Goal: Transaction & Acquisition: Book appointment/travel/reservation

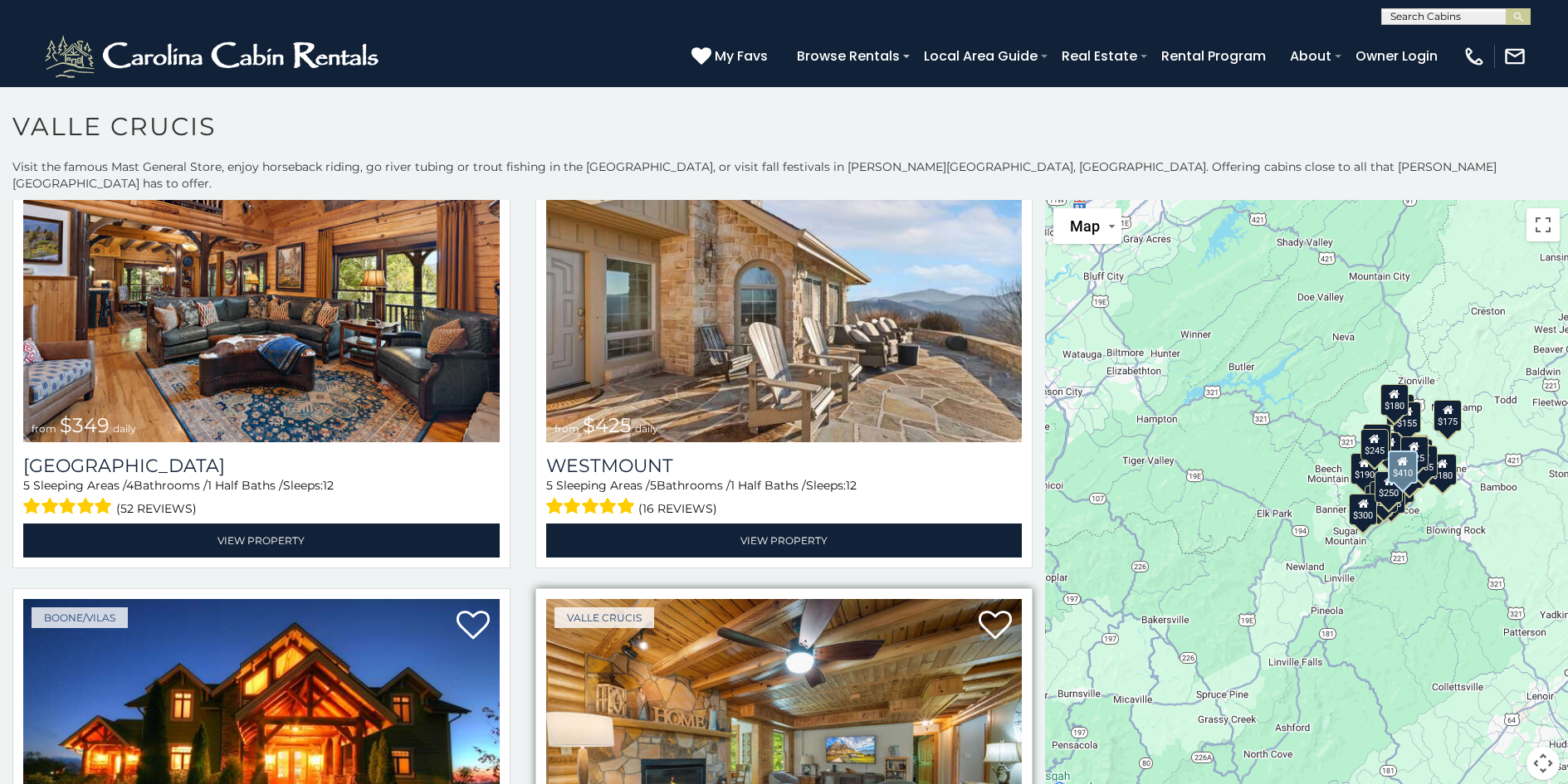
scroll to position [83, 0]
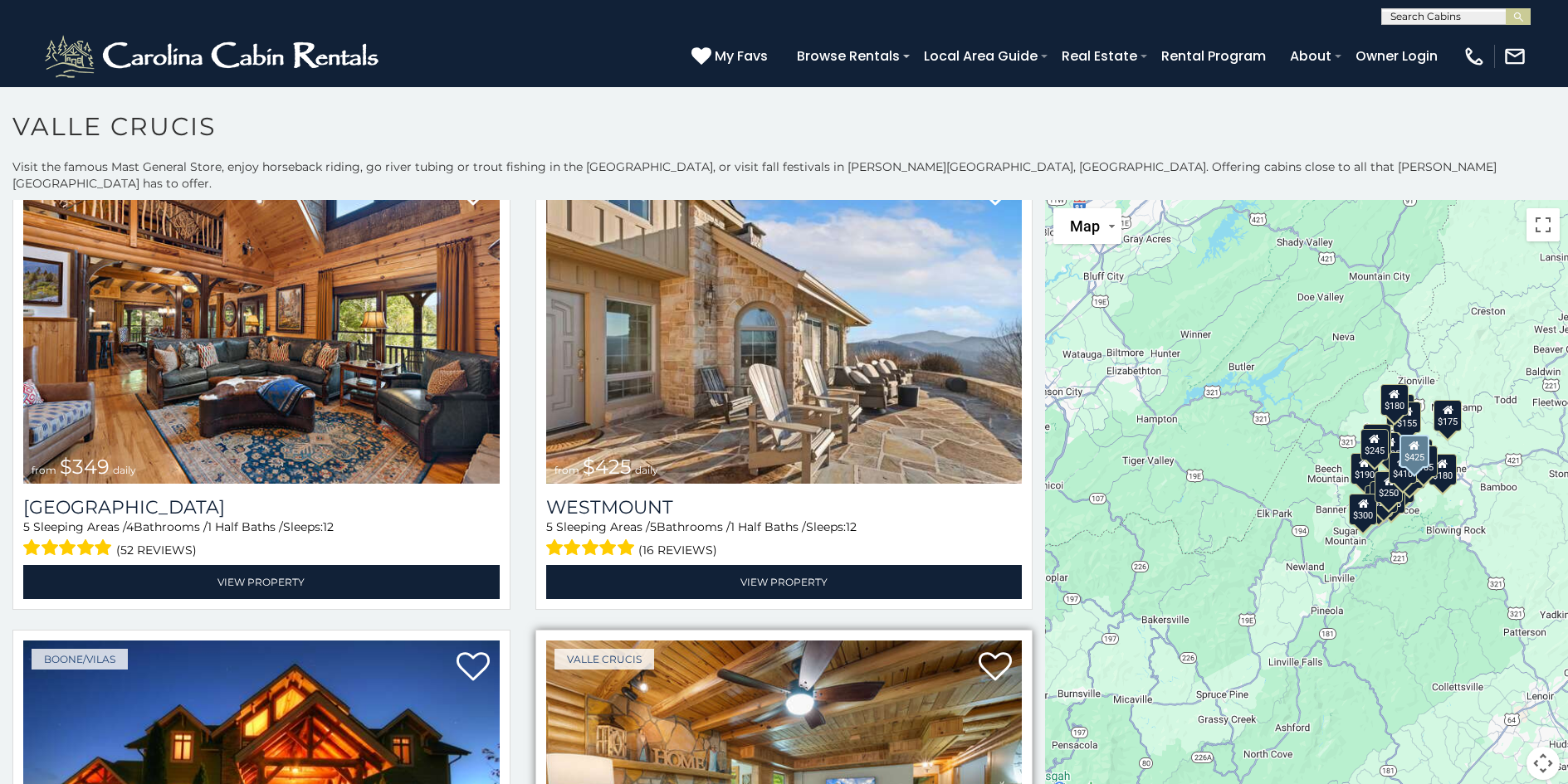
click at [809, 355] on img at bounding box center [784, 324] width 477 height 318
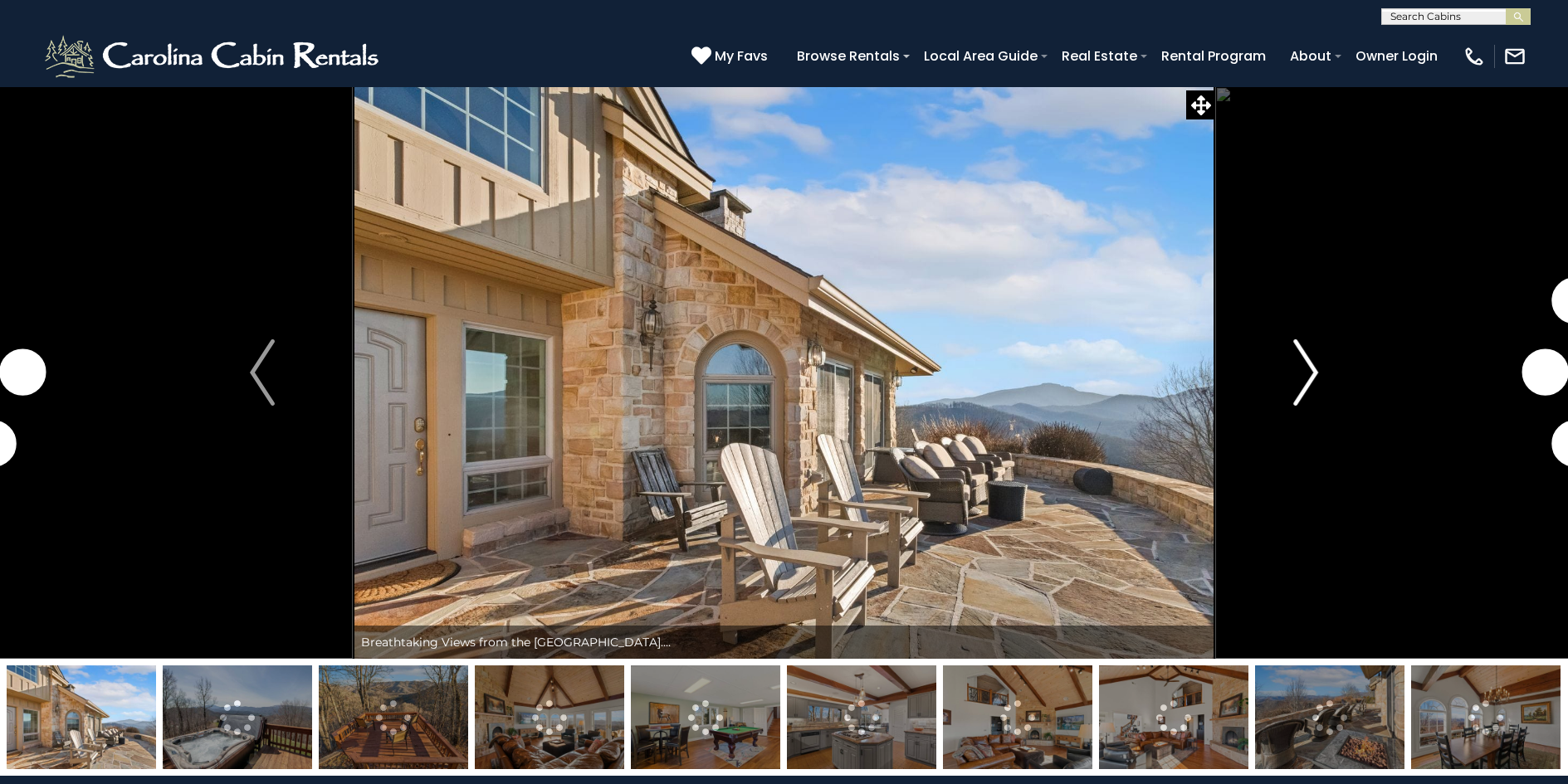
click at [1313, 370] on img "Next" at bounding box center [1306, 372] width 25 height 67
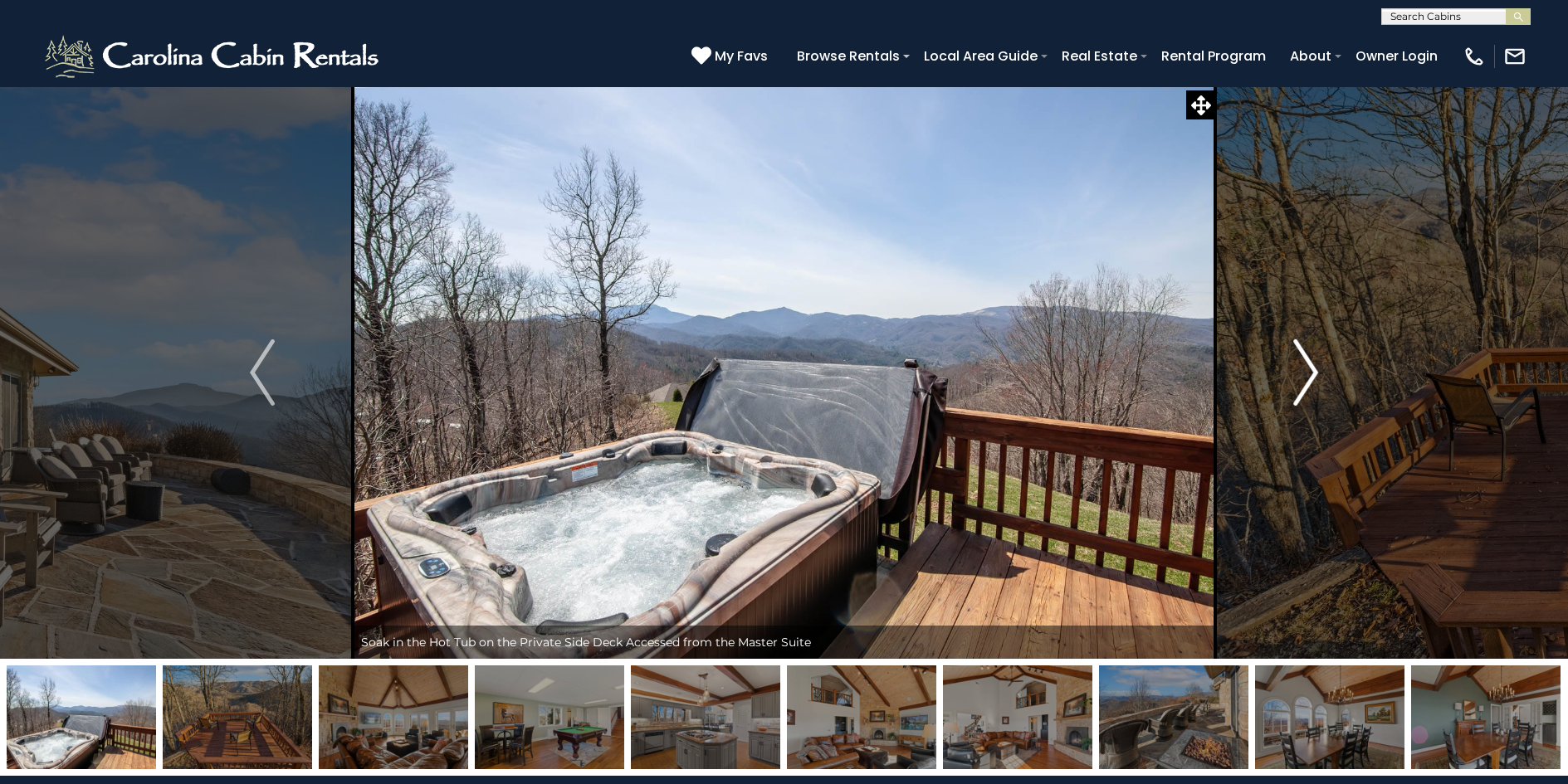
click at [1313, 370] on img "Next" at bounding box center [1306, 372] width 25 height 67
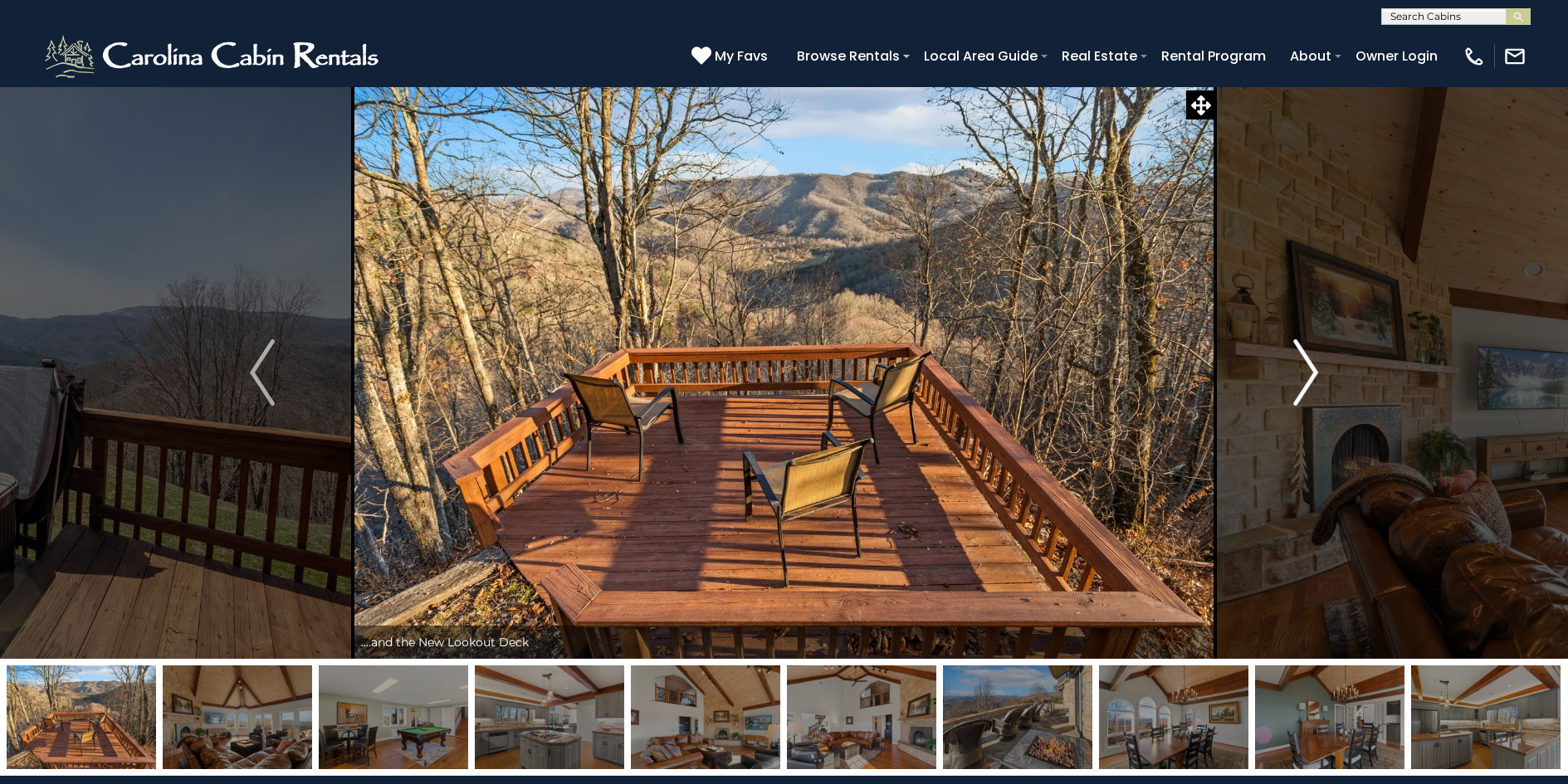
click at [1313, 370] on img "Next" at bounding box center [1306, 372] width 25 height 67
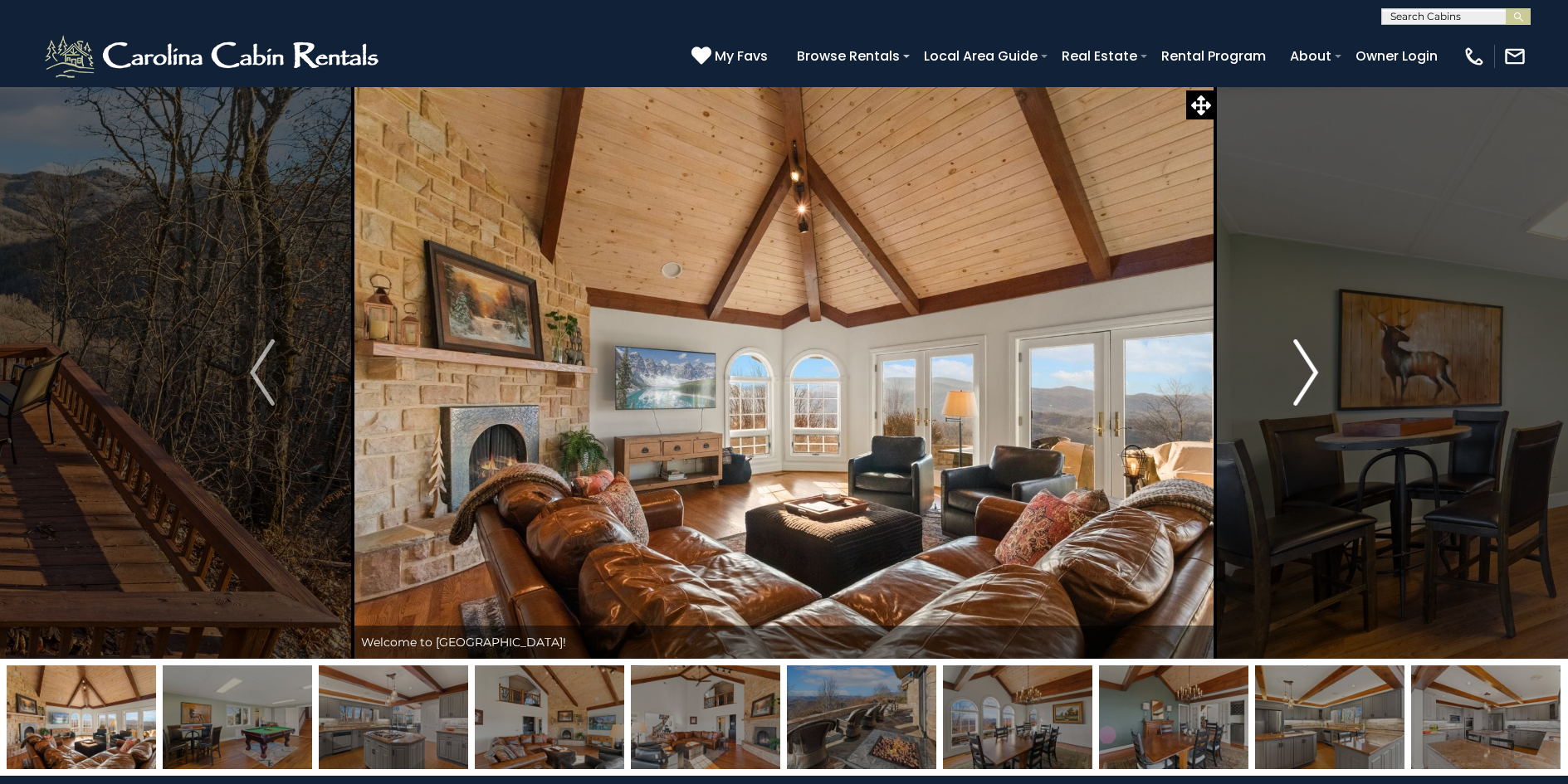
click at [1313, 370] on img "Next" at bounding box center [1306, 372] width 25 height 67
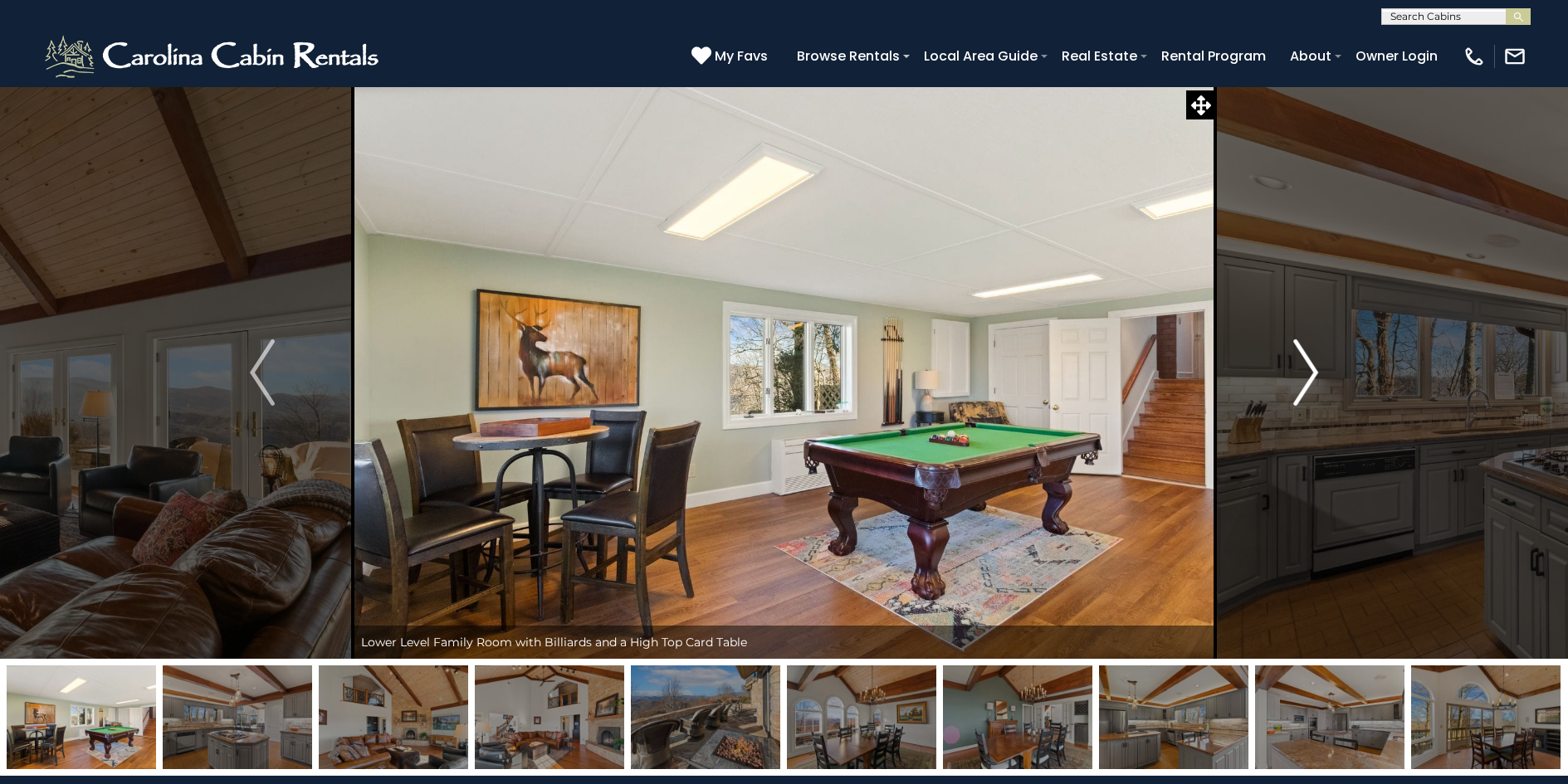
click at [1313, 370] on img "Next" at bounding box center [1306, 372] width 25 height 67
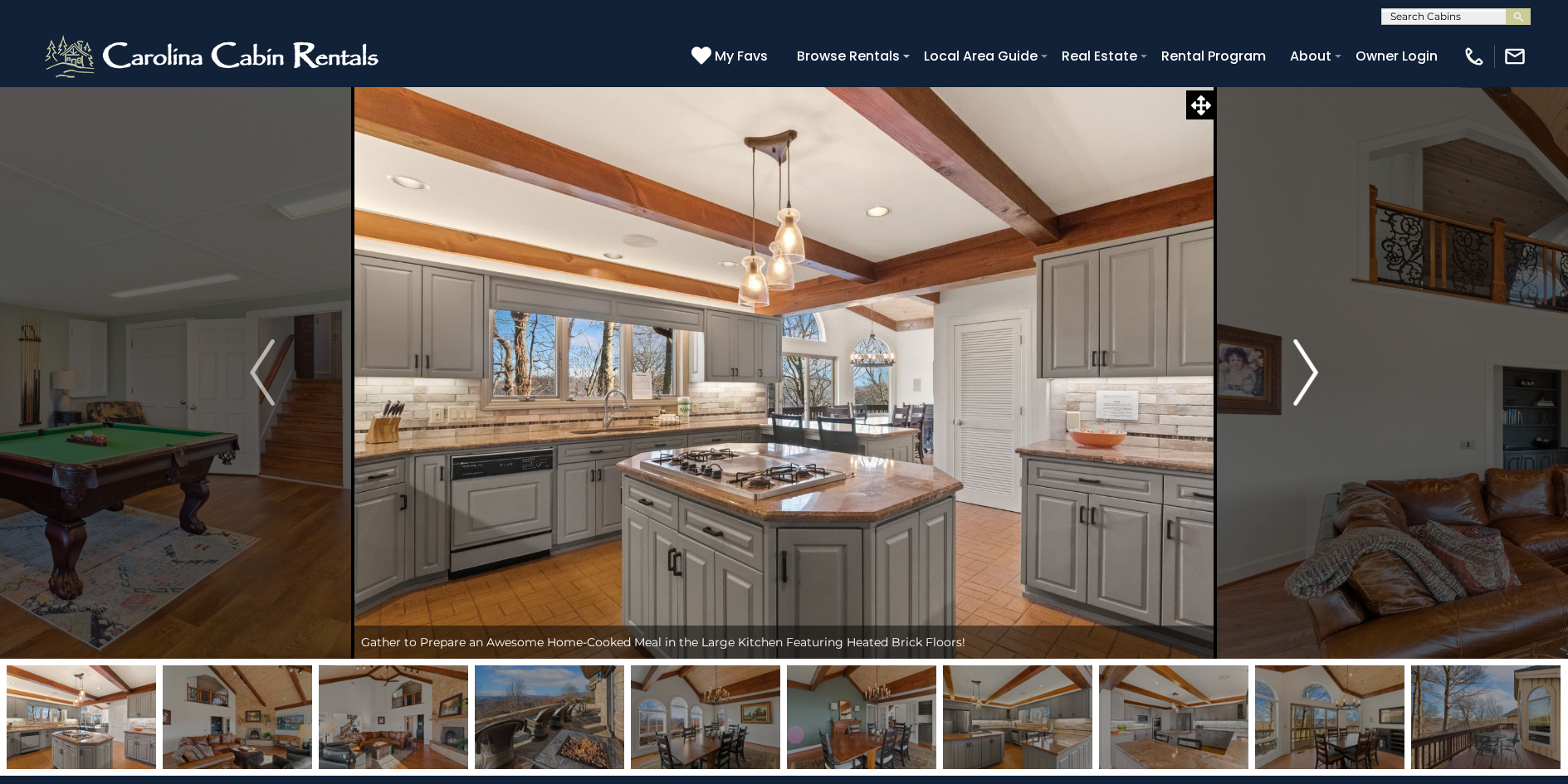
click at [1313, 370] on img "Next" at bounding box center [1306, 372] width 25 height 67
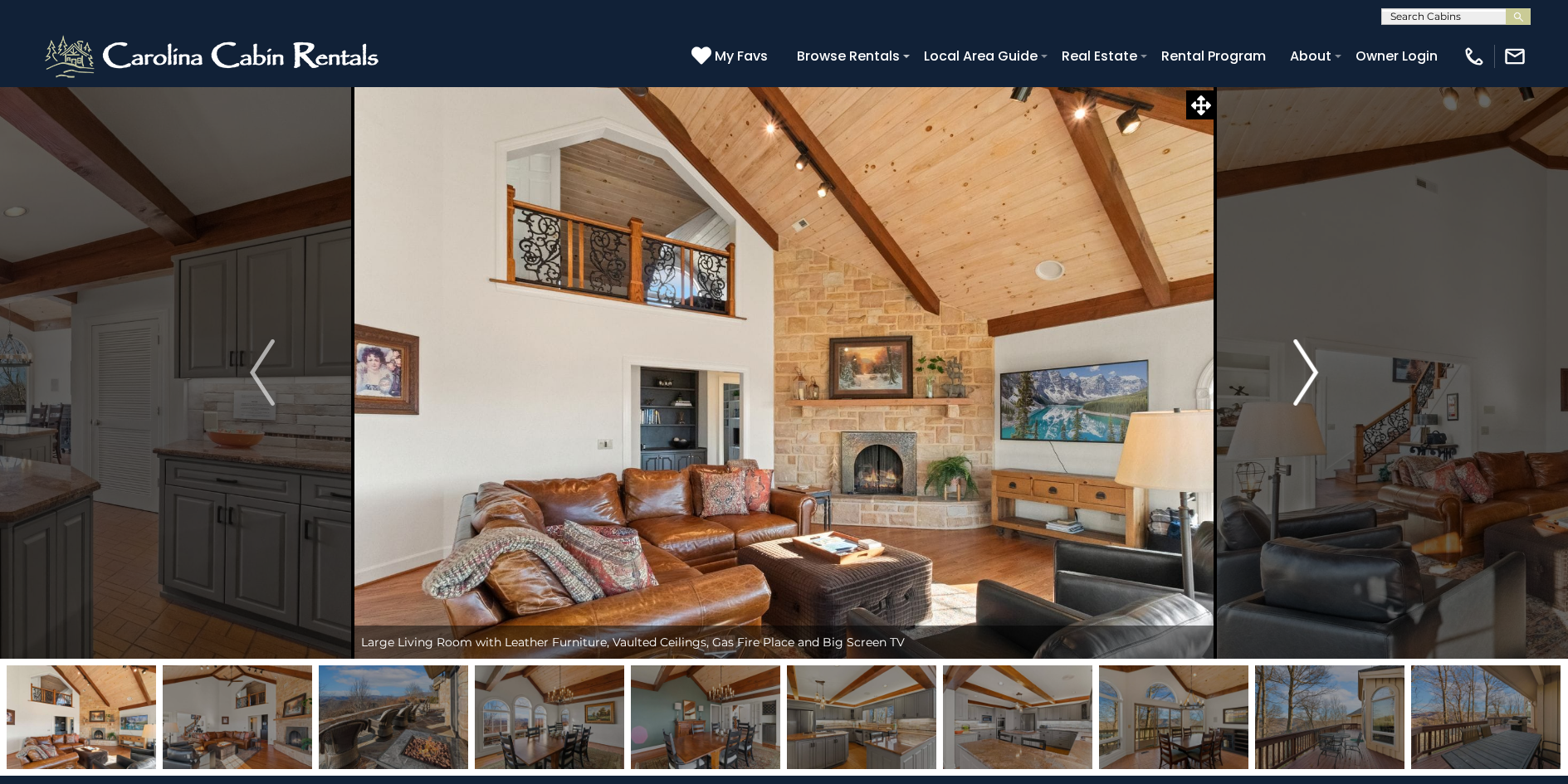
click at [1313, 370] on img "Next" at bounding box center [1306, 372] width 25 height 67
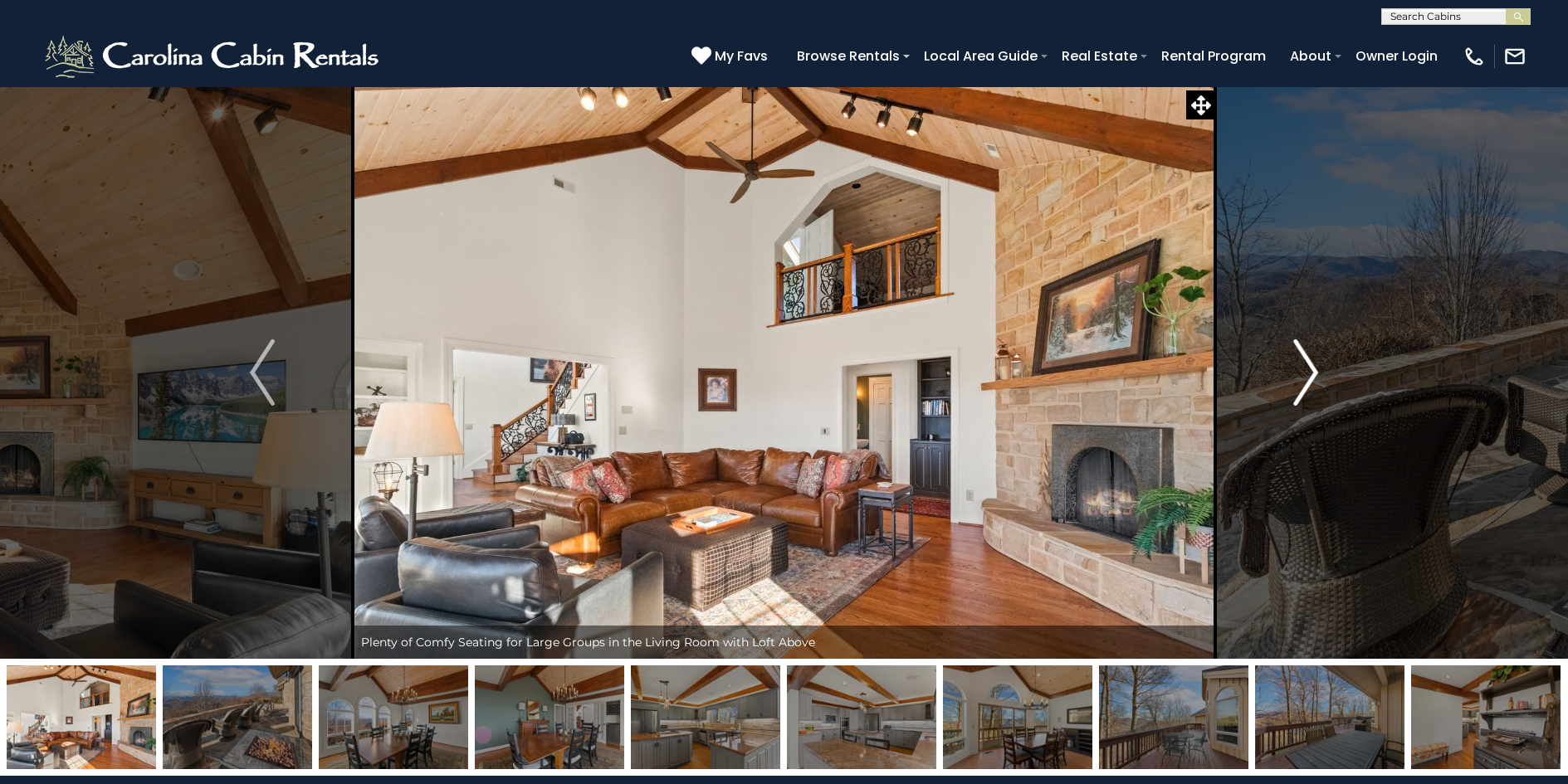
click at [1313, 370] on img "Next" at bounding box center [1306, 372] width 25 height 67
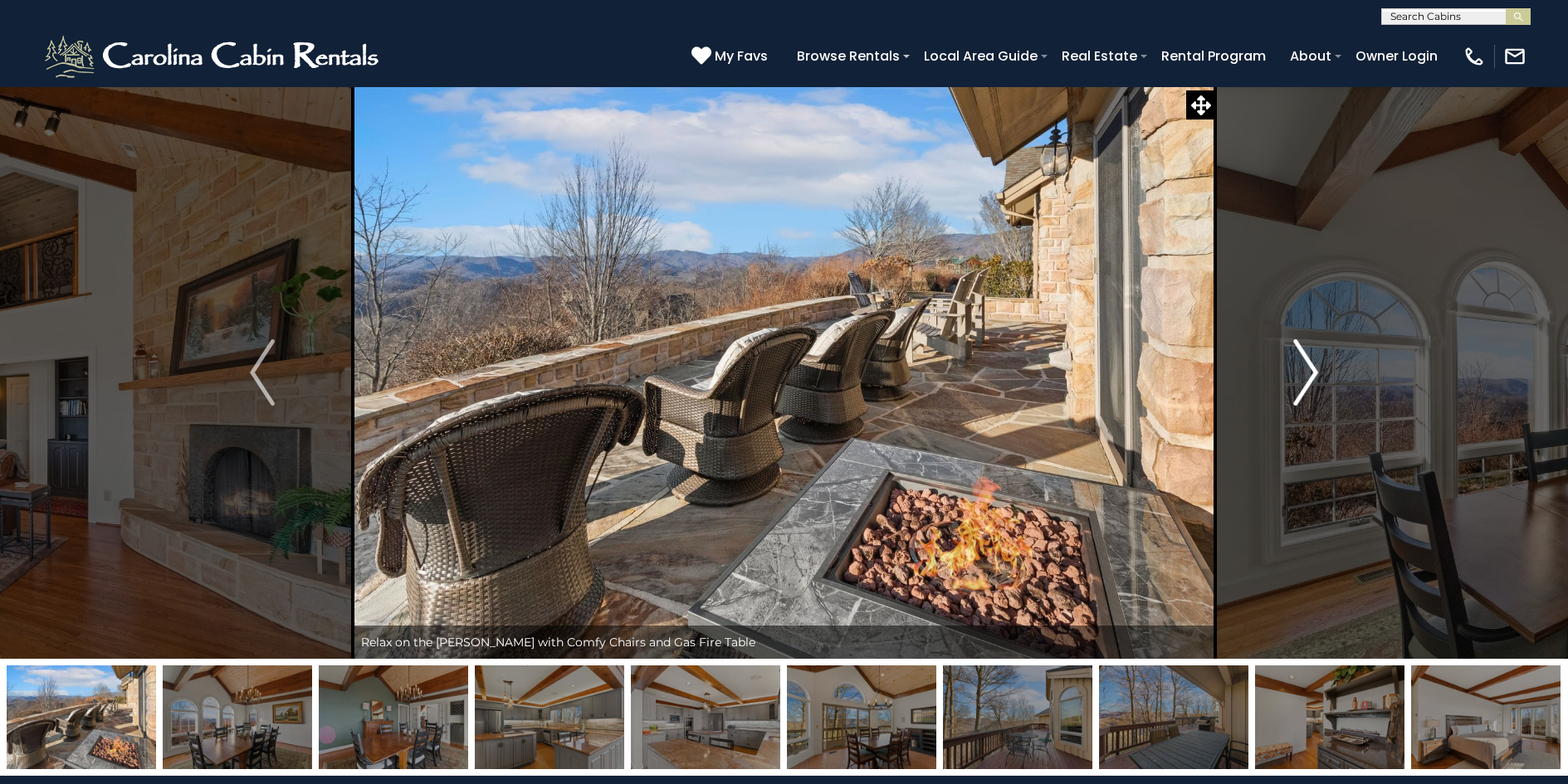
click at [1313, 370] on img "Next" at bounding box center [1306, 372] width 25 height 67
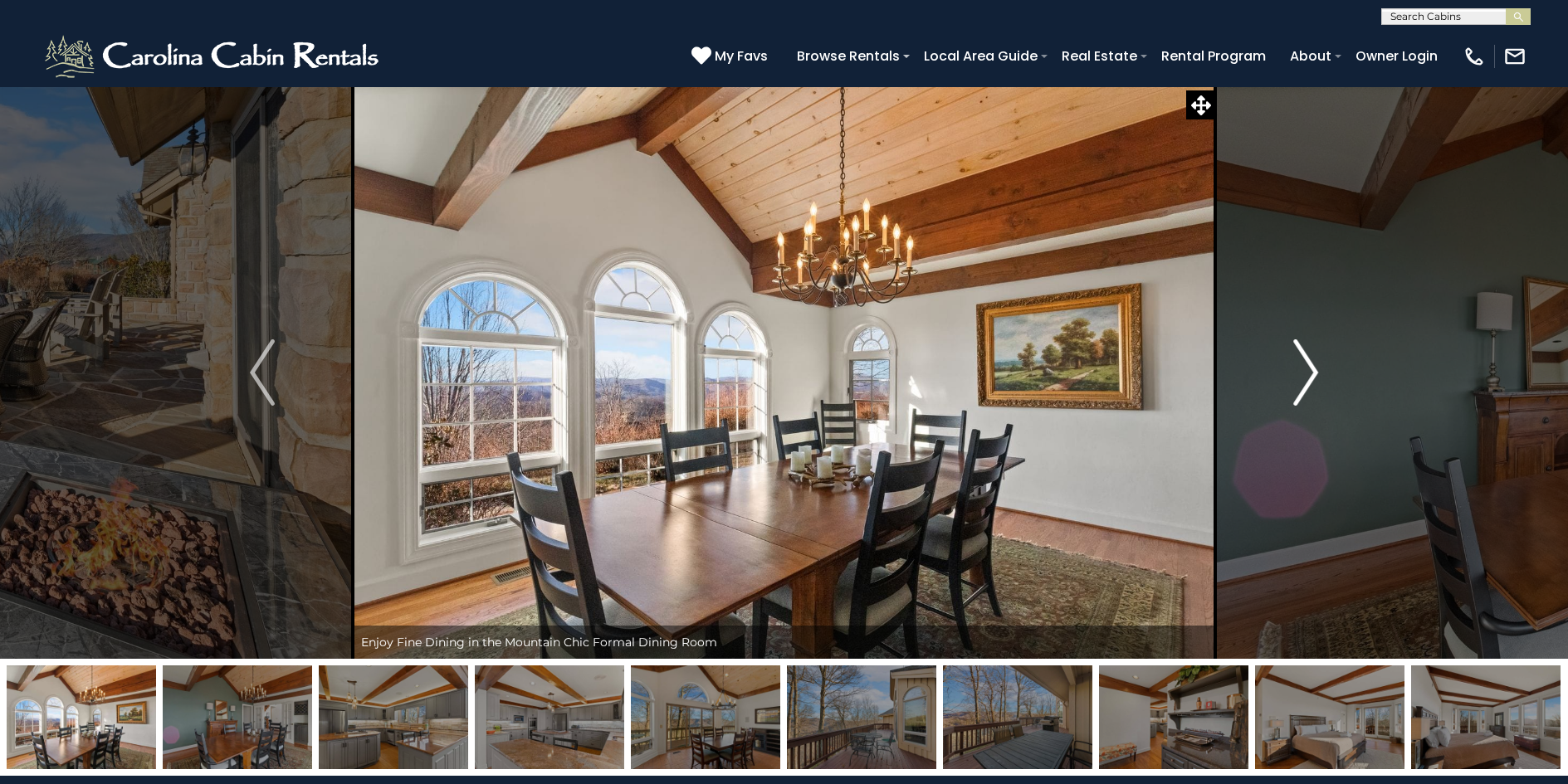
click at [1313, 370] on img "Next" at bounding box center [1306, 372] width 25 height 67
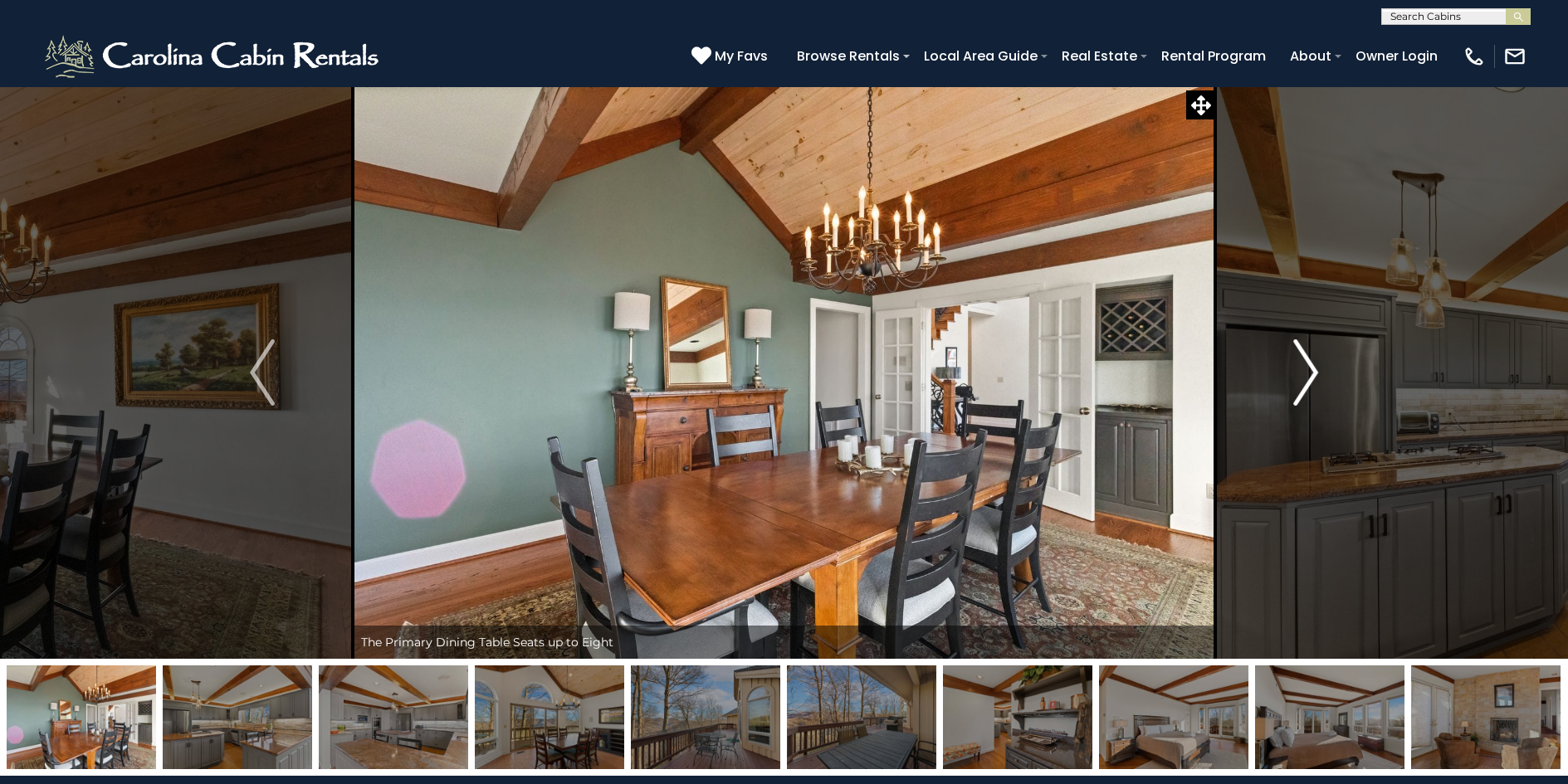
click at [1313, 370] on img "Next" at bounding box center [1306, 372] width 25 height 67
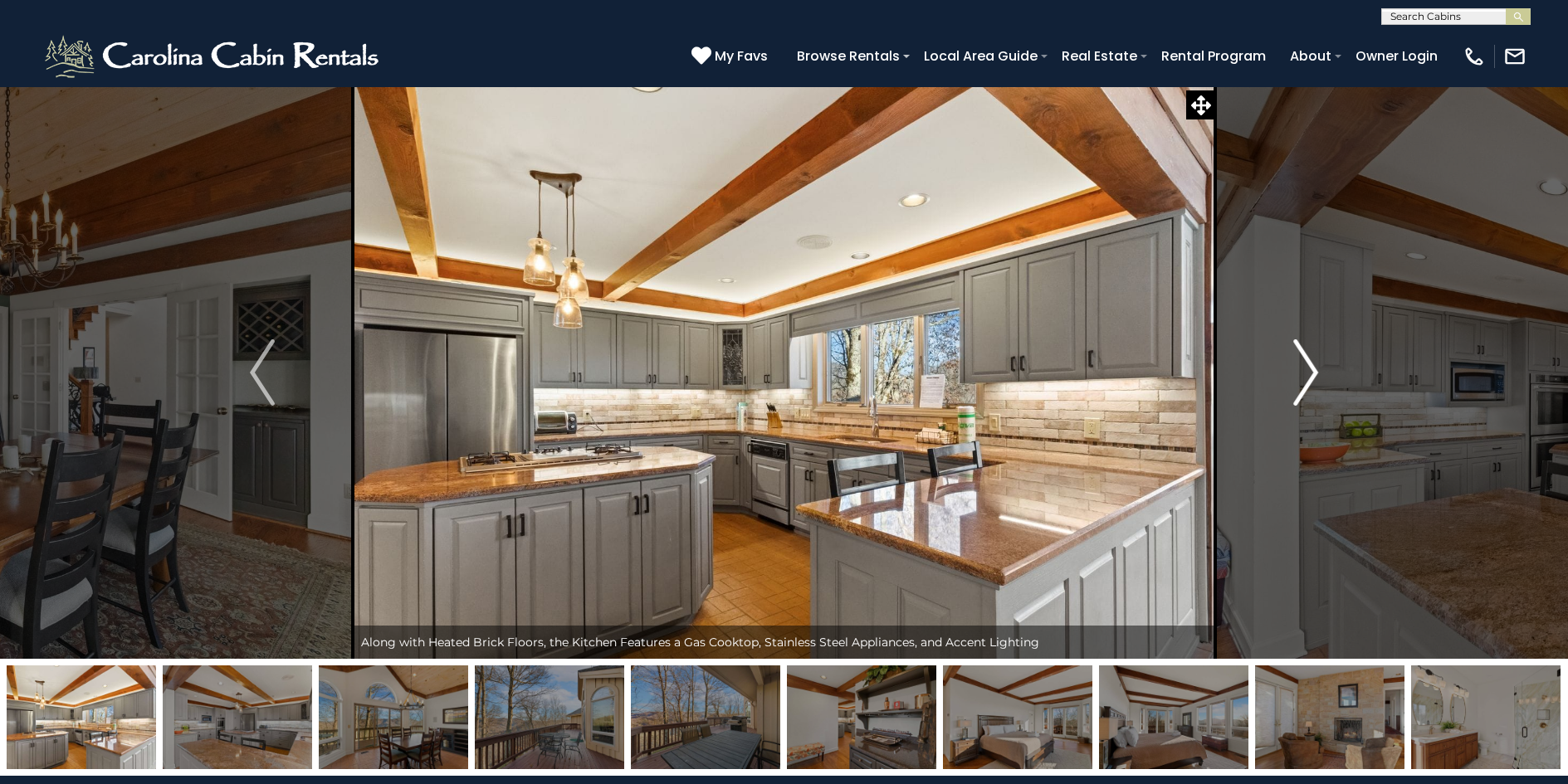
click at [1313, 370] on img "Next" at bounding box center [1306, 372] width 25 height 67
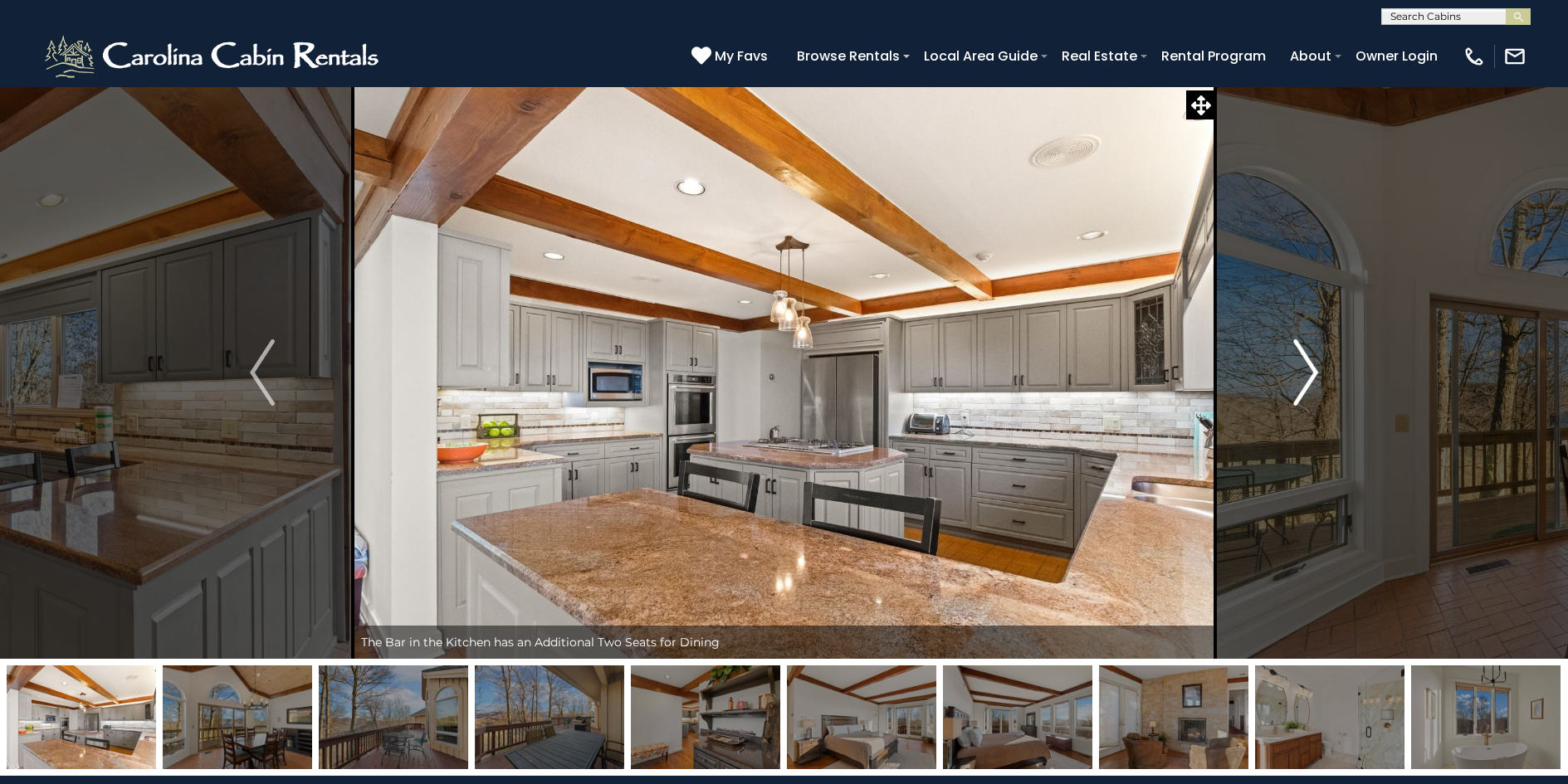
click at [1313, 370] on img "Next" at bounding box center [1306, 372] width 25 height 67
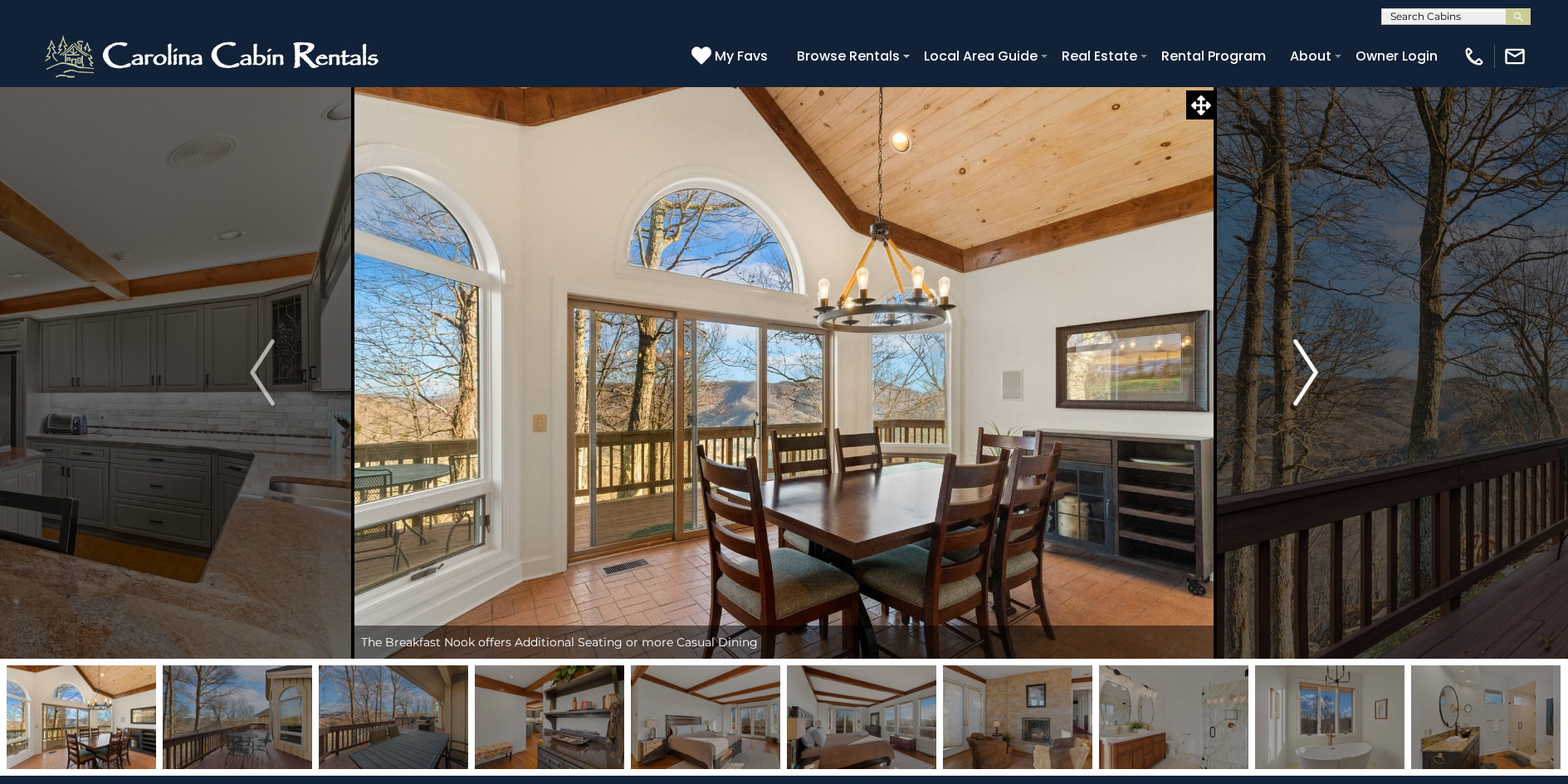
click at [1313, 370] on img "Next" at bounding box center [1306, 372] width 25 height 67
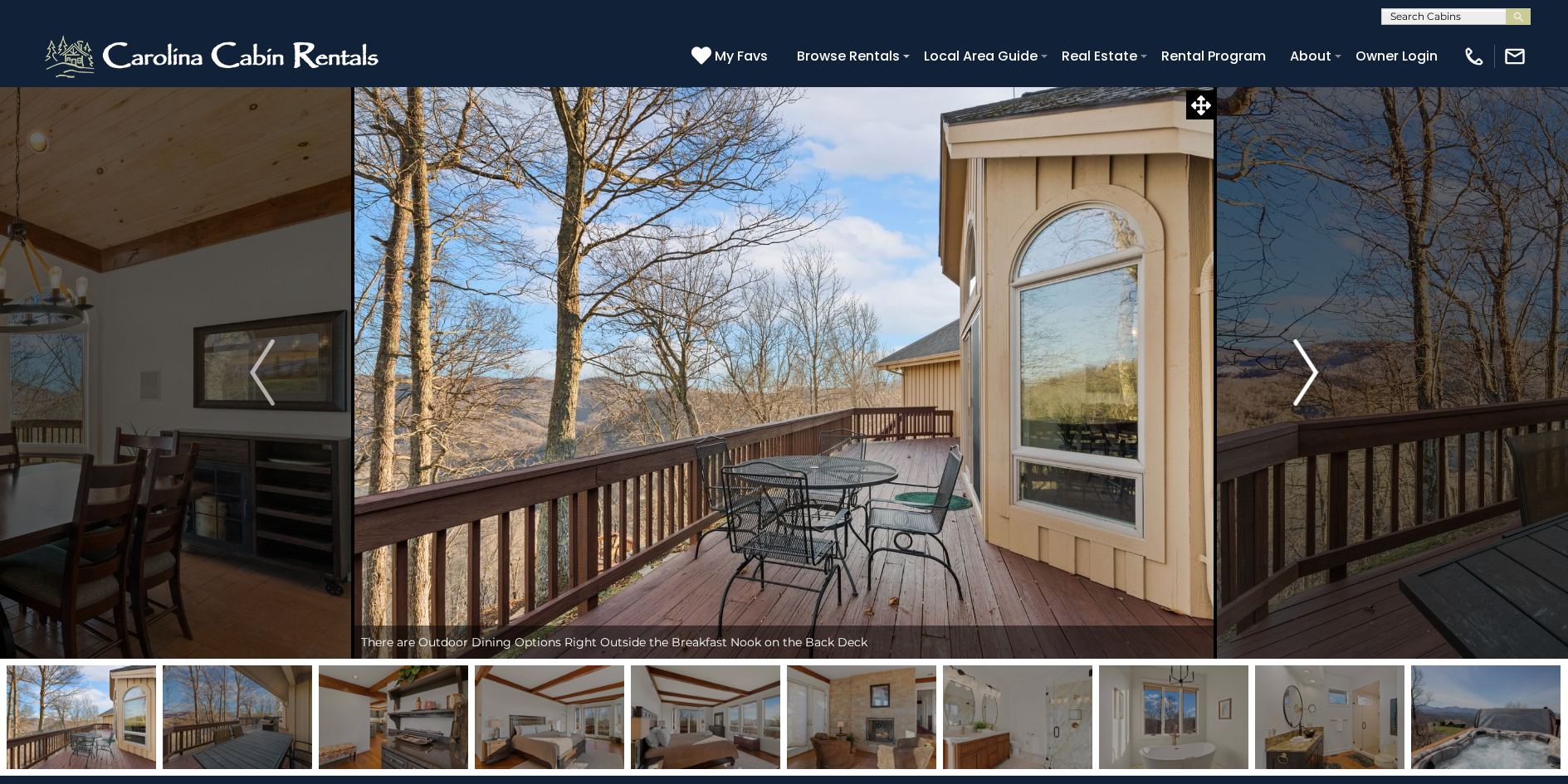
click at [1313, 370] on img "Next" at bounding box center [1306, 372] width 25 height 67
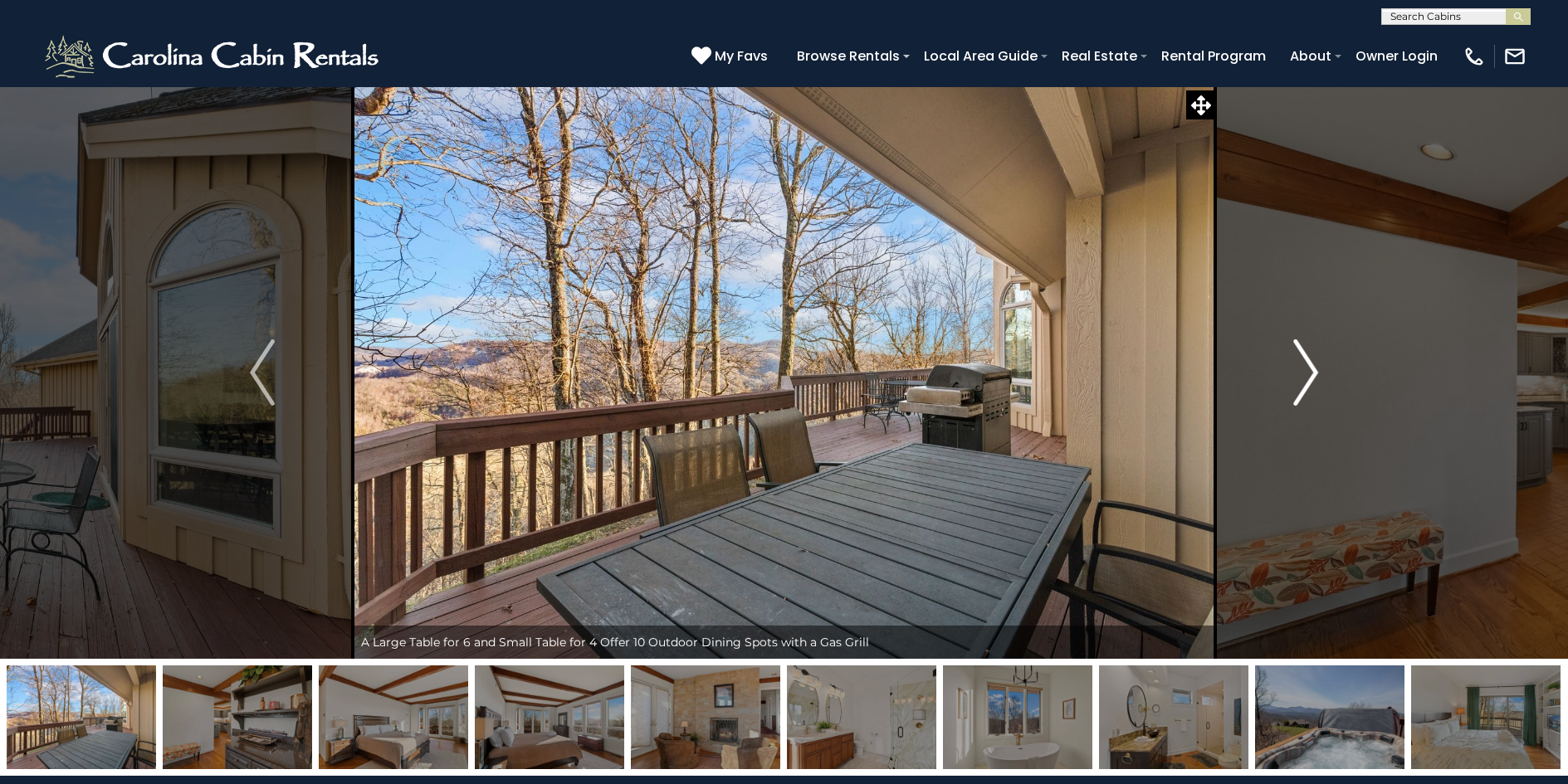
click at [1313, 370] on img "Next" at bounding box center [1306, 372] width 25 height 67
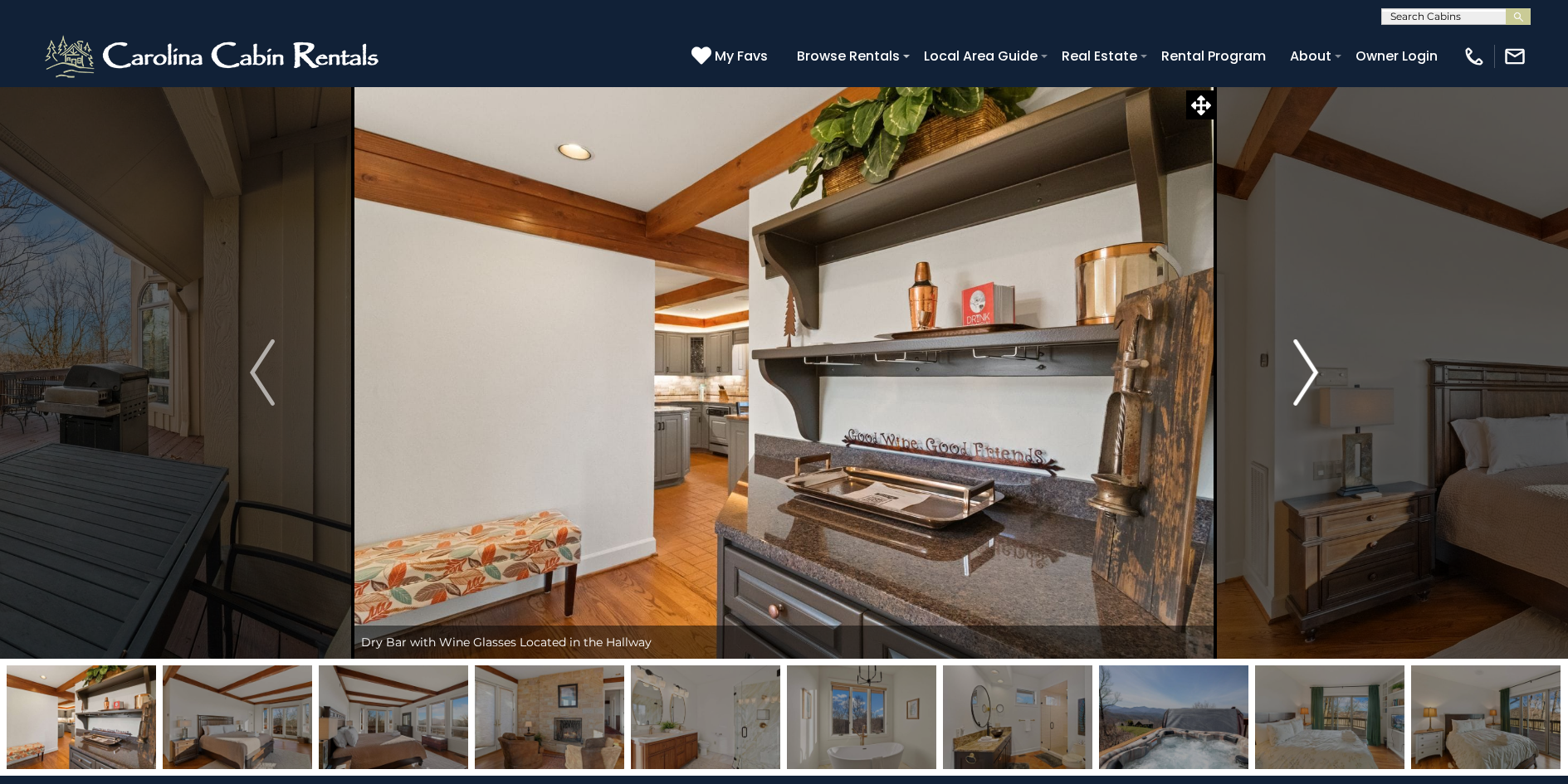
click at [1313, 370] on img "Next" at bounding box center [1306, 372] width 25 height 67
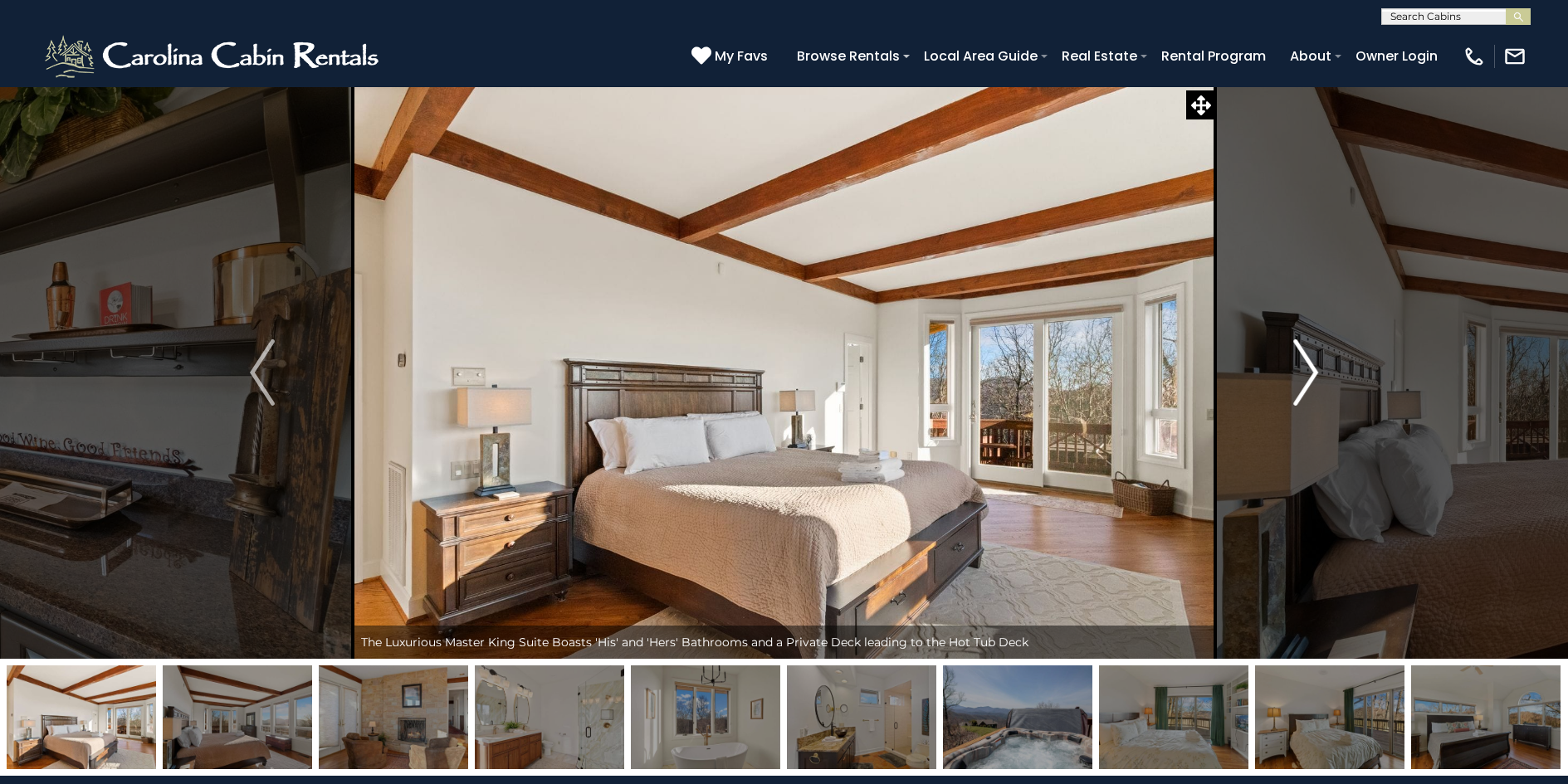
click at [1313, 370] on img "Next" at bounding box center [1306, 372] width 25 height 67
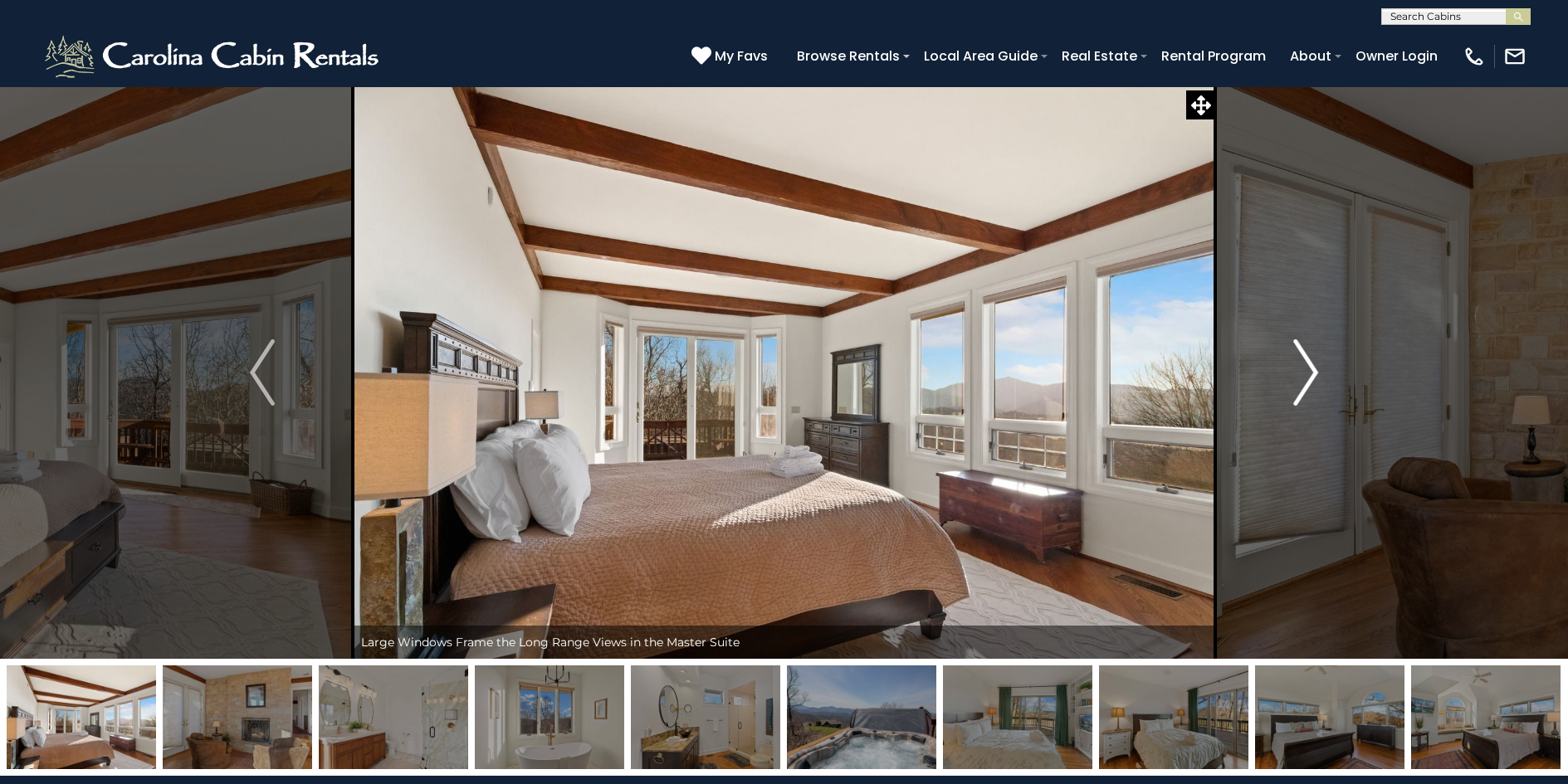
click at [1313, 370] on img "Next" at bounding box center [1306, 372] width 25 height 67
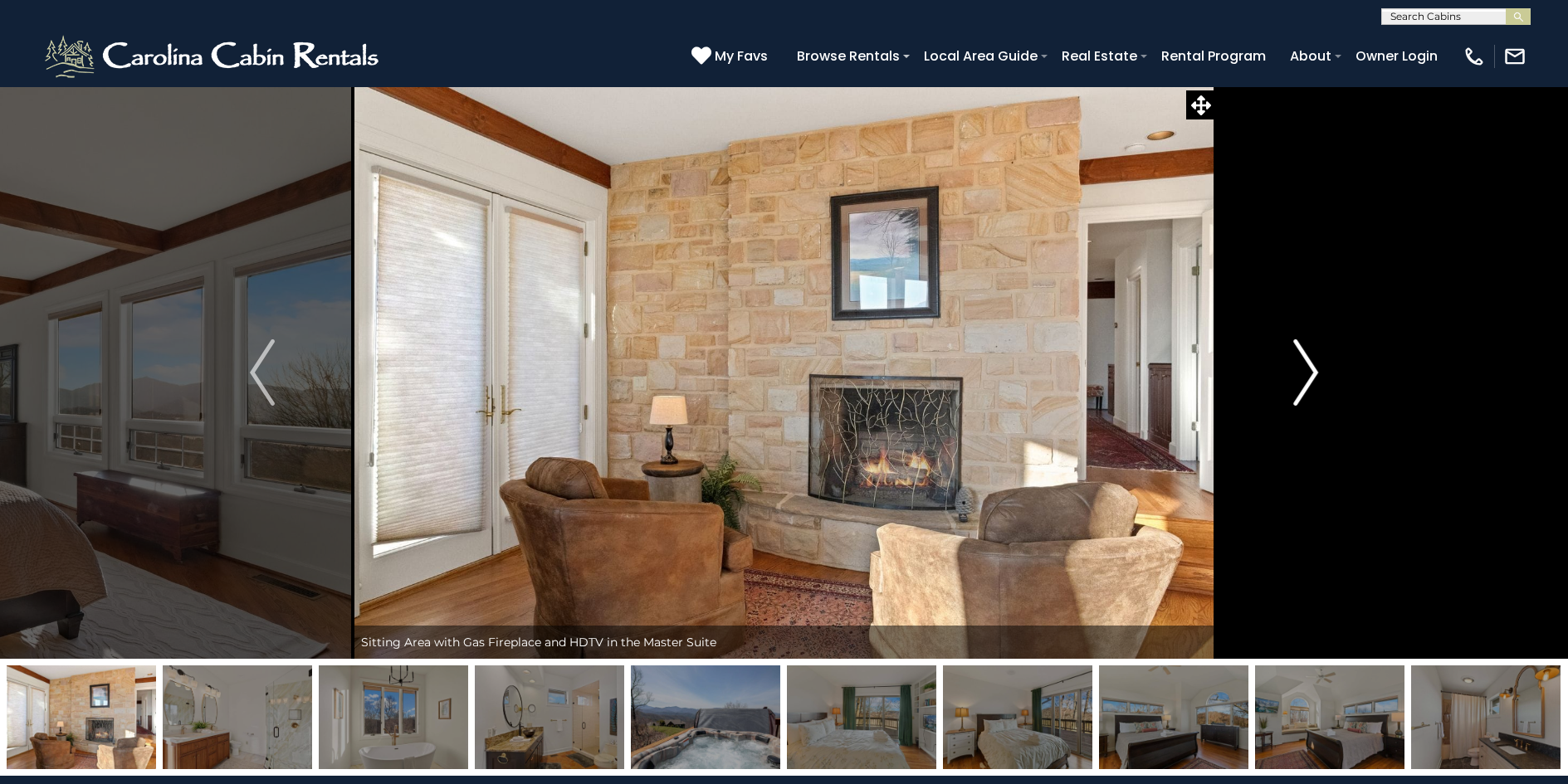
click at [1313, 370] on img "Next" at bounding box center [1306, 372] width 25 height 67
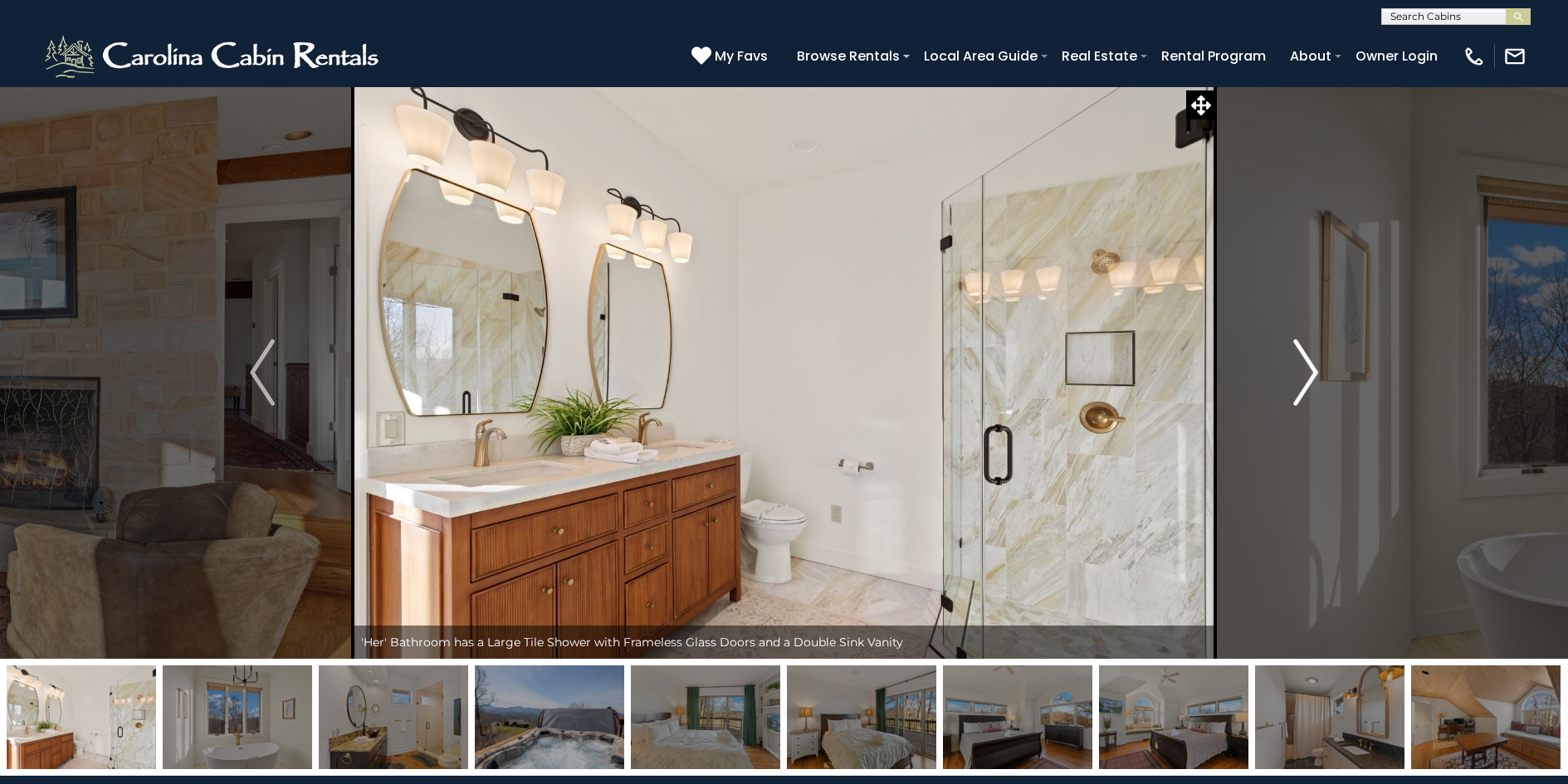
click at [1313, 370] on img "Next" at bounding box center [1306, 372] width 25 height 67
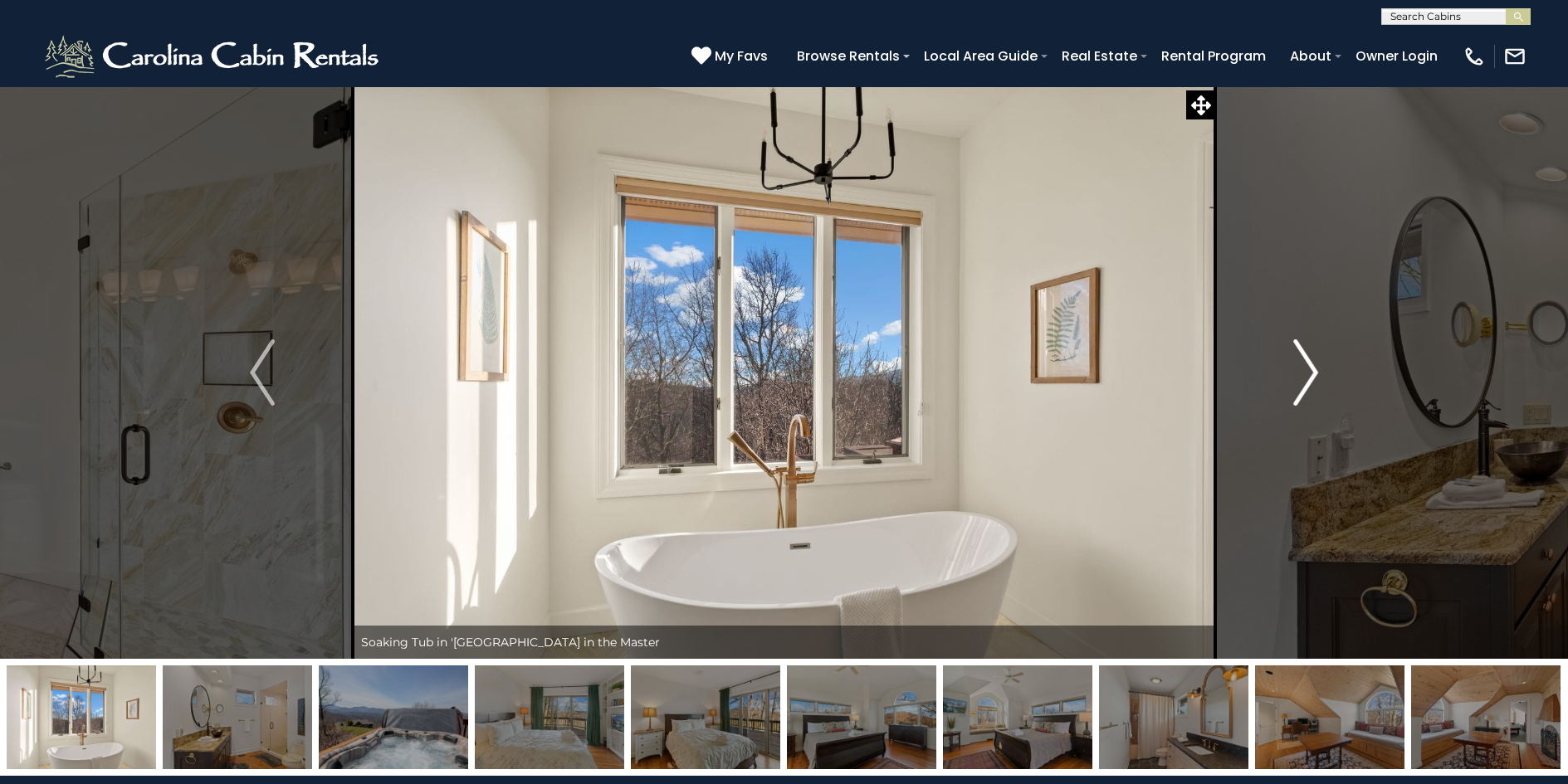
click at [1313, 370] on img "Next" at bounding box center [1306, 372] width 25 height 67
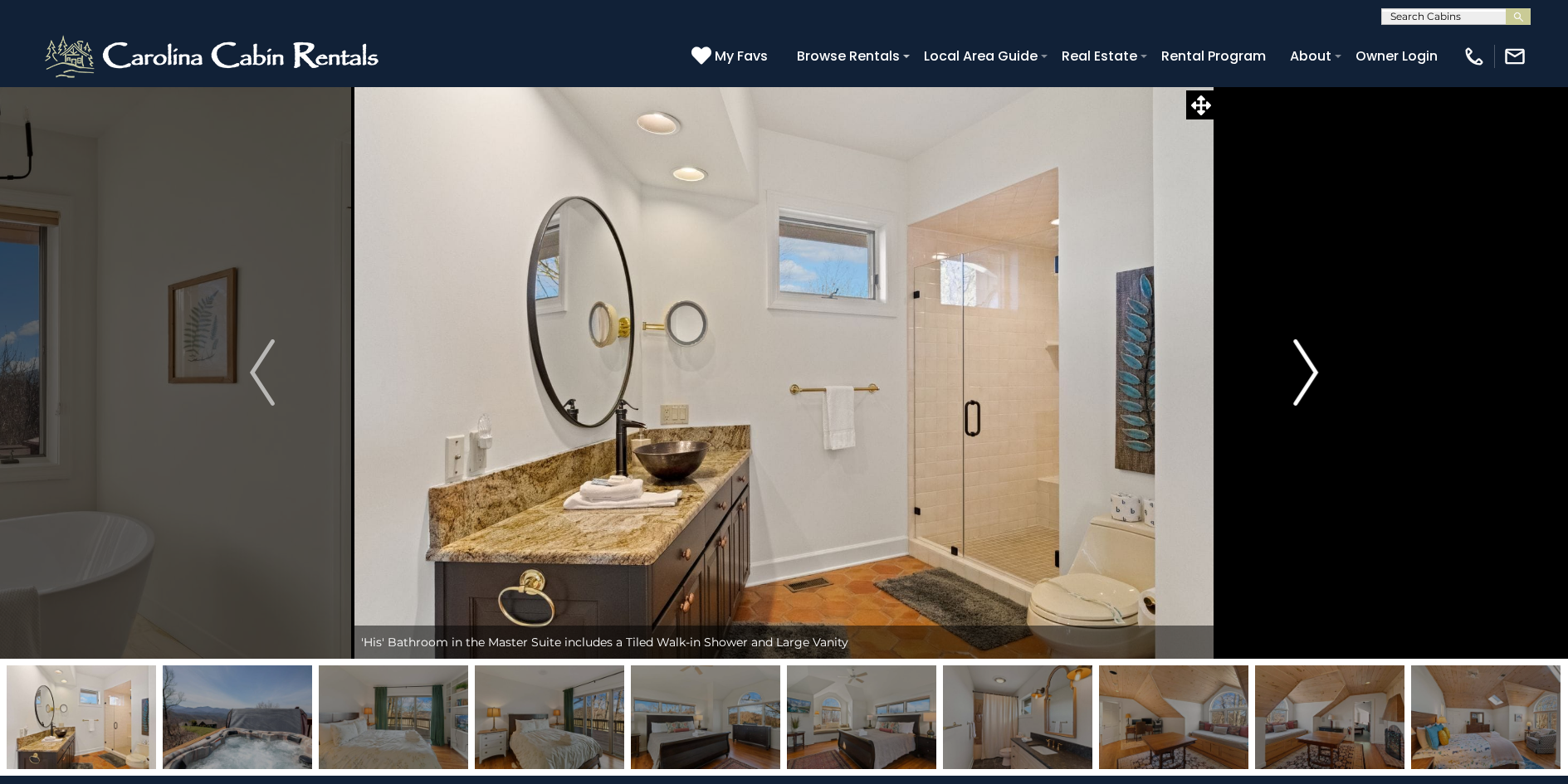
click at [1313, 370] on img "Next" at bounding box center [1306, 372] width 25 height 67
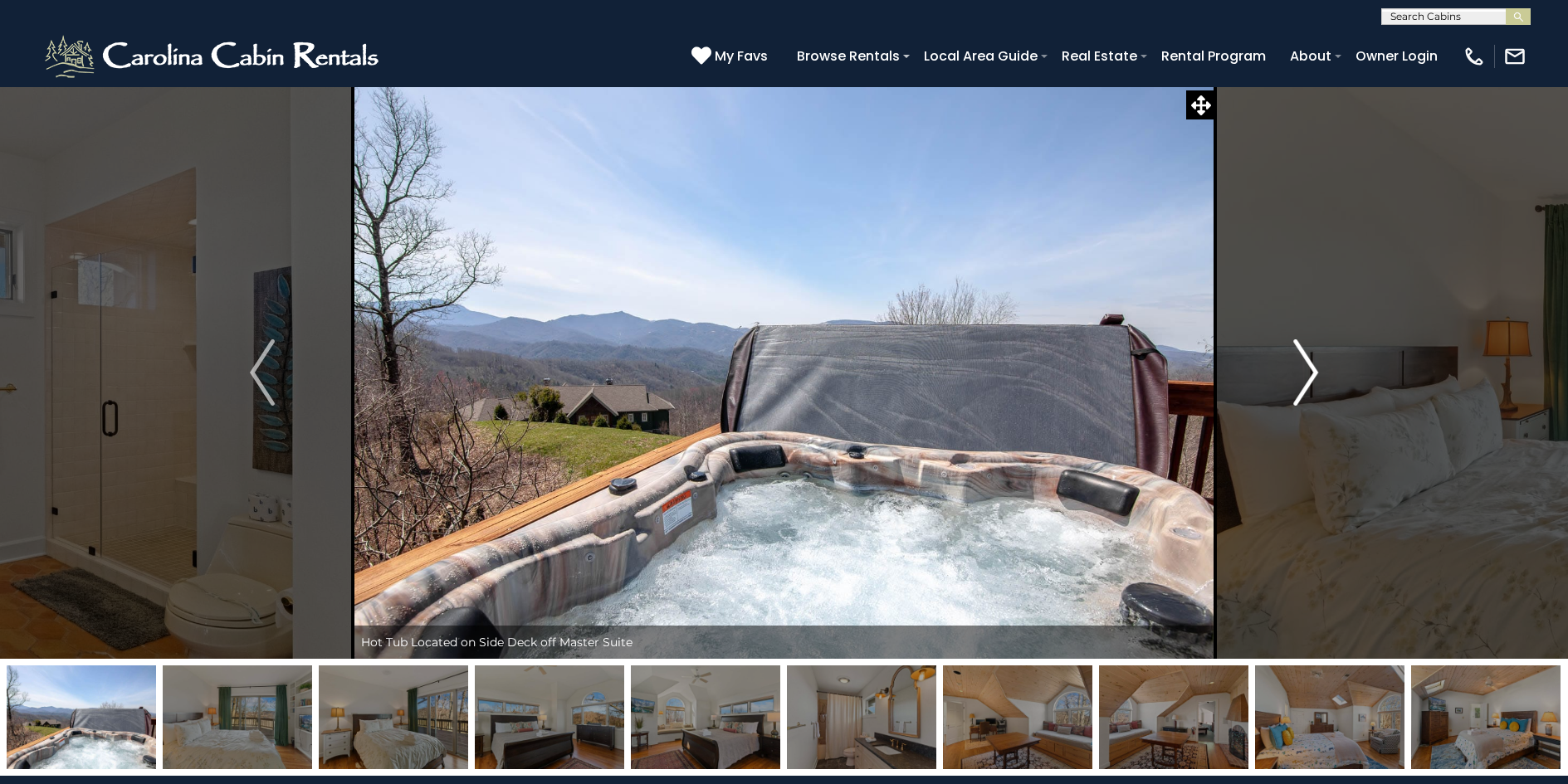
click at [1313, 370] on img "Next" at bounding box center [1306, 372] width 25 height 67
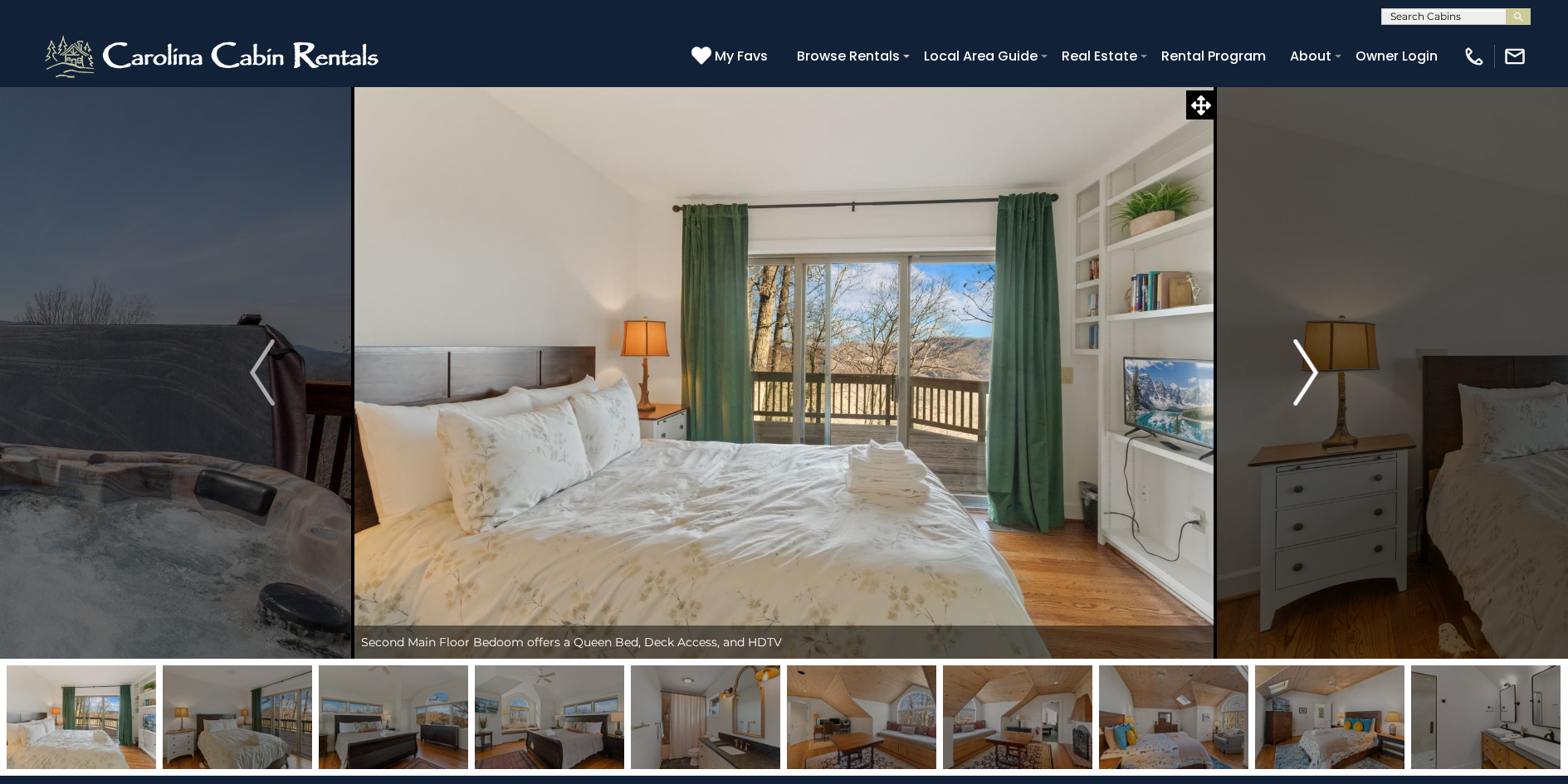
click at [1313, 370] on img "Next" at bounding box center [1306, 372] width 25 height 67
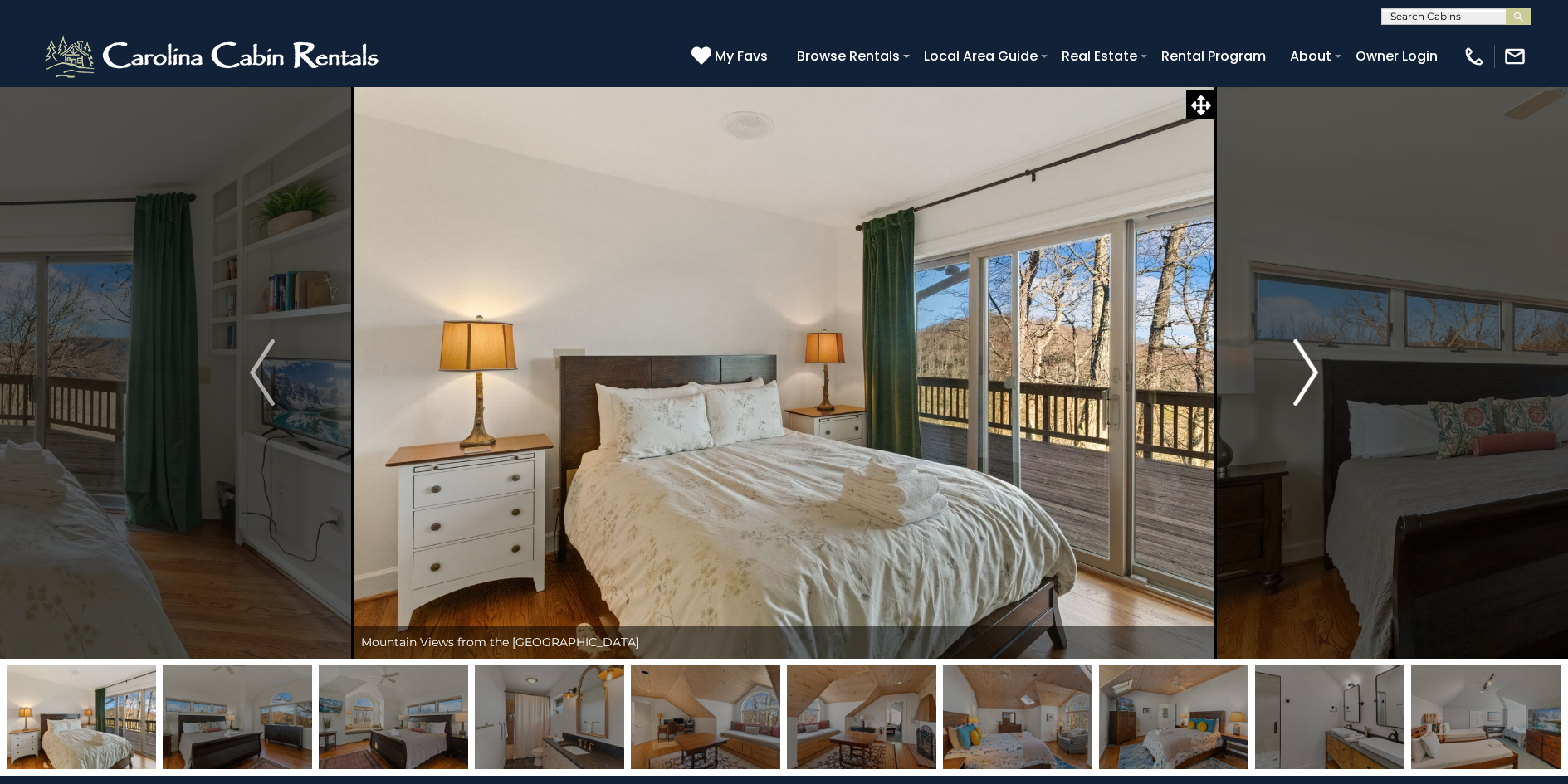
click at [1313, 370] on img "Next" at bounding box center [1306, 372] width 25 height 67
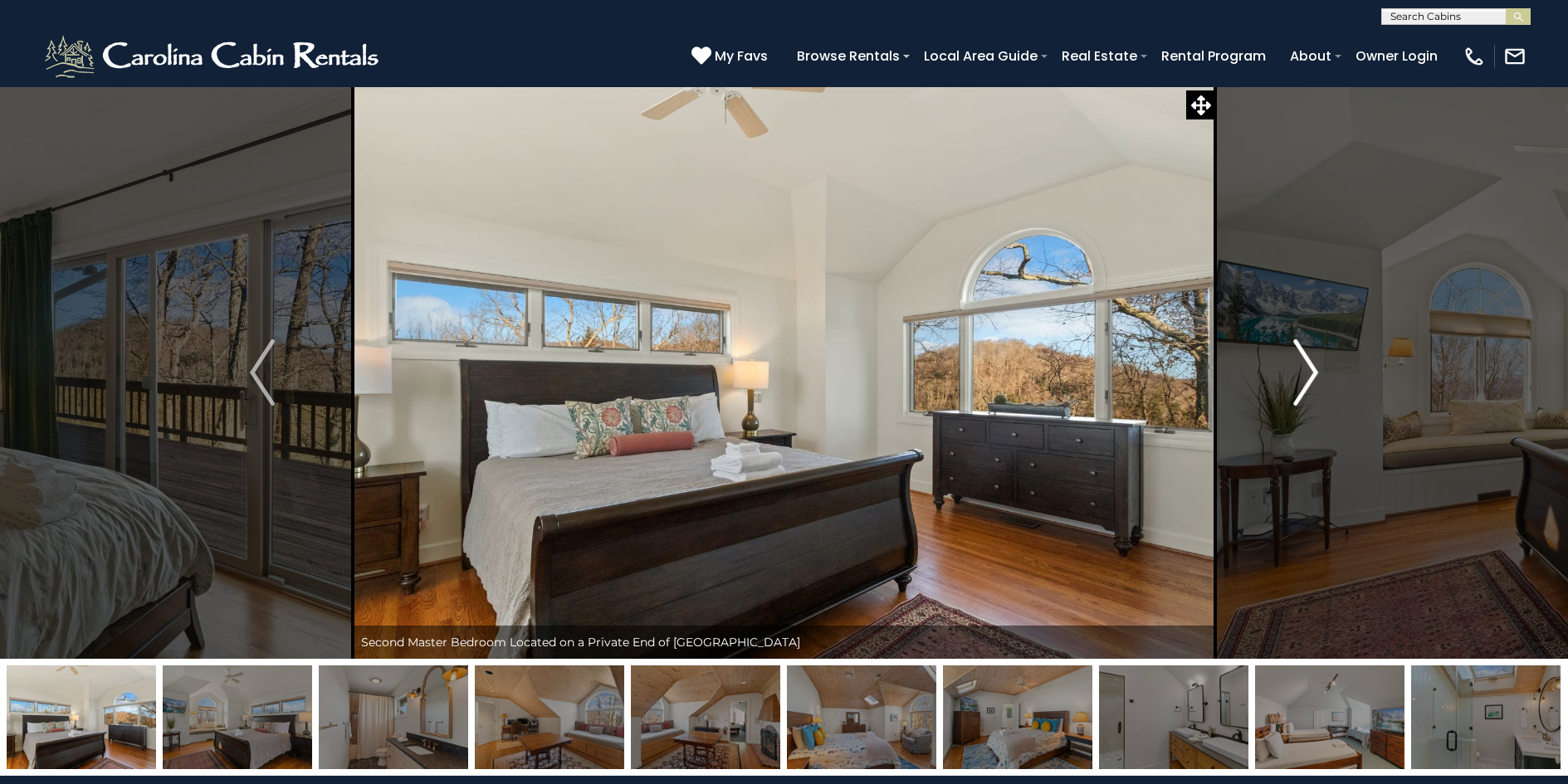
click at [1313, 370] on img "Next" at bounding box center [1306, 372] width 25 height 67
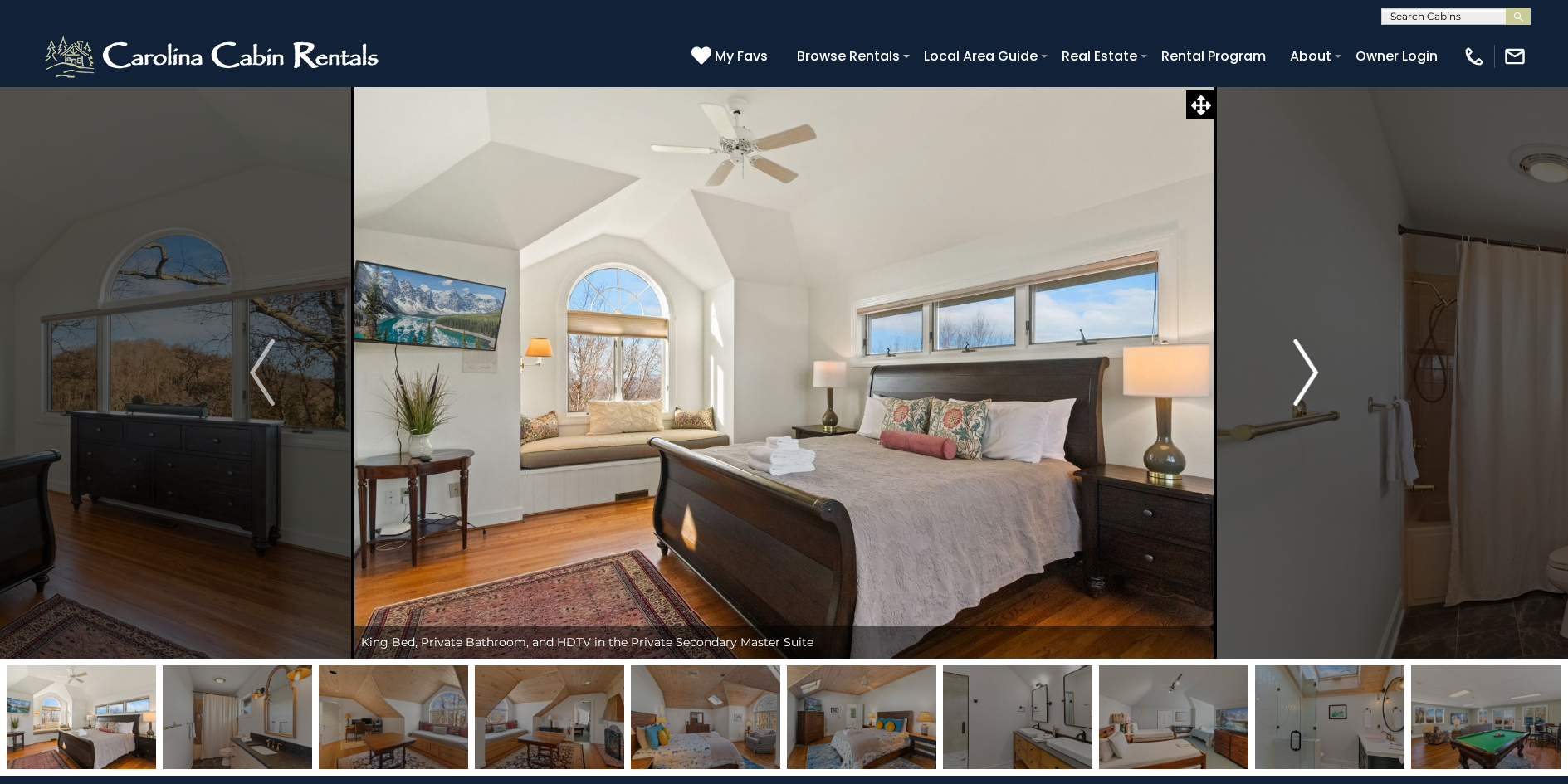
click at [1313, 370] on img "Next" at bounding box center [1306, 372] width 25 height 67
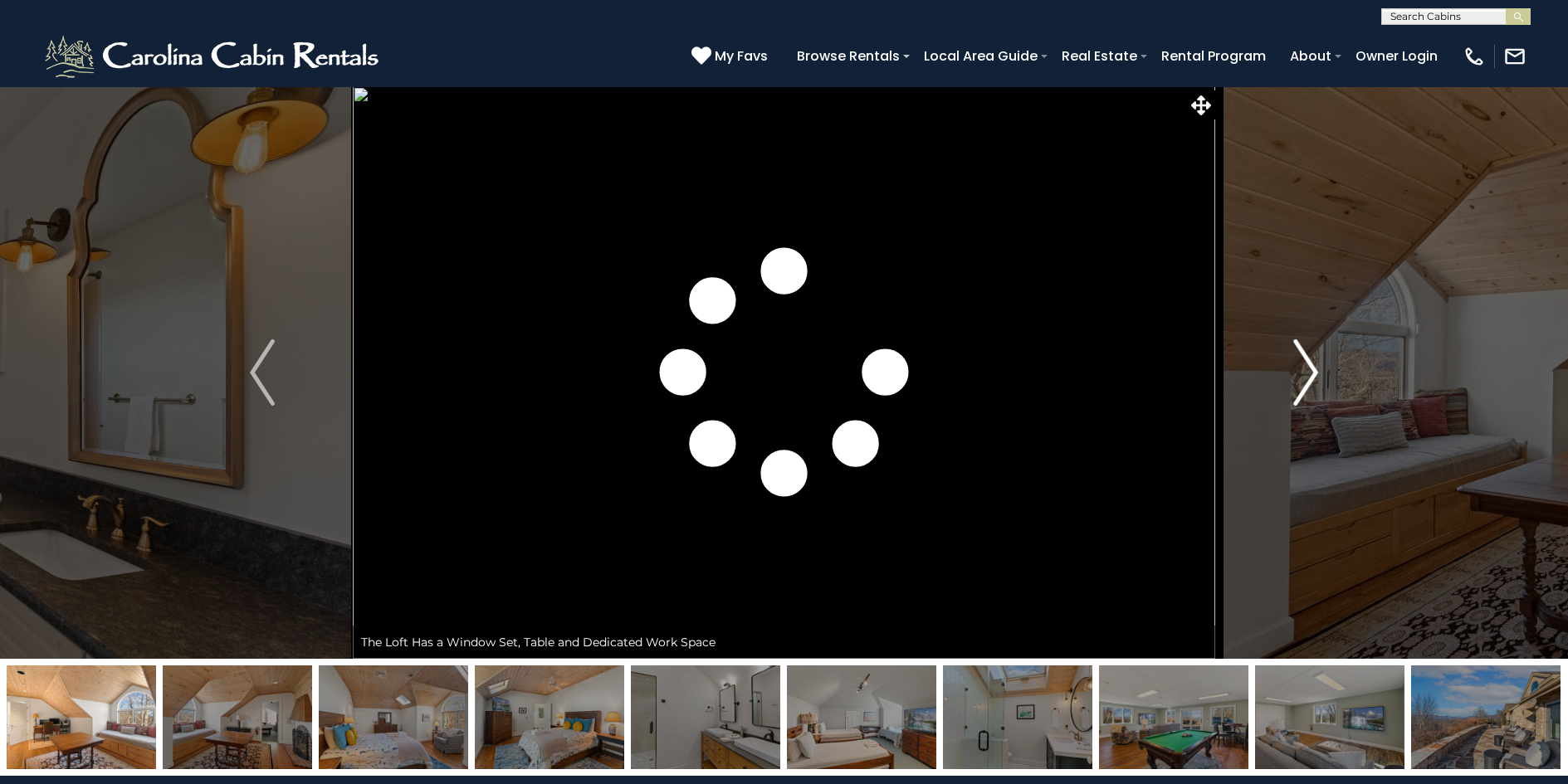
click at [1313, 370] on img "Next" at bounding box center [1306, 372] width 25 height 67
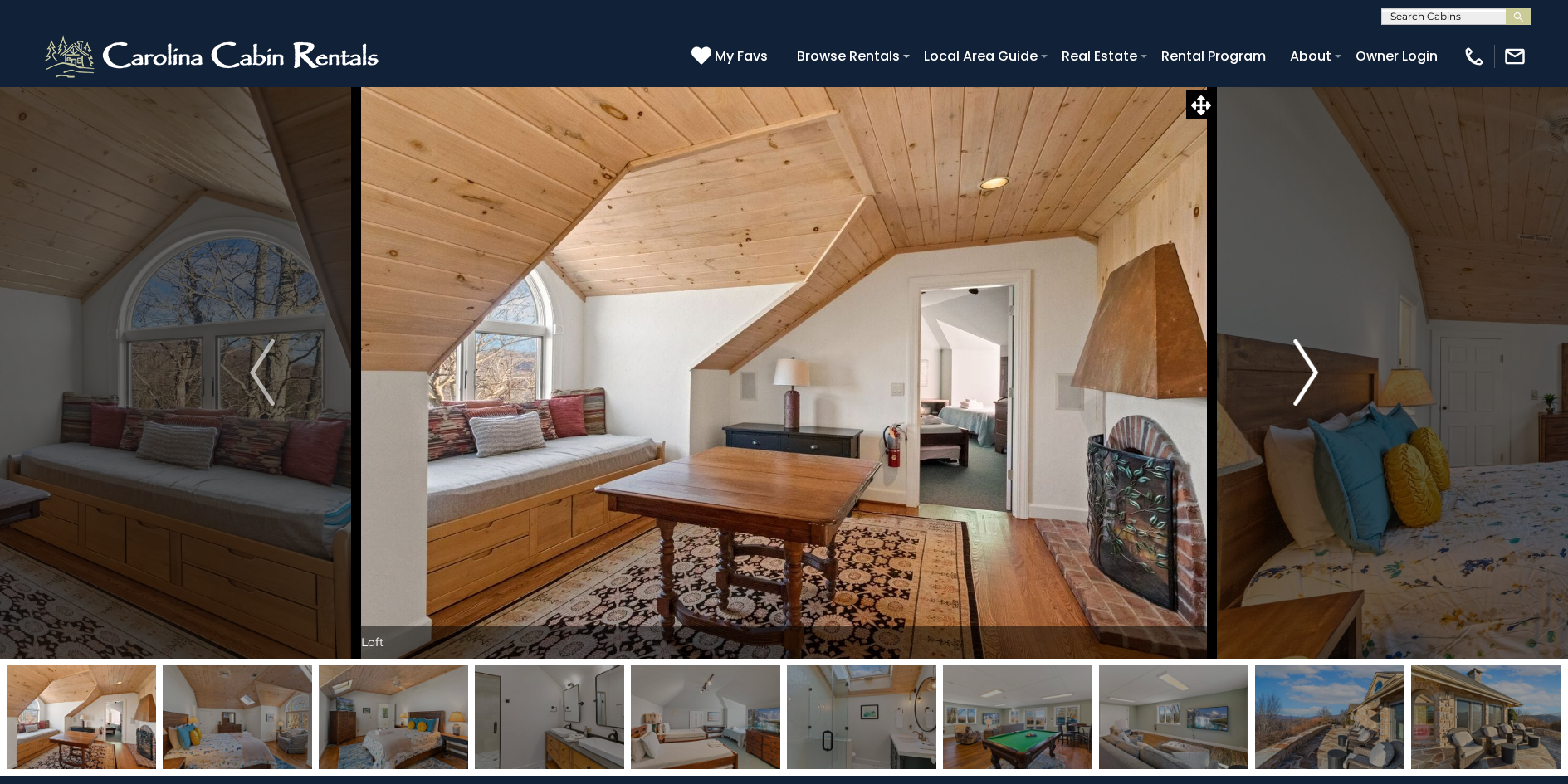
click at [1313, 370] on img "Next" at bounding box center [1306, 372] width 25 height 67
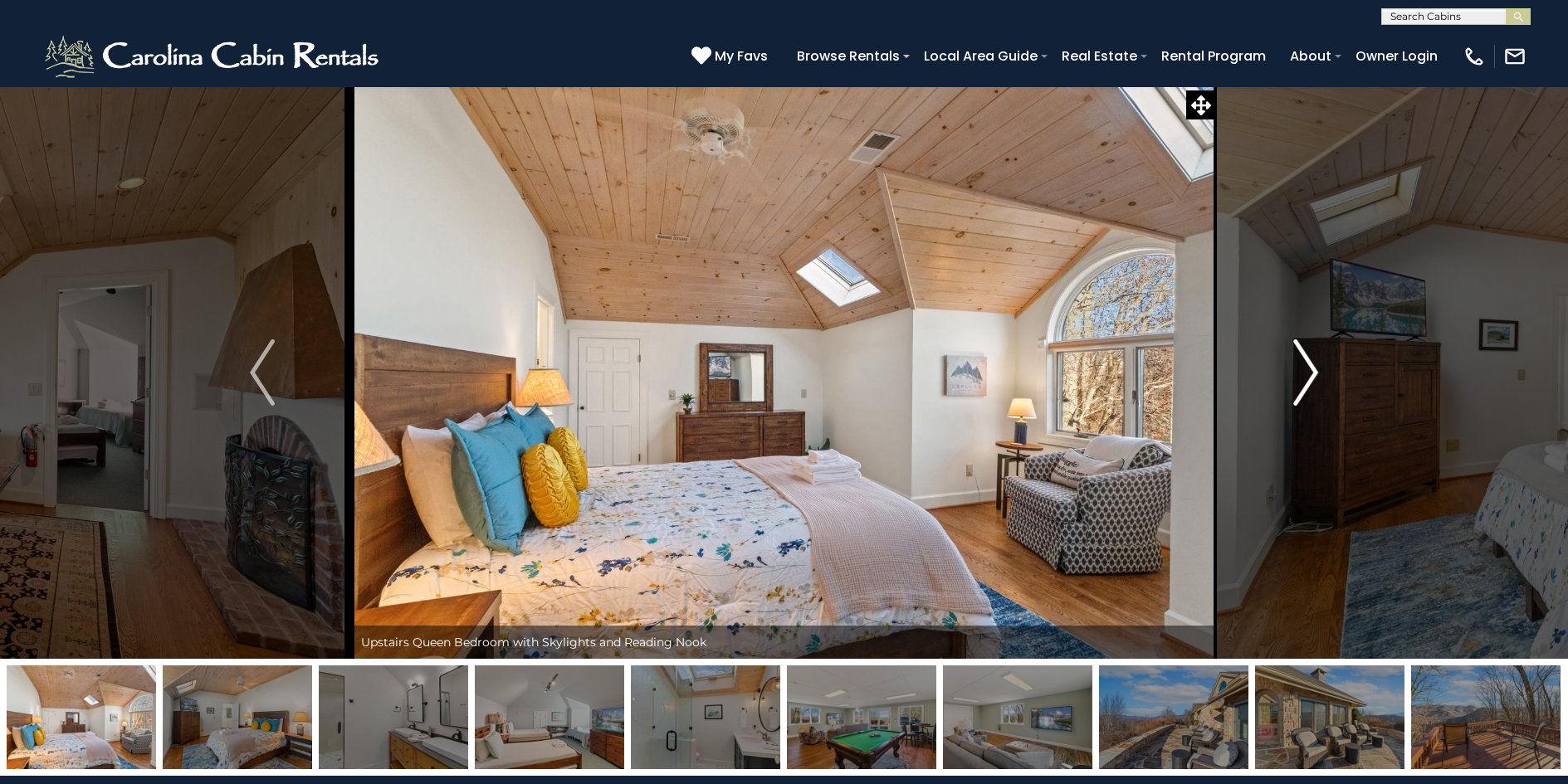
click at [1313, 370] on img "Next" at bounding box center [1306, 372] width 25 height 67
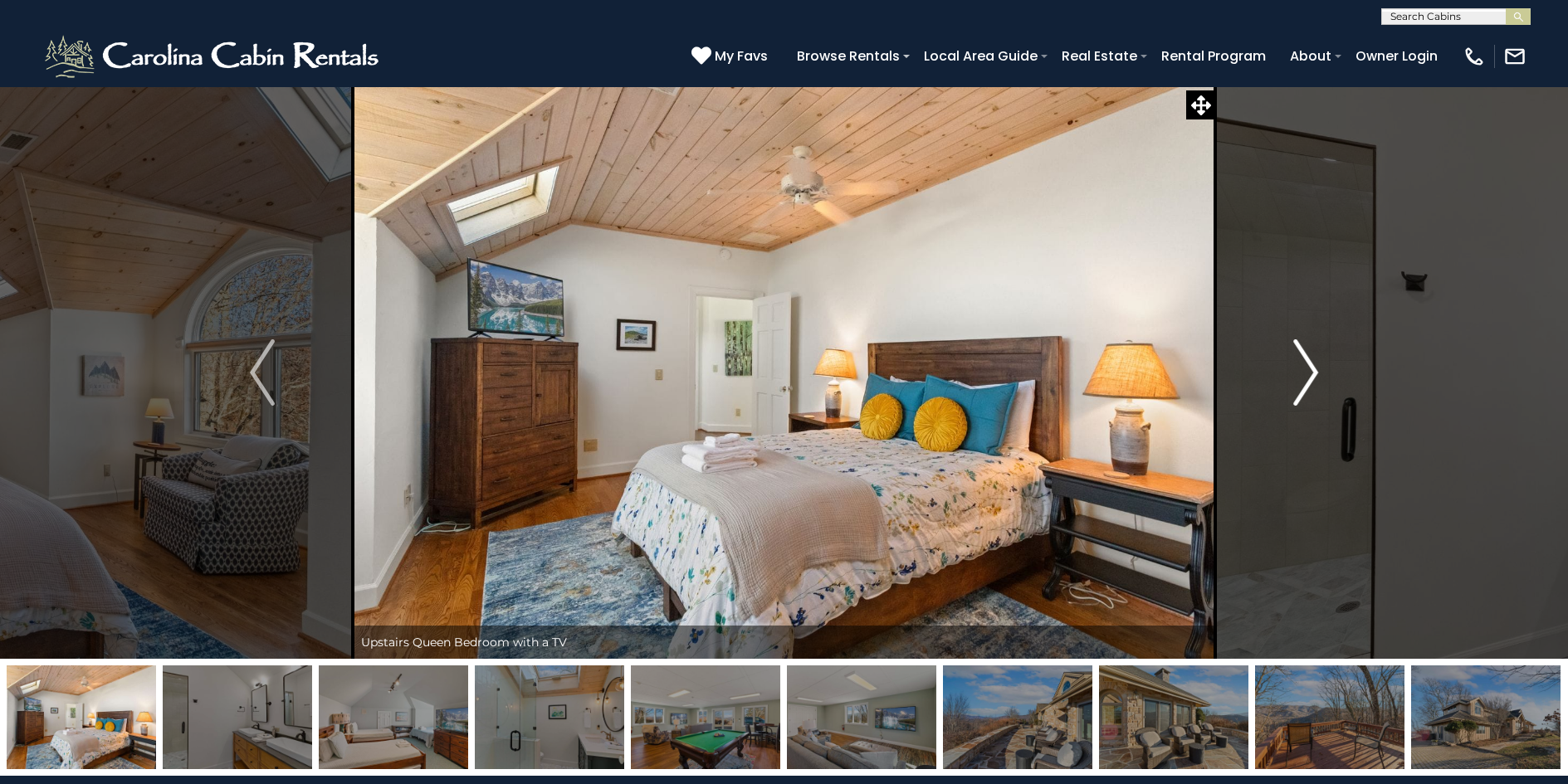
click at [1313, 370] on img "Next" at bounding box center [1306, 372] width 25 height 67
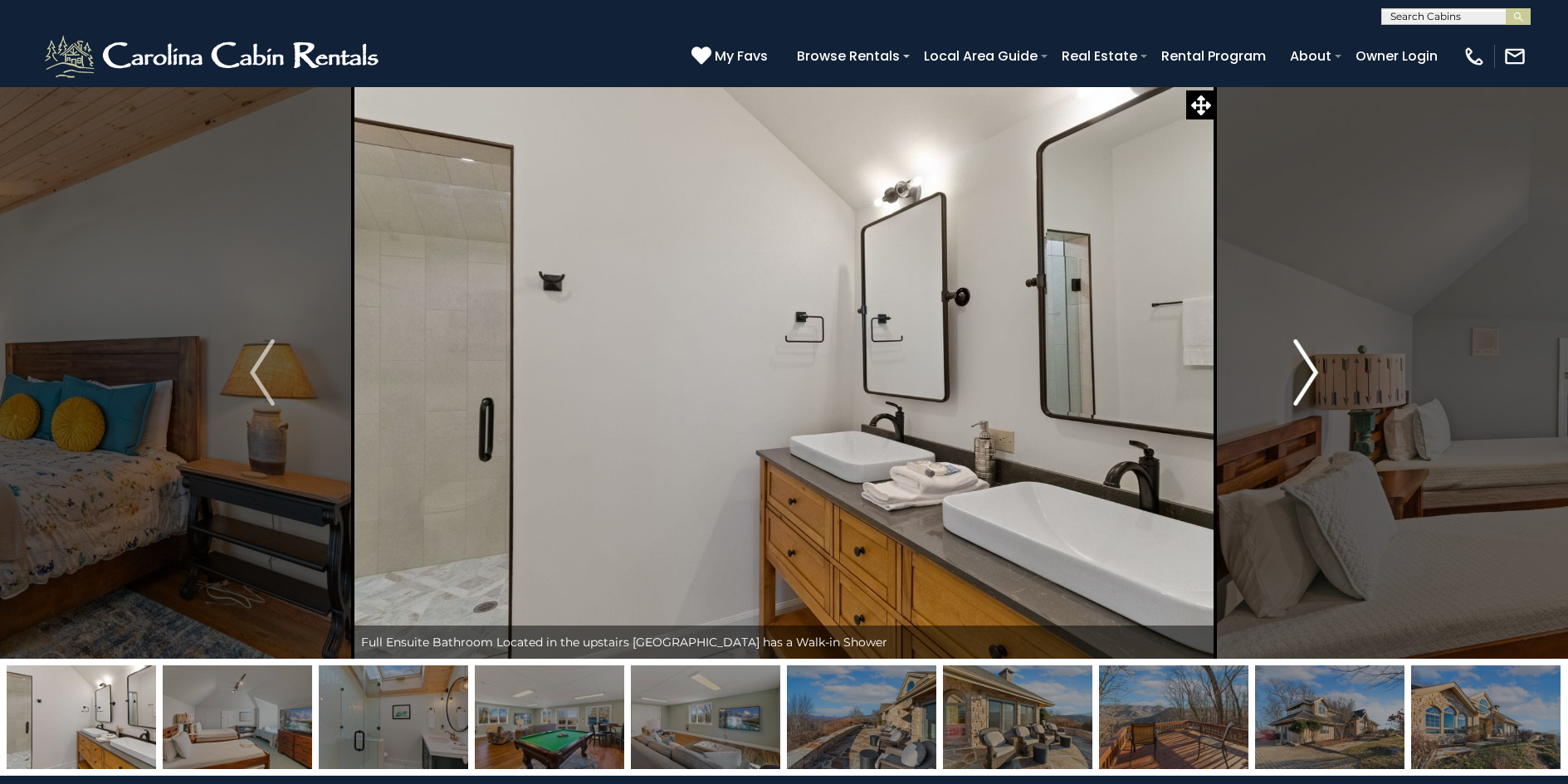
click at [1313, 370] on img "Next" at bounding box center [1306, 372] width 25 height 67
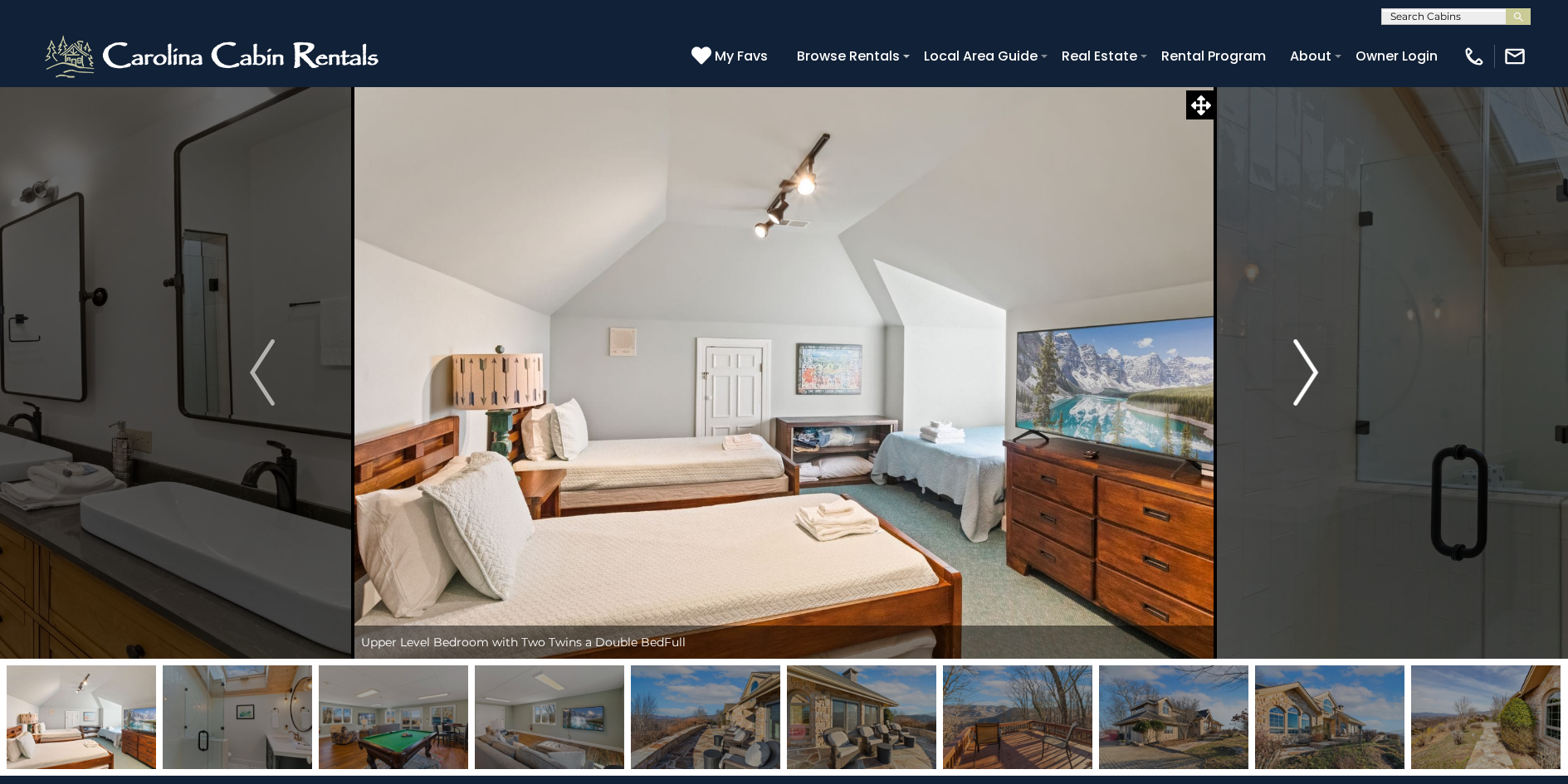
click at [1313, 370] on img "Next" at bounding box center [1306, 372] width 25 height 67
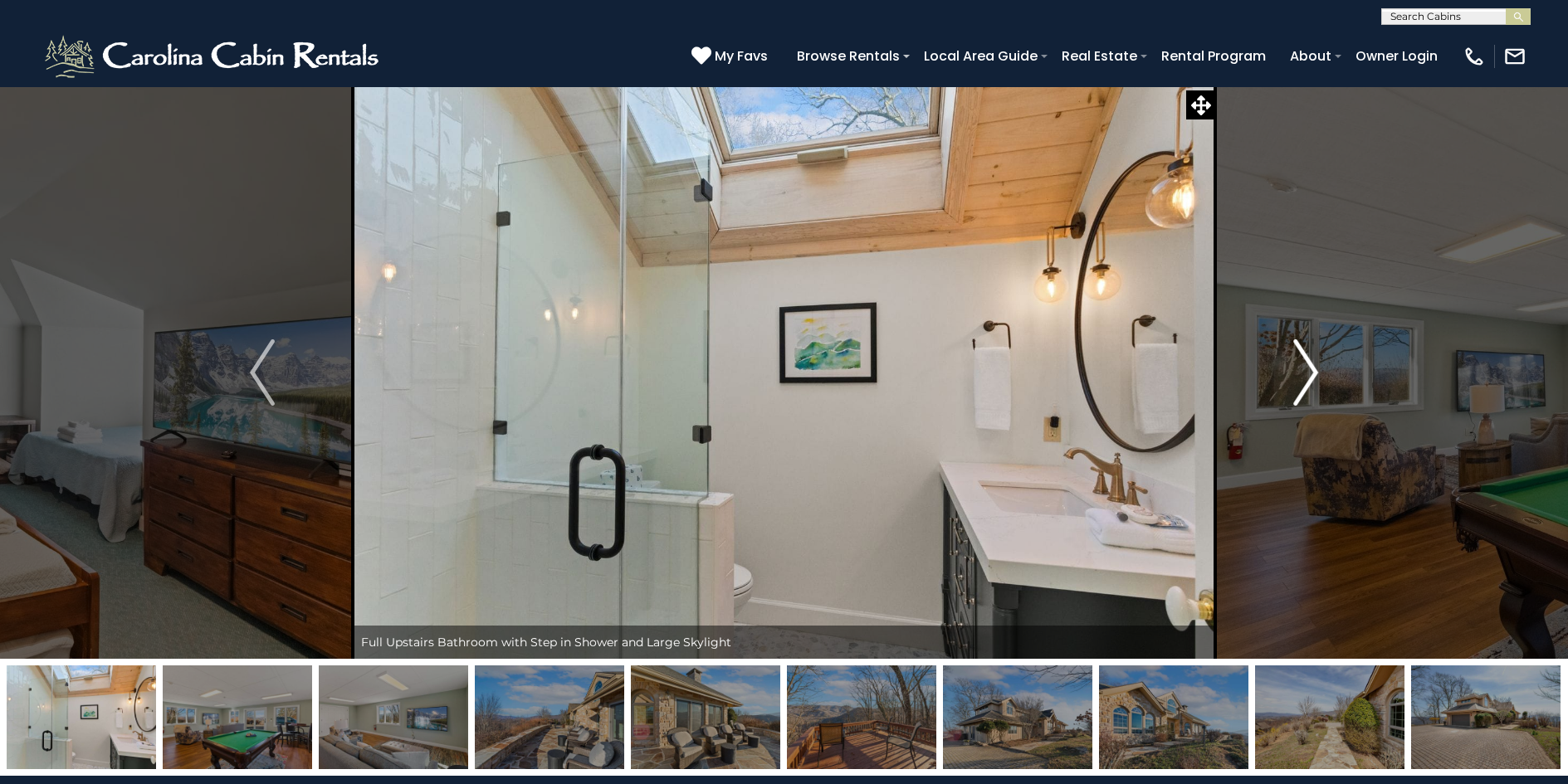
click at [1313, 370] on img "Next" at bounding box center [1306, 372] width 25 height 67
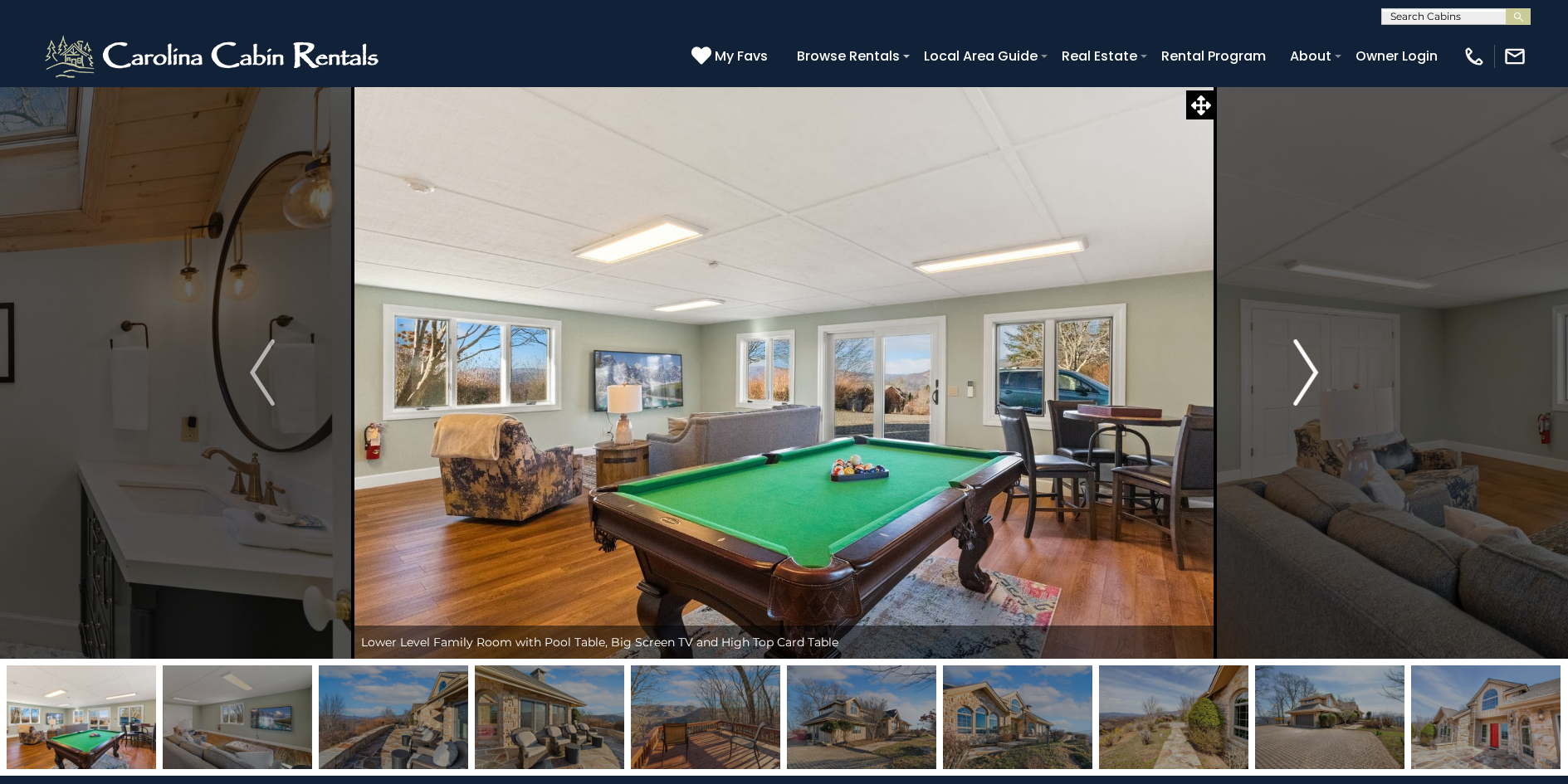
click at [1313, 370] on img "Next" at bounding box center [1306, 372] width 25 height 67
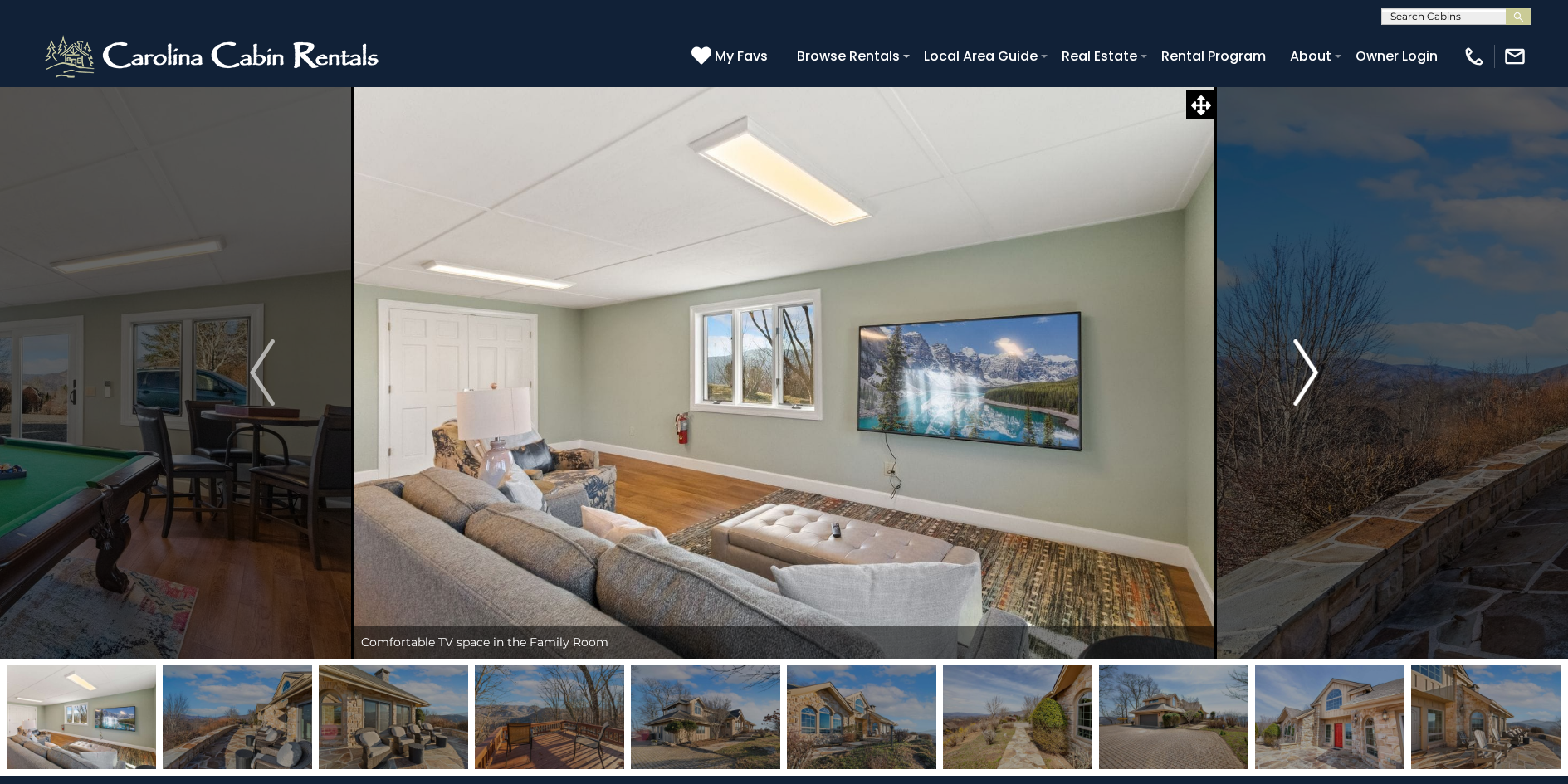
click at [1313, 370] on img "Next" at bounding box center [1306, 372] width 25 height 67
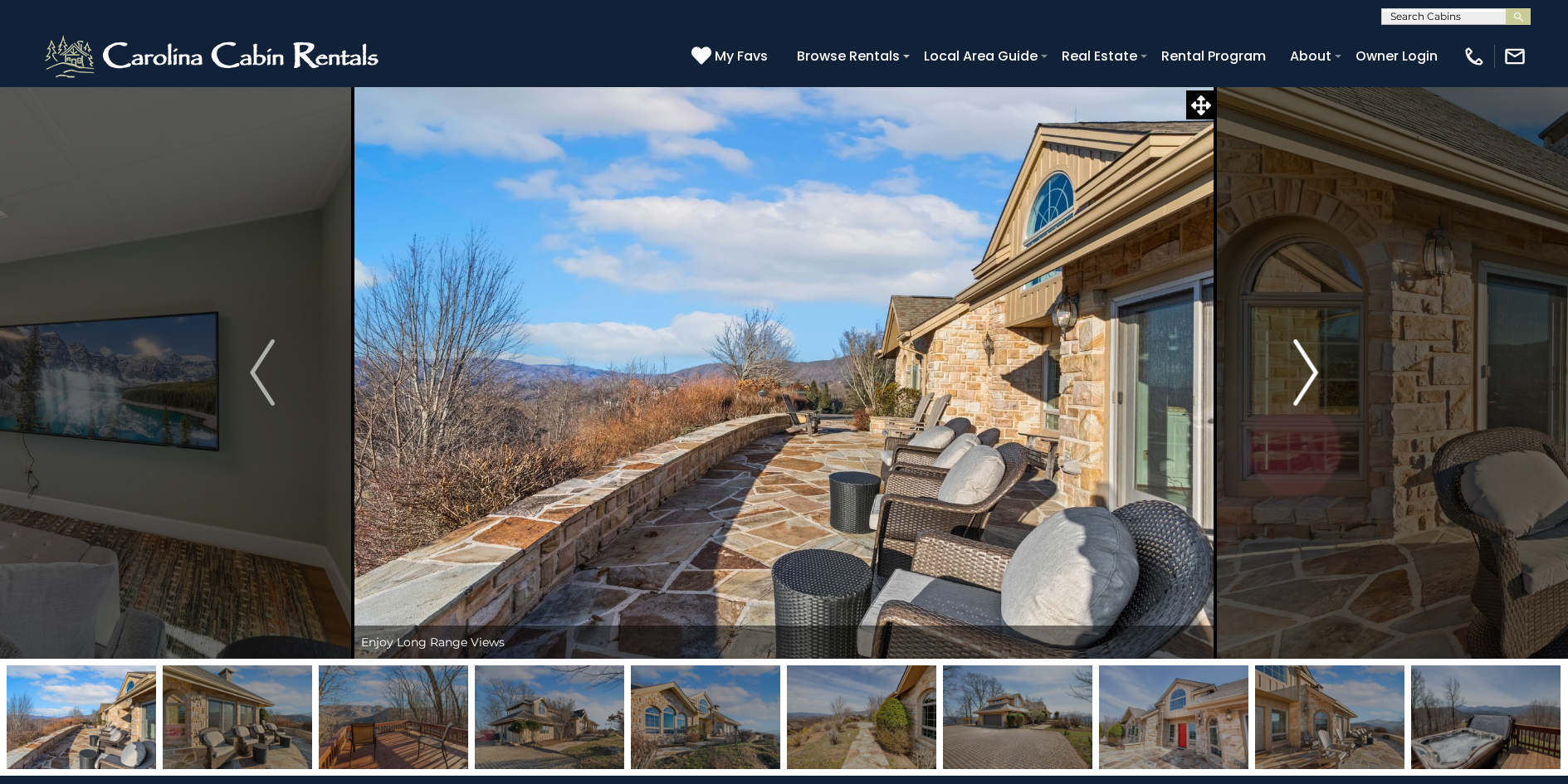
click at [1313, 370] on img "Next" at bounding box center [1306, 372] width 25 height 67
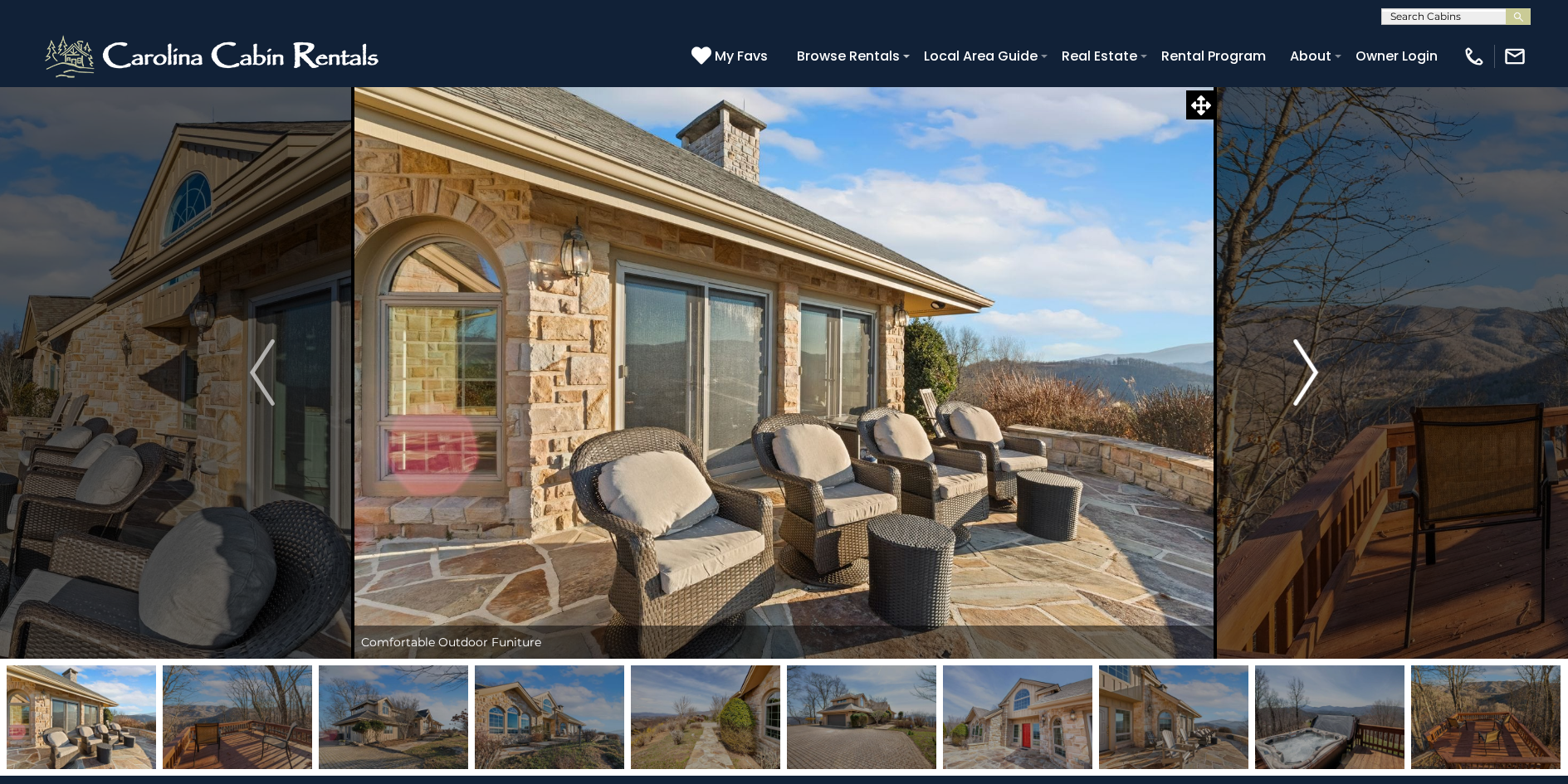
click at [1313, 370] on img "Next" at bounding box center [1306, 372] width 25 height 67
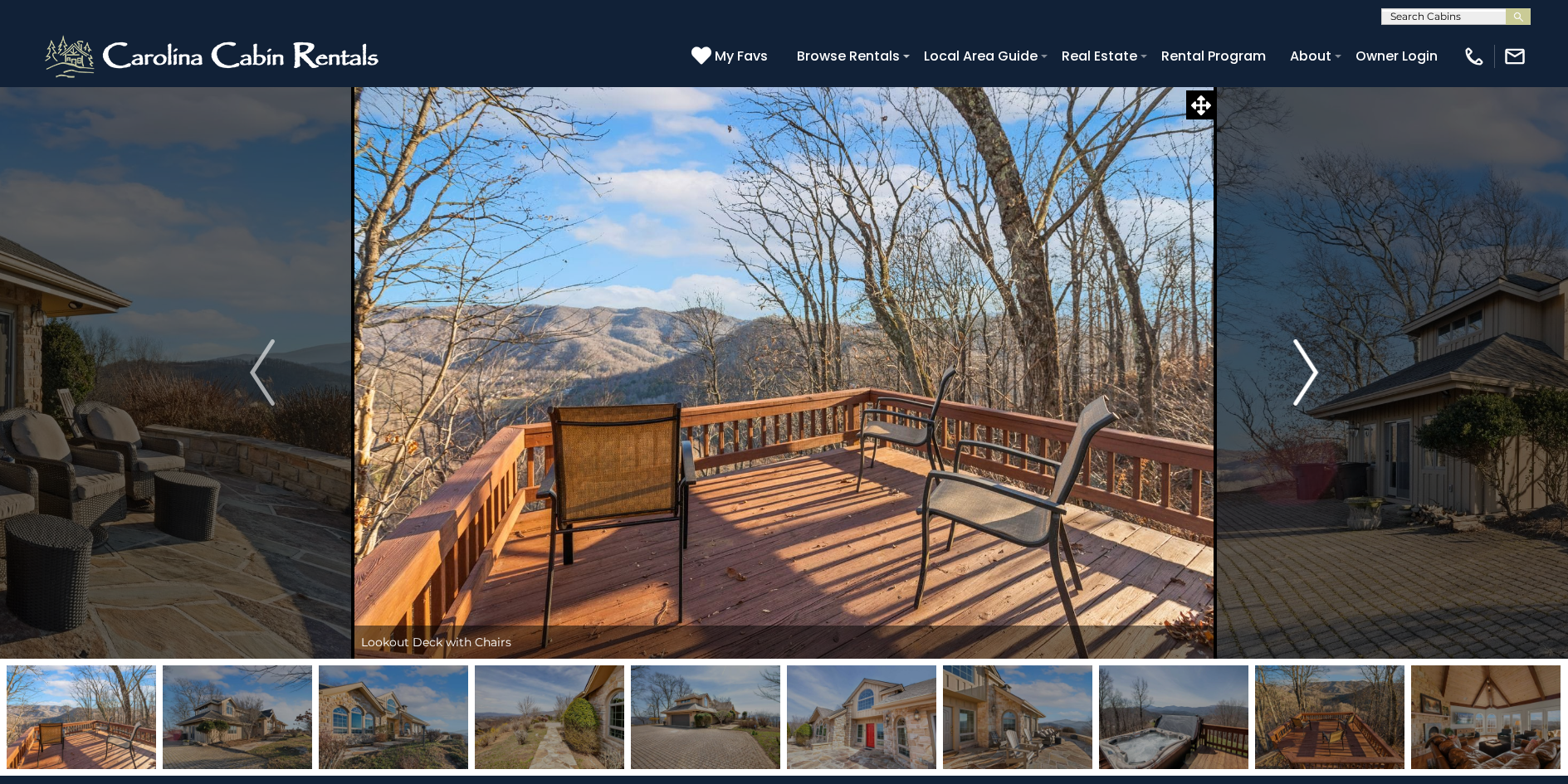
click at [1313, 370] on img "Next" at bounding box center [1306, 372] width 25 height 67
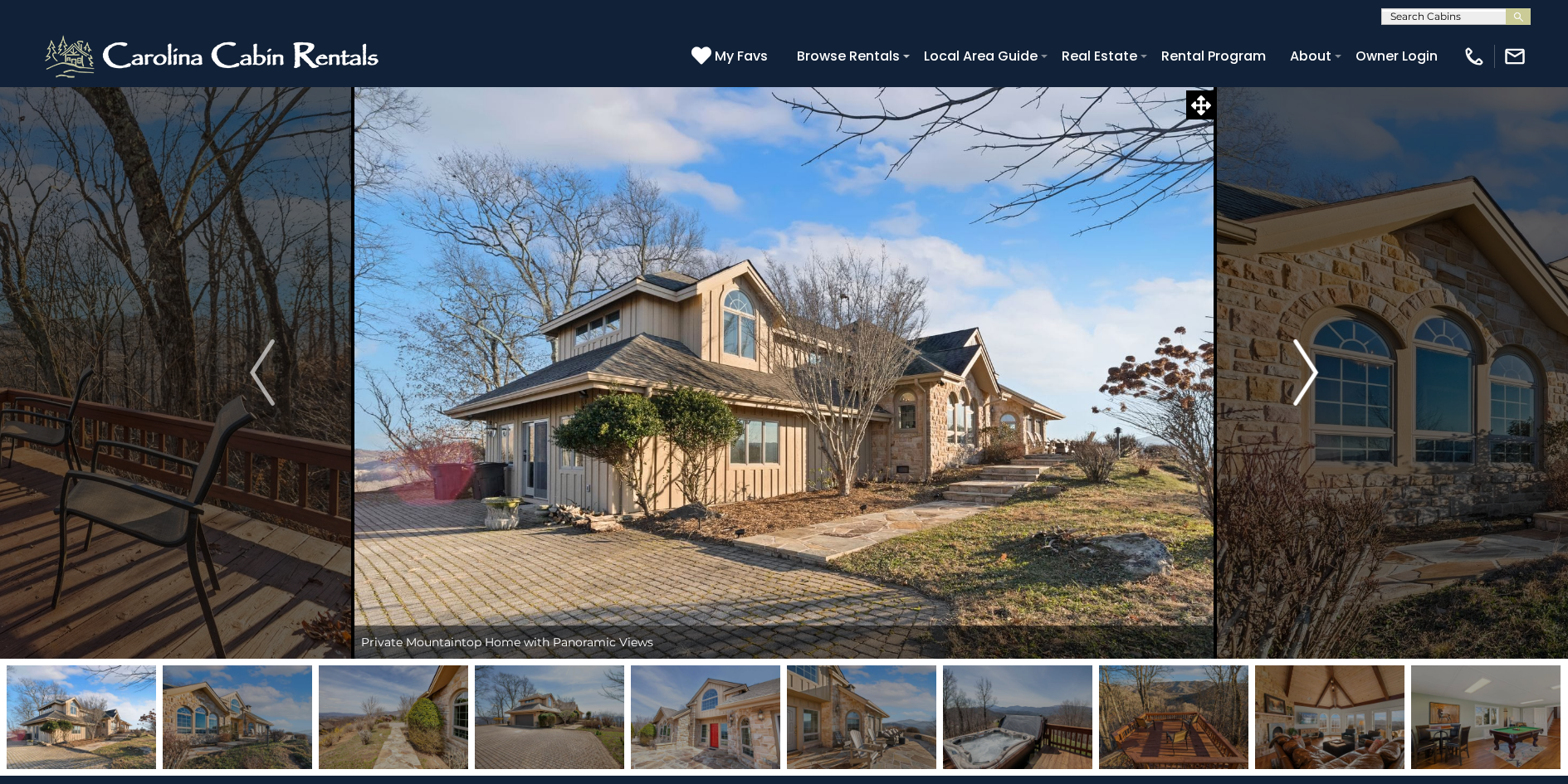
click at [1313, 370] on img "Next" at bounding box center [1306, 372] width 25 height 67
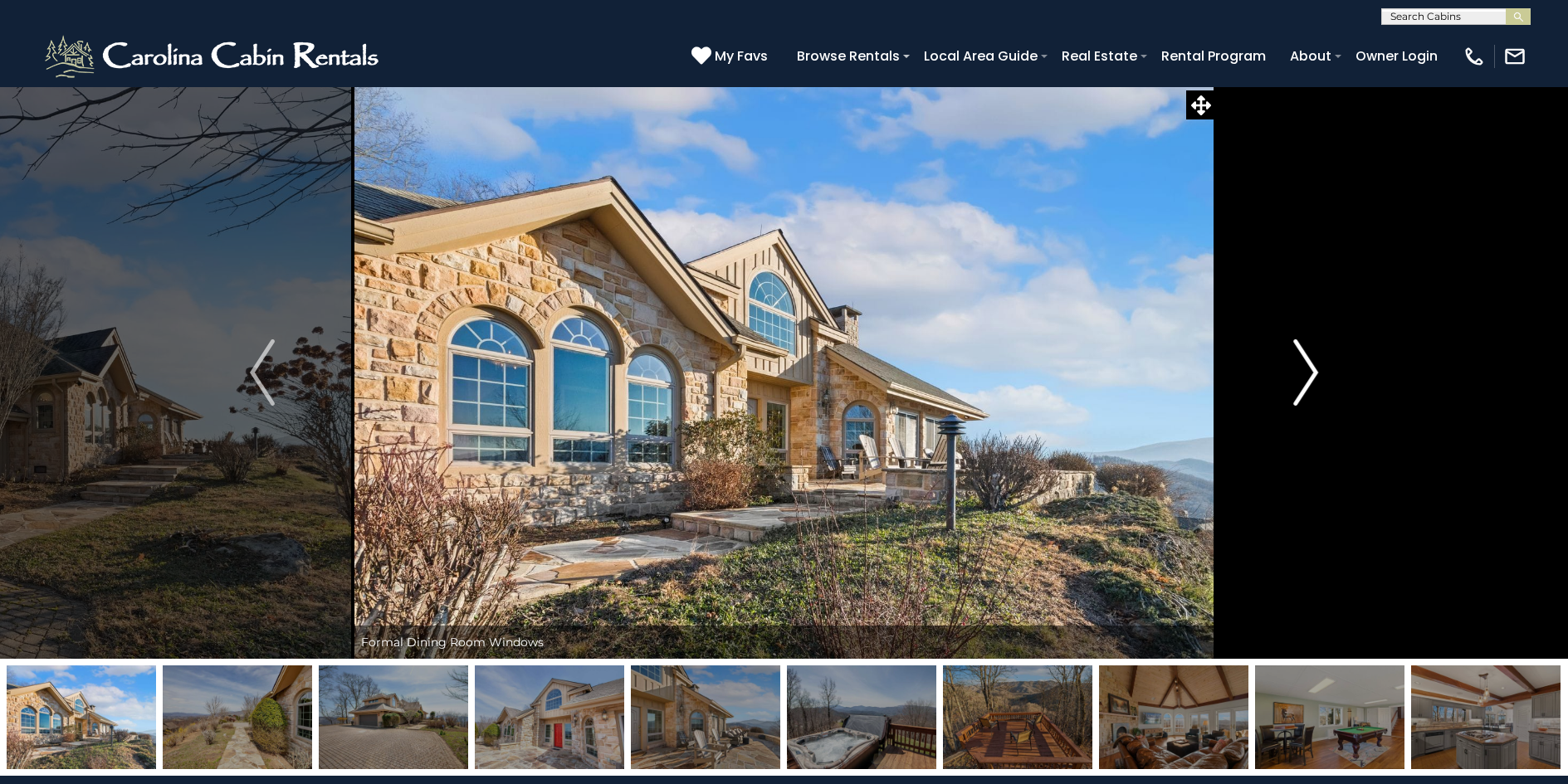
click at [1313, 370] on img "Next" at bounding box center [1306, 372] width 25 height 67
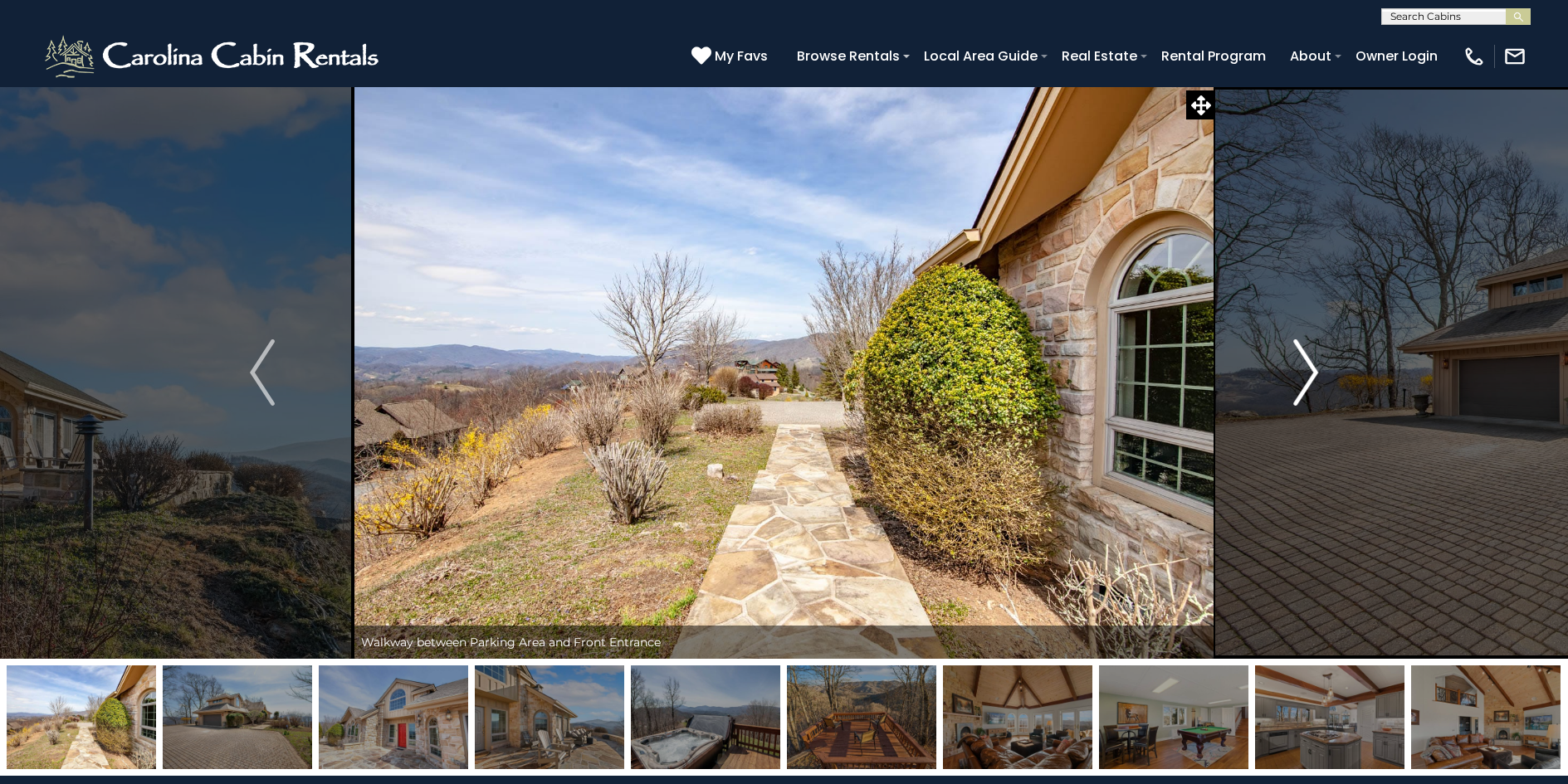
click at [1313, 370] on img "Next" at bounding box center [1306, 372] width 25 height 67
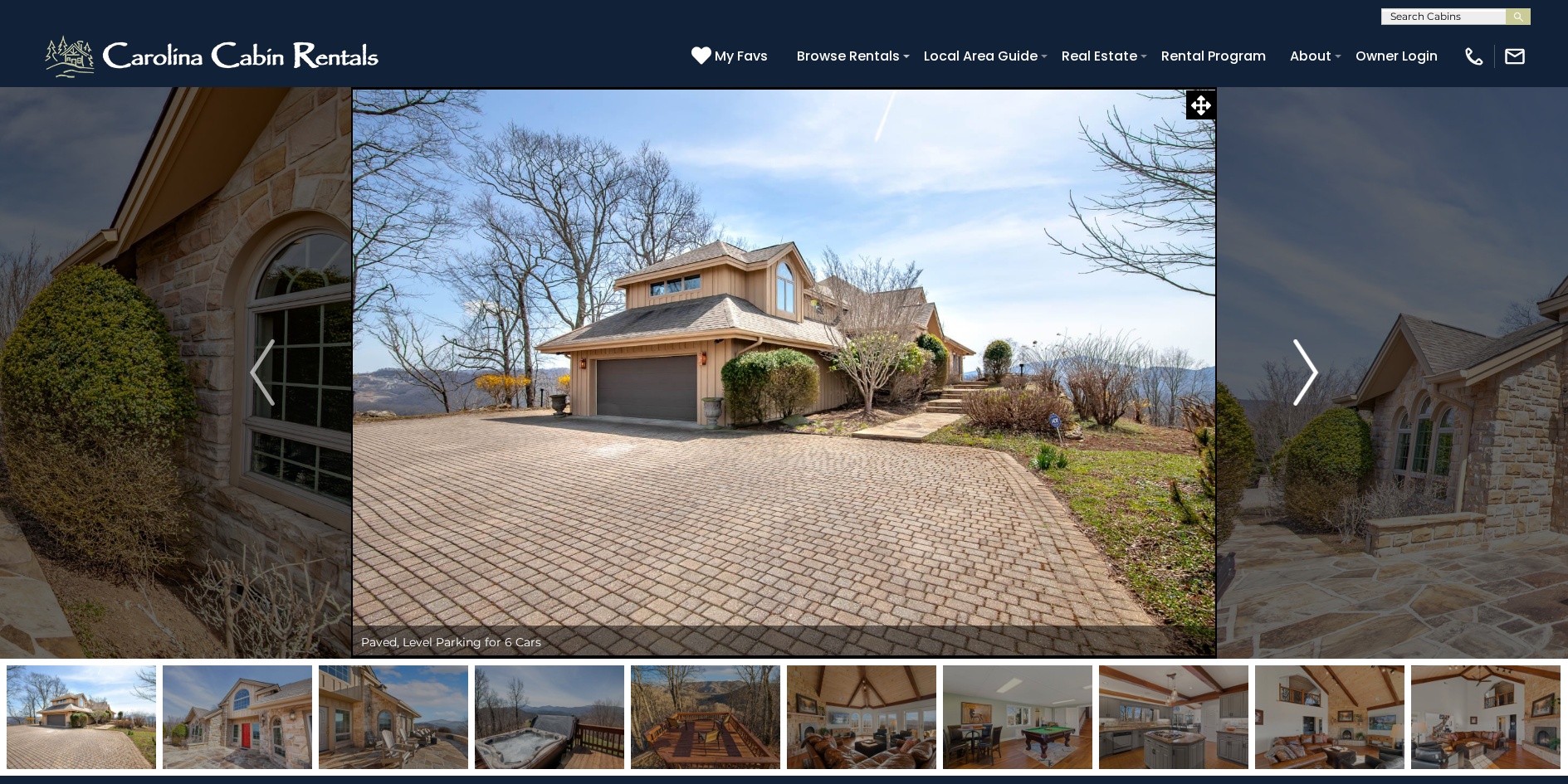
click at [1313, 370] on img "Next" at bounding box center [1306, 372] width 25 height 67
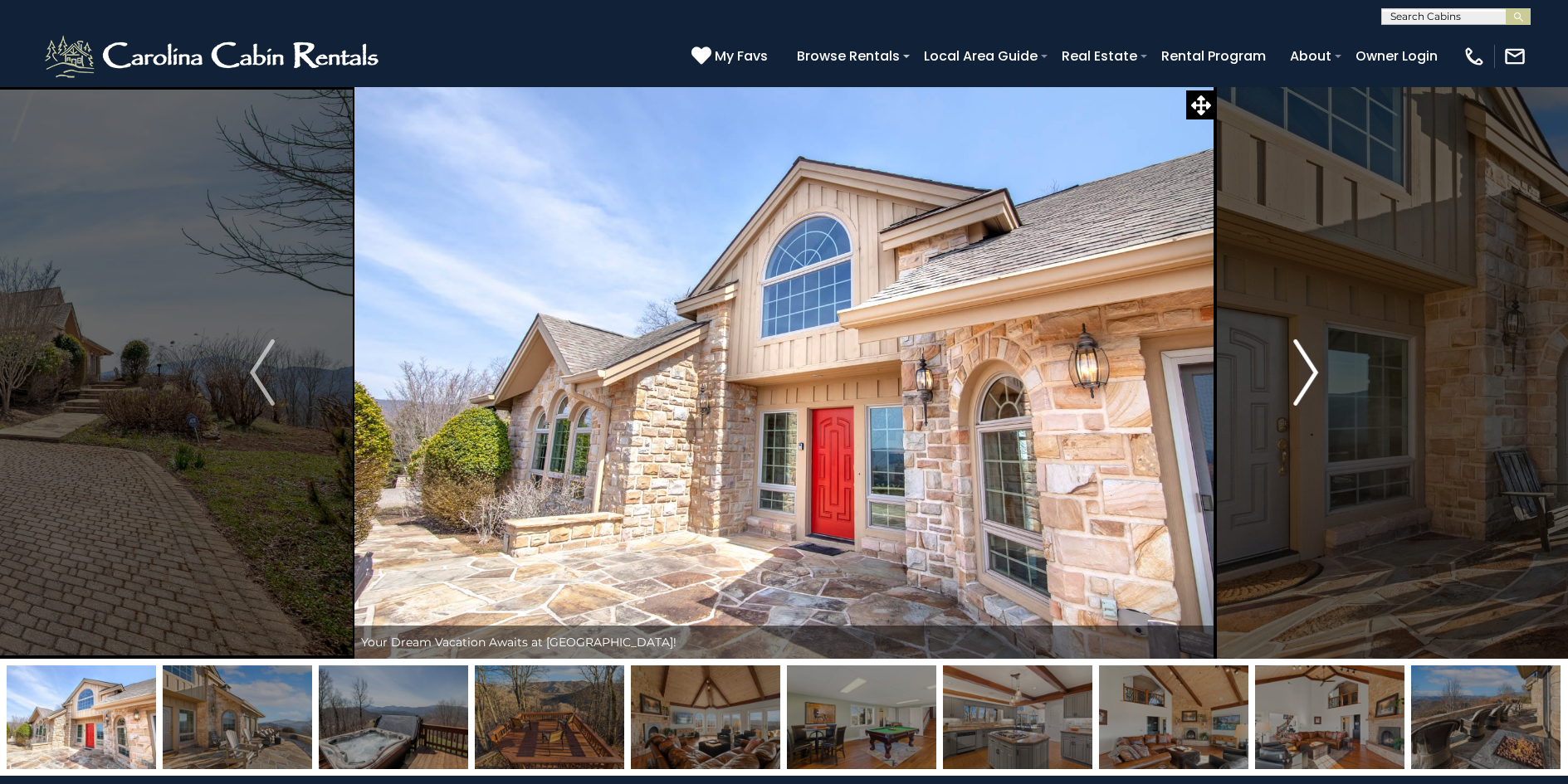
click at [1313, 370] on img "Next" at bounding box center [1306, 372] width 25 height 67
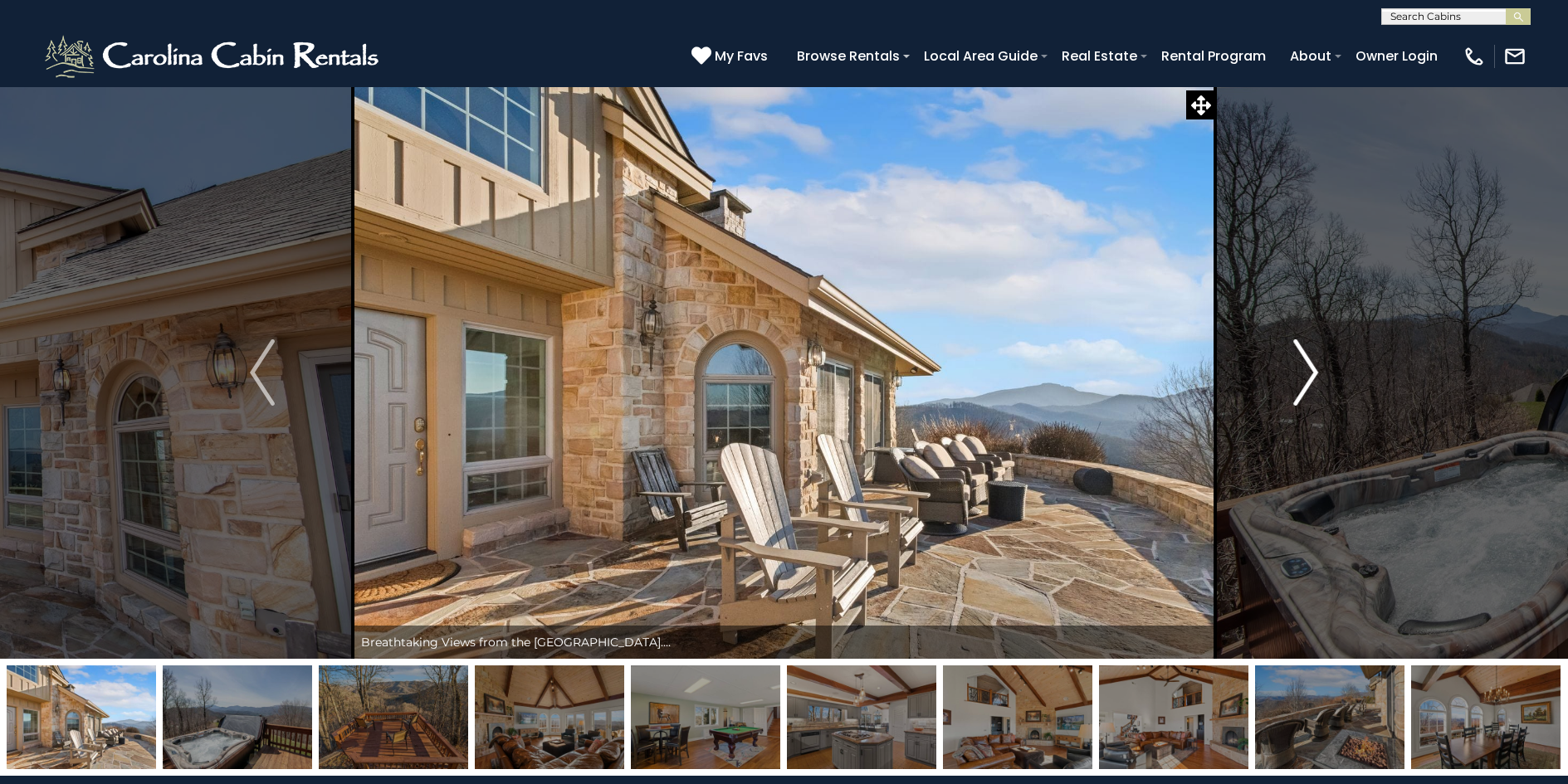
click at [1313, 370] on img "Next" at bounding box center [1306, 372] width 25 height 67
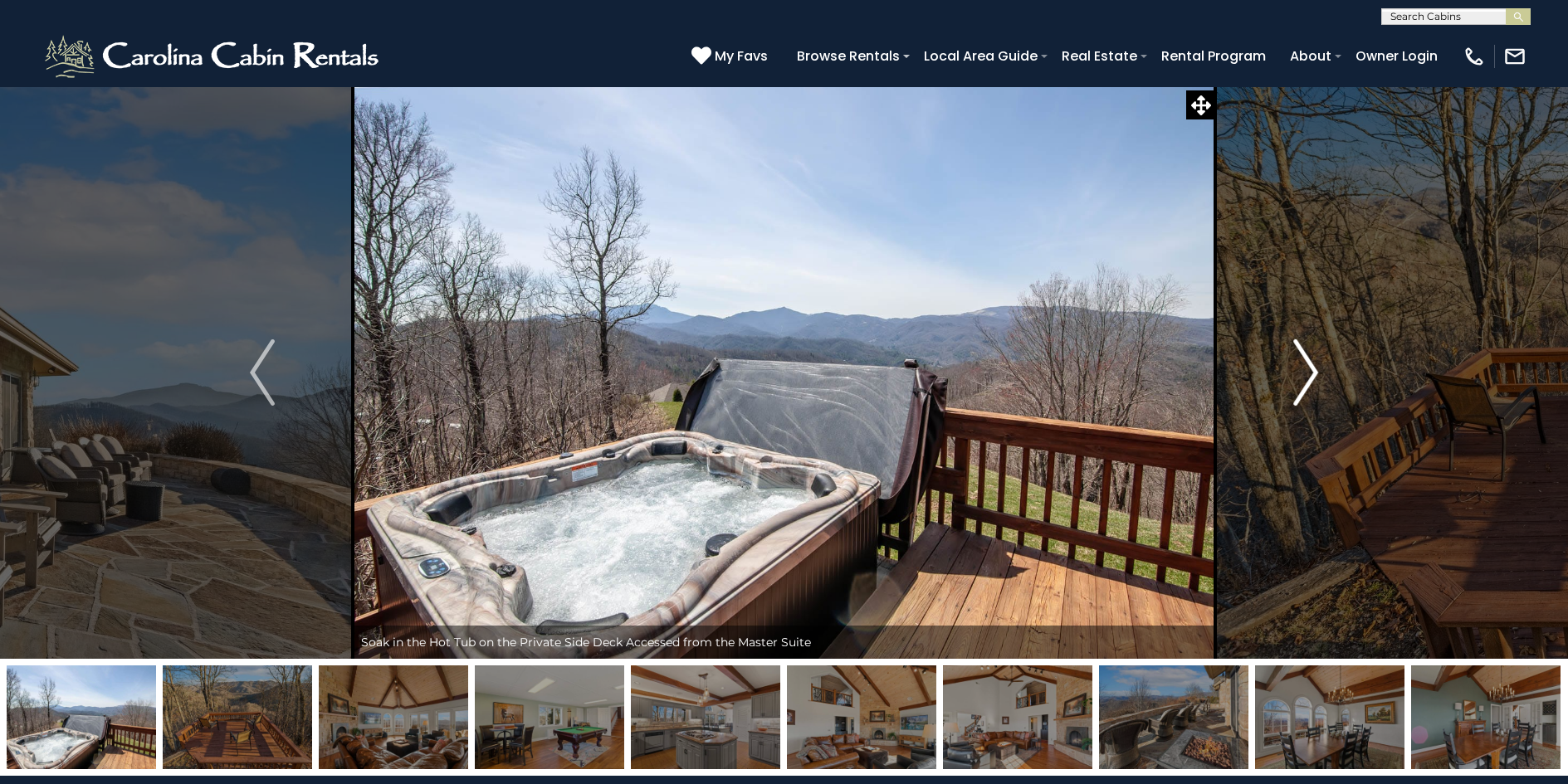
click at [1313, 370] on img "Next" at bounding box center [1306, 372] width 25 height 67
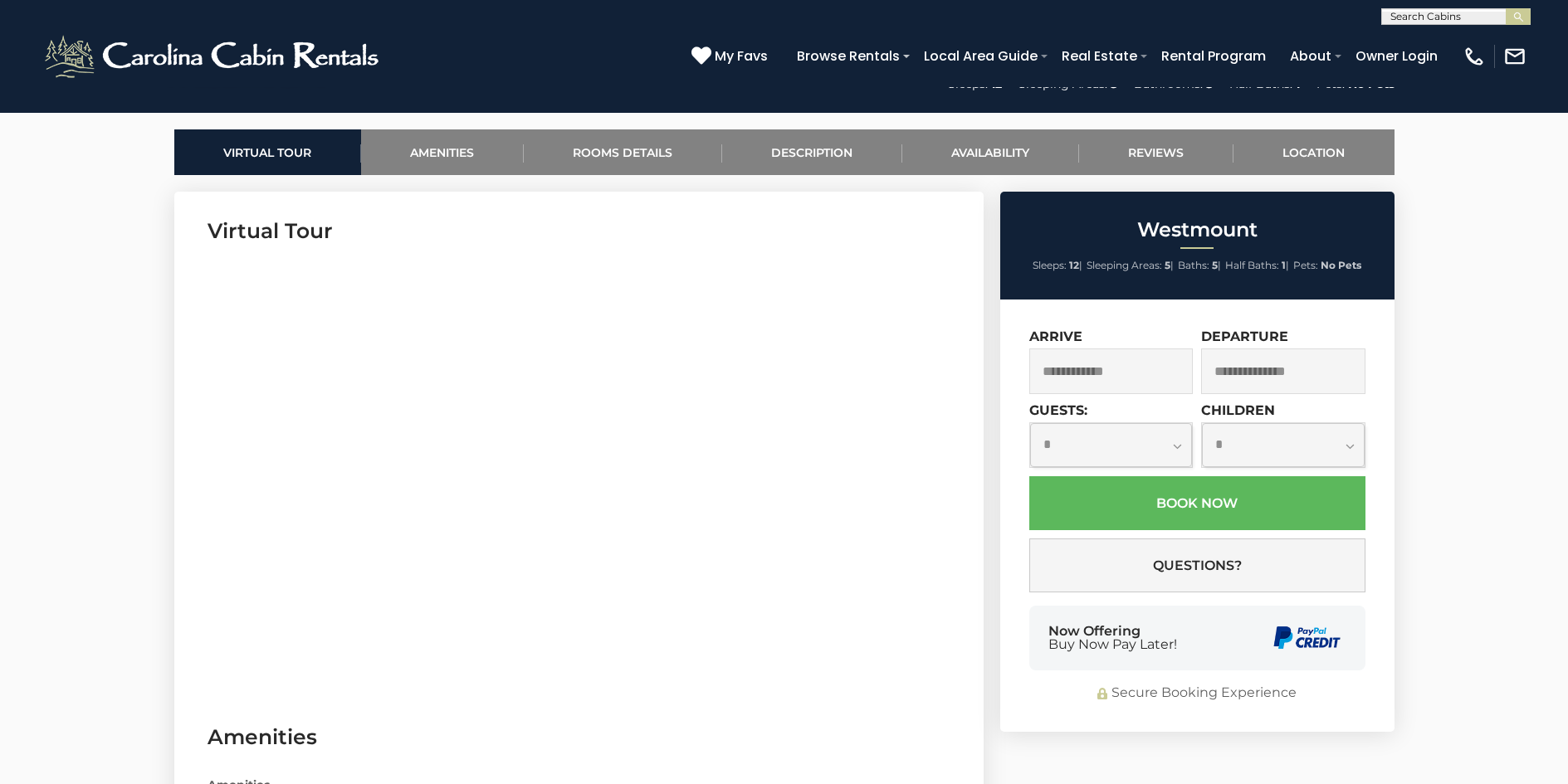
scroll to position [830, 0]
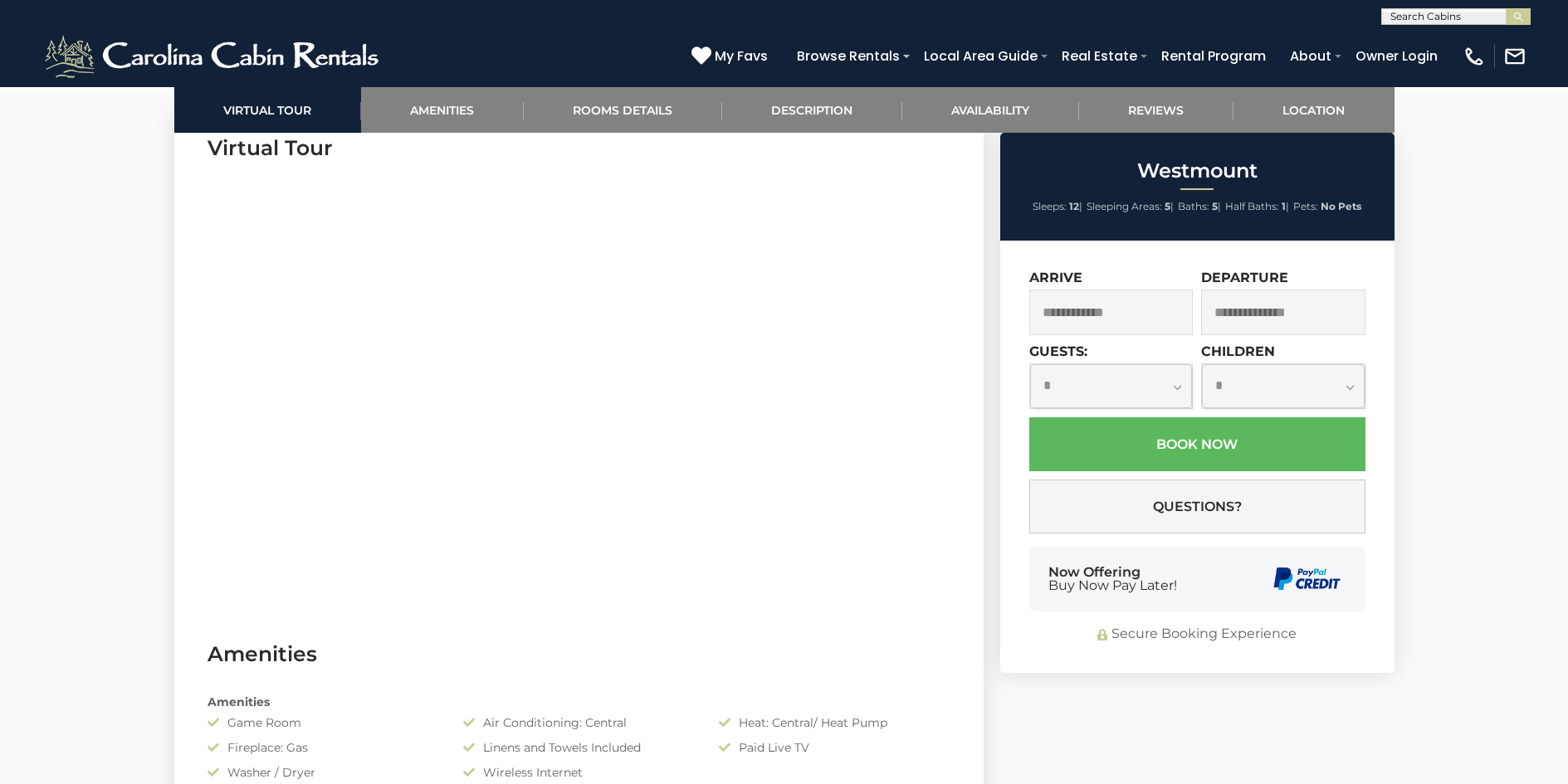
click at [1109, 317] on input "text" at bounding box center [1111, 312] width 164 height 46
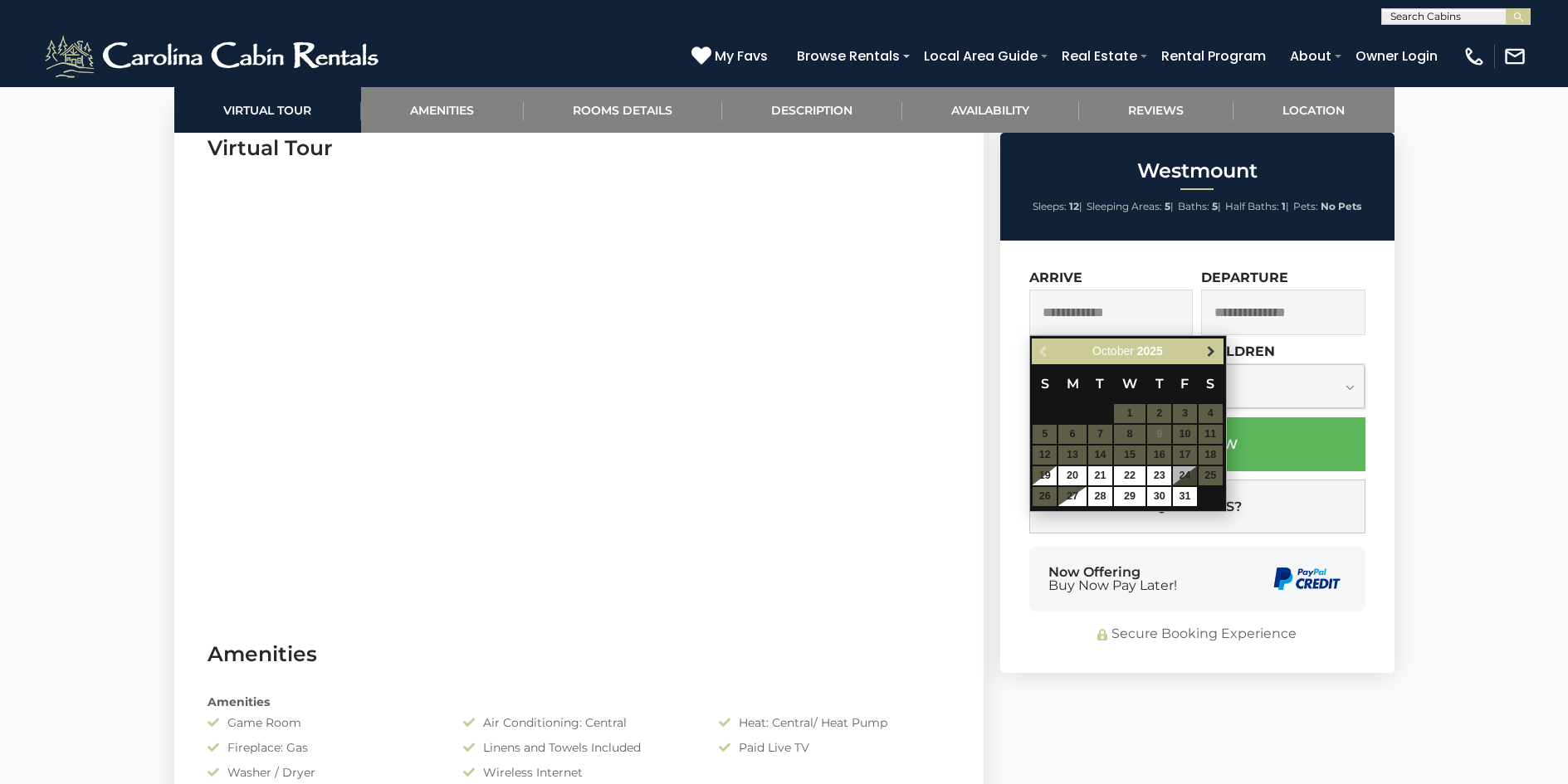
click at [1210, 353] on span "Next" at bounding box center [1212, 352] width 13 height 13
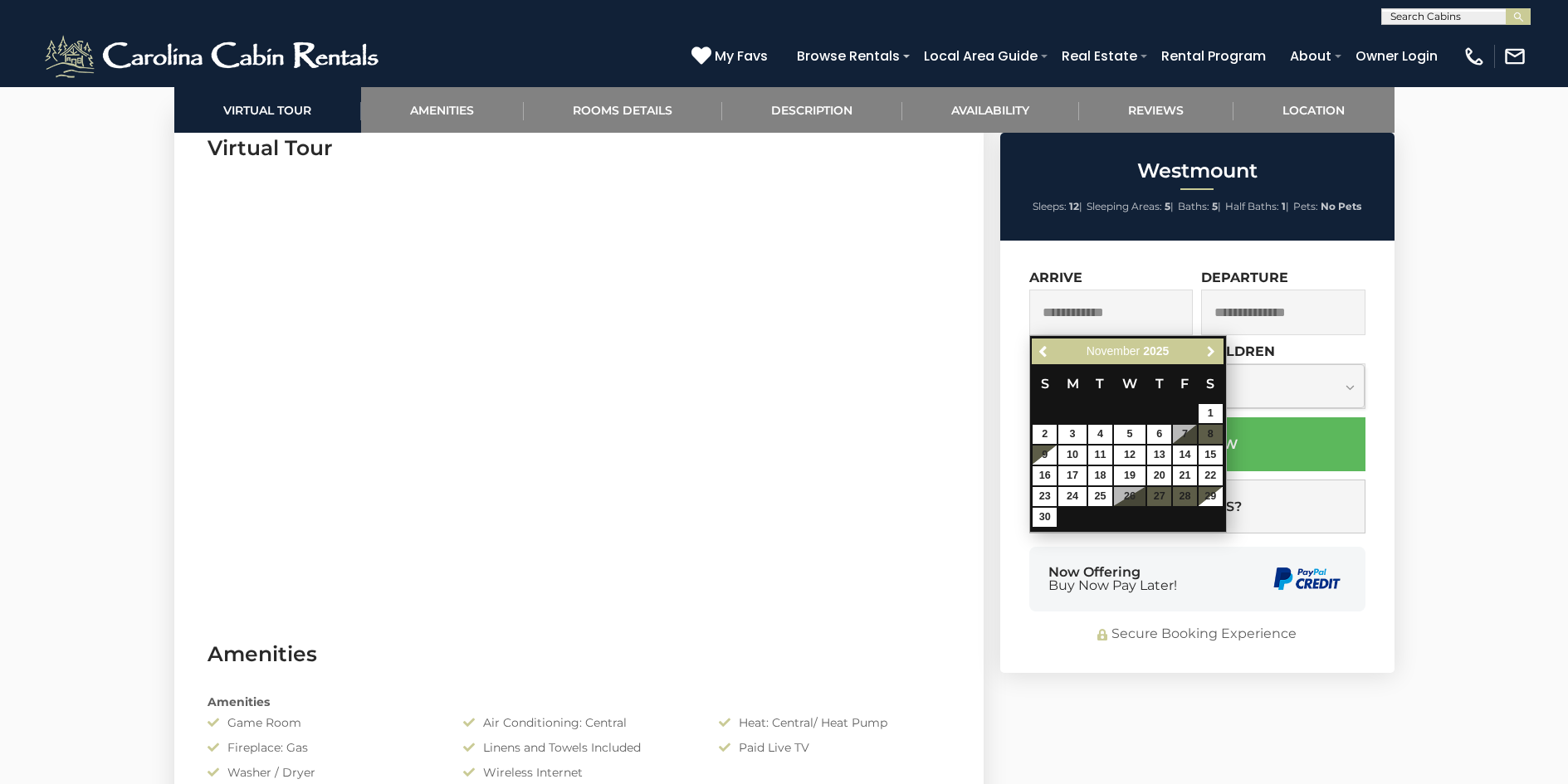
click at [1210, 353] on span "Next" at bounding box center [1212, 352] width 13 height 13
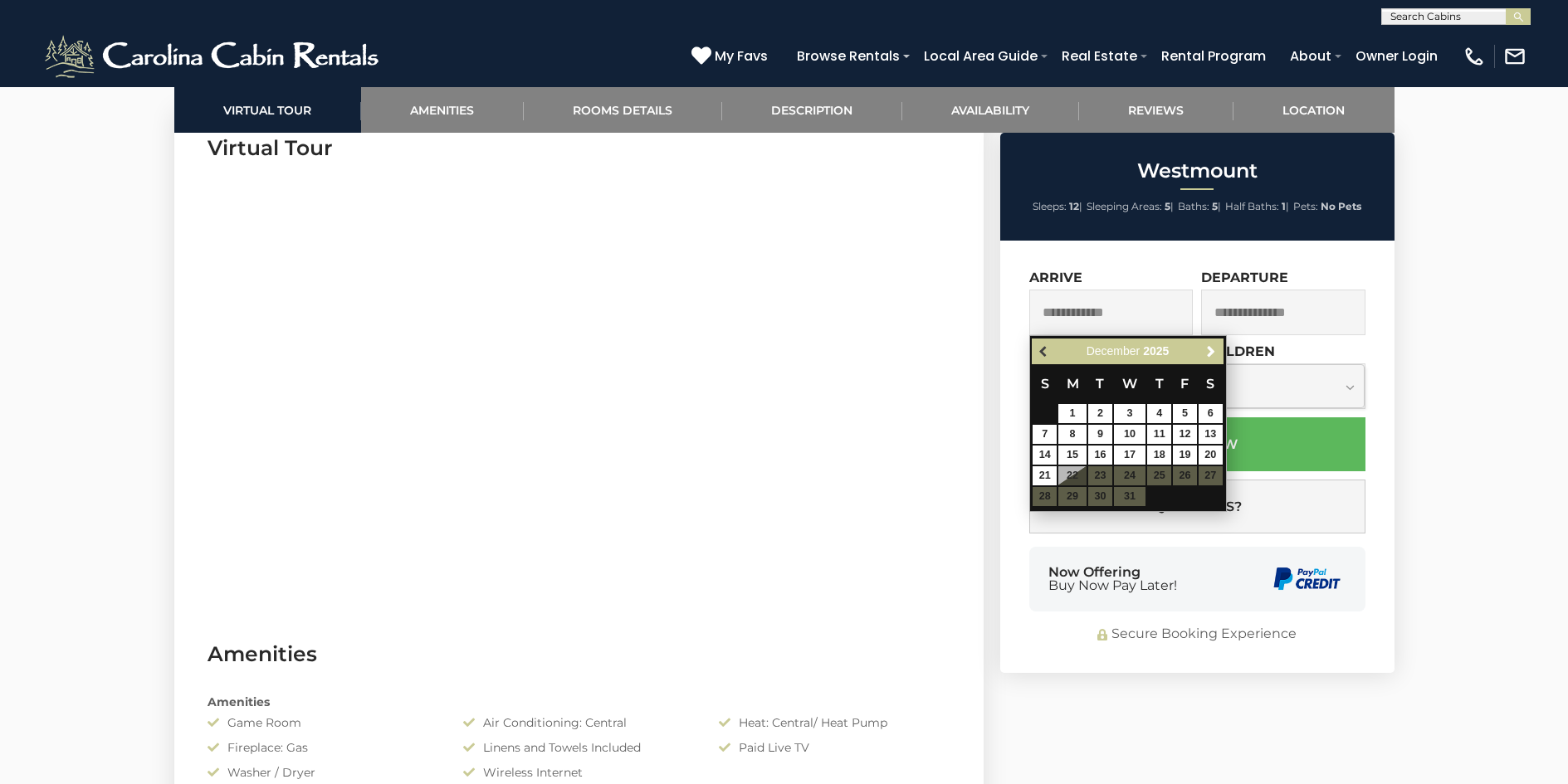
click at [1038, 349] on span "Previous" at bounding box center [1045, 352] width 13 height 13
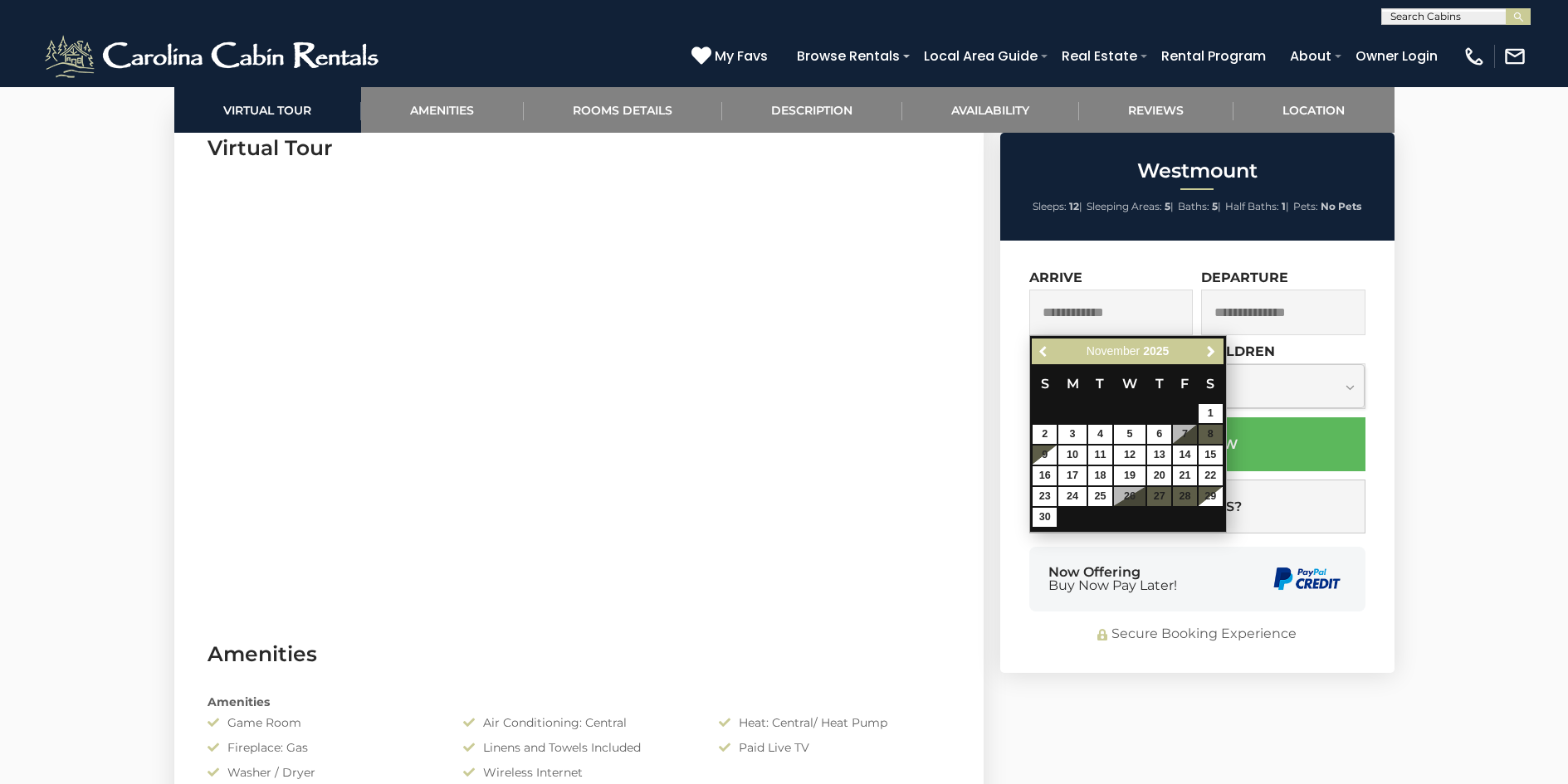
click at [1038, 349] on span "Previous" at bounding box center [1045, 352] width 13 height 13
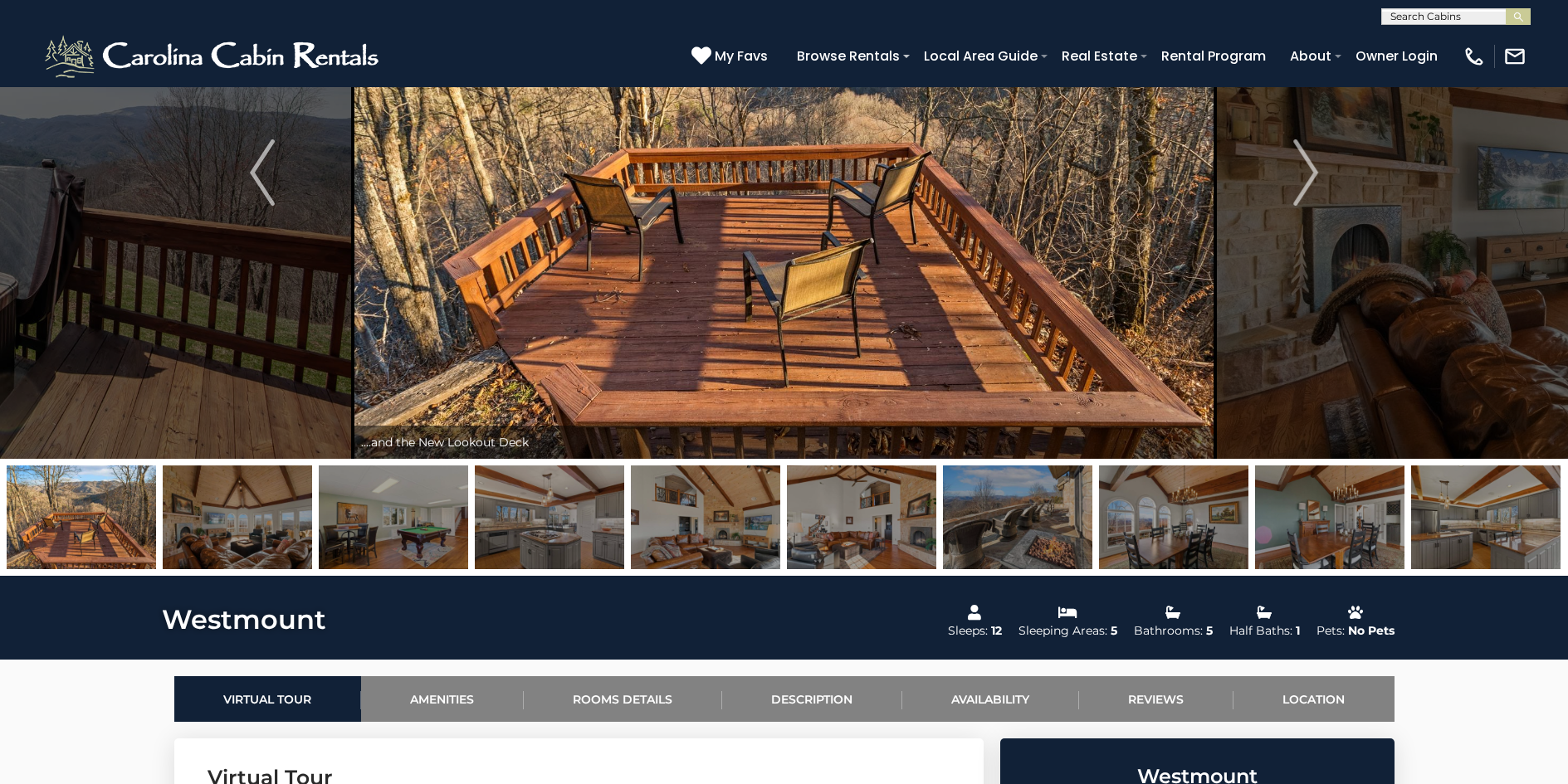
scroll to position [83, 0]
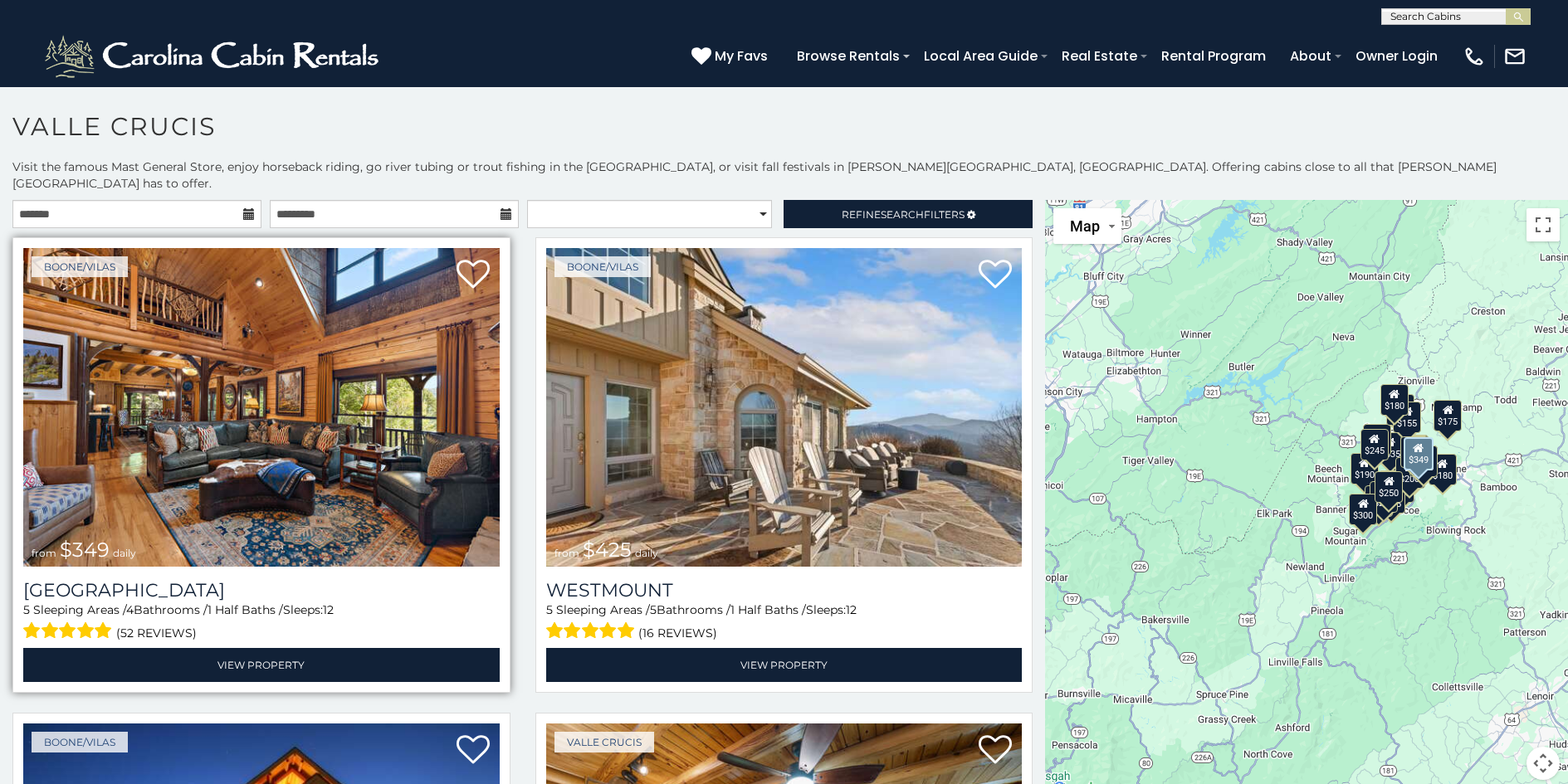
click at [337, 467] on img at bounding box center [261, 407] width 477 height 318
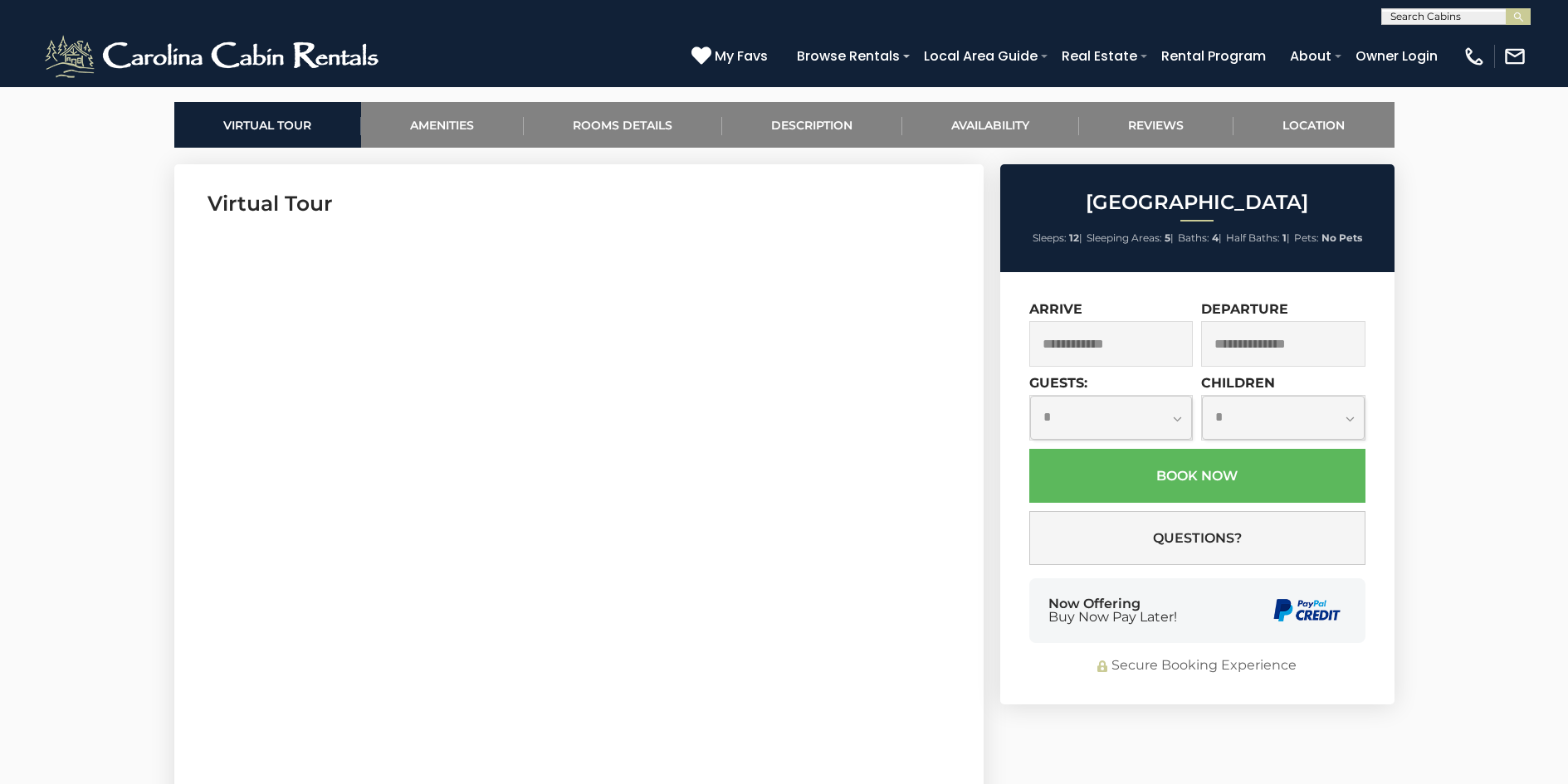
scroll to position [830, 0]
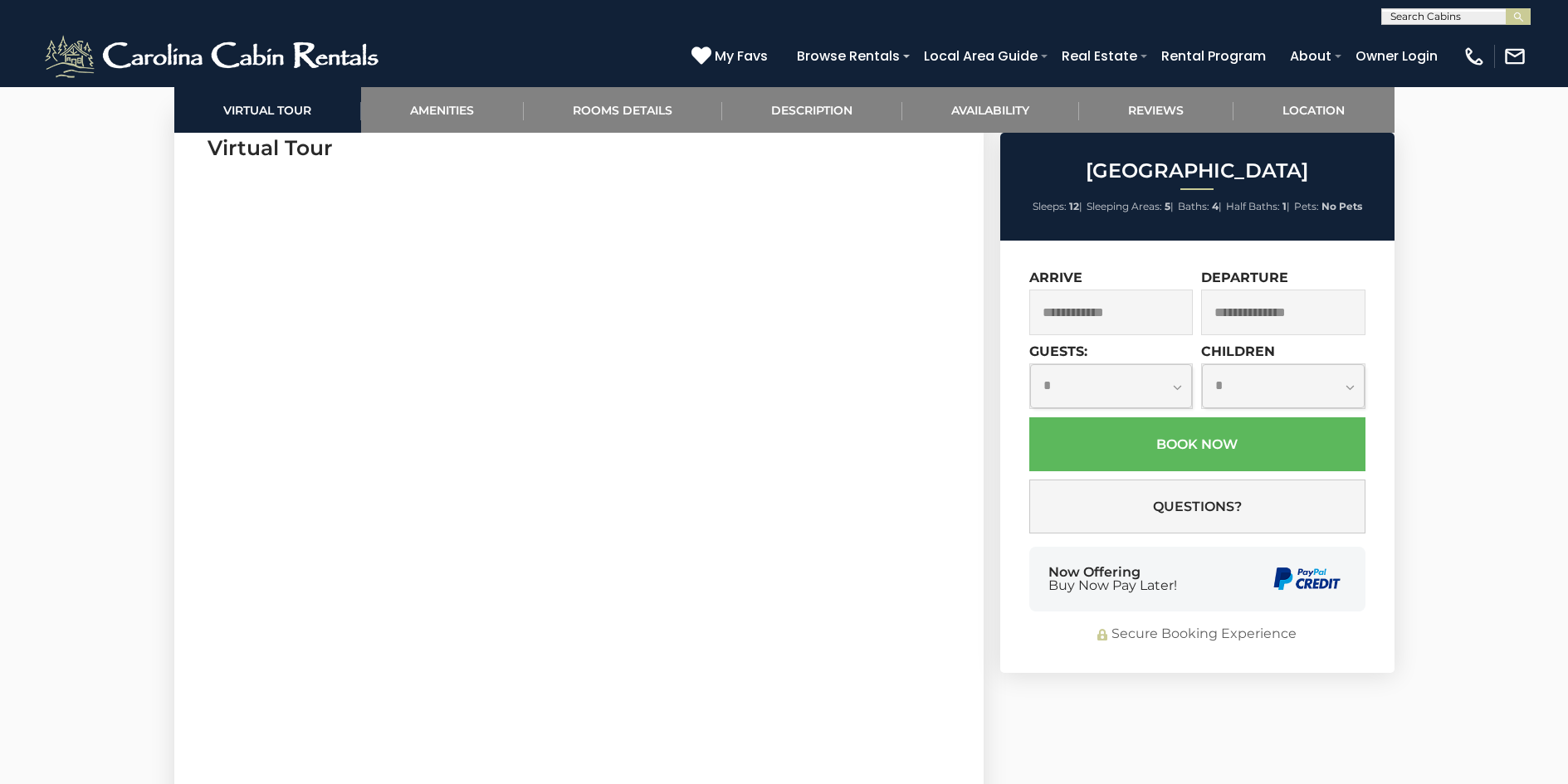
click at [1099, 312] on input "text" at bounding box center [1111, 312] width 164 height 46
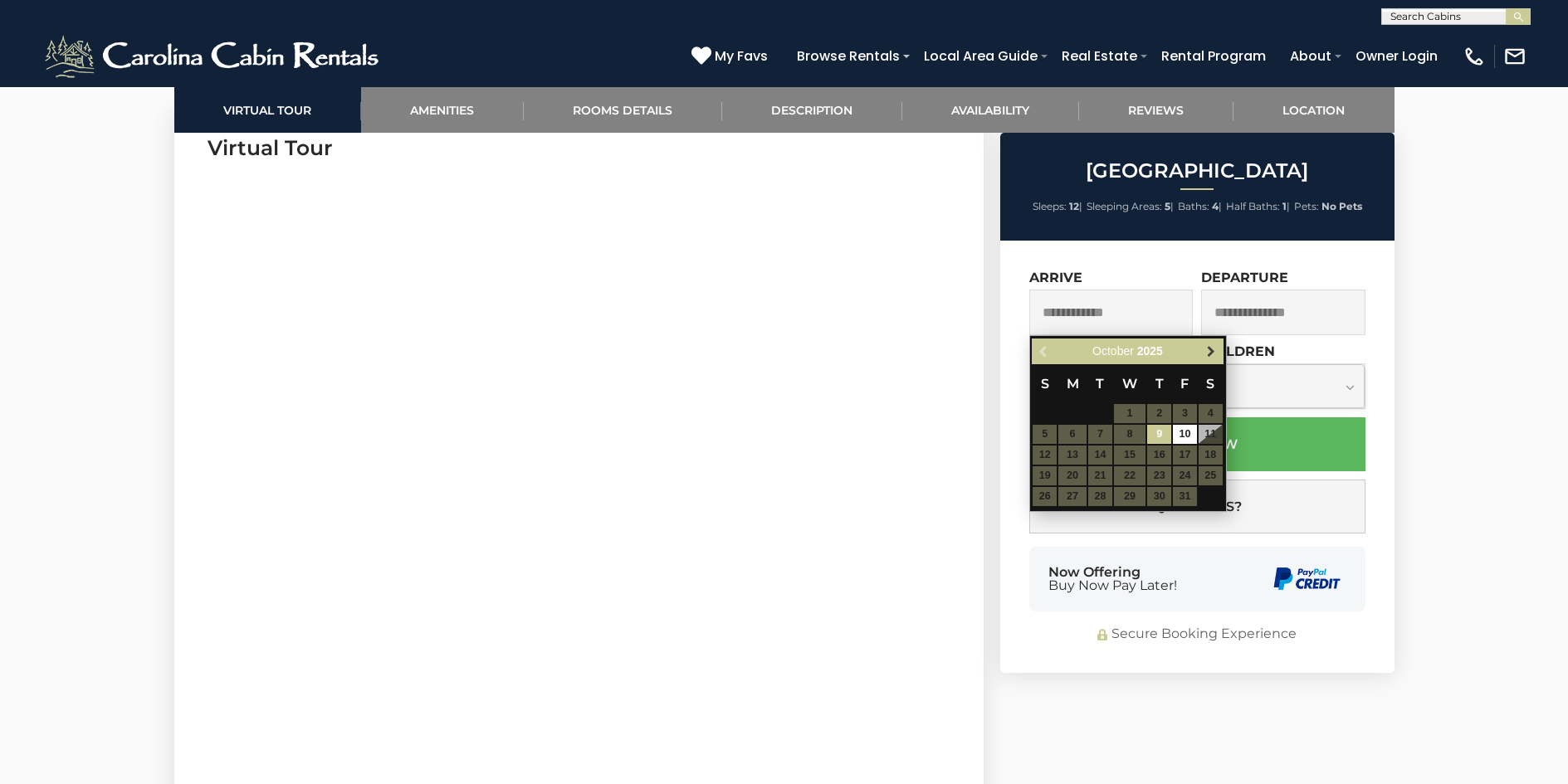
click at [1214, 352] on span "Next" at bounding box center [1212, 352] width 13 height 13
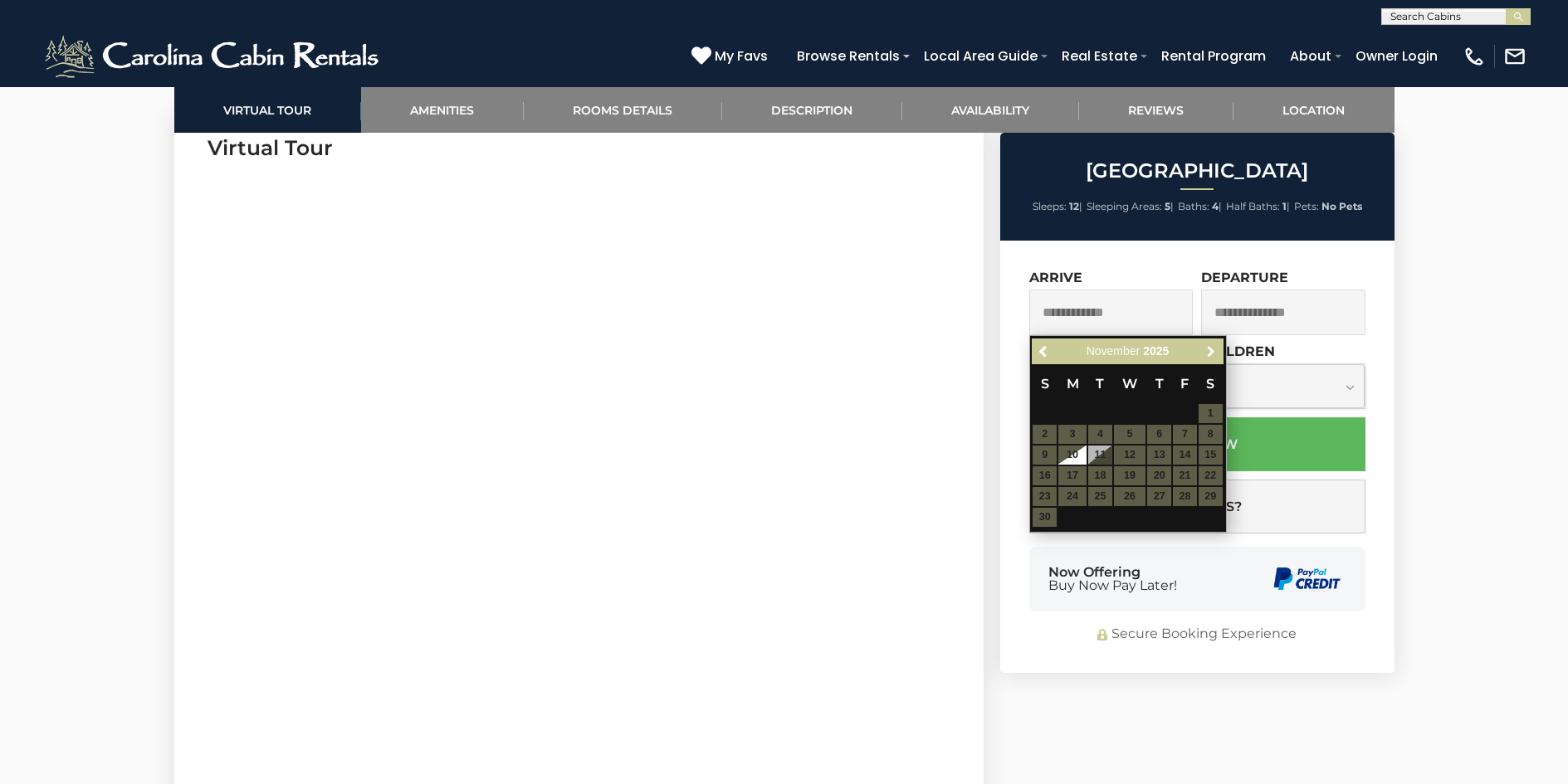
click at [1214, 352] on span "Next" at bounding box center [1212, 352] width 13 height 13
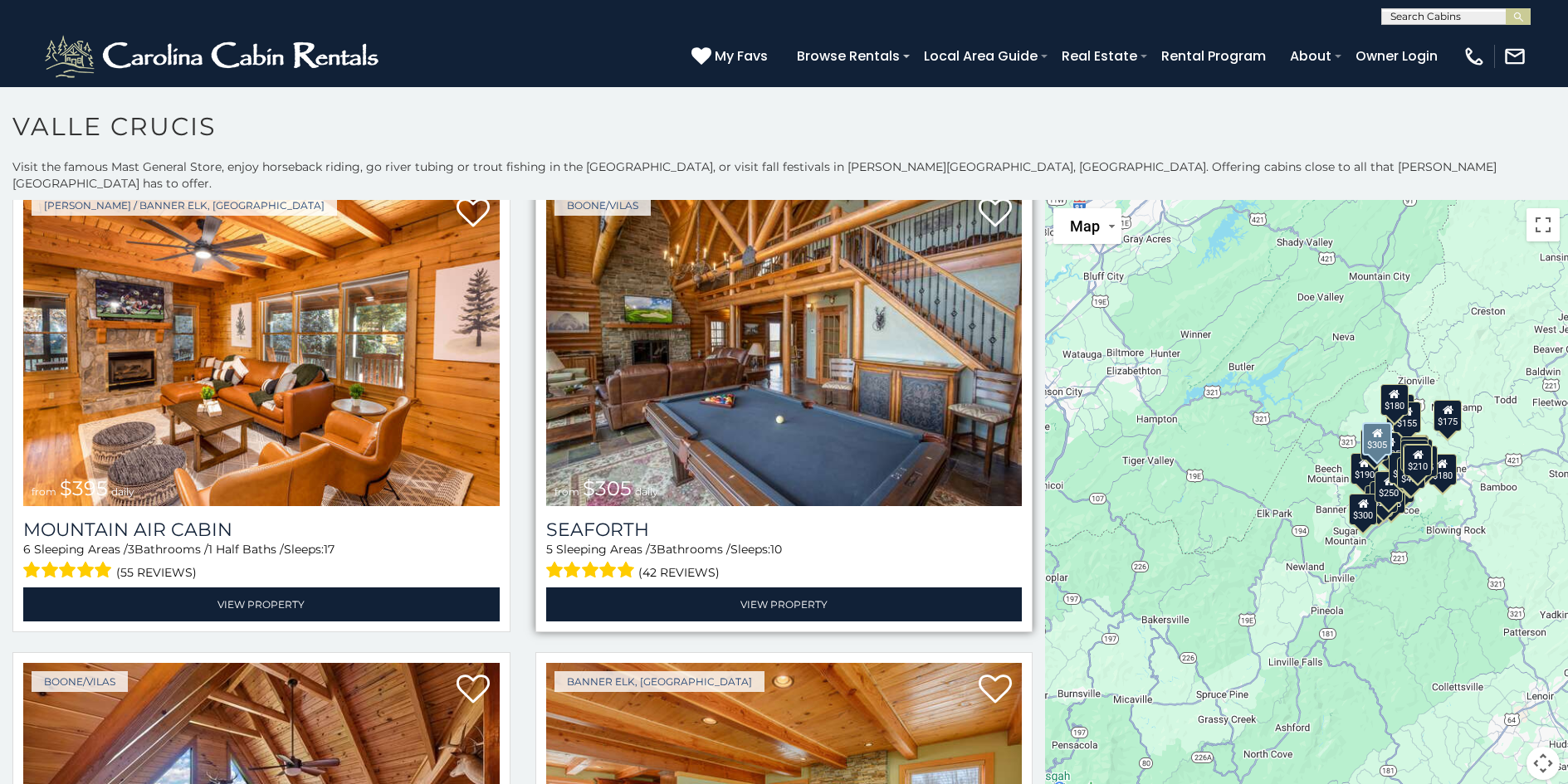
scroll to position [2488, 0]
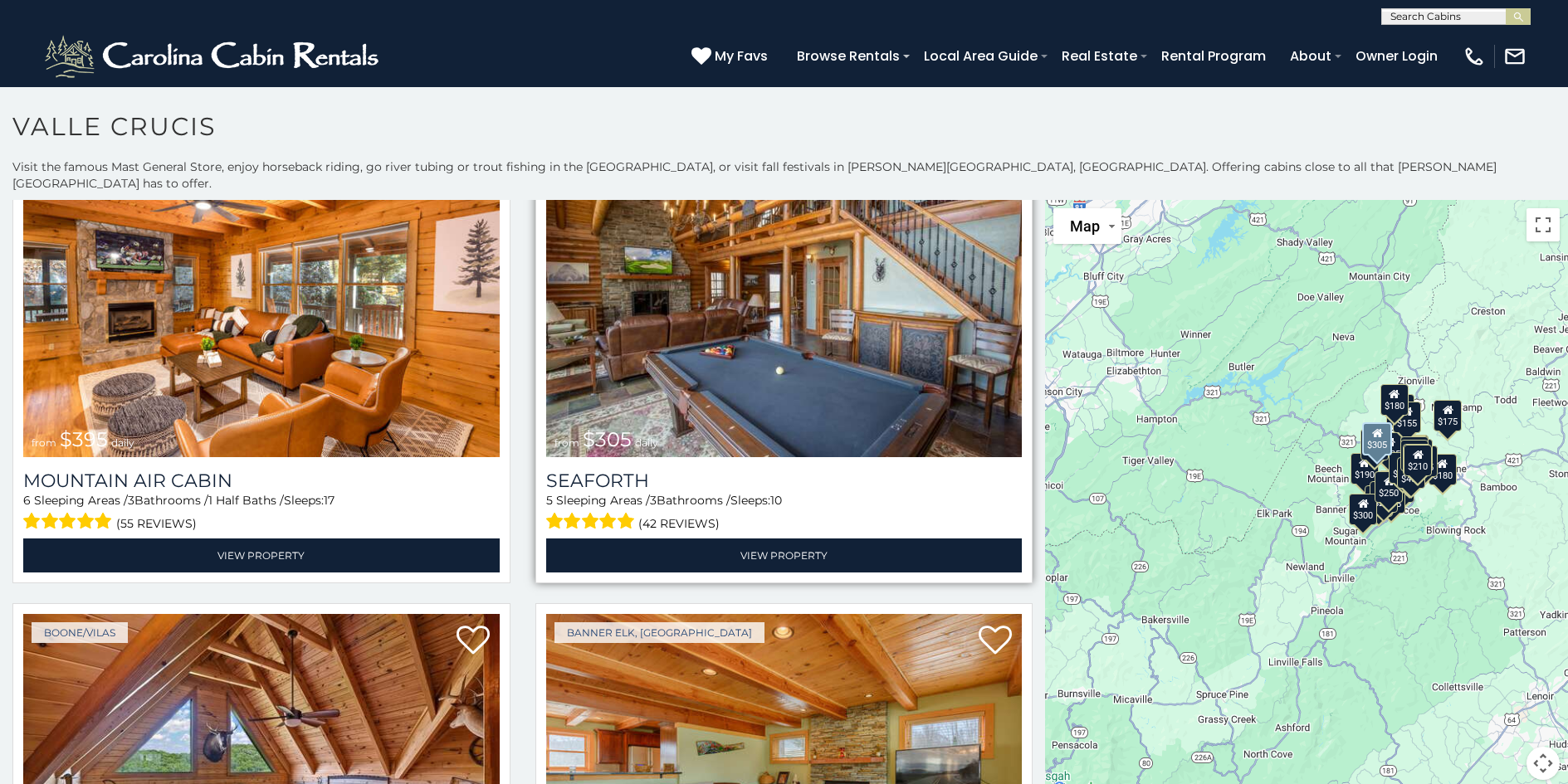
click at [710, 356] on img at bounding box center [784, 297] width 477 height 318
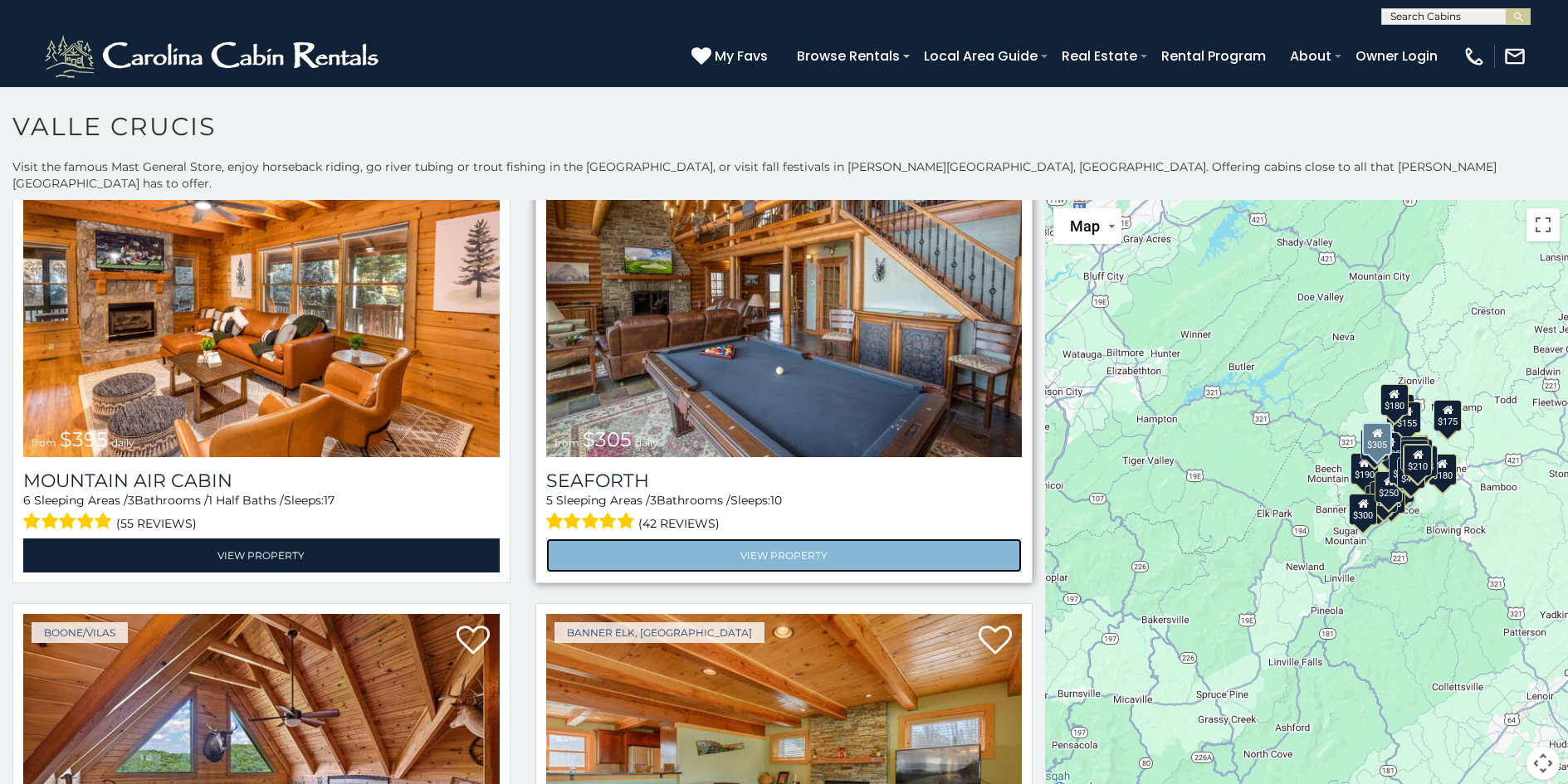
click at [771, 538] on link "View Property" at bounding box center [784, 555] width 477 height 34
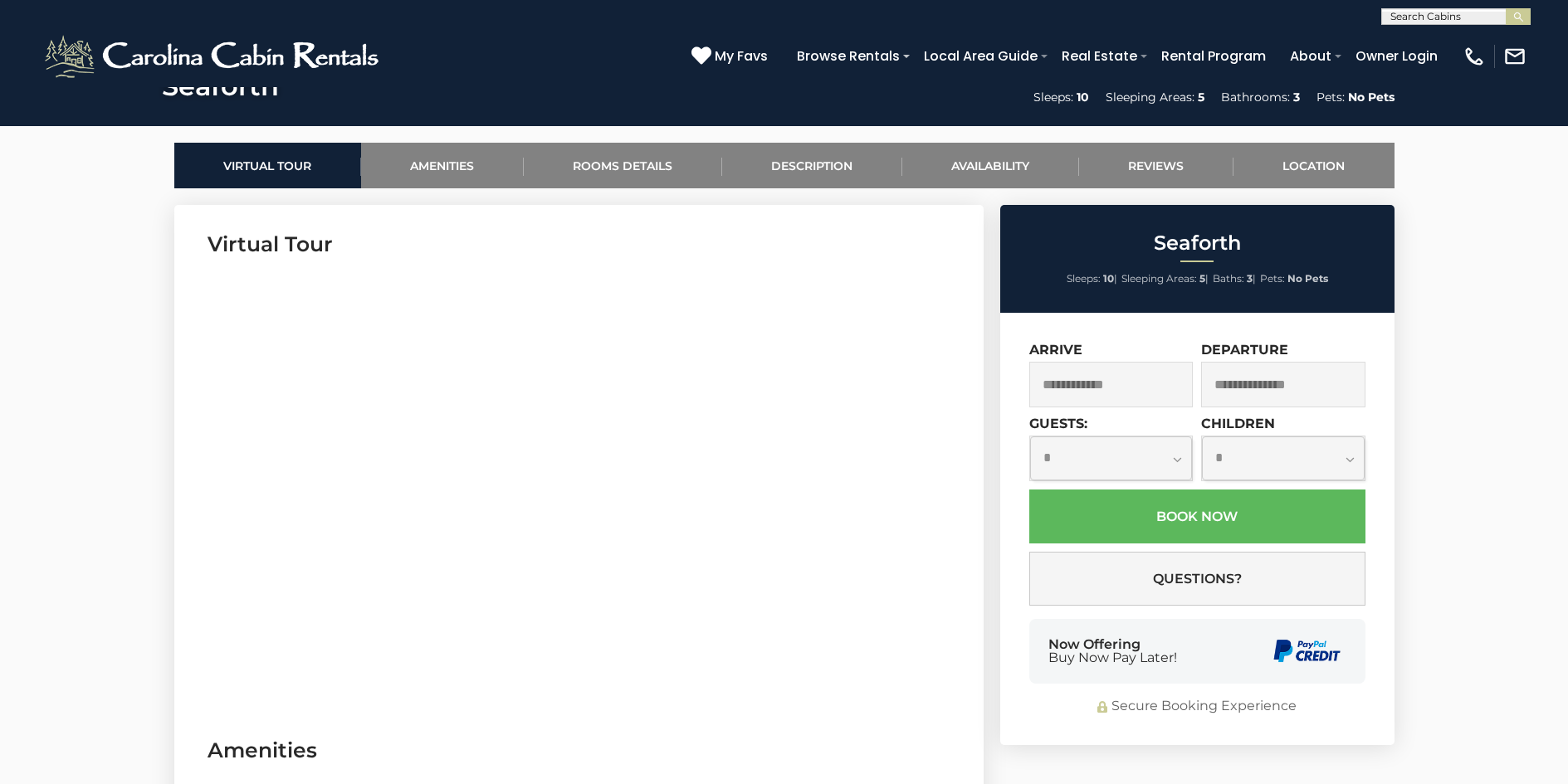
scroll to position [747, 0]
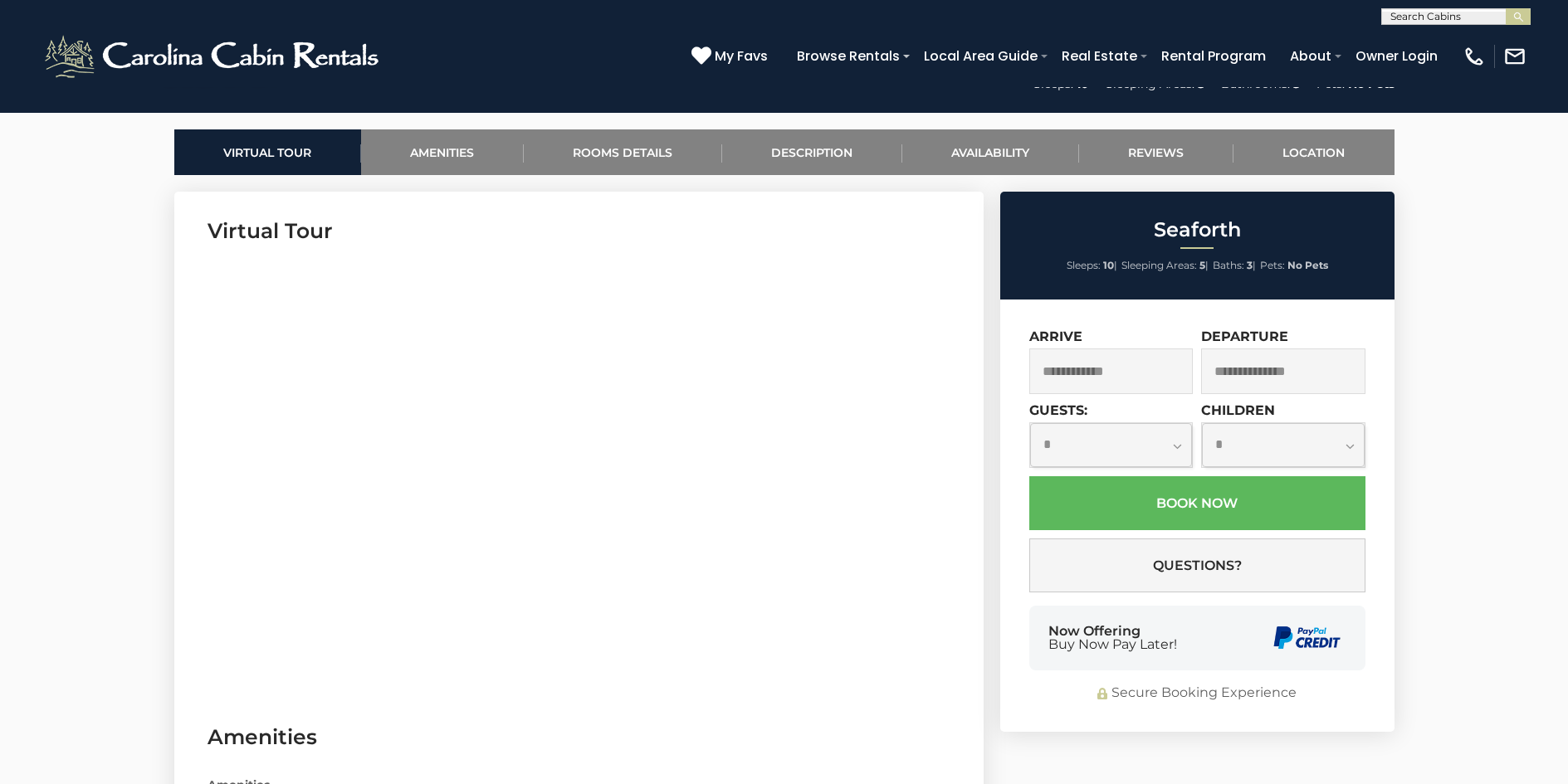
click at [1082, 363] on input "text" at bounding box center [1111, 372] width 164 height 46
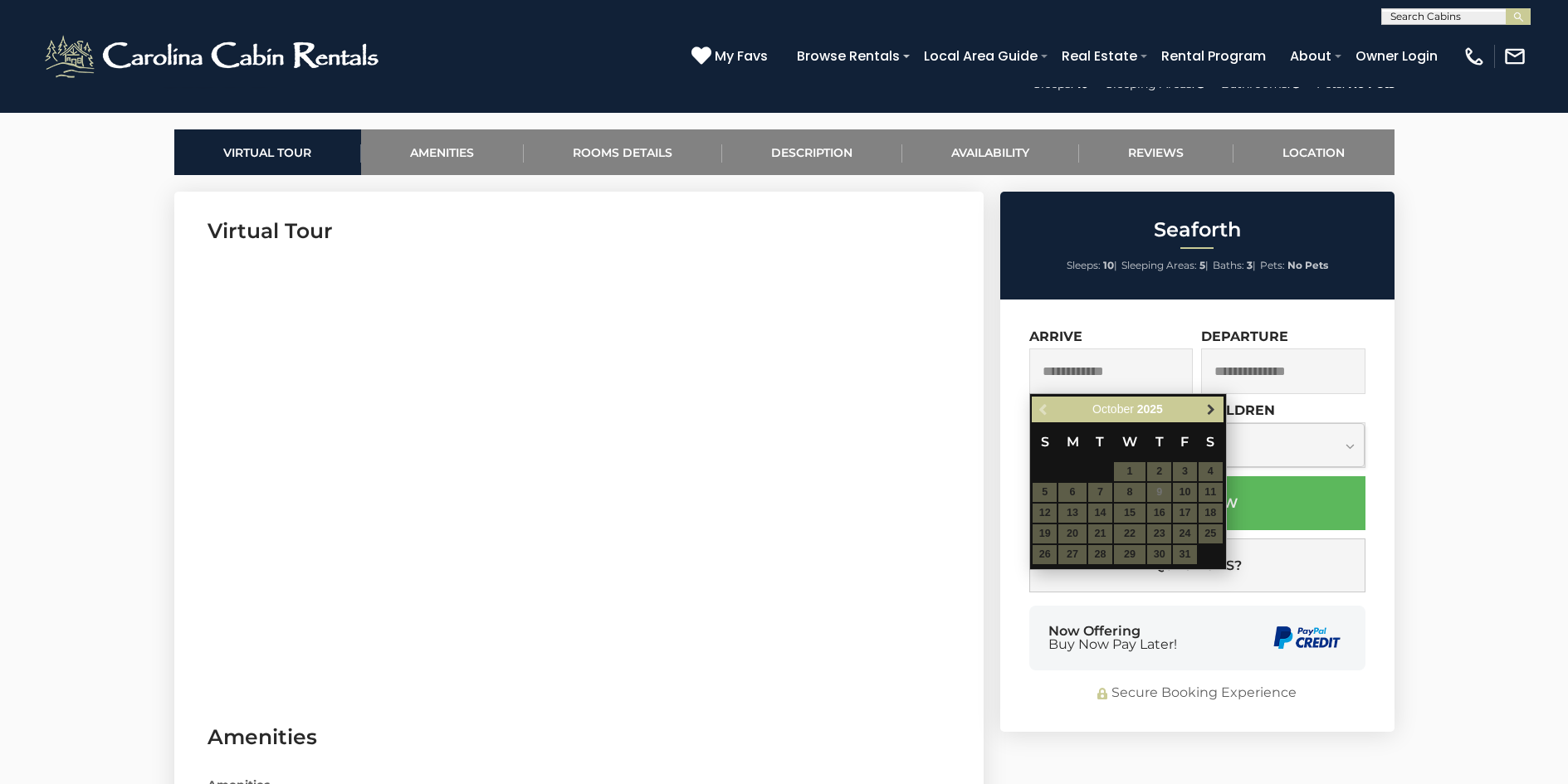
click at [1207, 411] on span "Next" at bounding box center [1212, 410] width 13 height 13
click at [1208, 405] on span "Next" at bounding box center [1212, 410] width 13 height 13
click at [1208, 406] on span "Next" at bounding box center [1212, 410] width 13 height 13
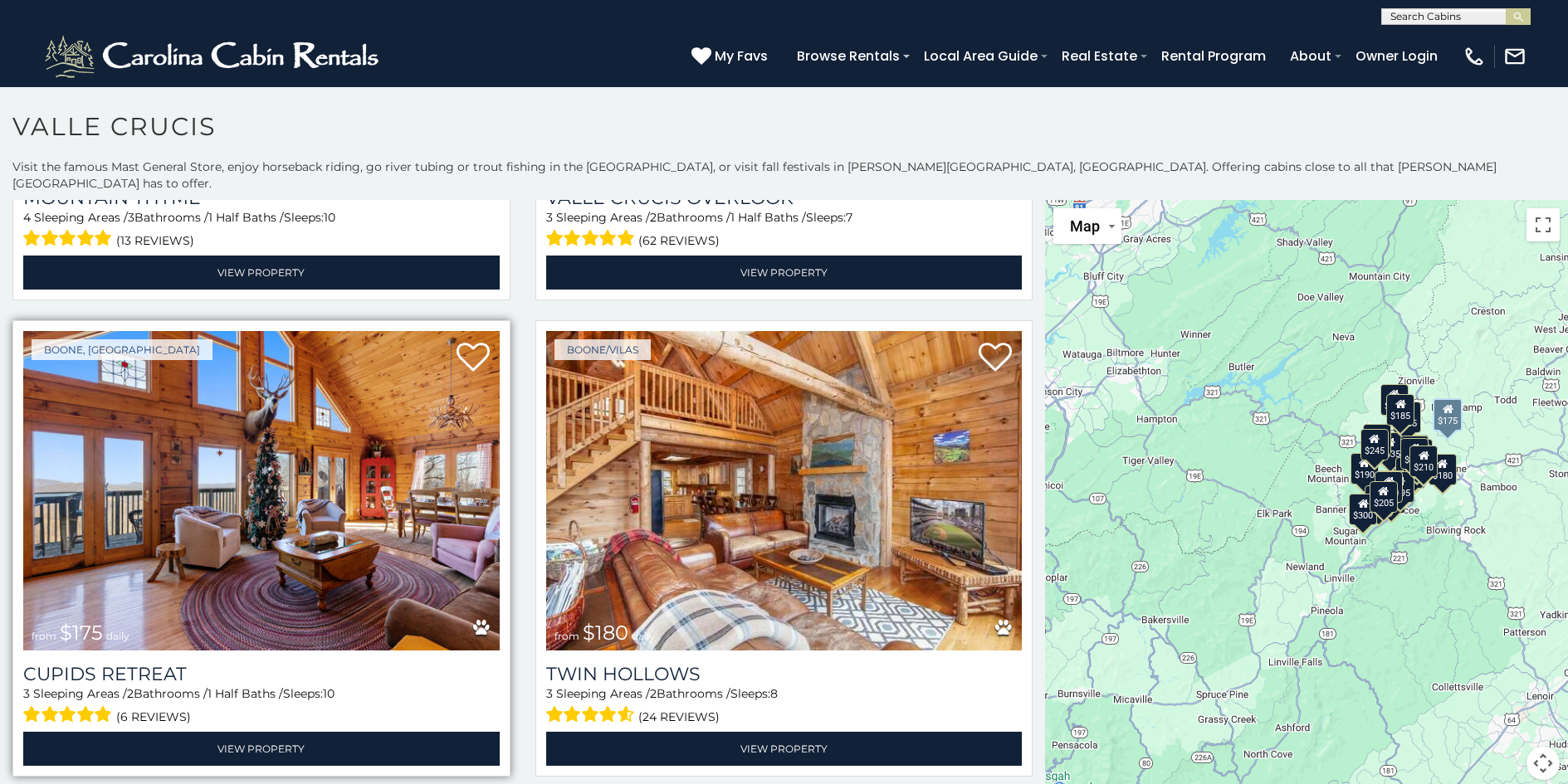
scroll to position [6139, 0]
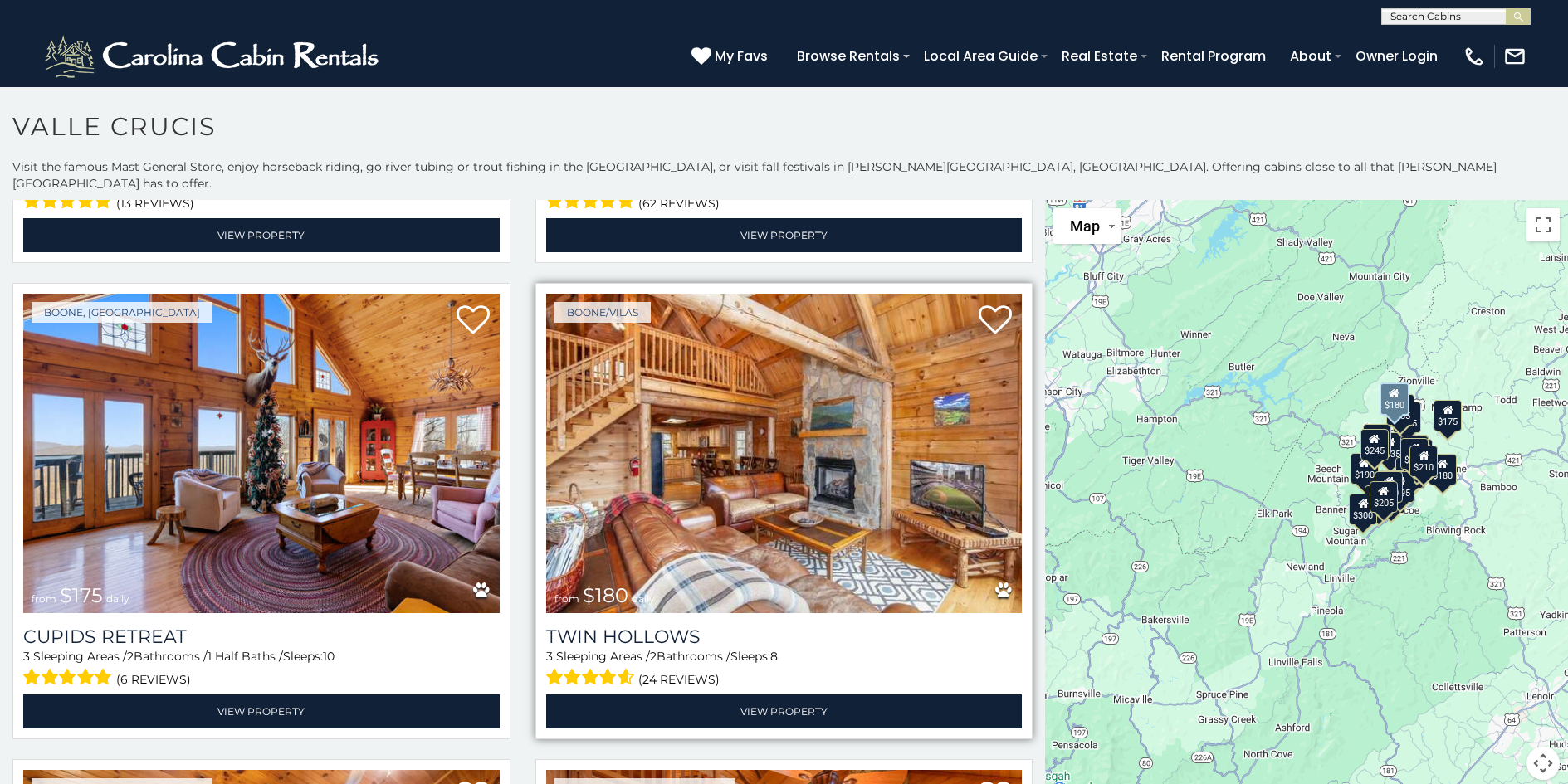
click at [737, 383] on img at bounding box center [784, 452] width 477 height 318
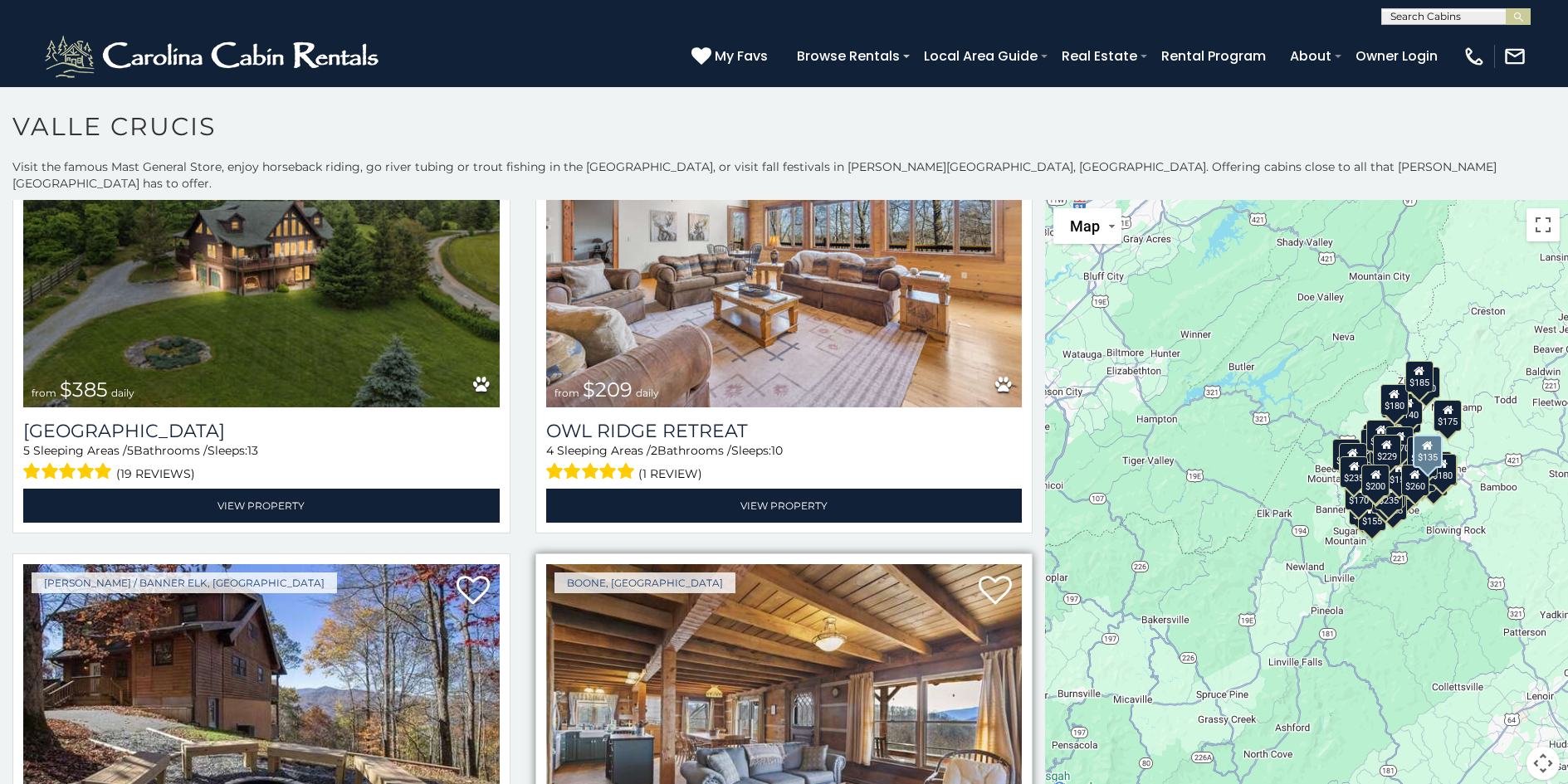
scroll to position [14400, 0]
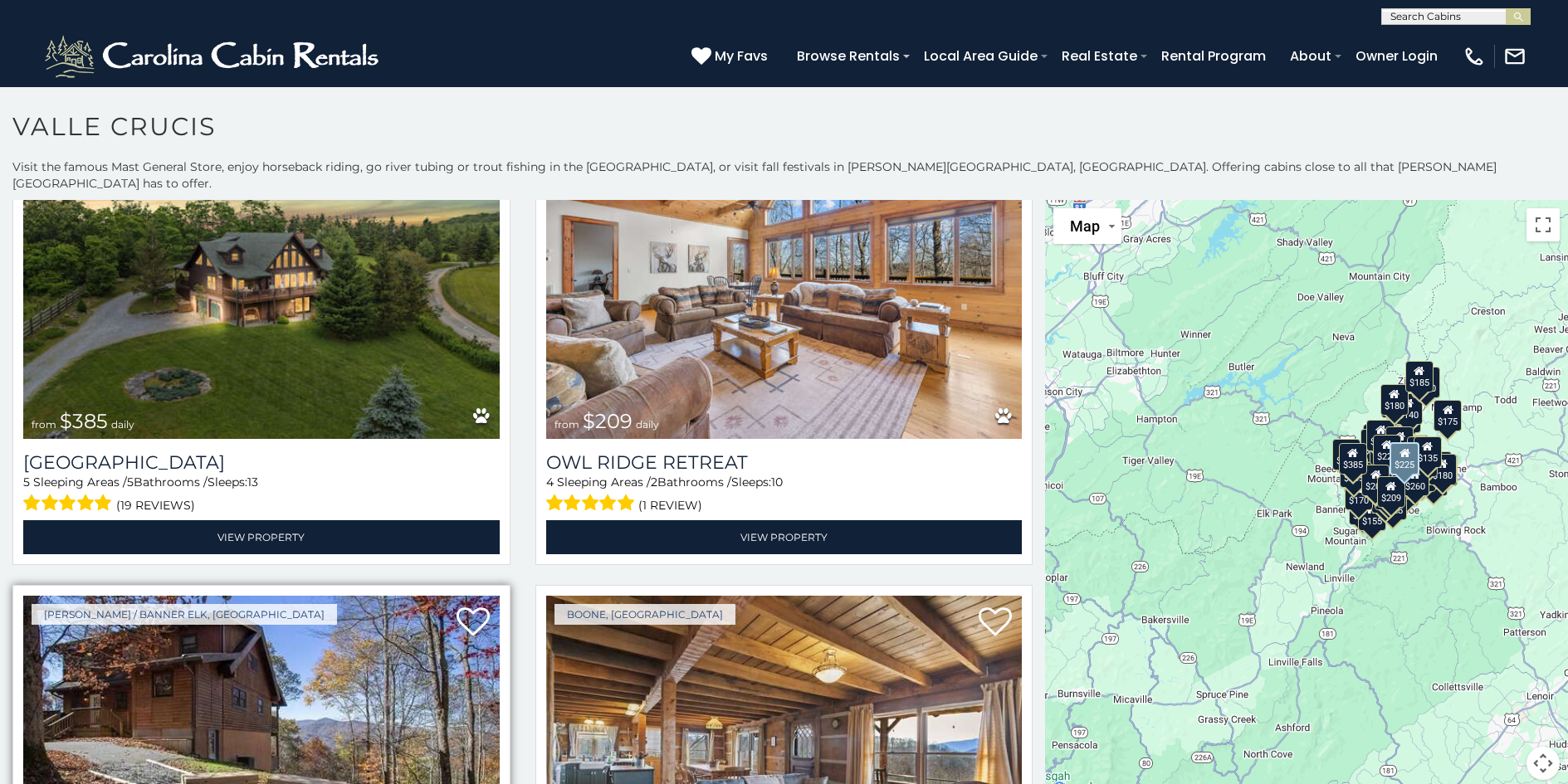
click at [342, 595] on img at bounding box center [261, 754] width 477 height 318
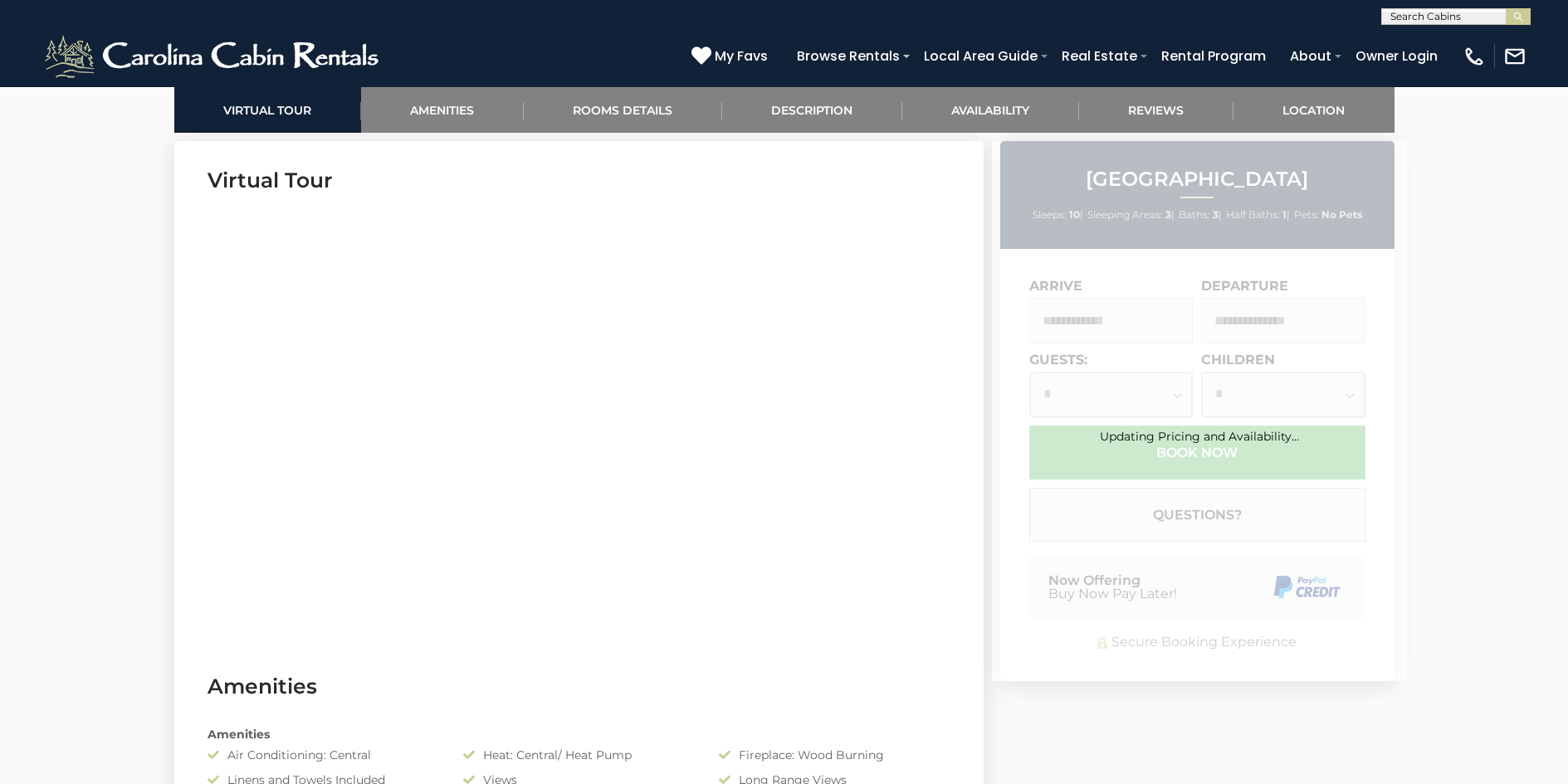
scroll to position [830, 0]
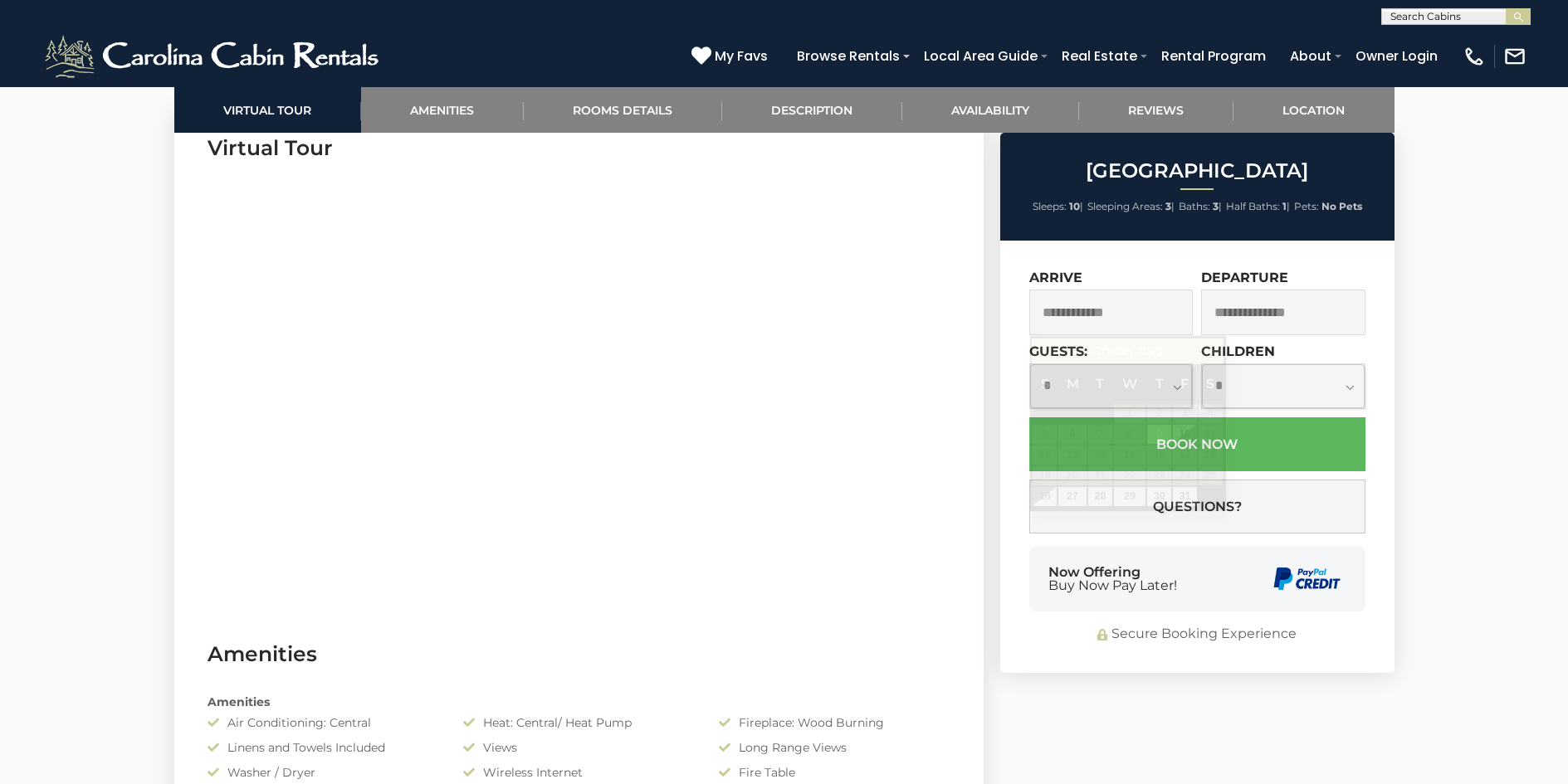
click at [1090, 295] on input "text" at bounding box center [1111, 312] width 164 height 46
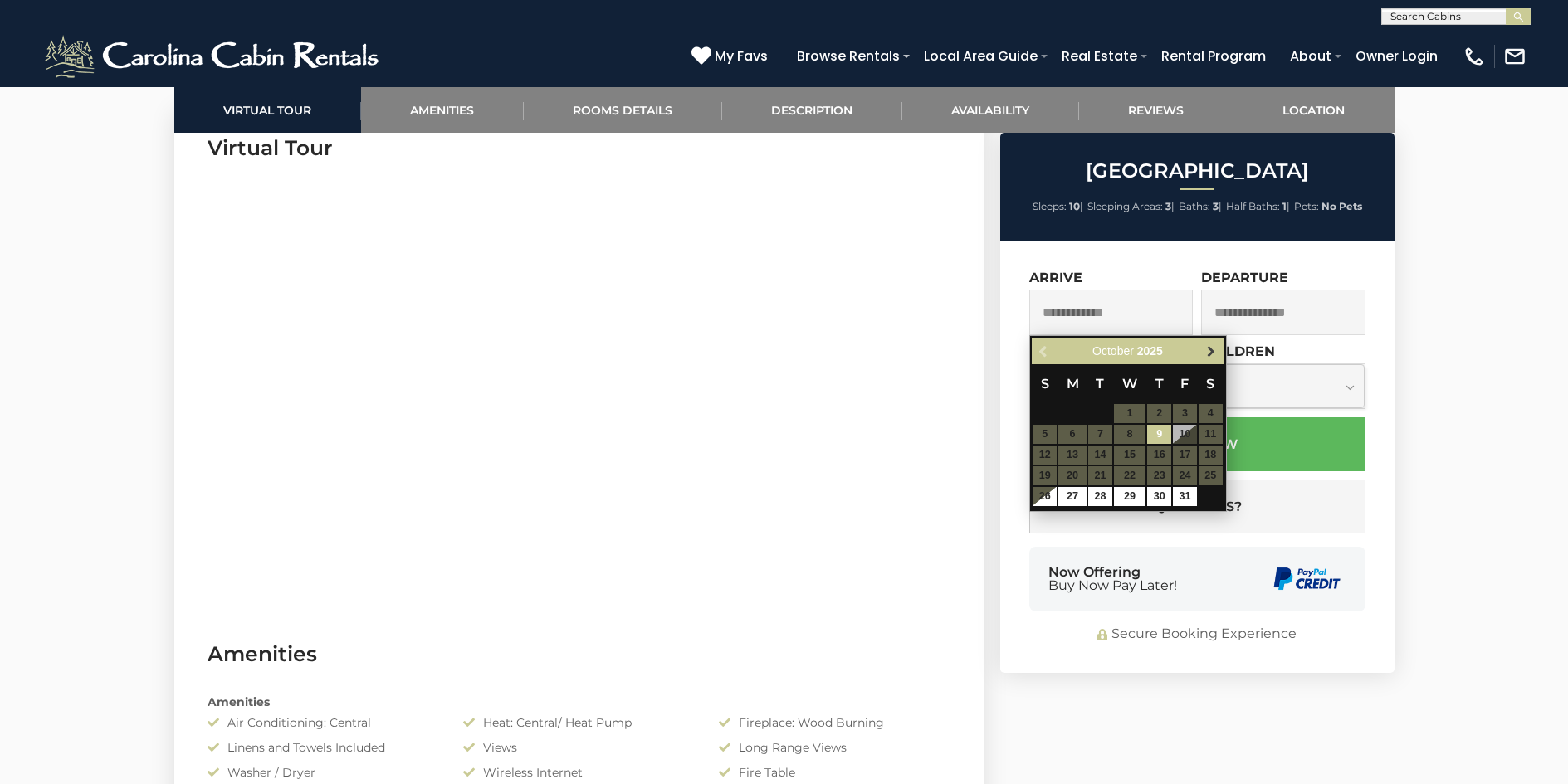
click at [1209, 350] on span "Next" at bounding box center [1212, 352] width 13 height 13
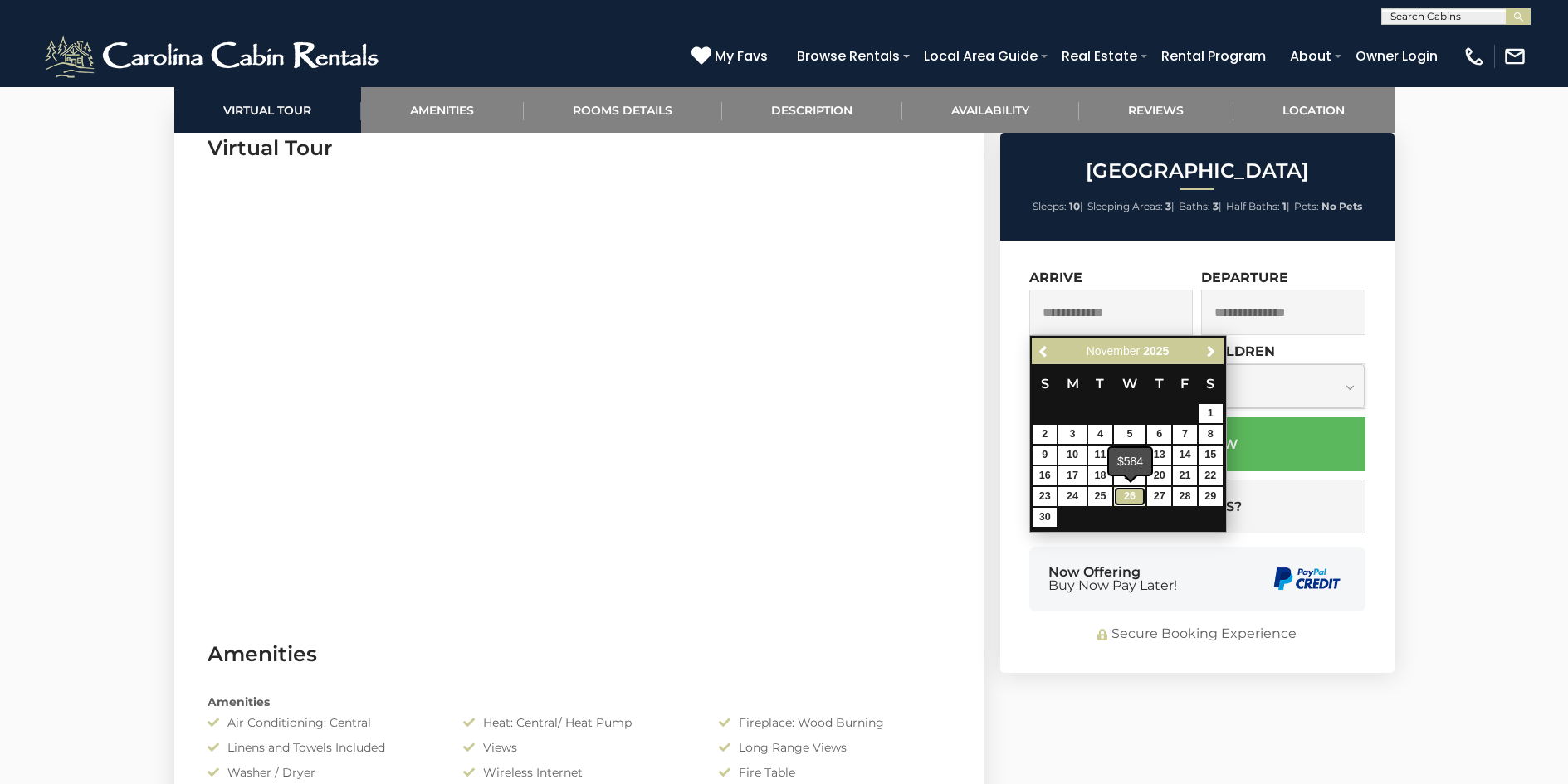
click at [1135, 497] on link "26" at bounding box center [1130, 496] width 31 height 19
type input "**********"
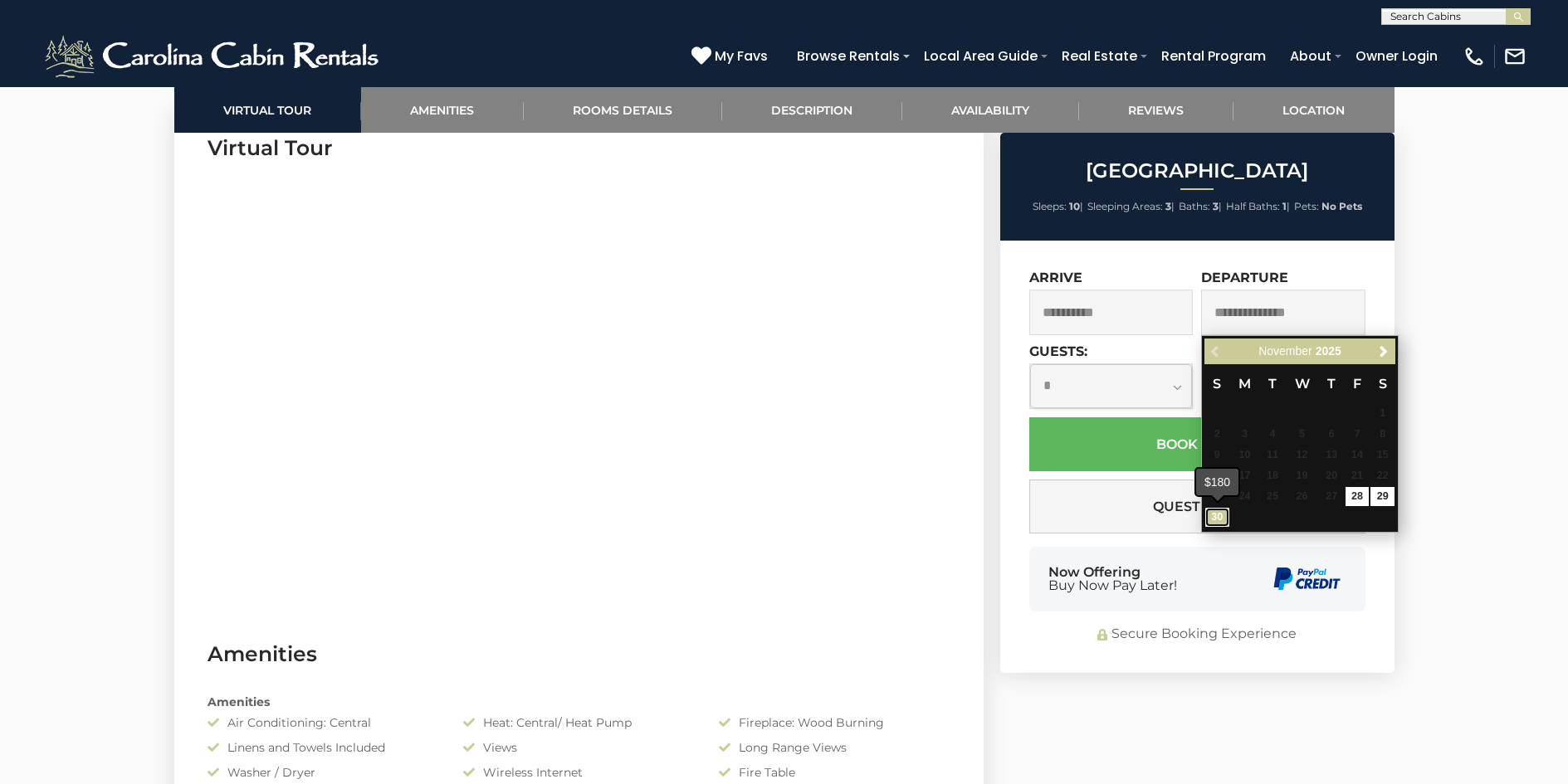
click at [1209, 519] on link "30" at bounding box center [1216, 517] width 24 height 19
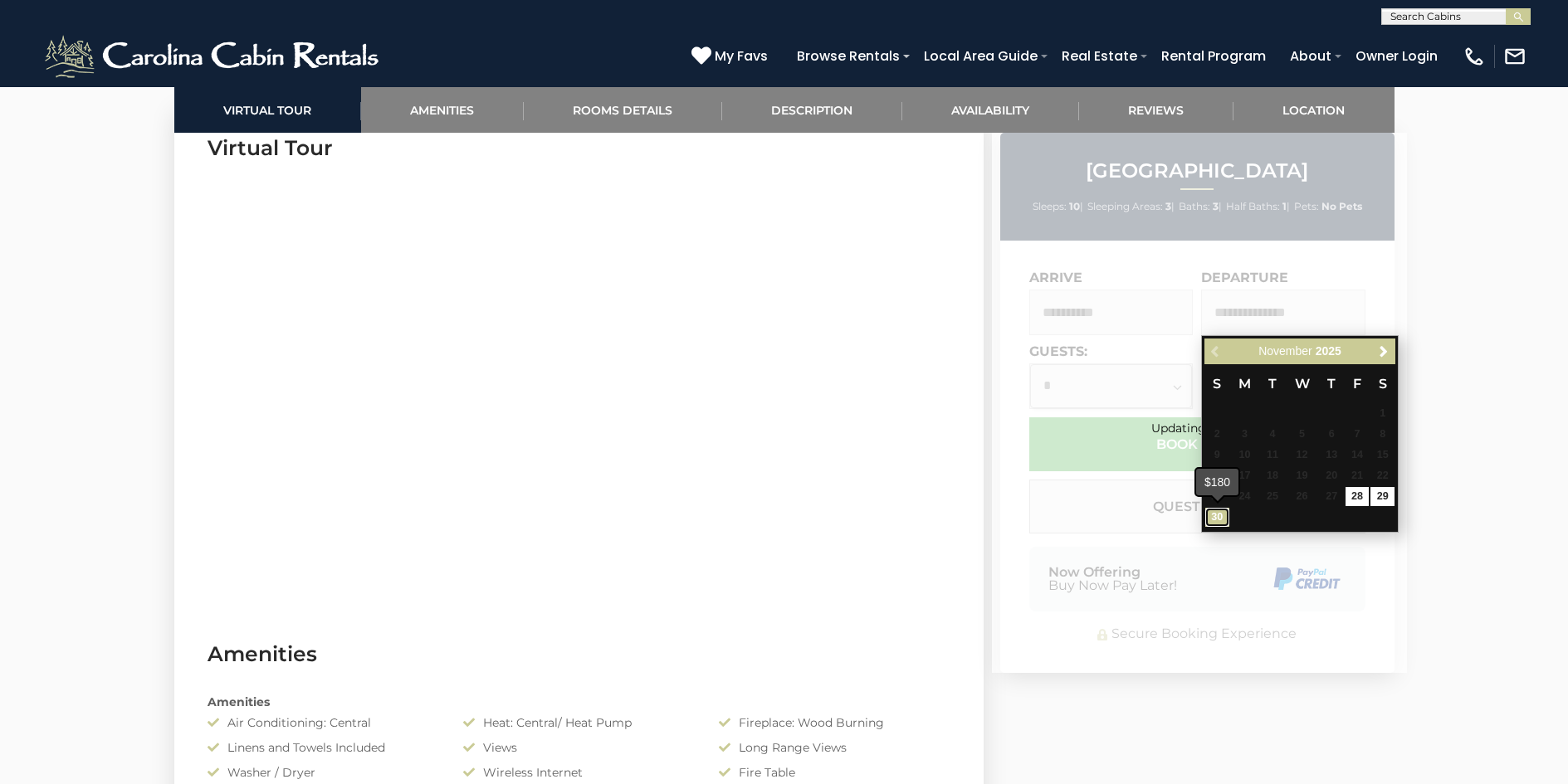
type input "**********"
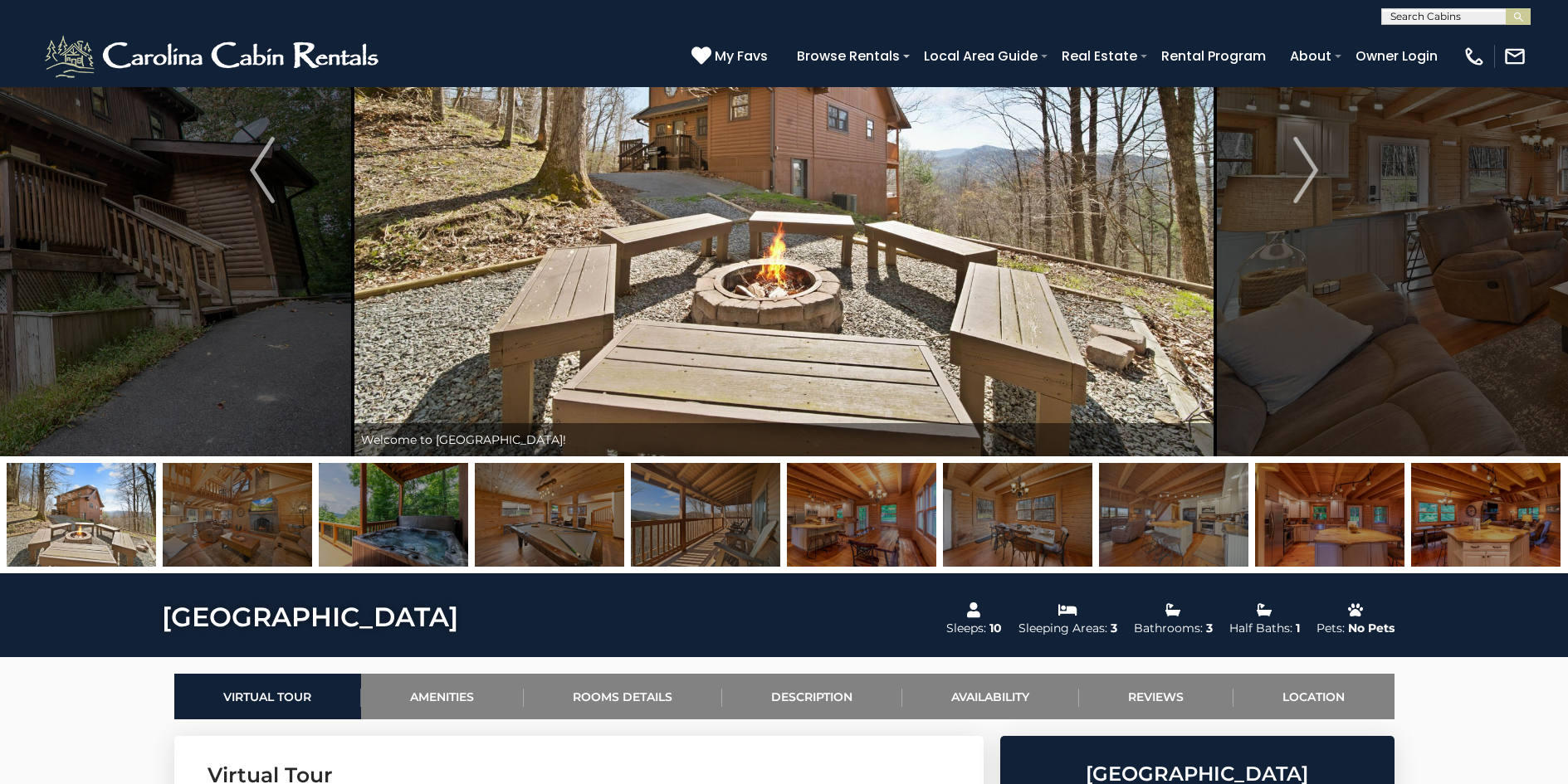
scroll to position [166, 0]
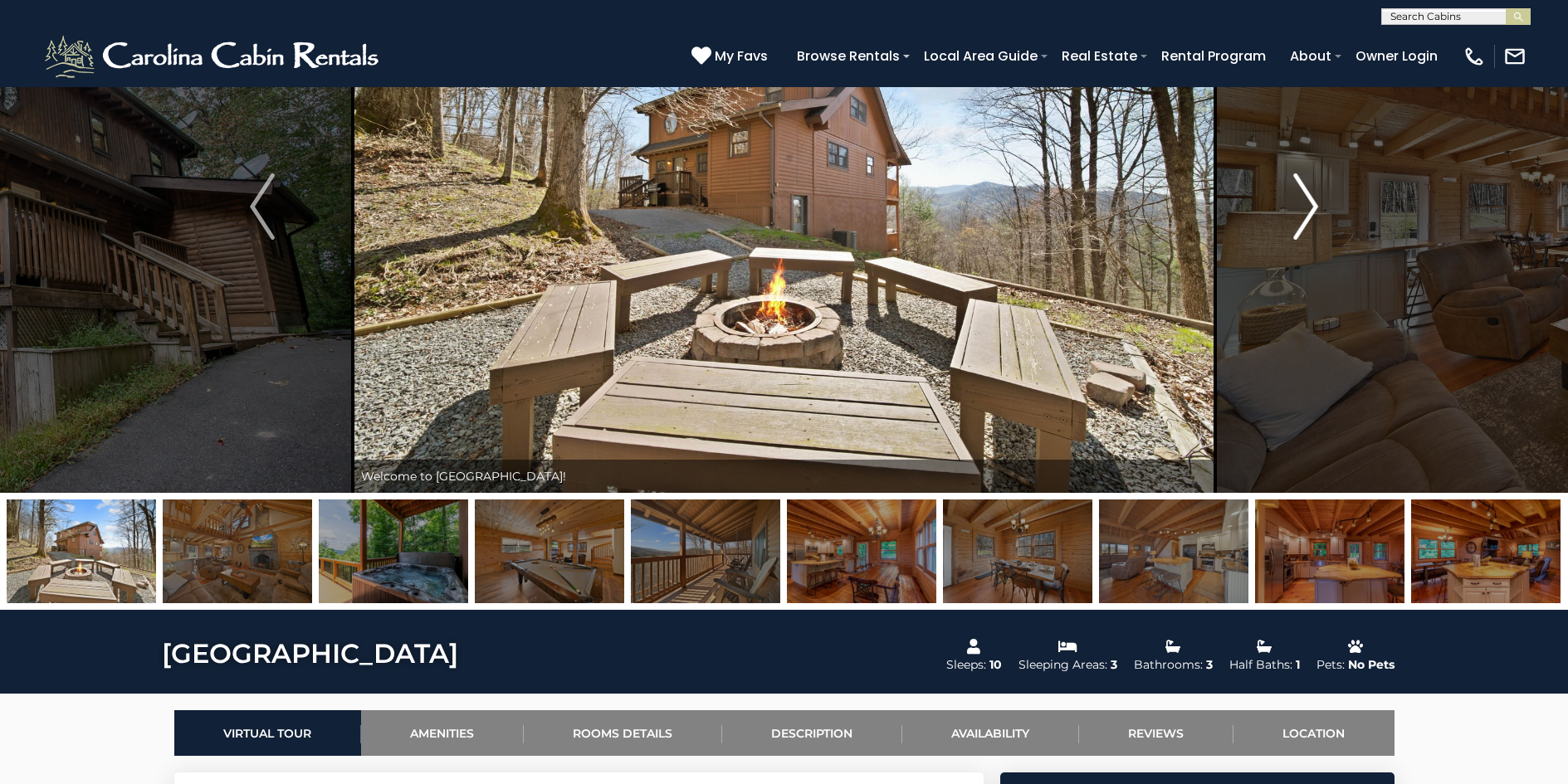
click at [1308, 211] on img "Next" at bounding box center [1306, 207] width 25 height 67
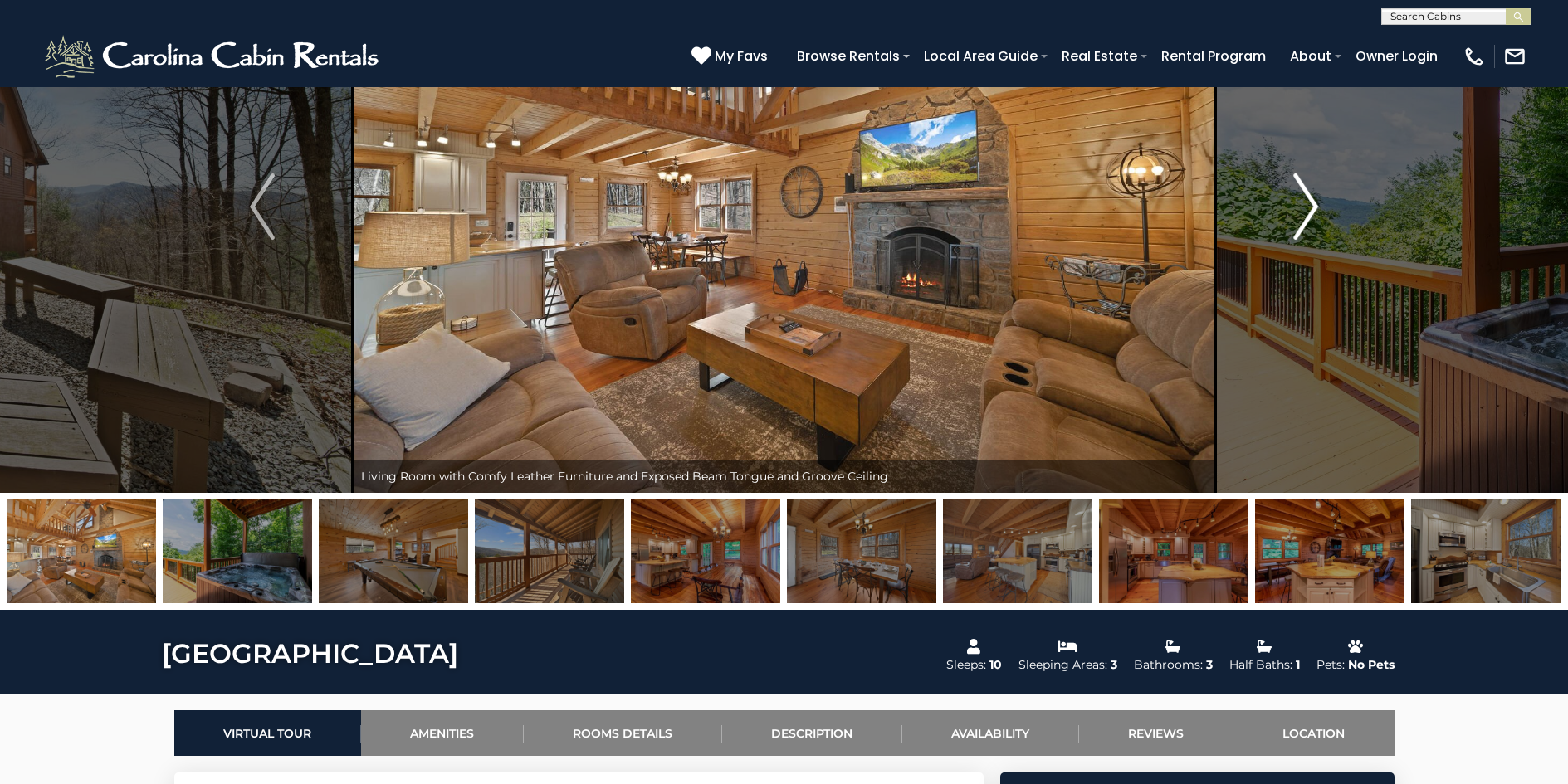
click at [1308, 211] on img "Next" at bounding box center [1306, 207] width 25 height 67
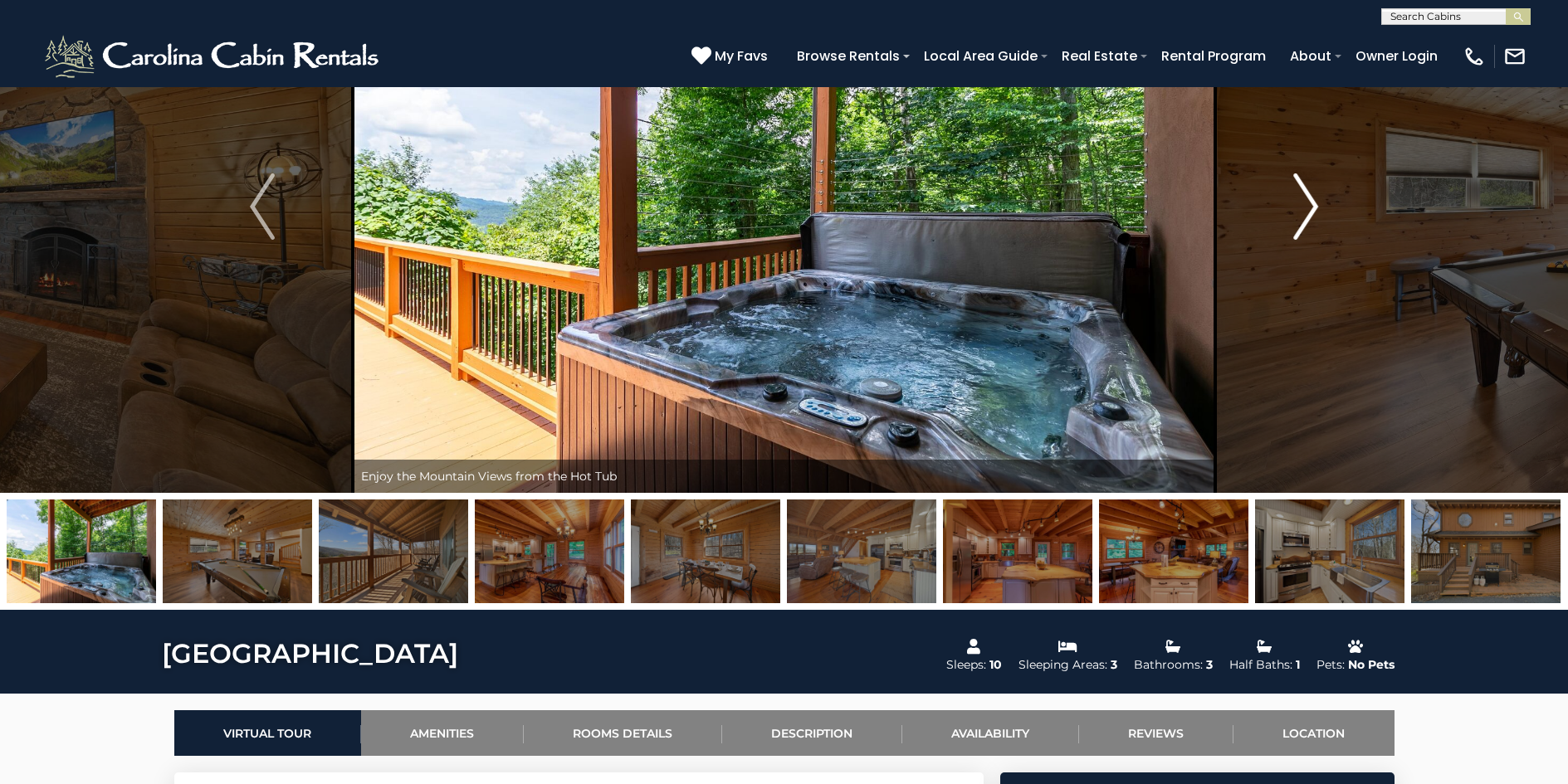
click at [1308, 211] on img "Next" at bounding box center [1306, 207] width 25 height 67
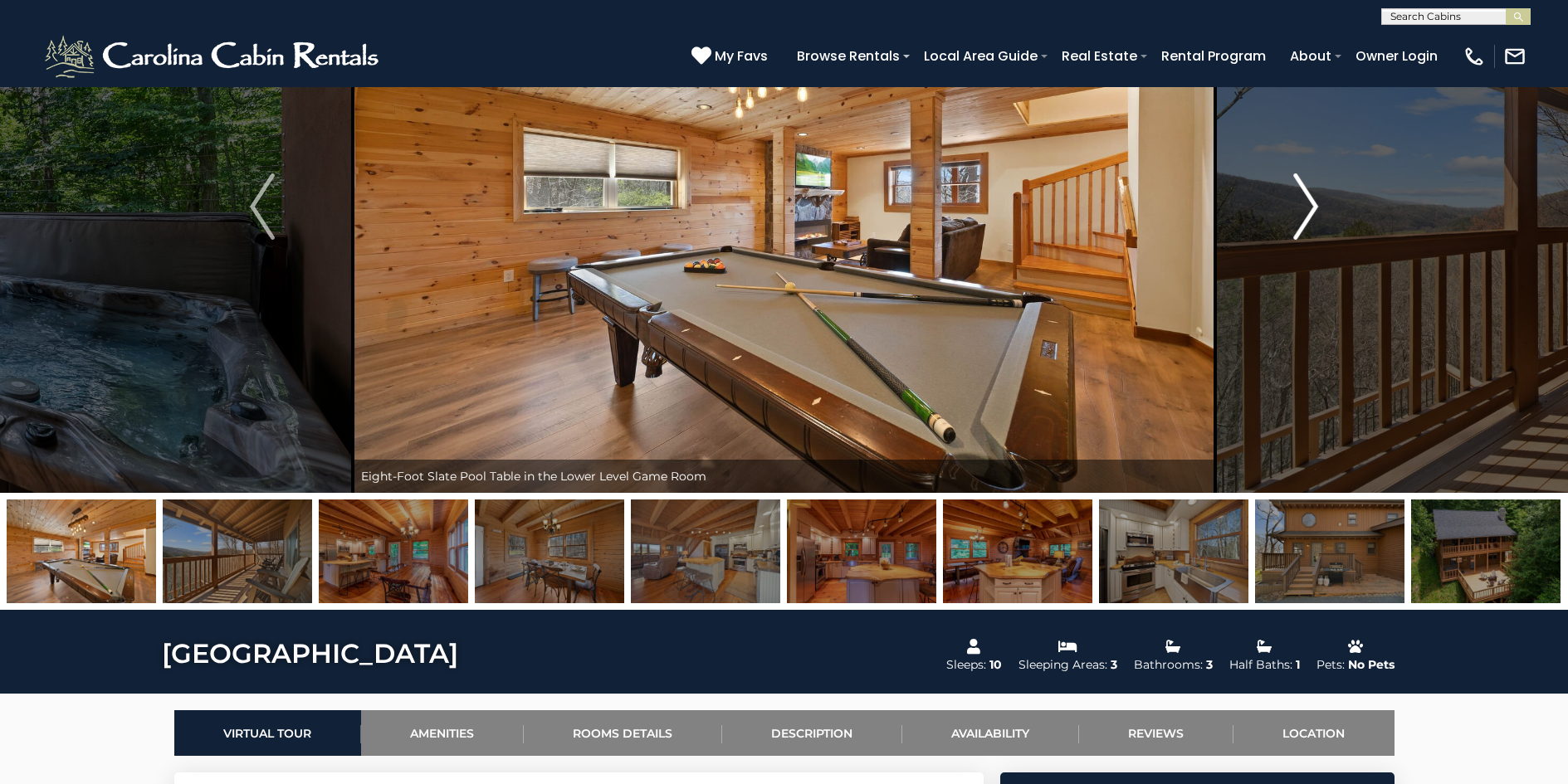
click at [1308, 211] on img "Next" at bounding box center [1306, 207] width 25 height 67
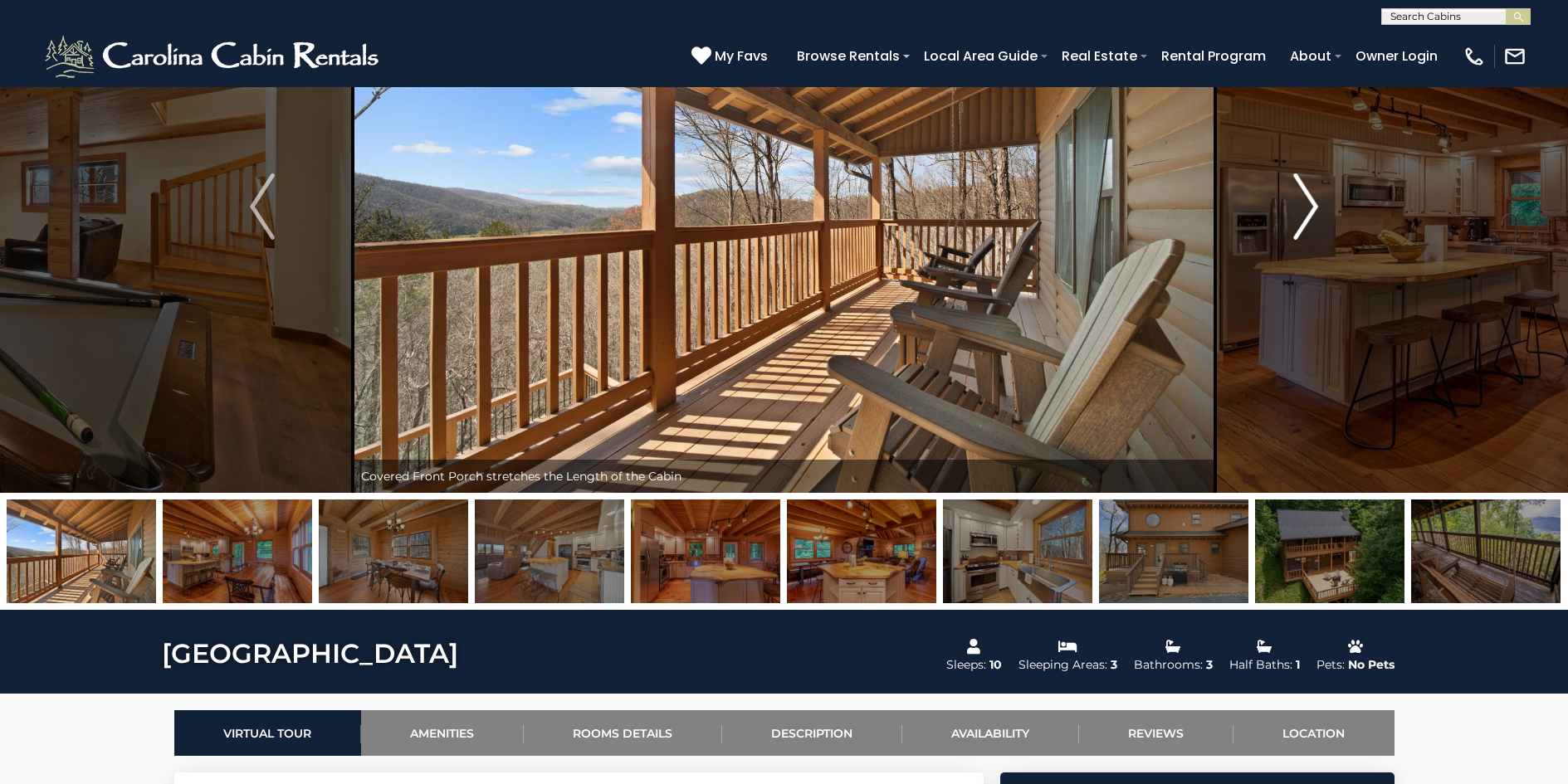
click at [1308, 211] on img "Next" at bounding box center [1306, 207] width 25 height 67
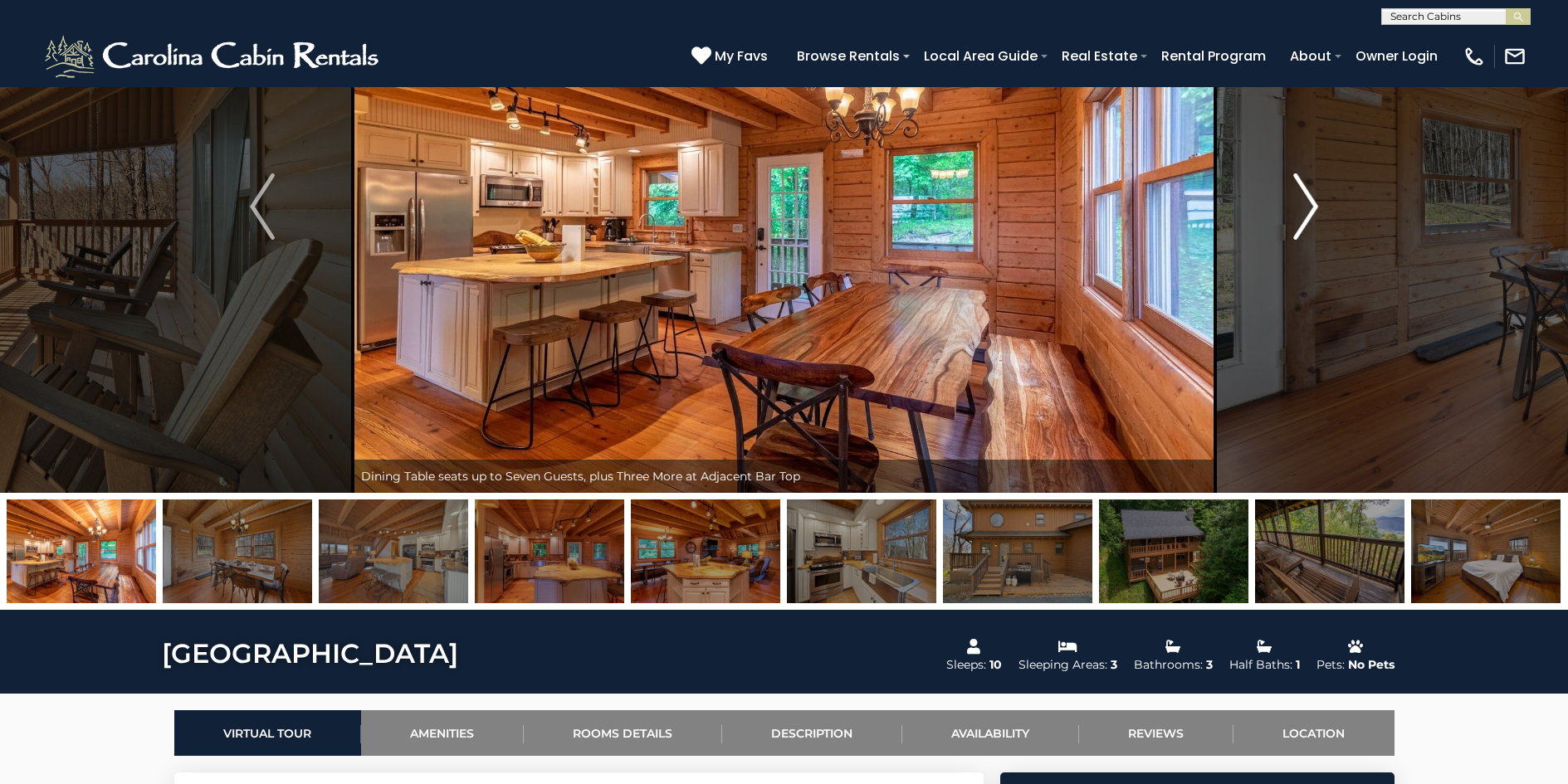
click at [1308, 211] on img "Next" at bounding box center [1306, 207] width 25 height 67
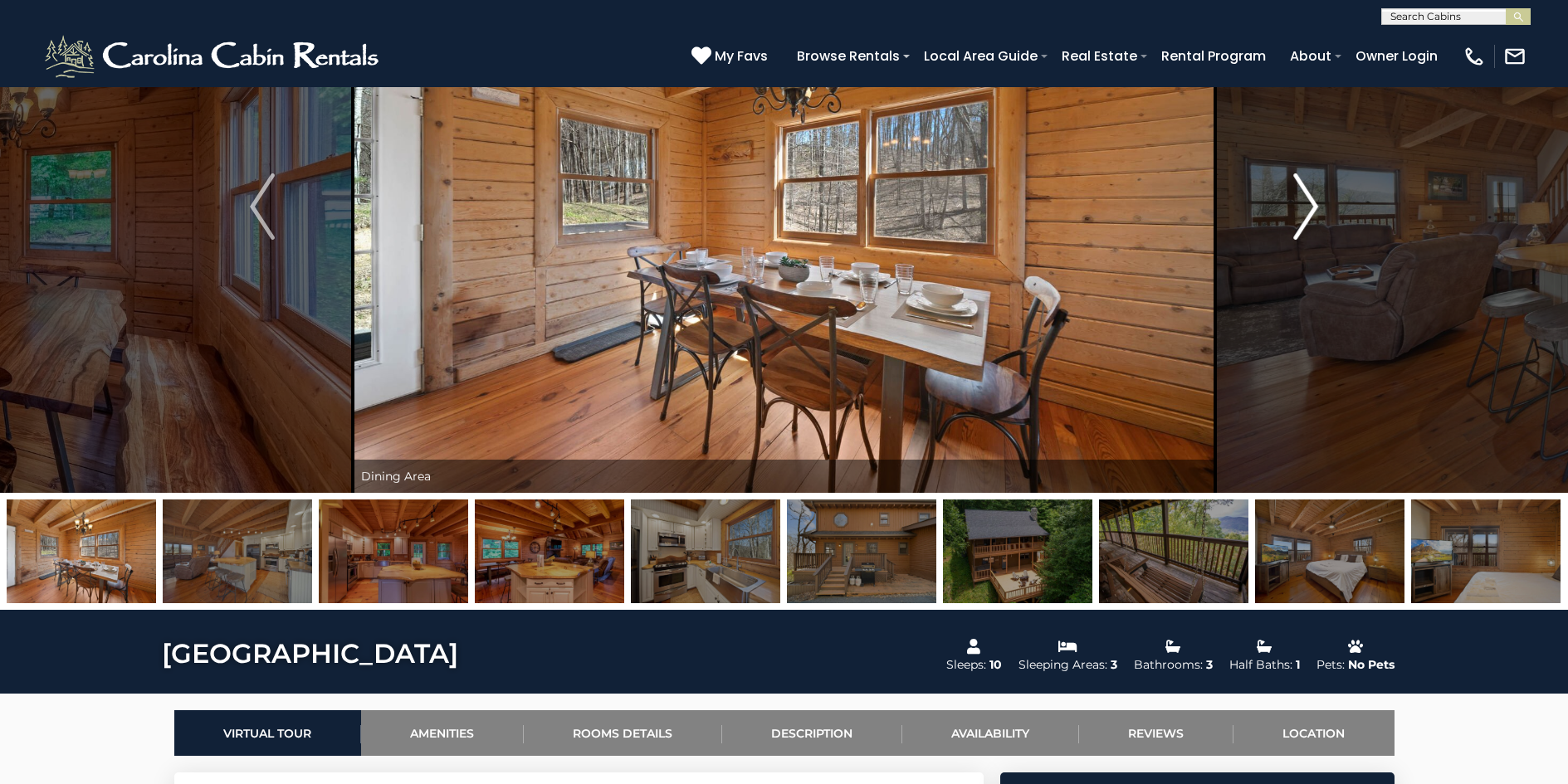
click at [1308, 211] on img "Next" at bounding box center [1306, 207] width 25 height 67
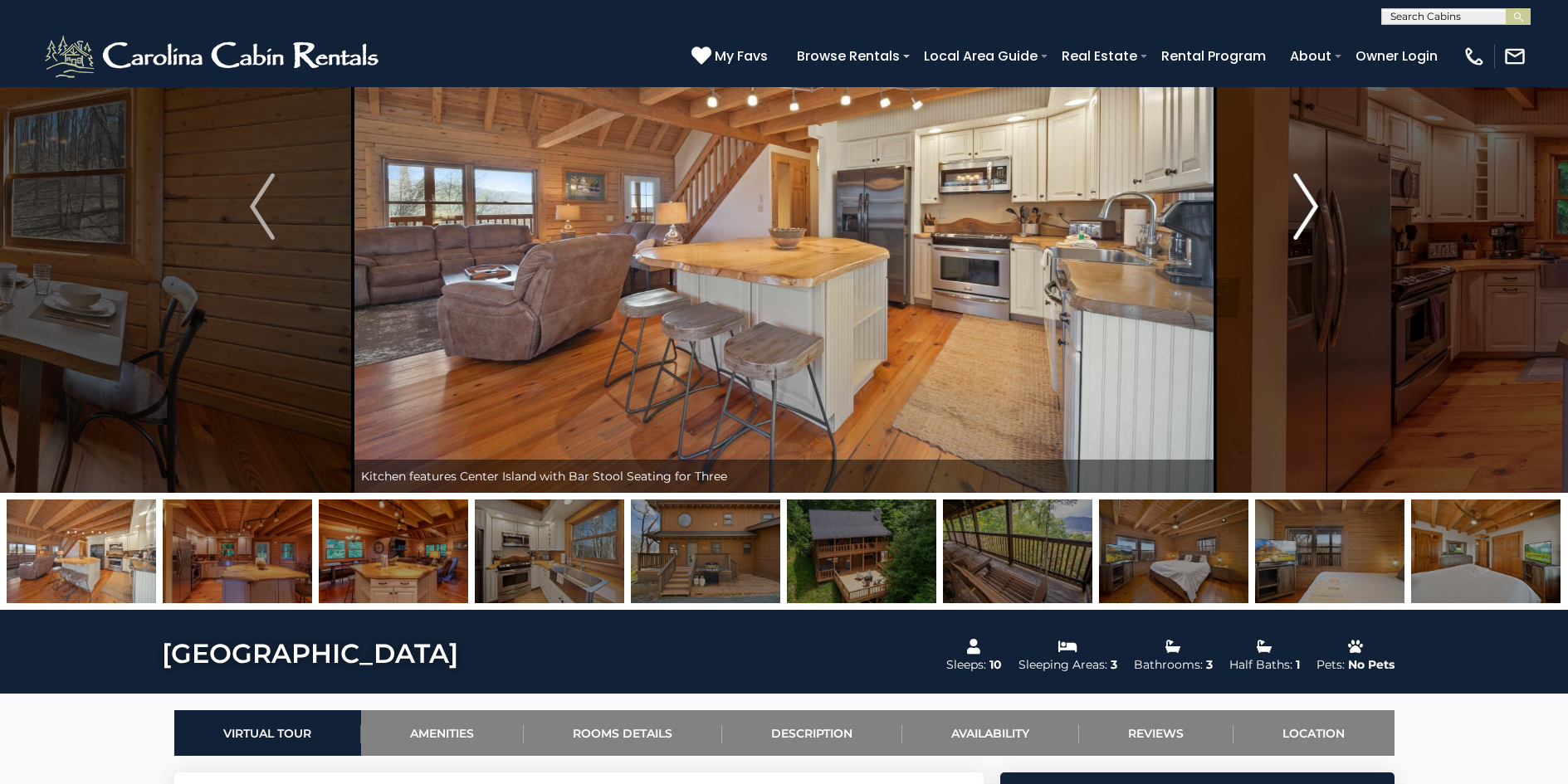
click at [1308, 211] on img "Next" at bounding box center [1306, 207] width 25 height 67
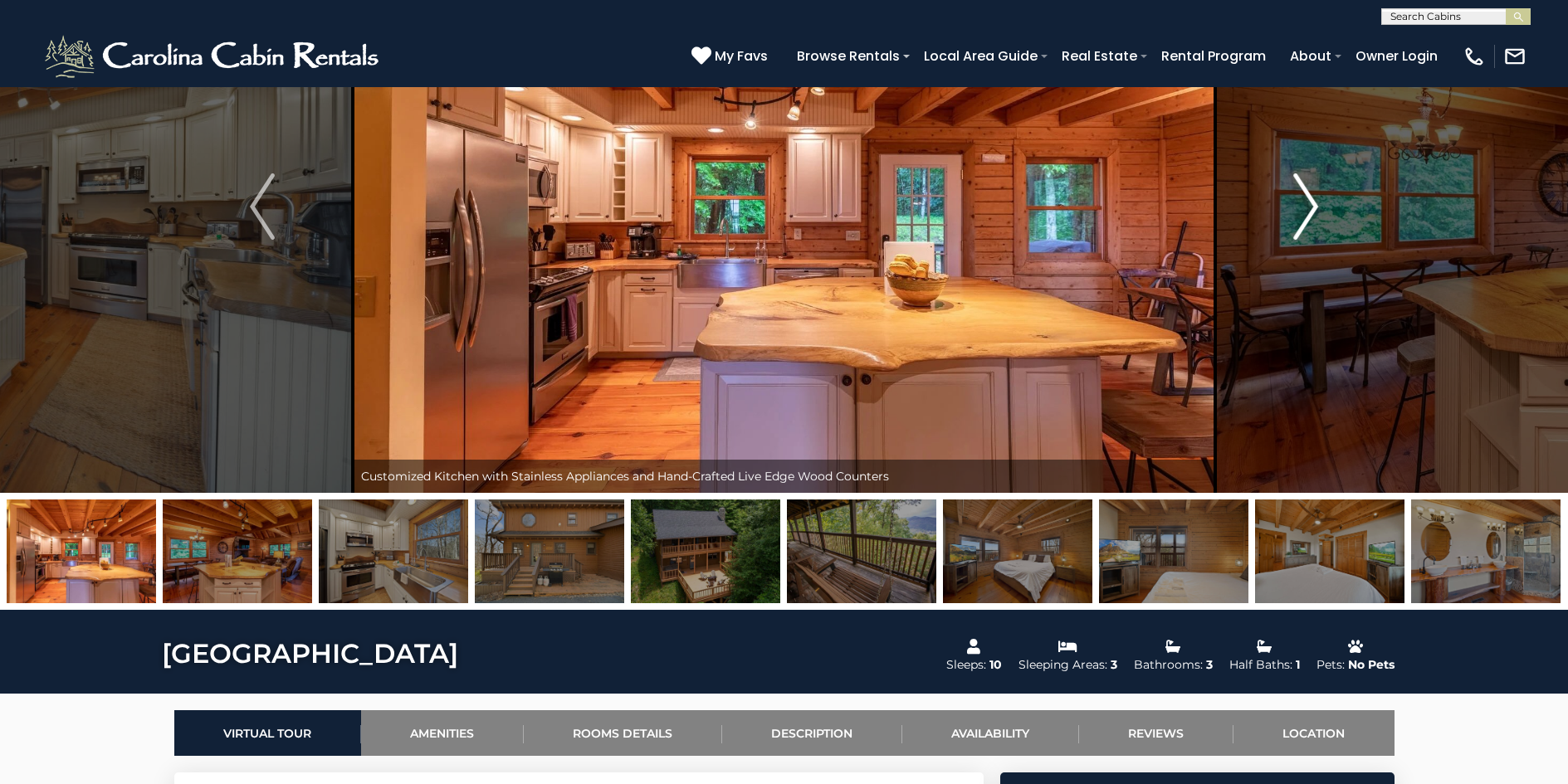
click at [1308, 211] on img "Next" at bounding box center [1306, 207] width 25 height 67
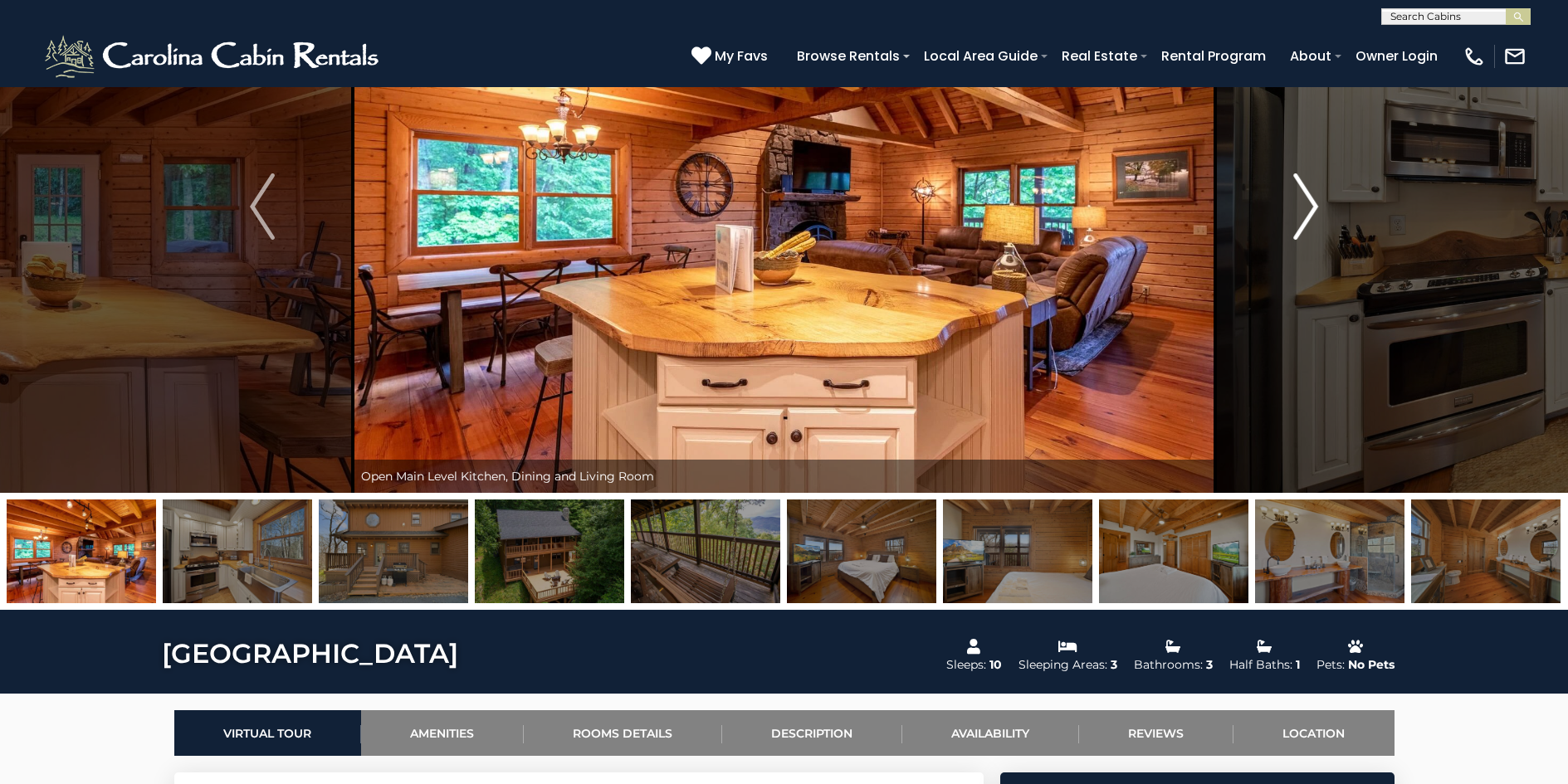
click at [1308, 211] on img "Next" at bounding box center [1306, 207] width 25 height 67
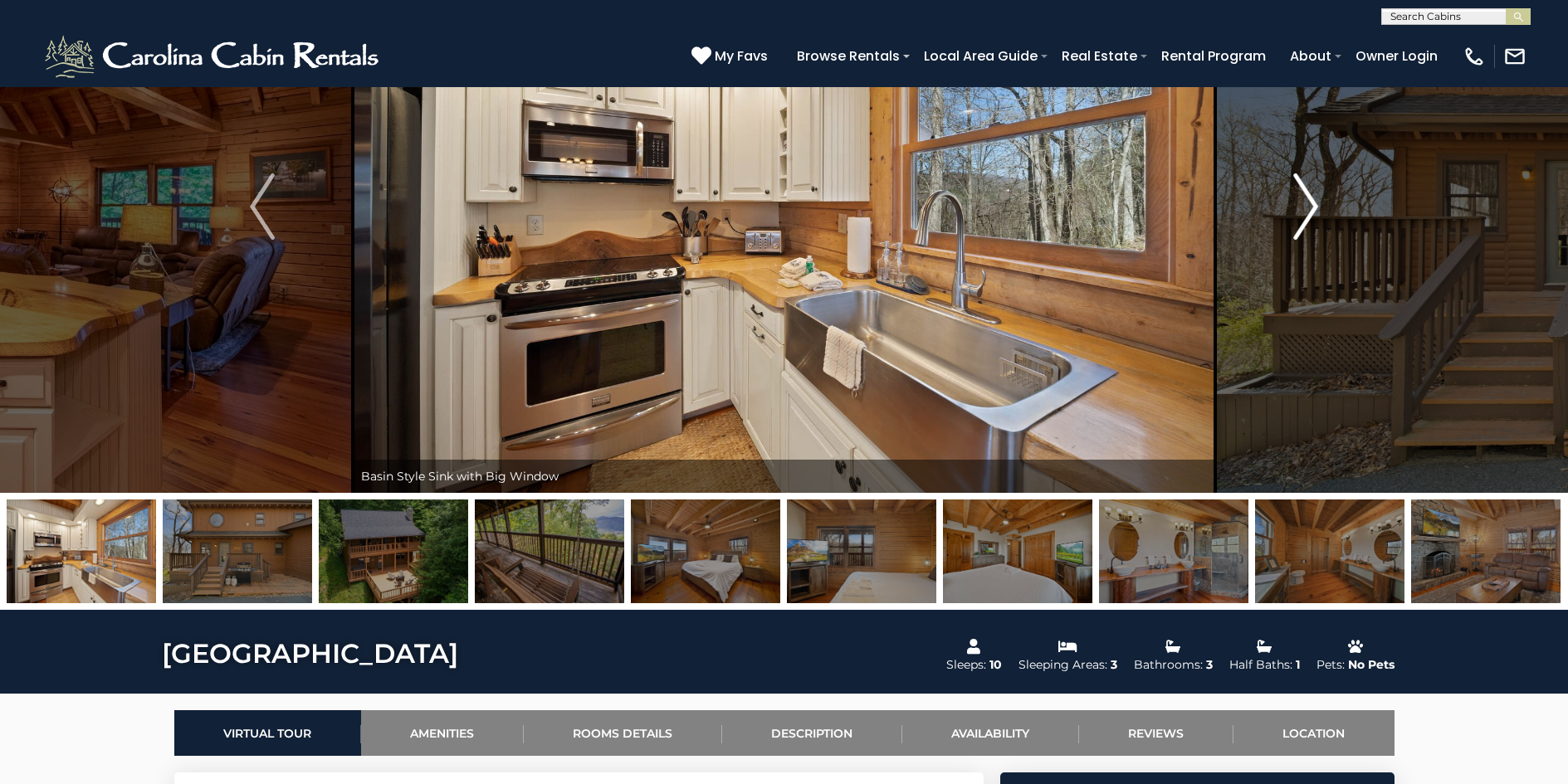
click at [1308, 211] on img "Next" at bounding box center [1306, 207] width 25 height 67
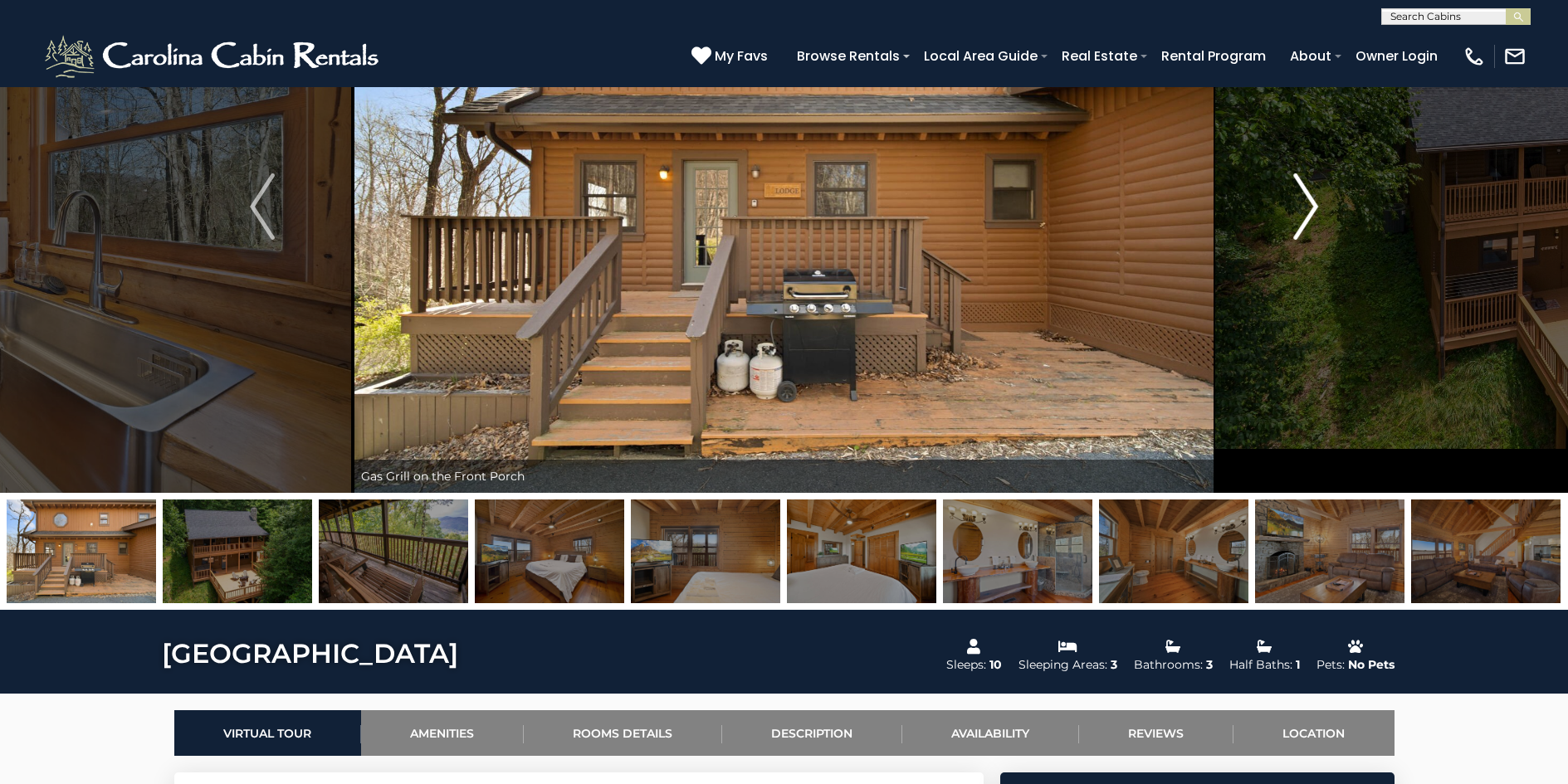
click at [1308, 211] on img "Next" at bounding box center [1306, 207] width 25 height 67
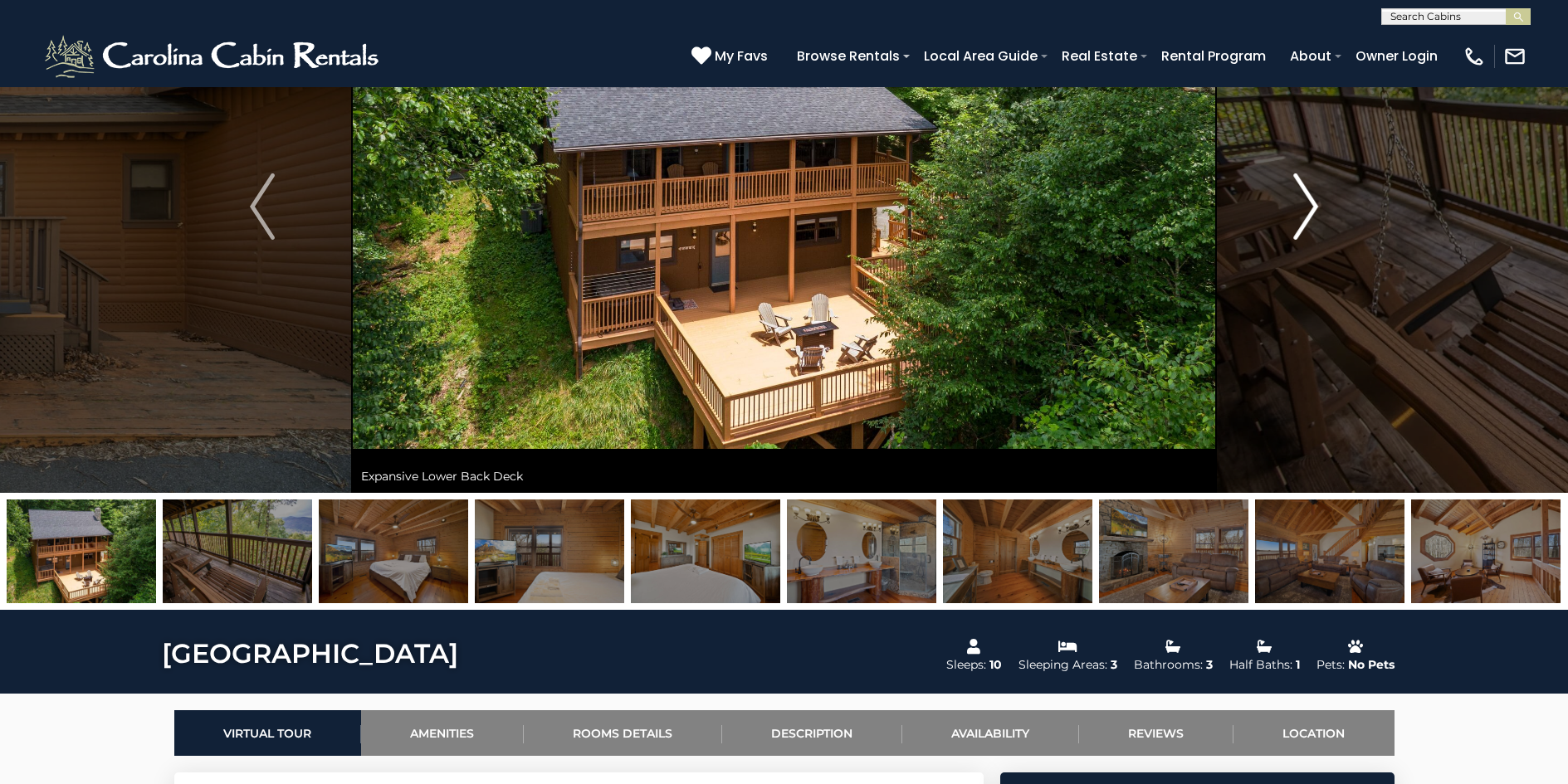
click at [1308, 211] on img "Next" at bounding box center [1306, 207] width 25 height 67
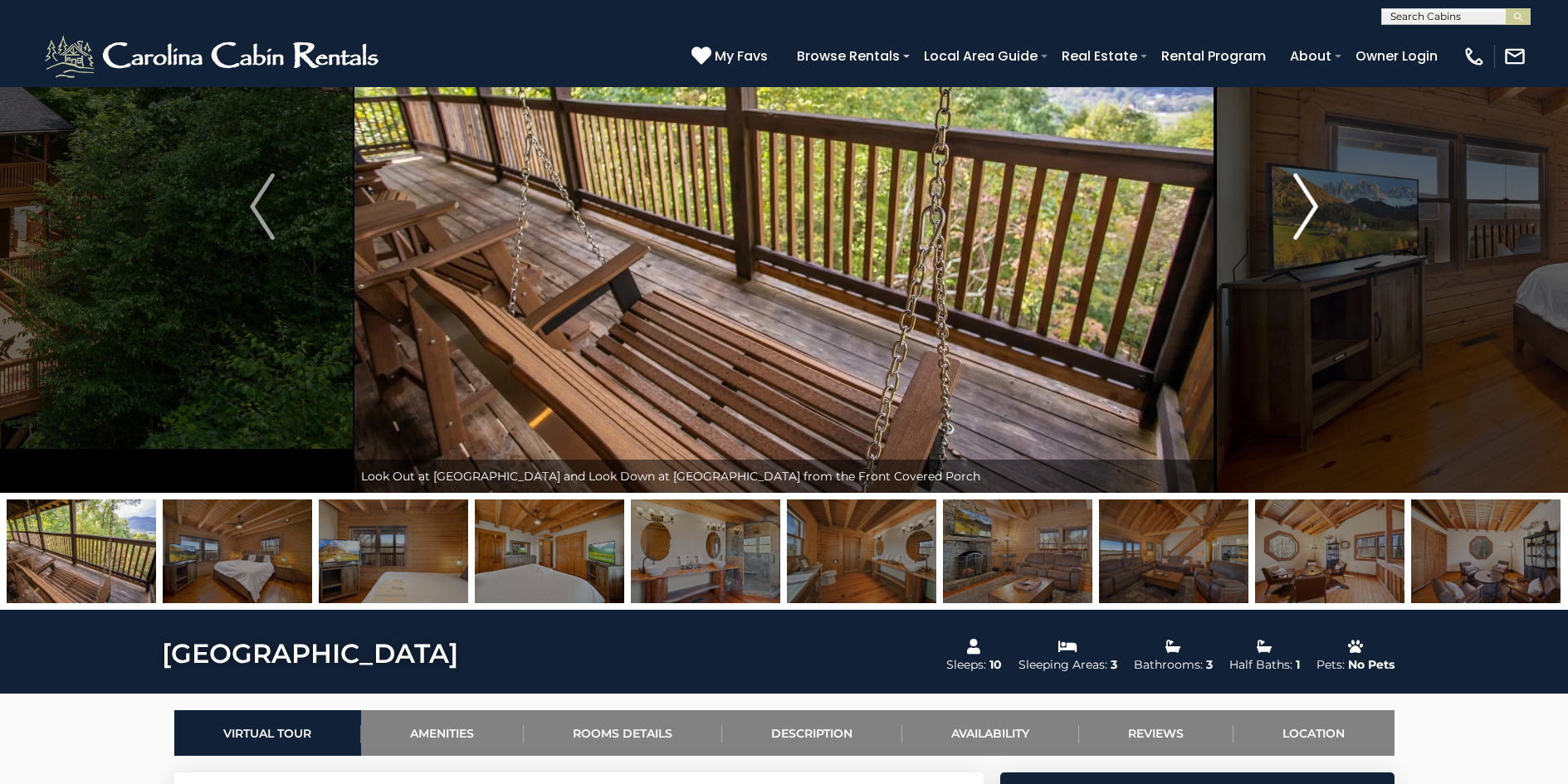
click at [1308, 211] on img "Next" at bounding box center [1306, 207] width 25 height 67
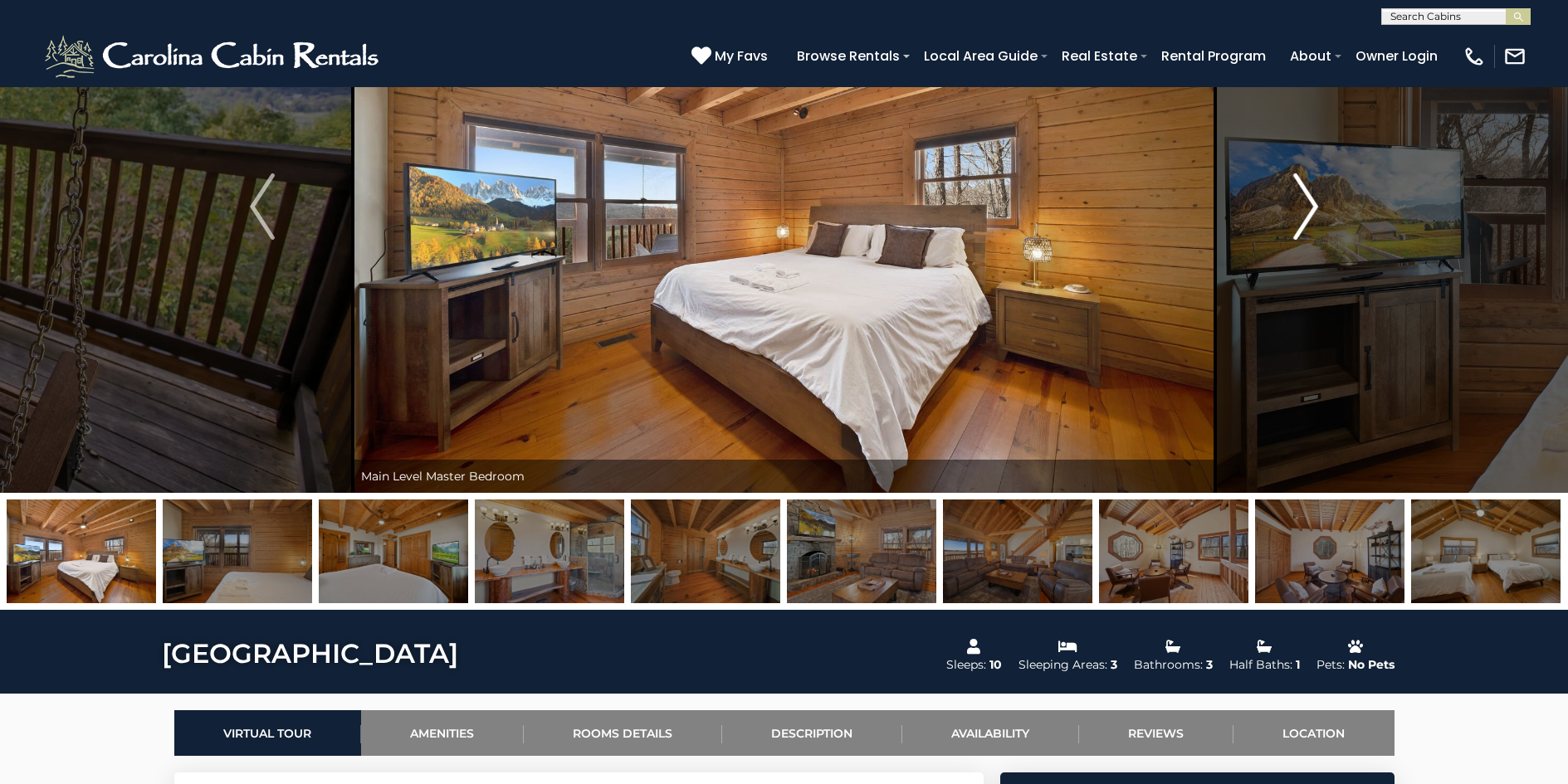
click at [1308, 211] on img "Next" at bounding box center [1306, 207] width 25 height 67
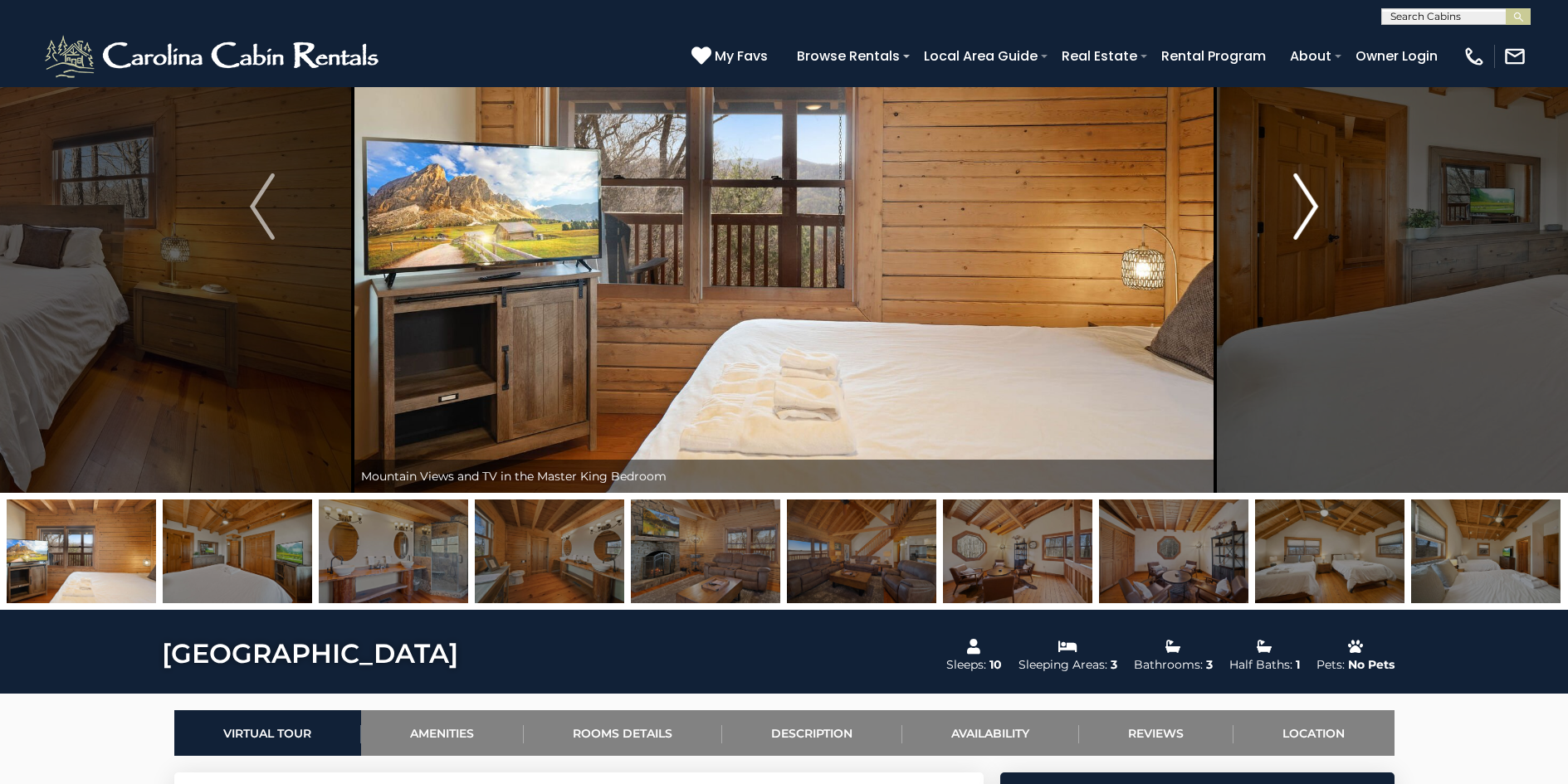
click at [1308, 211] on img "Next" at bounding box center [1306, 207] width 25 height 67
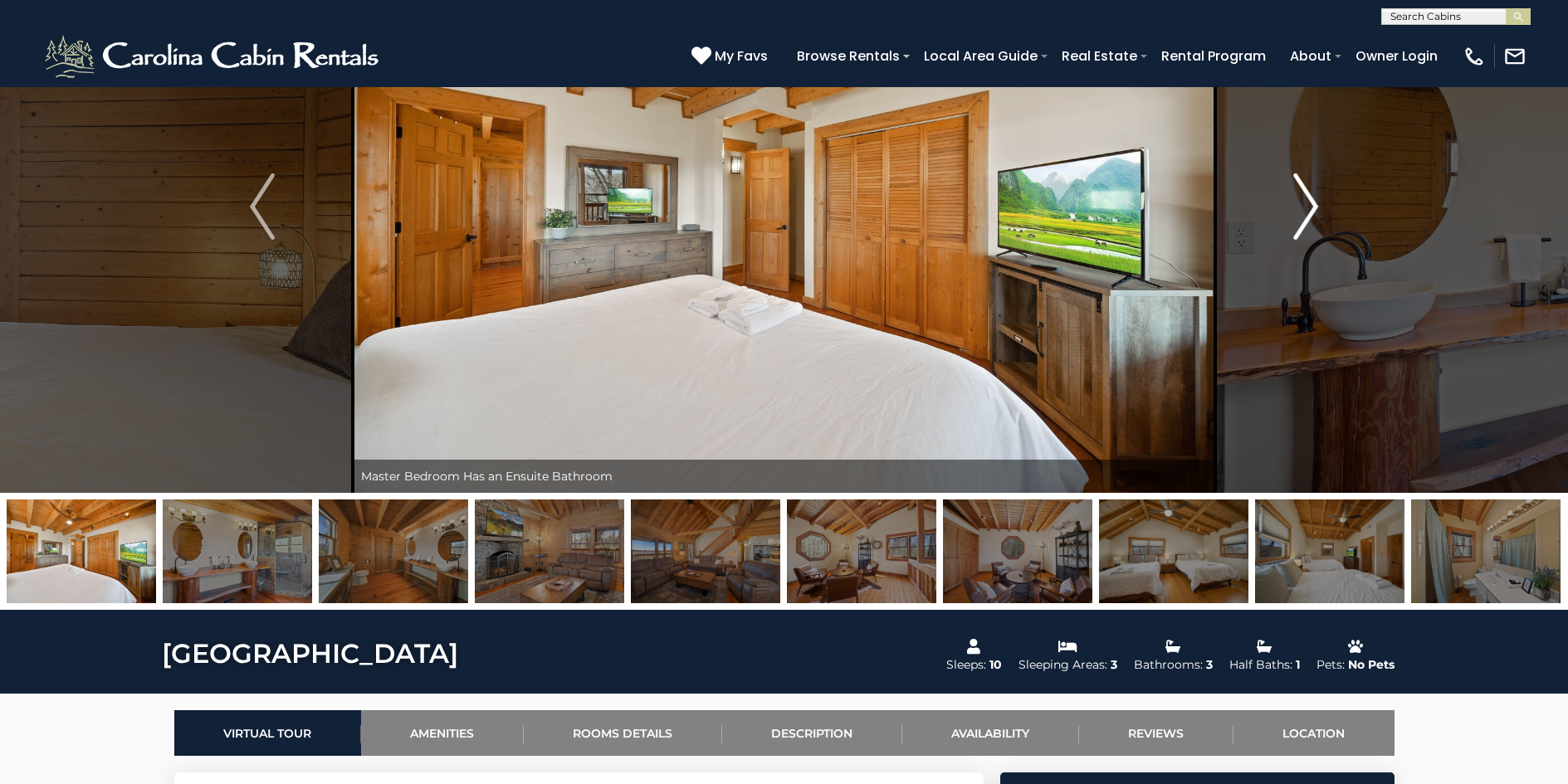
click at [1308, 211] on img "Next" at bounding box center [1306, 207] width 25 height 67
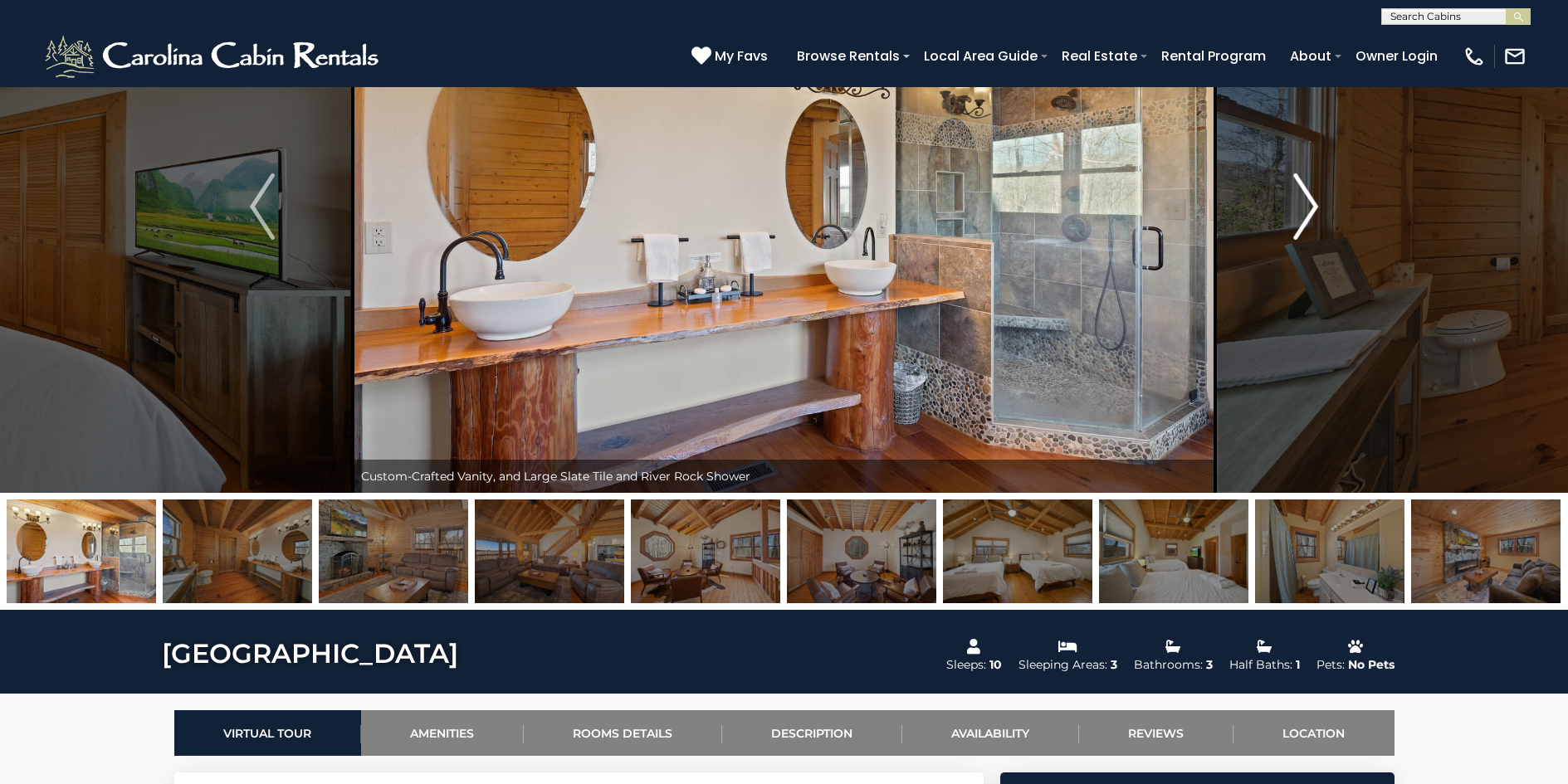
click at [1308, 211] on img "Next" at bounding box center [1306, 207] width 25 height 67
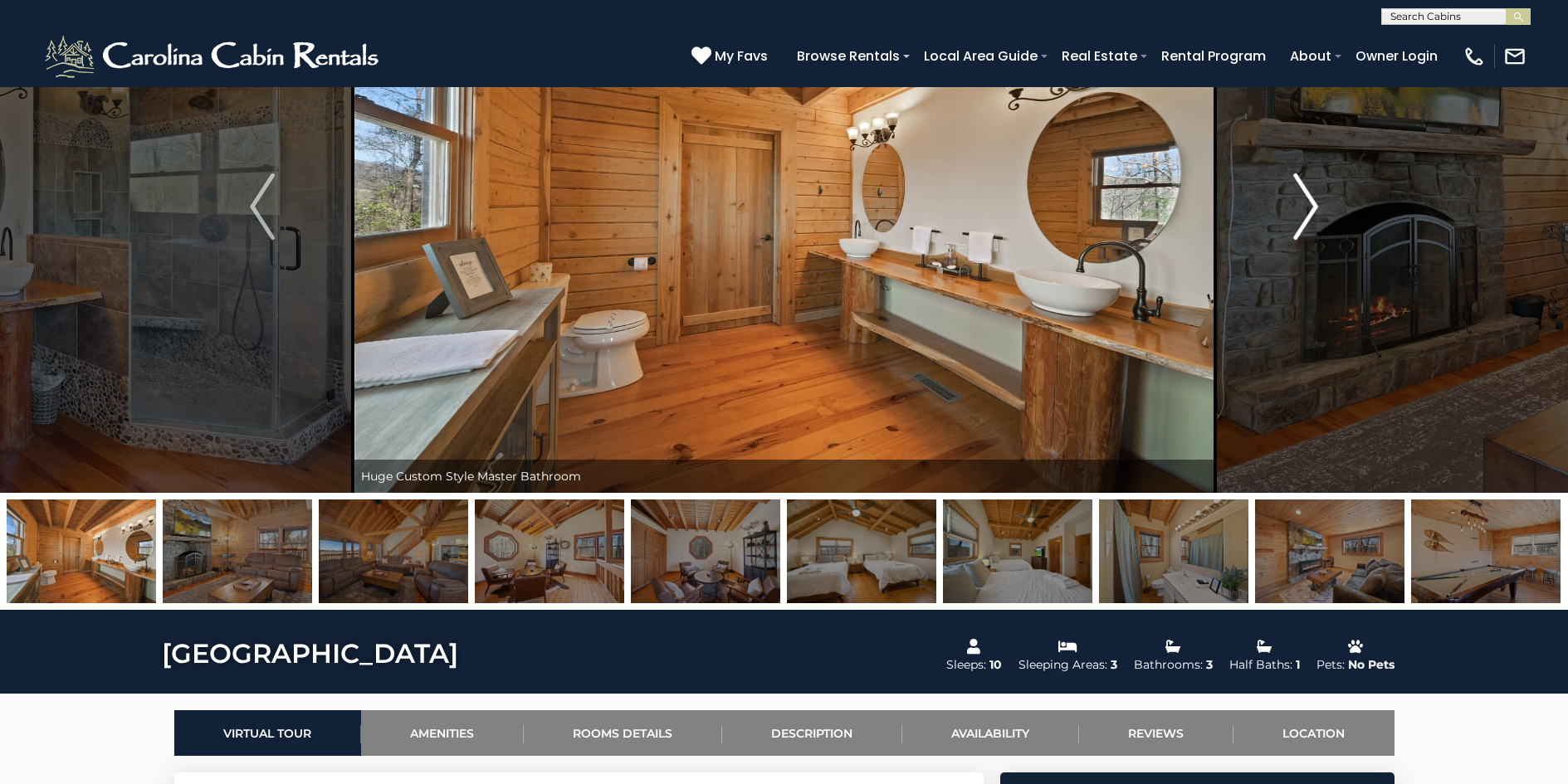
click at [1308, 211] on img "Next" at bounding box center [1306, 207] width 25 height 67
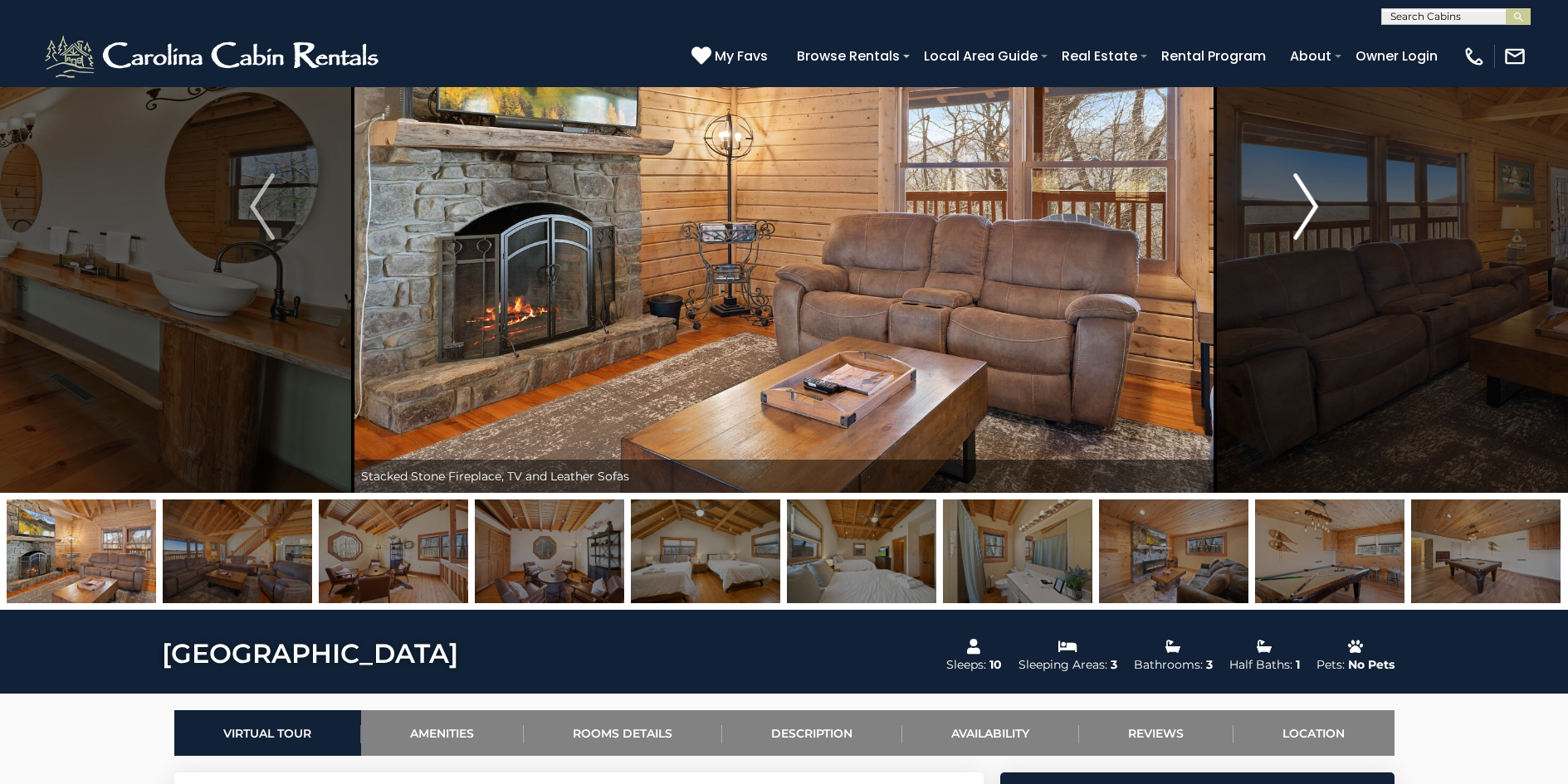
click at [1308, 211] on img "Next" at bounding box center [1306, 207] width 25 height 67
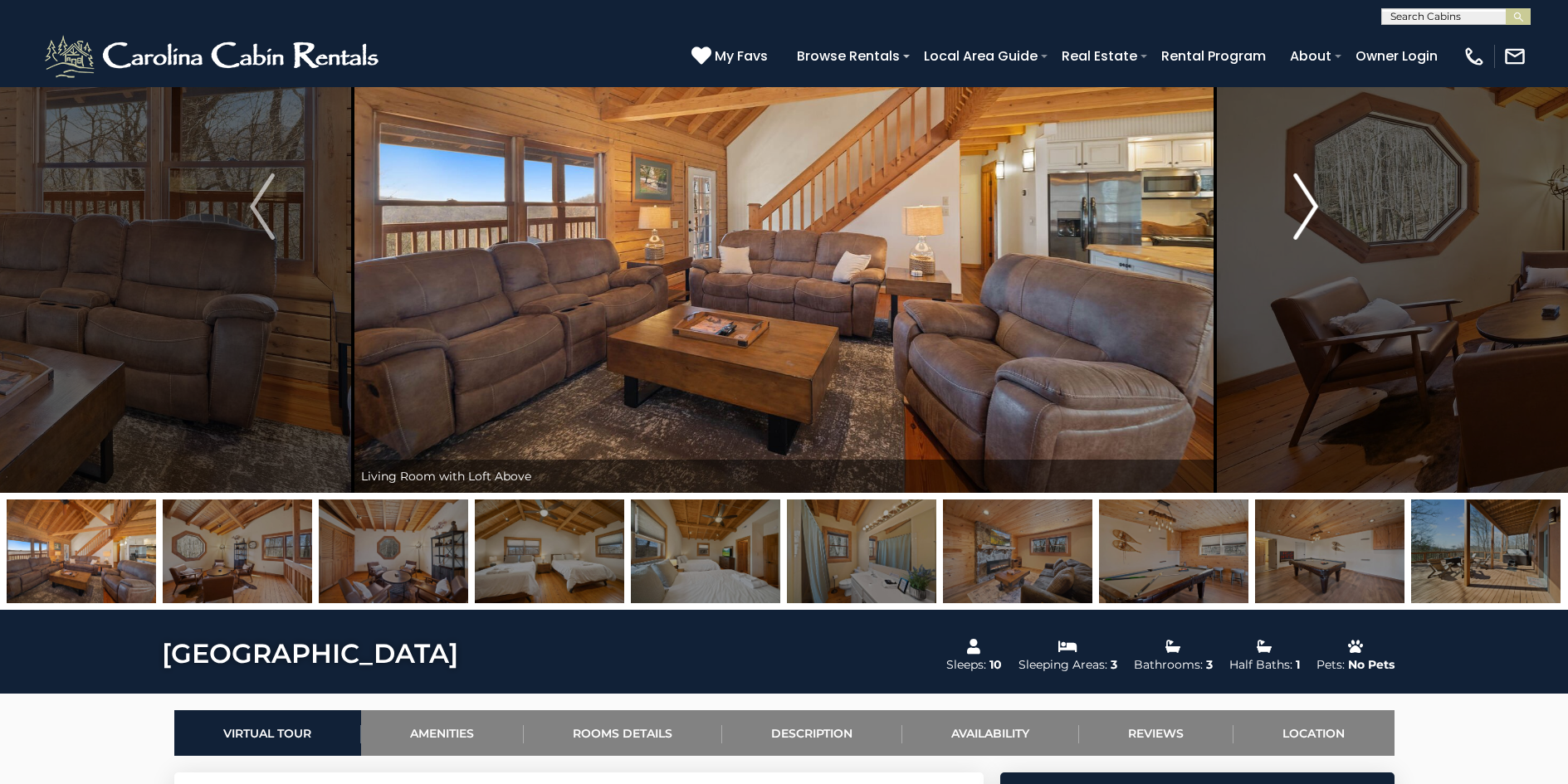
click at [1308, 211] on img "Next" at bounding box center [1306, 207] width 25 height 67
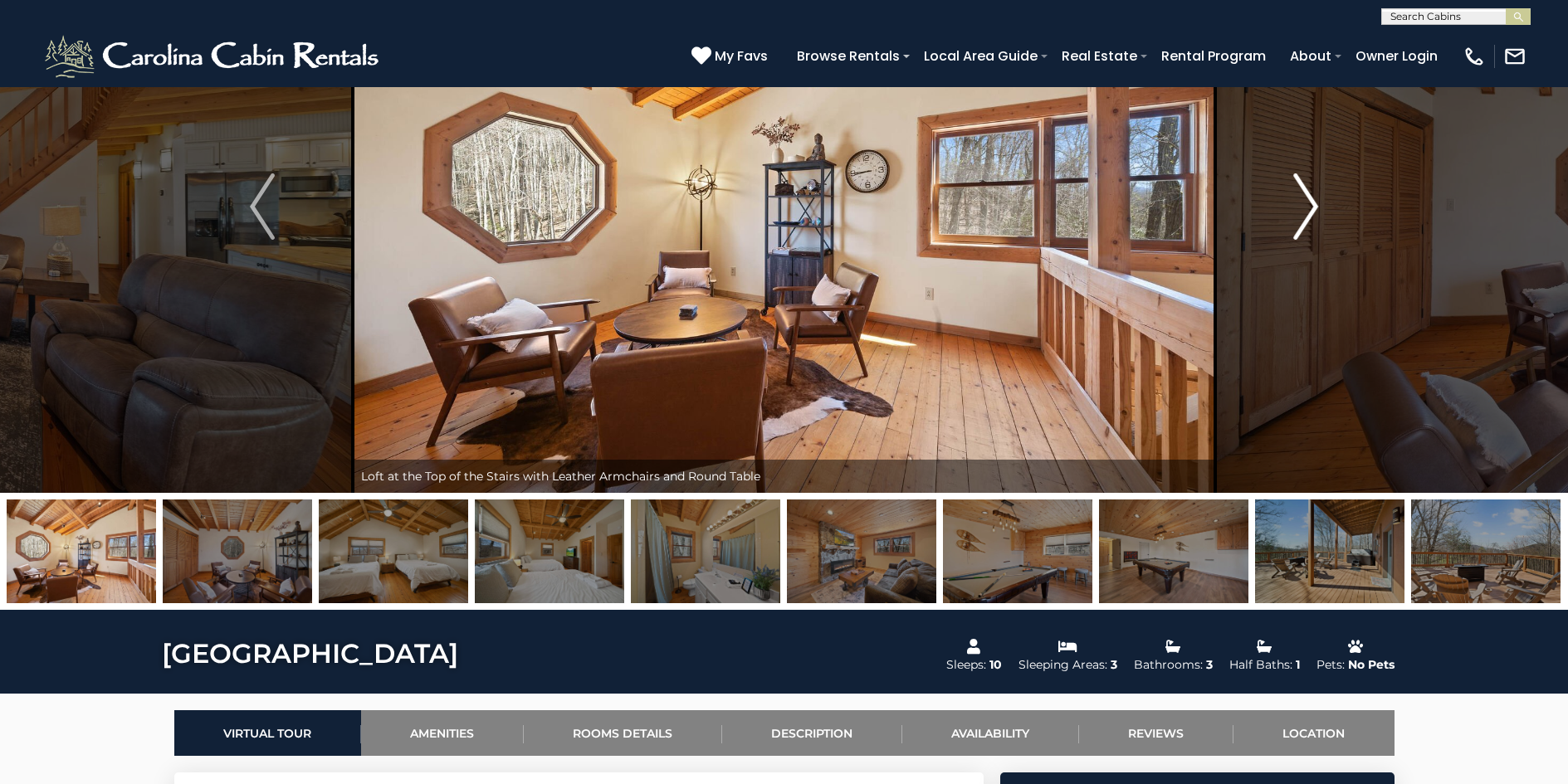
click at [1308, 211] on img "Next" at bounding box center [1306, 207] width 25 height 67
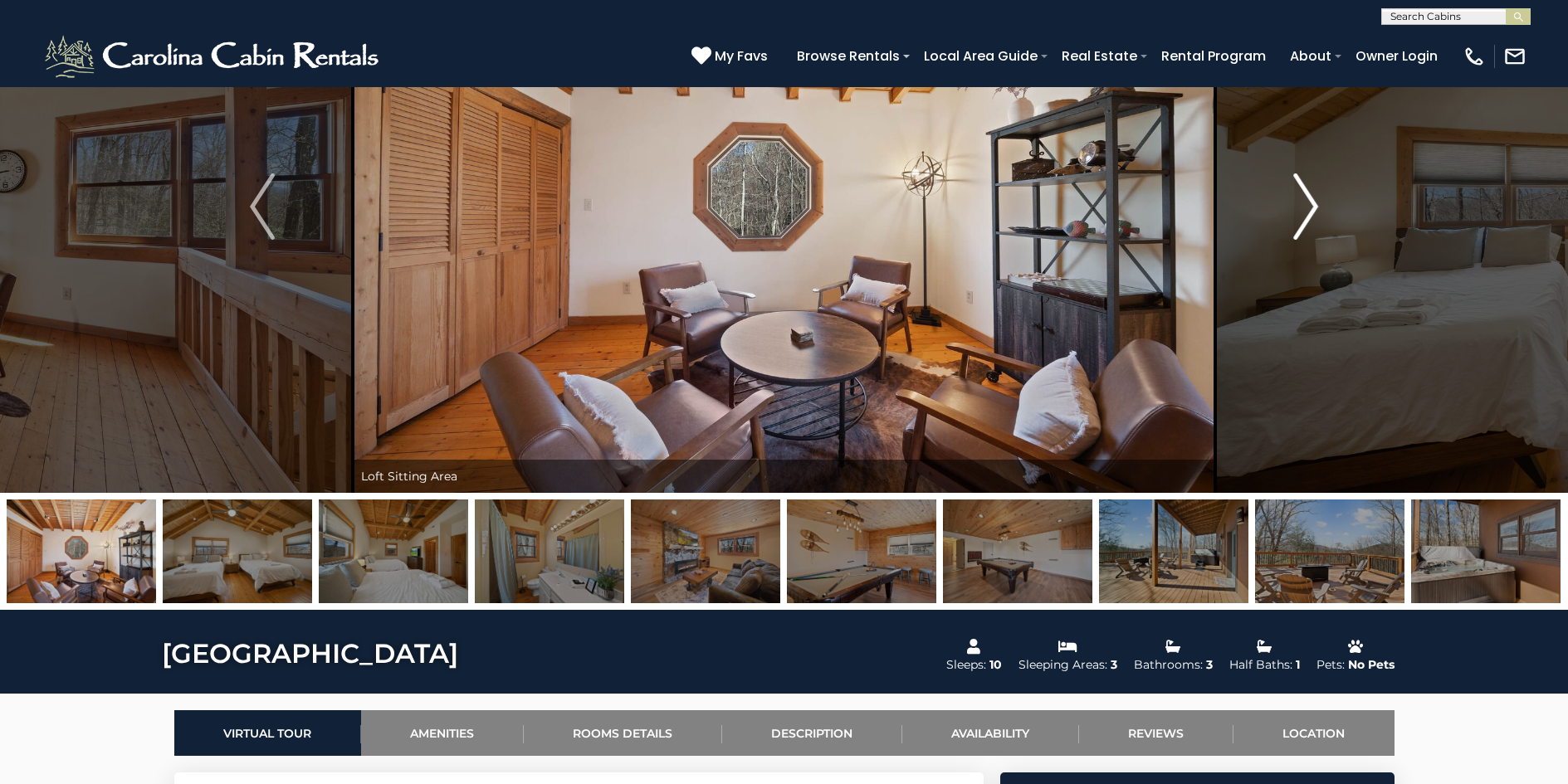
click at [1308, 211] on img "Next" at bounding box center [1306, 207] width 25 height 67
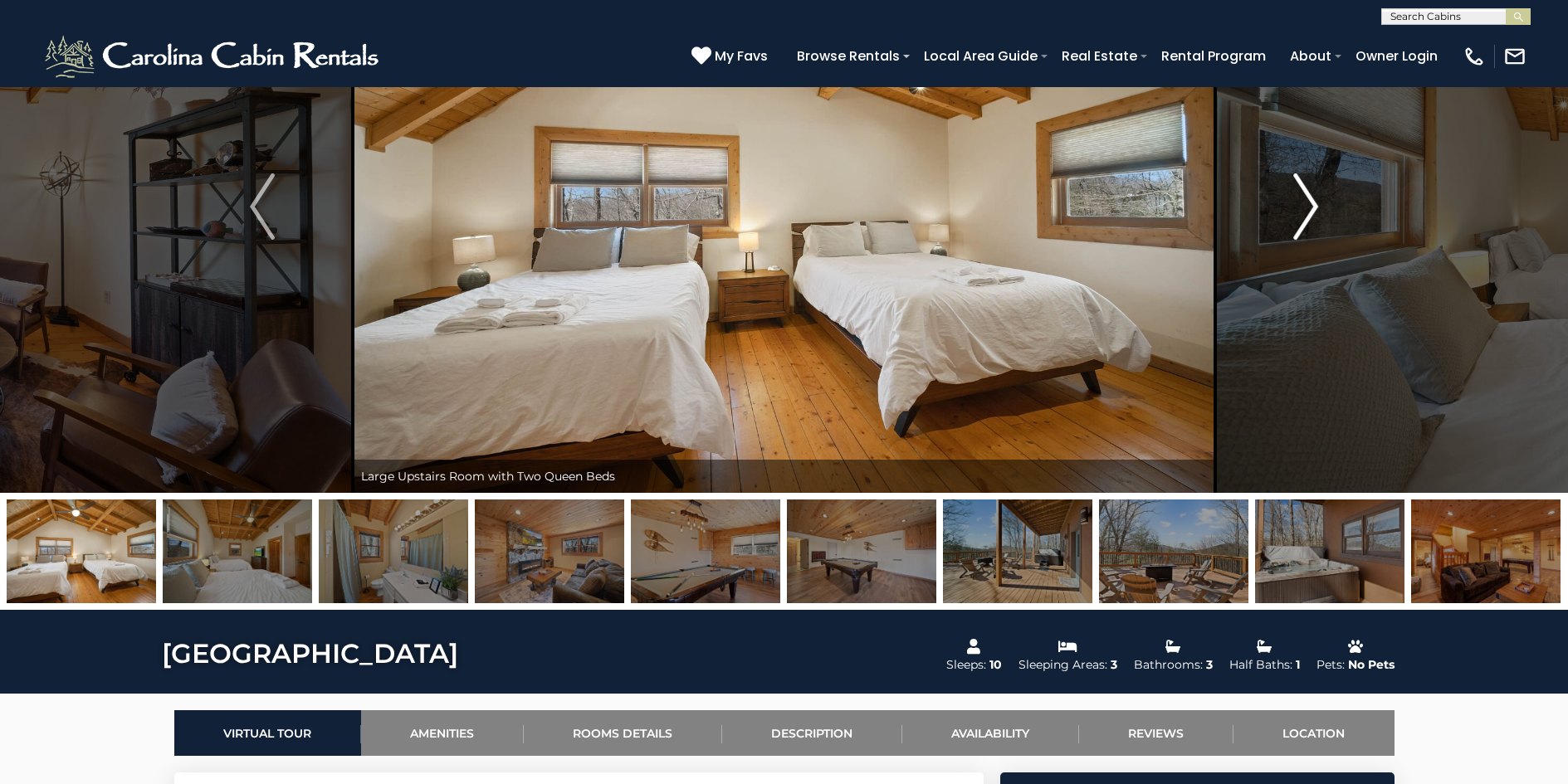
click at [1308, 211] on img "Next" at bounding box center [1306, 207] width 25 height 67
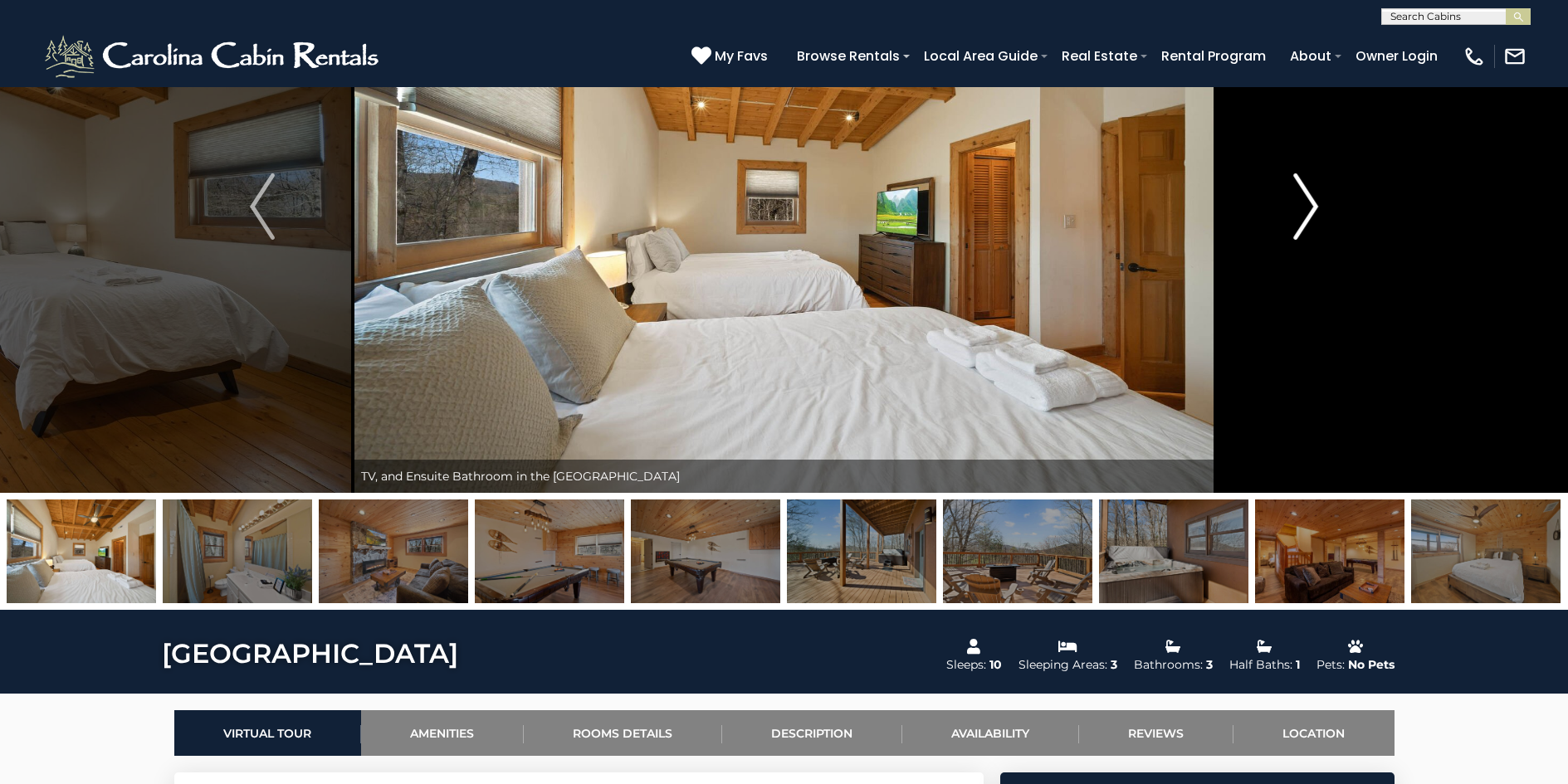
click at [1308, 211] on img "Next" at bounding box center [1306, 207] width 25 height 67
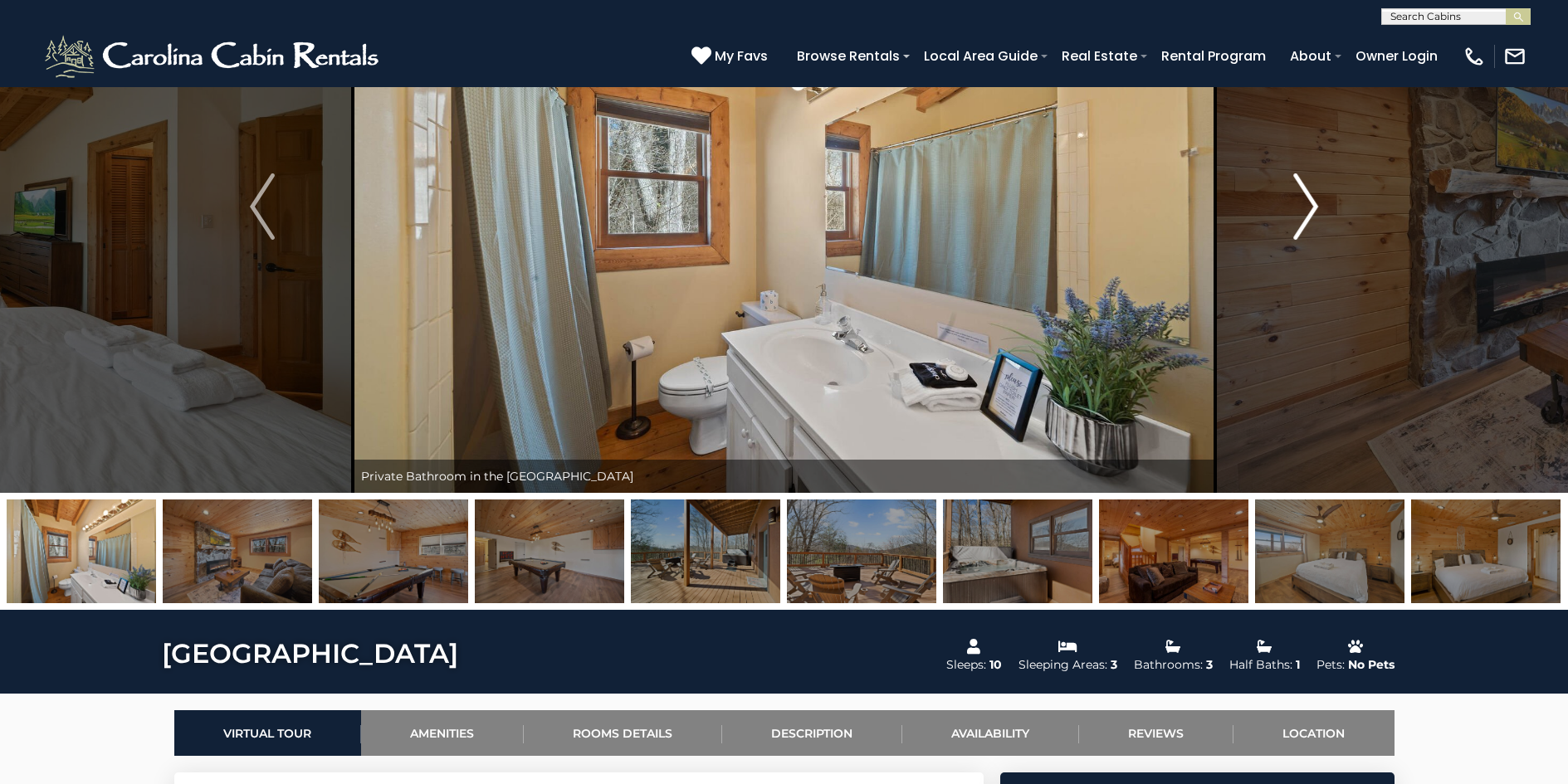
click at [1308, 211] on img "Next" at bounding box center [1306, 207] width 25 height 67
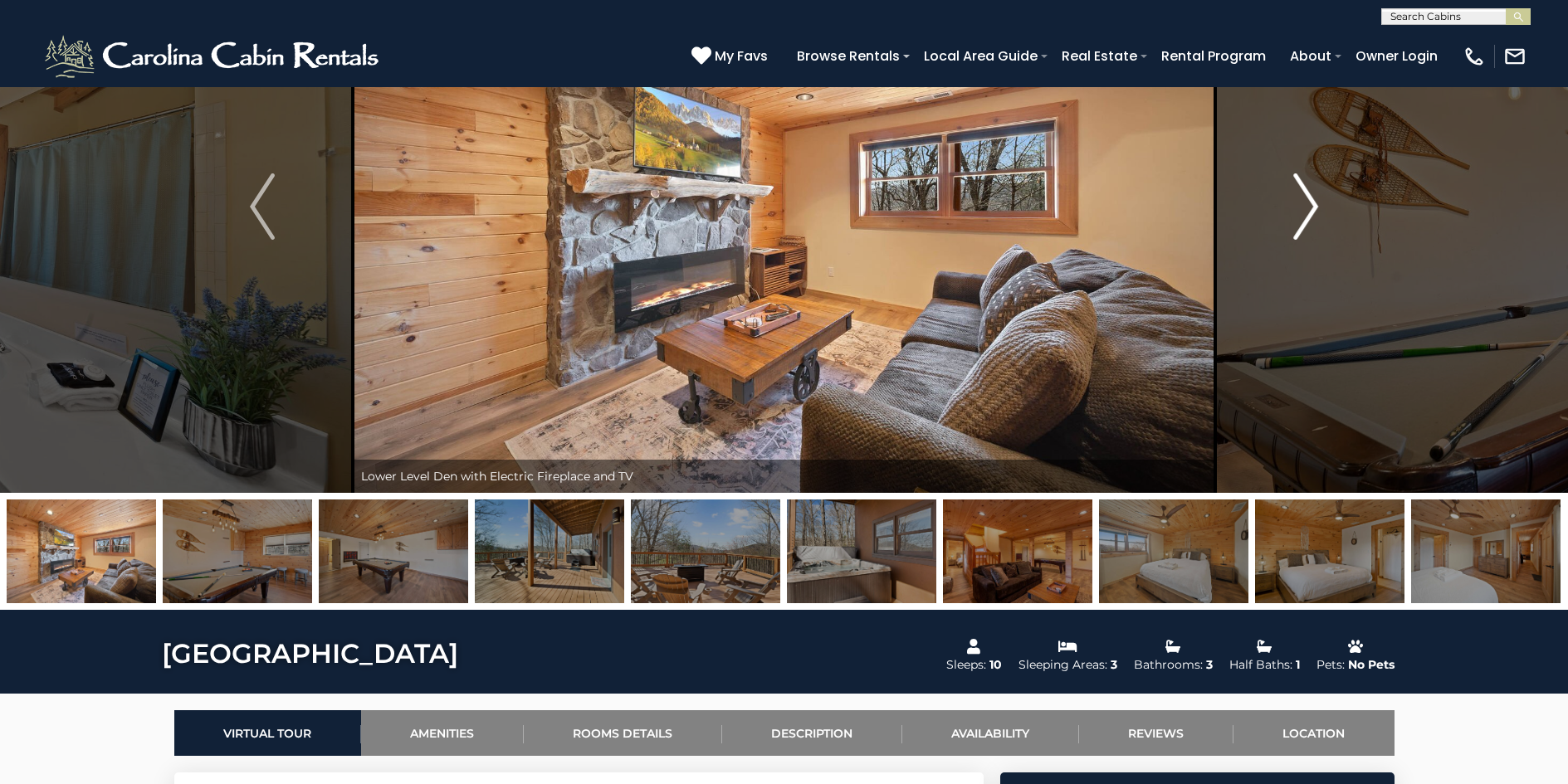
click at [1308, 211] on img "Next" at bounding box center [1306, 207] width 25 height 67
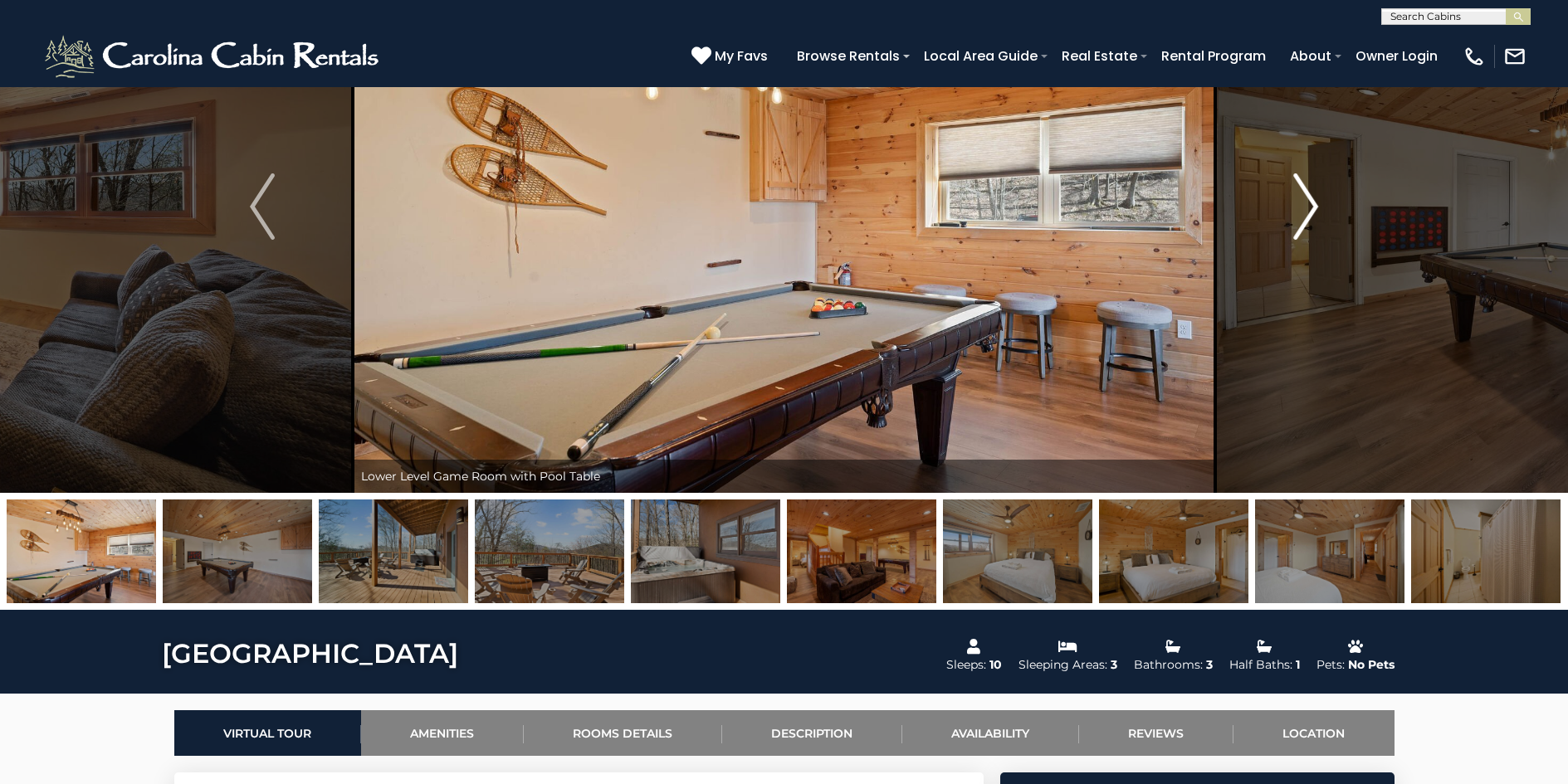
click at [1308, 211] on img "Next" at bounding box center [1306, 207] width 25 height 67
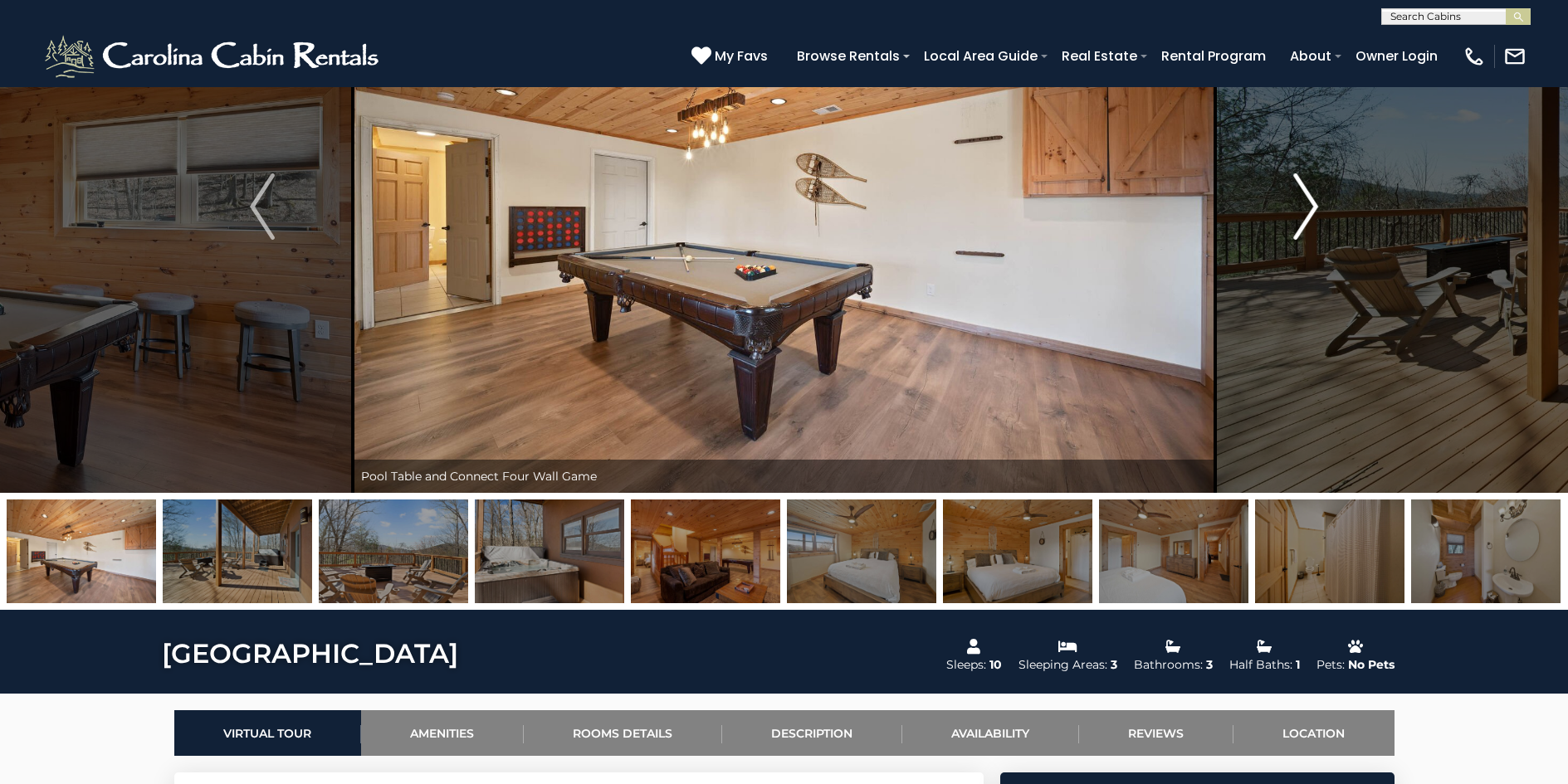
click at [1308, 211] on img "Next" at bounding box center [1306, 207] width 25 height 67
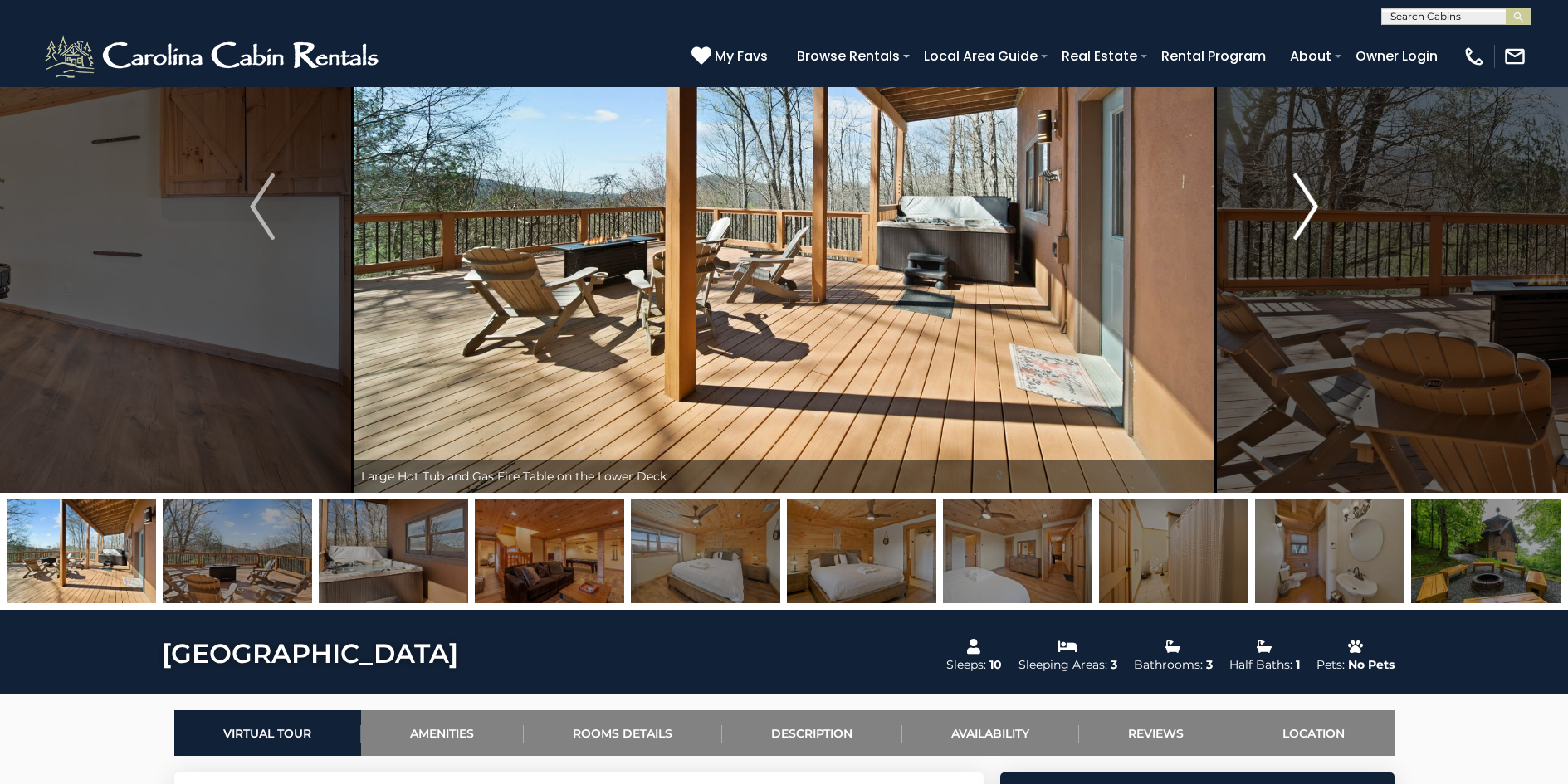
click at [1308, 211] on img "Next" at bounding box center [1306, 207] width 25 height 67
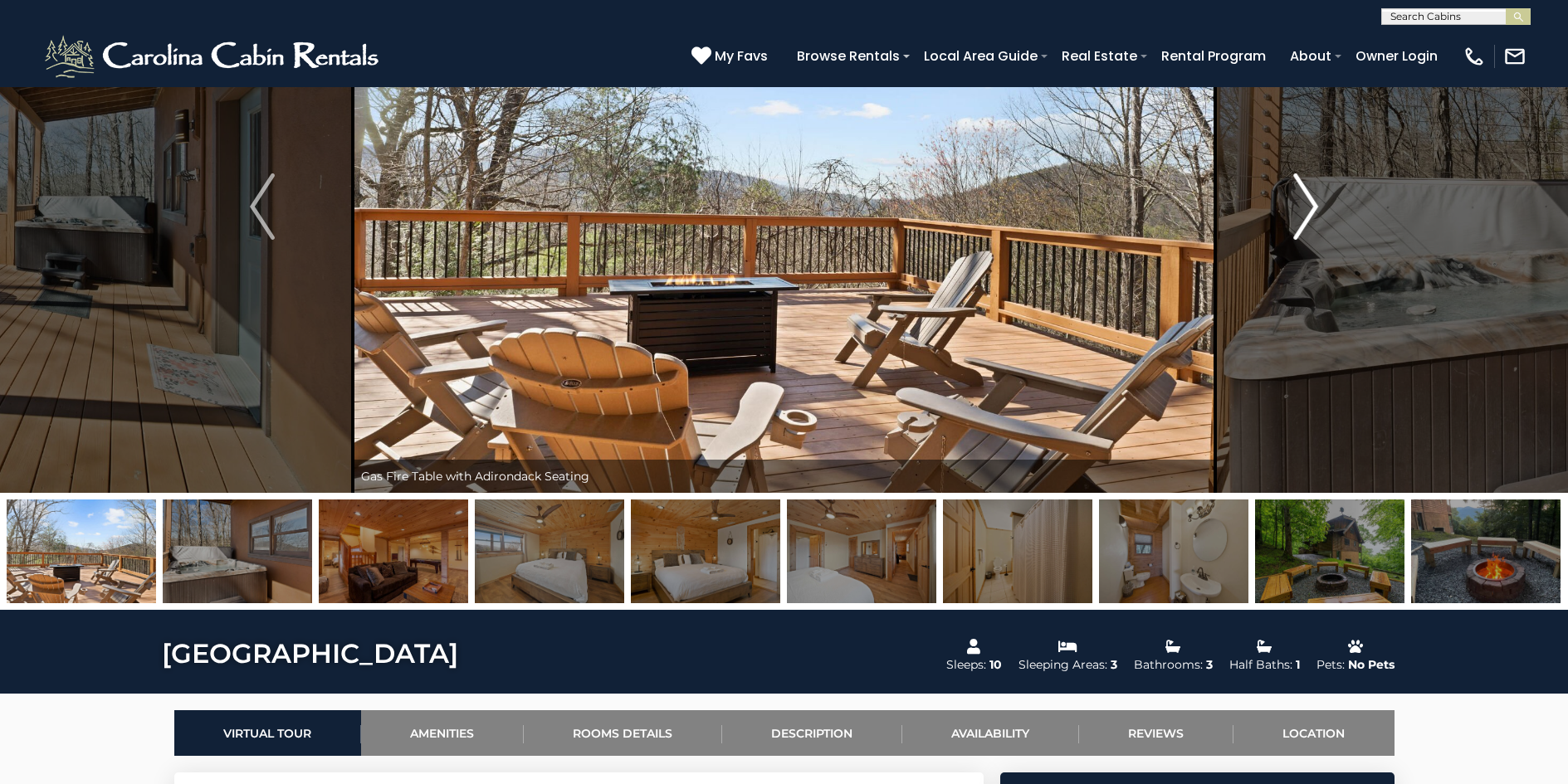
click at [1308, 211] on img "Next" at bounding box center [1306, 207] width 25 height 67
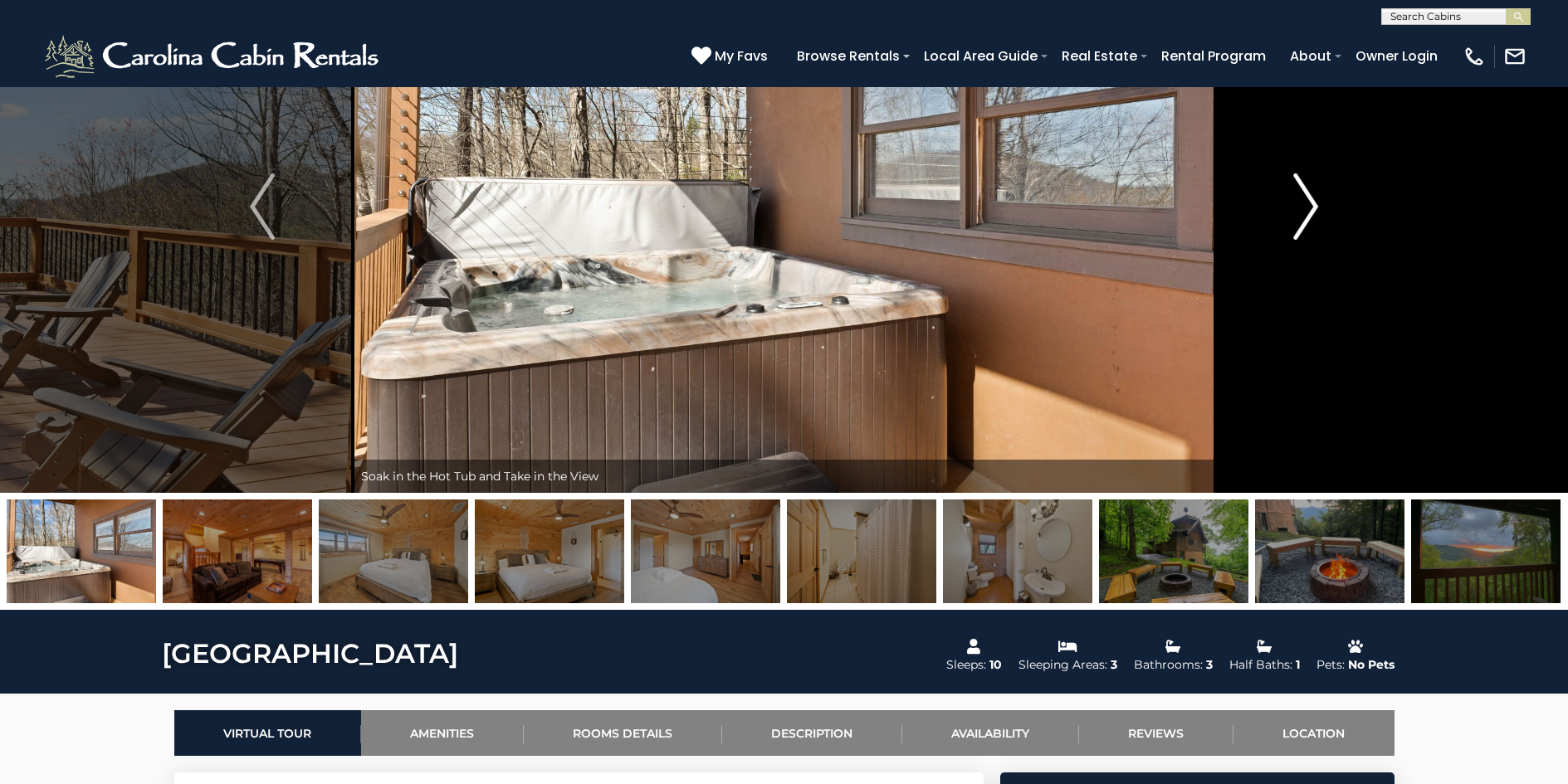
click at [1308, 211] on img "Next" at bounding box center [1306, 207] width 25 height 67
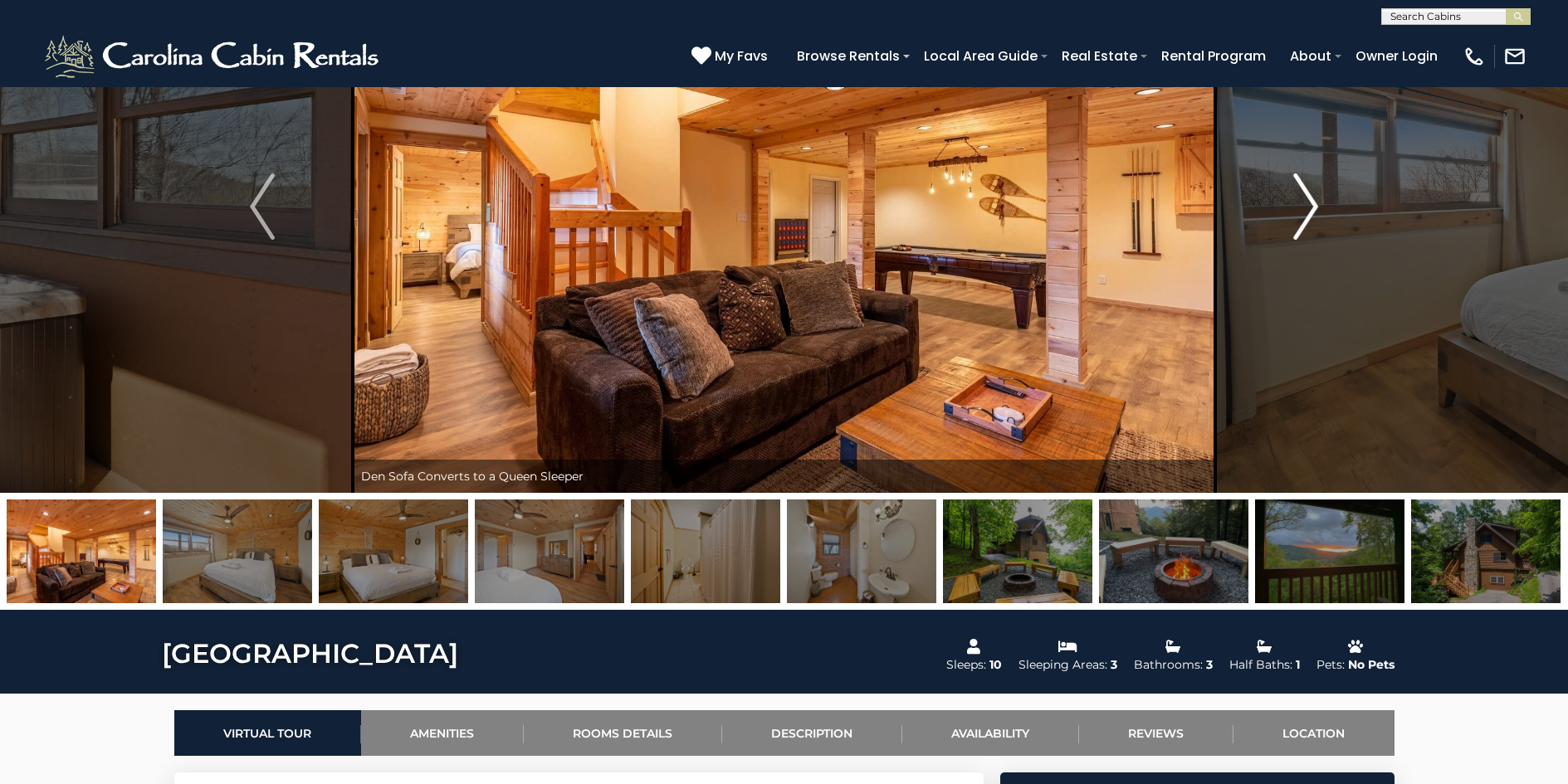
click at [1308, 211] on img "Next" at bounding box center [1306, 207] width 25 height 67
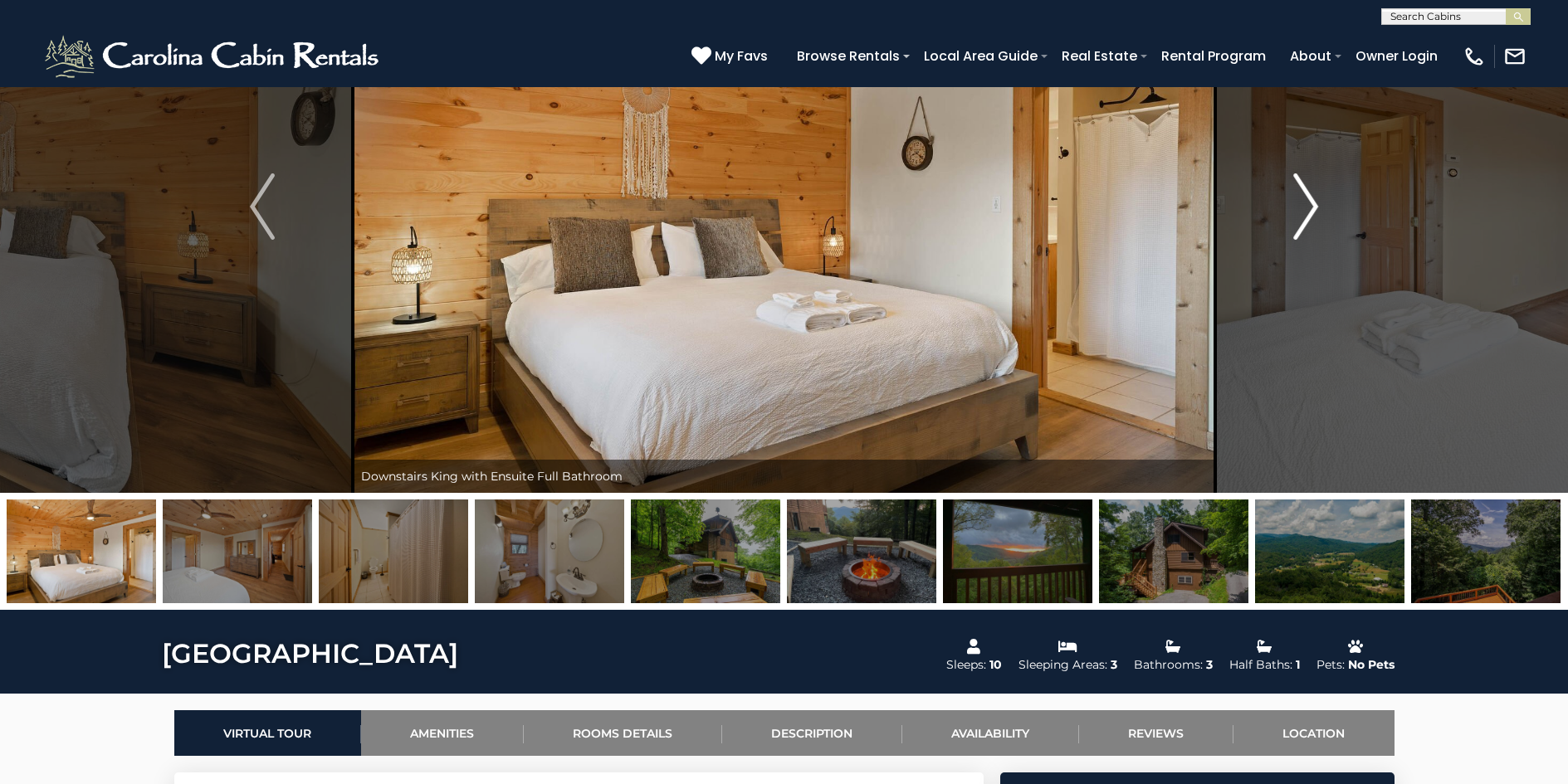
click at [1308, 211] on img "Next" at bounding box center [1306, 207] width 25 height 67
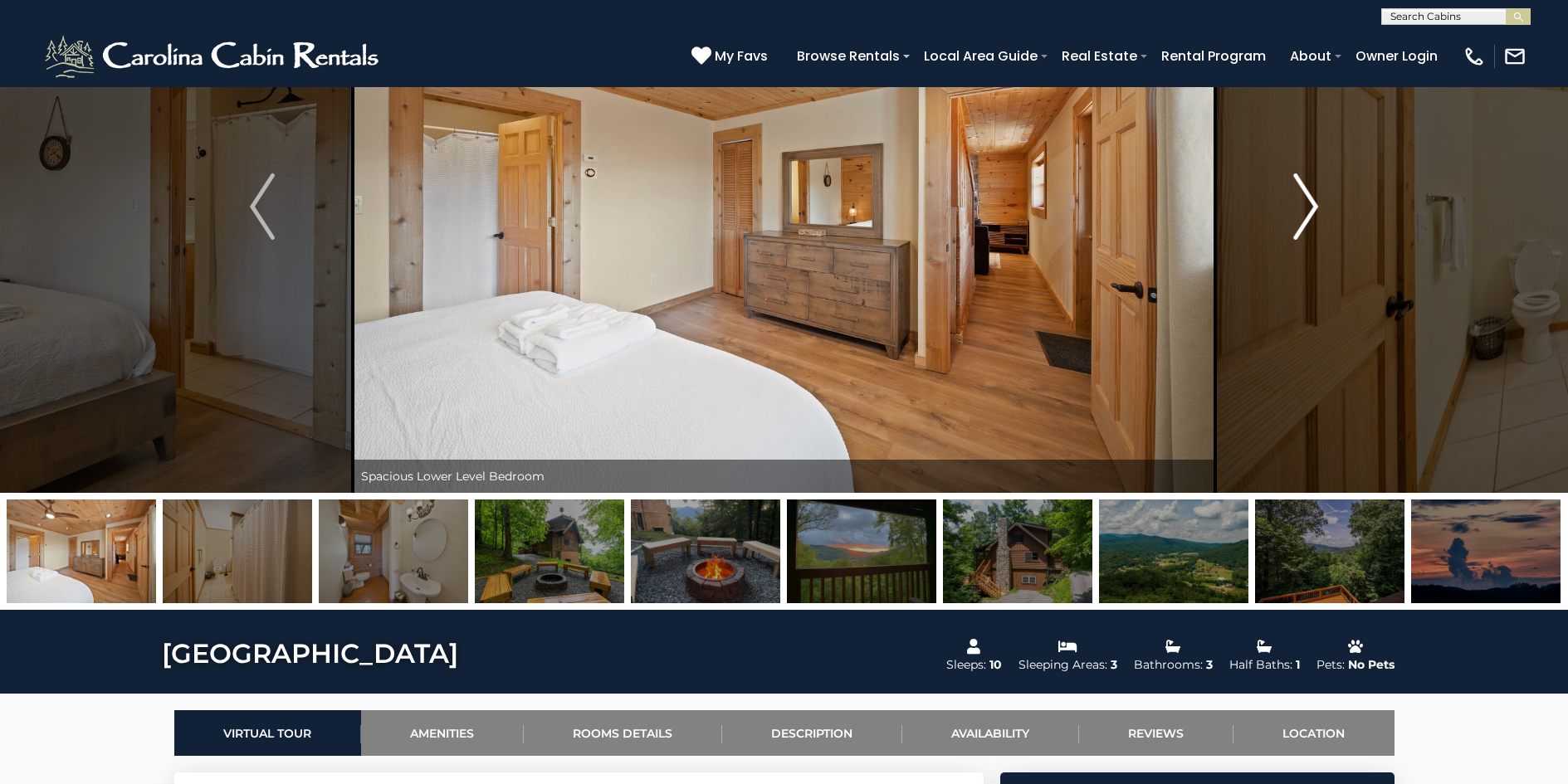
click at [1308, 211] on img "Next" at bounding box center [1306, 207] width 25 height 67
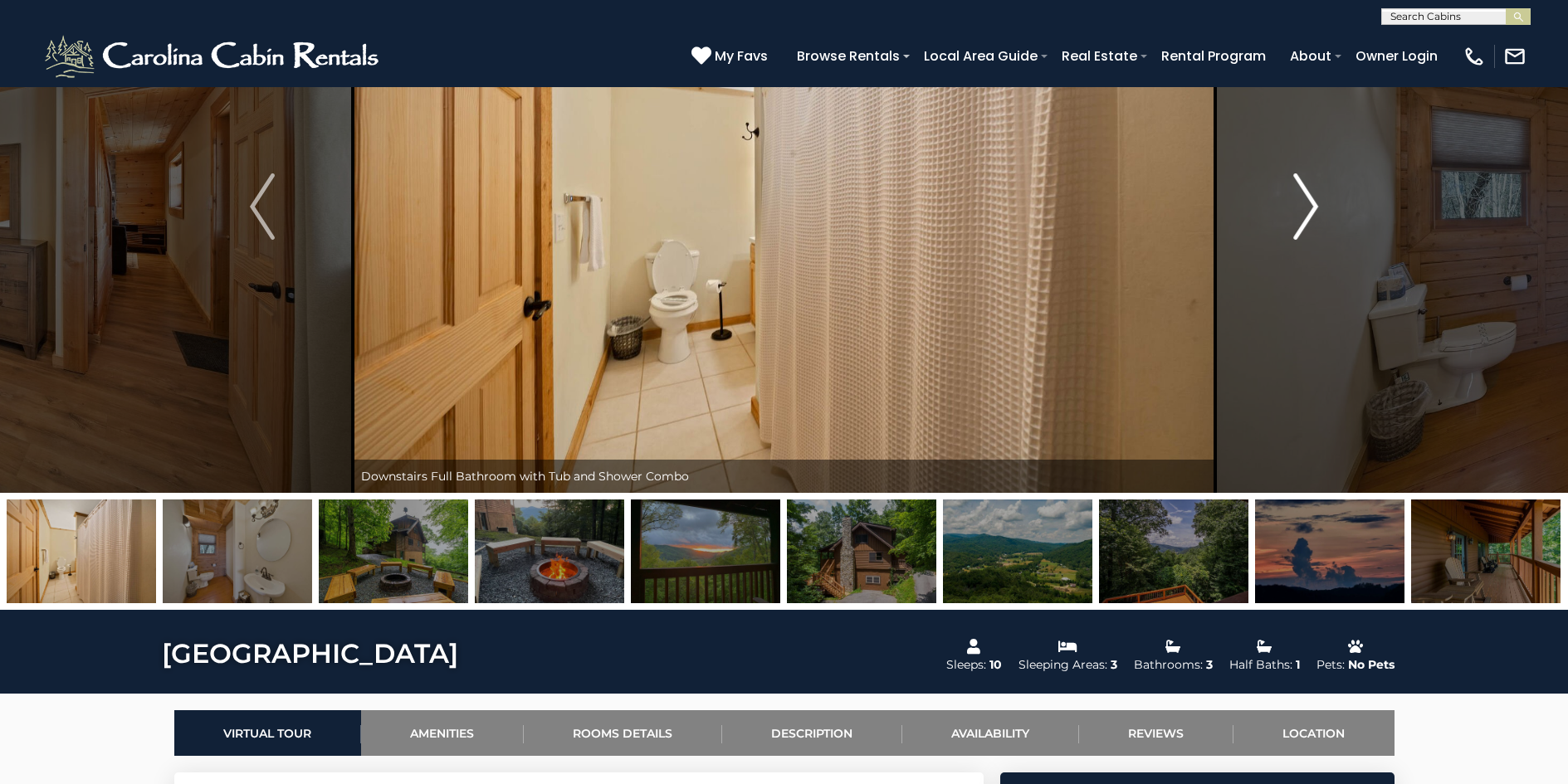
click at [1308, 211] on img "Next" at bounding box center [1306, 207] width 25 height 67
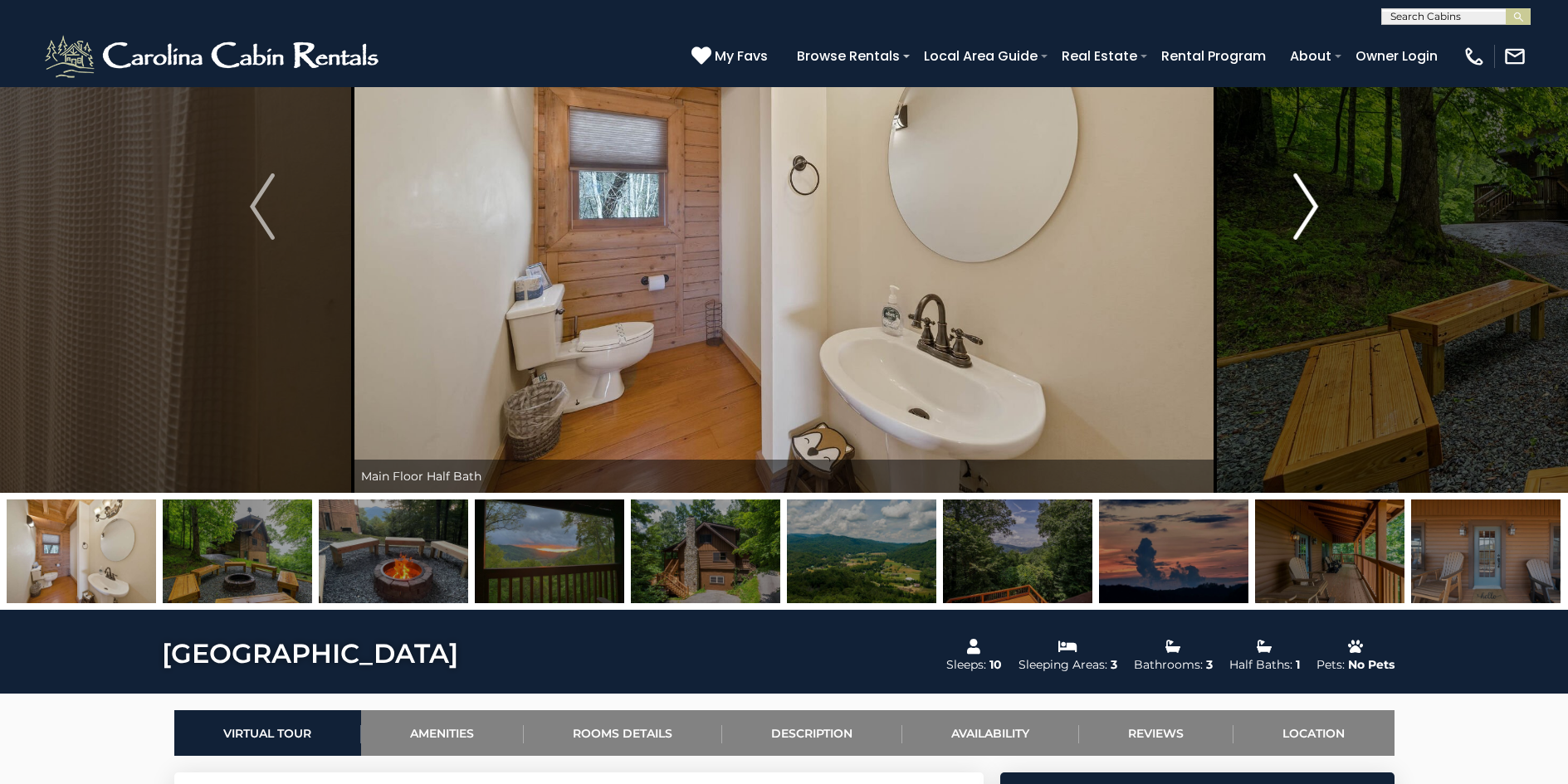
click at [1308, 211] on img "Next" at bounding box center [1306, 207] width 25 height 67
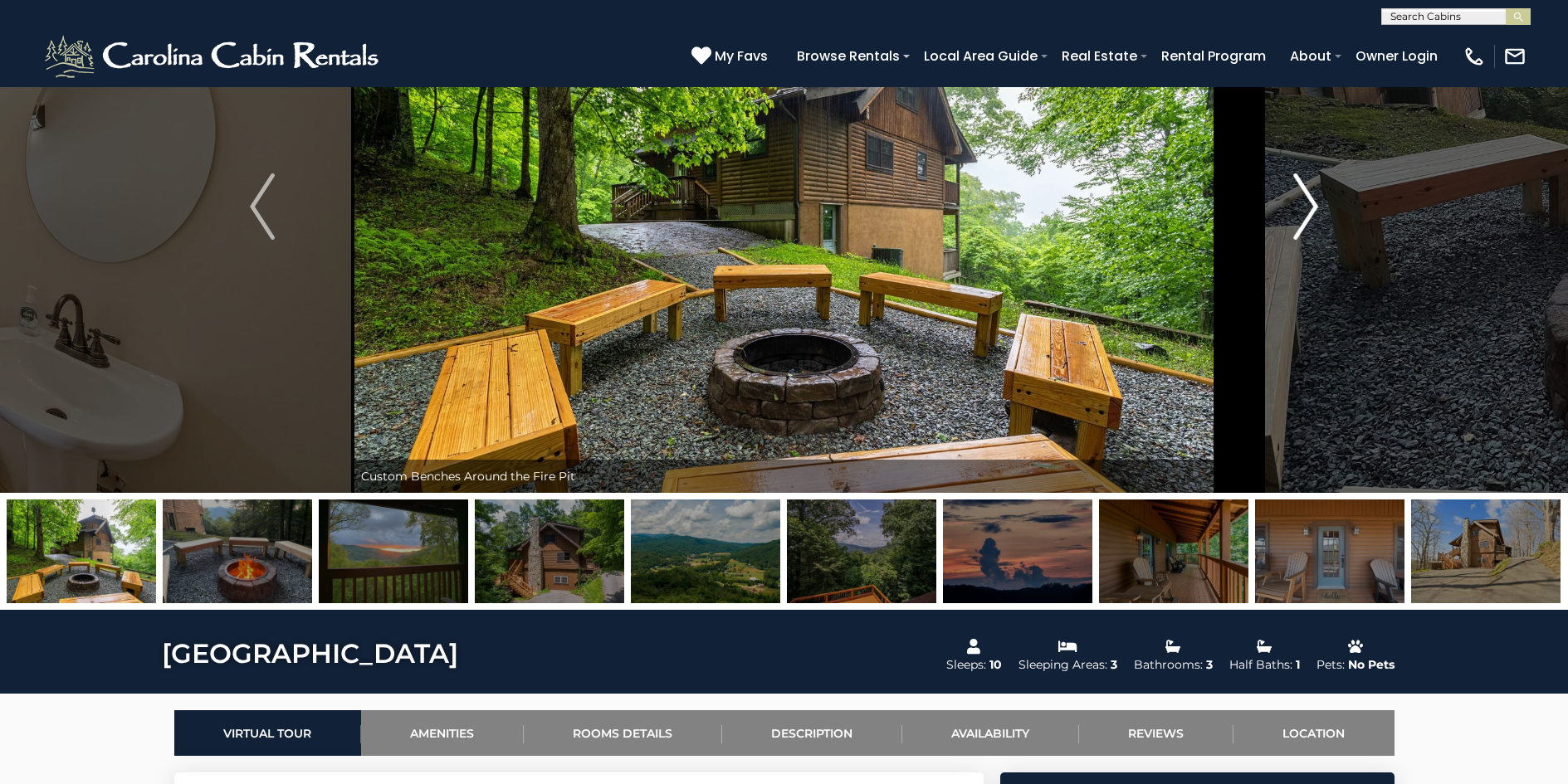
click at [1308, 211] on img "Next" at bounding box center [1306, 207] width 25 height 67
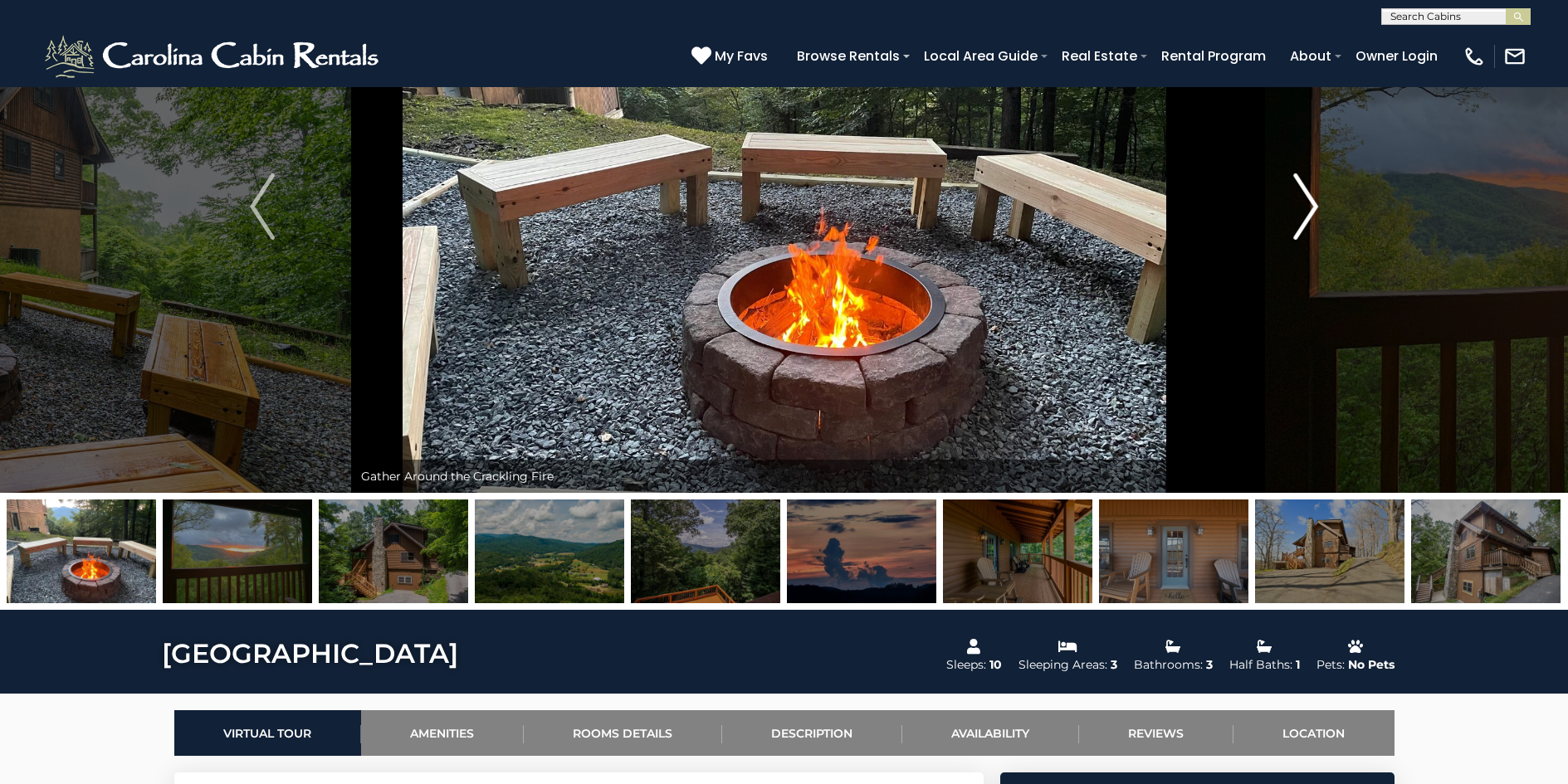
click at [1308, 211] on img "Next" at bounding box center [1306, 207] width 25 height 67
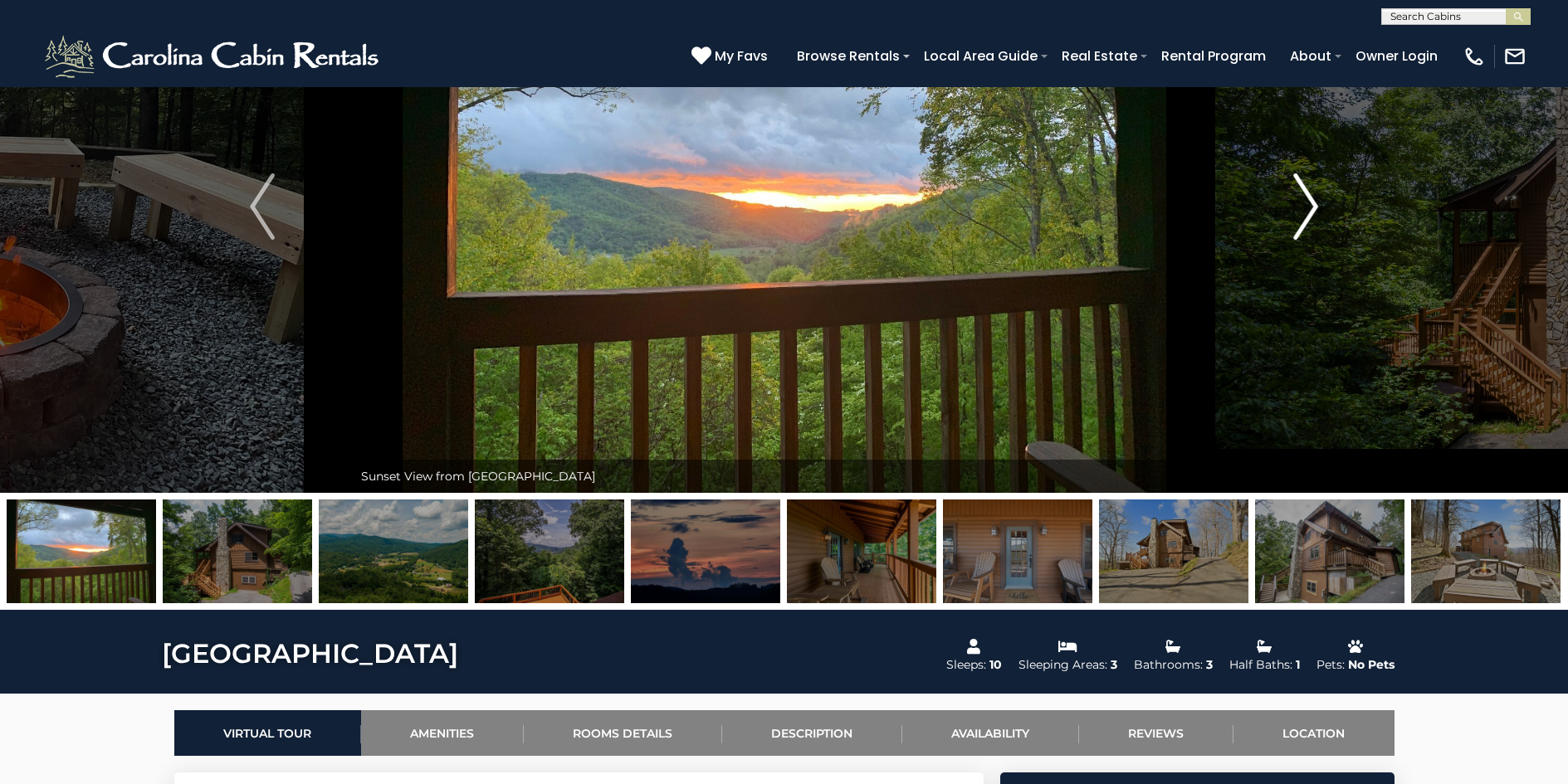
click at [1308, 211] on img "Next" at bounding box center [1306, 207] width 25 height 67
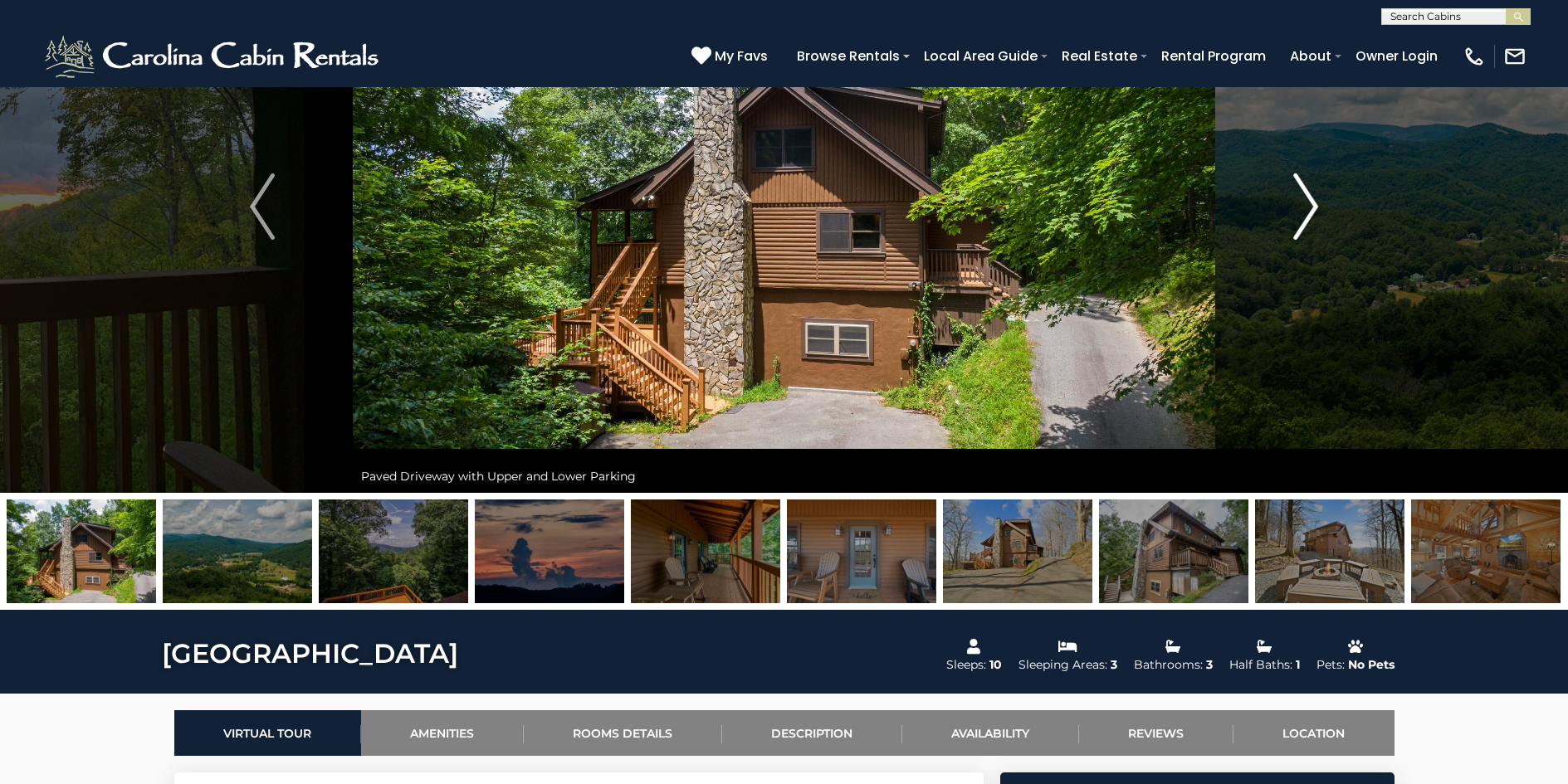
click at [1308, 211] on img "Next" at bounding box center [1306, 207] width 25 height 67
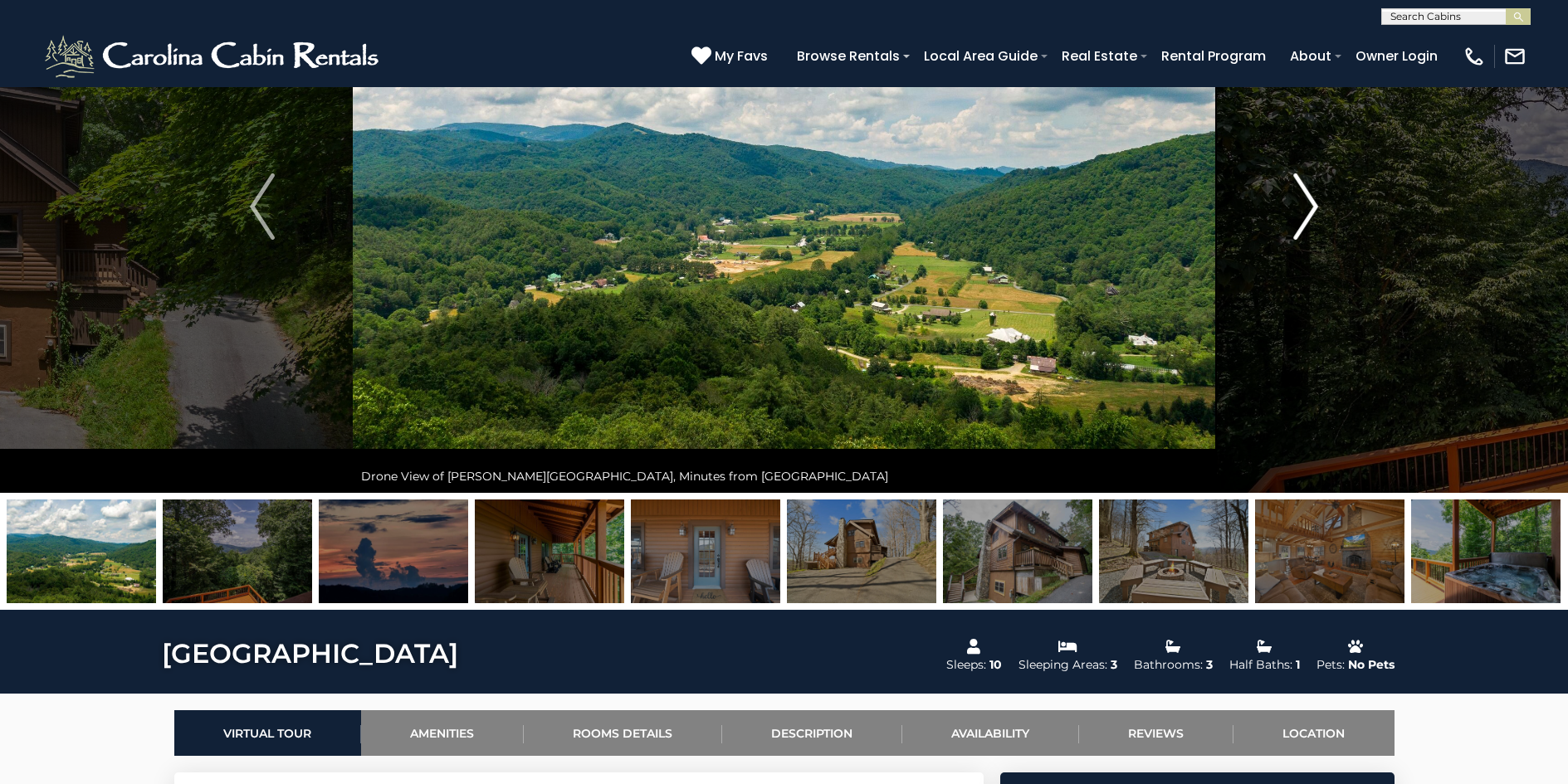
click at [1308, 211] on img "Next" at bounding box center [1306, 207] width 25 height 67
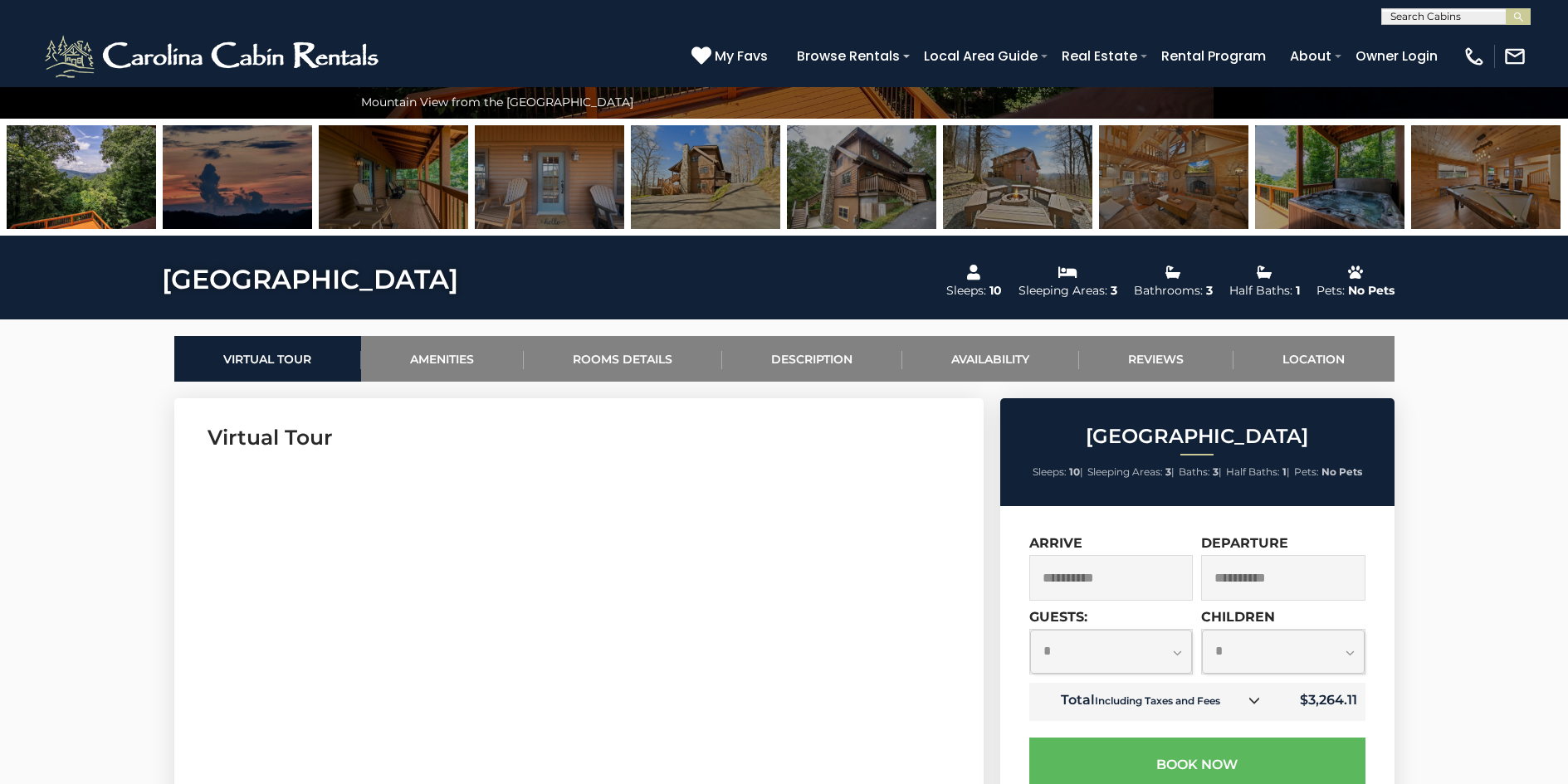
scroll to position [564, 0]
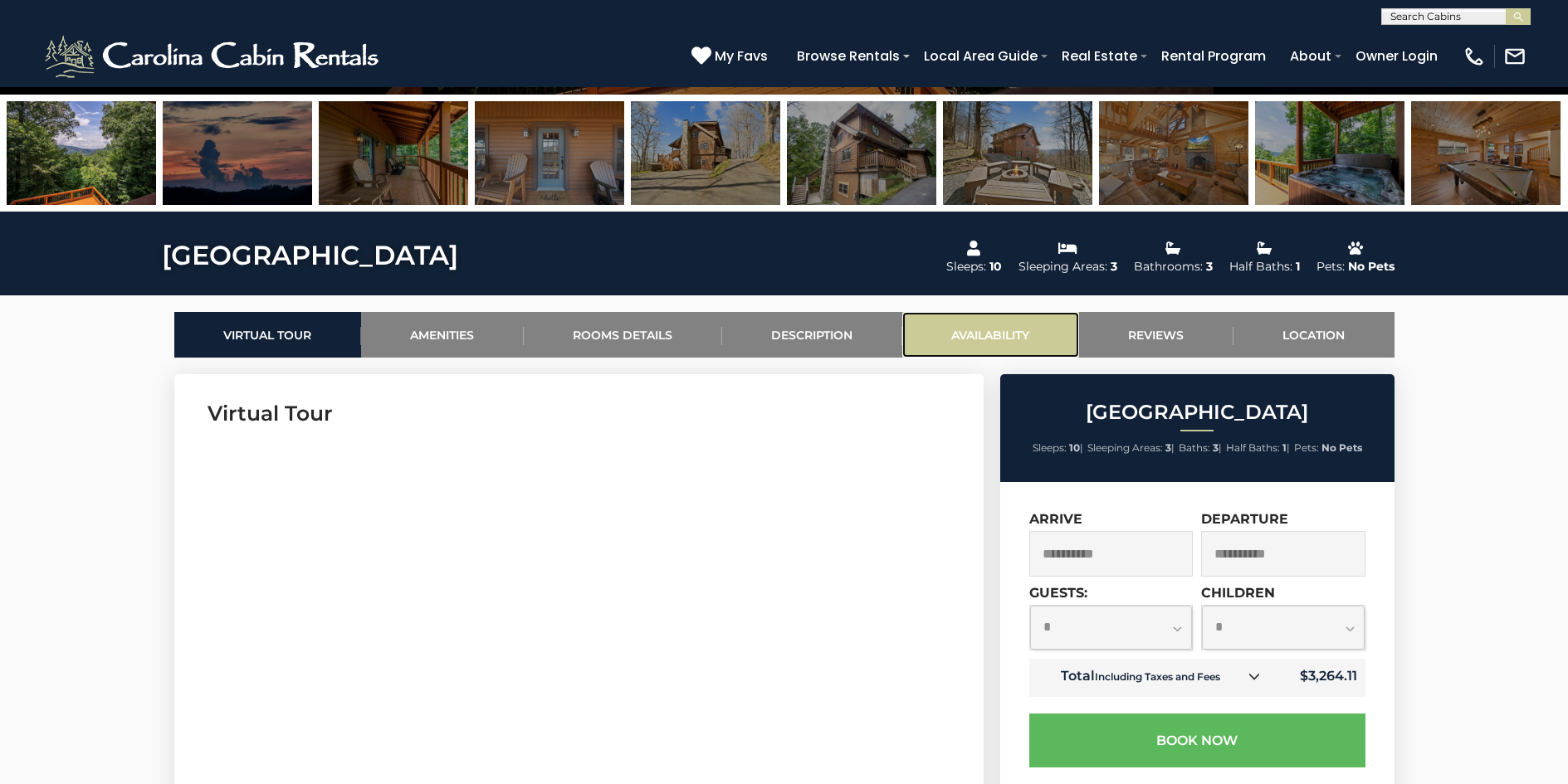
click at [986, 337] on link "Availability" at bounding box center [990, 334] width 176 height 46
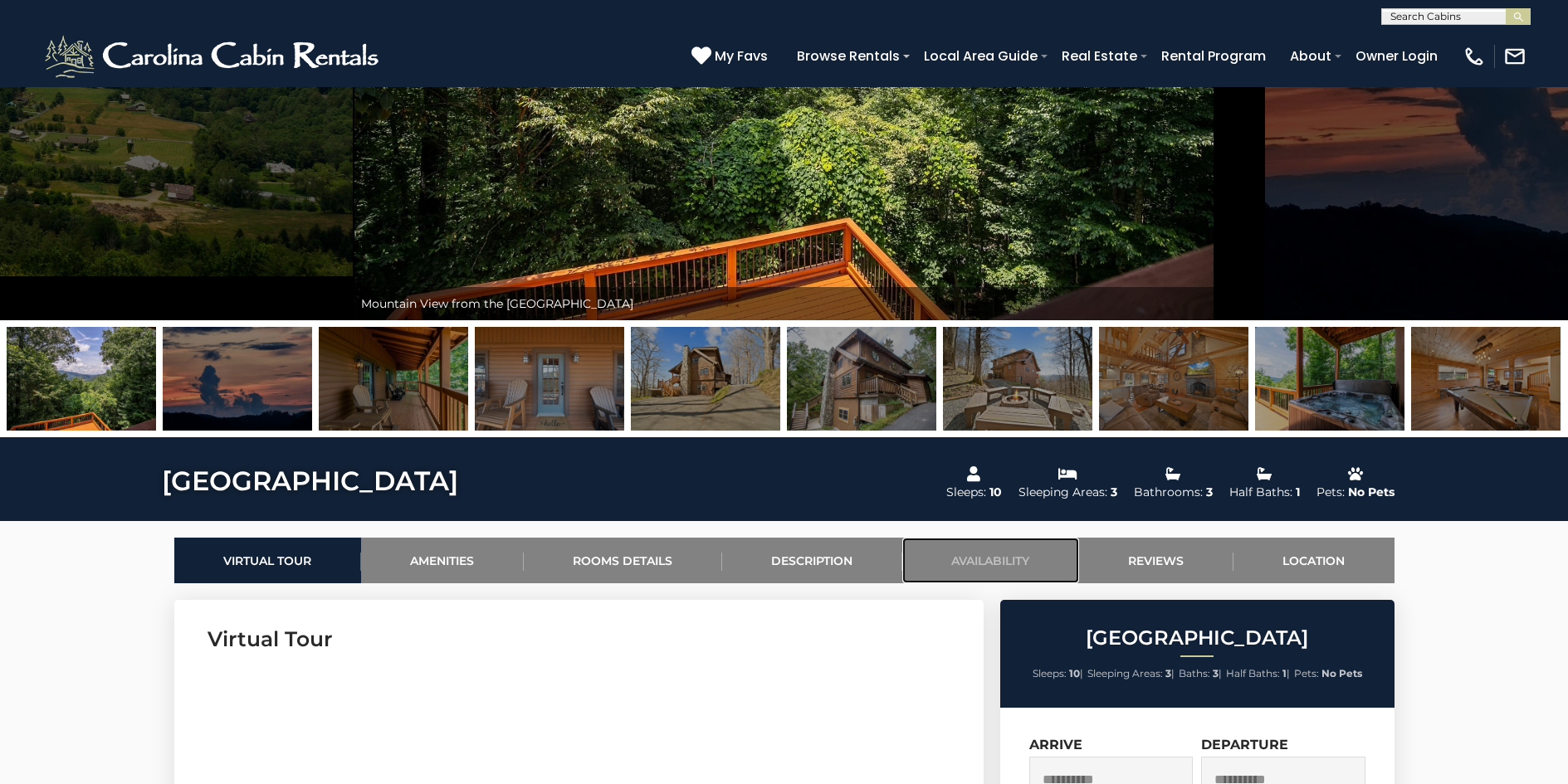
scroll to position [284, 0]
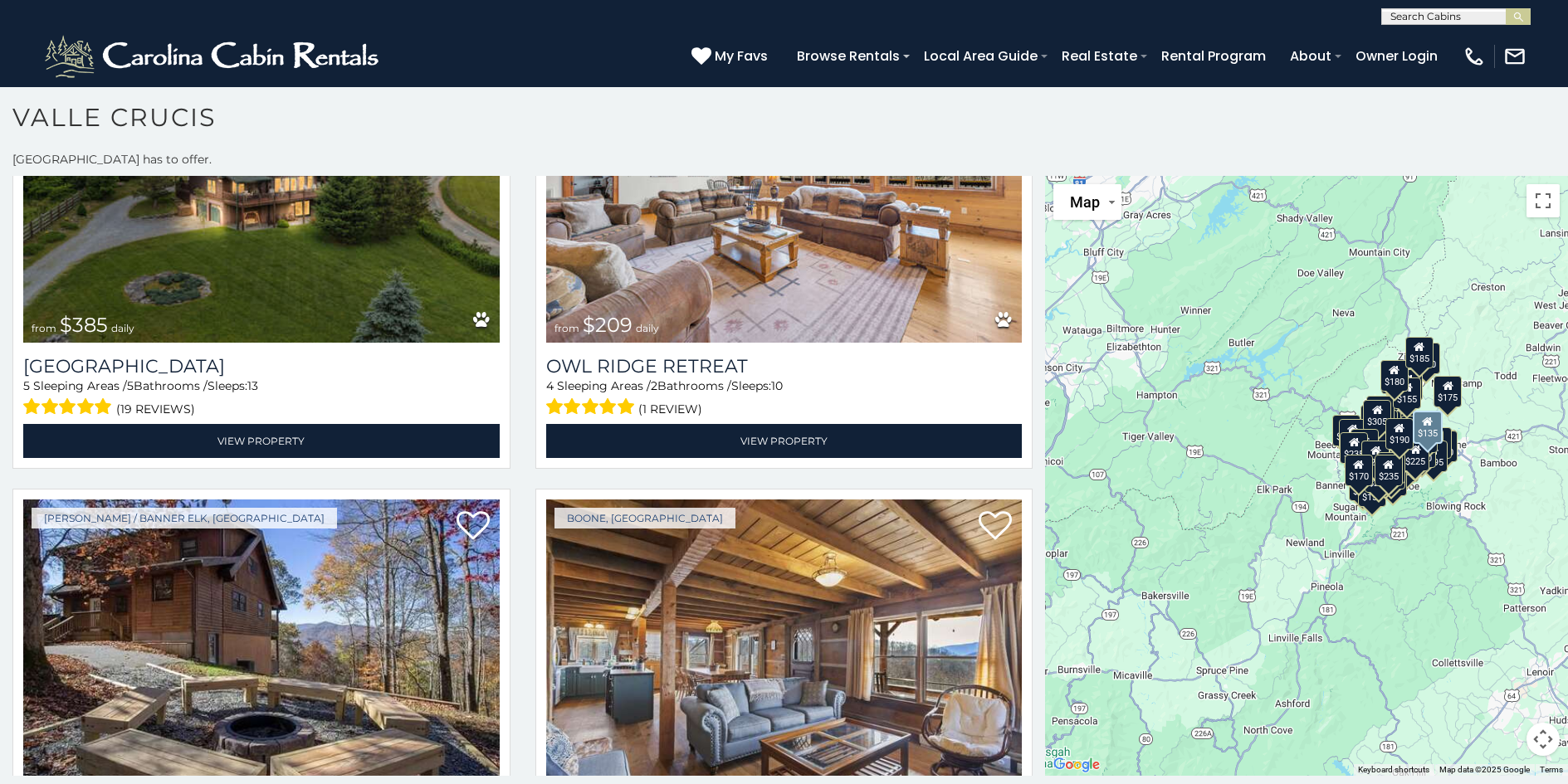
scroll to position [14406, 0]
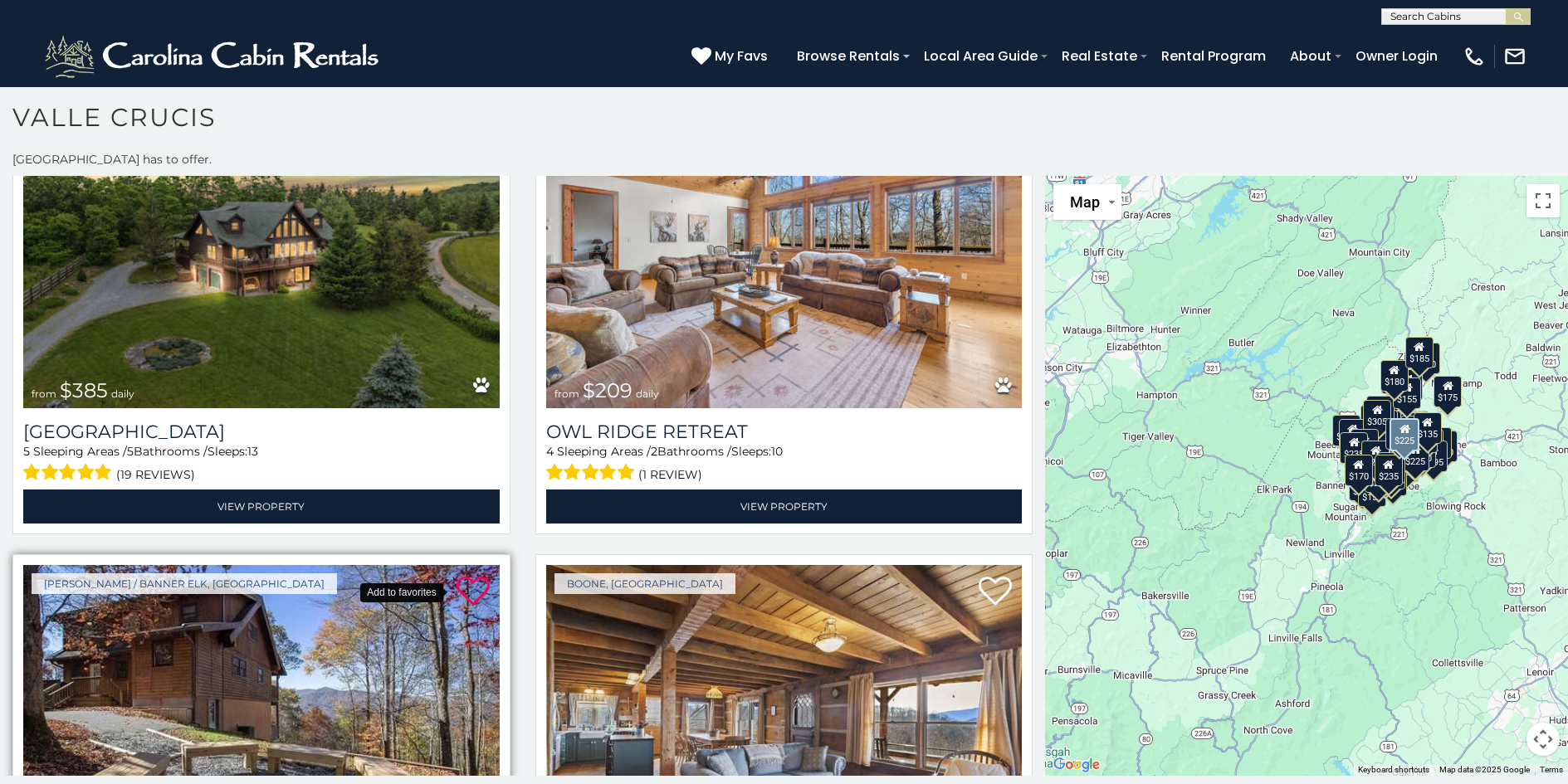
click at [461, 574] on icon at bounding box center [473, 591] width 33 height 33
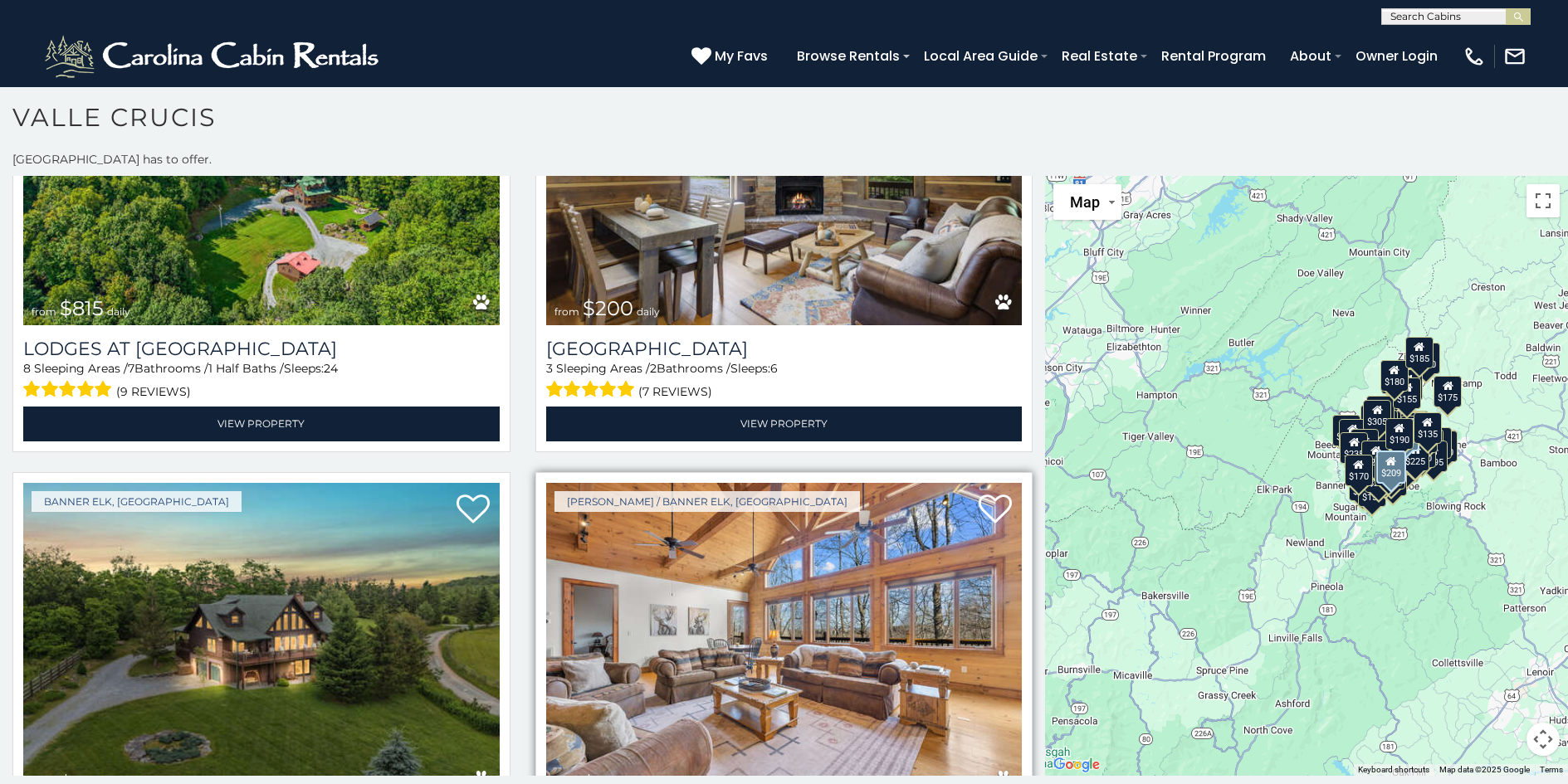
scroll to position [14075, 0]
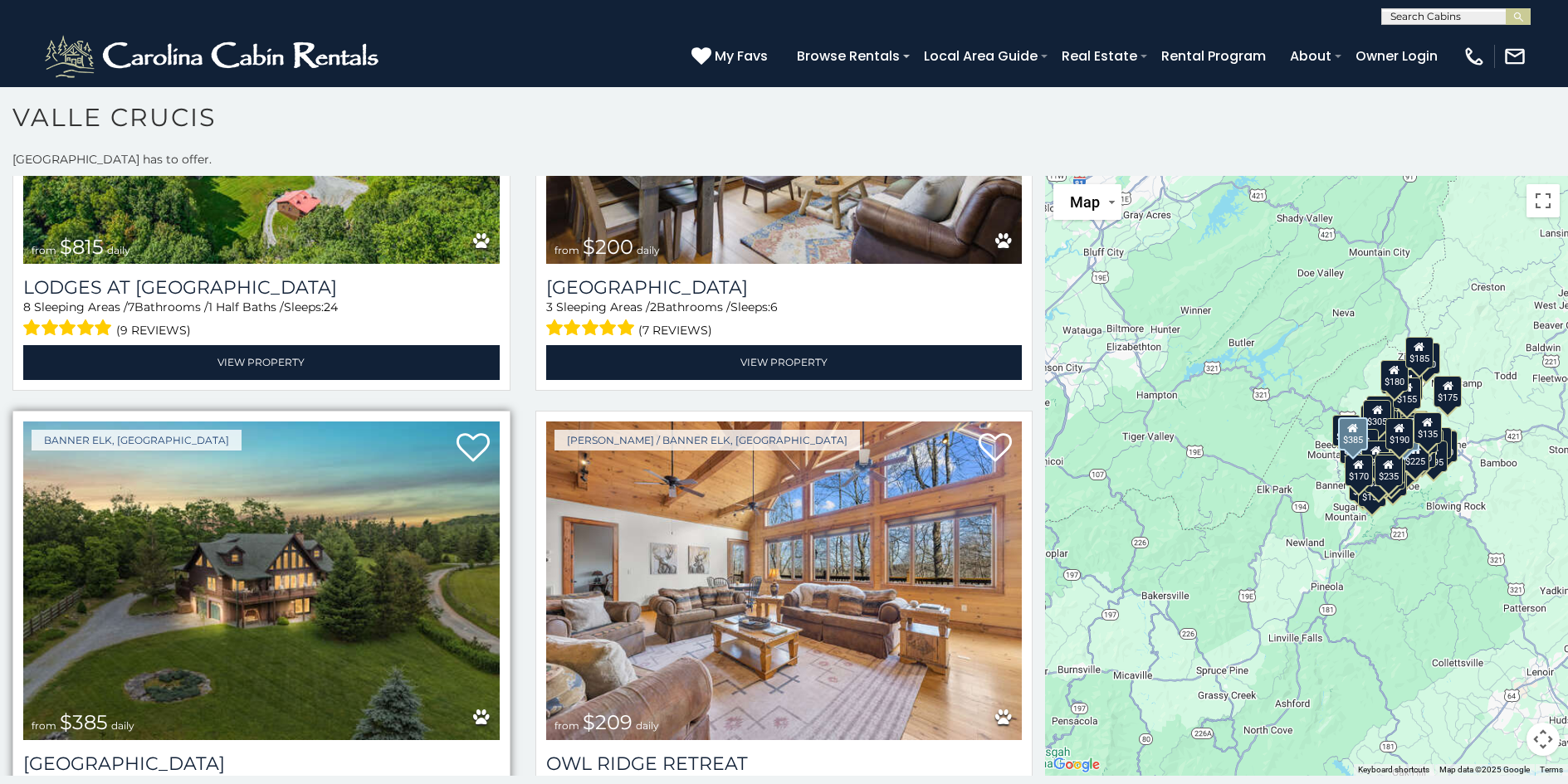
click at [291, 485] on img at bounding box center [261, 580] width 477 height 318
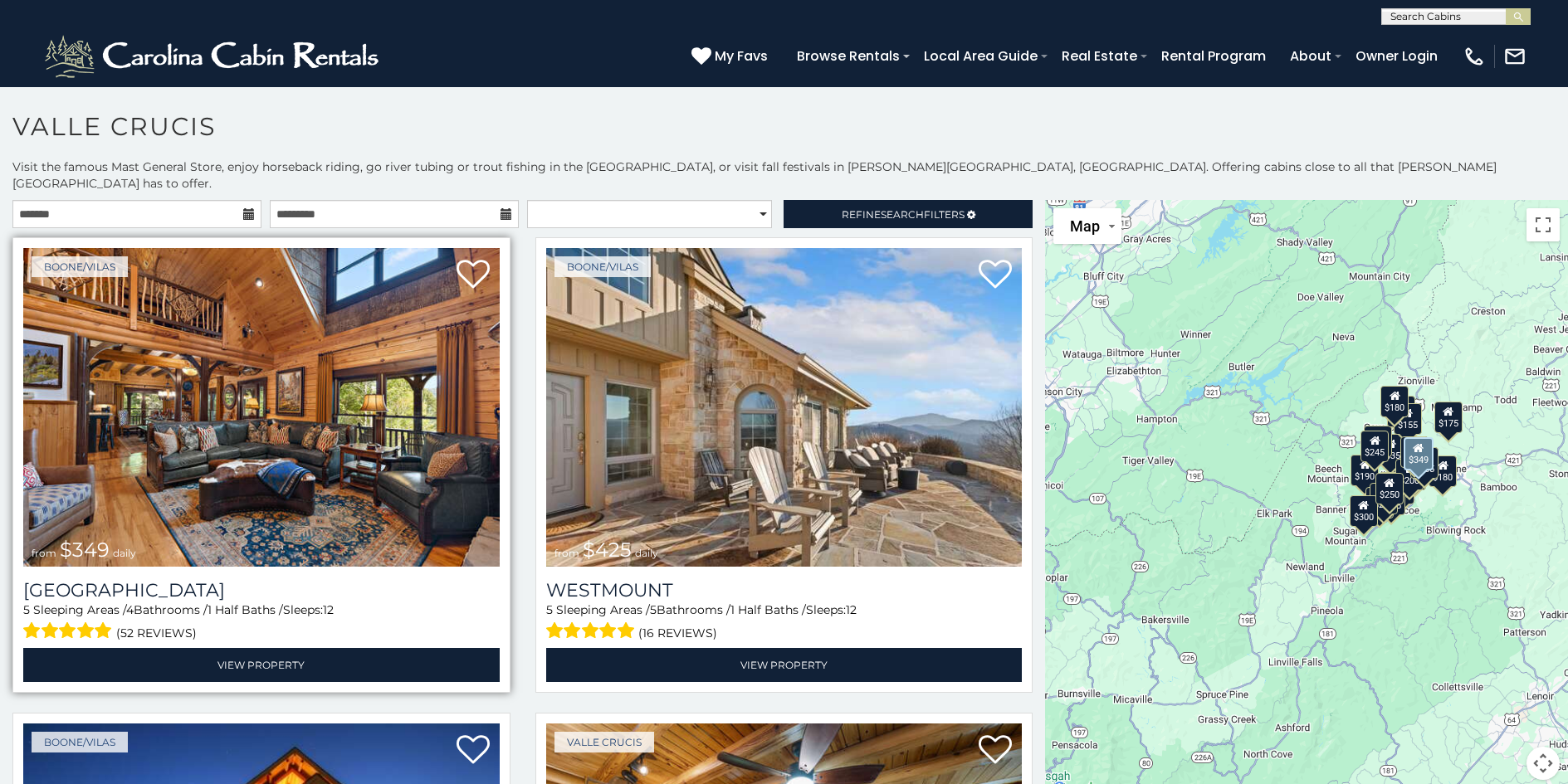
scroll to position [10, 0]
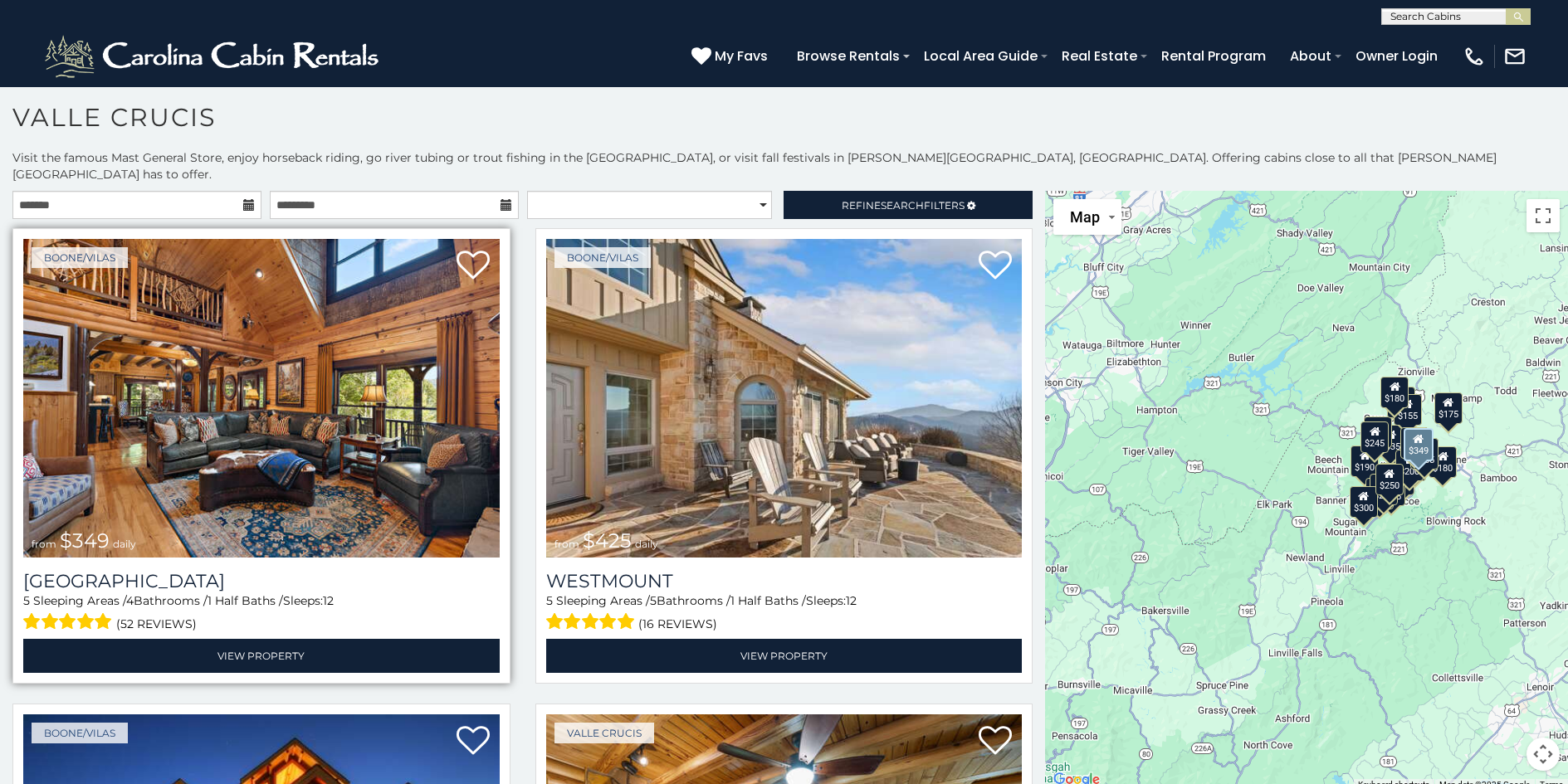
click at [335, 455] on img at bounding box center [261, 398] width 477 height 318
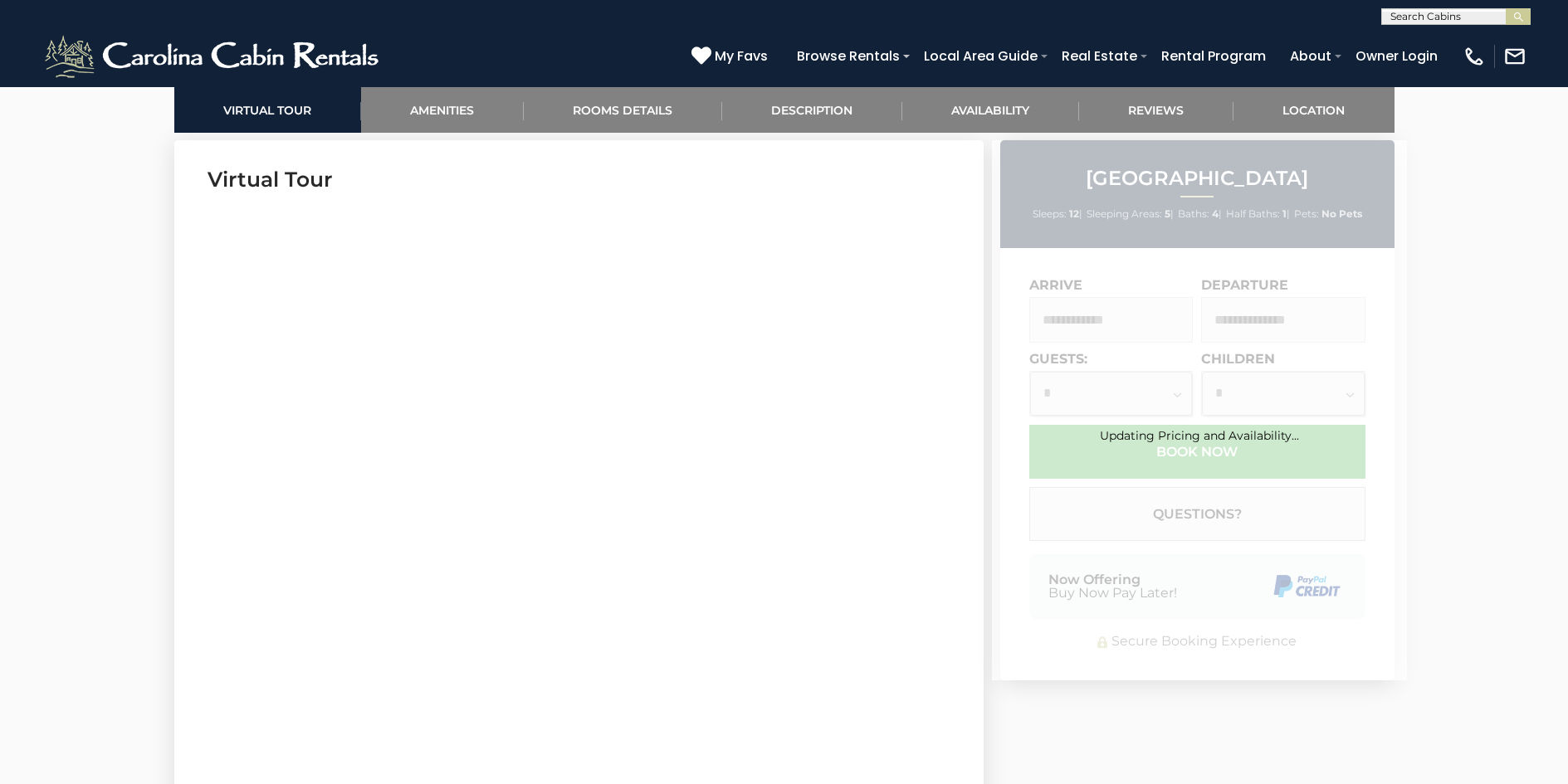
scroll to position [830, 0]
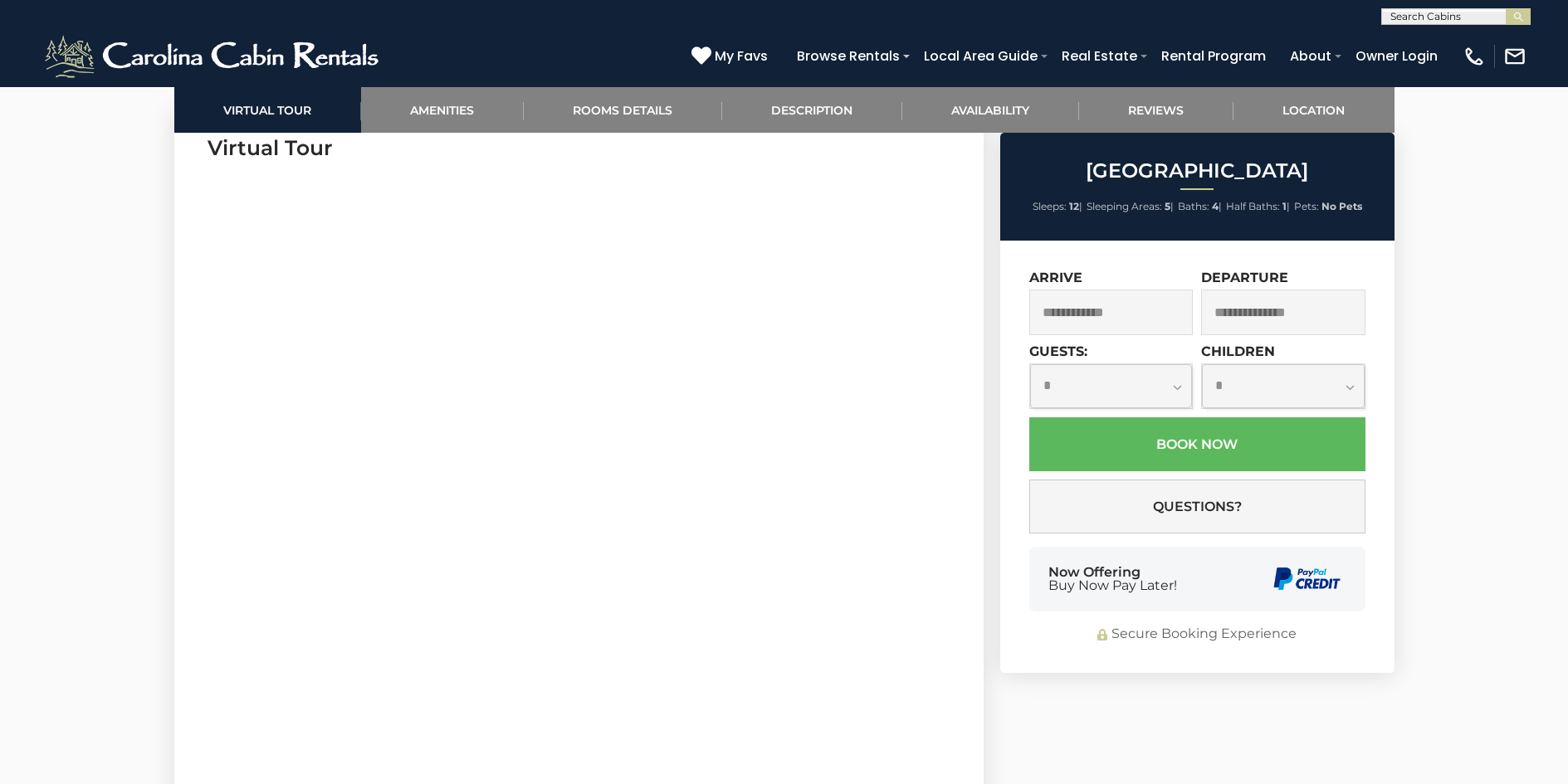
click at [1093, 311] on input "text" at bounding box center [1111, 312] width 164 height 46
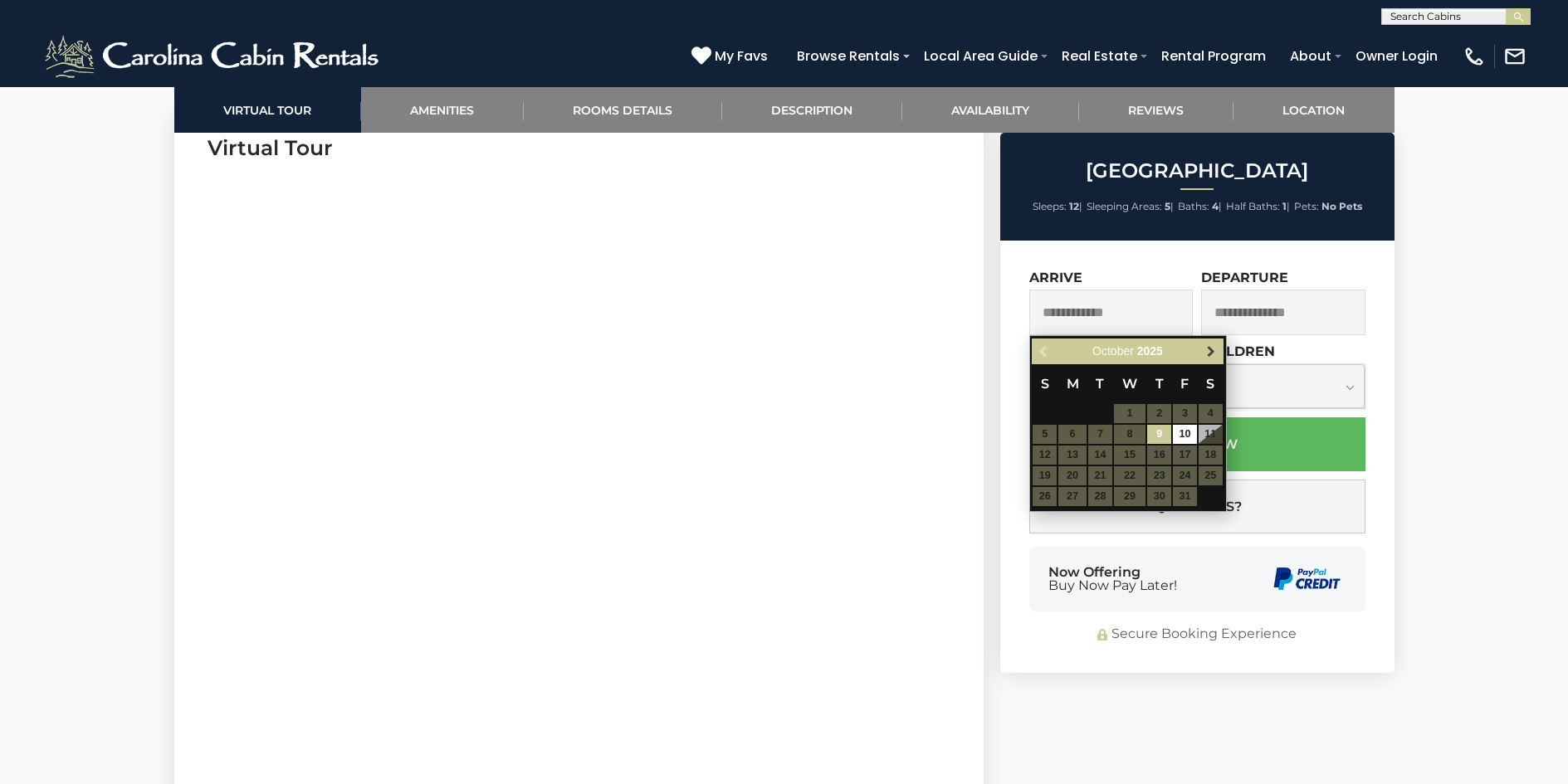
click at [1213, 350] on span "Next" at bounding box center [1212, 352] width 13 height 13
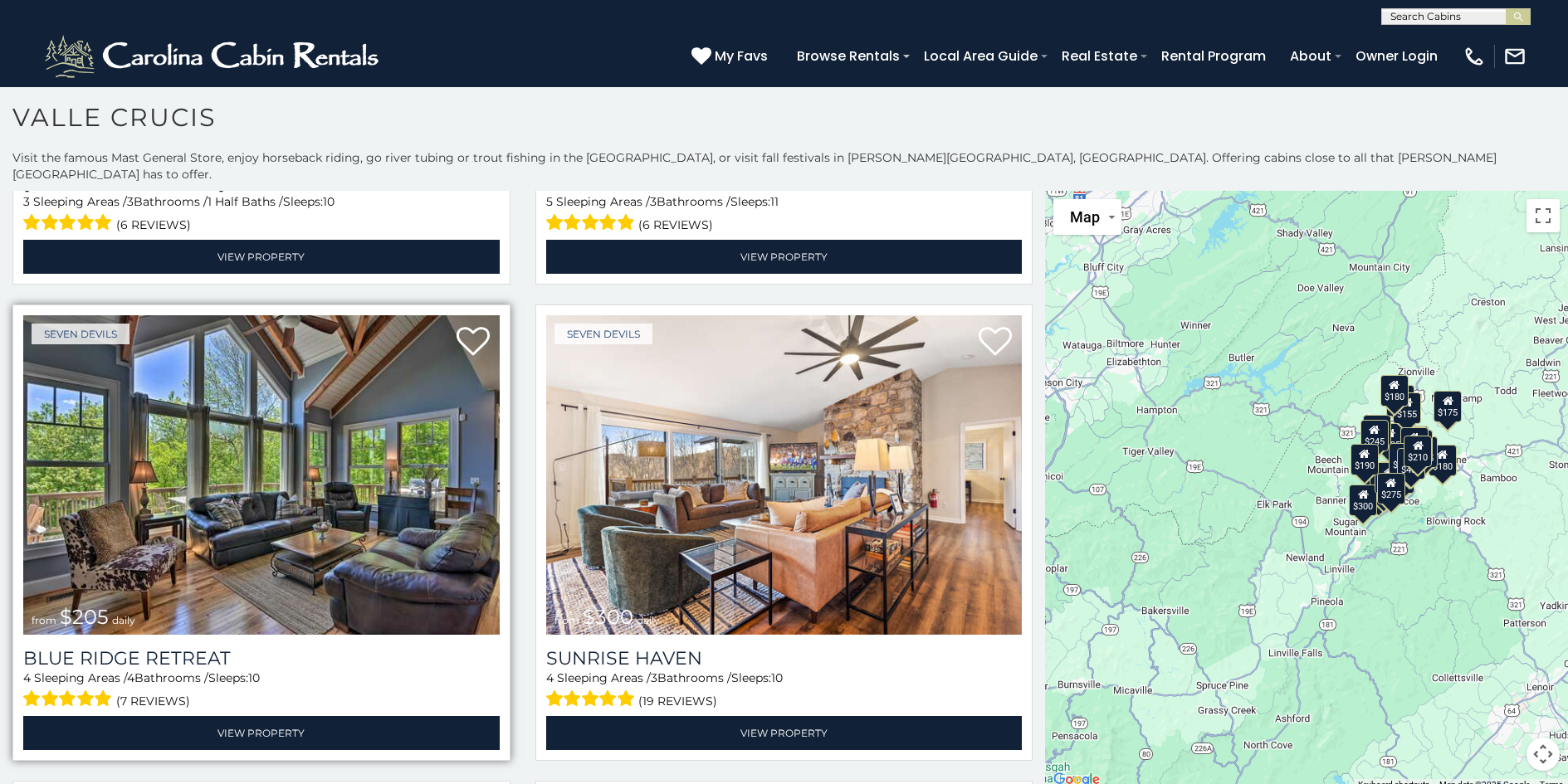
scroll to position [4231, 0]
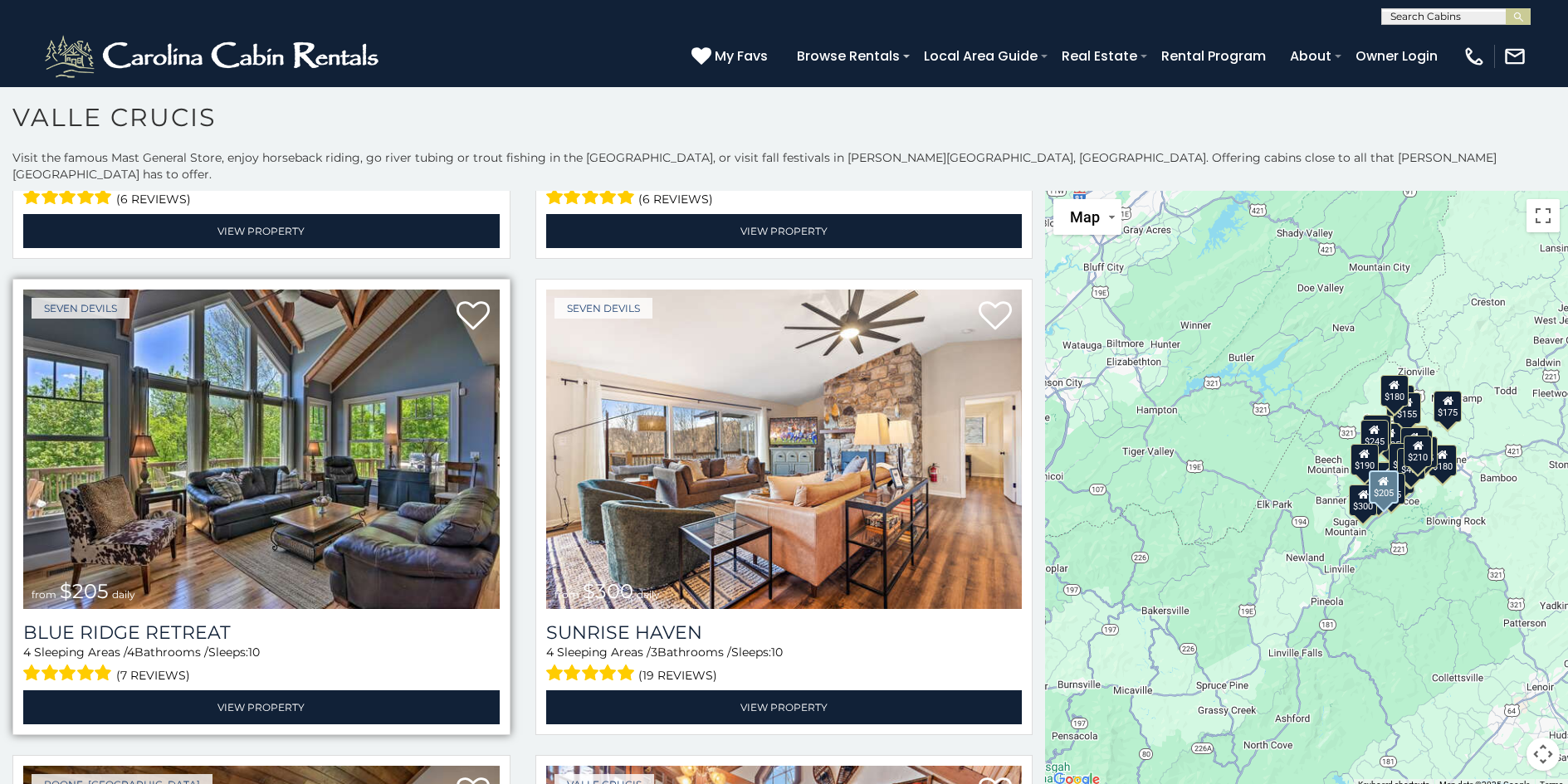
click at [297, 406] on img at bounding box center [261, 449] width 477 height 318
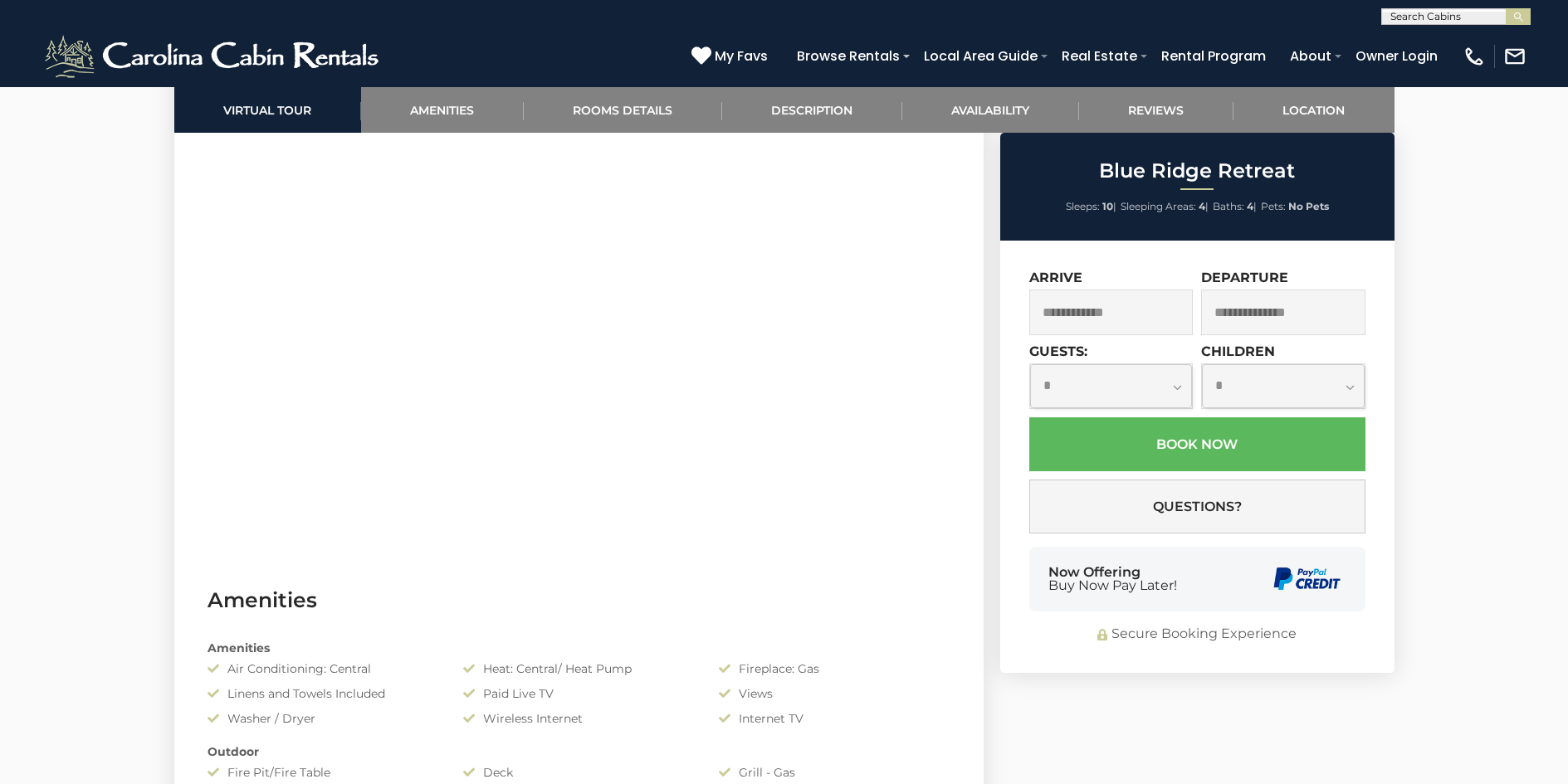
scroll to position [913, 0]
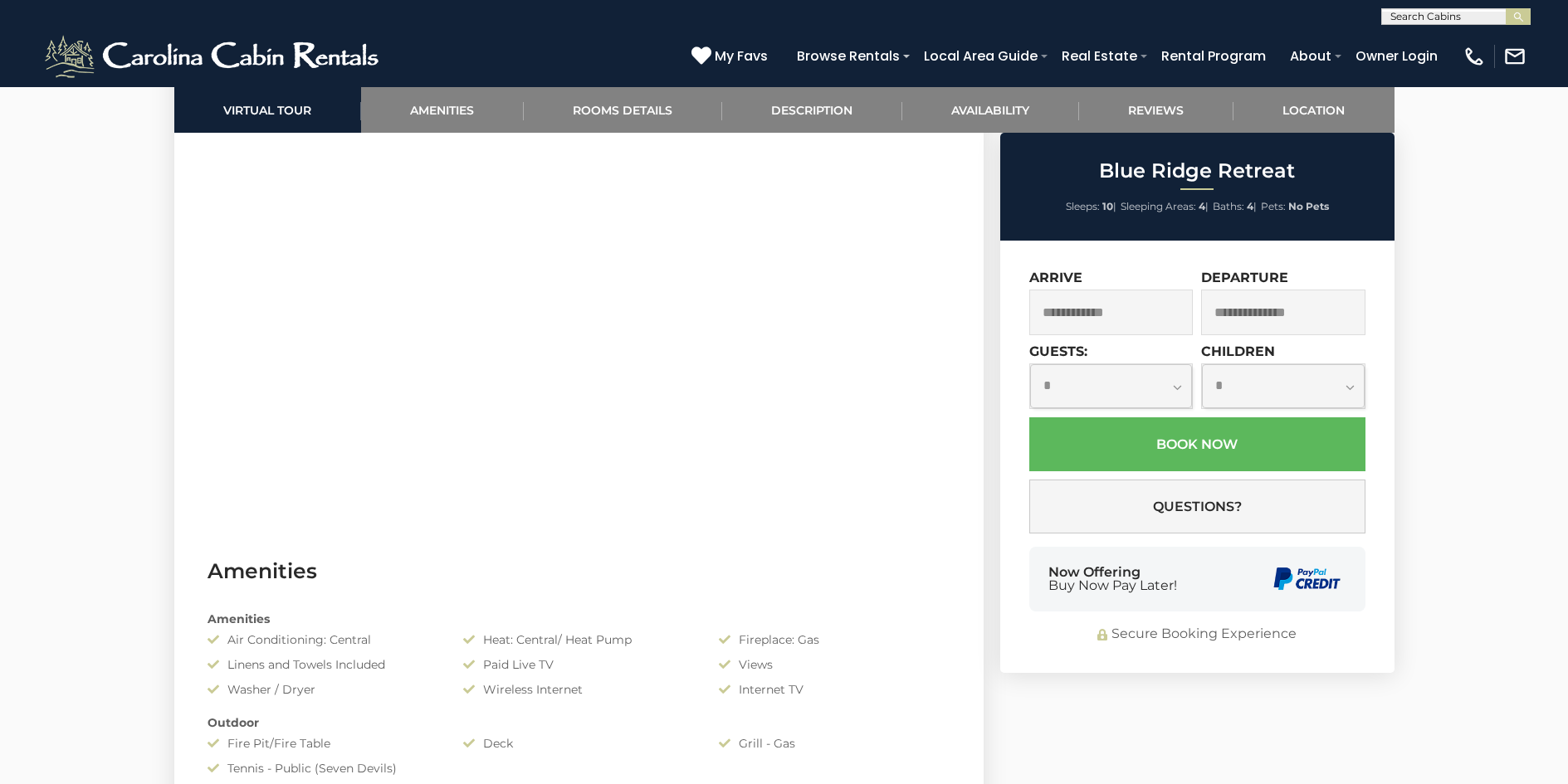
click at [1069, 302] on input "text" at bounding box center [1111, 312] width 164 height 46
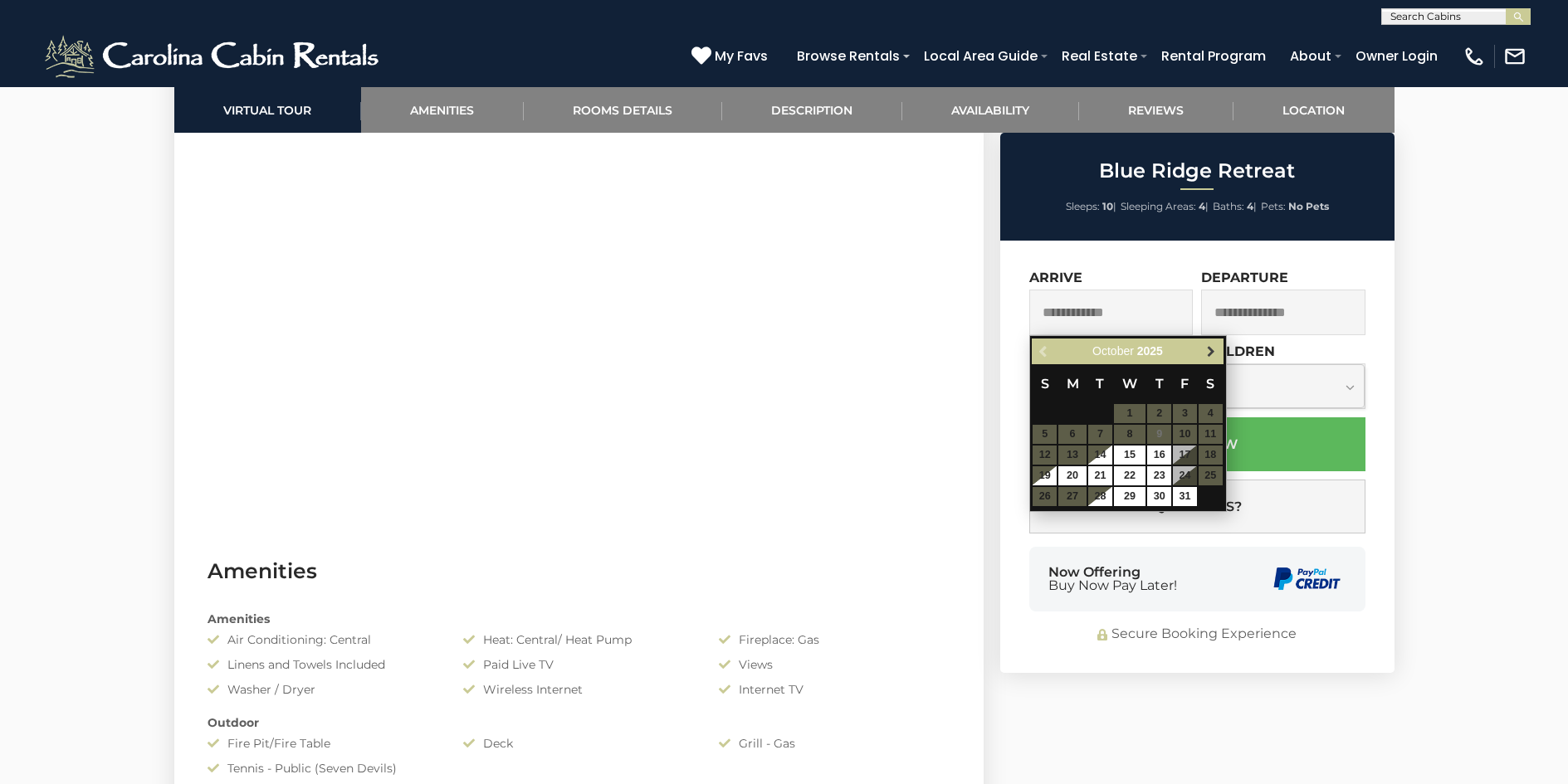
click at [1207, 346] on span "Next" at bounding box center [1212, 352] width 13 height 13
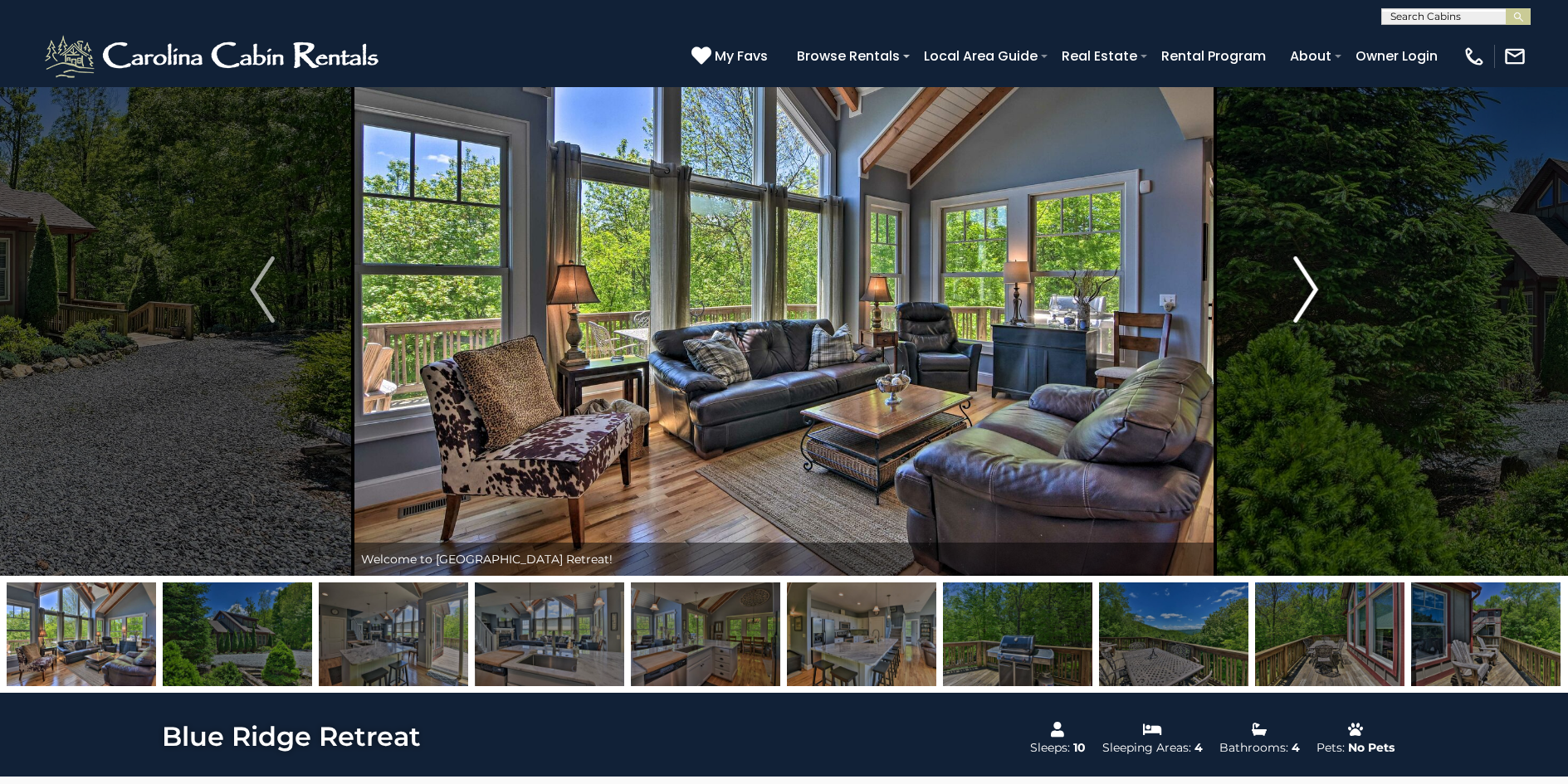
scroll to position [725, 0]
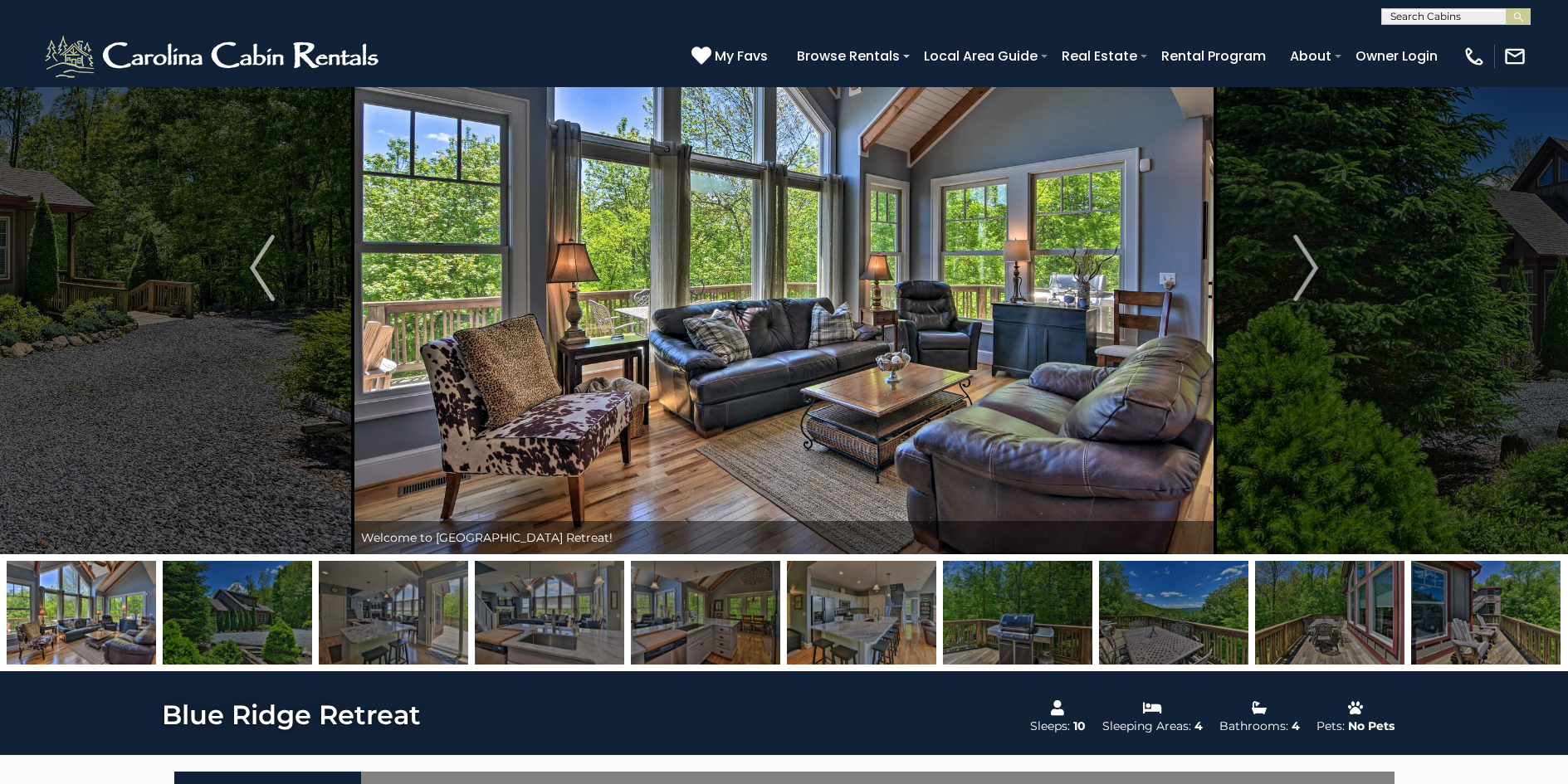
scroll to position [61, 0]
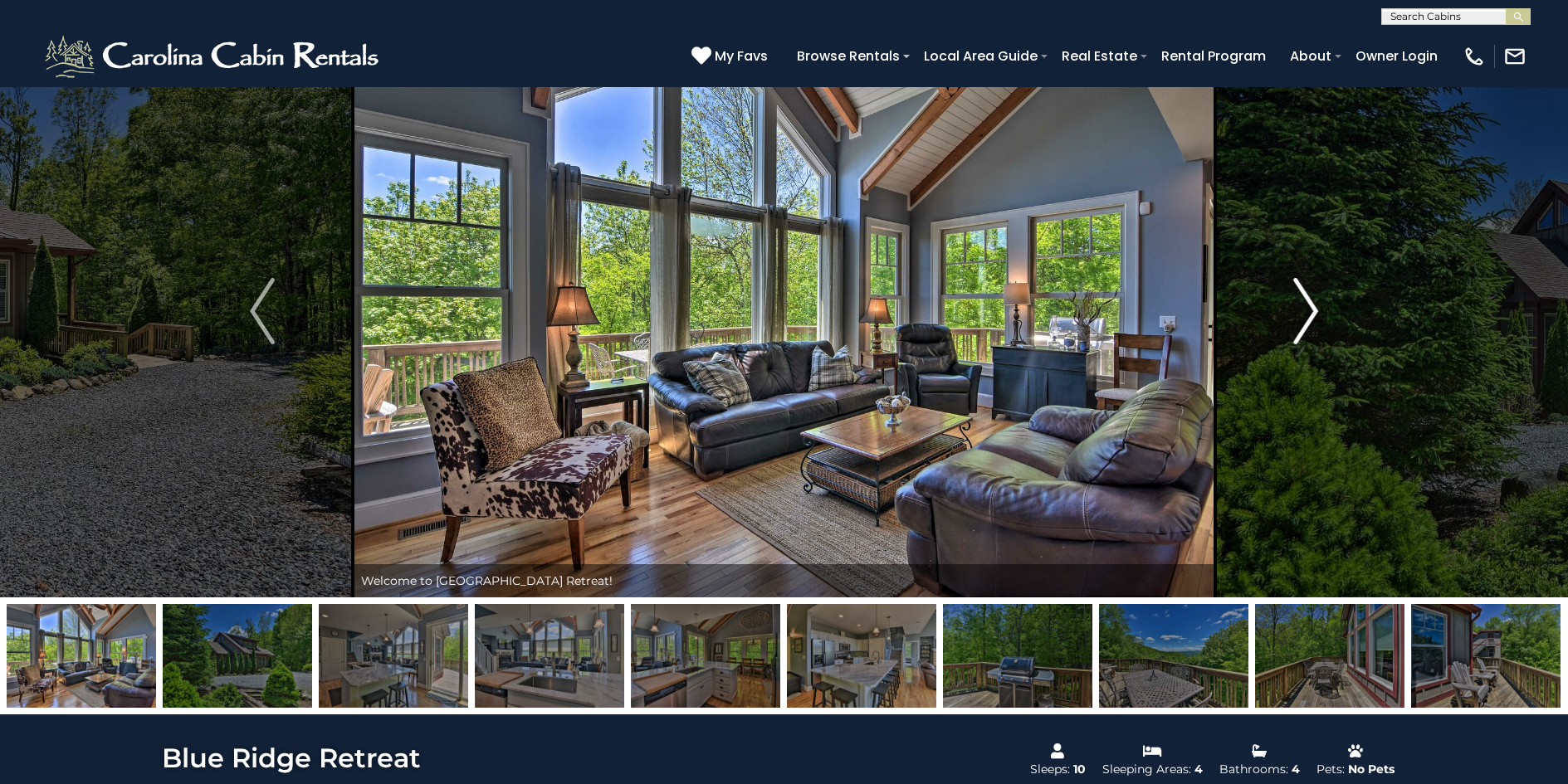
click at [1314, 306] on img "Next" at bounding box center [1306, 312] width 25 height 67
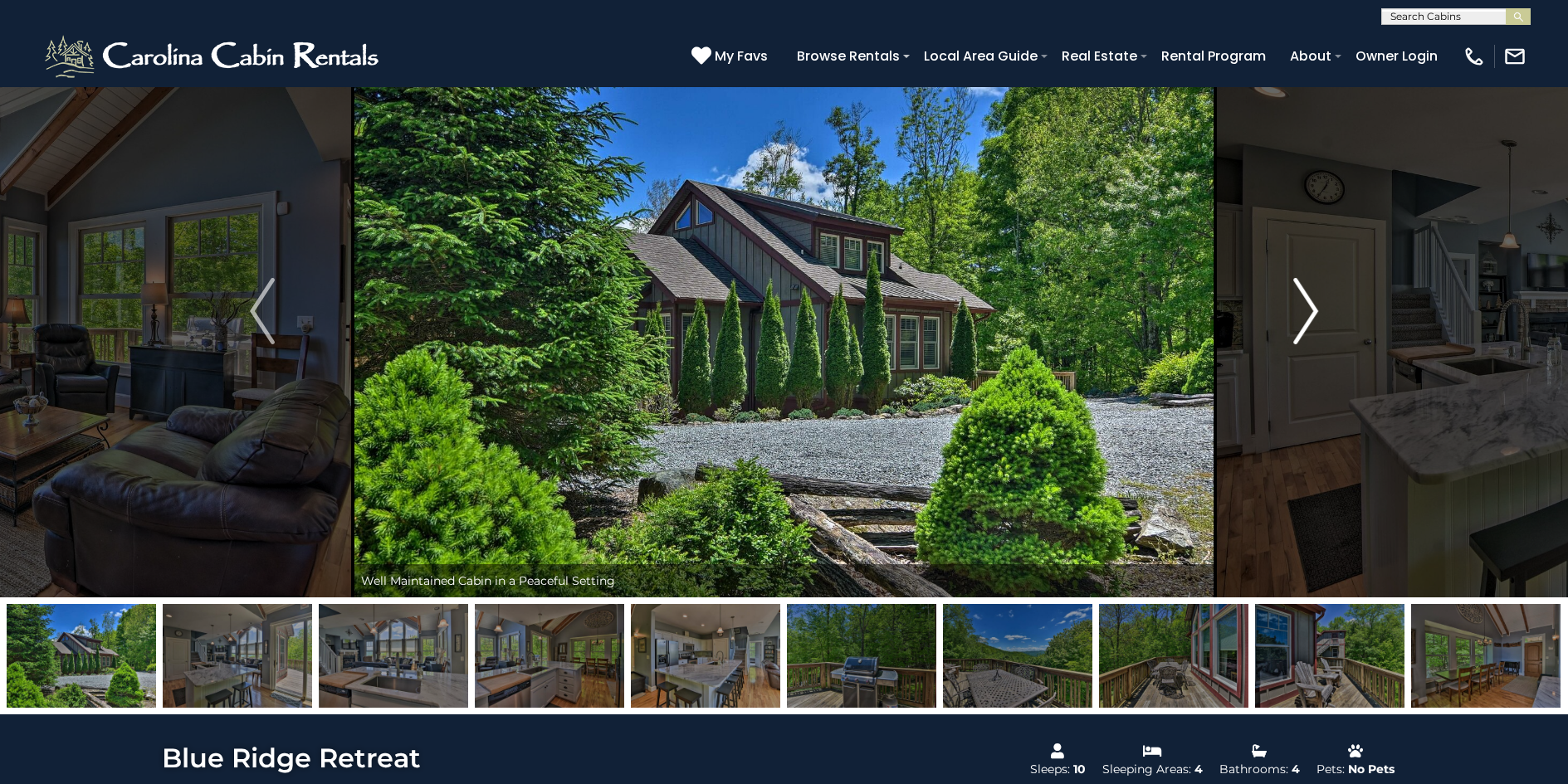
click at [1314, 306] on img "Next" at bounding box center [1306, 312] width 25 height 67
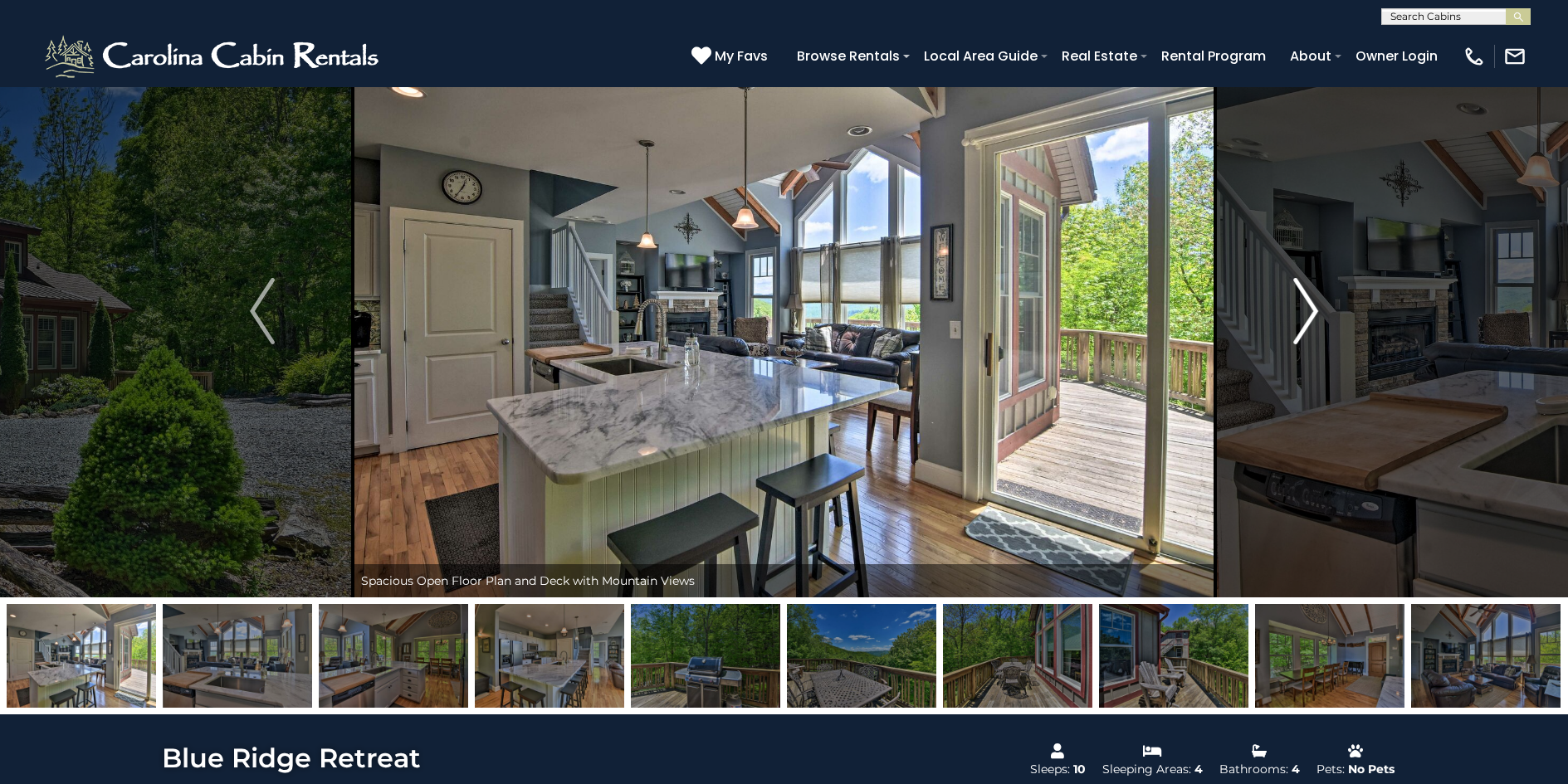
click at [1314, 306] on img "Next" at bounding box center [1306, 312] width 25 height 67
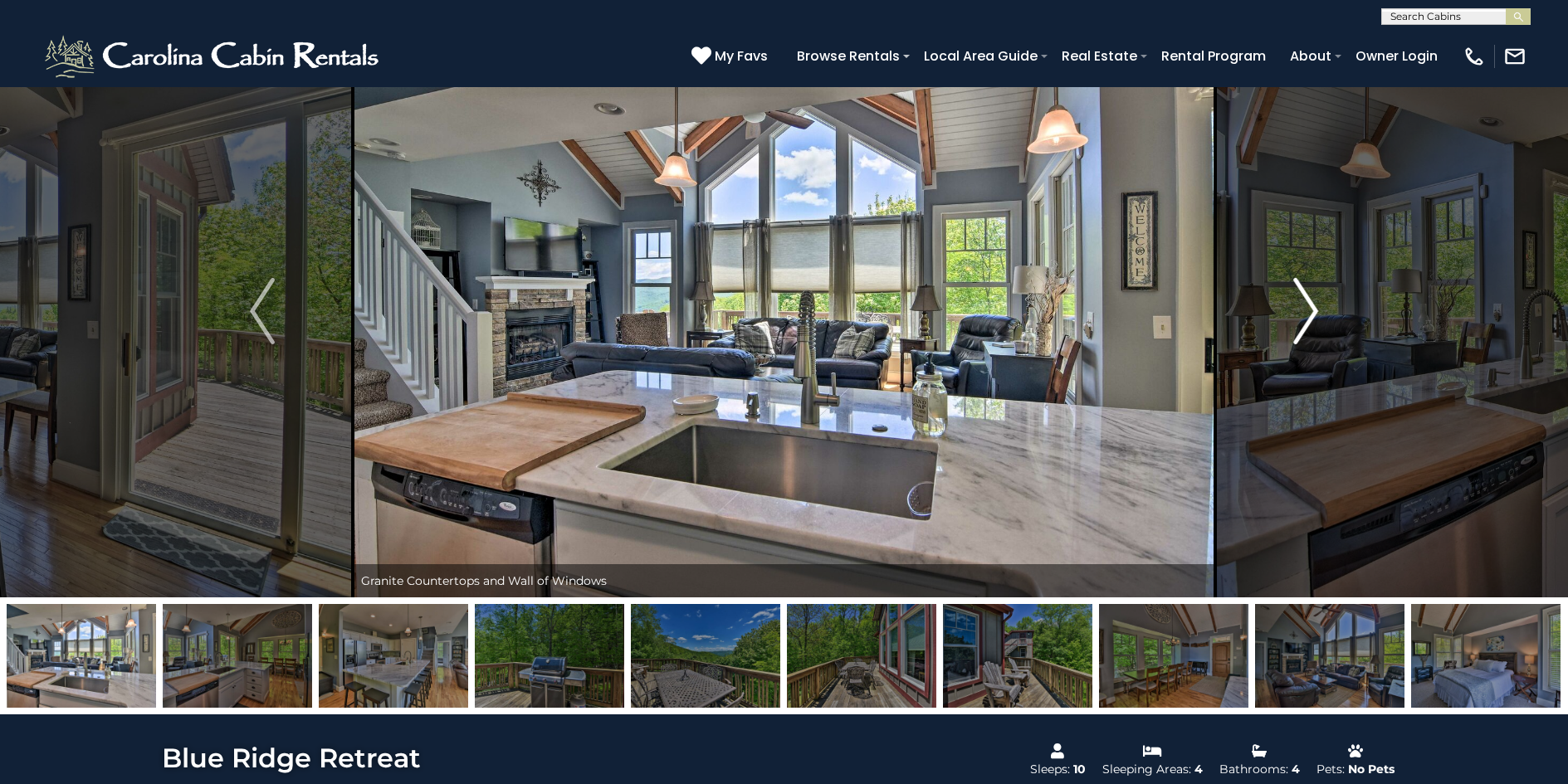
click at [1314, 306] on img "Next" at bounding box center [1306, 312] width 25 height 67
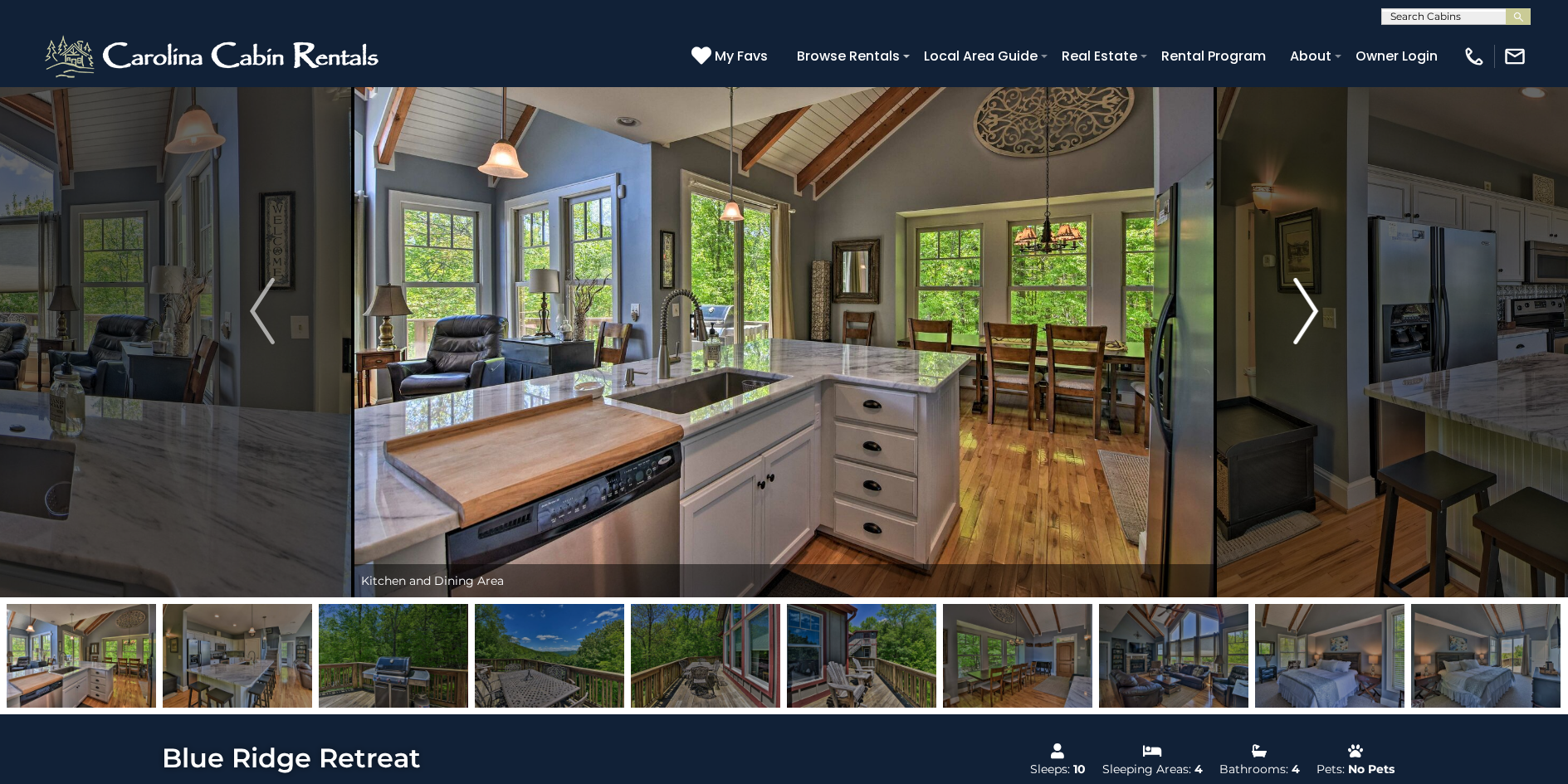
click at [1314, 306] on img "Next" at bounding box center [1306, 312] width 25 height 67
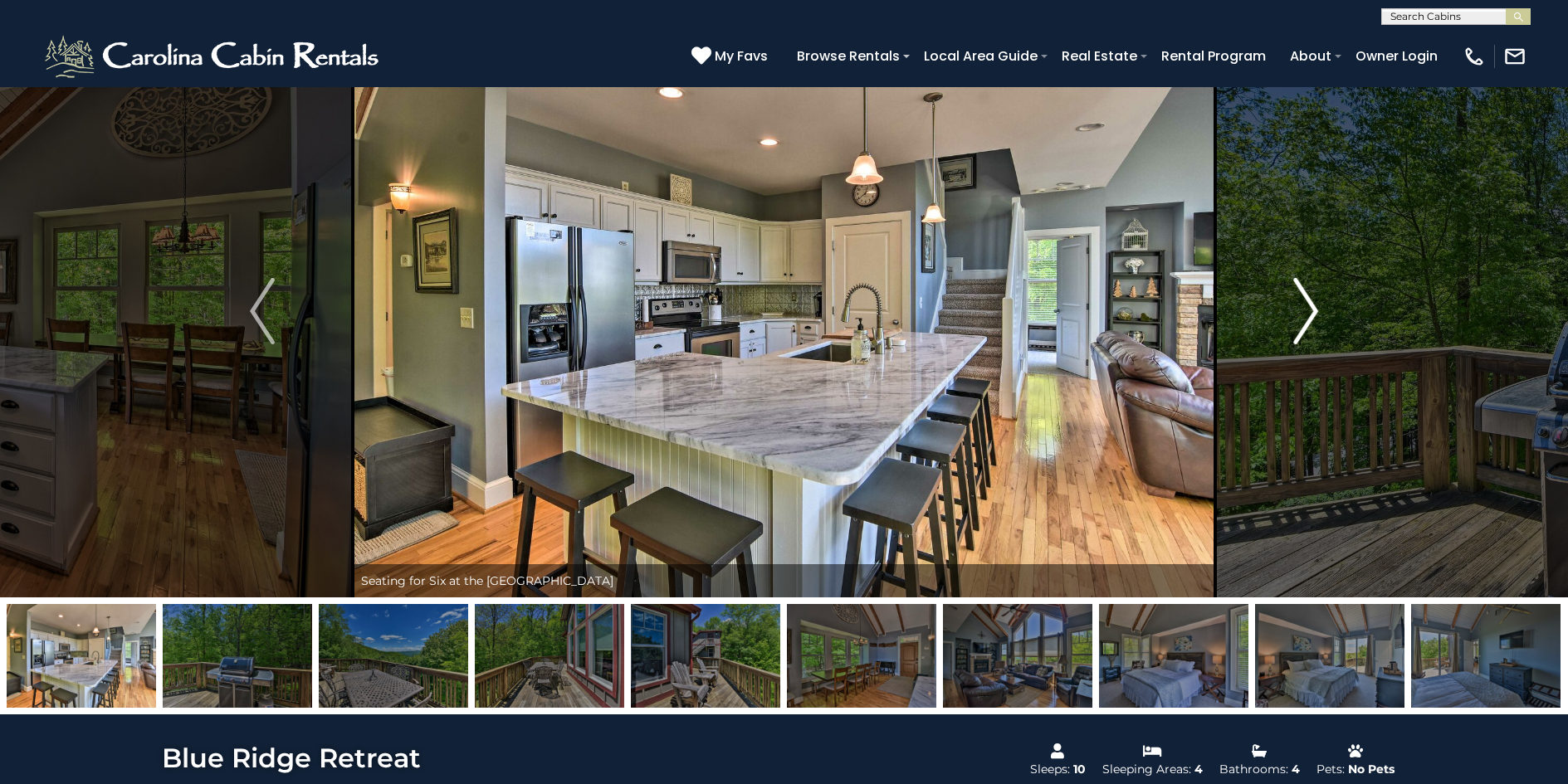
click at [1314, 306] on img "Next" at bounding box center [1306, 312] width 25 height 67
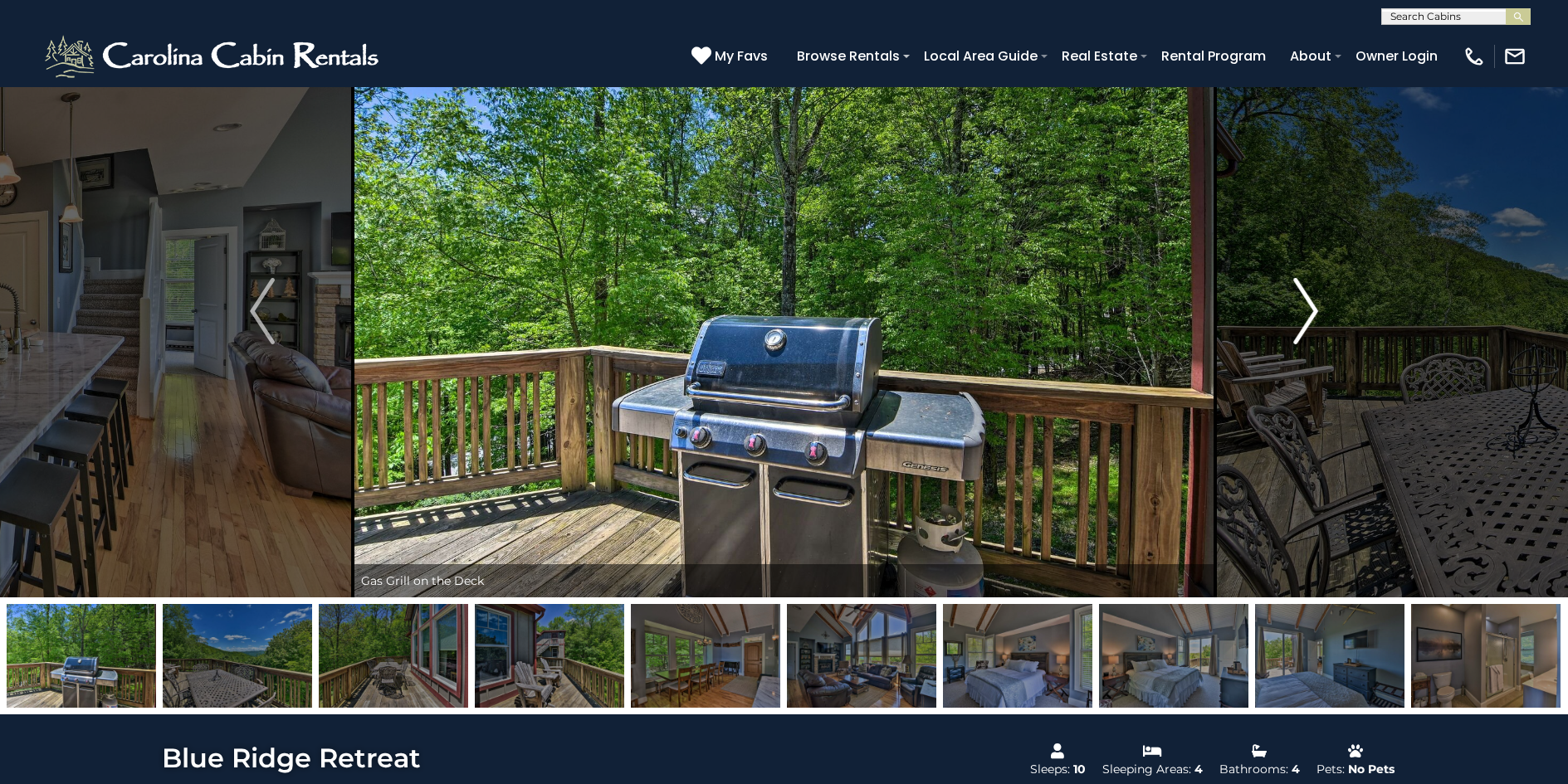
click at [1314, 306] on img "Next" at bounding box center [1306, 312] width 25 height 67
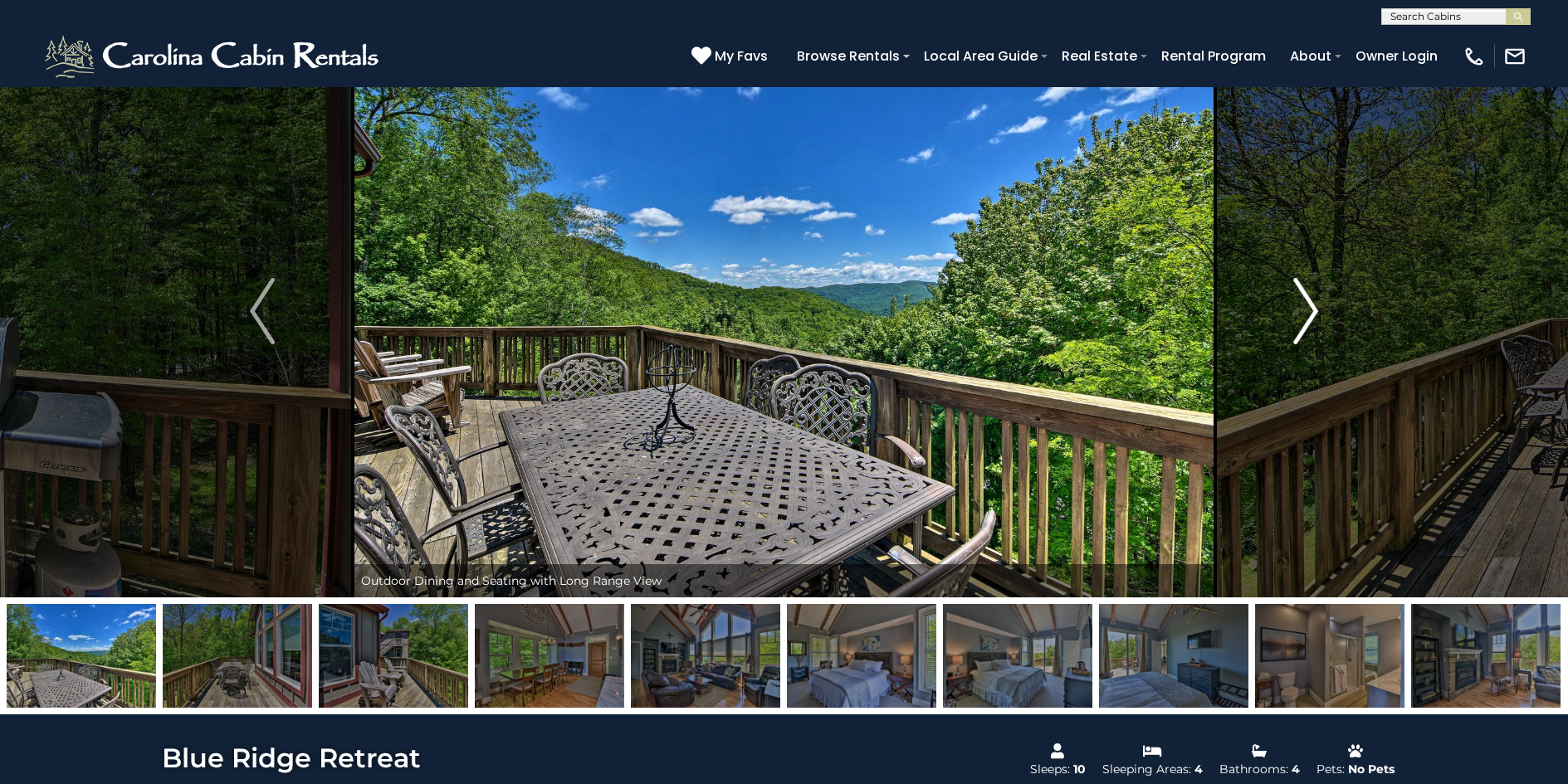
click at [1314, 306] on img "Next" at bounding box center [1306, 312] width 25 height 67
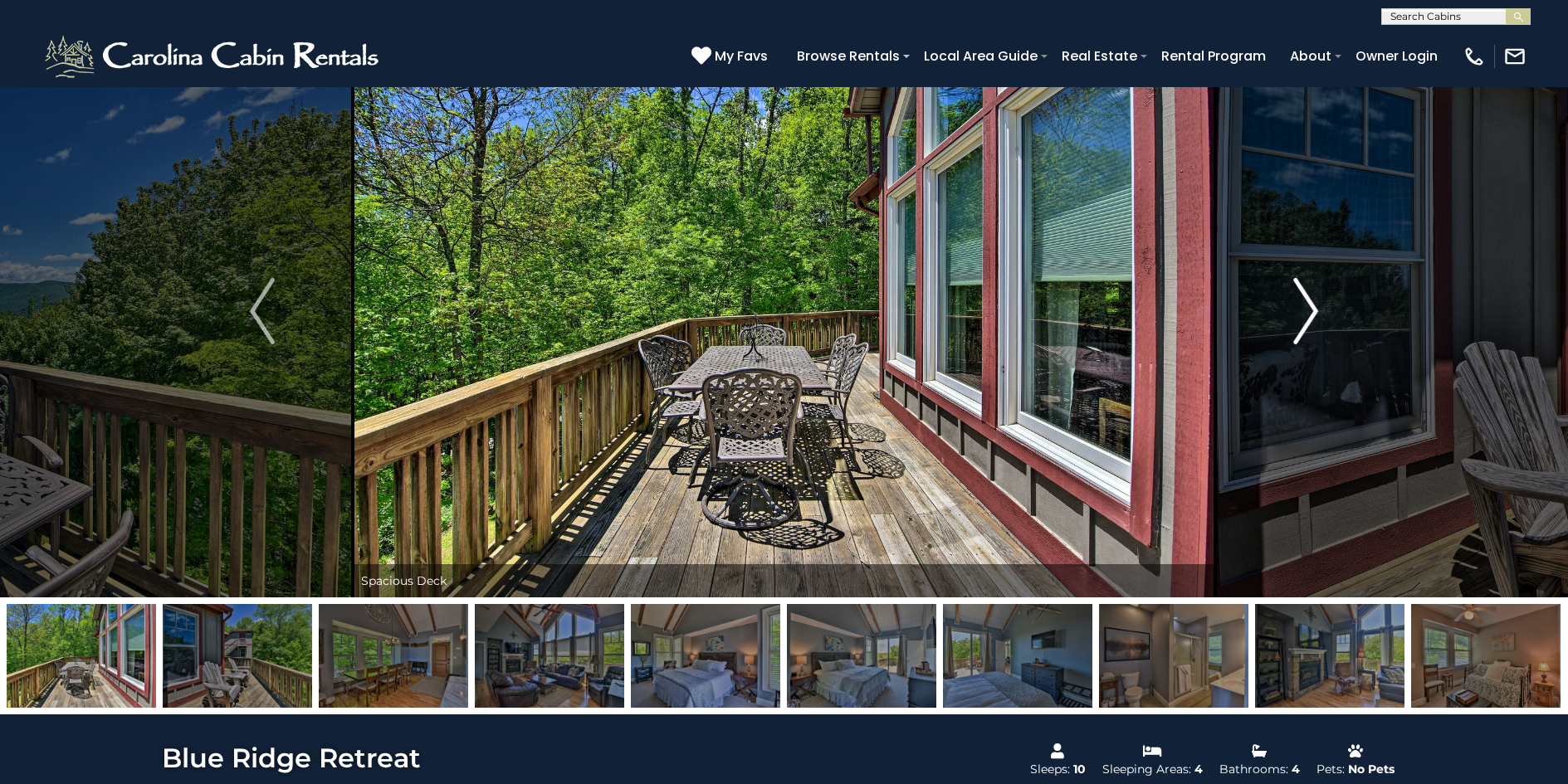
click at [1314, 306] on img "Next" at bounding box center [1306, 312] width 25 height 67
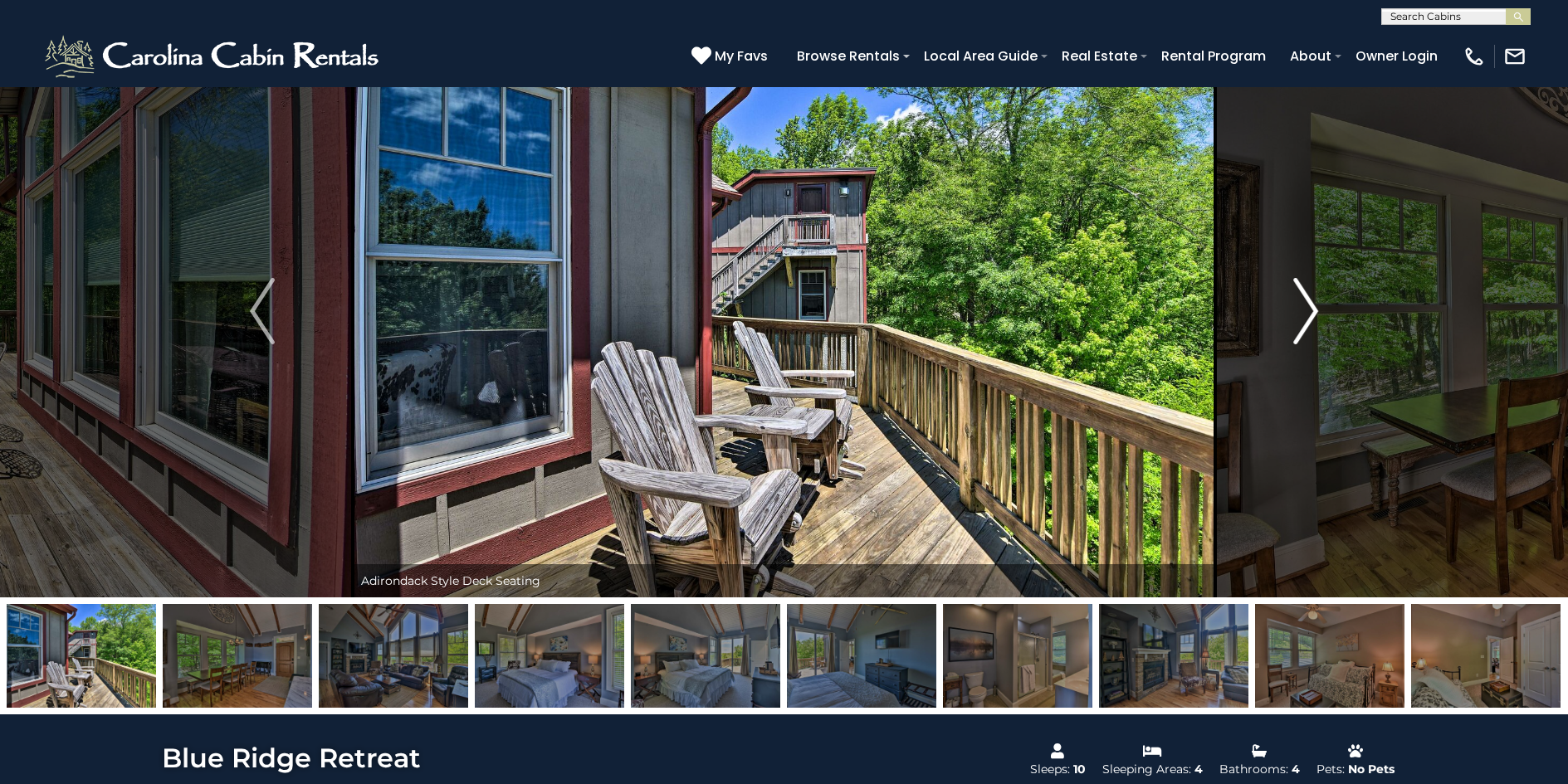
click at [1314, 306] on img "Next" at bounding box center [1306, 312] width 25 height 67
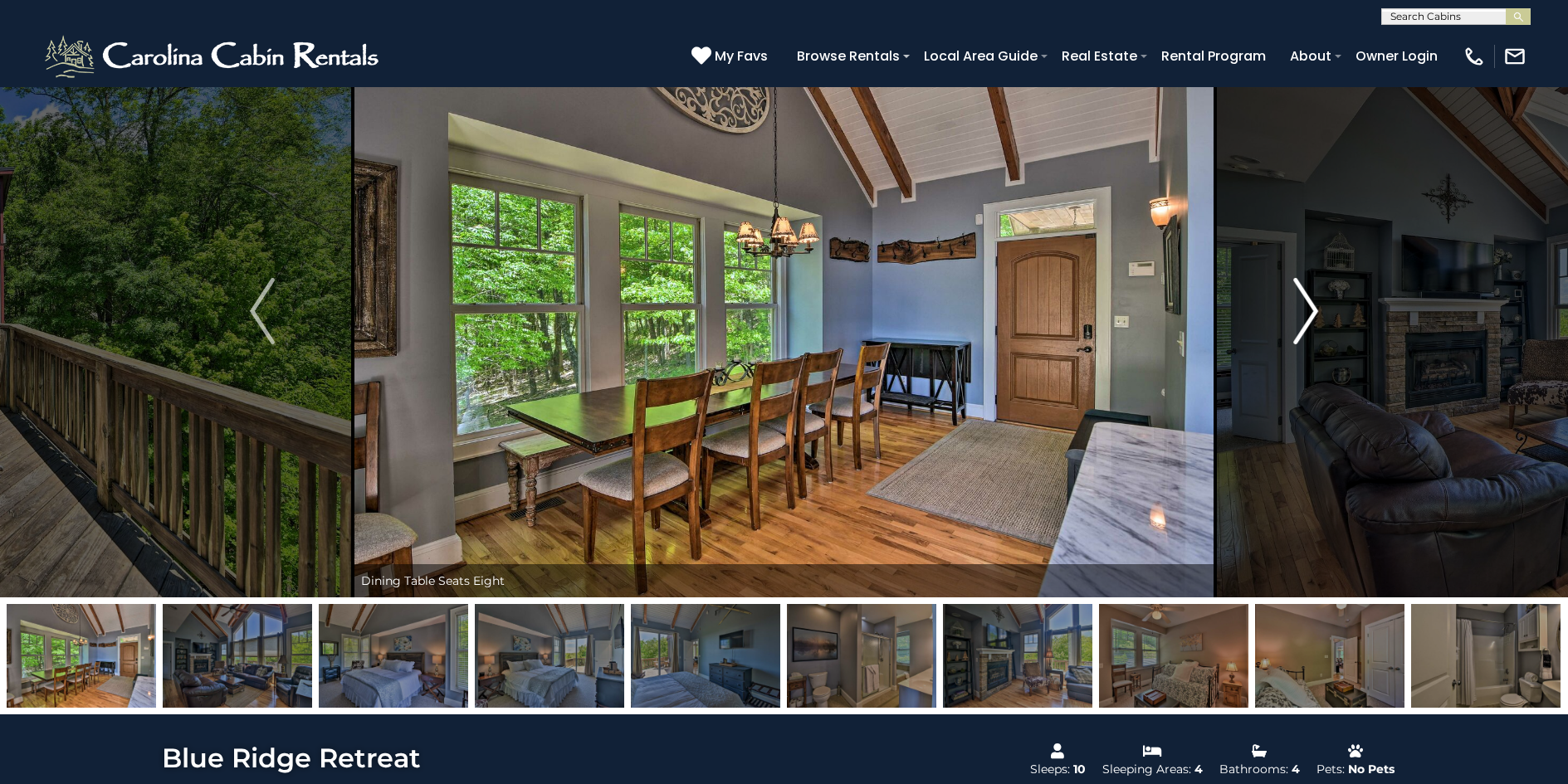
click at [1314, 306] on img "Next" at bounding box center [1306, 312] width 25 height 67
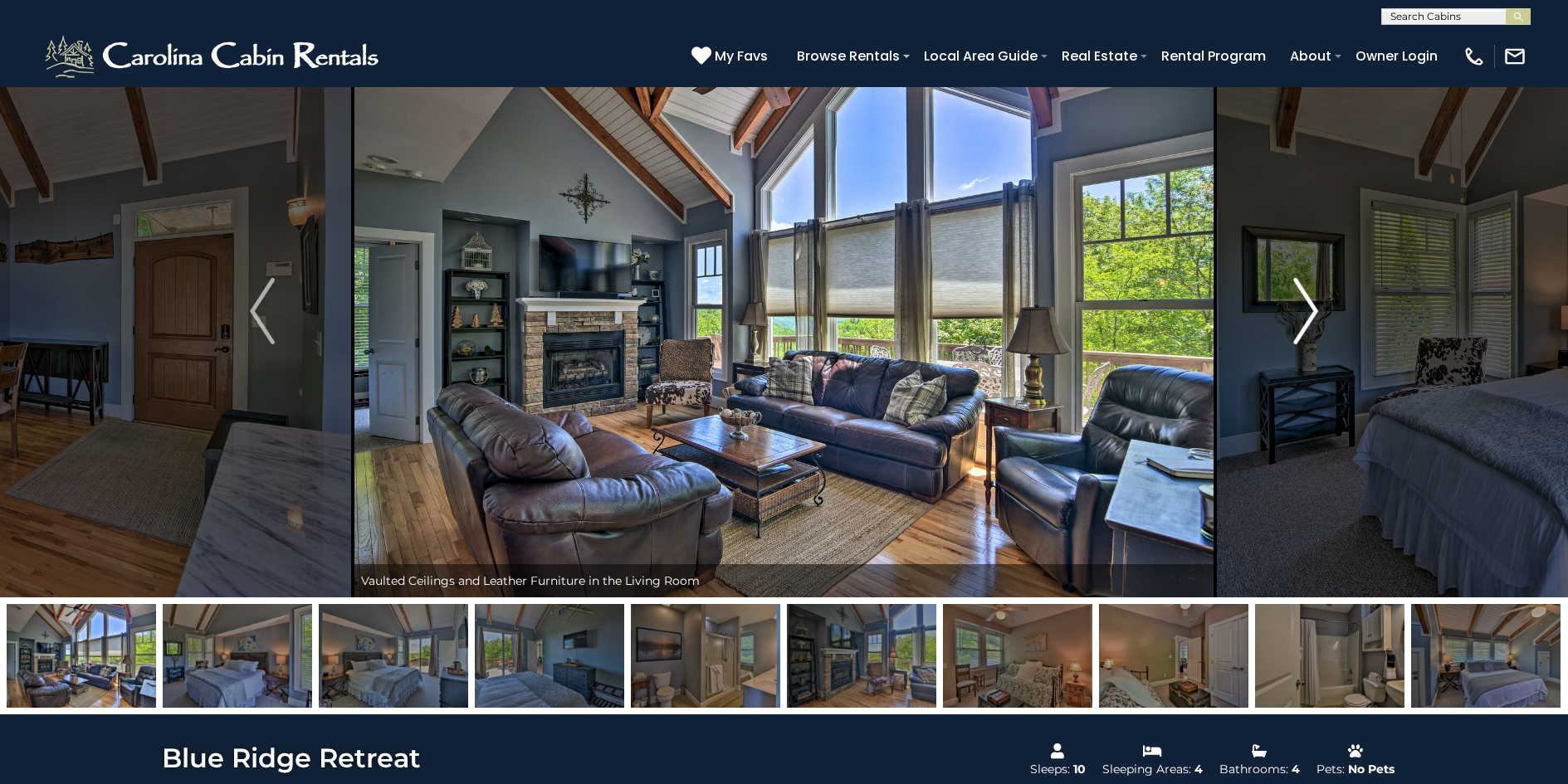
click at [1314, 306] on img "Next" at bounding box center [1306, 312] width 25 height 67
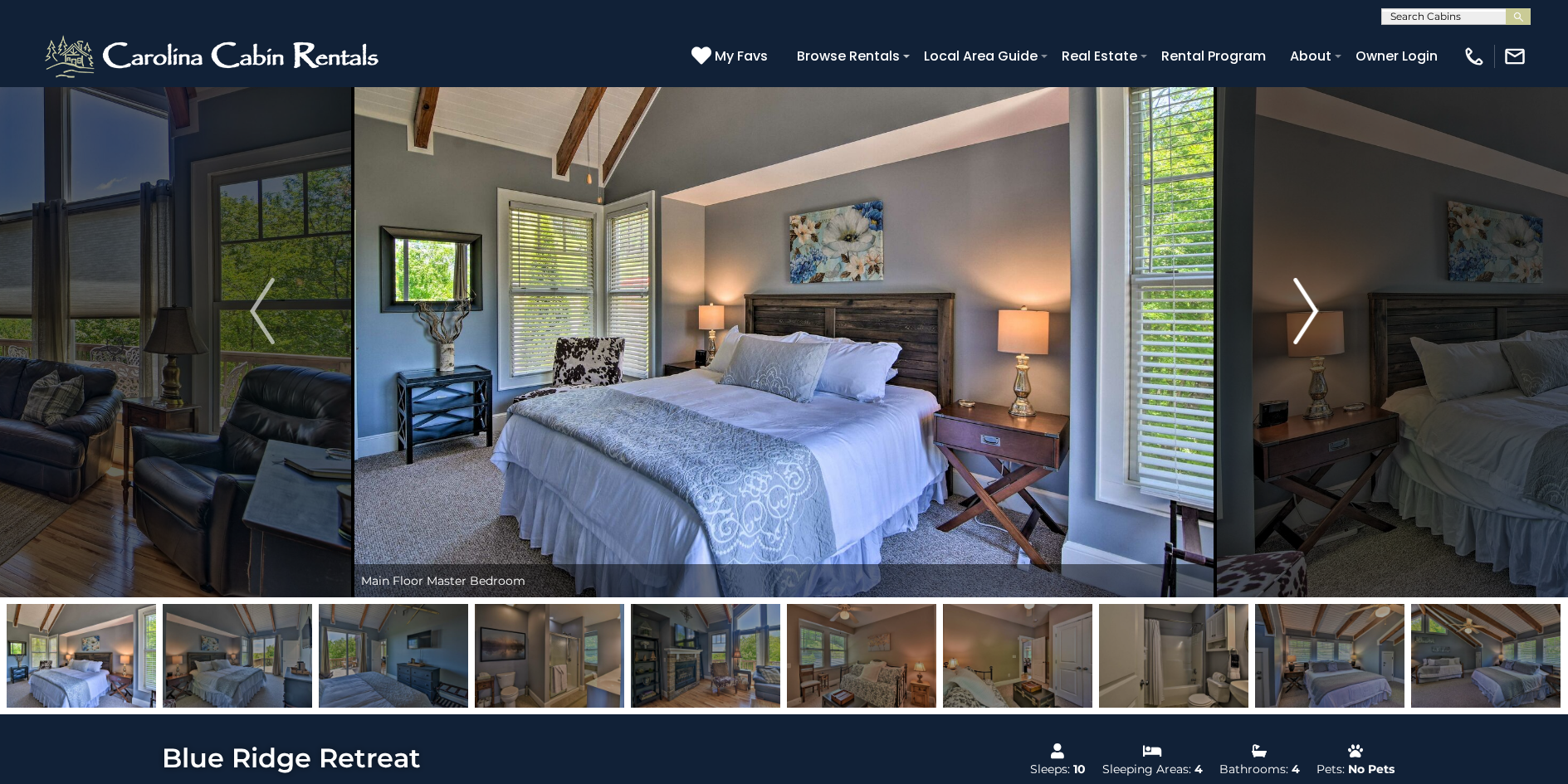
click at [1314, 306] on img "Next" at bounding box center [1306, 312] width 25 height 67
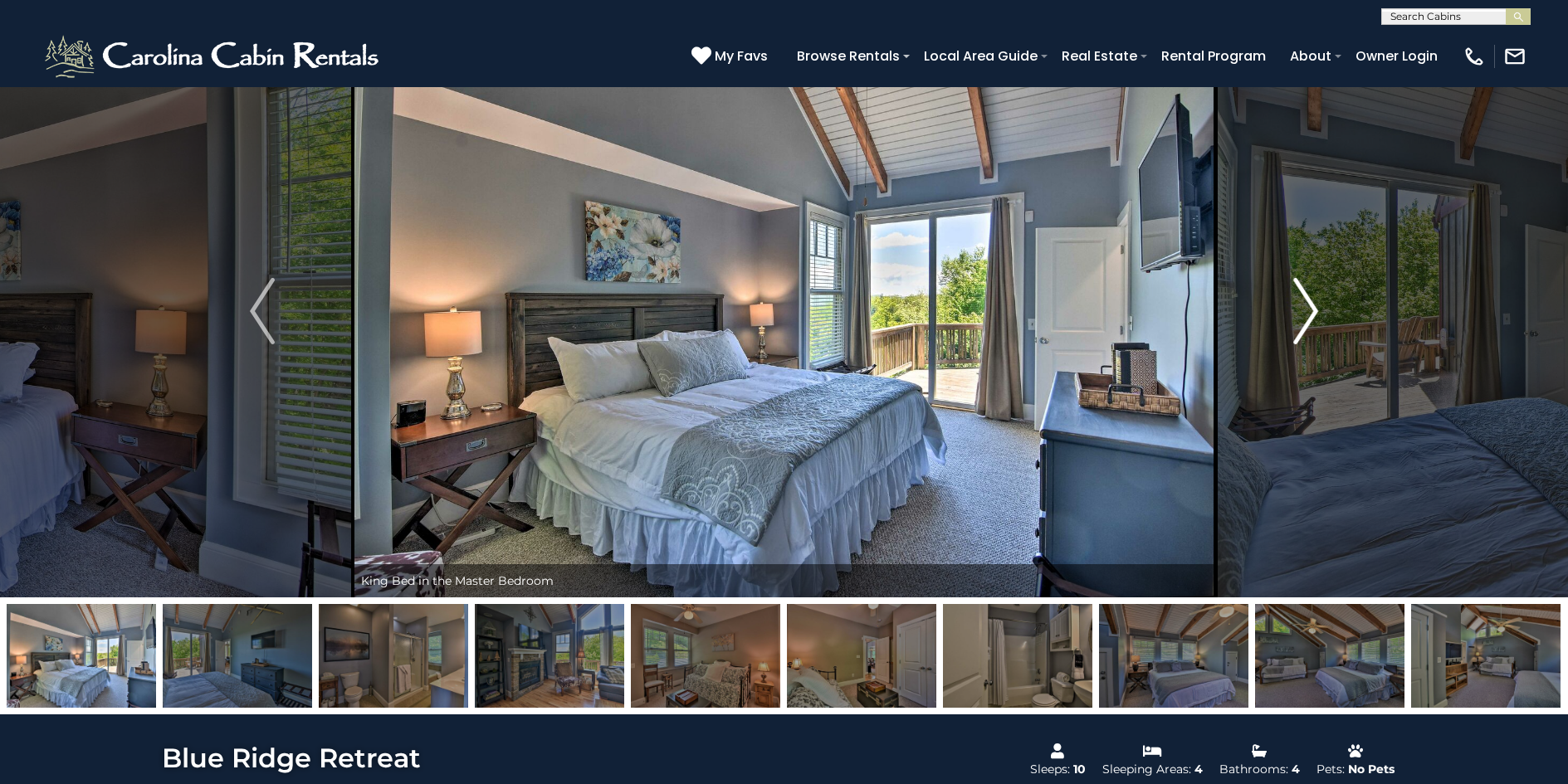
click at [1314, 306] on img "Next" at bounding box center [1306, 312] width 25 height 67
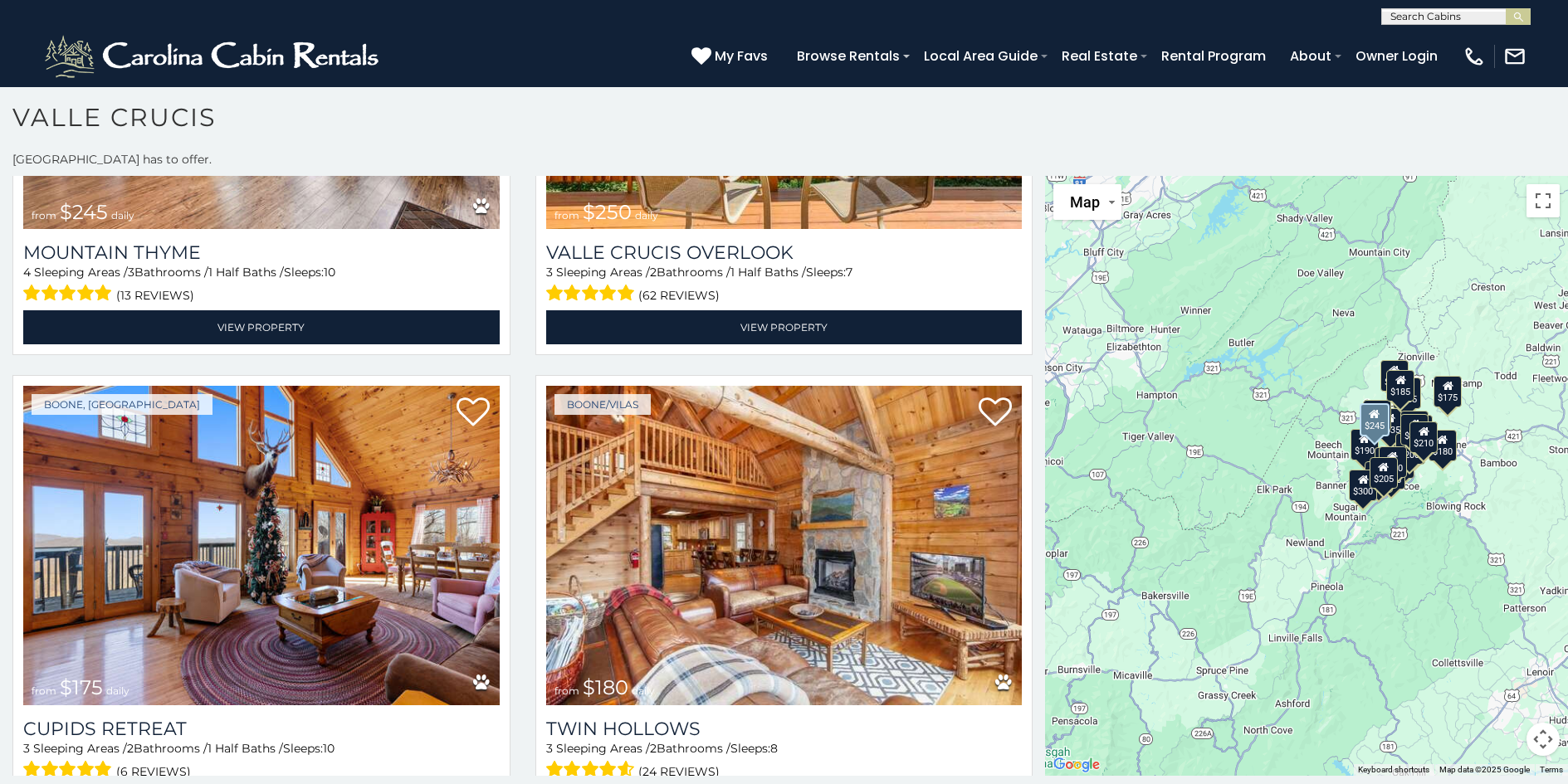
scroll to position [6056, 0]
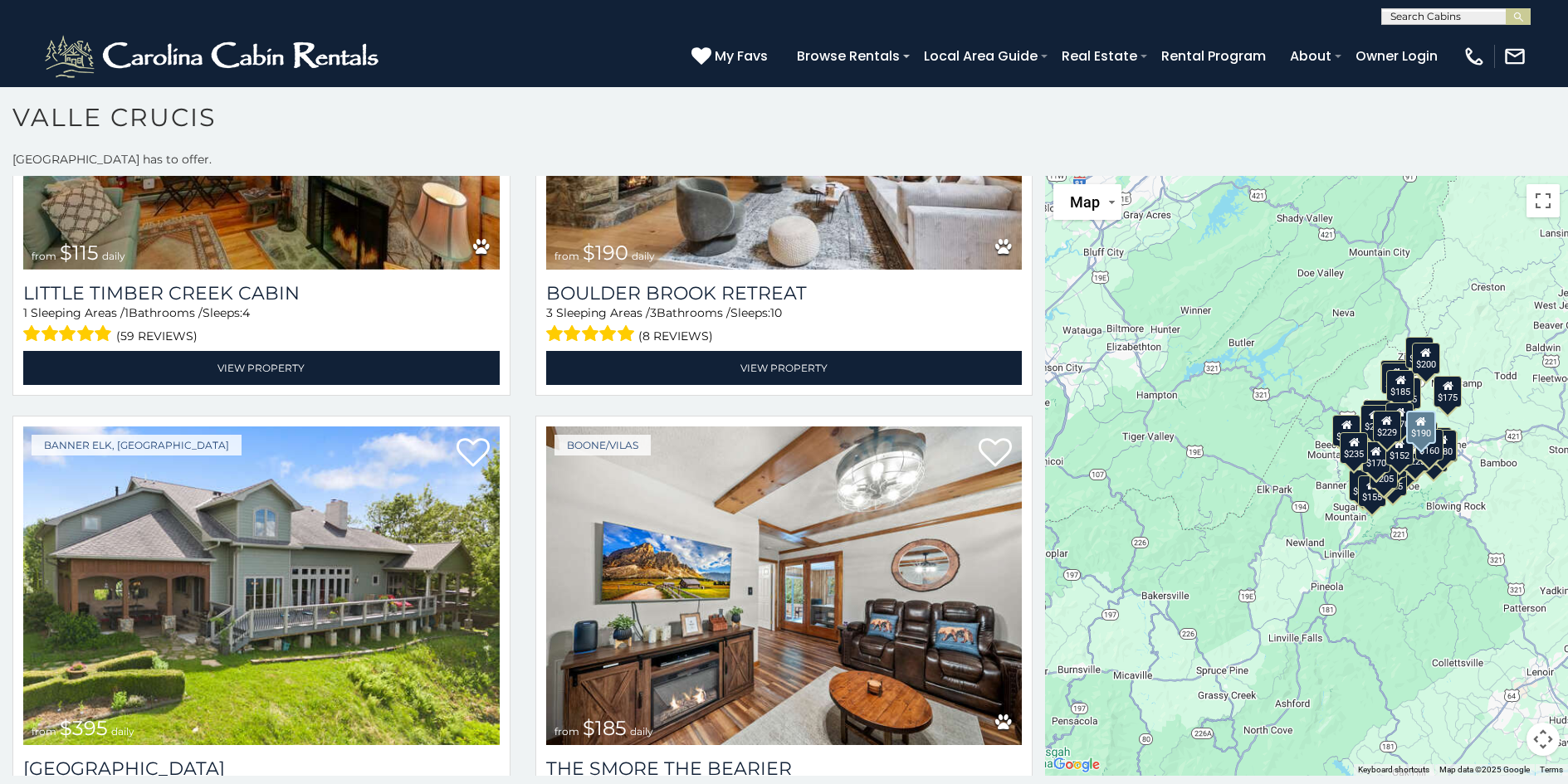
scroll to position [11730, 0]
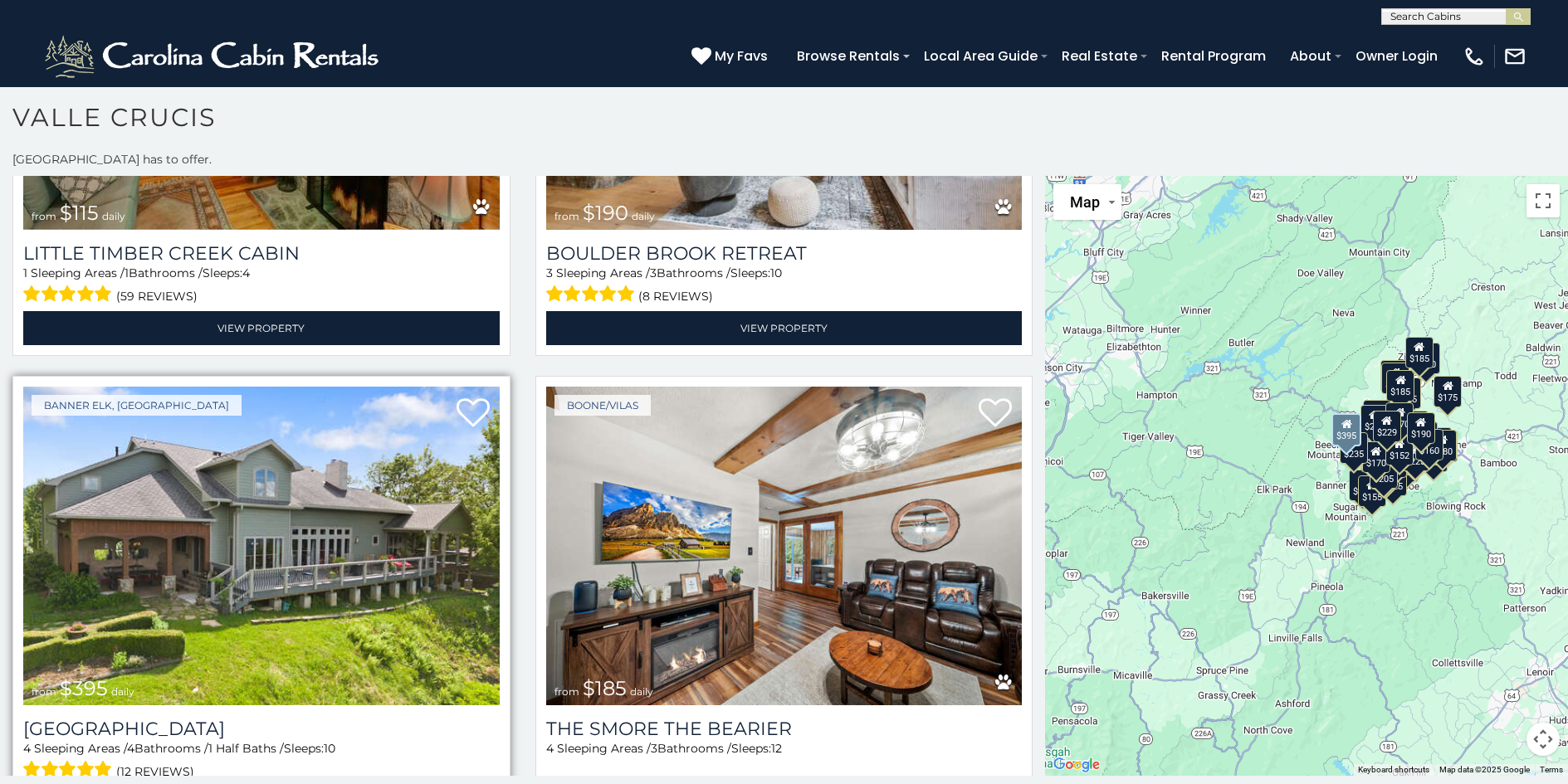
click at [322, 443] on img at bounding box center [261, 546] width 477 height 318
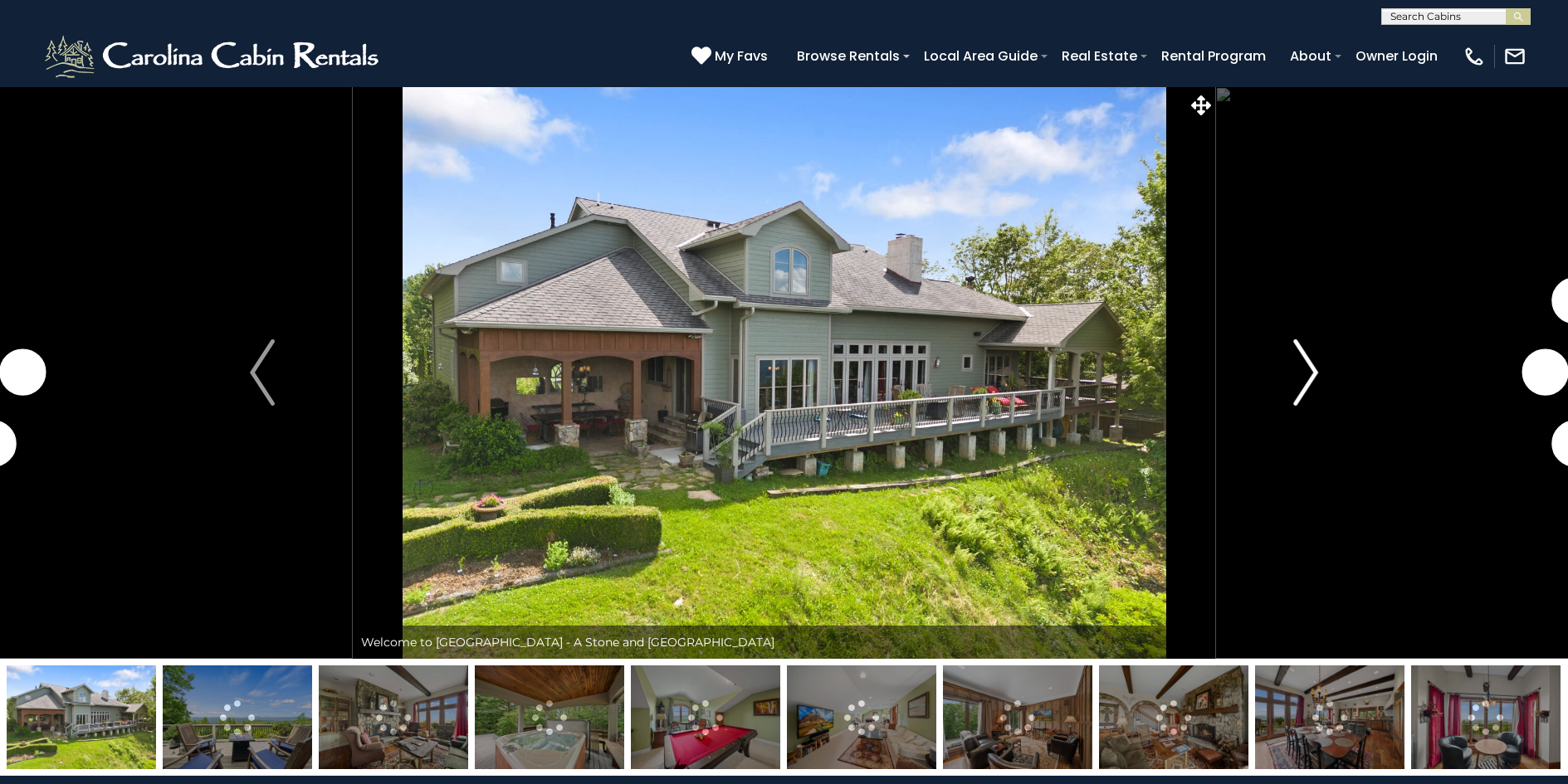
click at [1287, 376] on button "Next" at bounding box center [1306, 372] width 181 height 573
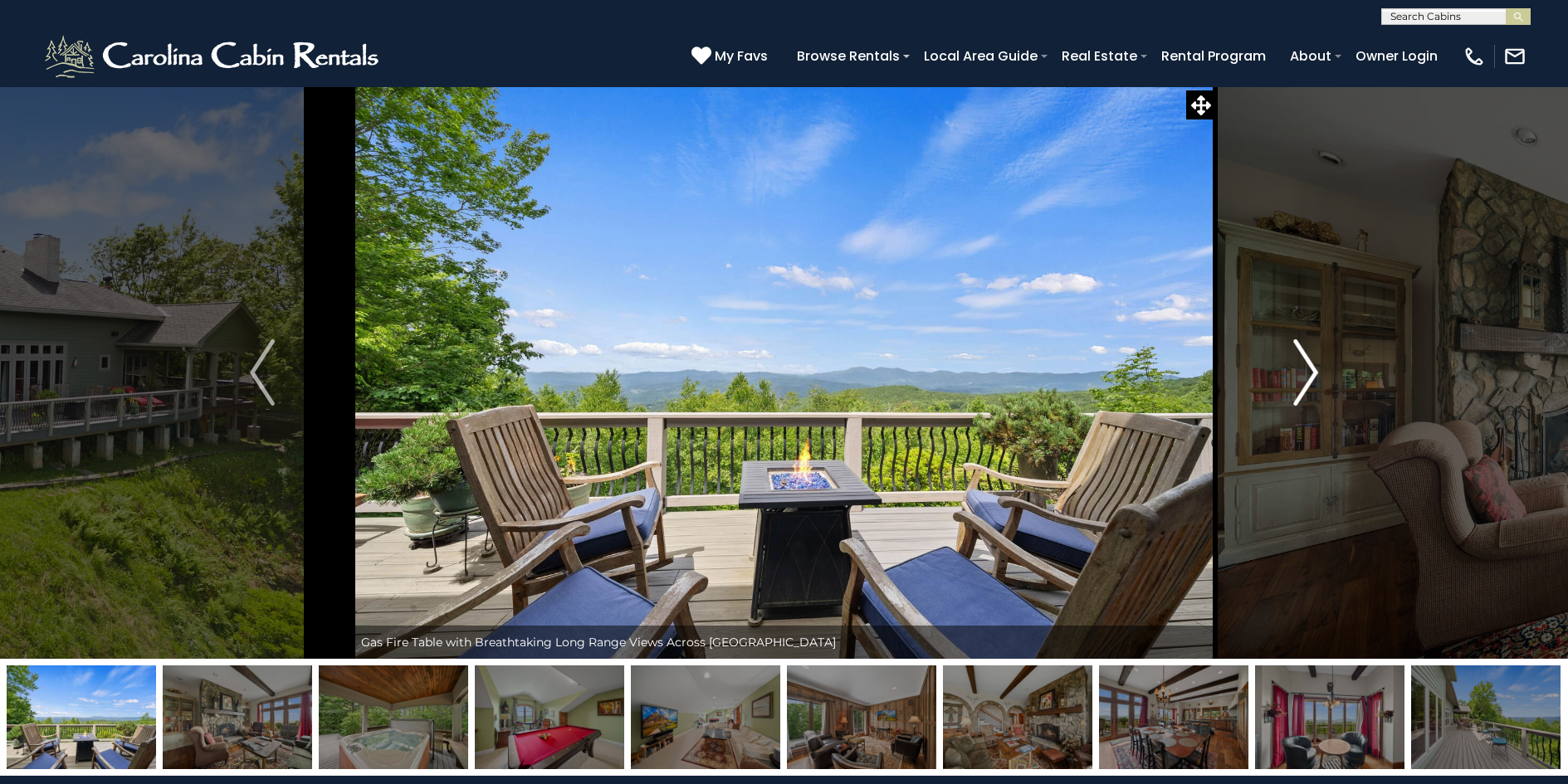
click at [1313, 372] on img "Next" at bounding box center [1306, 372] width 25 height 67
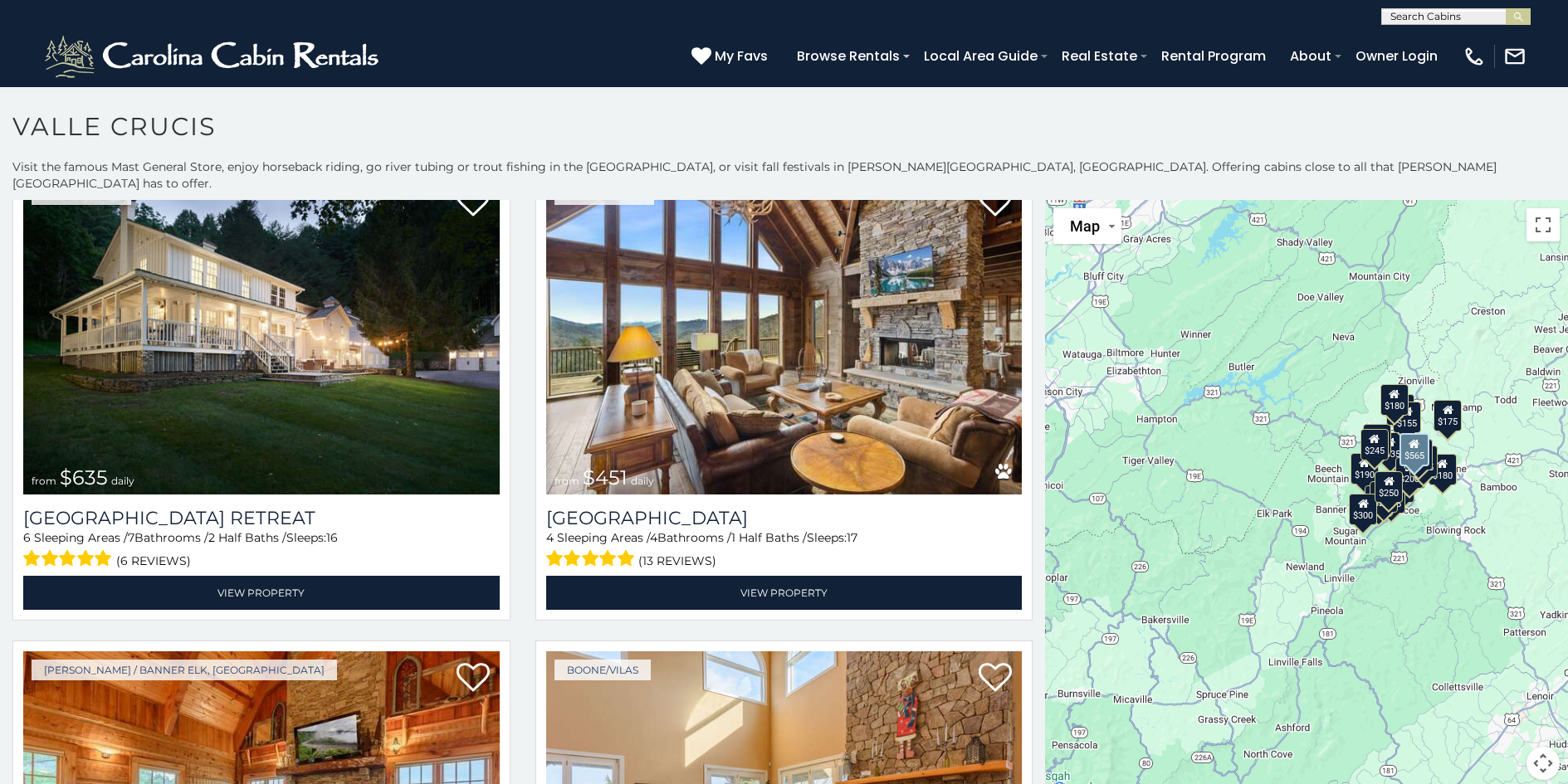
scroll to position [10, 0]
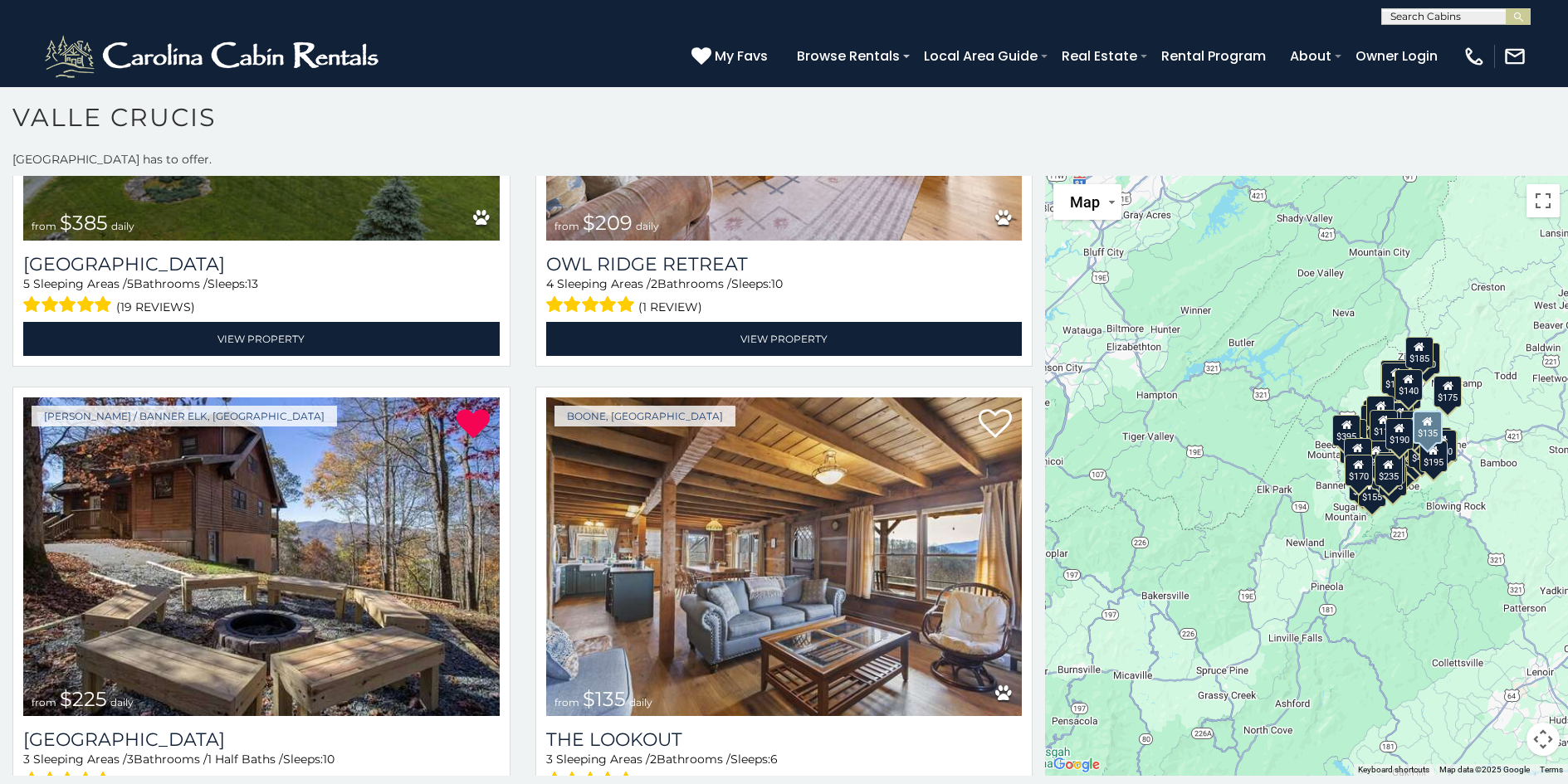
scroll to position [14572, 0]
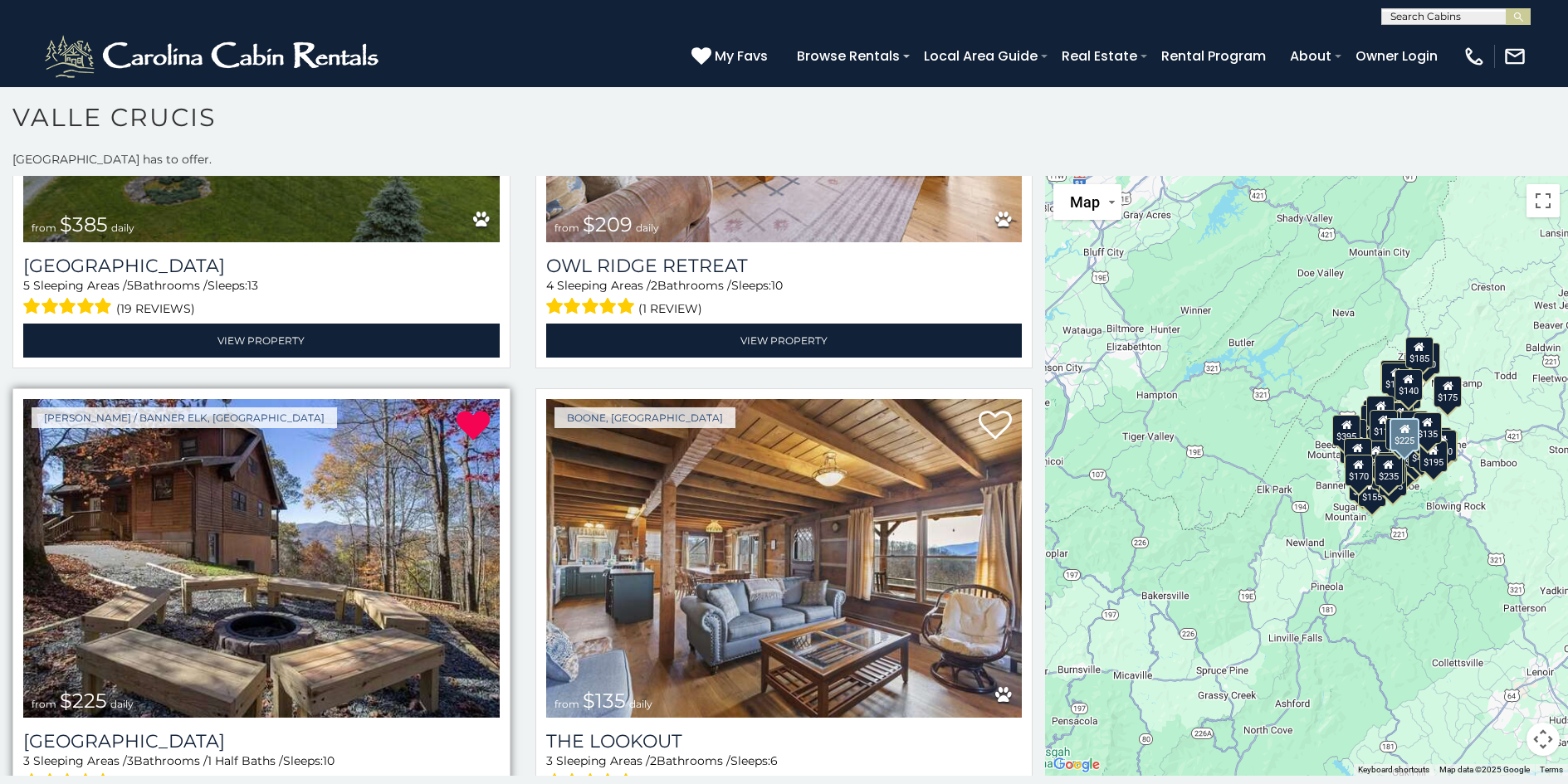
click at [337, 412] on img at bounding box center [261, 558] width 477 height 318
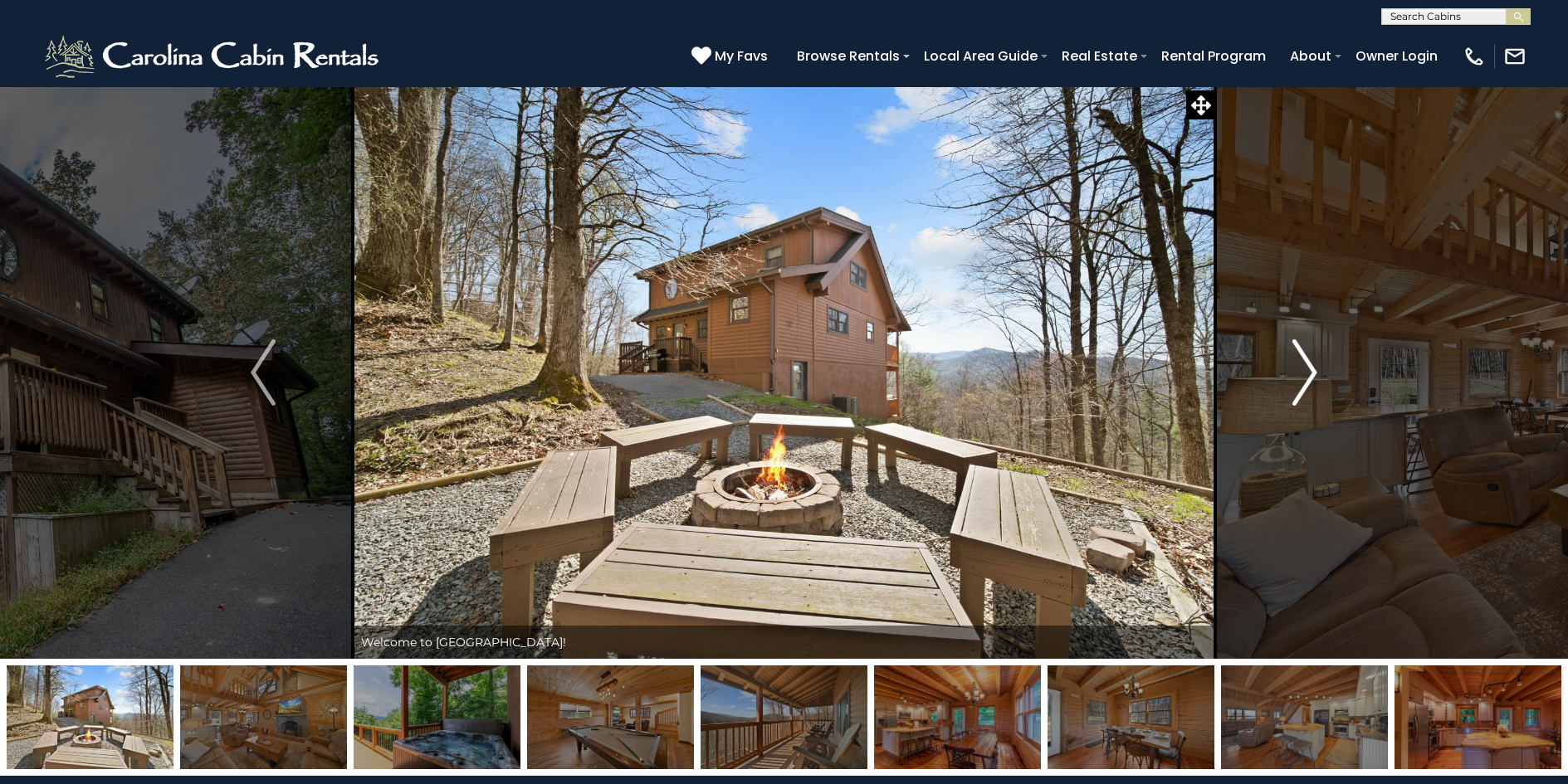
click at [1314, 373] on img "Next" at bounding box center [1305, 372] width 25 height 67
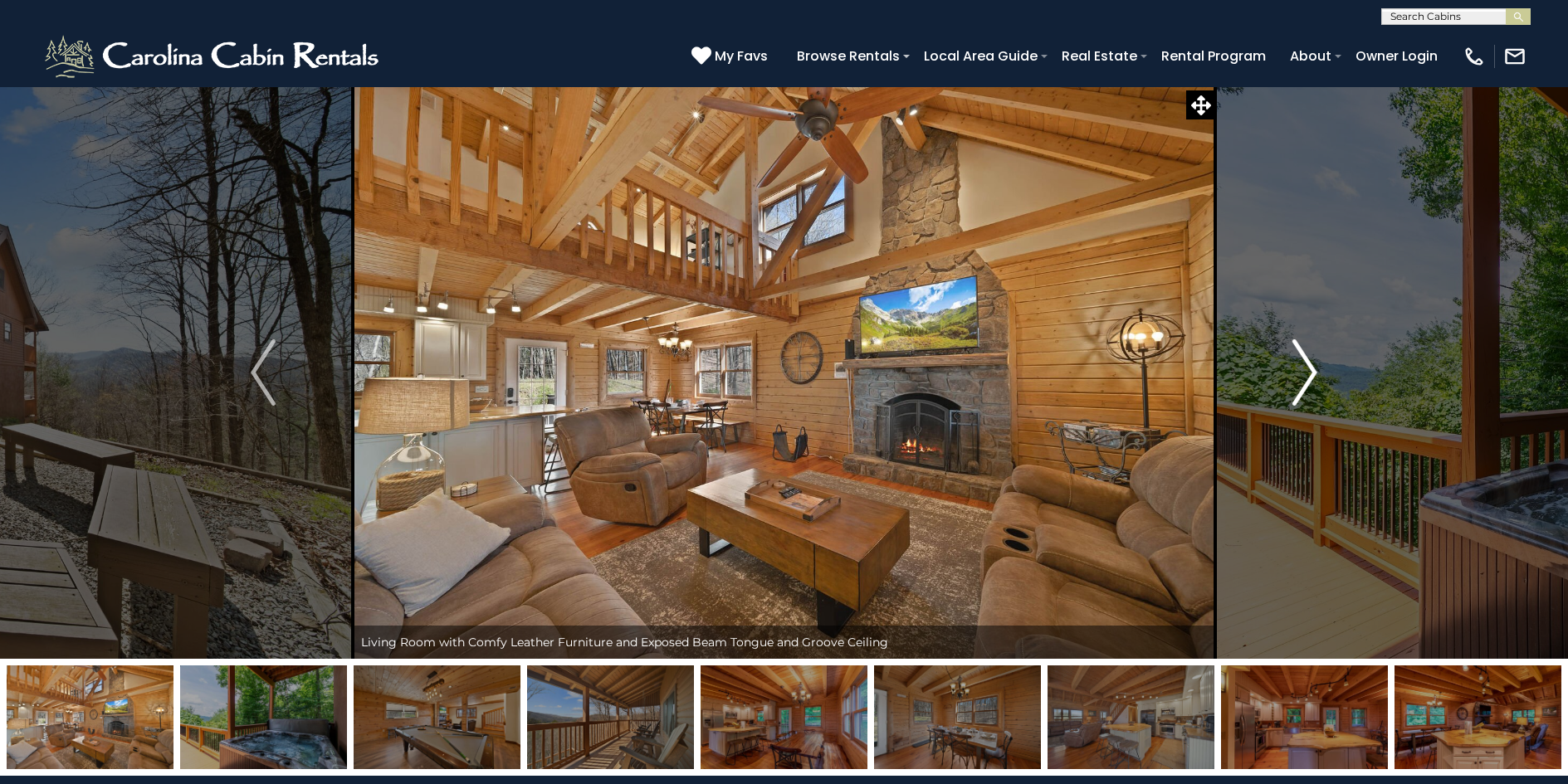
click at [1314, 373] on img "Next" at bounding box center [1305, 372] width 25 height 67
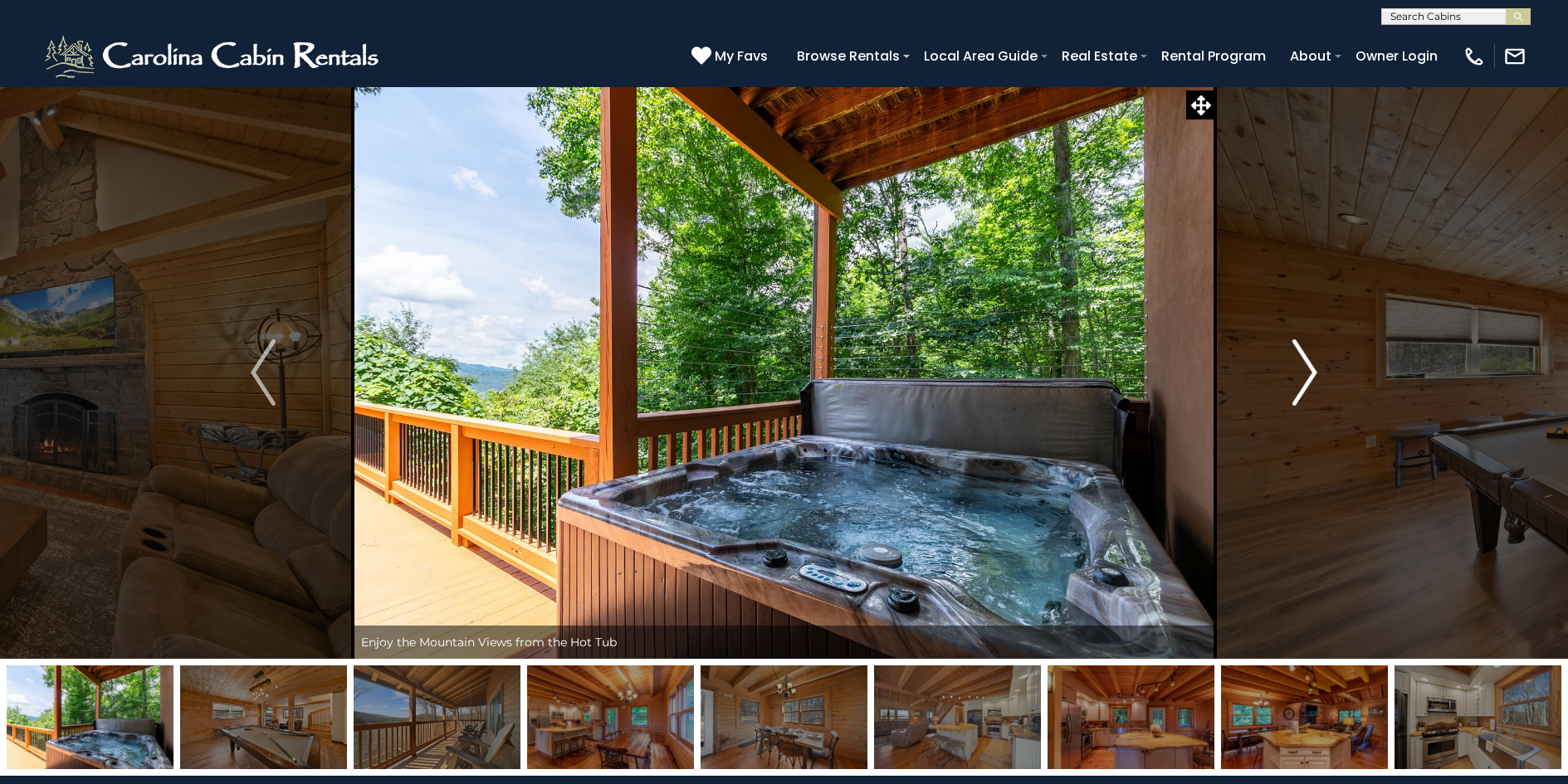
click at [1314, 373] on img "Next" at bounding box center [1305, 372] width 25 height 67
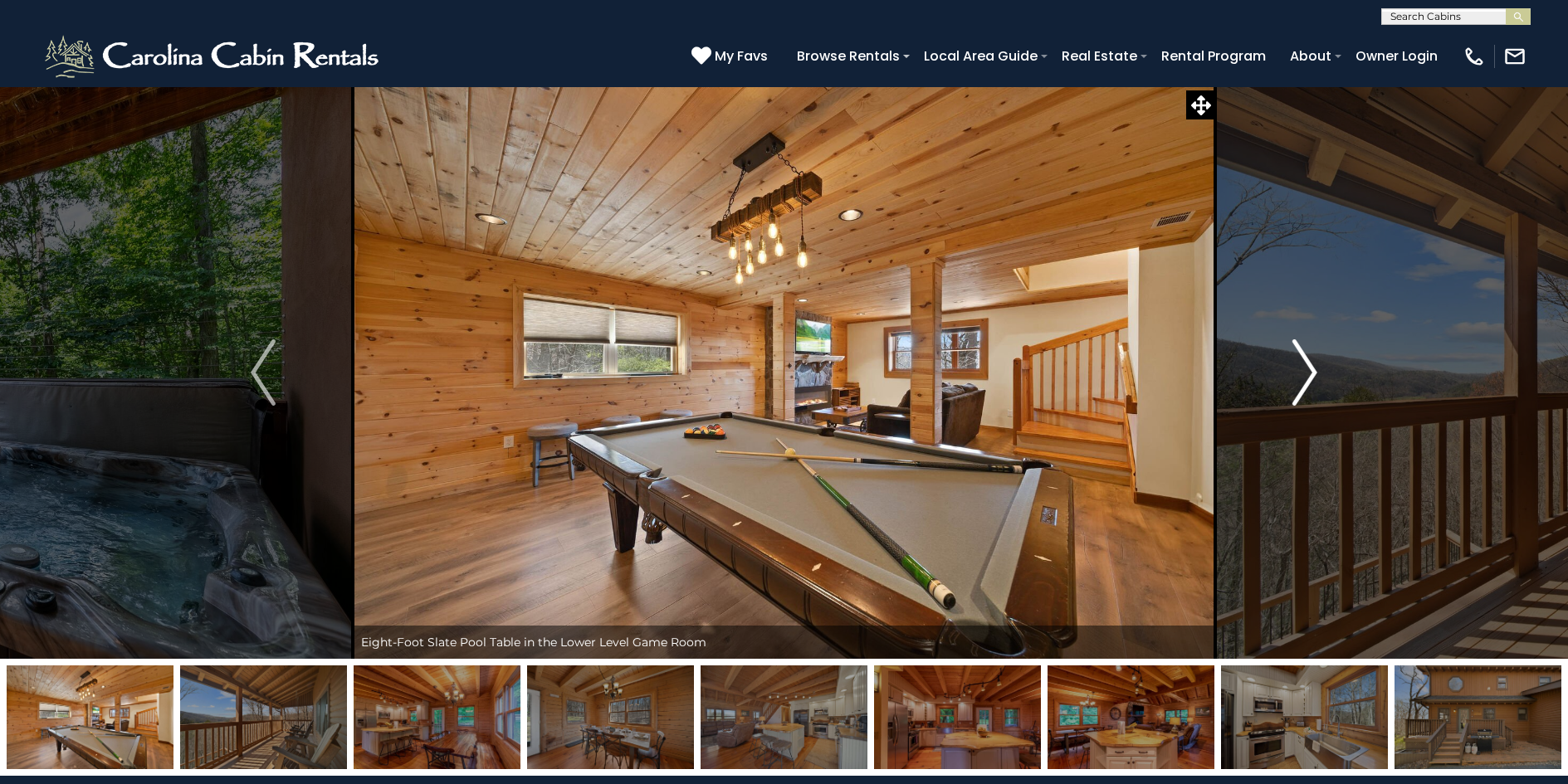
click at [1314, 373] on img "Next" at bounding box center [1305, 372] width 25 height 67
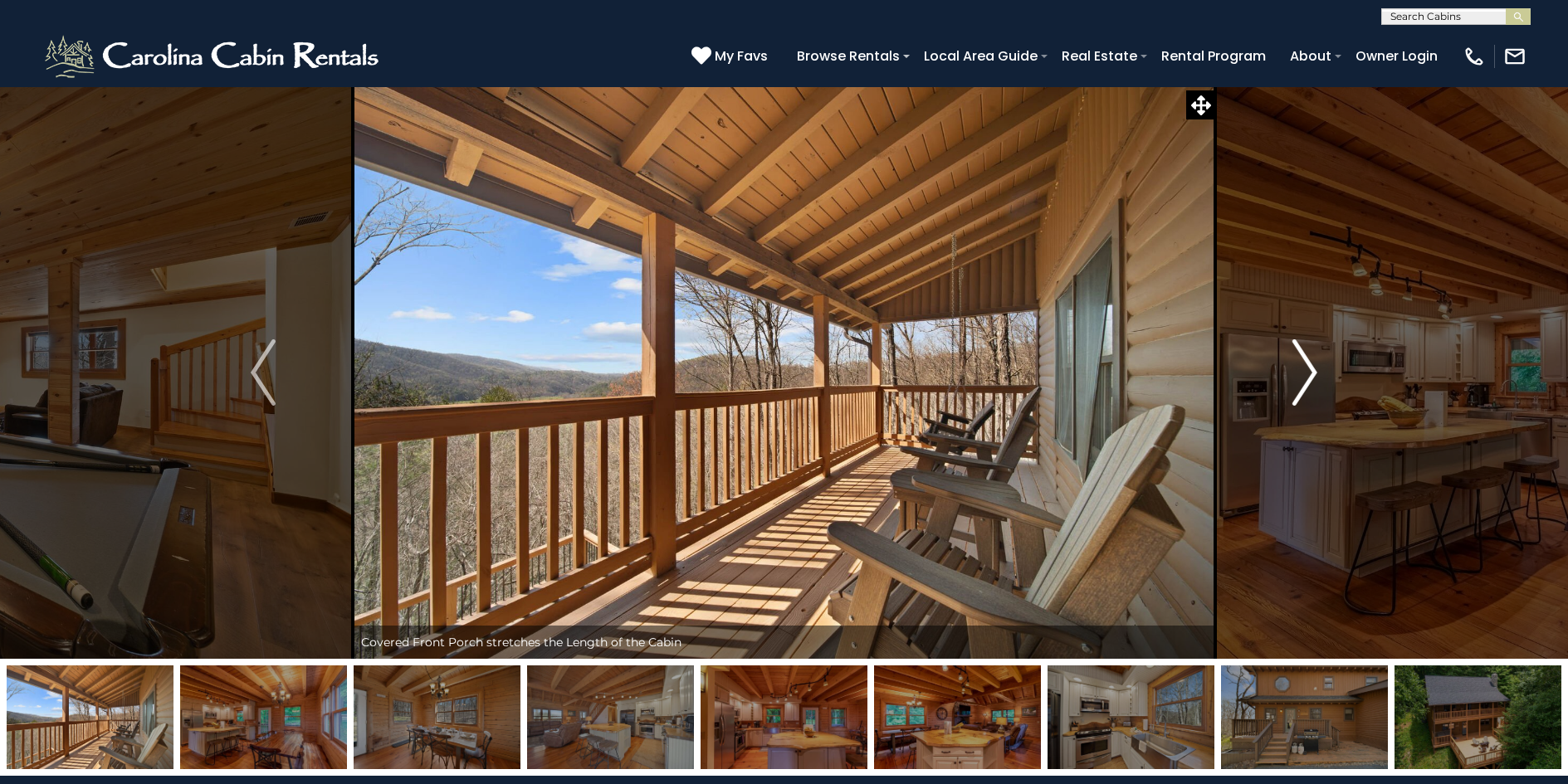
click at [1314, 373] on img "Next" at bounding box center [1305, 372] width 25 height 67
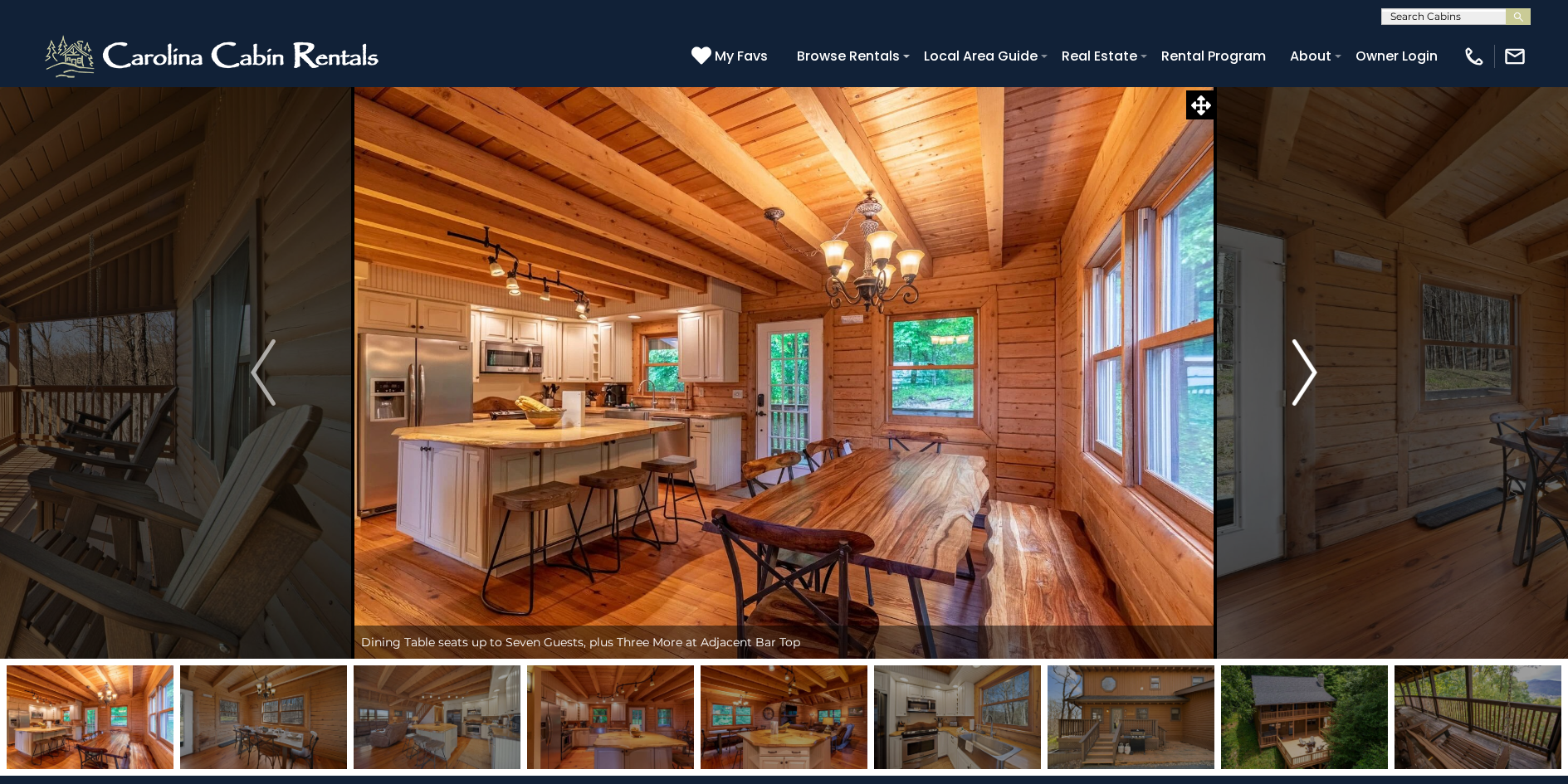
click at [1314, 373] on img "Next" at bounding box center [1305, 372] width 25 height 67
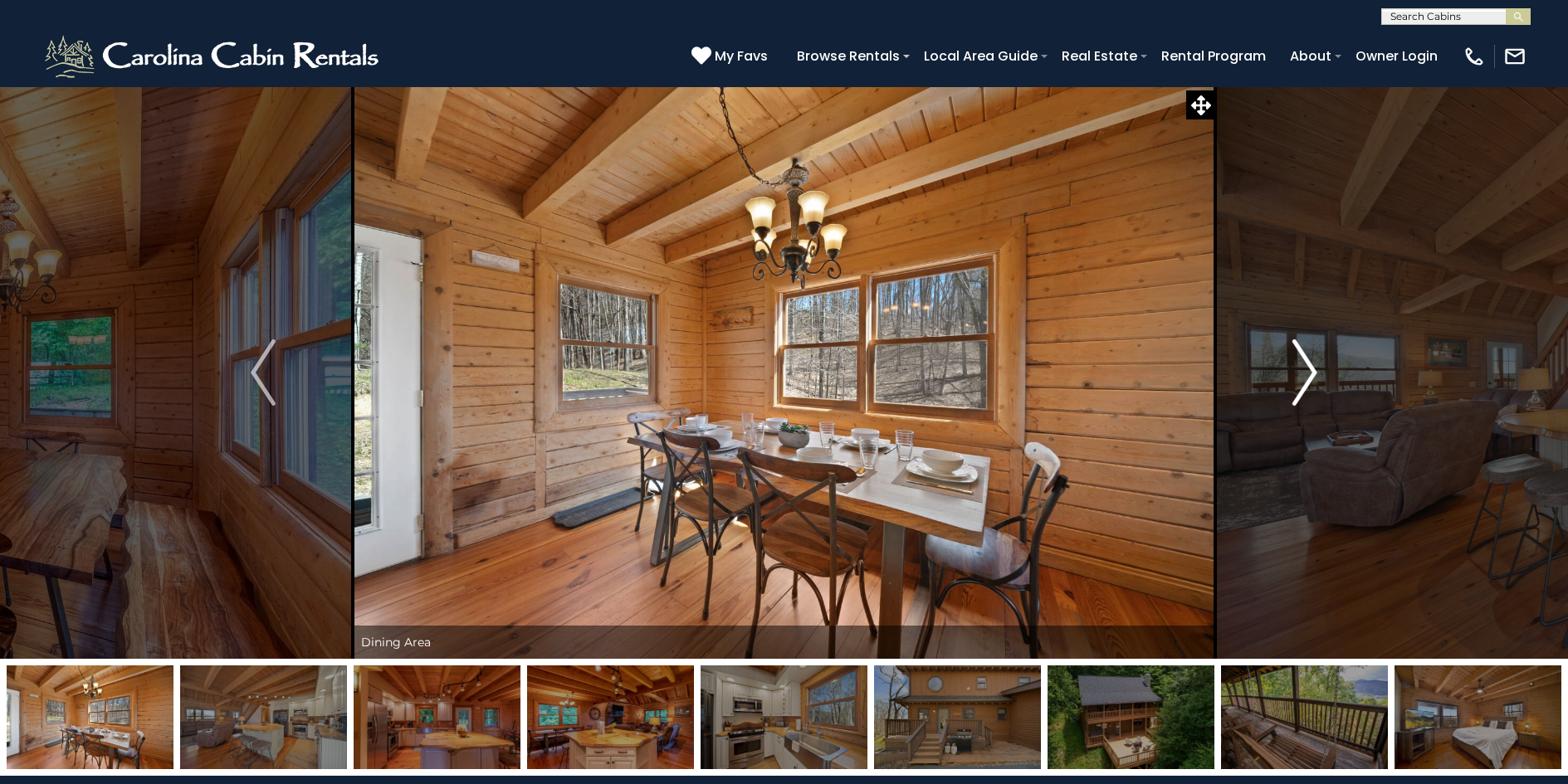
click at [1314, 373] on img "Next" at bounding box center [1305, 372] width 25 height 67
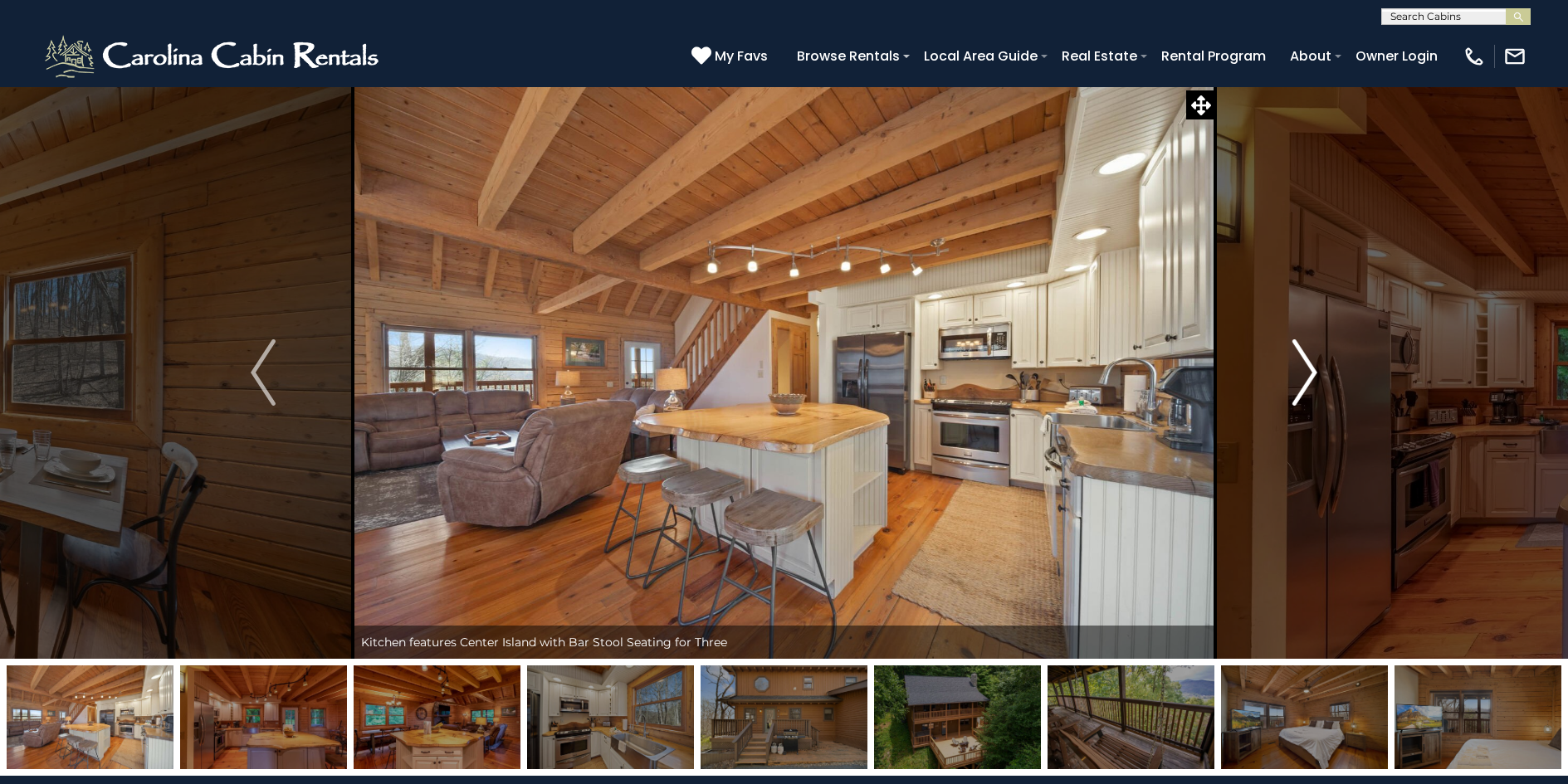
click at [1314, 373] on img "Next" at bounding box center [1305, 372] width 25 height 67
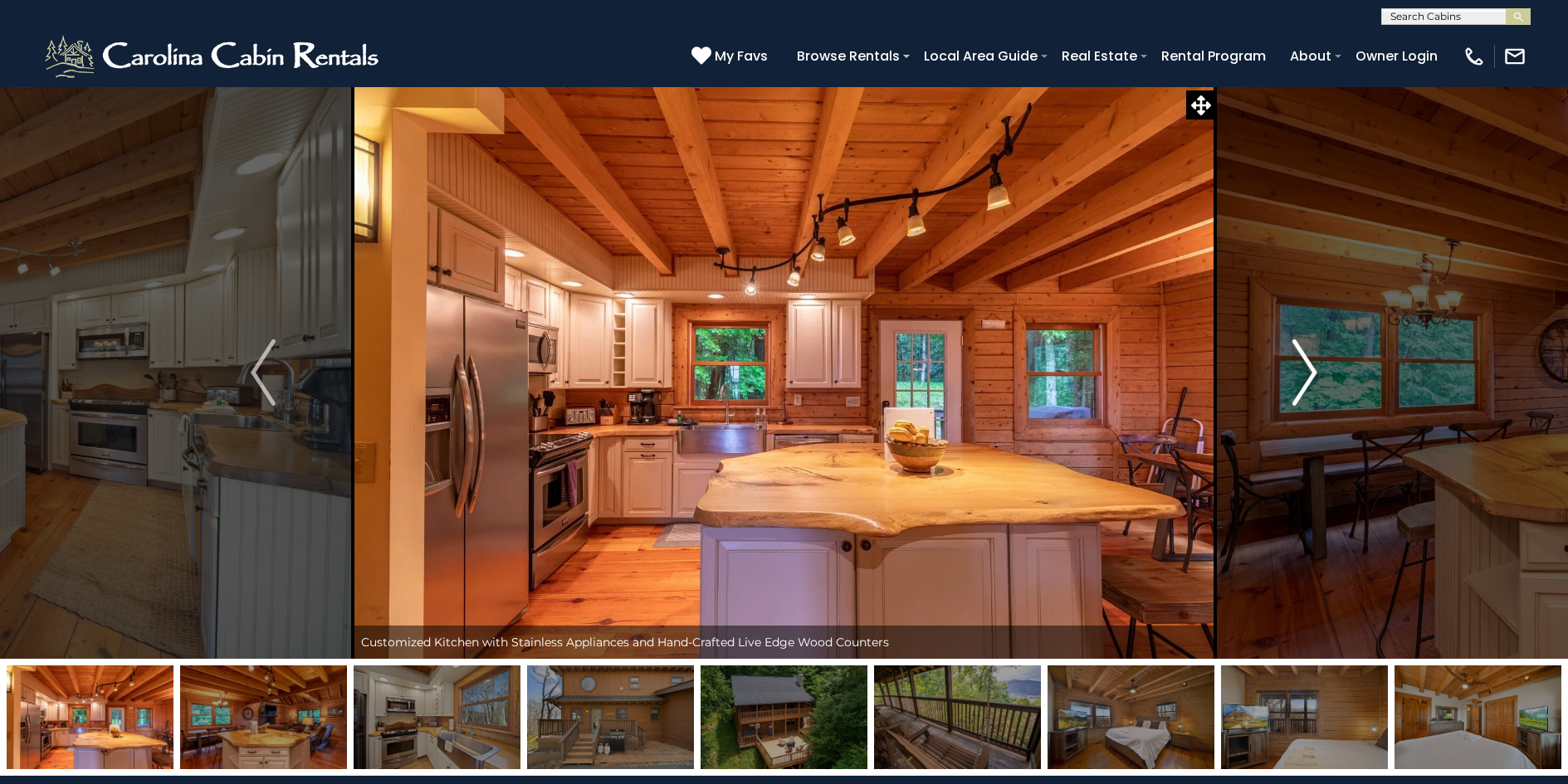
click at [1314, 373] on img "Next" at bounding box center [1305, 372] width 25 height 67
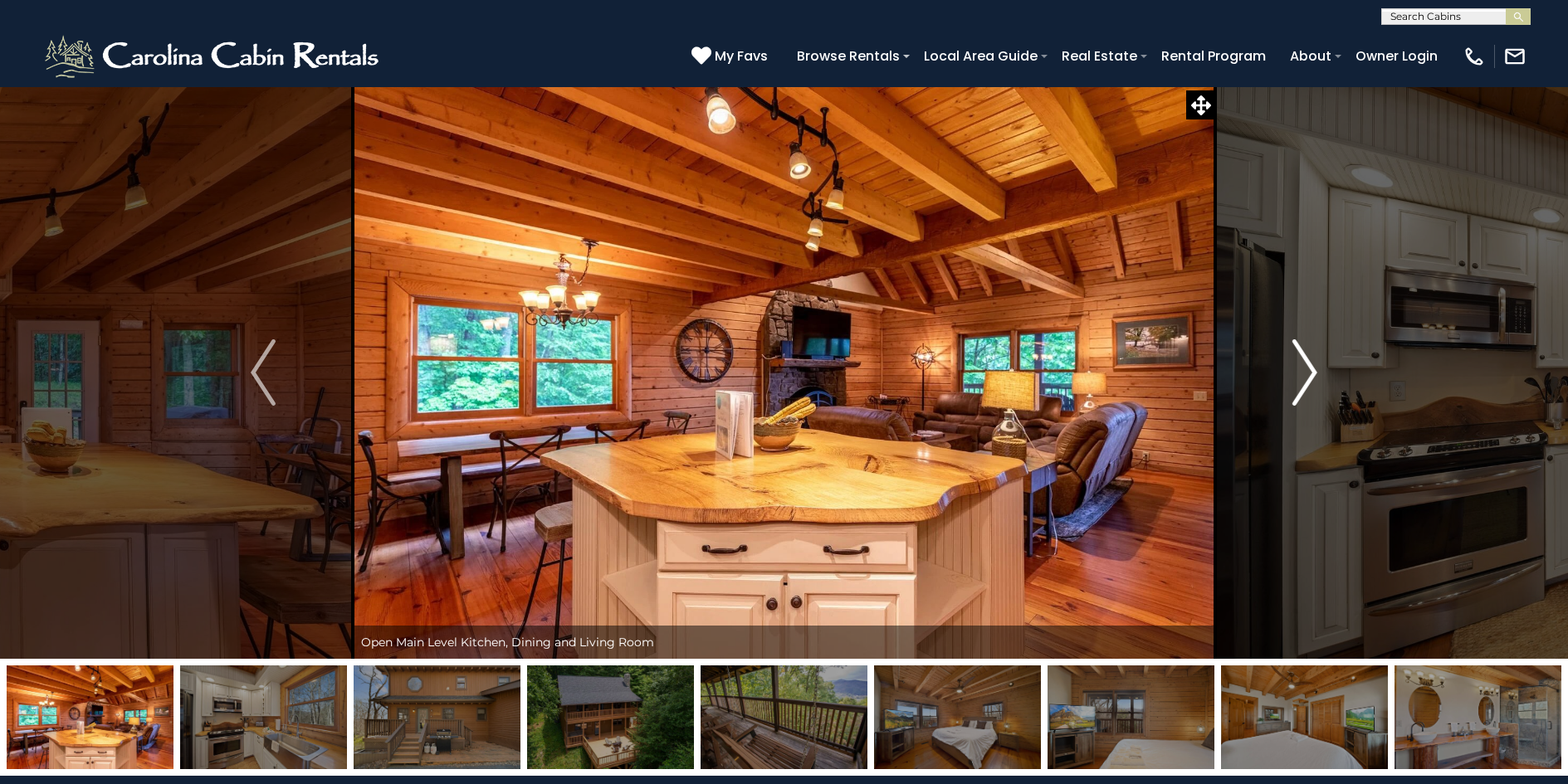
click at [1314, 373] on img "Next" at bounding box center [1305, 372] width 25 height 67
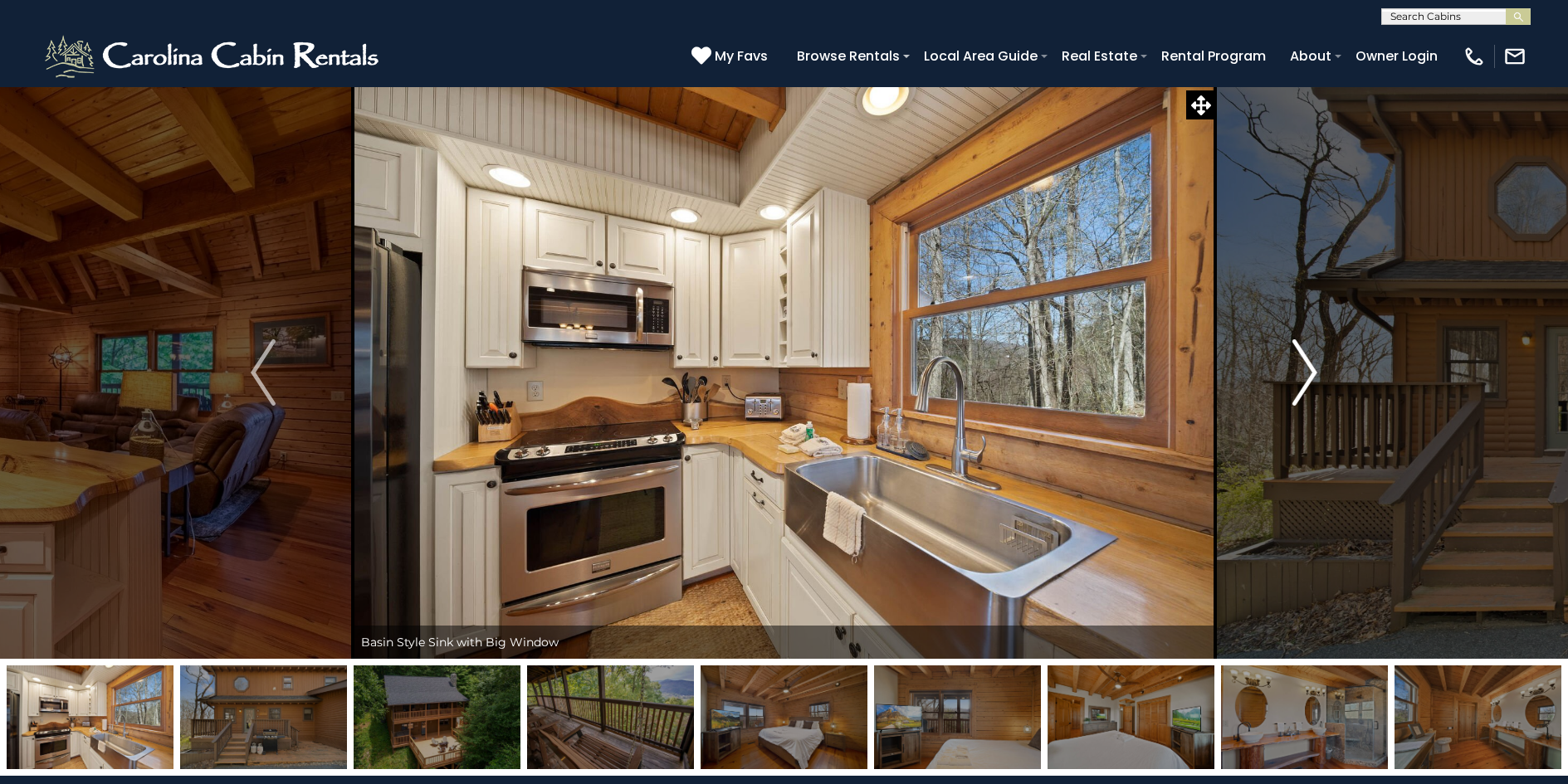
click at [1314, 373] on img "Next" at bounding box center [1305, 372] width 25 height 67
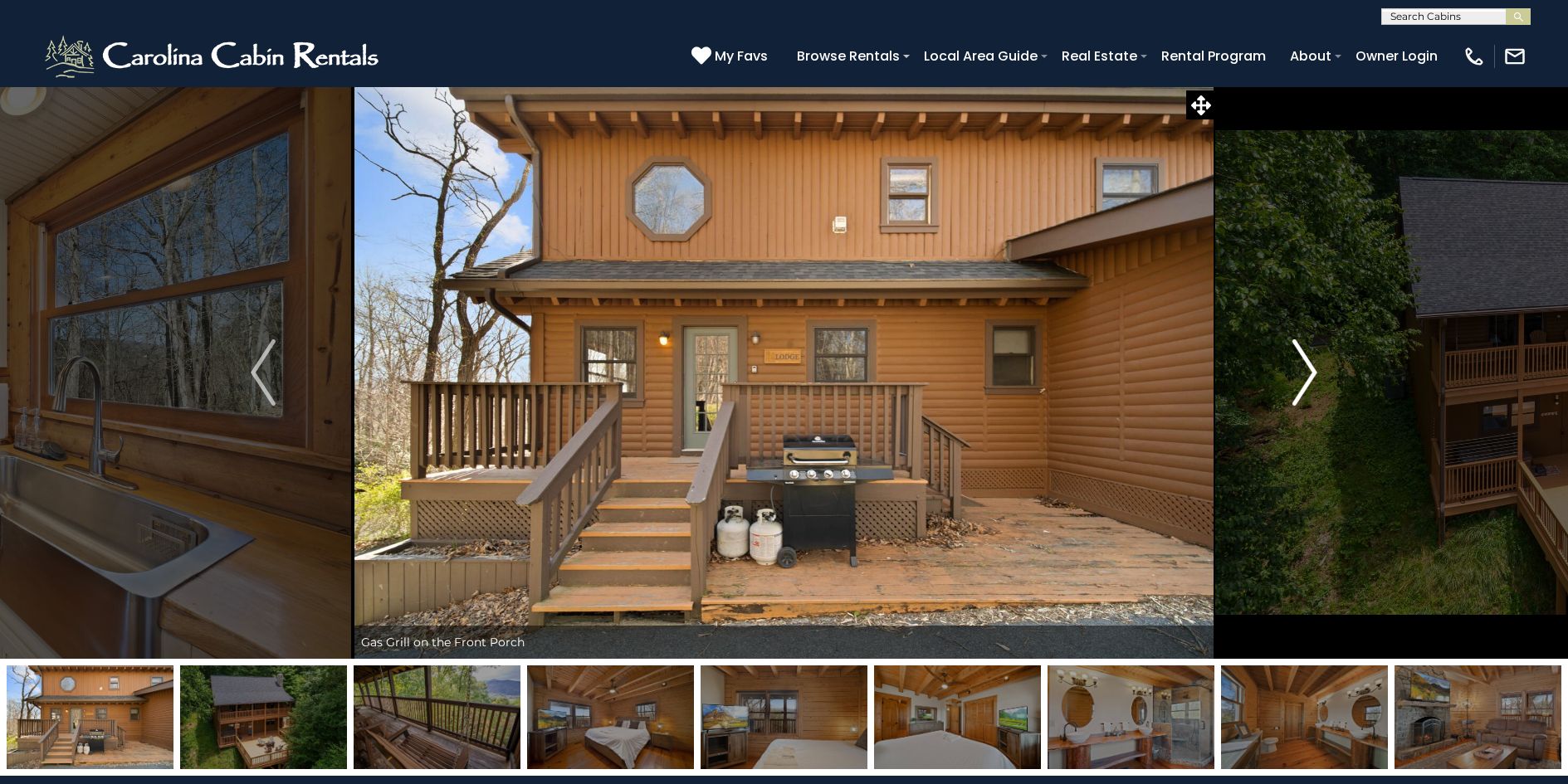
click at [1313, 375] on img "Next" at bounding box center [1305, 372] width 25 height 67
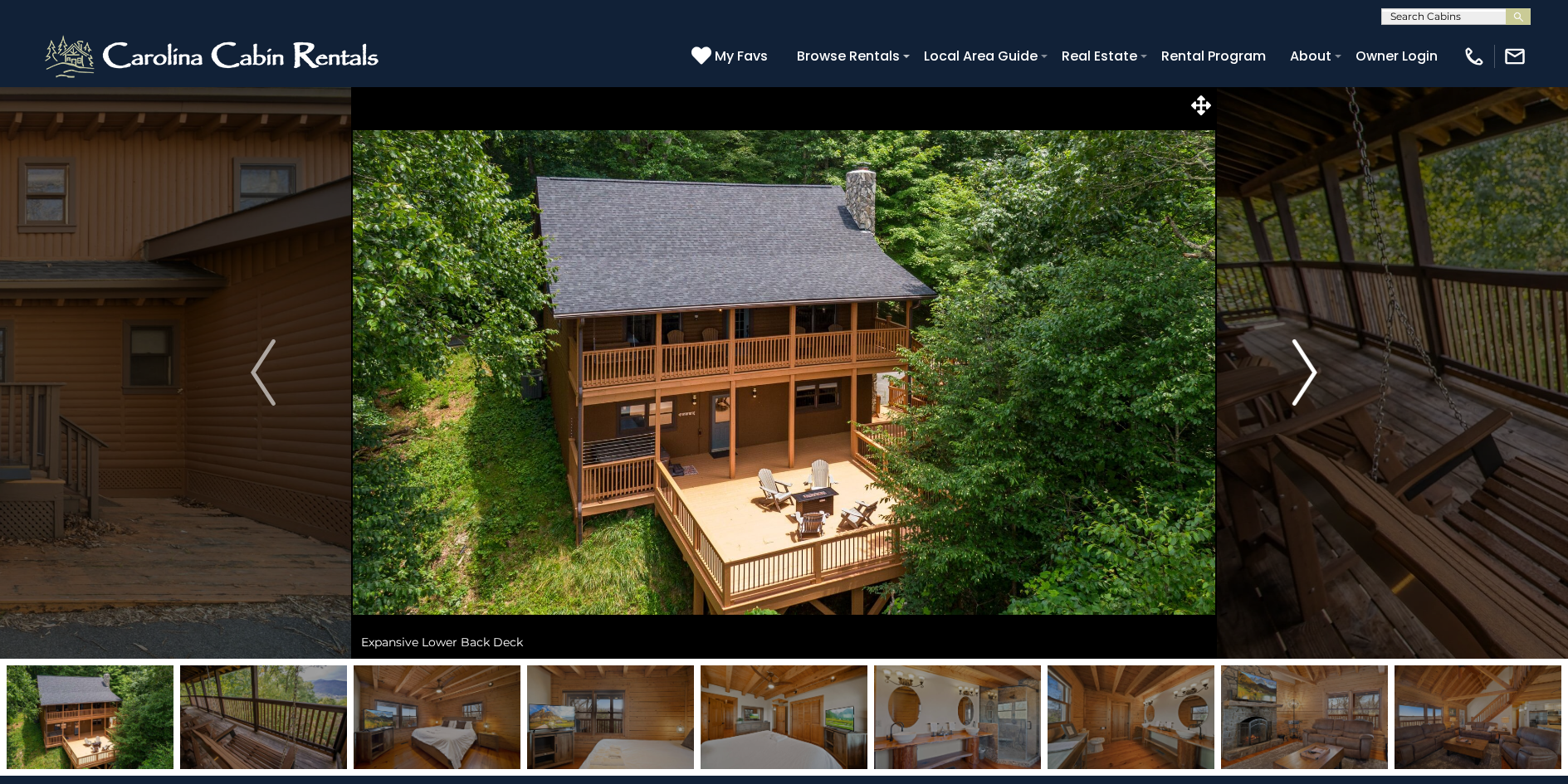
click at [1297, 339] on img "Next" at bounding box center [1305, 372] width 25 height 67
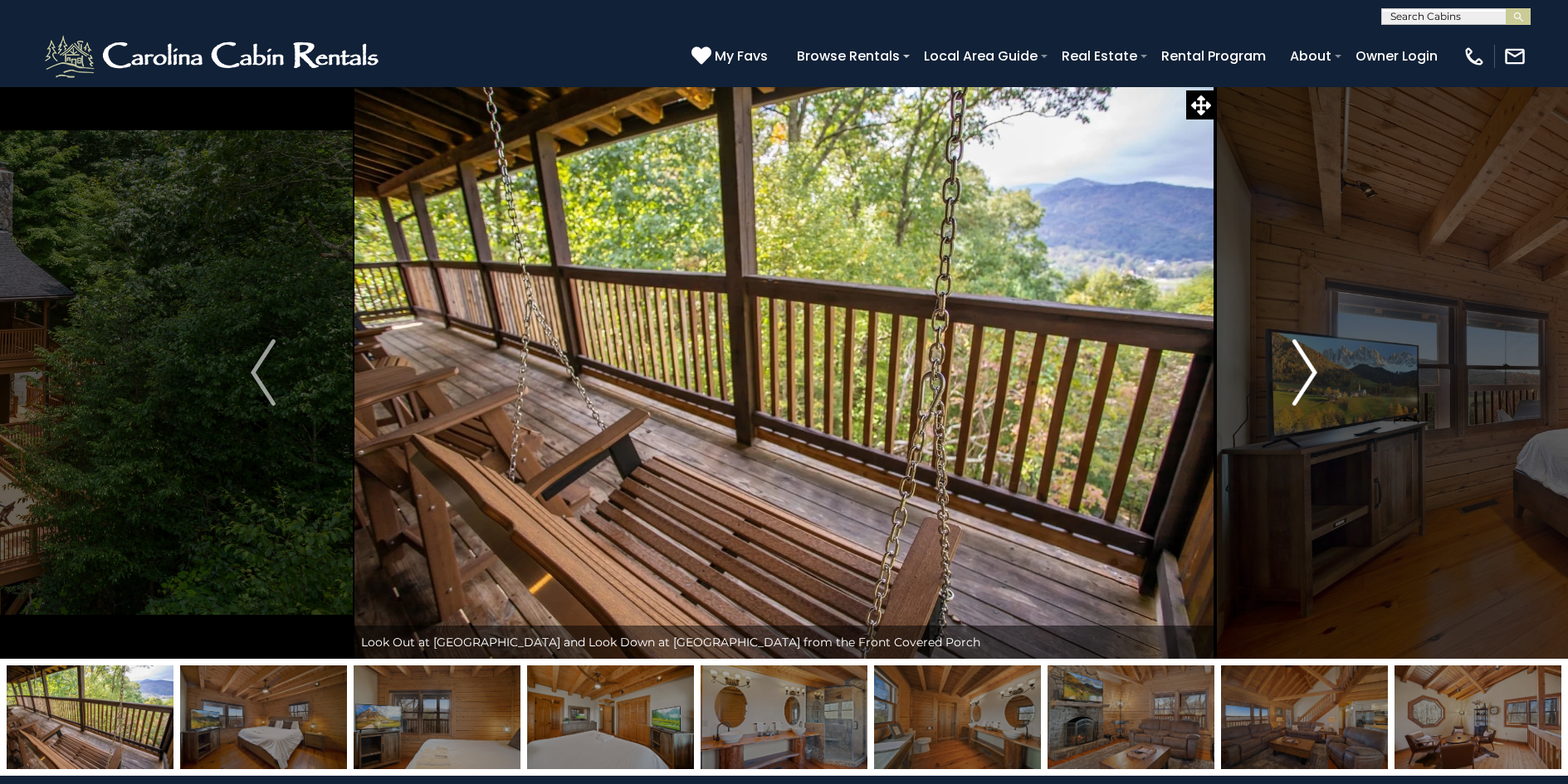
click at [1316, 375] on img "Next" at bounding box center [1305, 372] width 25 height 67
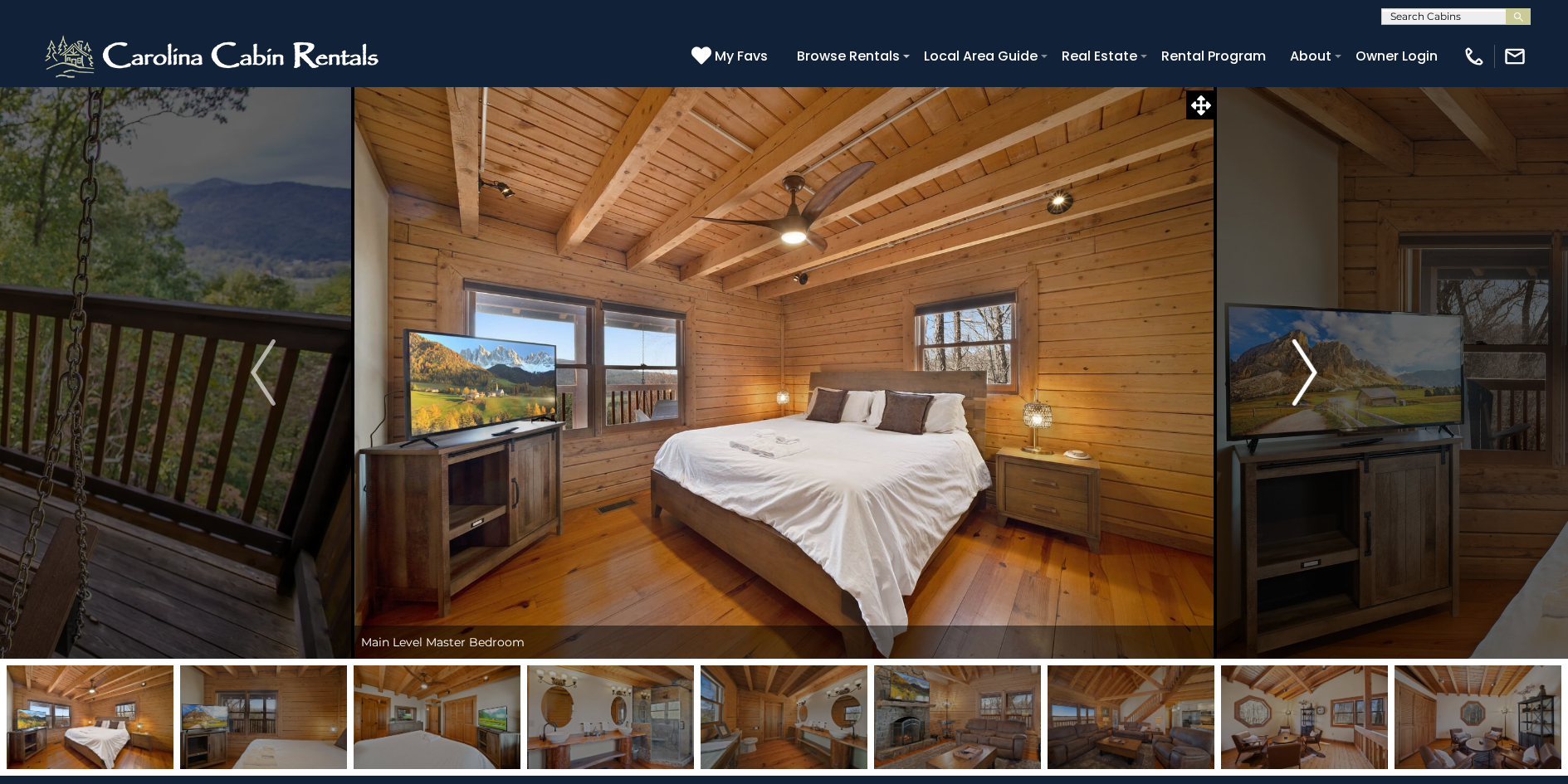
click at [1315, 373] on img "Next" at bounding box center [1305, 372] width 25 height 67
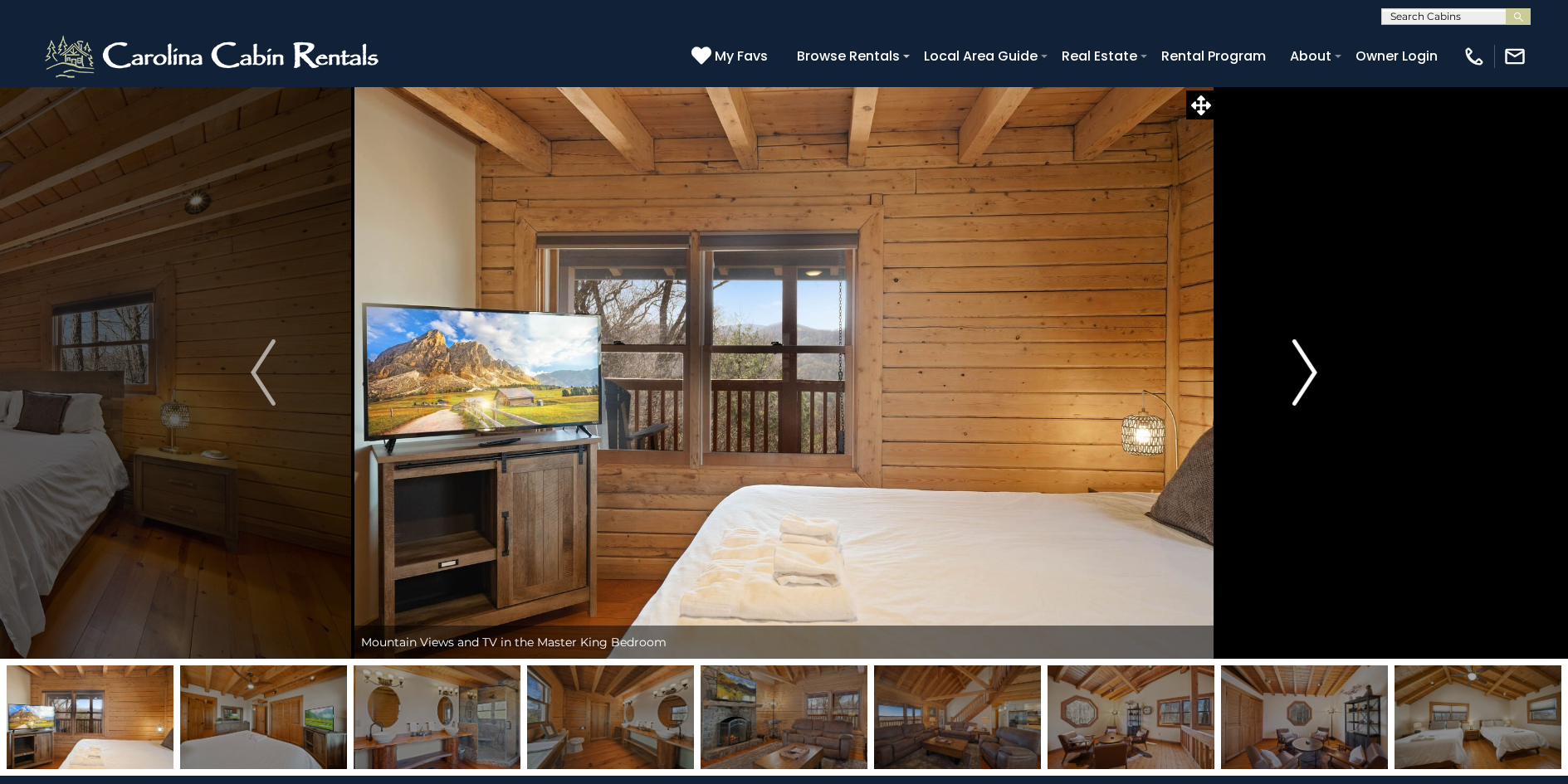
click at [1313, 370] on img "Next" at bounding box center [1305, 372] width 25 height 67
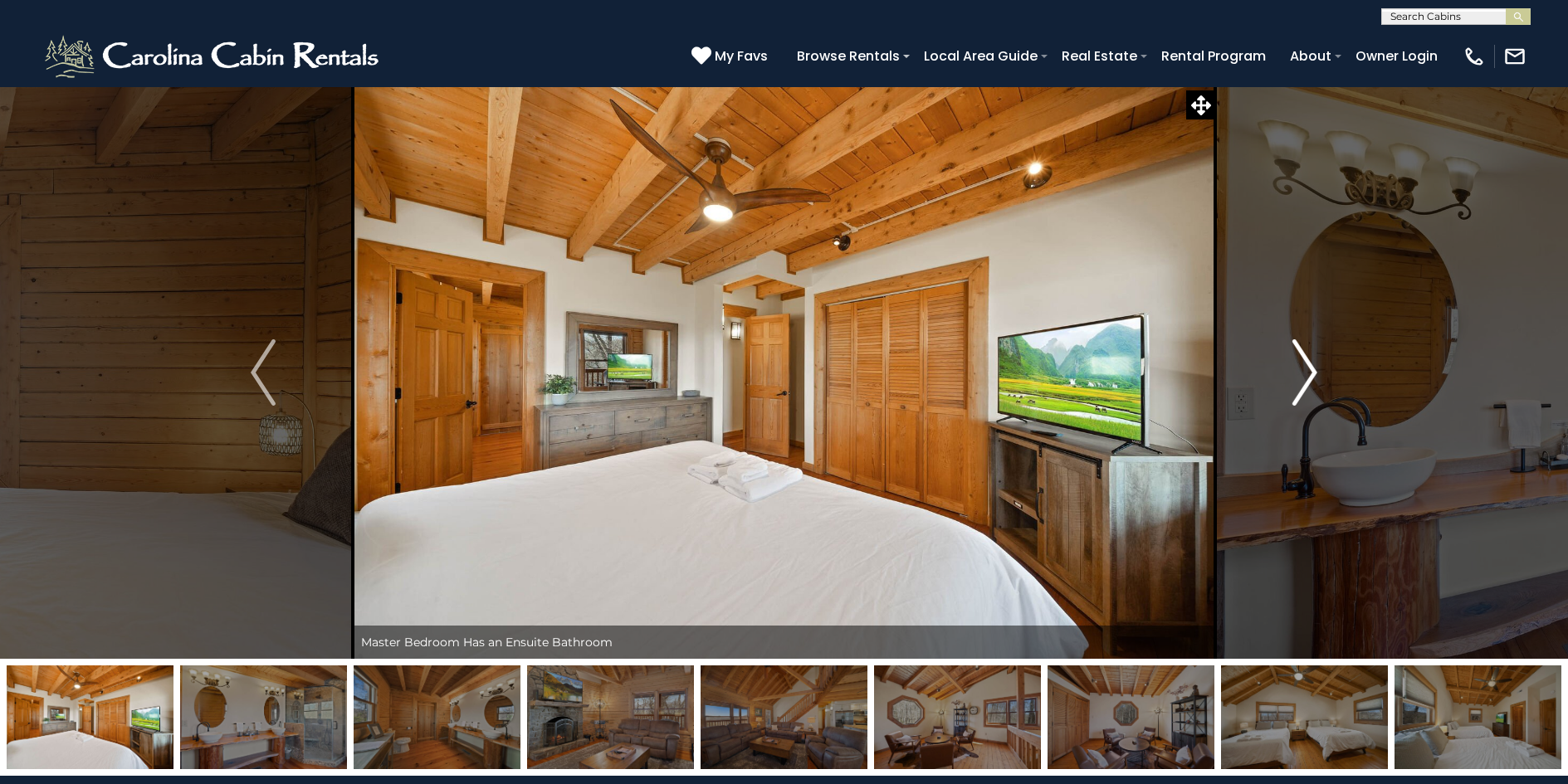
click at [1311, 380] on img "Next" at bounding box center [1305, 372] width 25 height 67
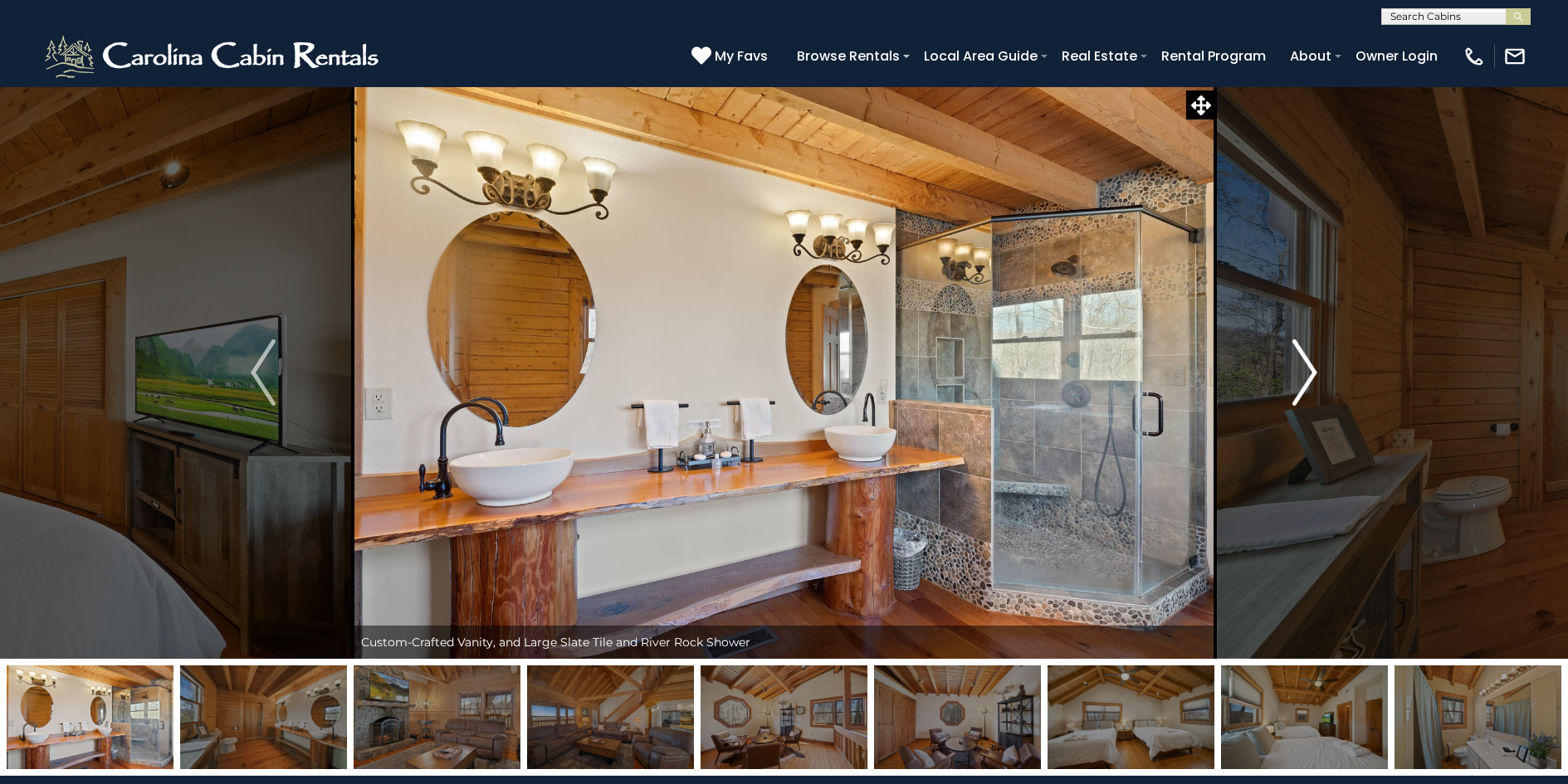
click at [1313, 370] on img "Next" at bounding box center [1305, 372] width 25 height 67
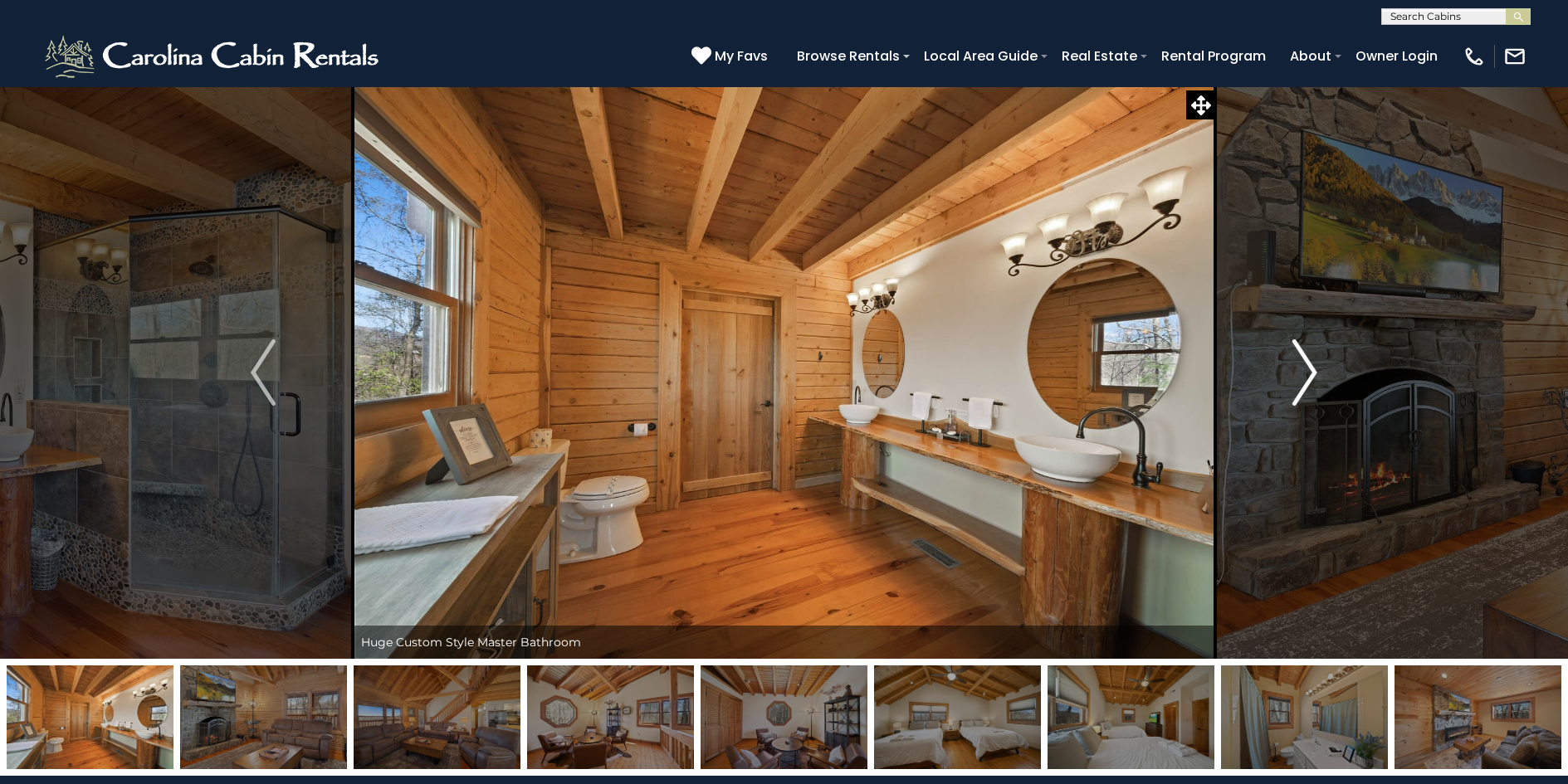
click at [1313, 370] on img "Next" at bounding box center [1305, 372] width 25 height 67
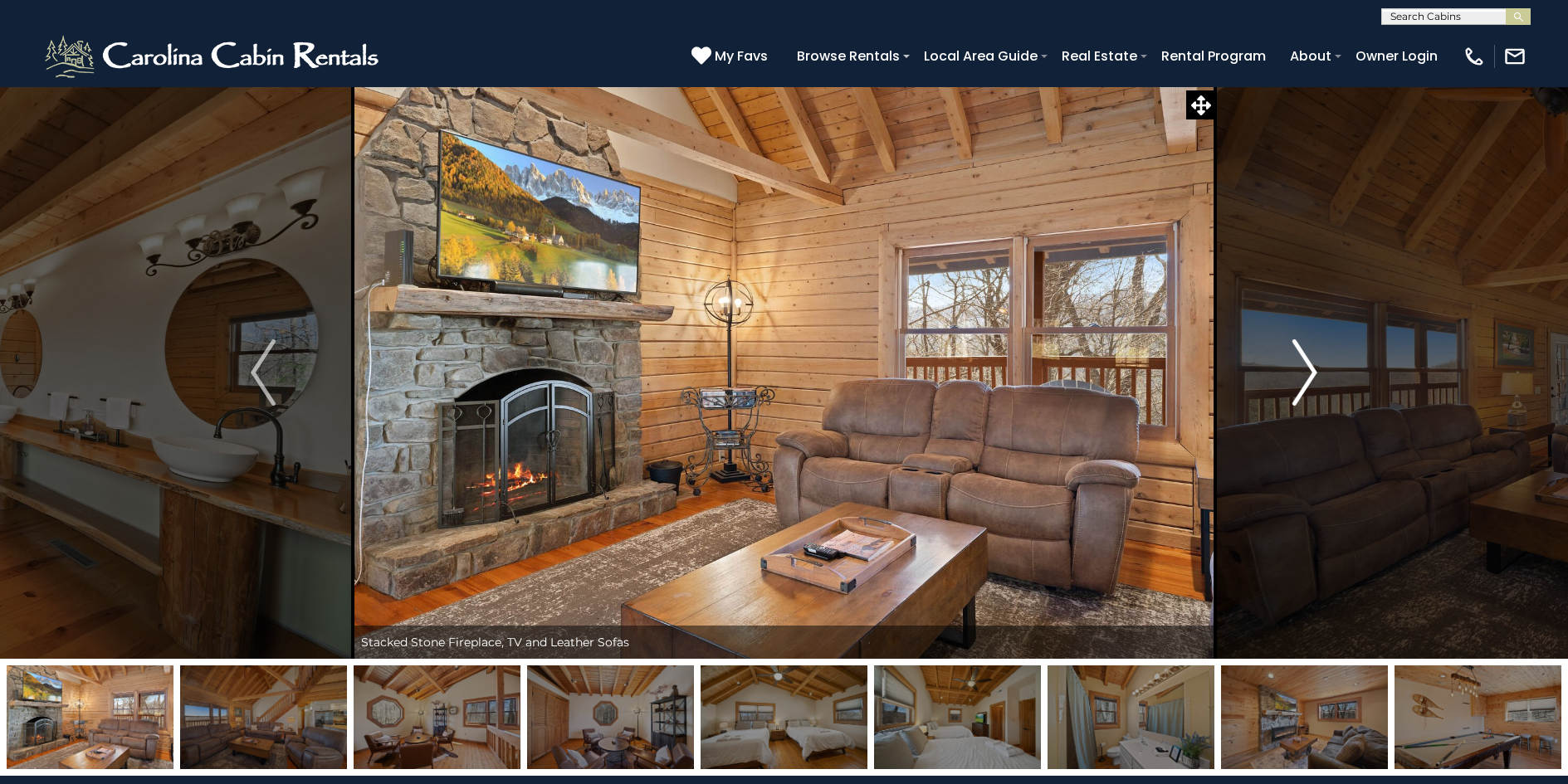
click at [1313, 370] on img "Next" at bounding box center [1305, 372] width 25 height 67
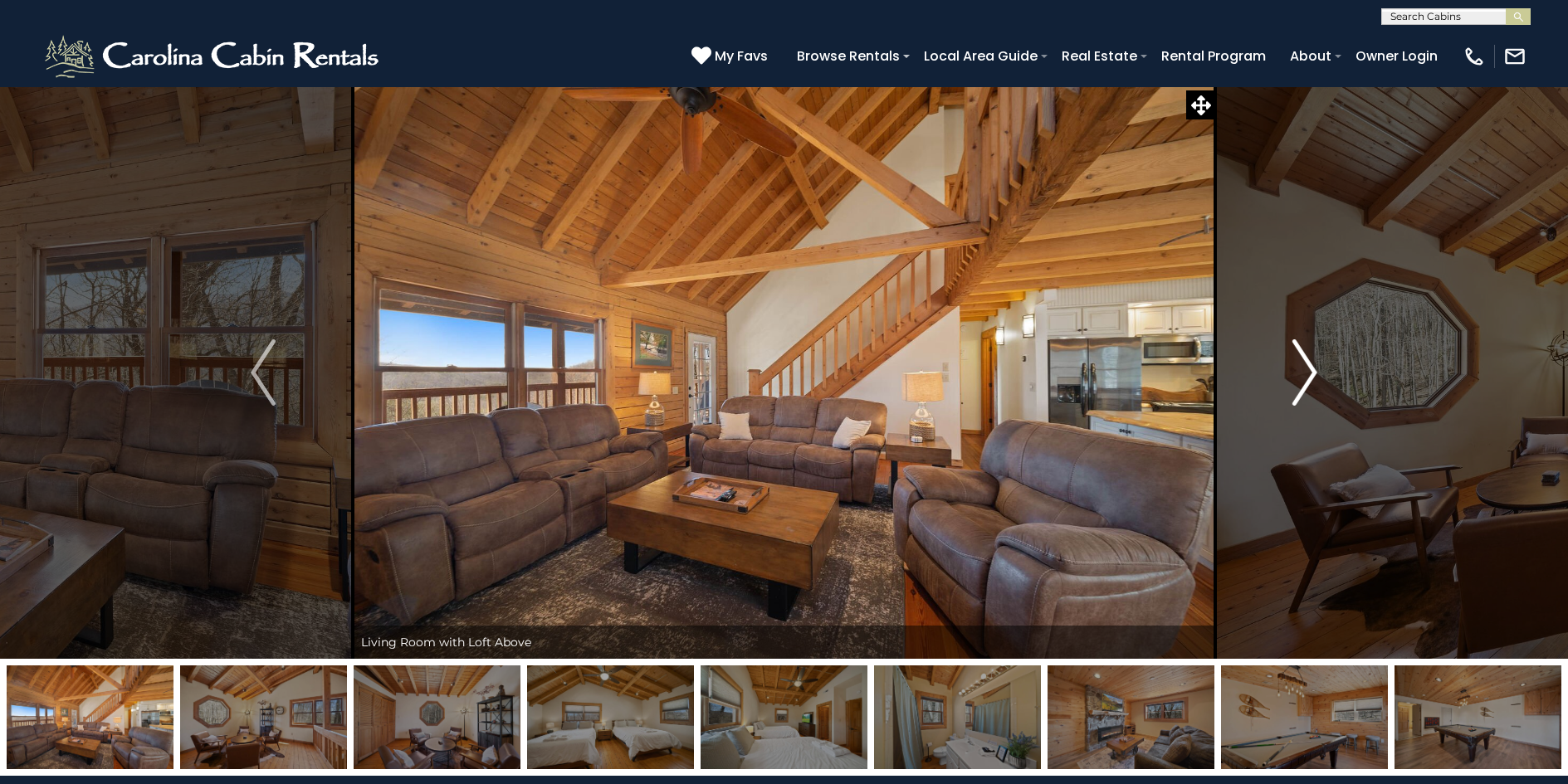
click at [1313, 370] on img "Next" at bounding box center [1305, 372] width 25 height 67
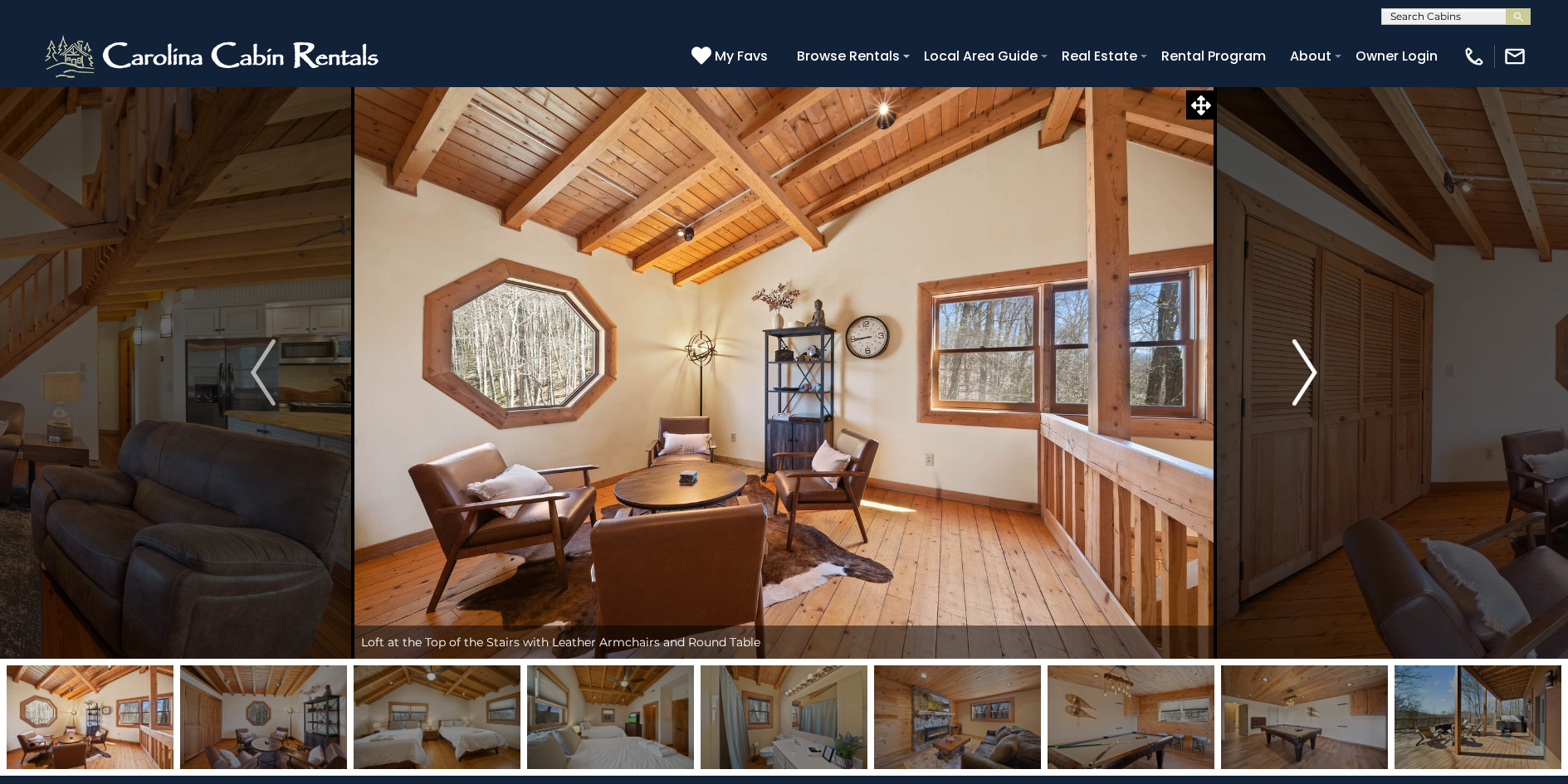
click at [1313, 370] on img "Next" at bounding box center [1305, 372] width 25 height 67
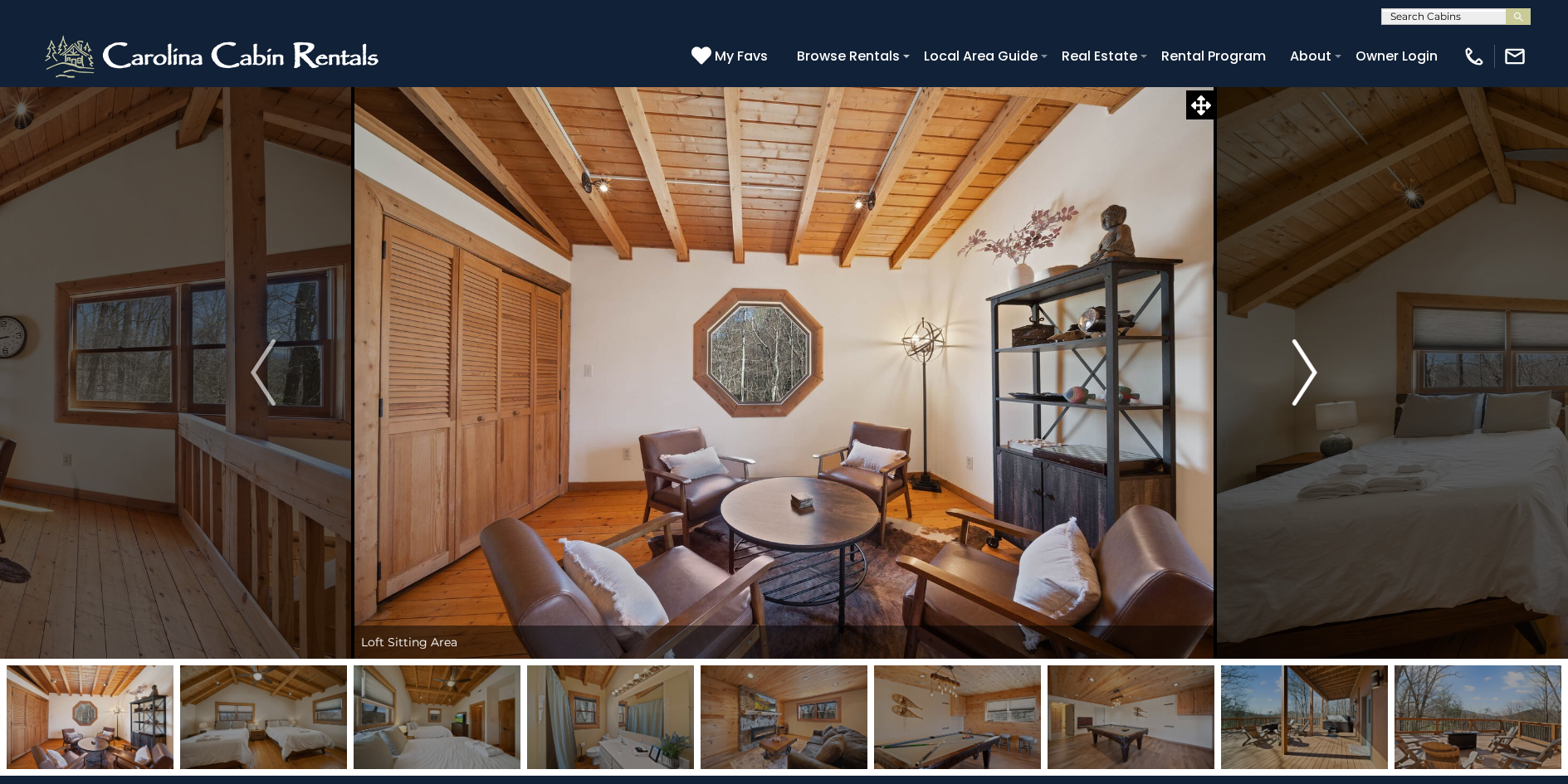
click at [1313, 370] on img "Next" at bounding box center [1305, 372] width 25 height 67
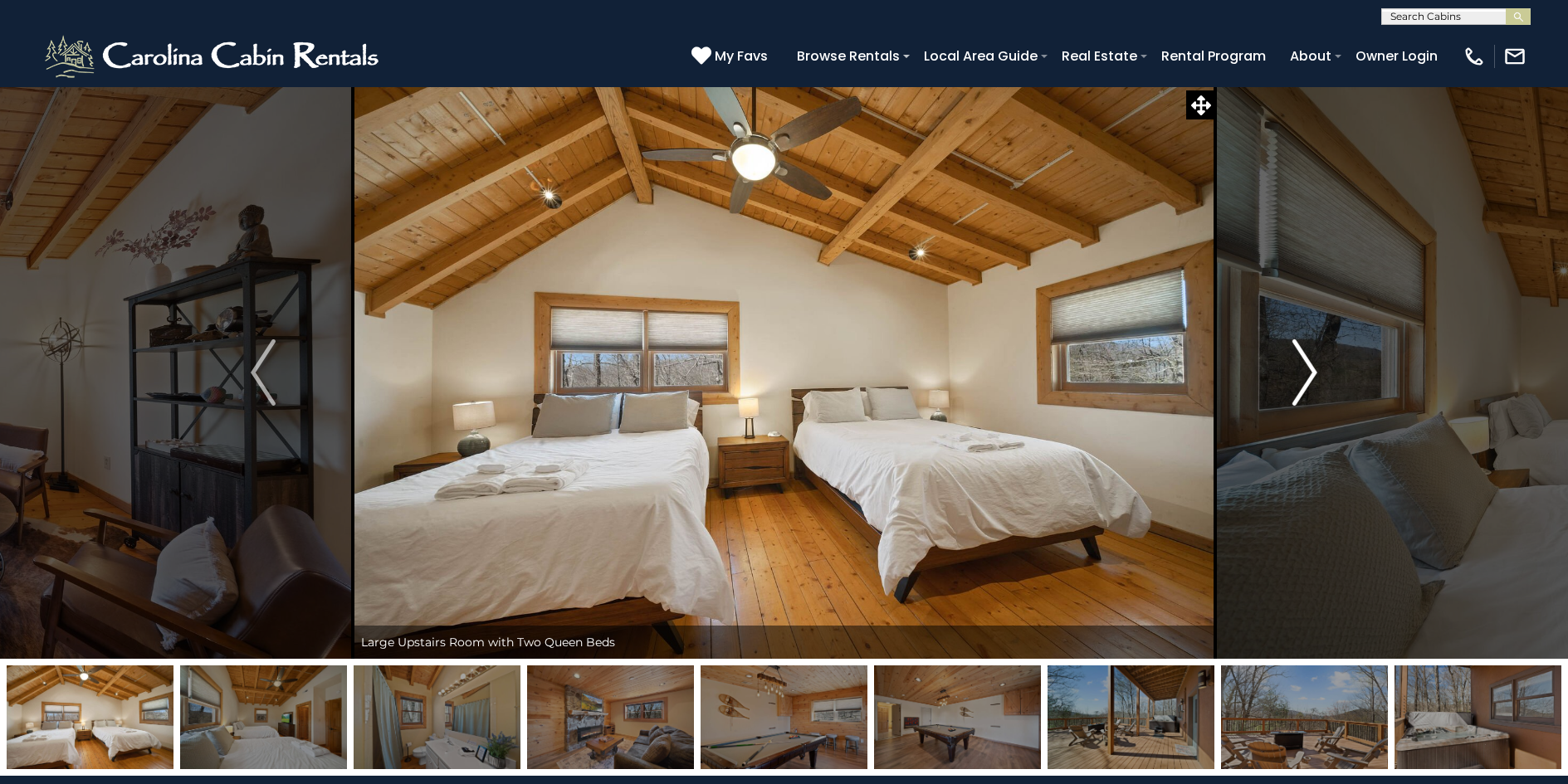
click at [1313, 371] on img "Next" at bounding box center [1305, 372] width 25 height 67
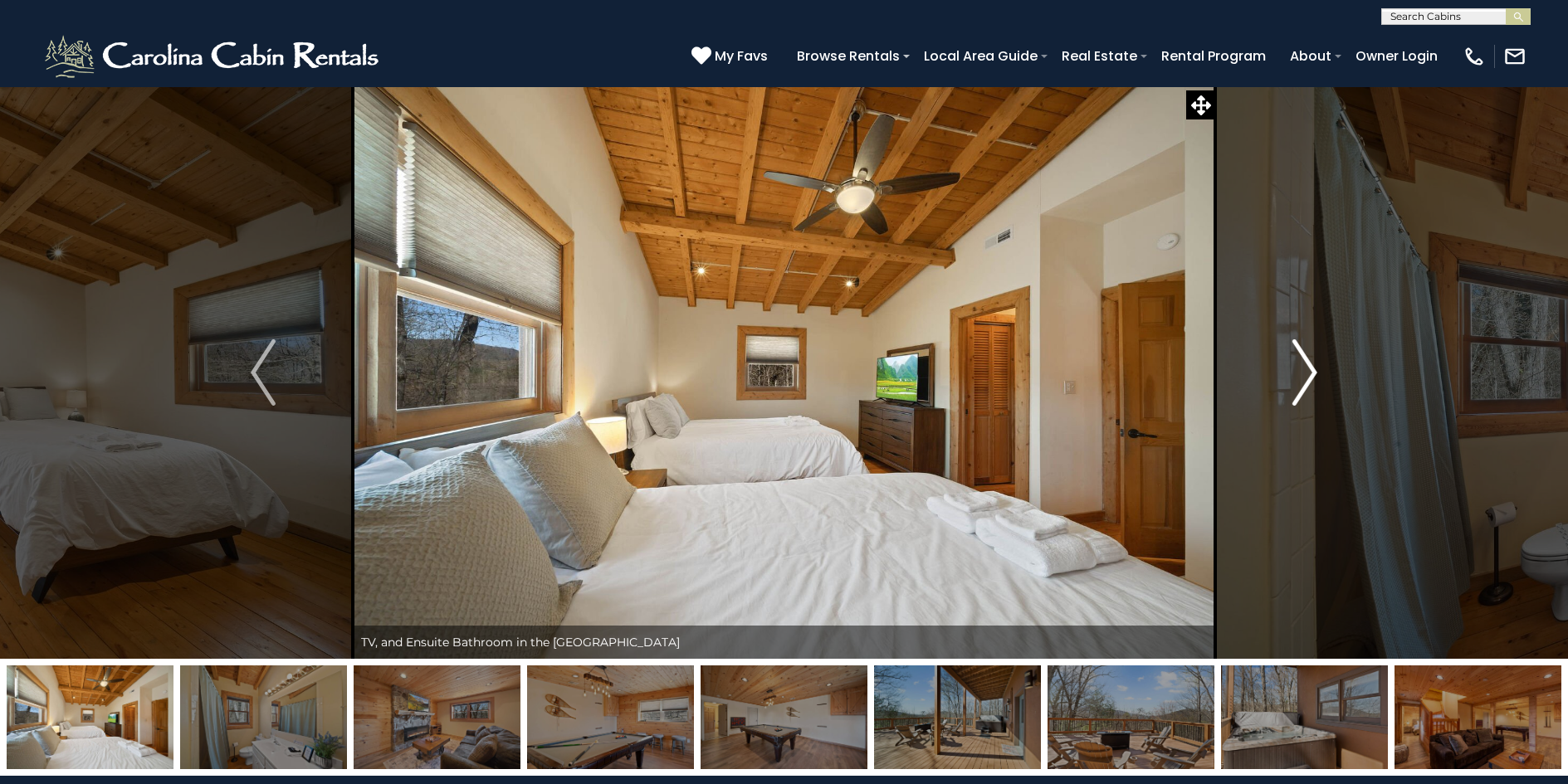
click at [1313, 371] on img "Next" at bounding box center [1305, 372] width 25 height 67
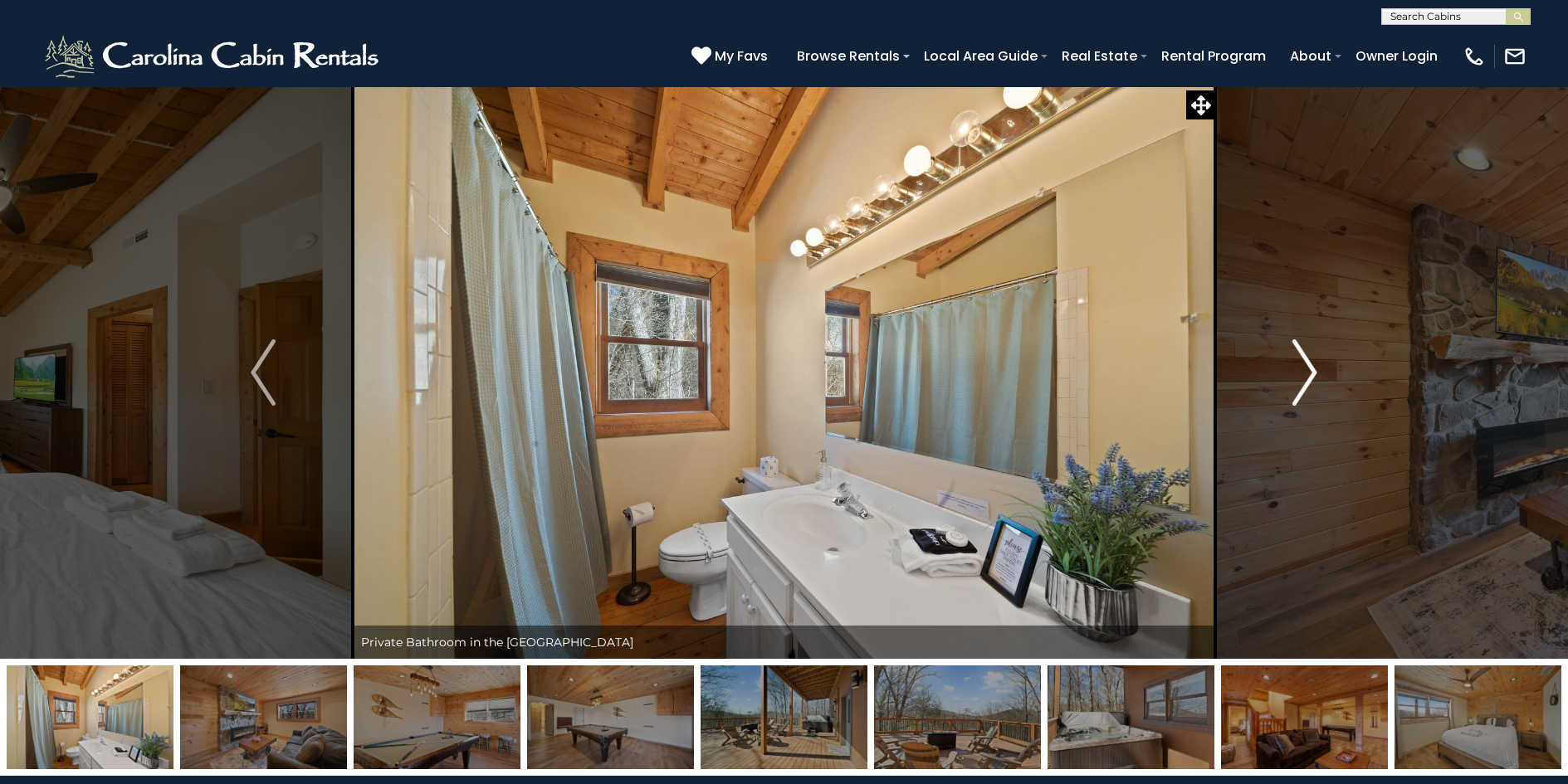
click at [1313, 371] on img "Next" at bounding box center [1305, 372] width 25 height 67
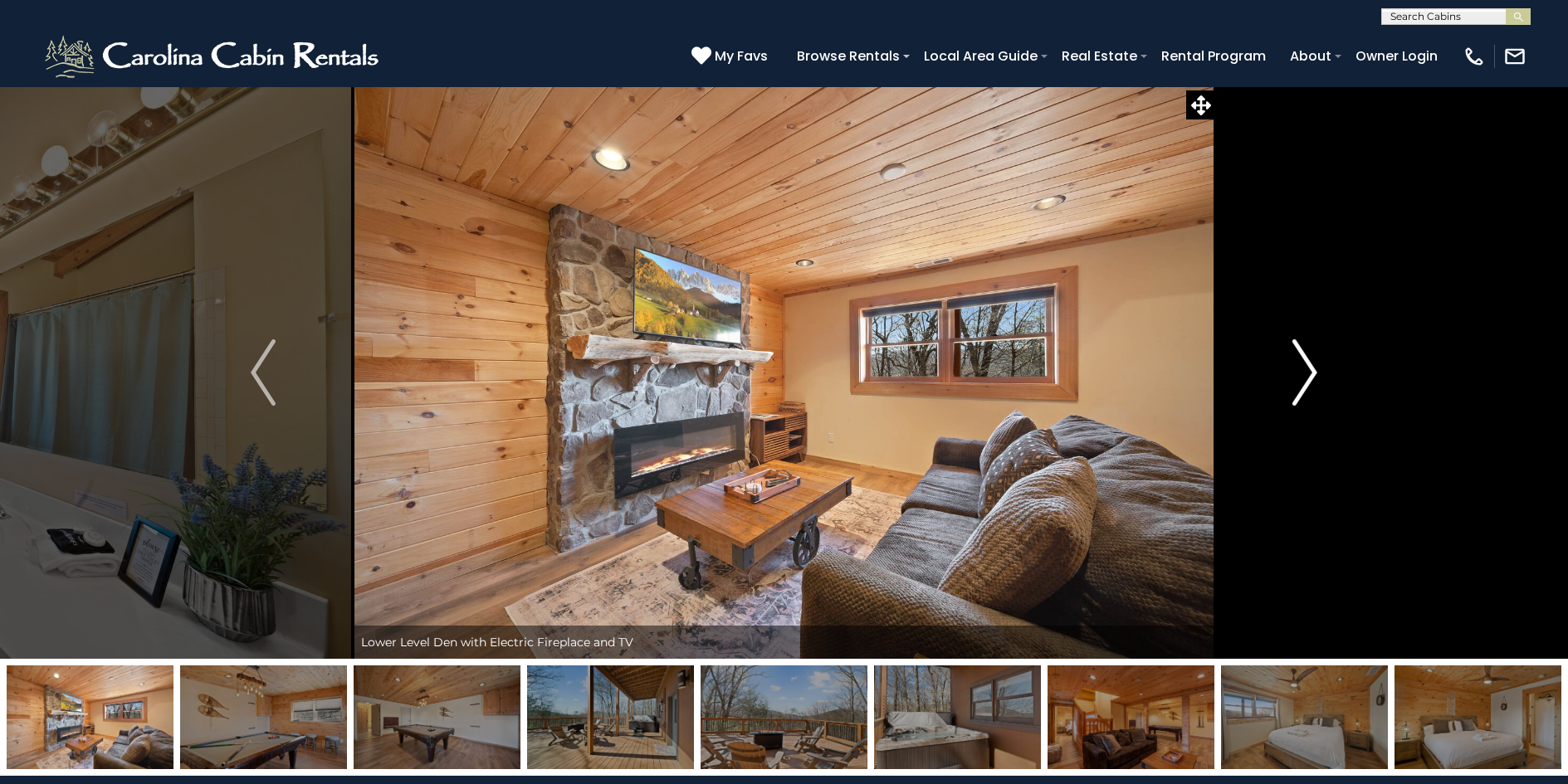
click at [1313, 371] on img "Next" at bounding box center [1305, 372] width 25 height 67
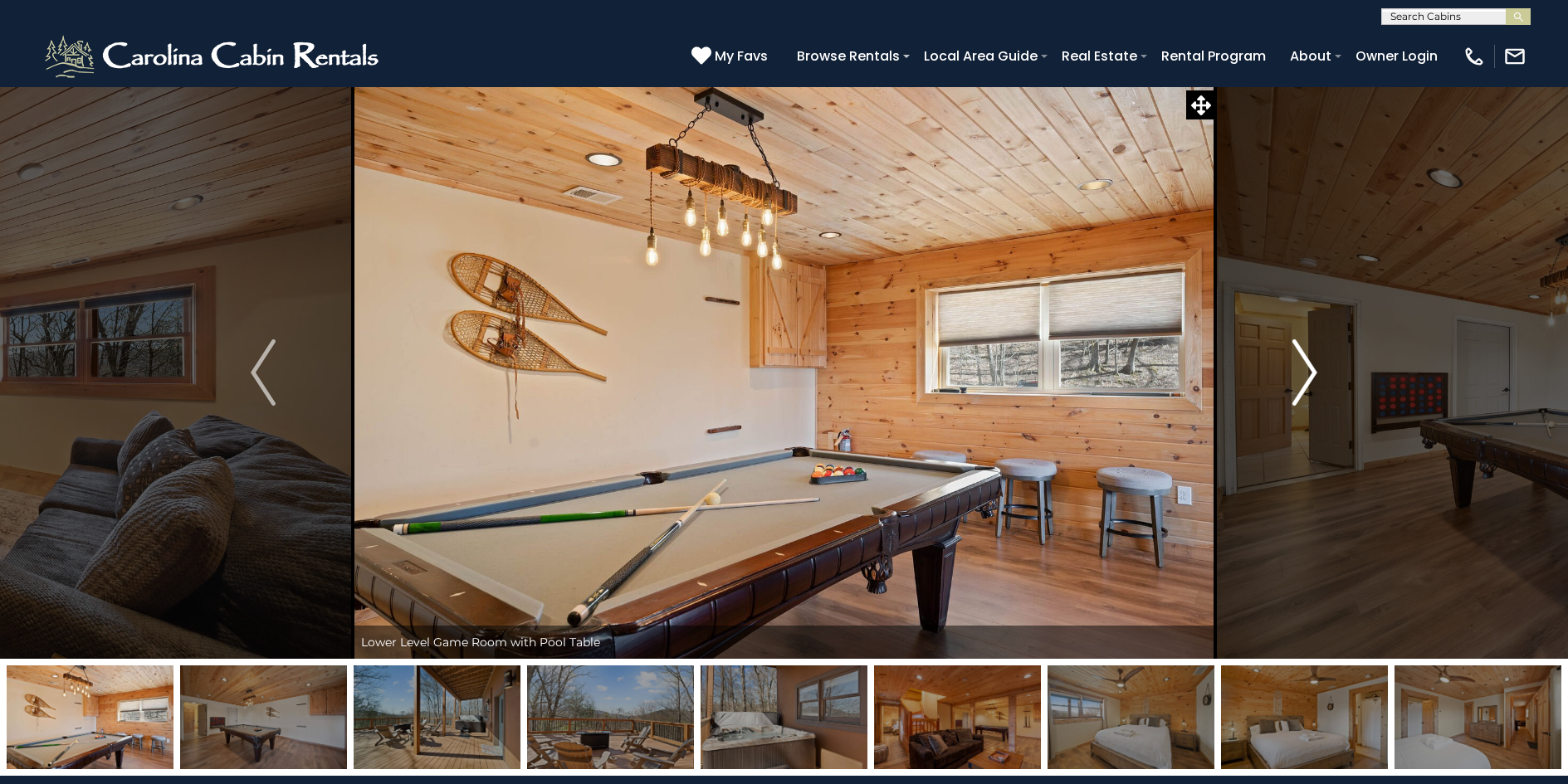
click at [1313, 371] on img "Next" at bounding box center [1305, 372] width 25 height 67
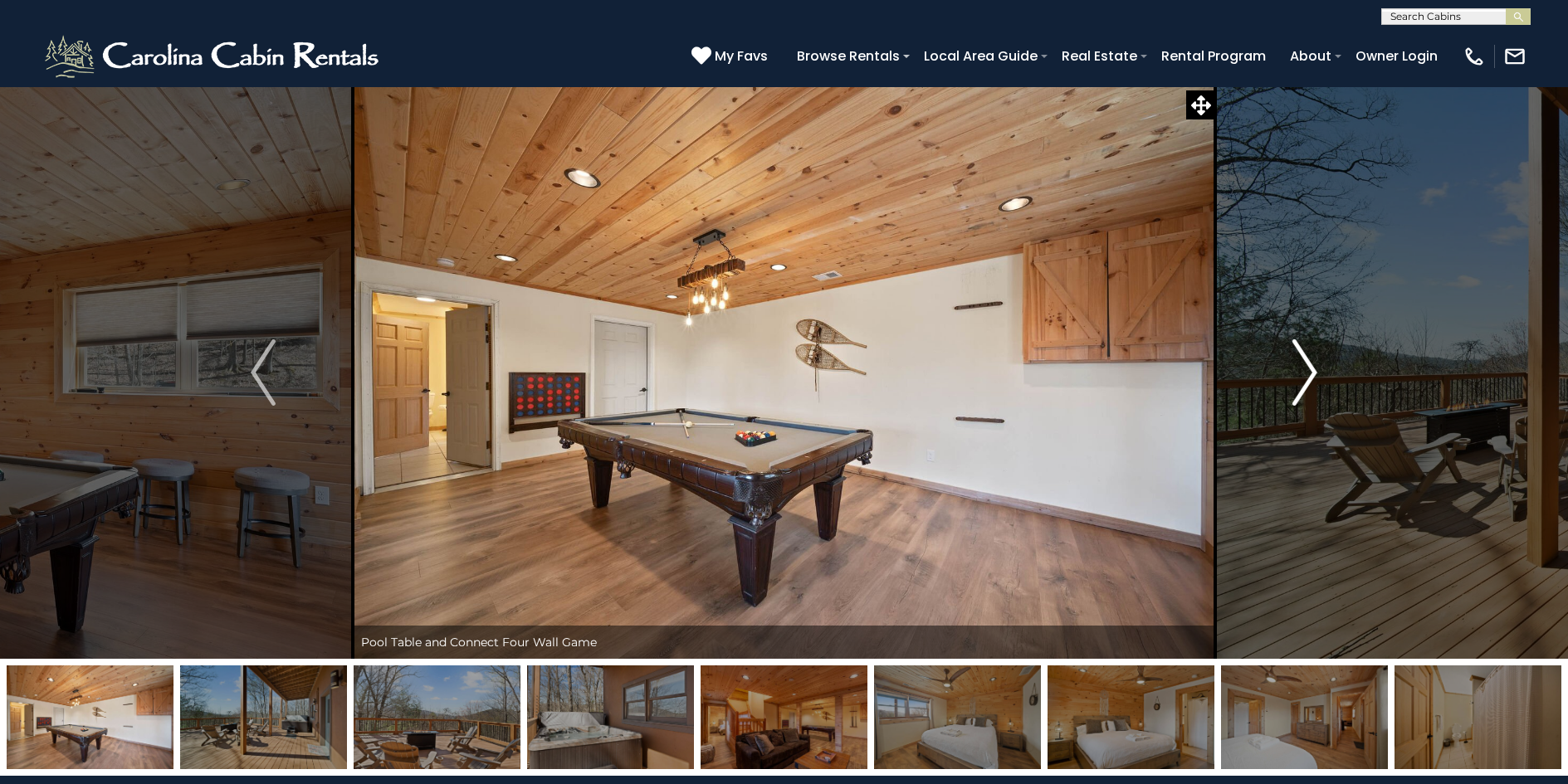
click at [1313, 371] on img "Next" at bounding box center [1305, 372] width 25 height 67
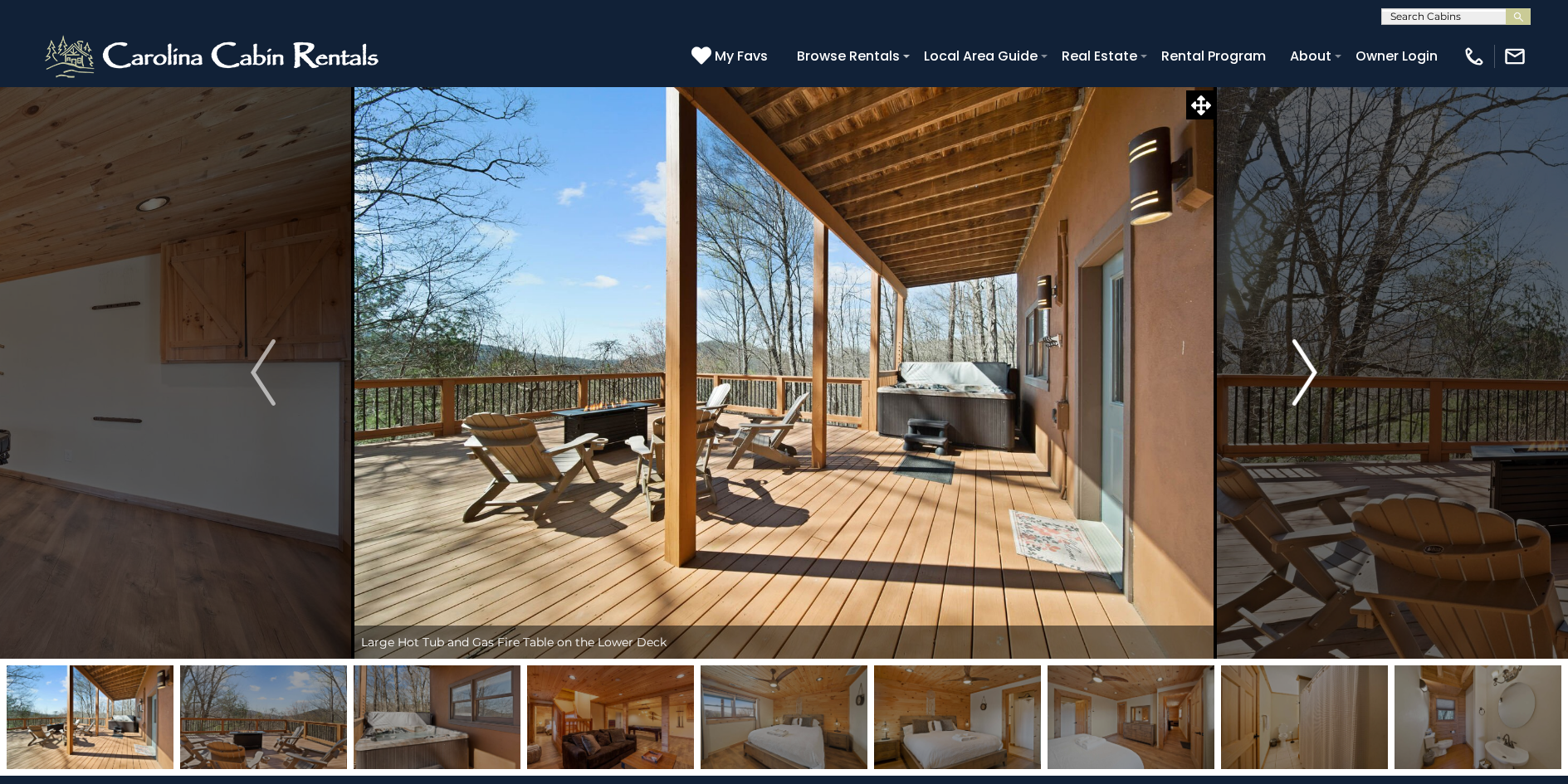
click at [1313, 371] on img "Next" at bounding box center [1305, 372] width 25 height 67
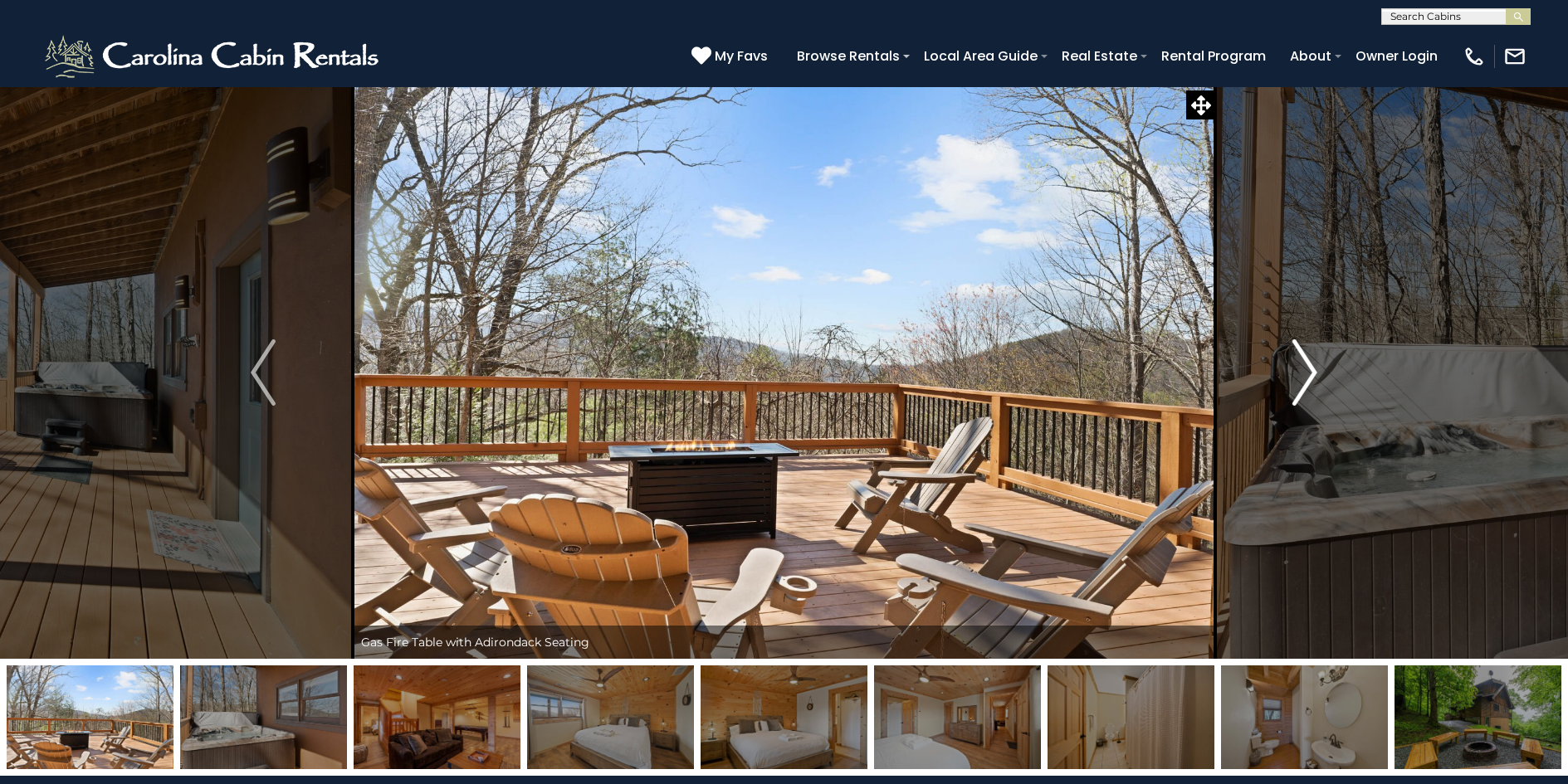
click at [1313, 371] on img "Next" at bounding box center [1305, 372] width 25 height 67
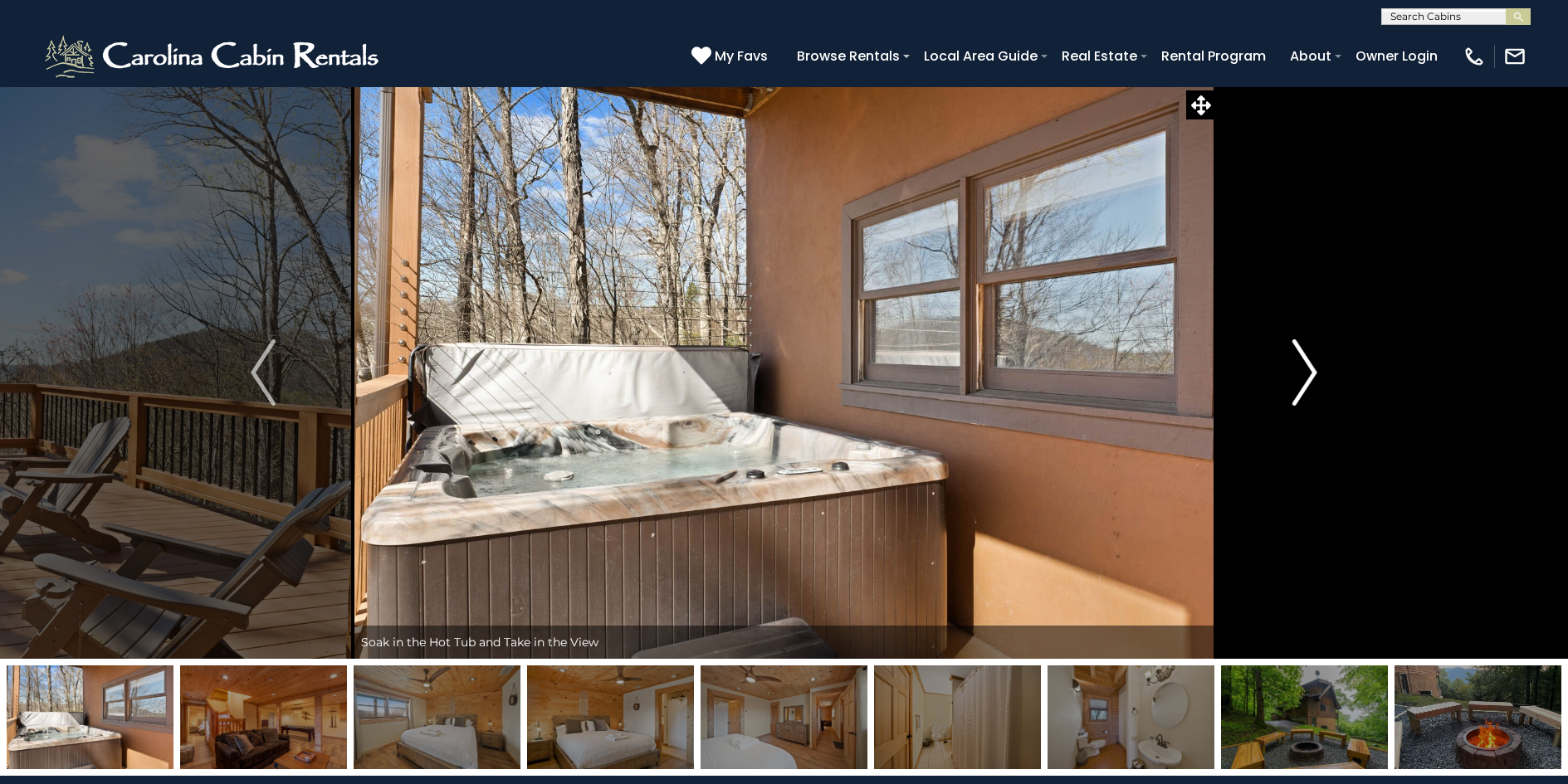
click at [1313, 371] on img "Next" at bounding box center [1305, 372] width 25 height 67
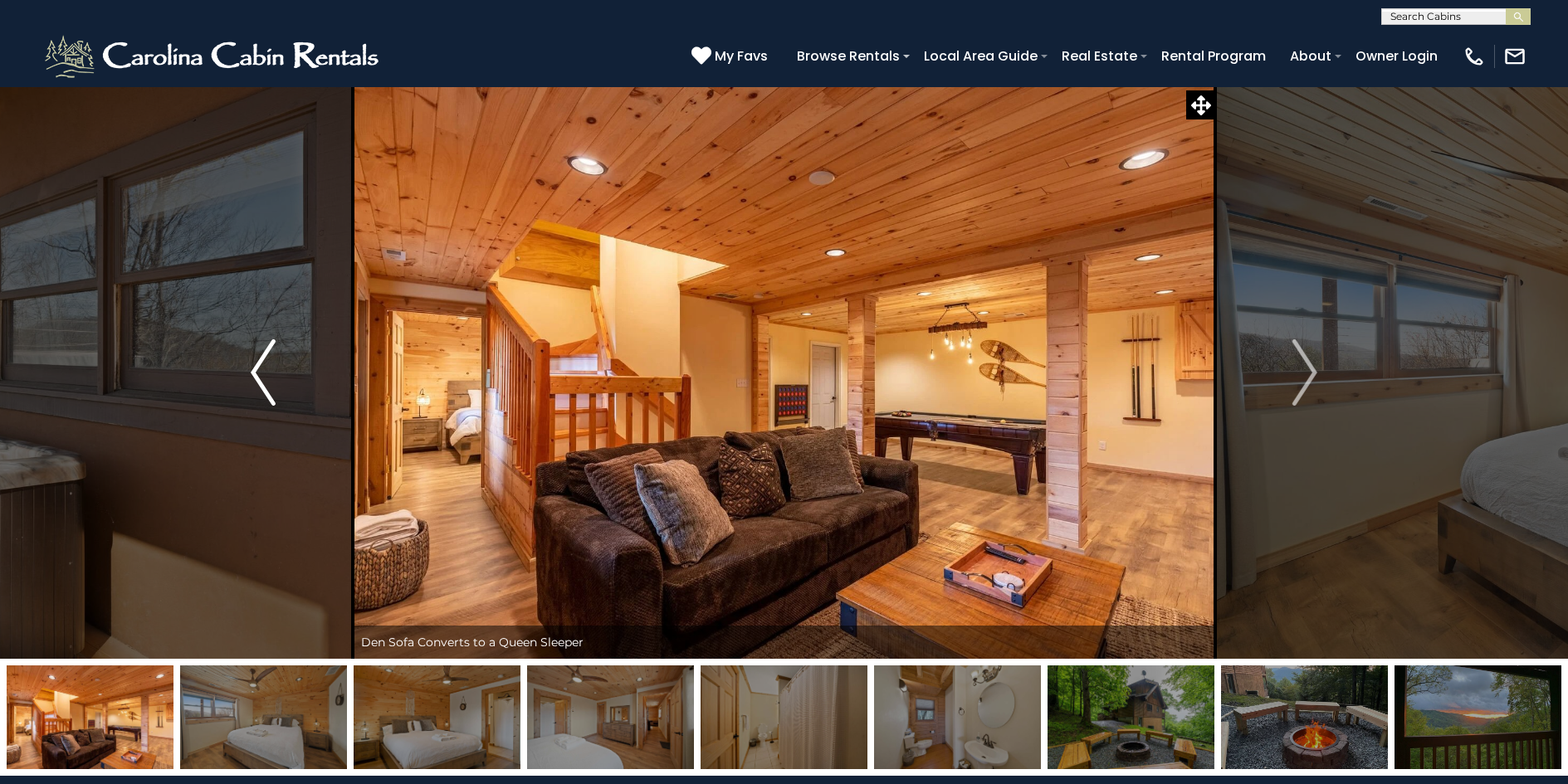
click at [255, 370] on img "Previous" at bounding box center [263, 372] width 25 height 67
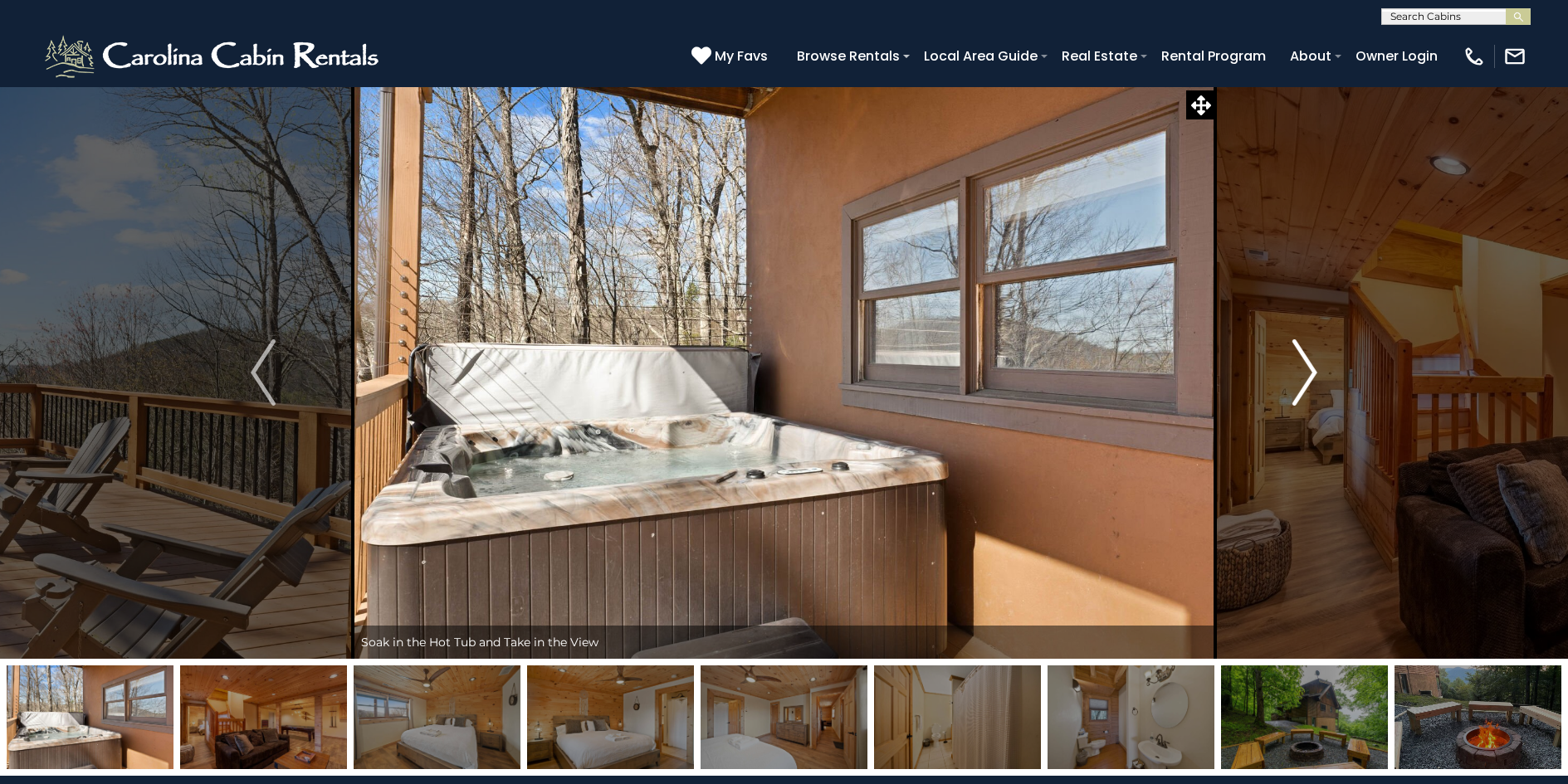
click at [1315, 375] on img "Next" at bounding box center [1305, 372] width 25 height 67
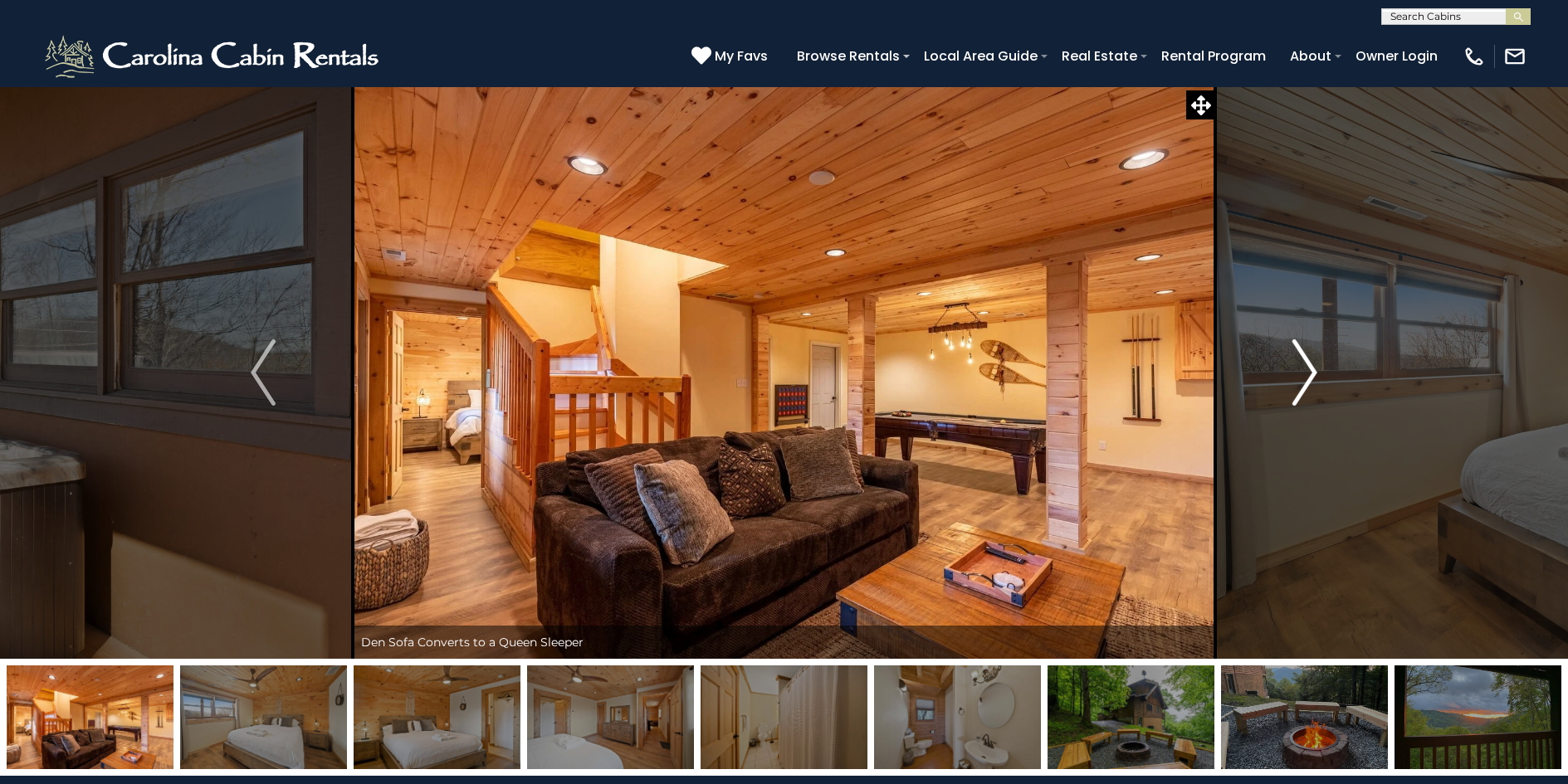
click at [1316, 371] on img "Next" at bounding box center [1305, 372] width 25 height 67
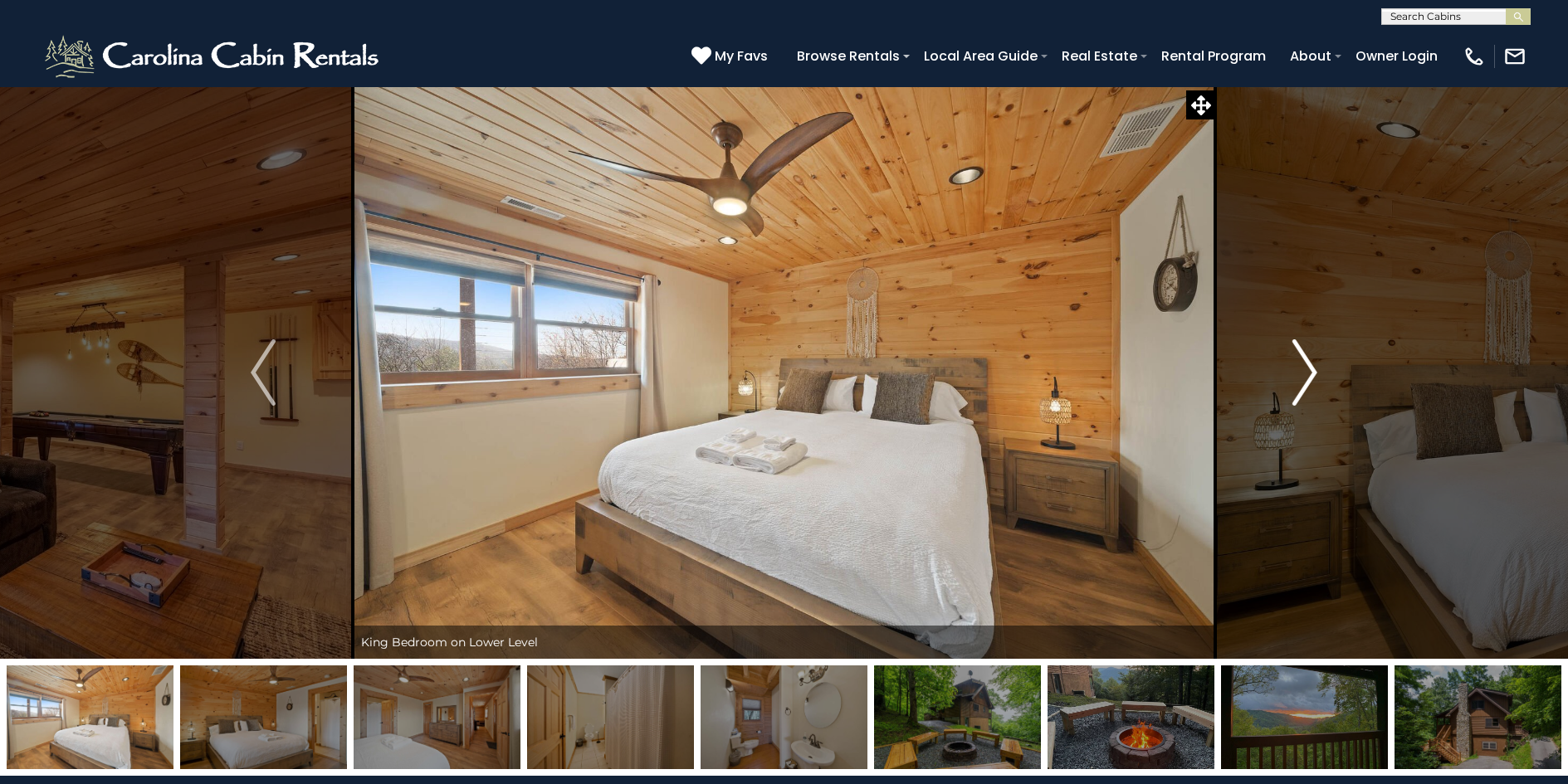
click at [1316, 371] on img "Next" at bounding box center [1305, 372] width 25 height 67
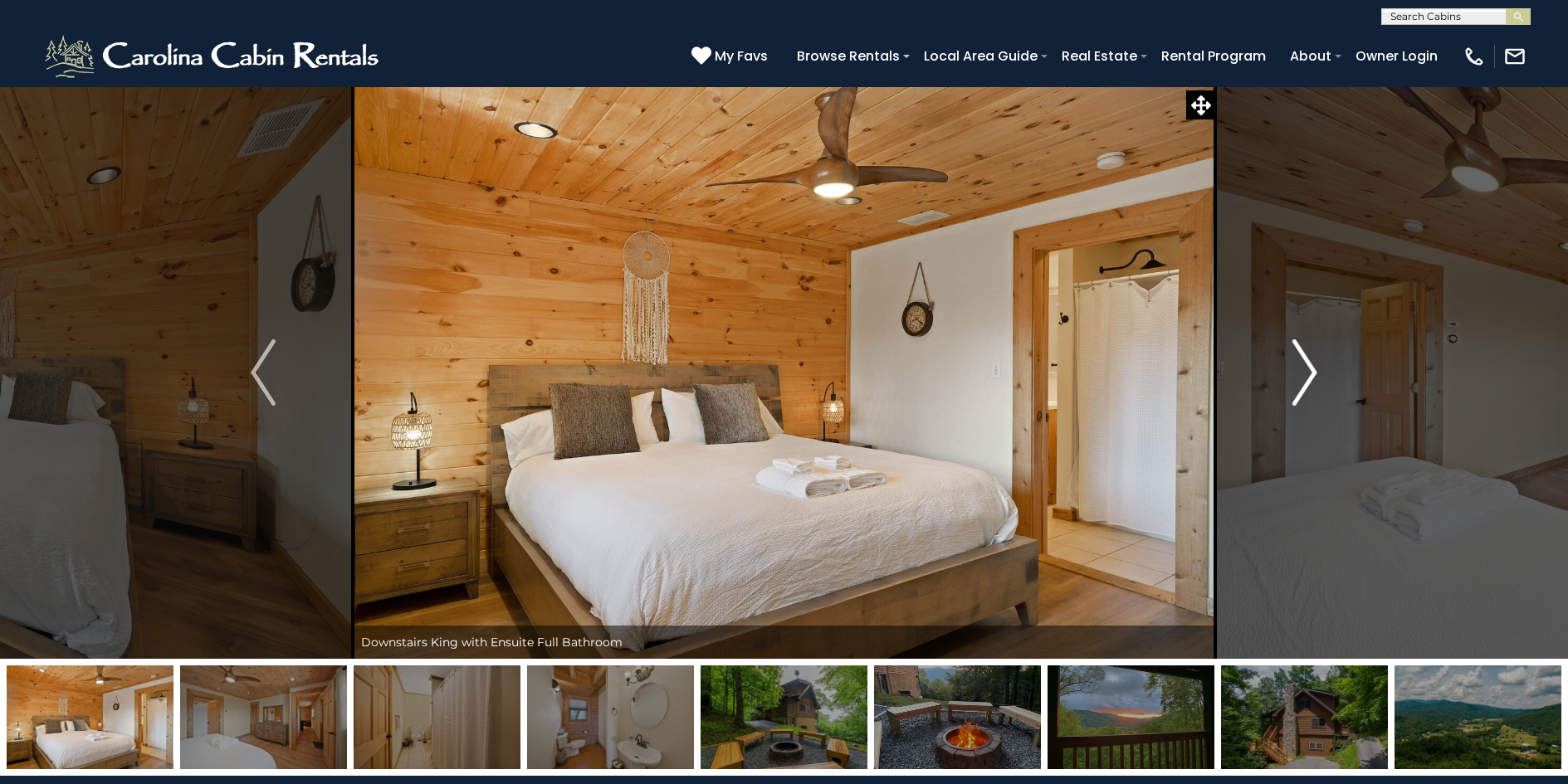
click at [1314, 373] on img "Next" at bounding box center [1305, 372] width 25 height 67
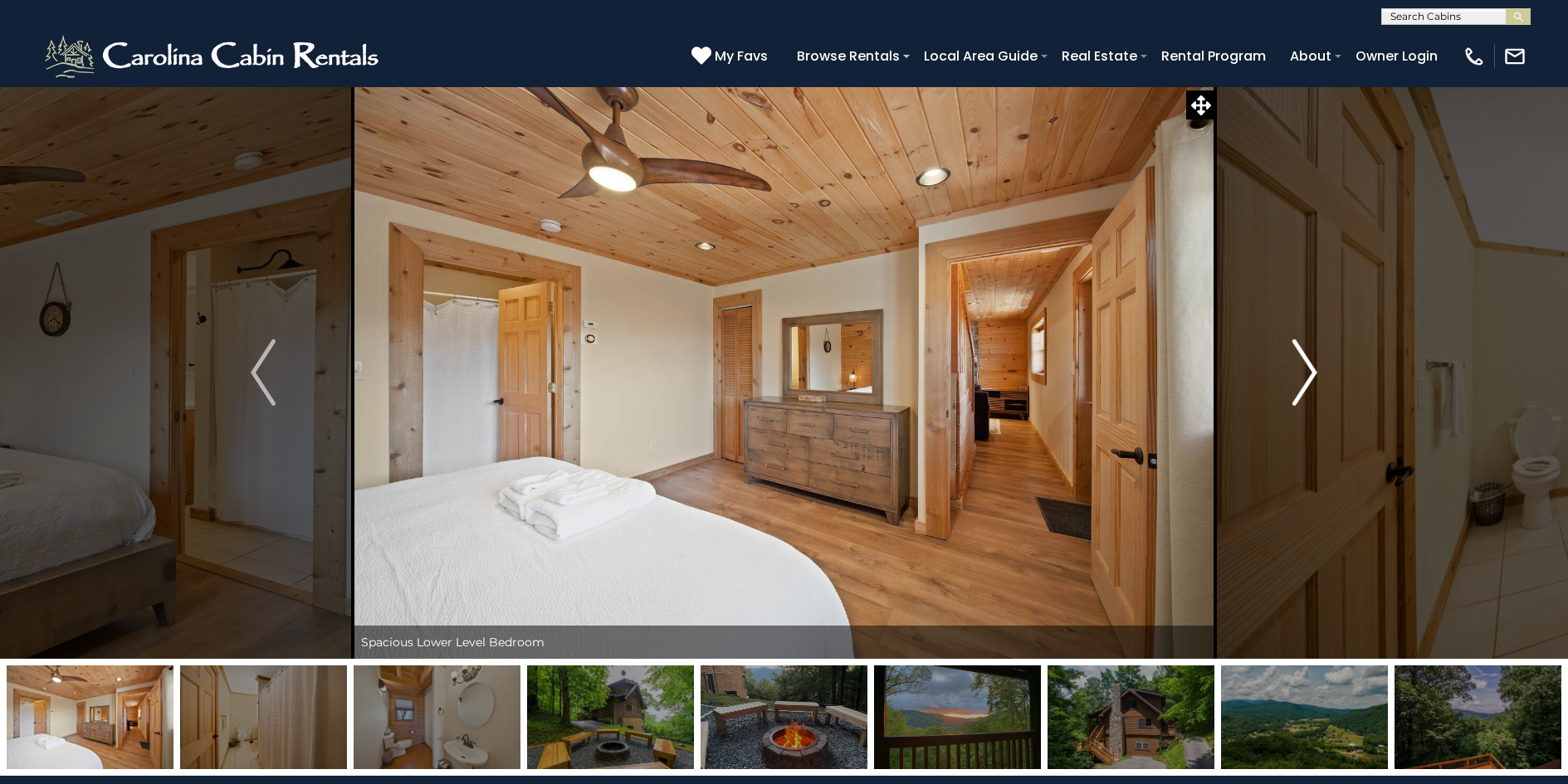
click at [1314, 373] on img "Next" at bounding box center [1305, 372] width 25 height 67
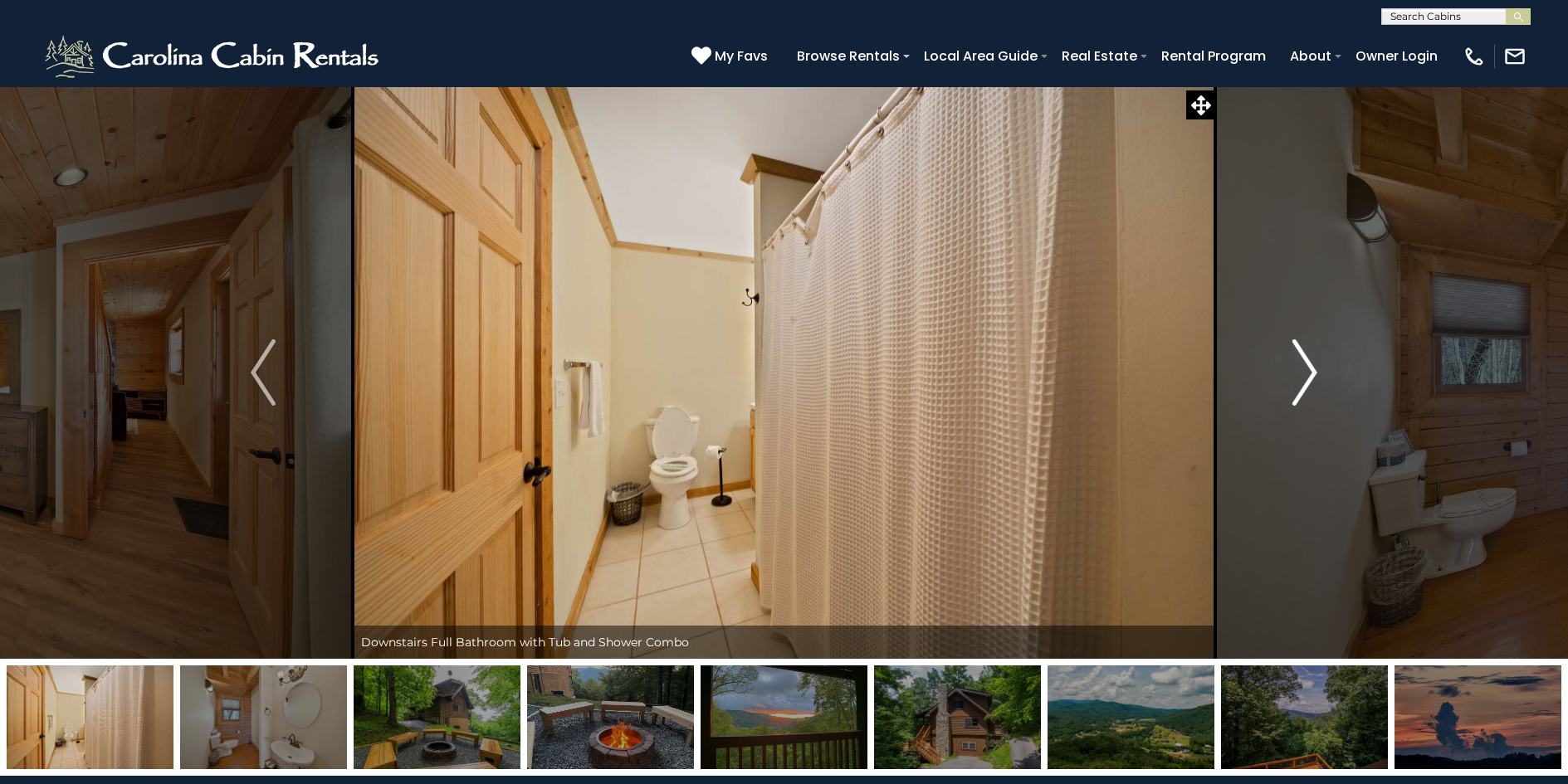
click at [1314, 373] on img "Next" at bounding box center [1305, 372] width 25 height 67
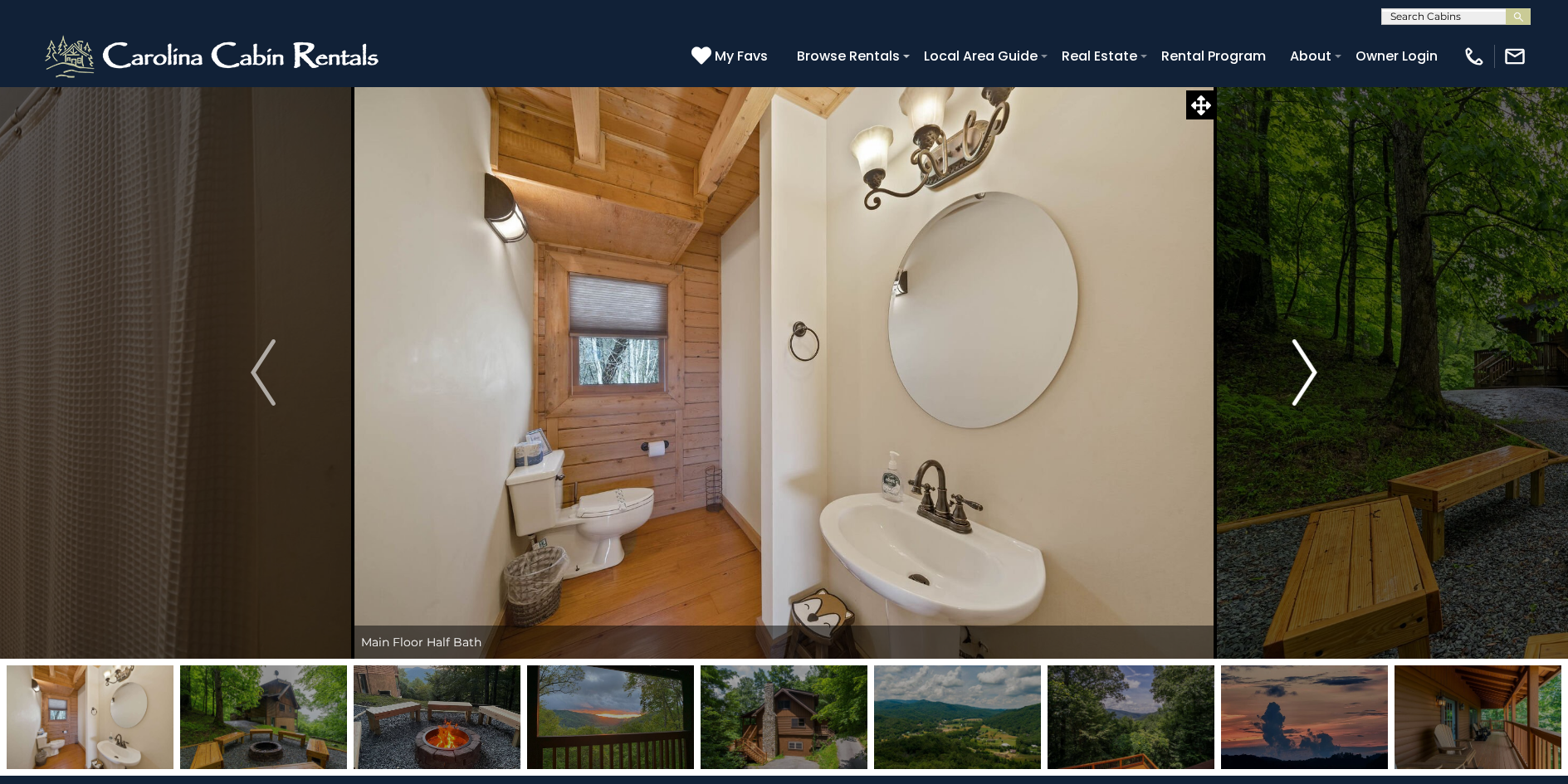
click at [1314, 373] on img "Next" at bounding box center [1305, 372] width 25 height 67
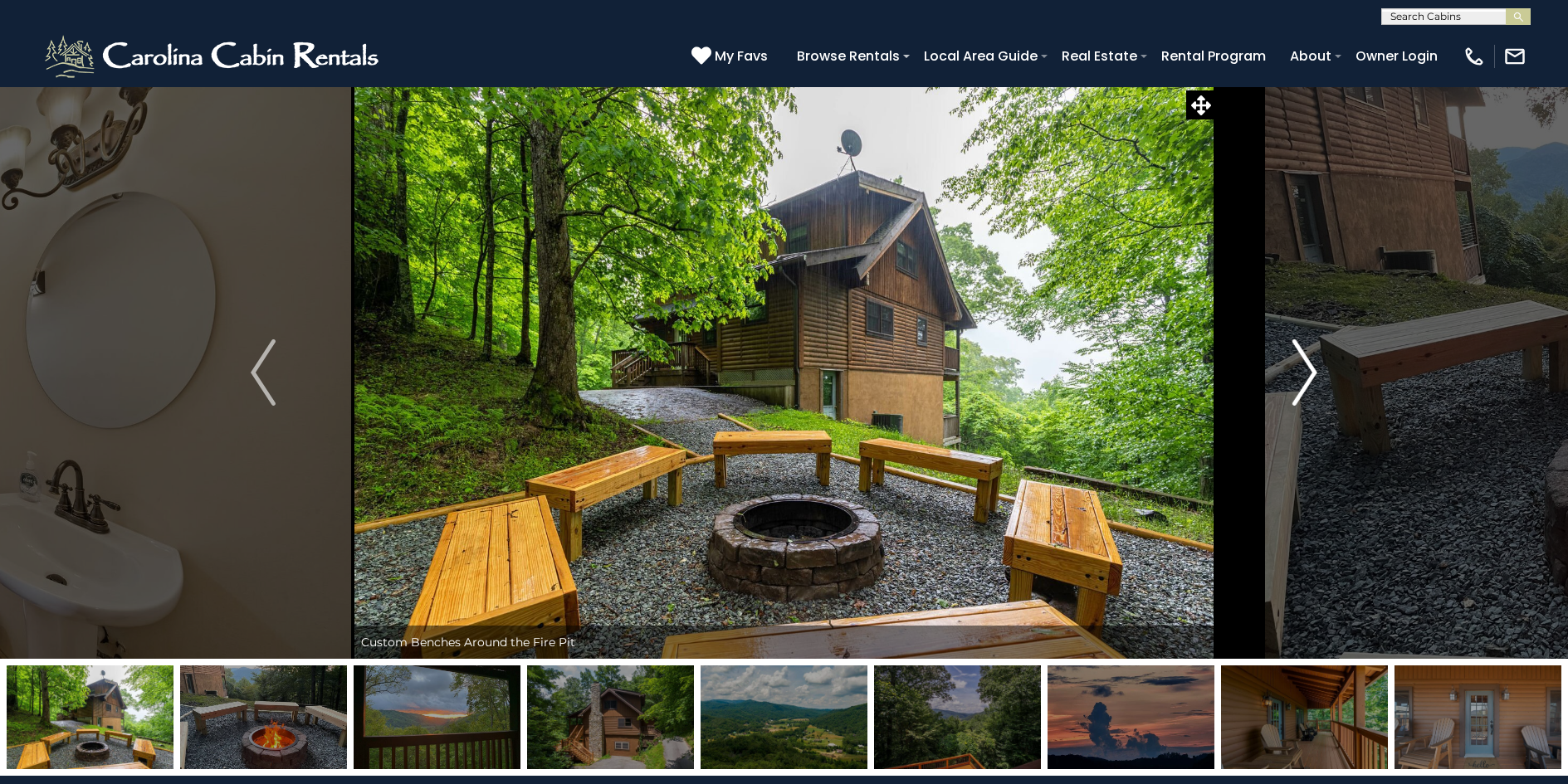
click at [1314, 373] on img "Next" at bounding box center [1305, 372] width 25 height 67
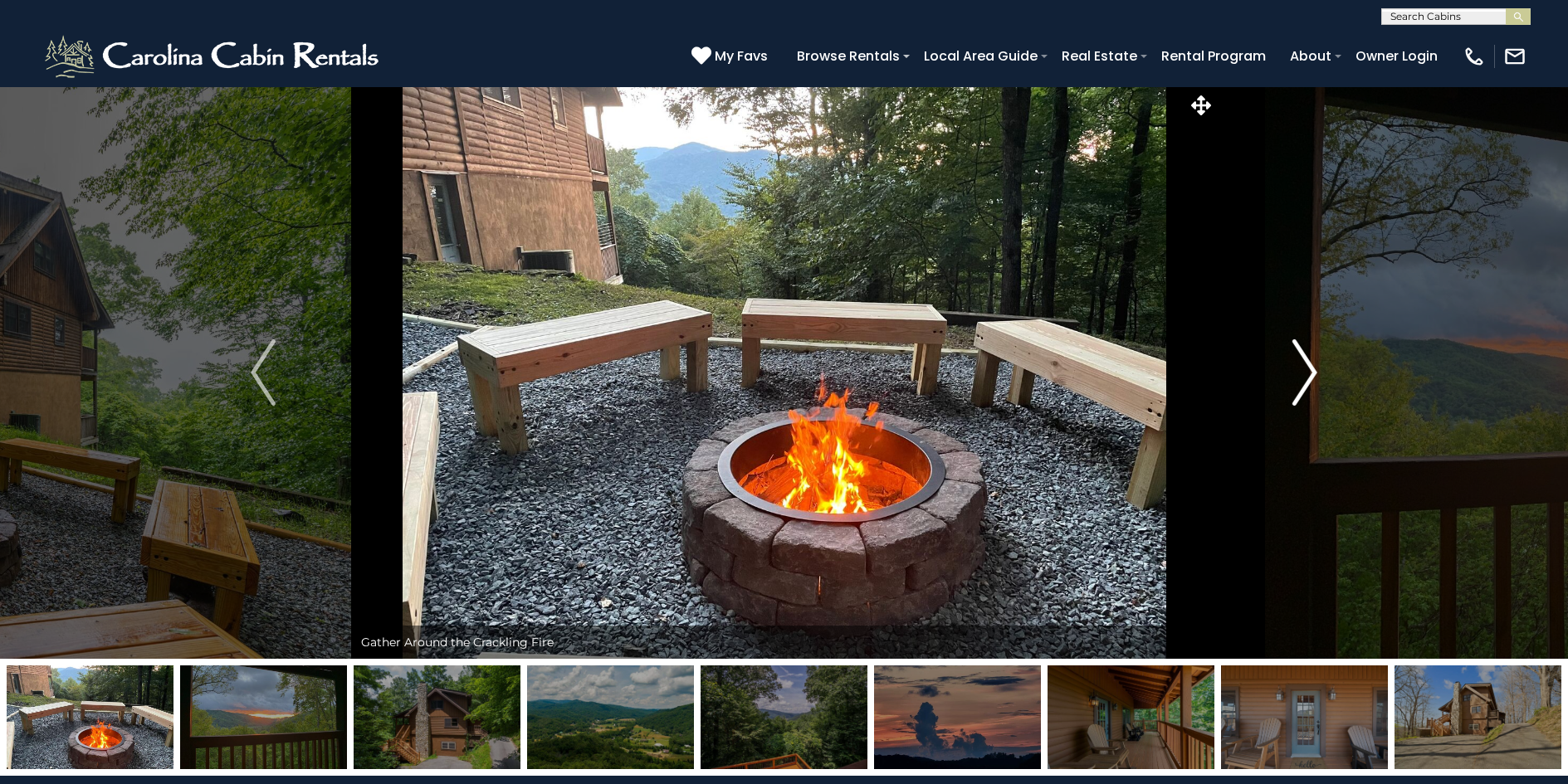
click at [1314, 373] on img "Next" at bounding box center [1305, 372] width 25 height 67
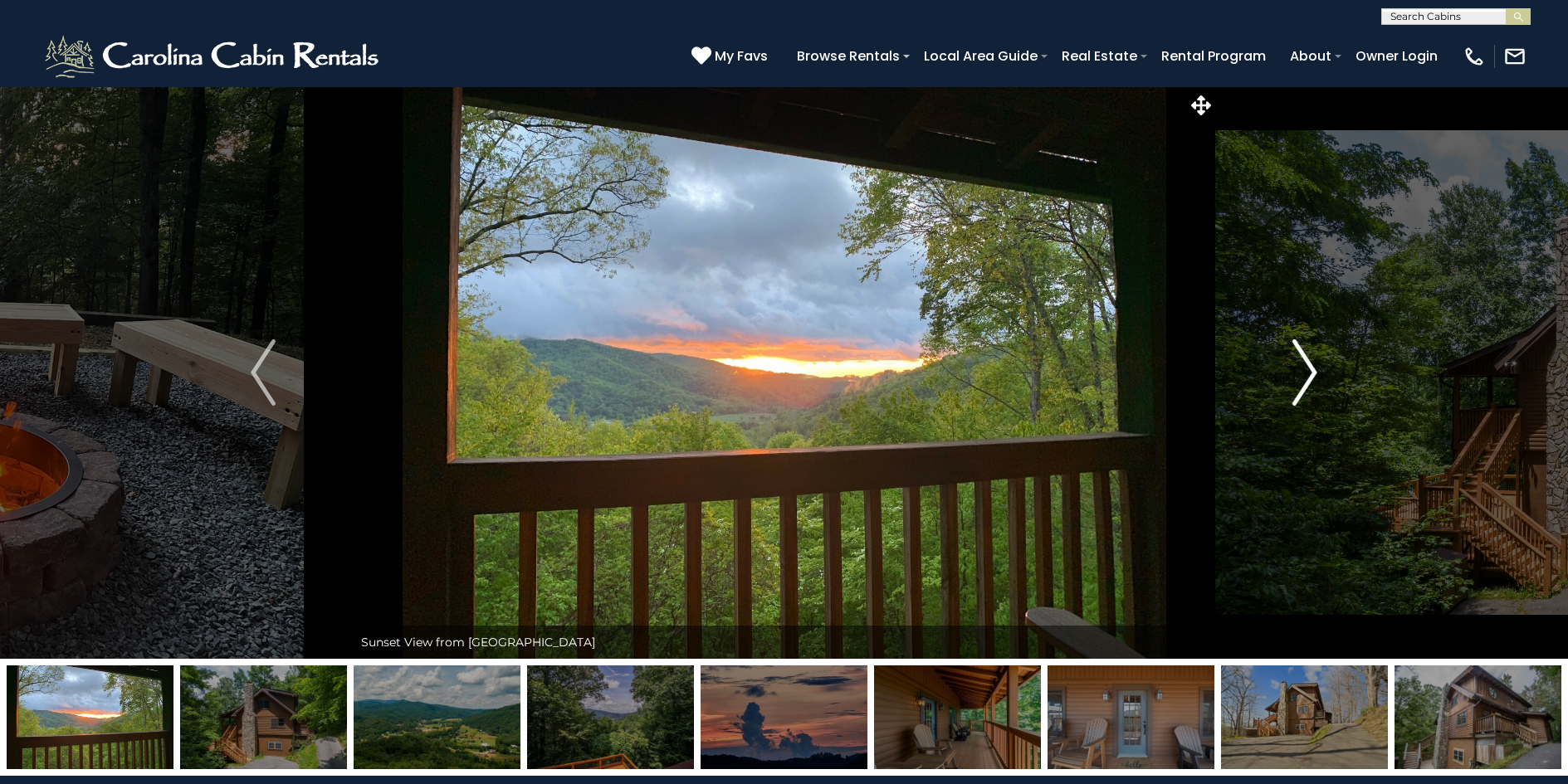
click at [1314, 373] on img "Next" at bounding box center [1305, 372] width 25 height 67
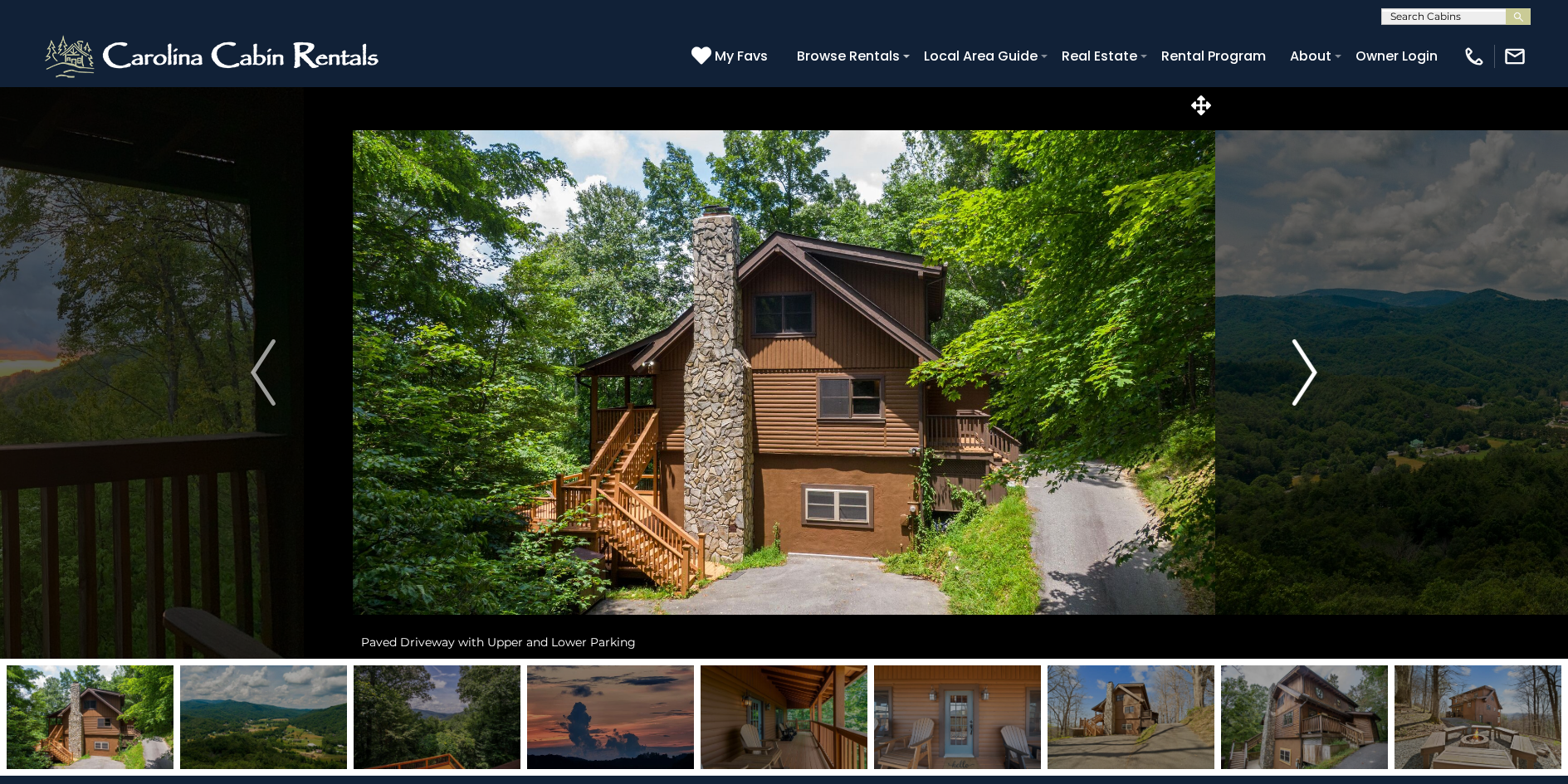
click at [1314, 373] on img "Next" at bounding box center [1305, 372] width 25 height 67
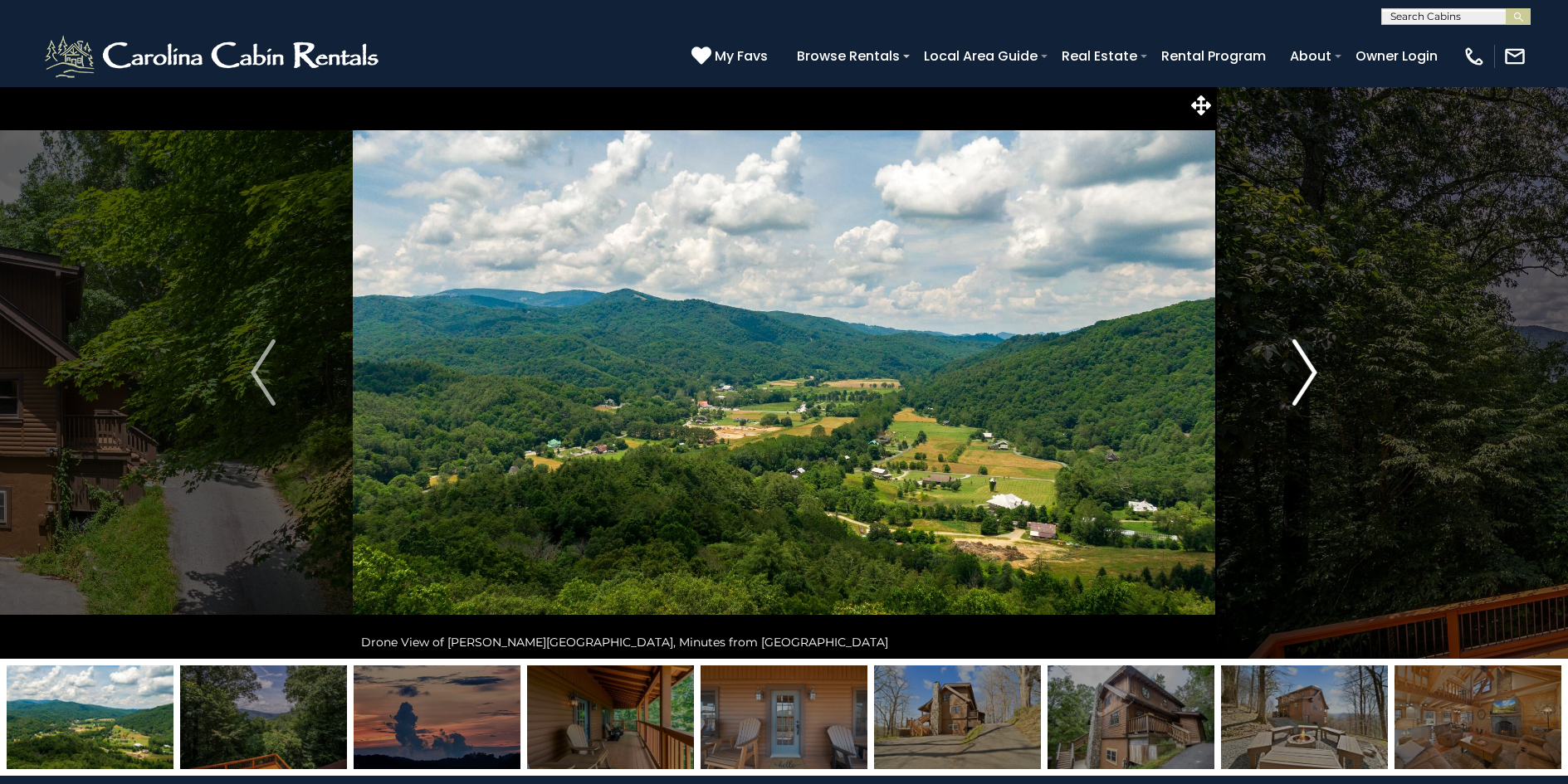
click at [1314, 373] on img "Next" at bounding box center [1305, 372] width 25 height 67
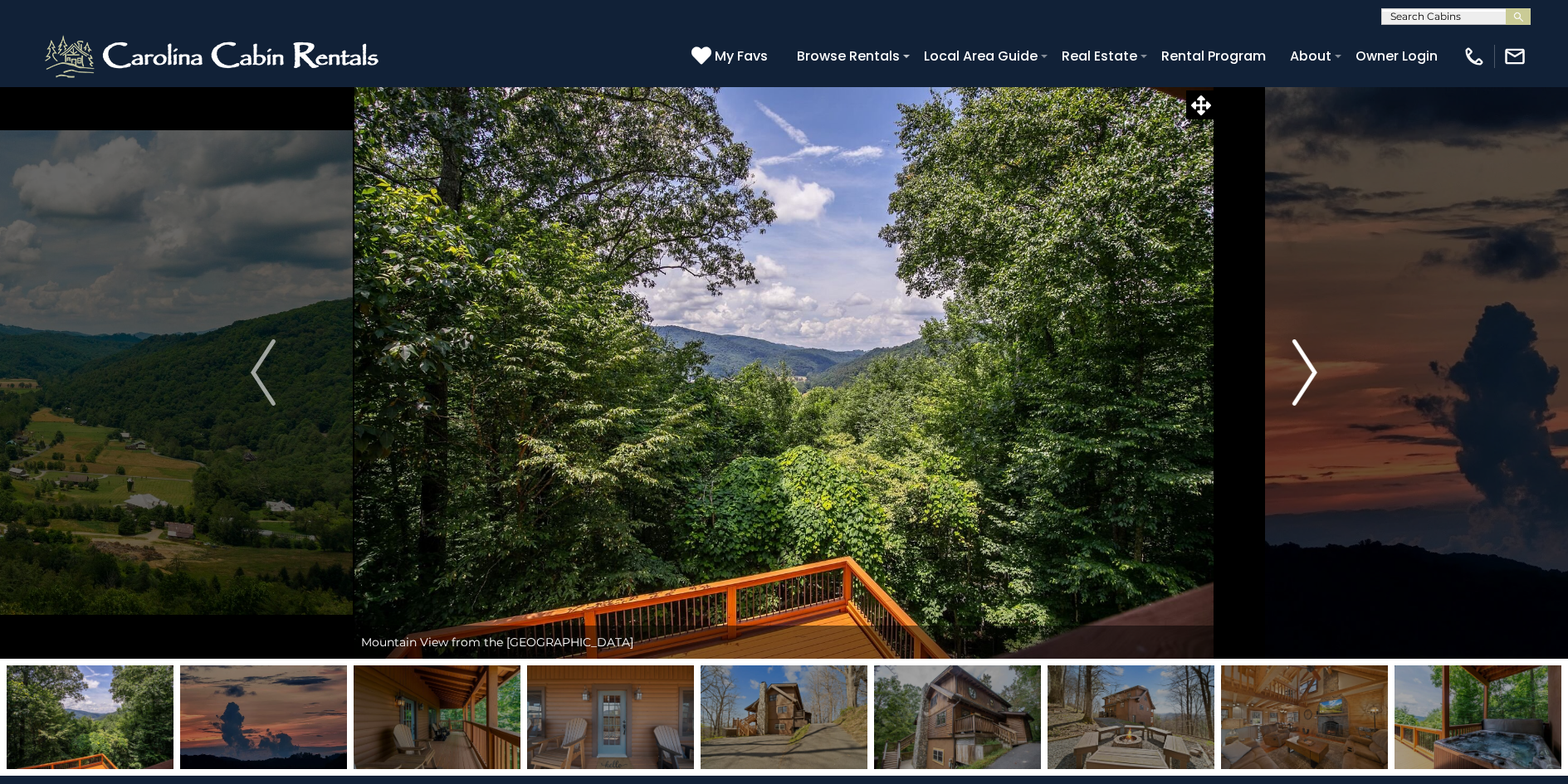
click at [1314, 373] on img "Next" at bounding box center [1305, 372] width 25 height 67
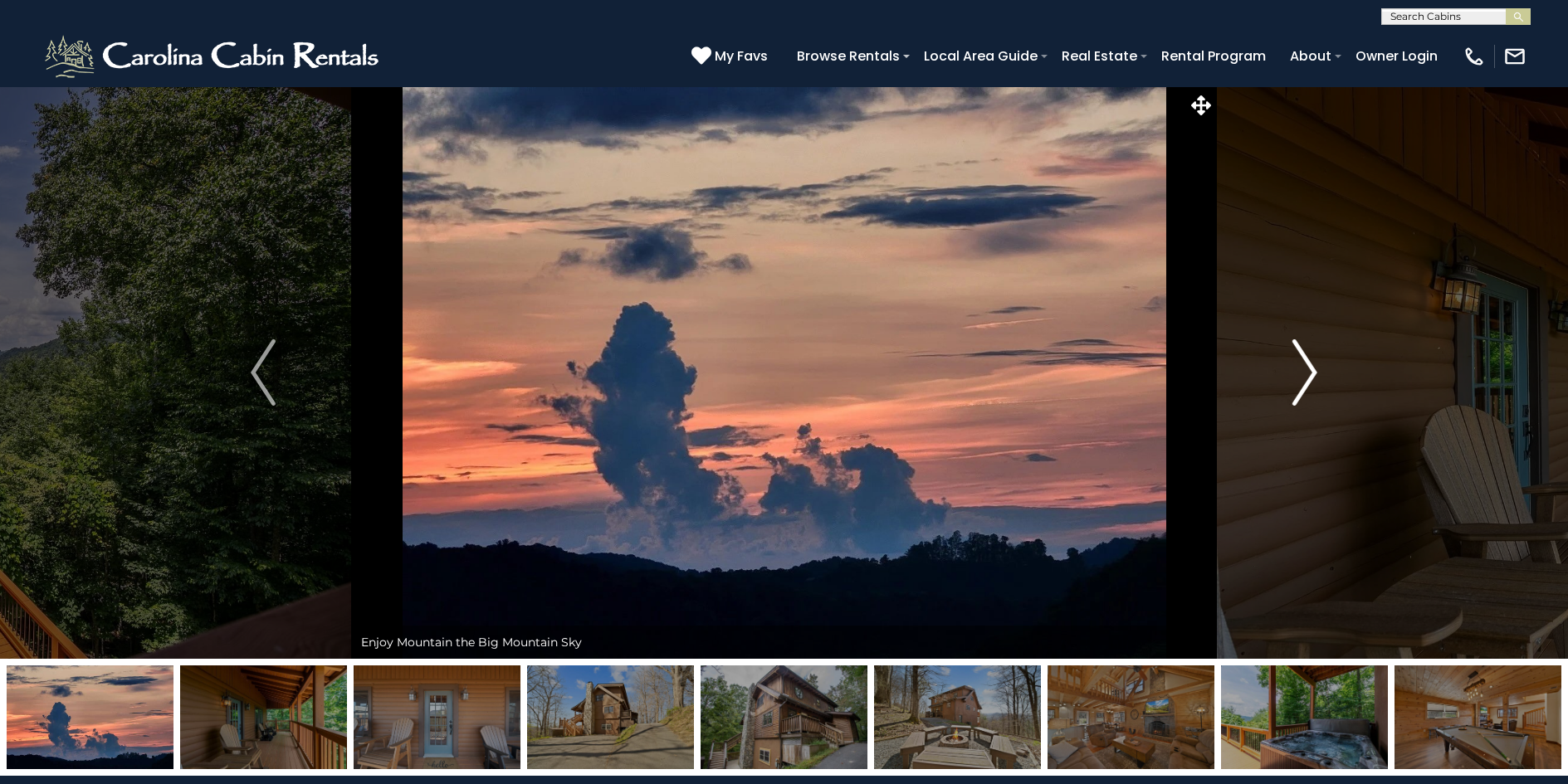
click at [1314, 373] on img "Next" at bounding box center [1305, 372] width 25 height 67
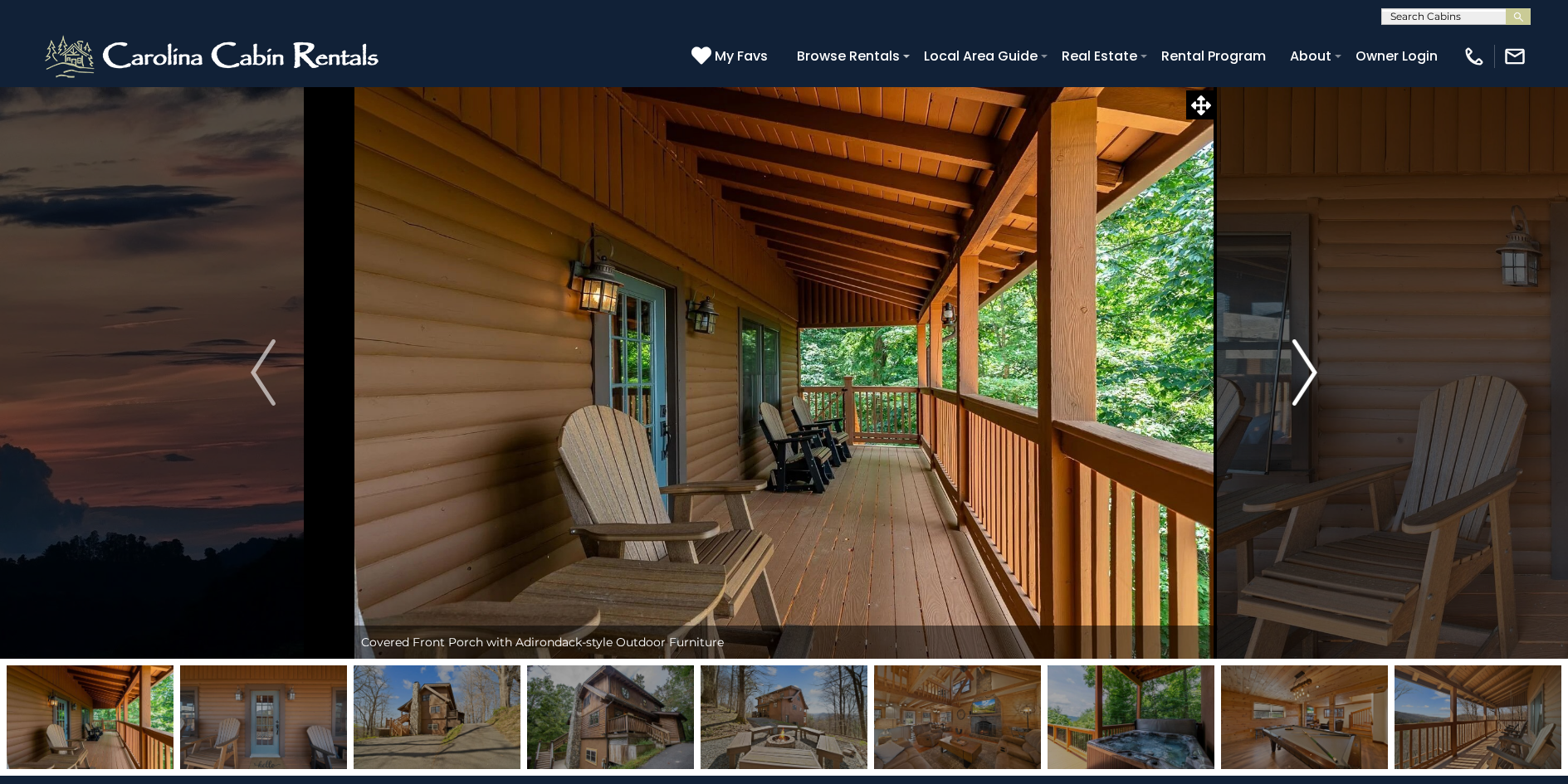
click at [1314, 373] on img "Next" at bounding box center [1305, 372] width 25 height 67
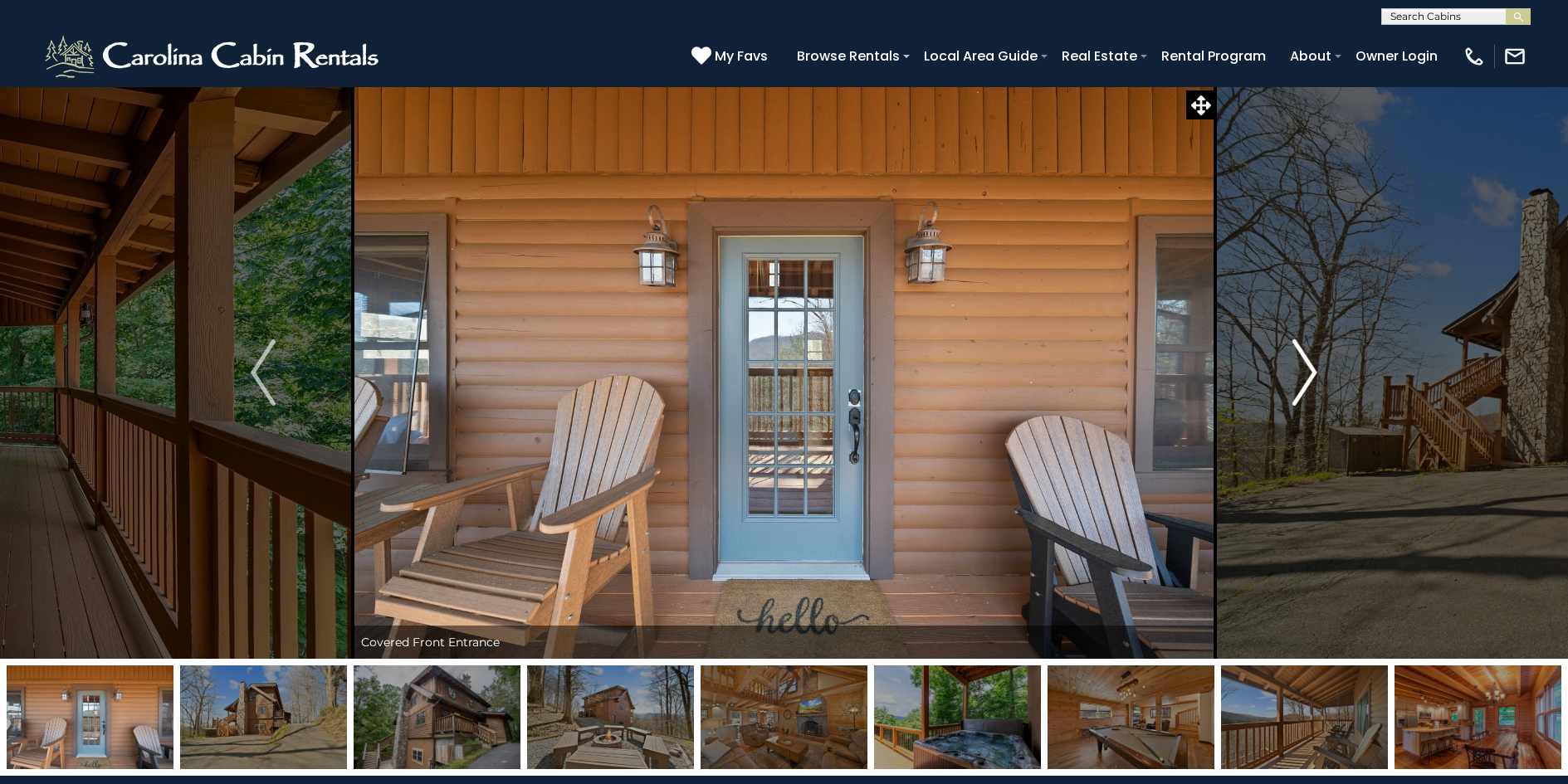
click at [1314, 373] on img "Next" at bounding box center [1305, 372] width 25 height 67
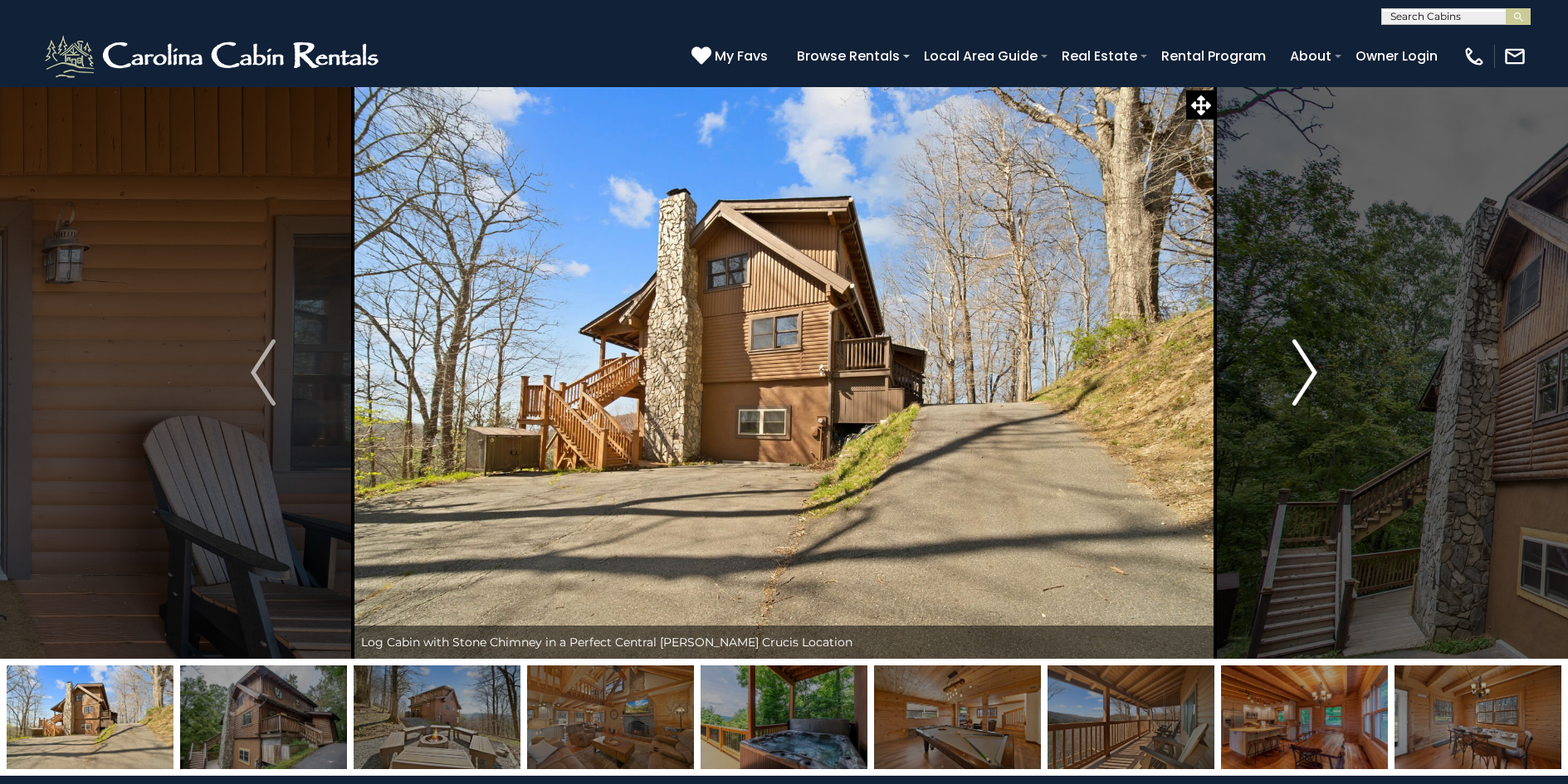
click at [1314, 373] on img "Next" at bounding box center [1305, 372] width 25 height 67
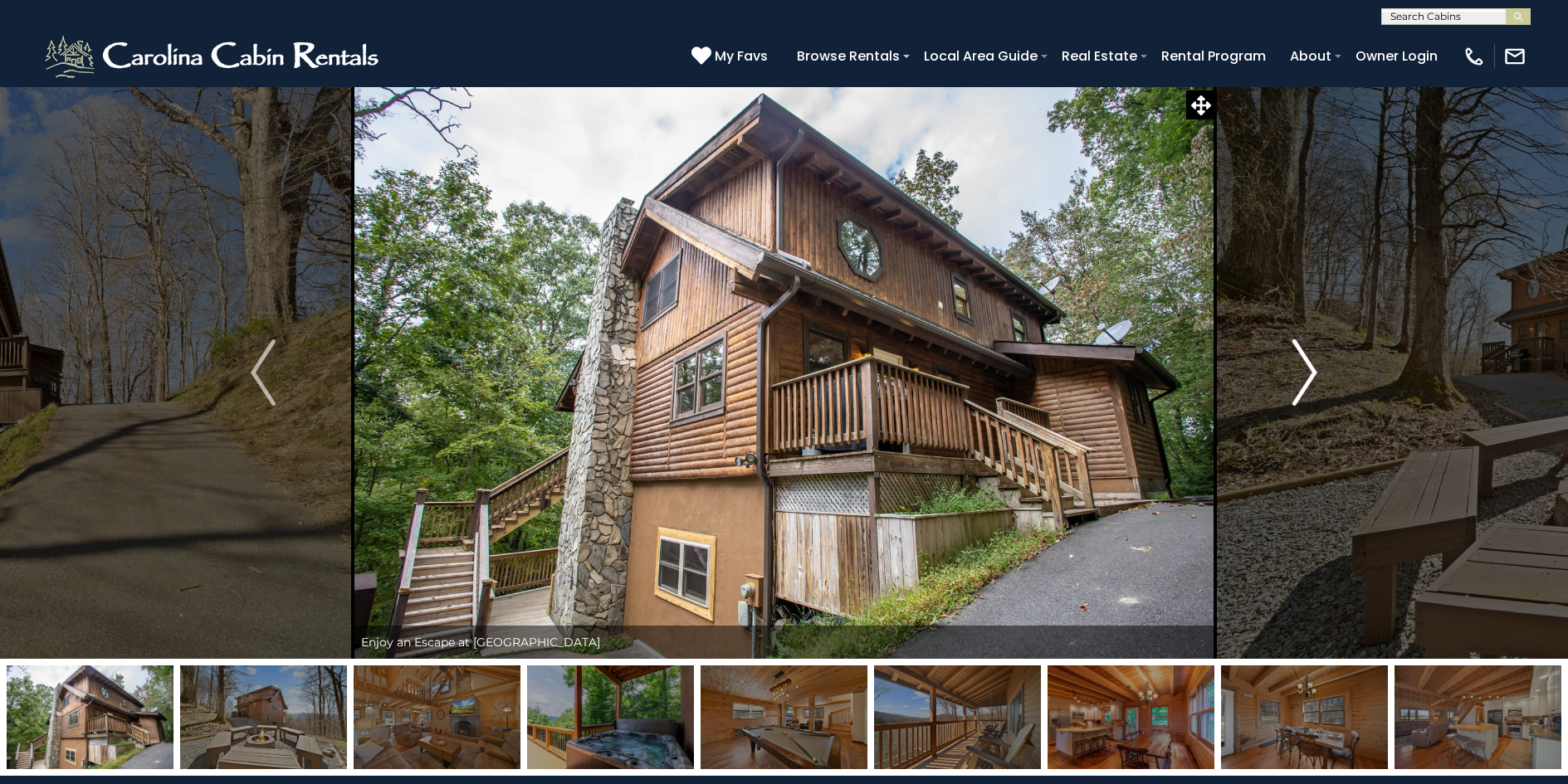
click at [1314, 373] on img "Next" at bounding box center [1305, 372] width 25 height 67
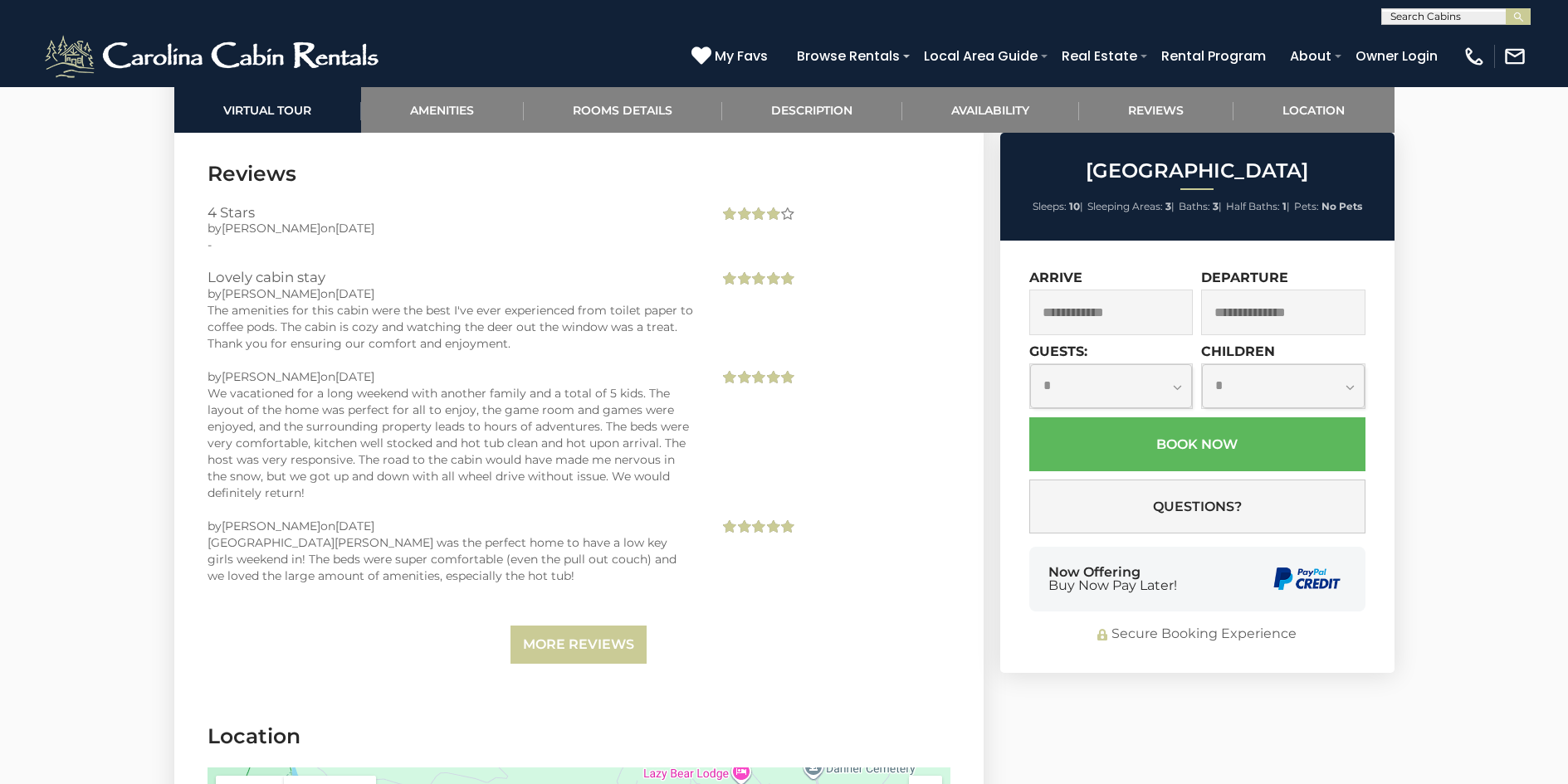
scroll to position [3816, 0]
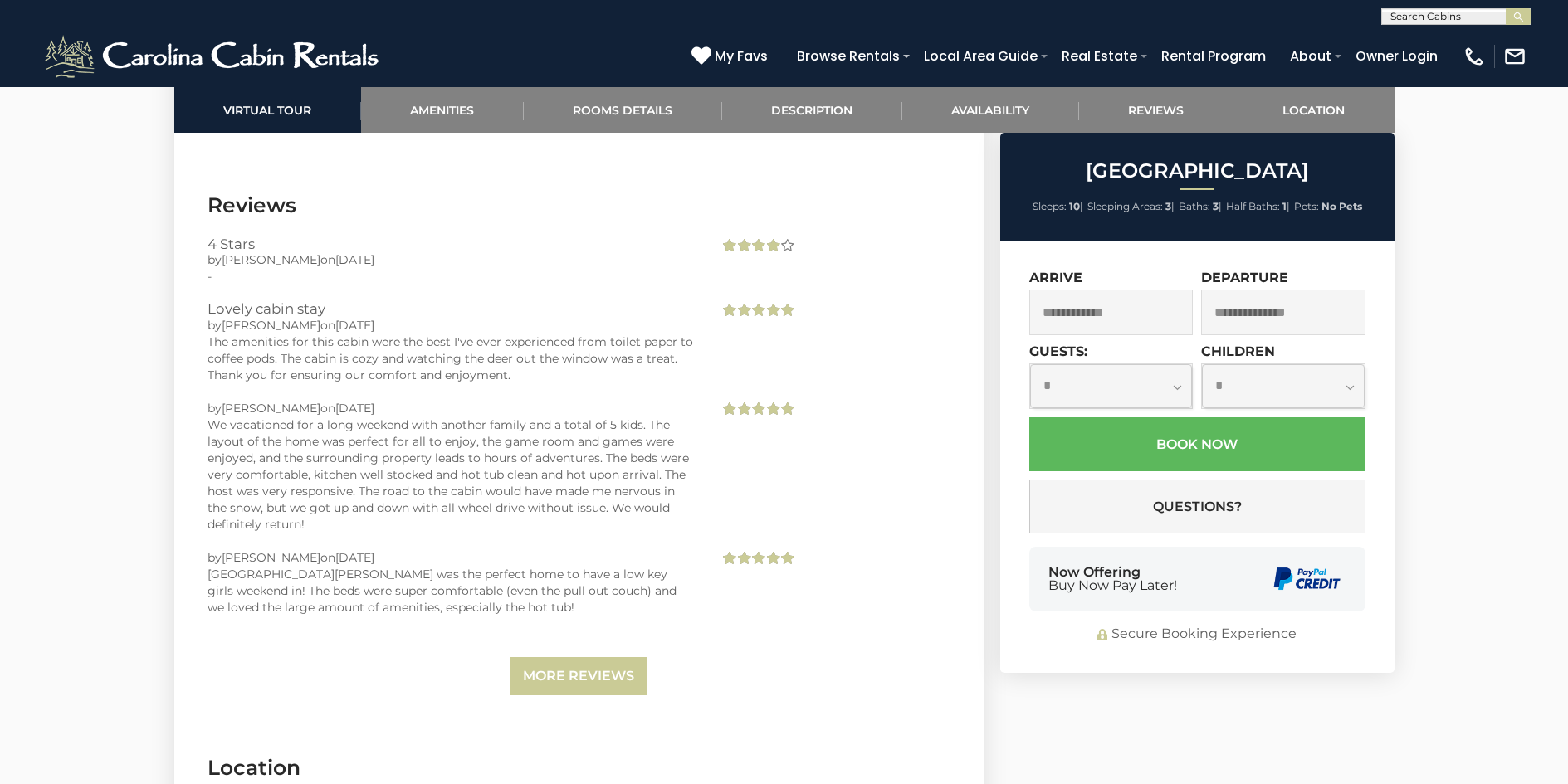
click at [1114, 319] on input "text" at bounding box center [1111, 312] width 164 height 46
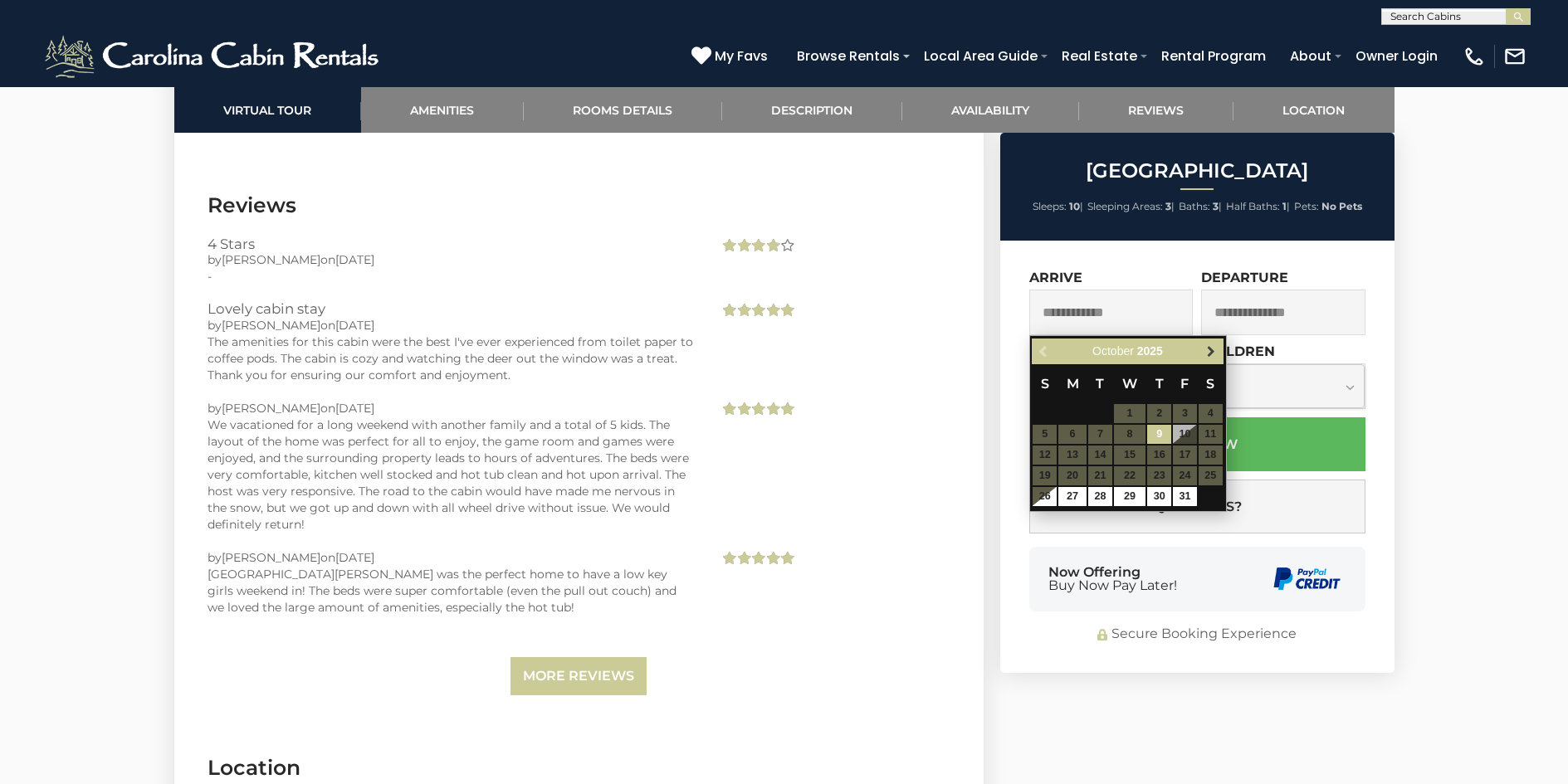
click at [1212, 346] on span "Next" at bounding box center [1212, 352] width 13 height 13
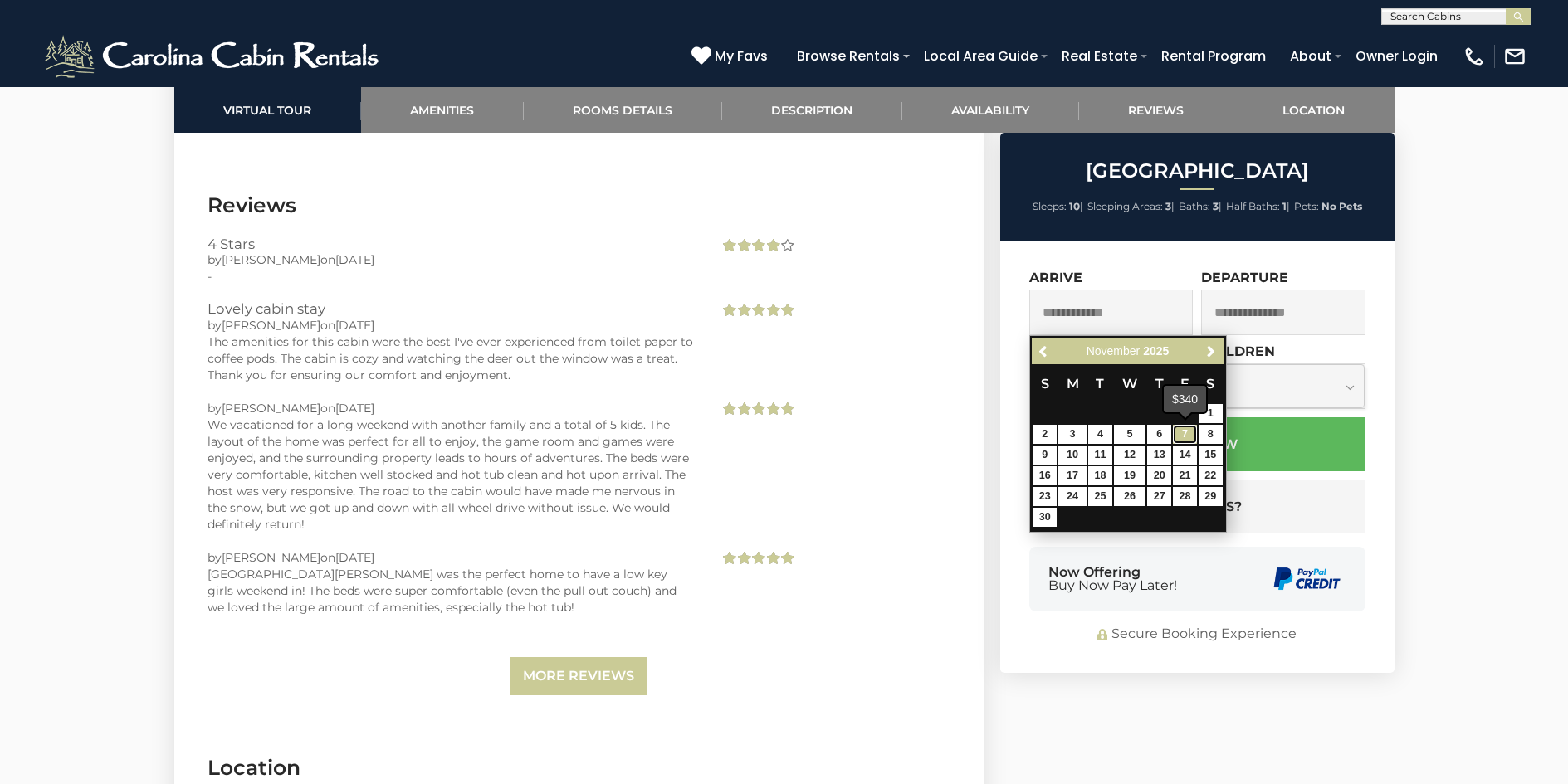
click at [1183, 432] on link "7" at bounding box center [1184, 434] width 24 height 19
type input "**********"
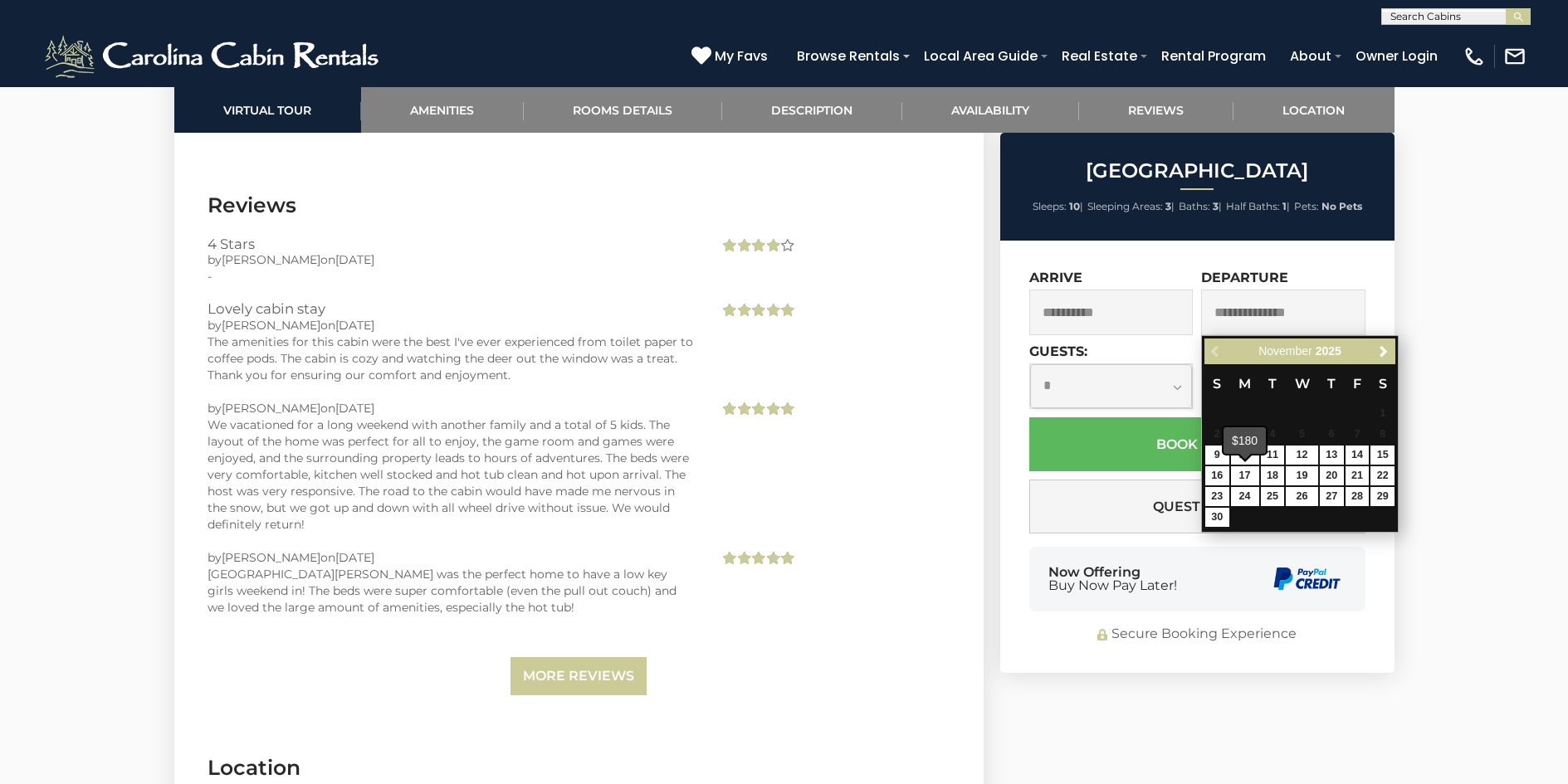
click at [1249, 452] on div "$180" at bounding box center [1245, 440] width 42 height 27
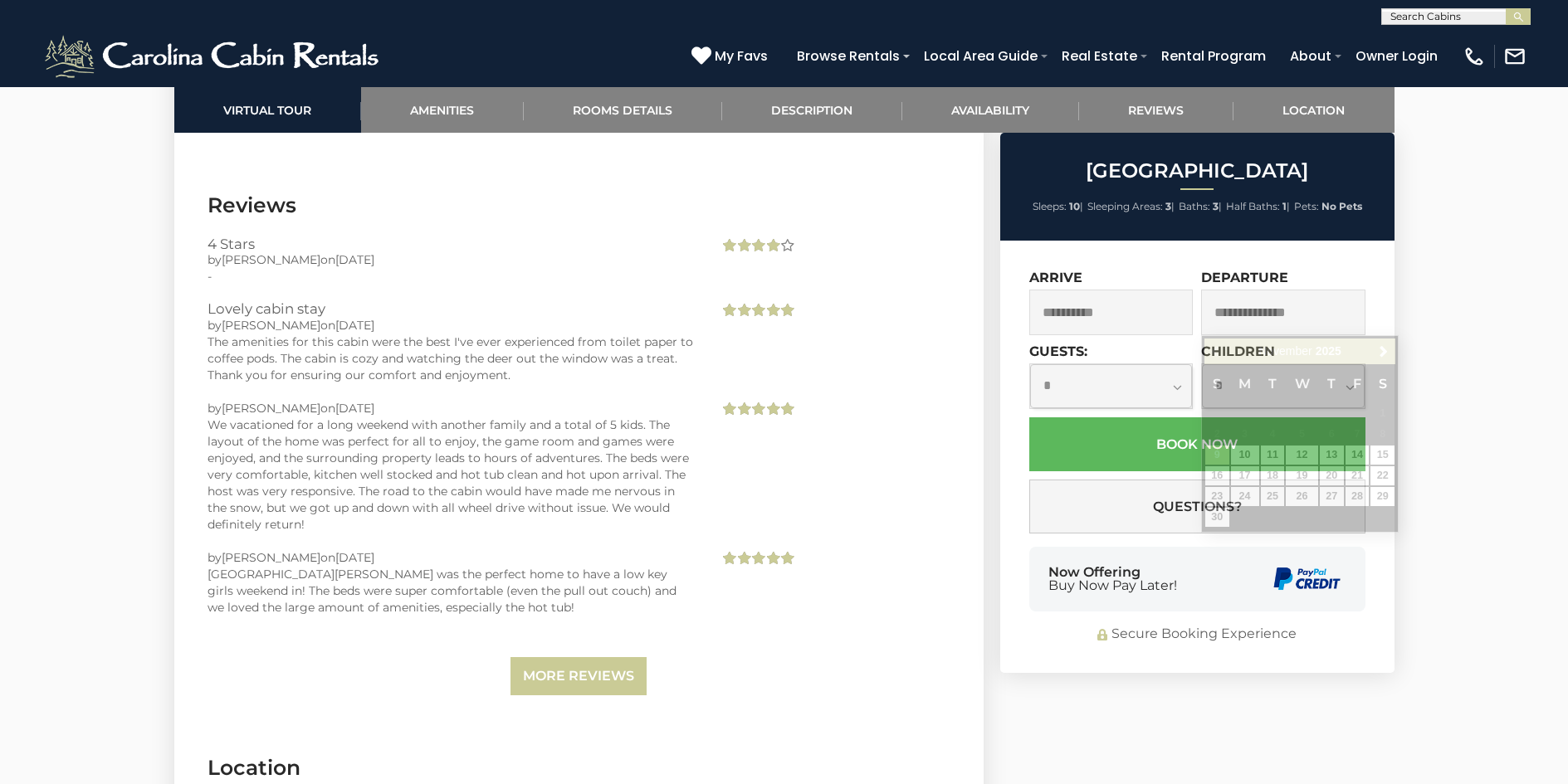
click at [1278, 309] on input "text" at bounding box center [1283, 312] width 164 height 46
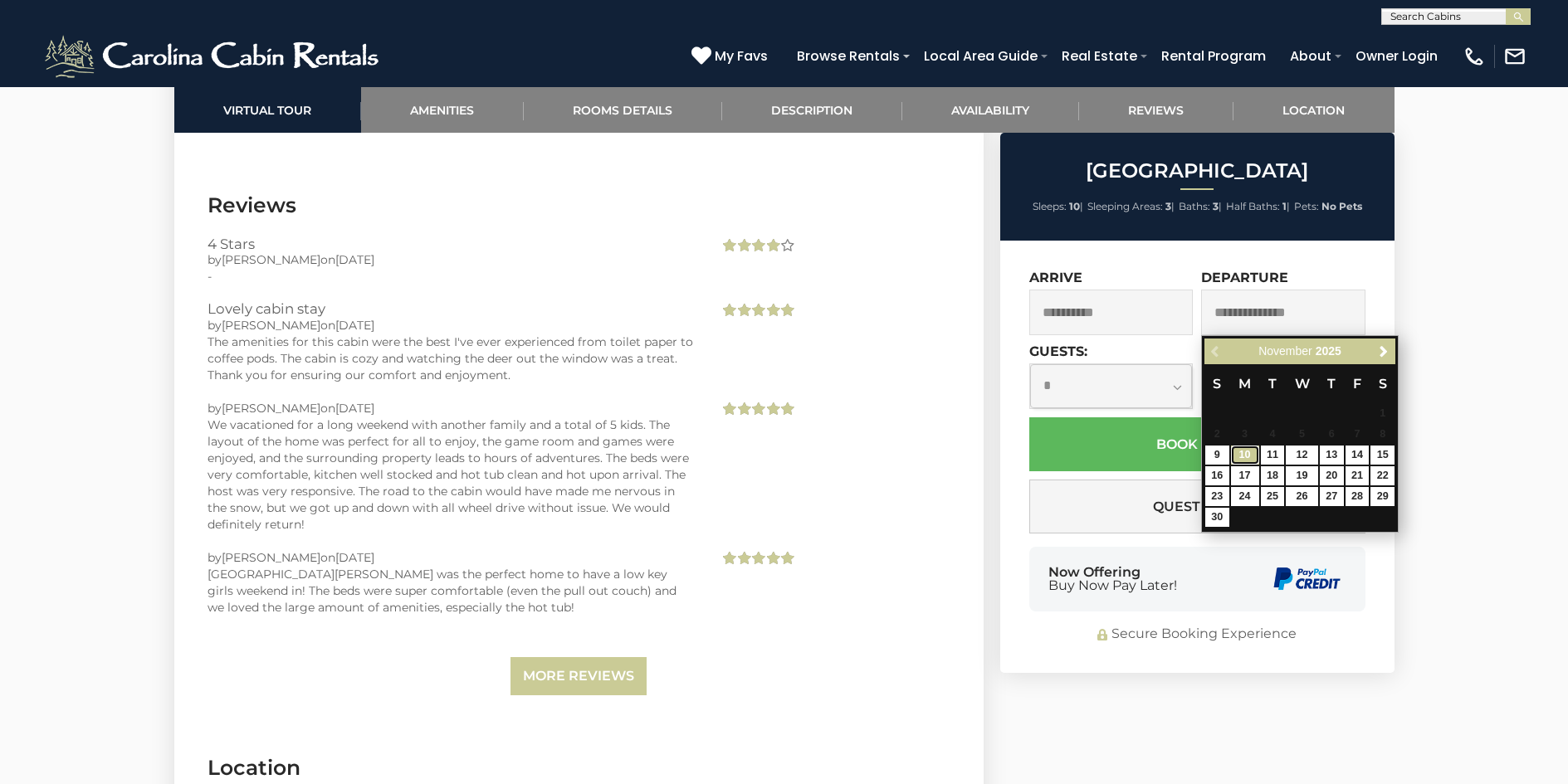
click at [1240, 452] on link "10" at bounding box center [1245, 455] width 29 height 19
type input "**********"
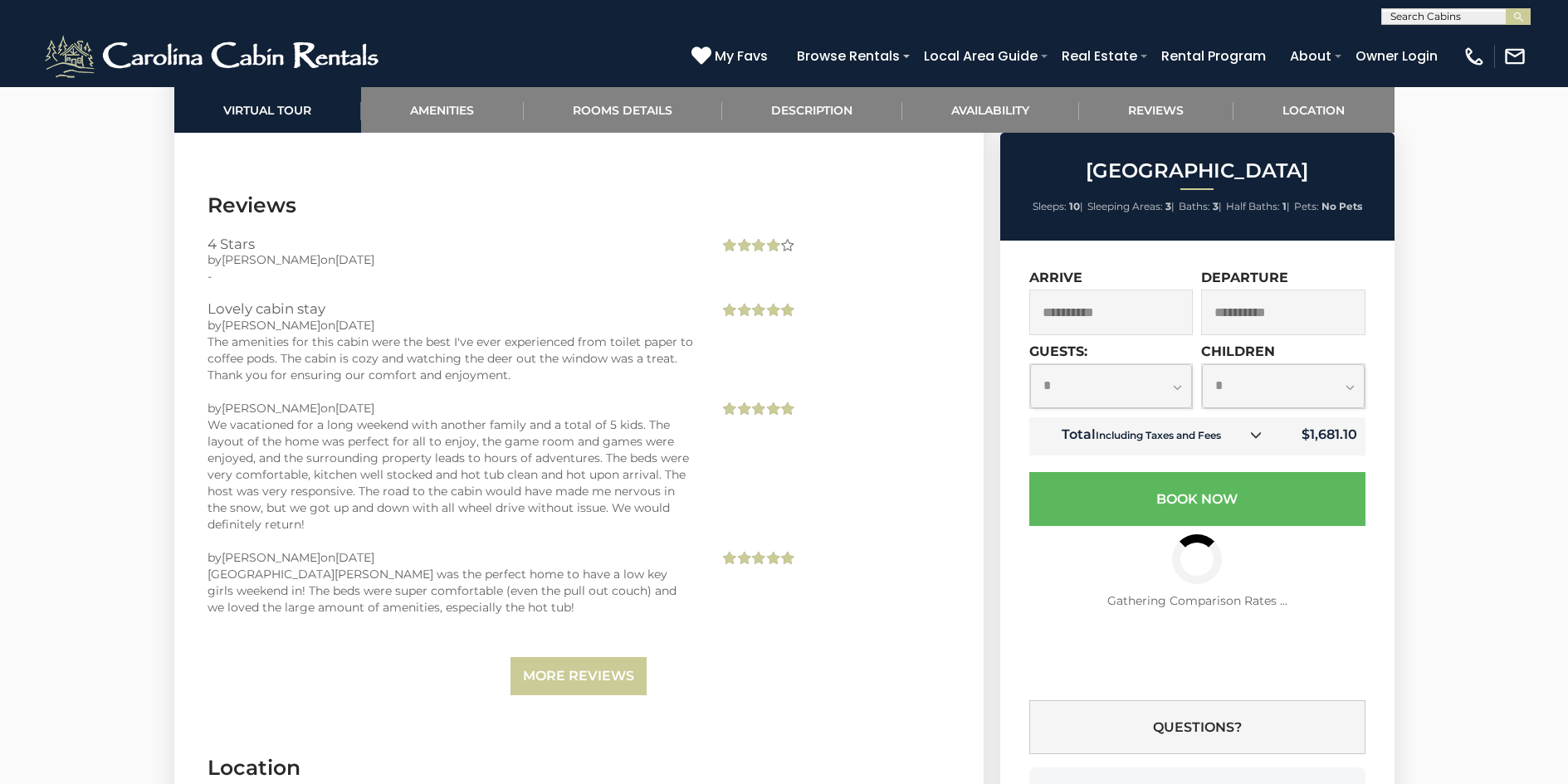
click at [1178, 386] on select "**********" at bounding box center [1111, 386] width 163 height 44
select select "*"
click at [1030, 364] on select "**********" at bounding box center [1111, 386] width 163 height 44
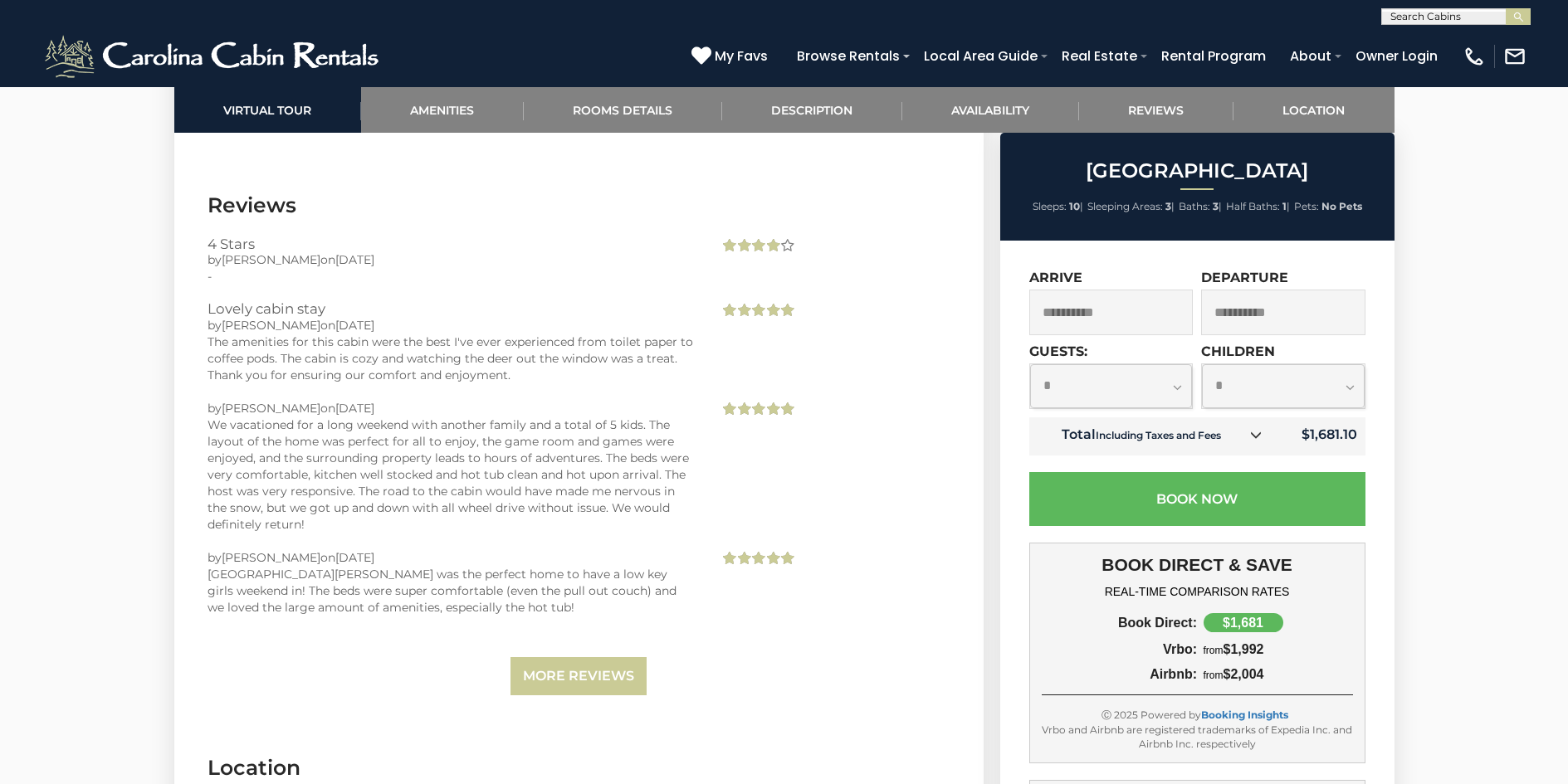
click at [1111, 312] on input "**********" at bounding box center [1111, 312] width 164 height 46
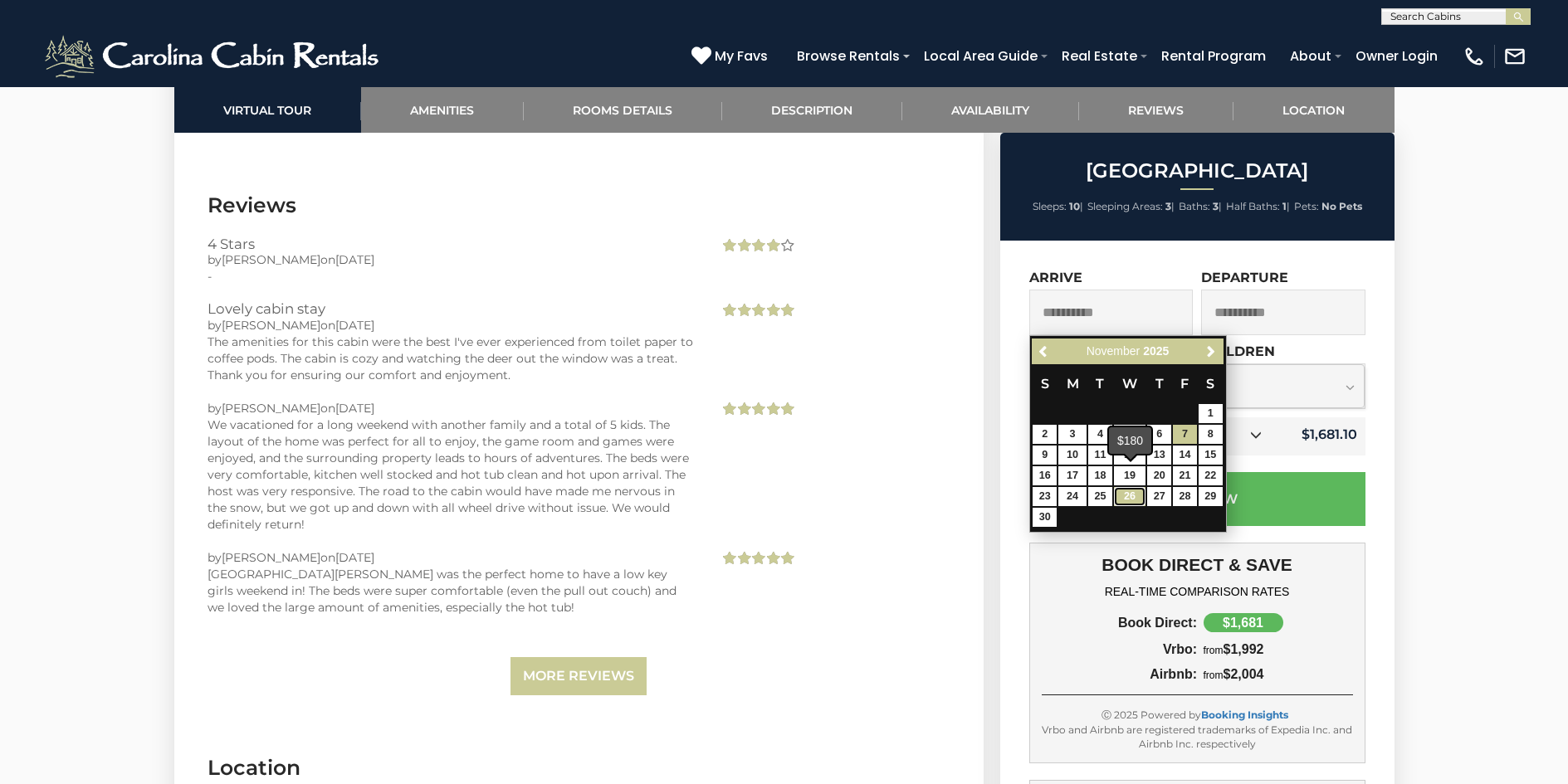
click at [1132, 491] on link "26" at bounding box center [1130, 496] width 31 height 19
type input "**********"
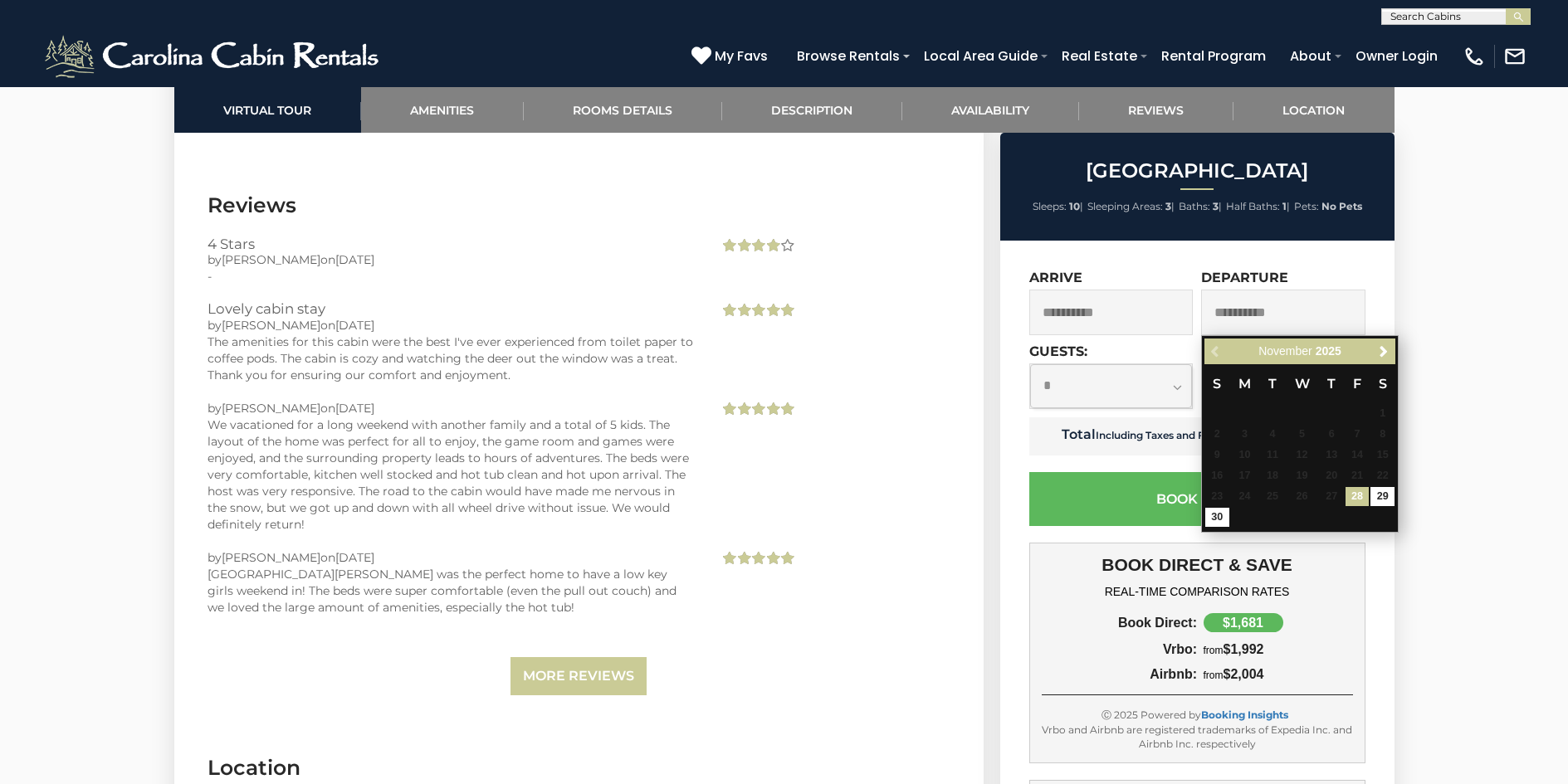
click at [1264, 315] on input "**********" at bounding box center [1283, 312] width 164 height 46
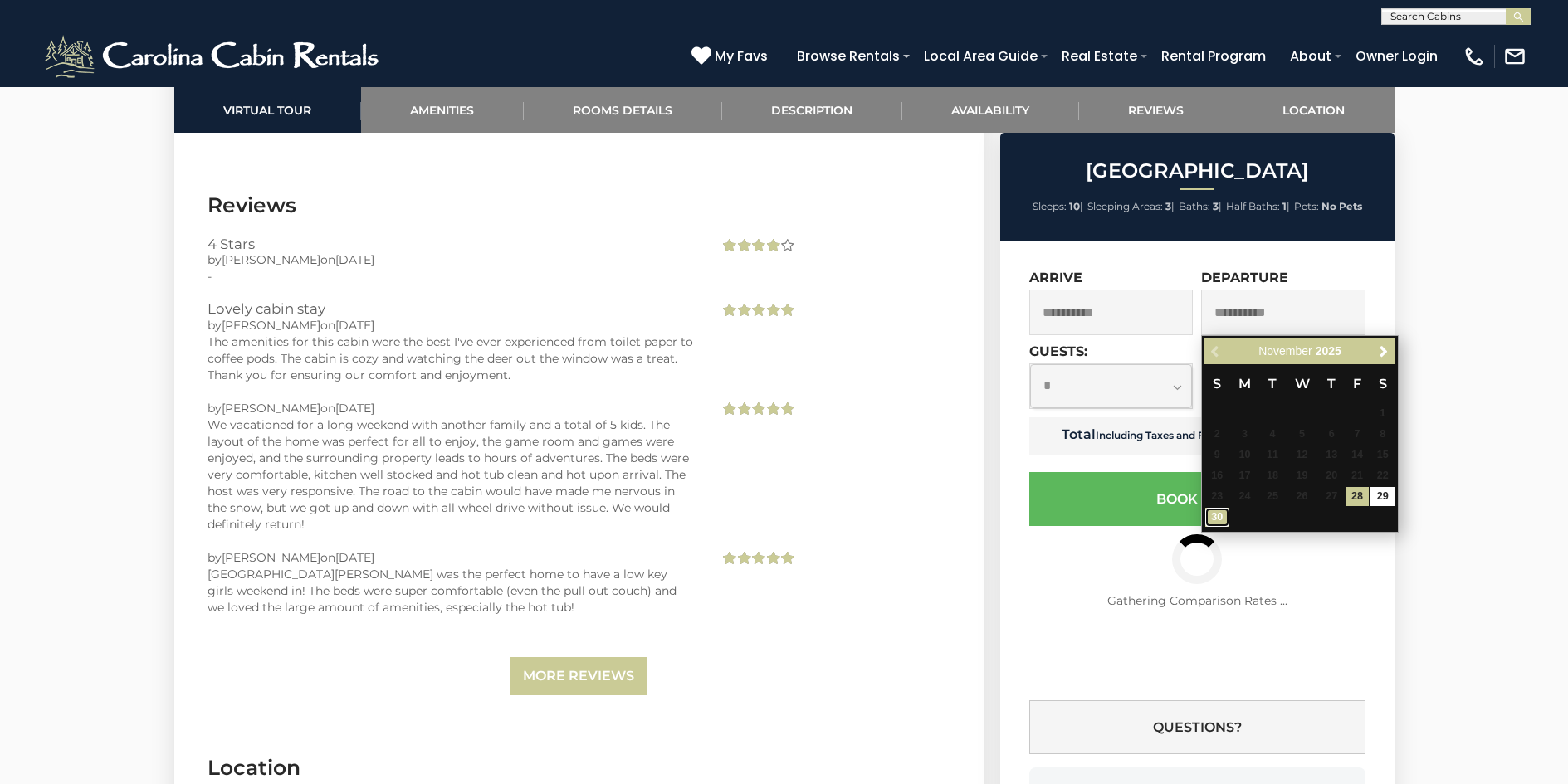
click at [1217, 516] on link "30" at bounding box center [1216, 517] width 24 height 19
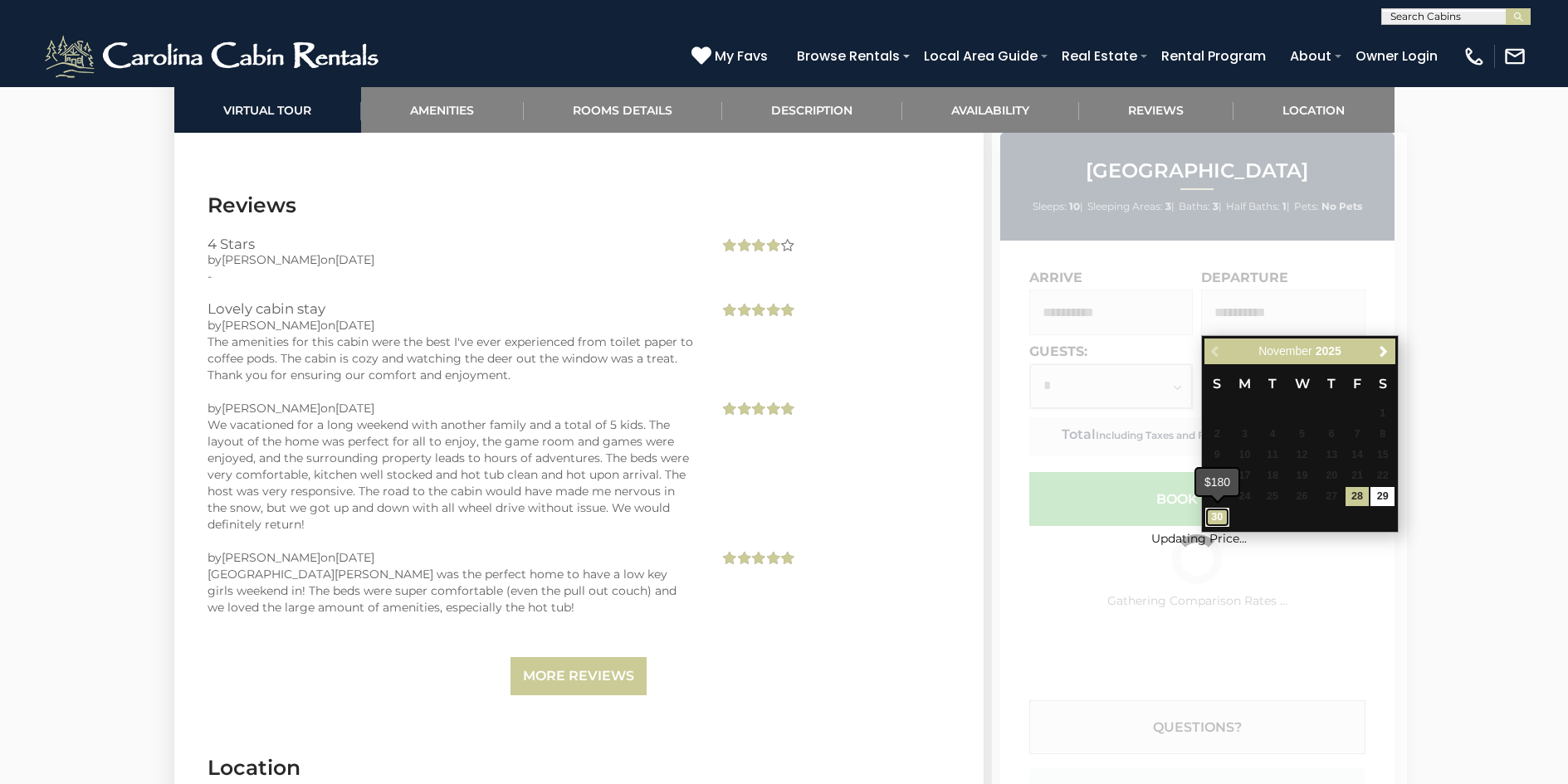
type input "**********"
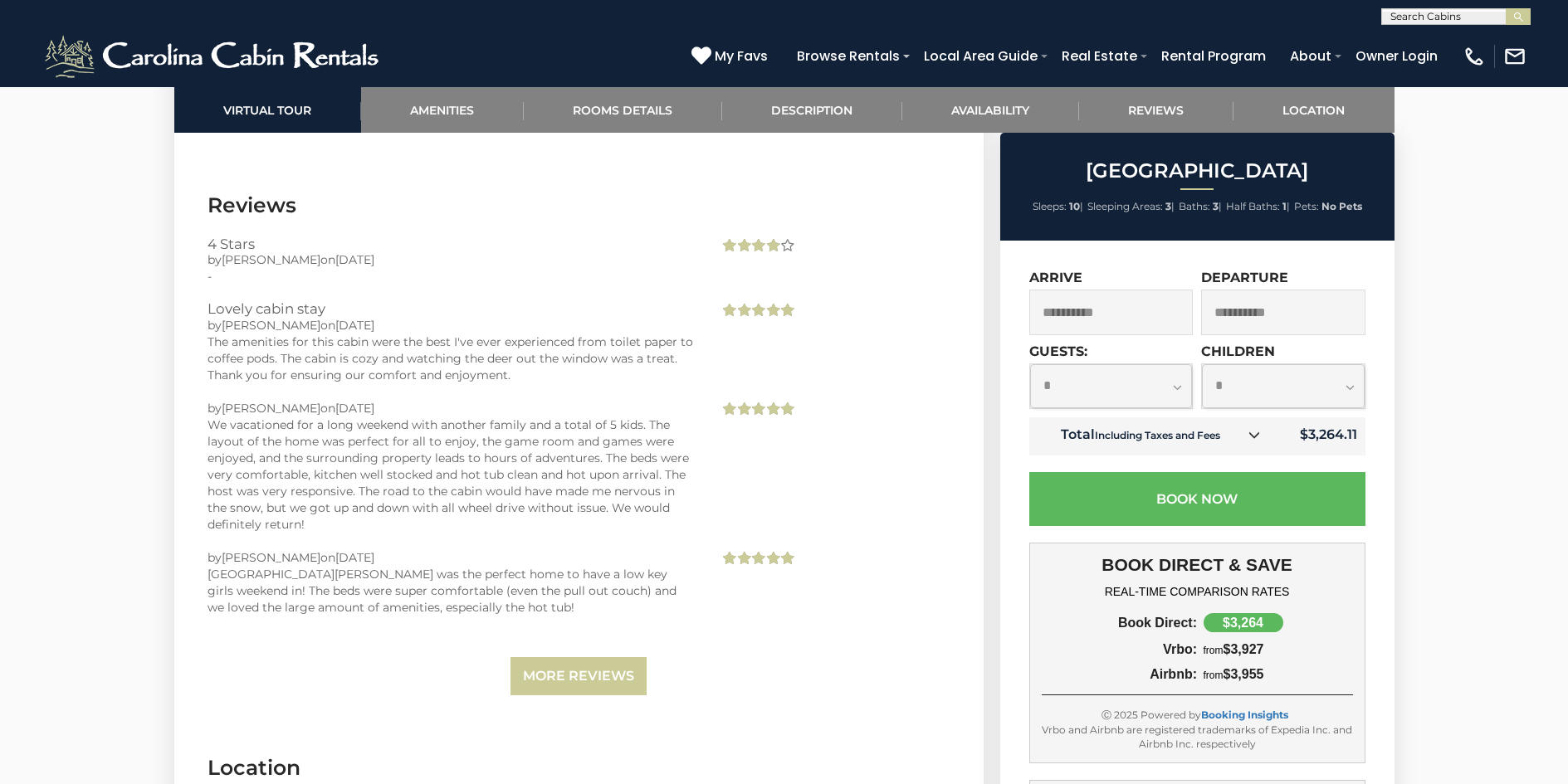
click at [1178, 385] on select "**********" at bounding box center [1111, 386] width 163 height 44
click at [1030, 364] on select "**********" at bounding box center [1111, 386] width 163 height 44
click at [1077, 395] on select "**********" at bounding box center [1111, 386] width 163 height 44
select select "*"
click at [1030, 364] on select "**********" at bounding box center [1111, 386] width 163 height 44
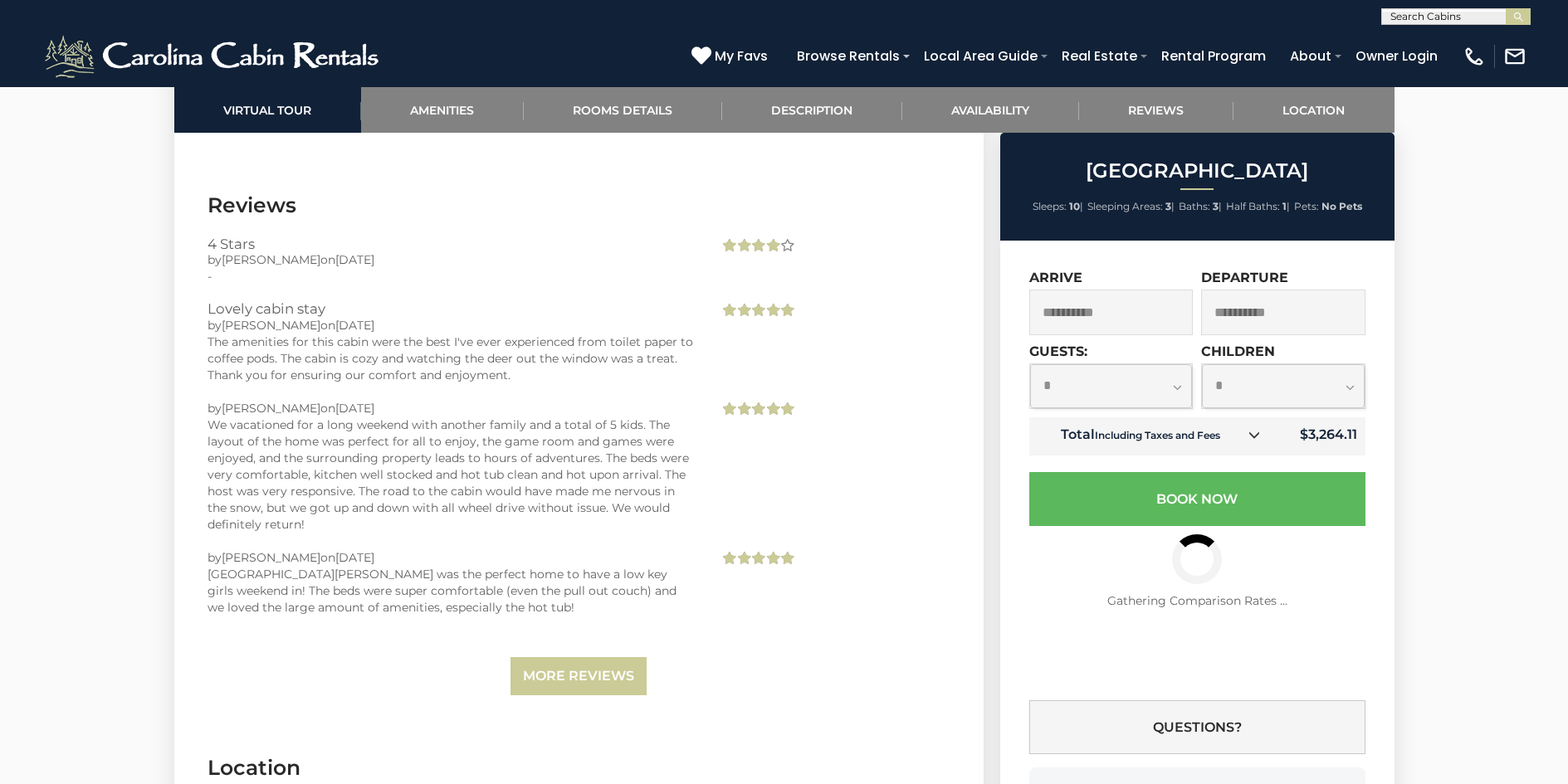
click at [1348, 389] on select "**********" at bounding box center [1283, 386] width 163 height 44
select select "*"
click at [1202, 364] on select "**********" at bounding box center [1283, 386] width 163 height 44
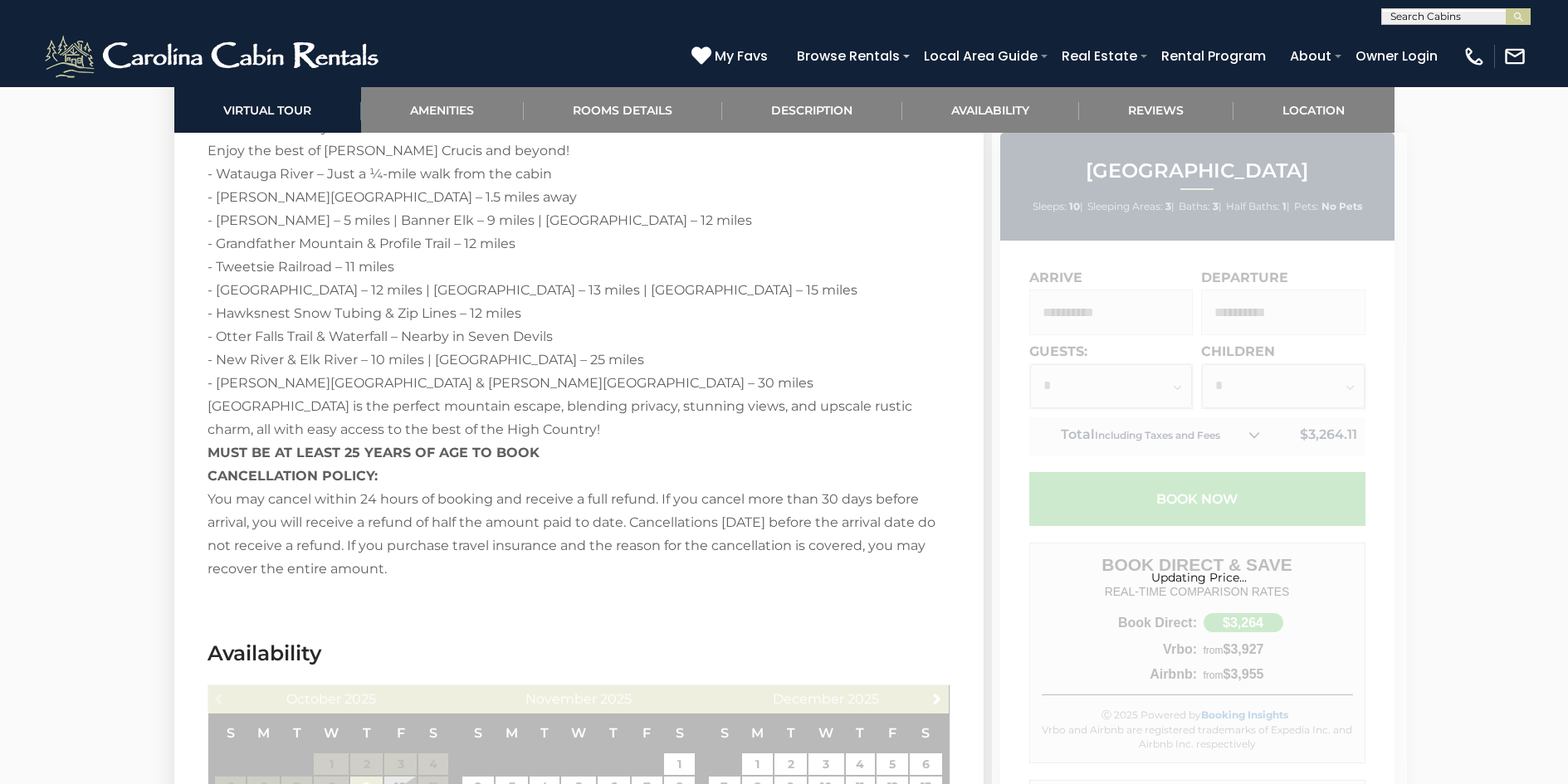
scroll to position [2986, 0]
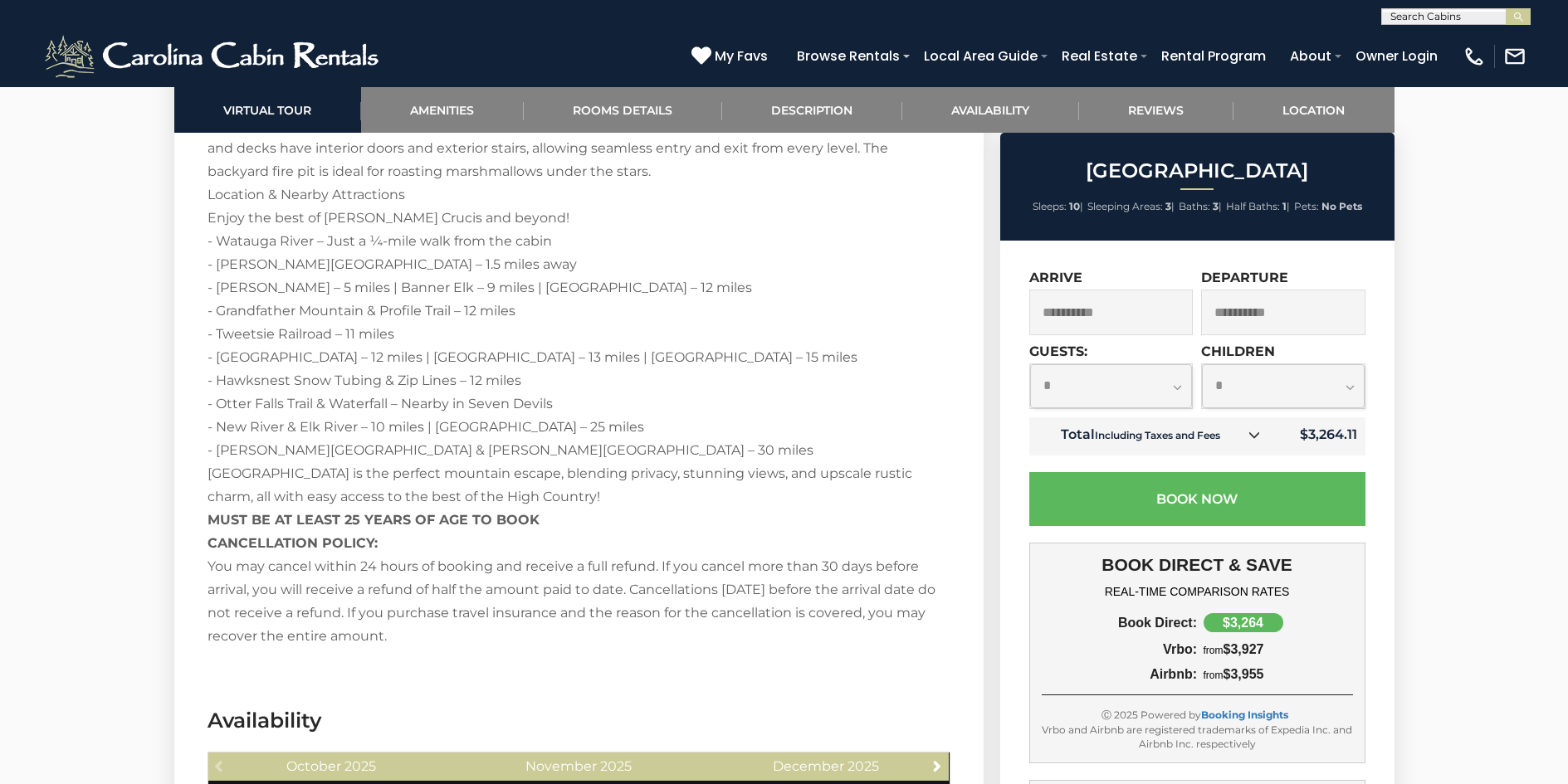
click at [1100, 314] on input "**********" at bounding box center [1111, 312] width 164 height 46
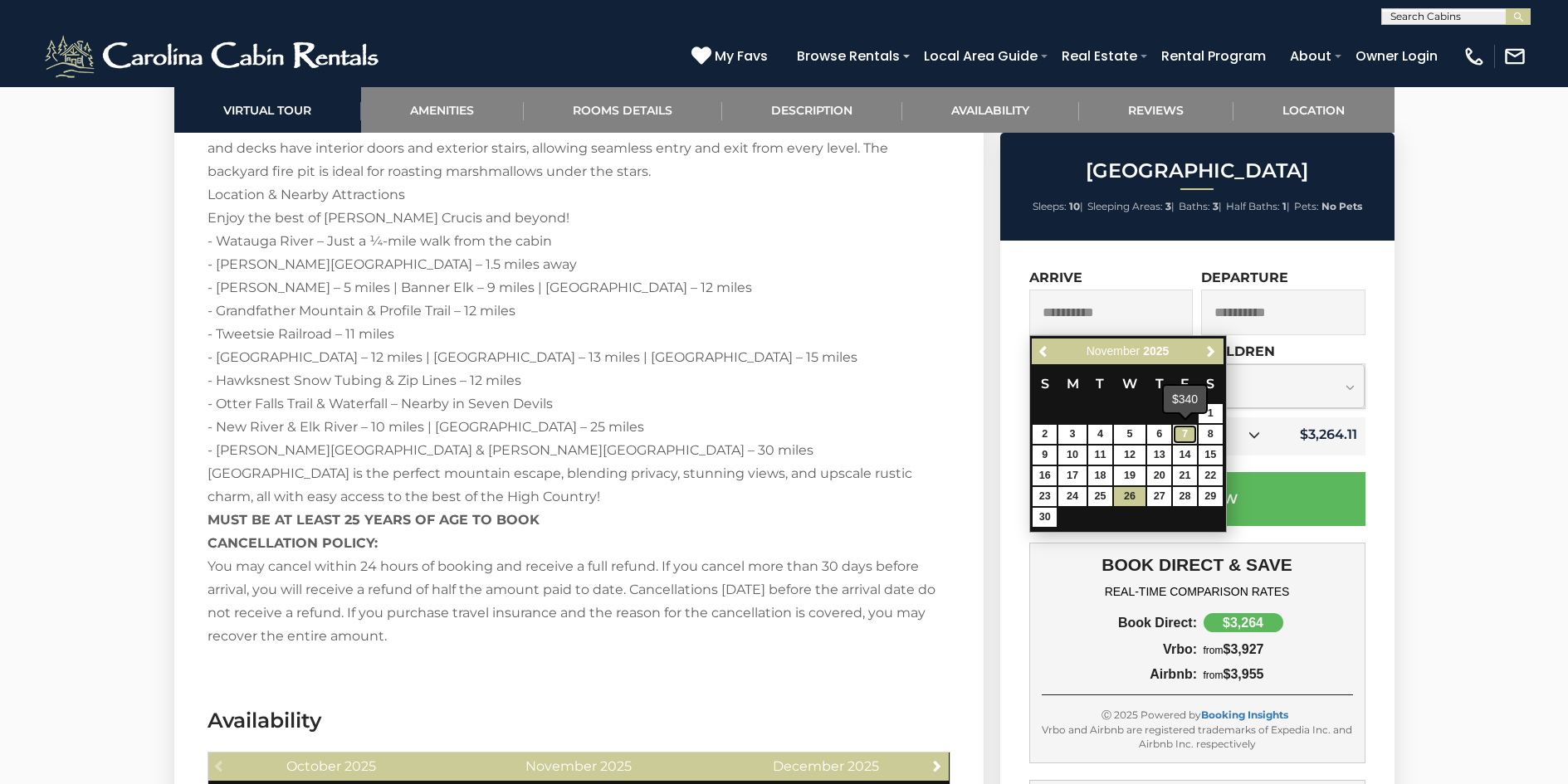
click at [1187, 432] on link "7" at bounding box center [1184, 434] width 24 height 19
type input "**********"
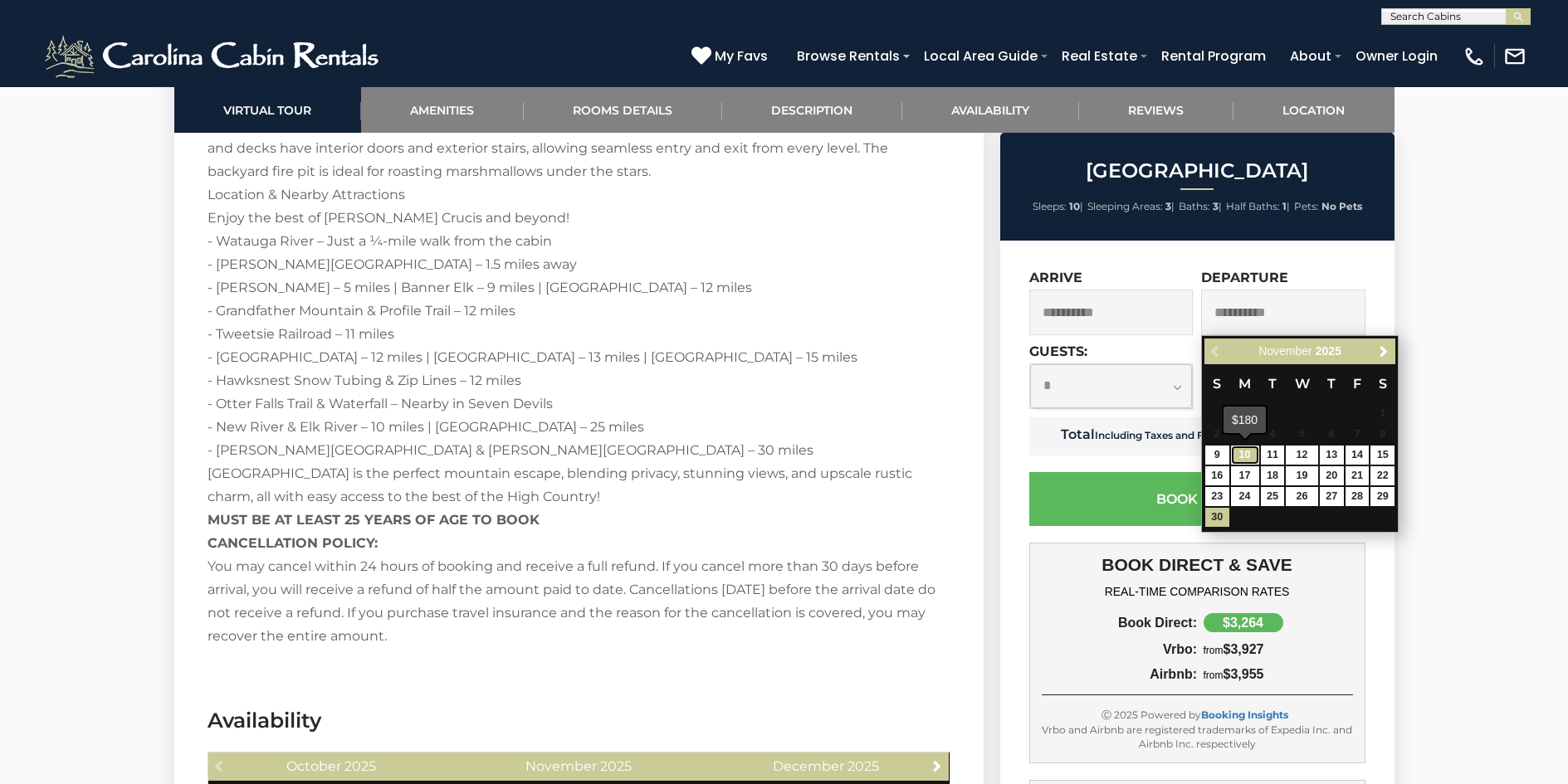
click at [1243, 452] on link "10" at bounding box center [1245, 455] width 29 height 19
type input "**********"
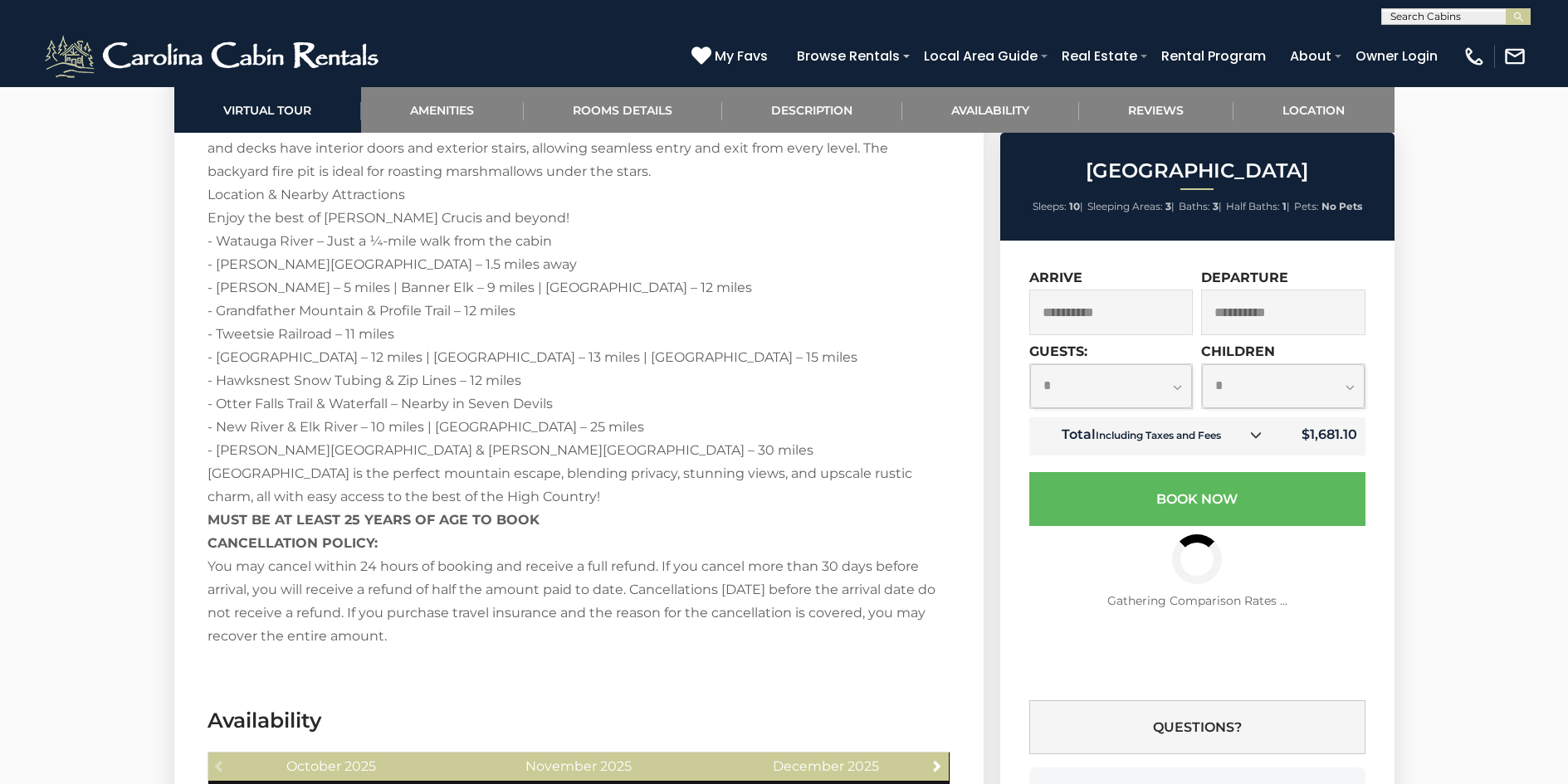
click at [1179, 387] on select "**********" at bounding box center [1111, 386] width 163 height 44
select select "*"
click at [1030, 364] on select "**********" at bounding box center [1111, 386] width 163 height 44
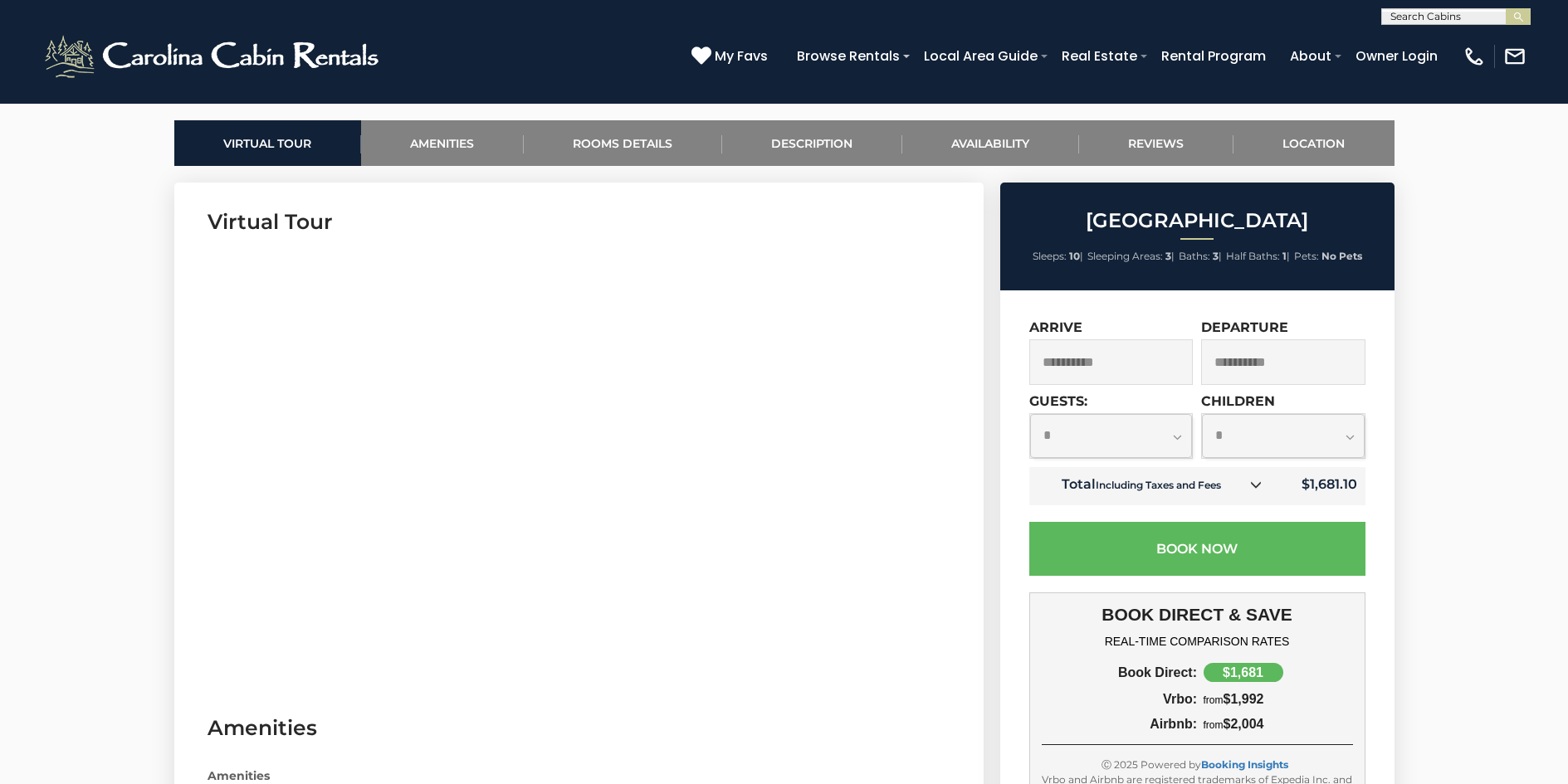
scroll to position [747, 0]
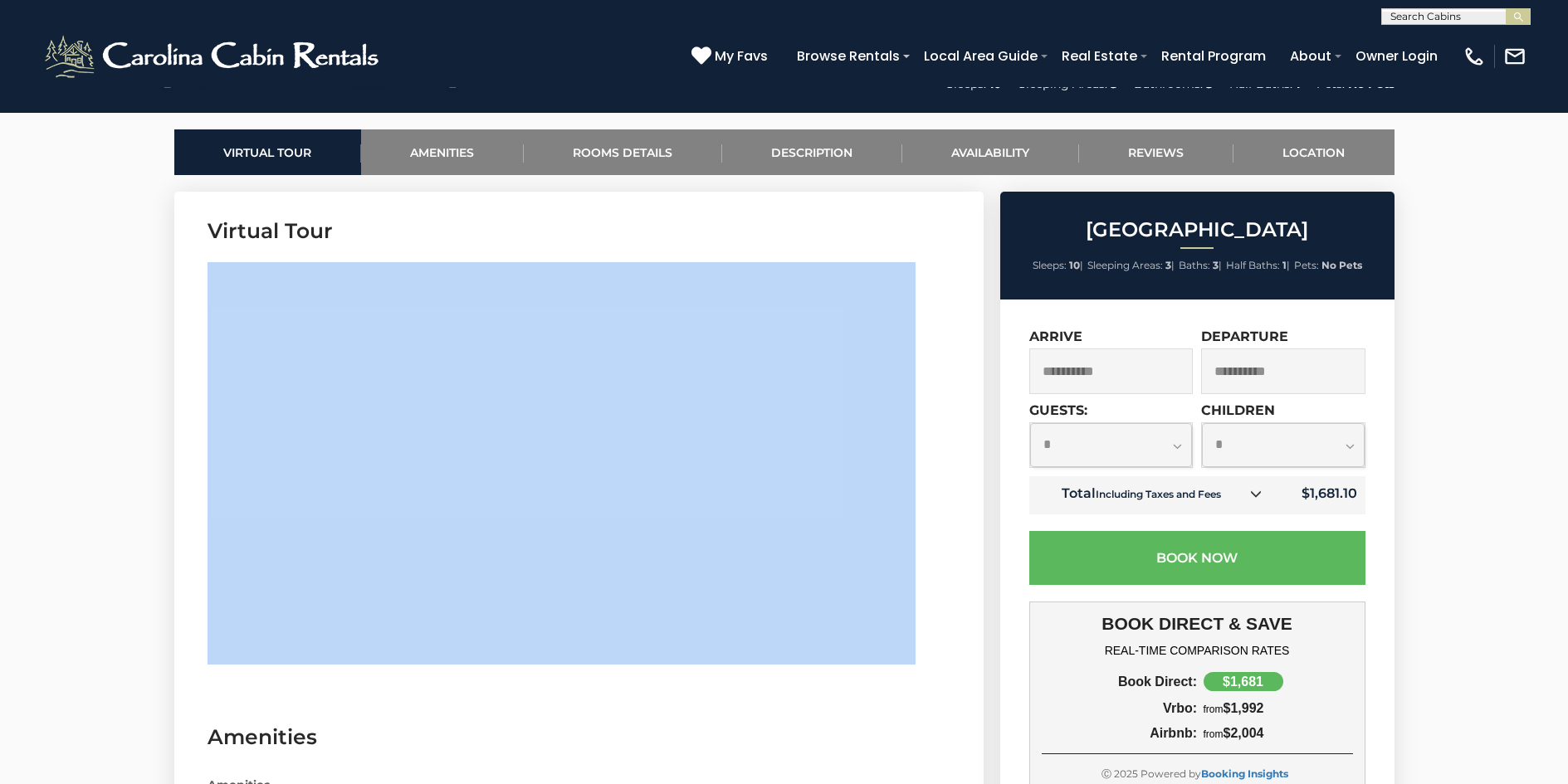
drag, startPoint x: 698, startPoint y: 689, endPoint x: 676, endPoint y: 658, distance: 38.0
click at [312, 356] on section "Virtual Tour" at bounding box center [579, 444] width 809 height 506
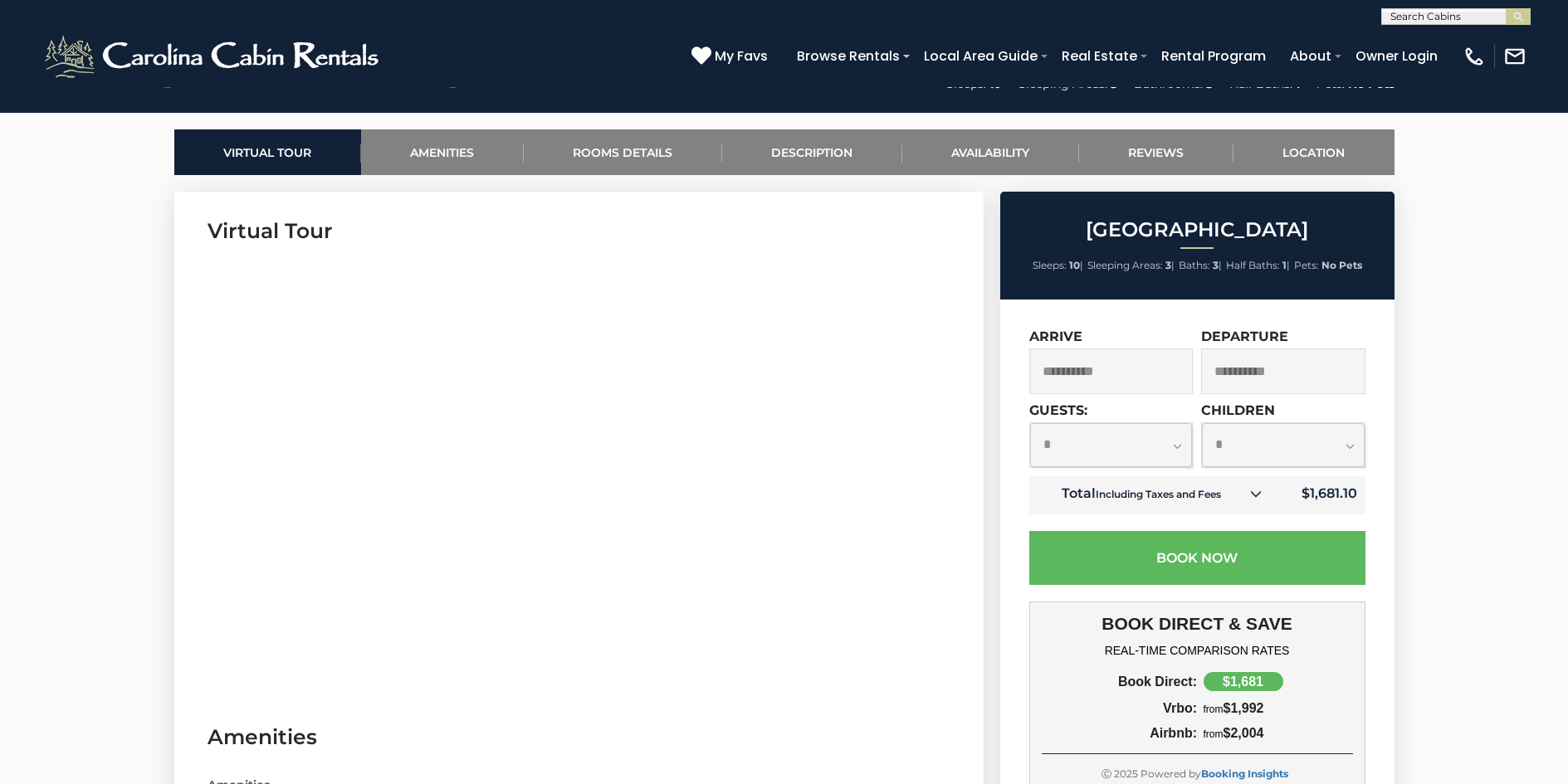
click at [569, 740] on h3 "Amenities" at bounding box center [579, 736] width 743 height 29
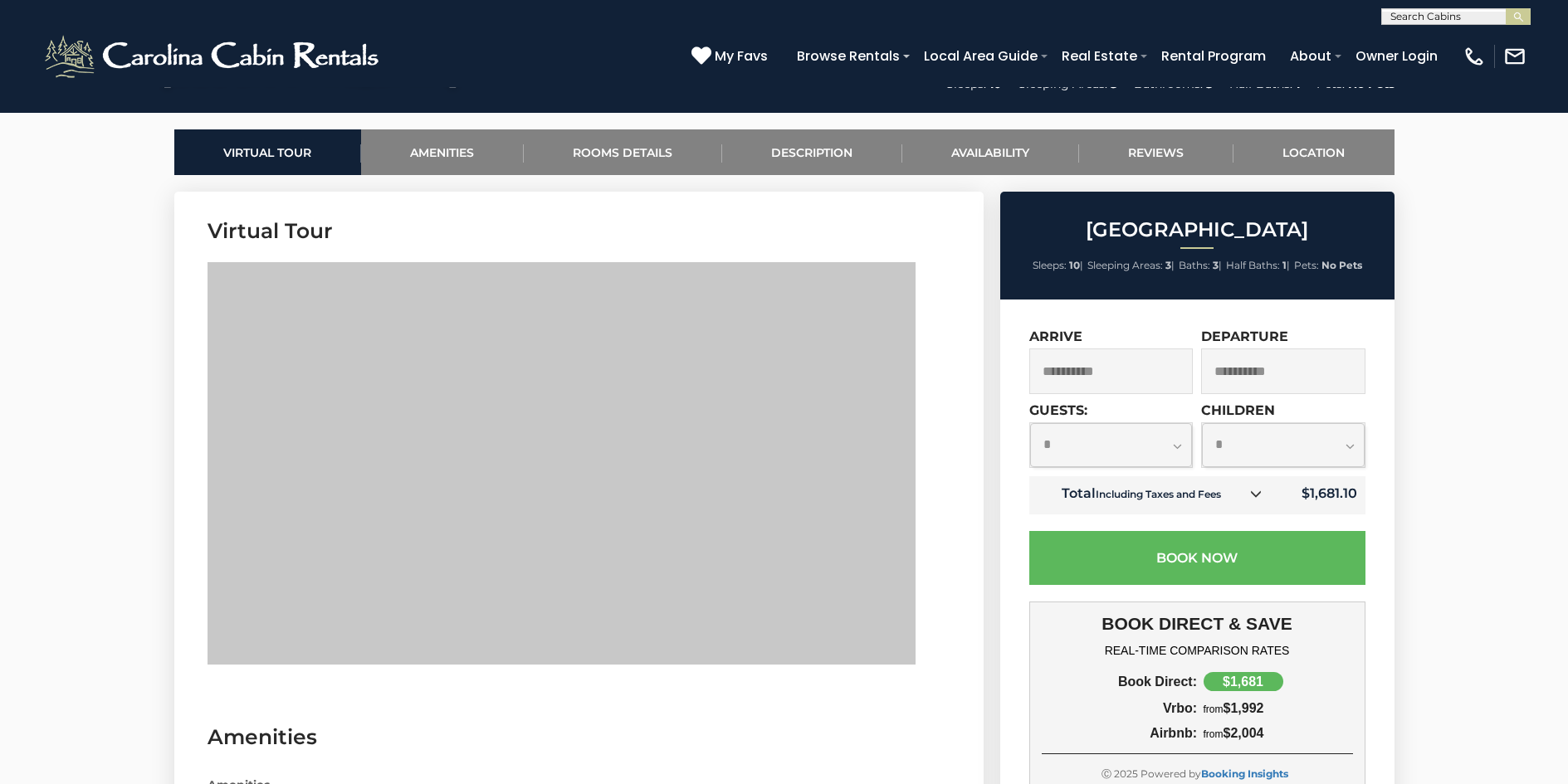
drag, startPoint x: 171, startPoint y: 553, endPoint x: 954, endPoint y: 613, distance: 785.3
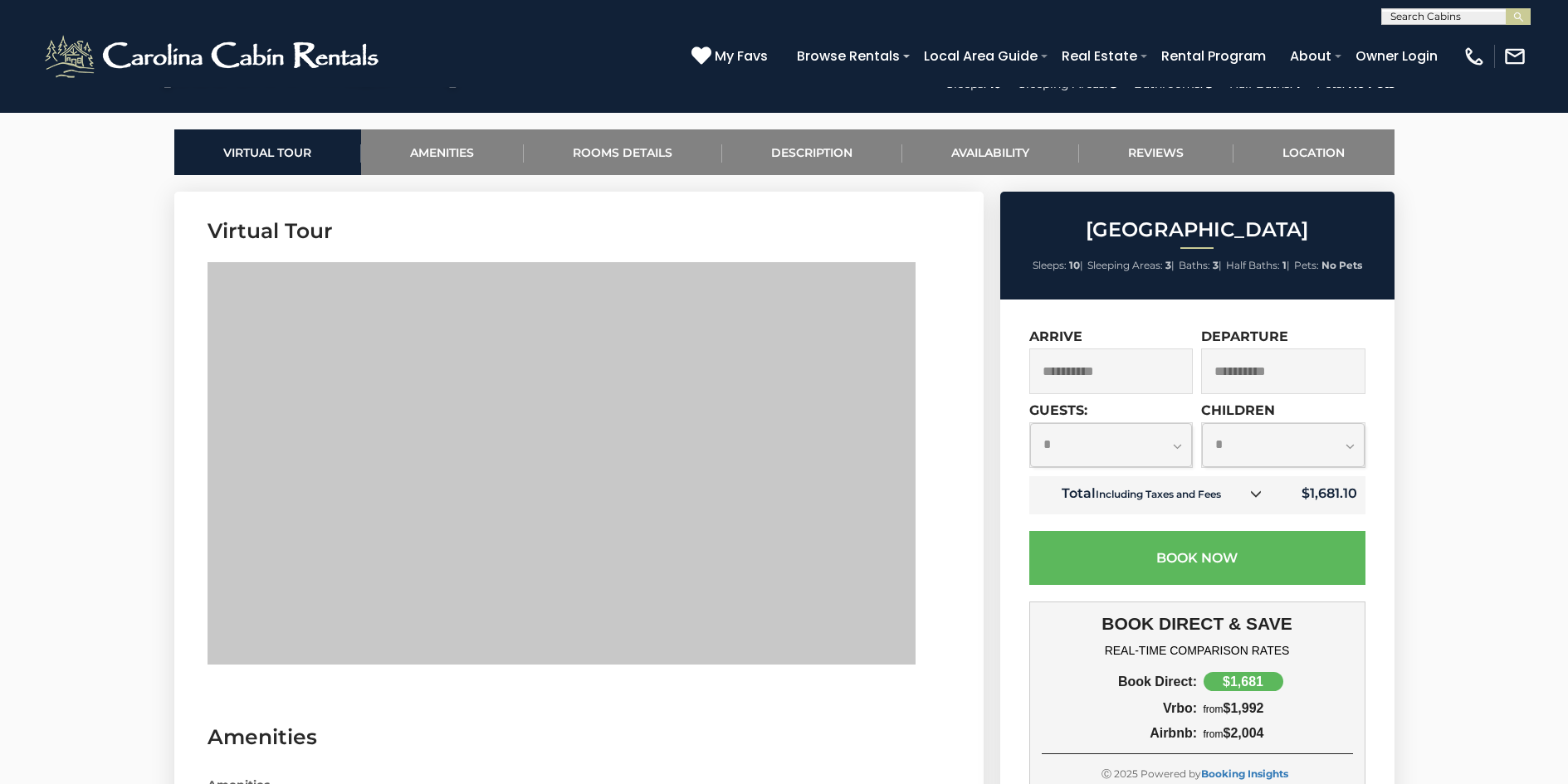
drag, startPoint x: 946, startPoint y: 413, endPoint x: 733, endPoint y: 193, distance: 306.2
click at [733, 193] on section "Virtual Tour" at bounding box center [579, 444] width 809 height 506
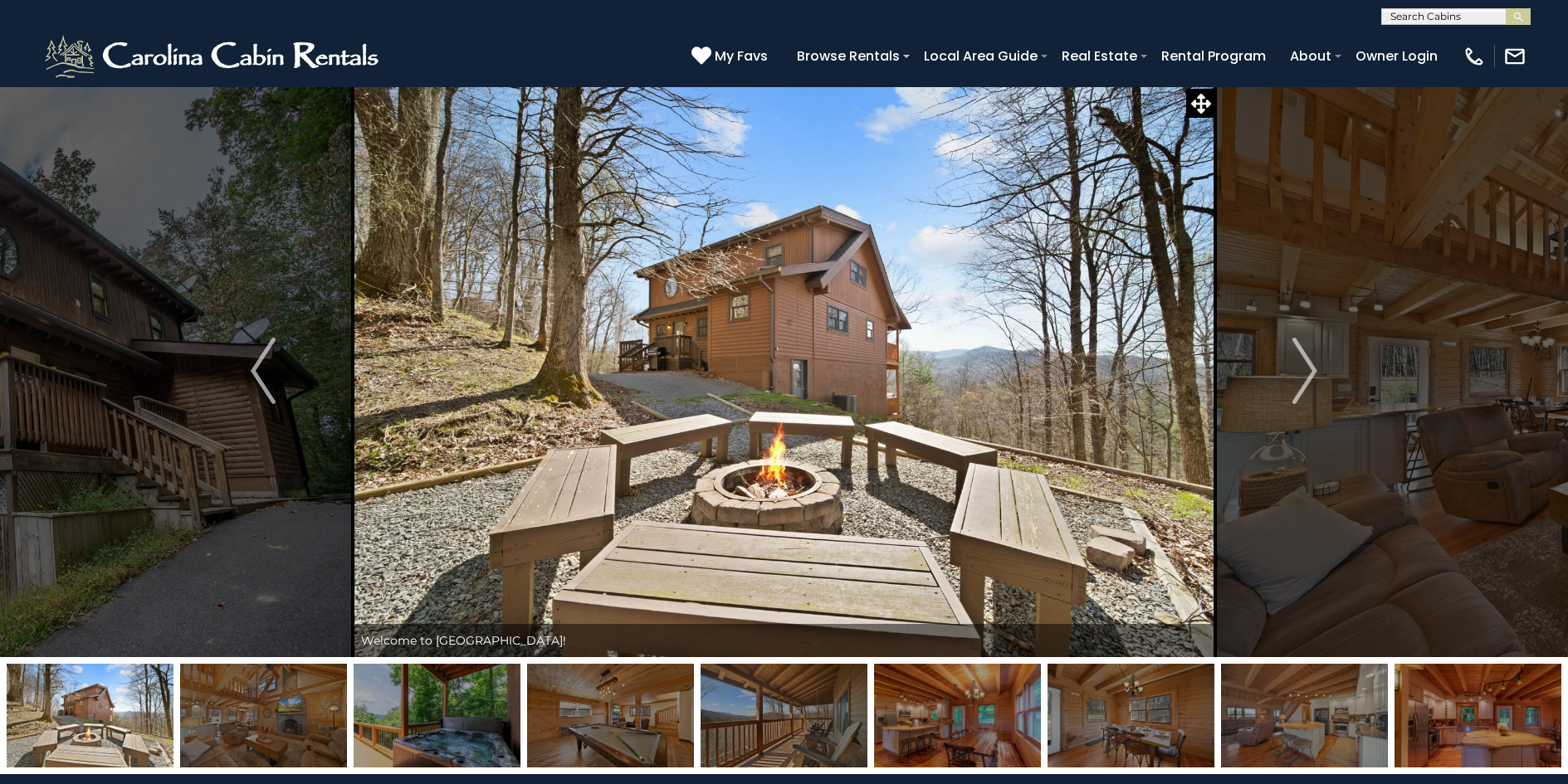
scroll to position [0, 0]
